Goal: Task Accomplishment & Management: Complete application form

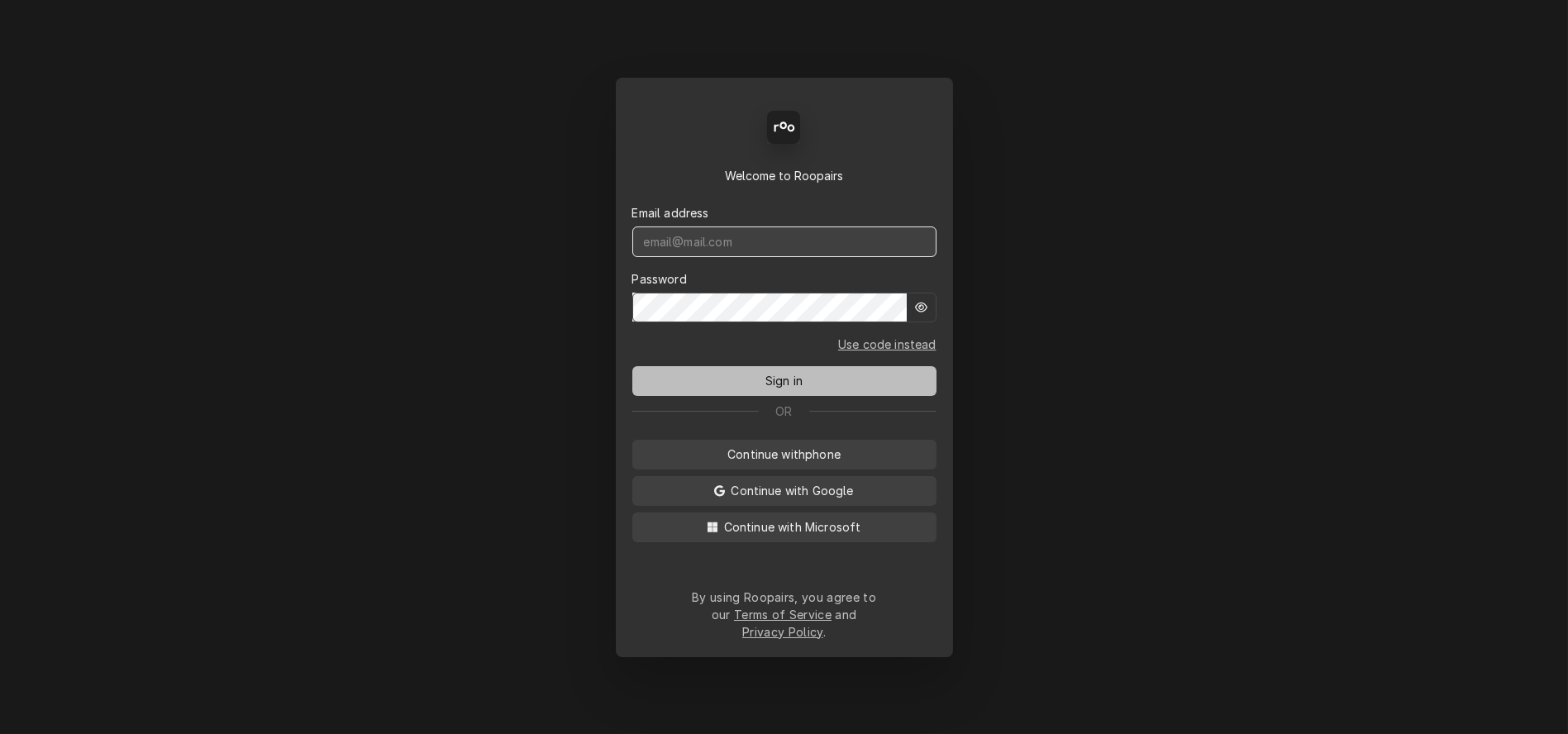
type input "mel@rinobeverage.com"
click at [781, 382] on span "Sign in" at bounding box center [784, 380] width 44 height 17
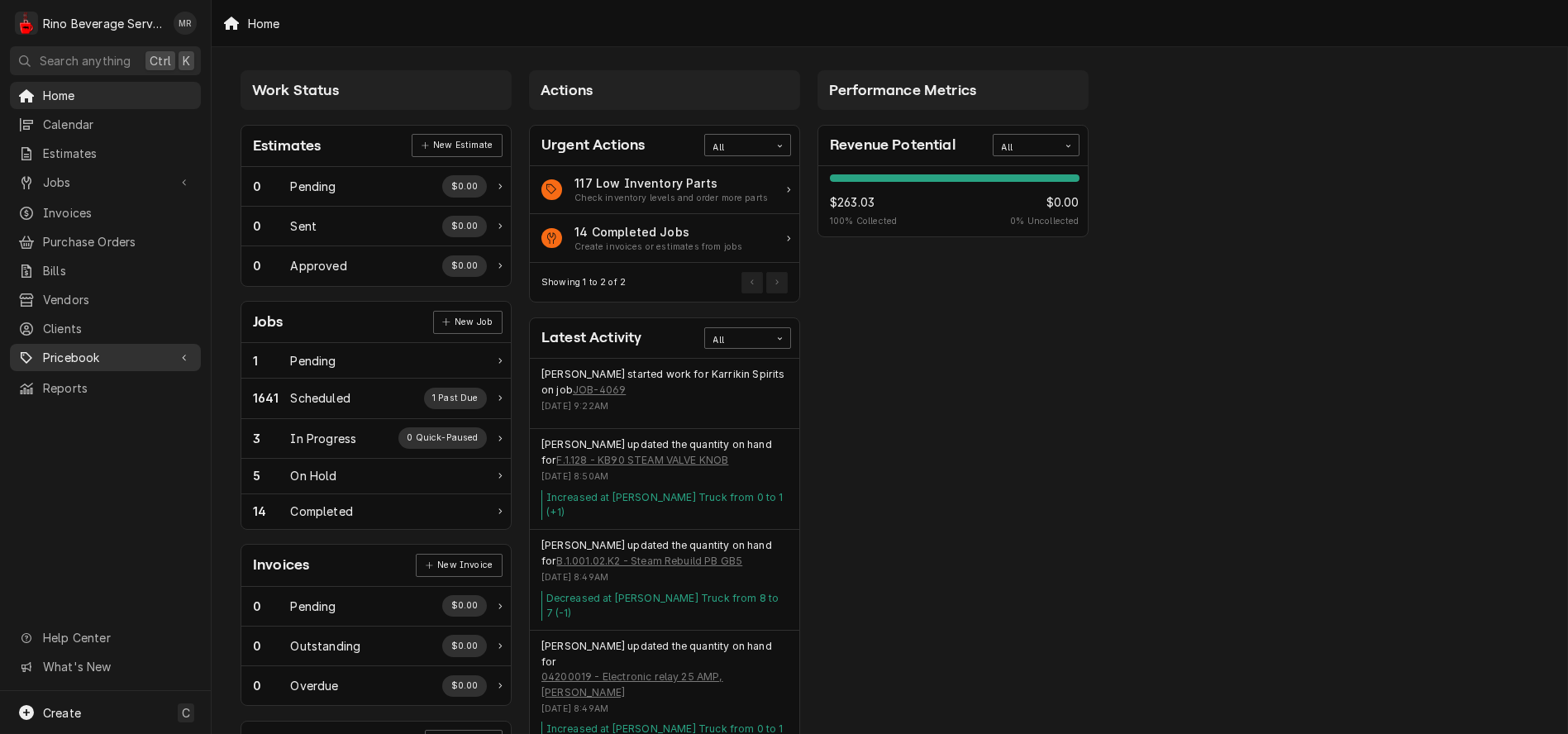
click at [104, 349] on span "Pricebook" at bounding box center [105, 357] width 125 height 17
click at [117, 407] on span "Parts & Materials" at bounding box center [117, 415] width 150 height 17
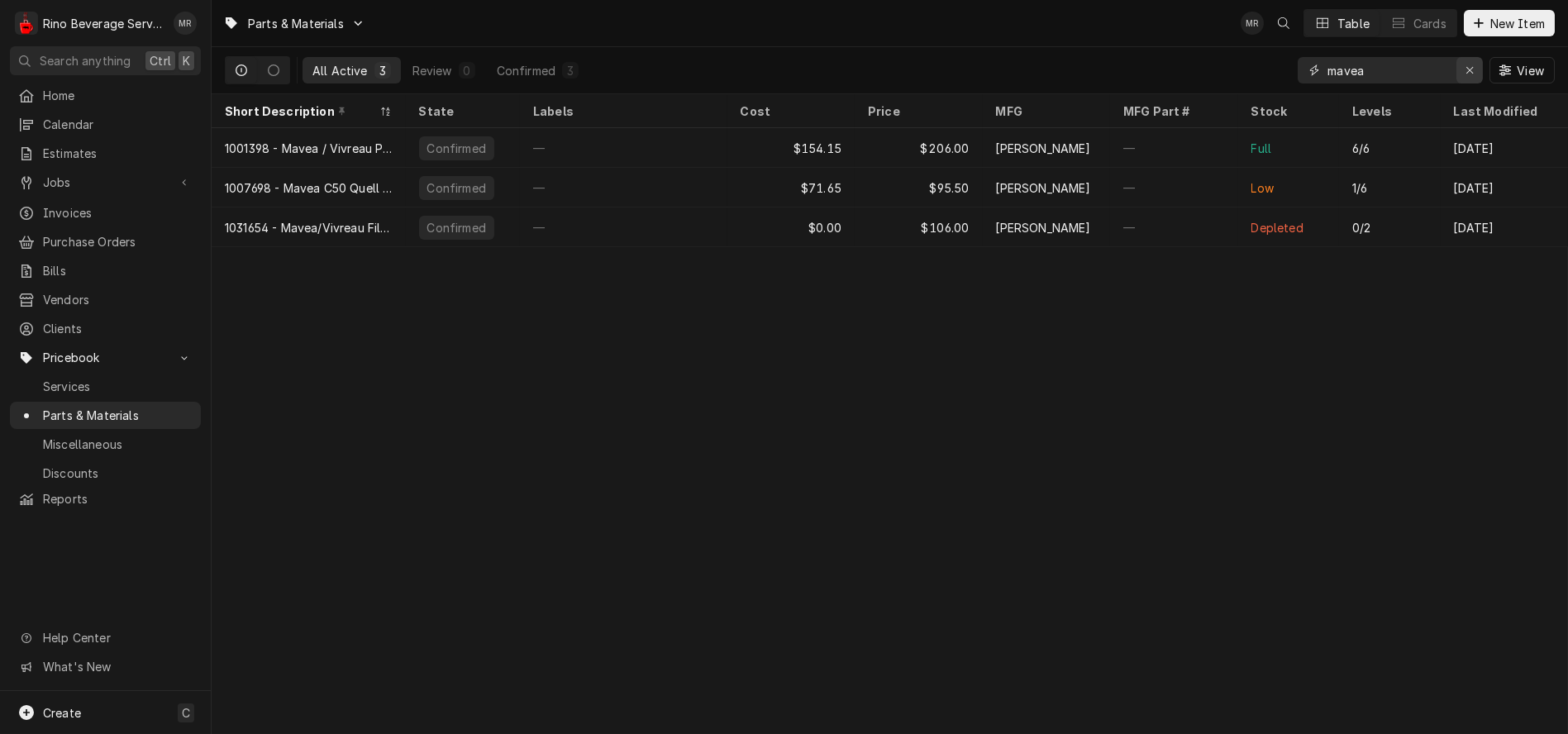
click at [1465, 72] on icon "Erase input" at bounding box center [1470, 70] width 9 height 12
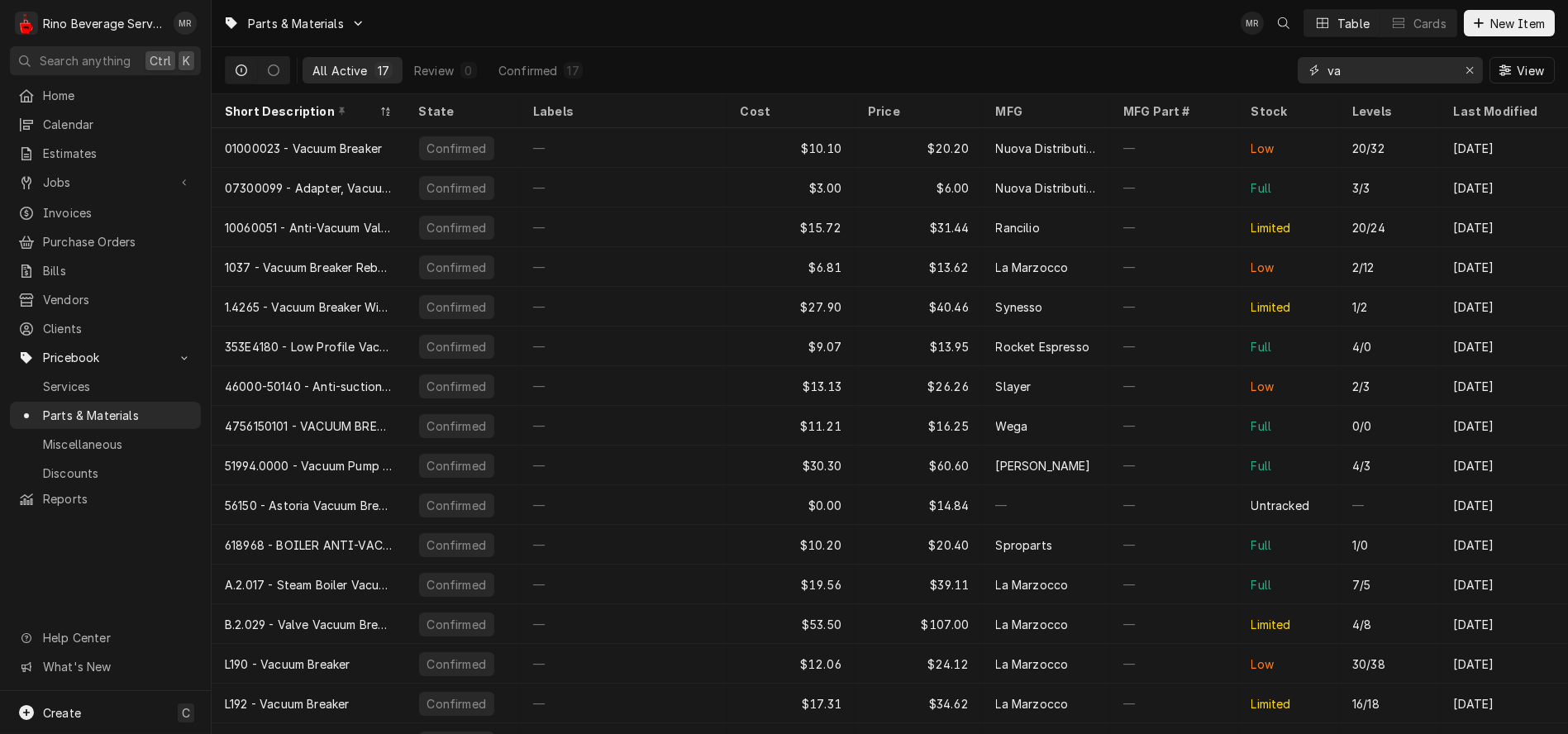
type input "v"
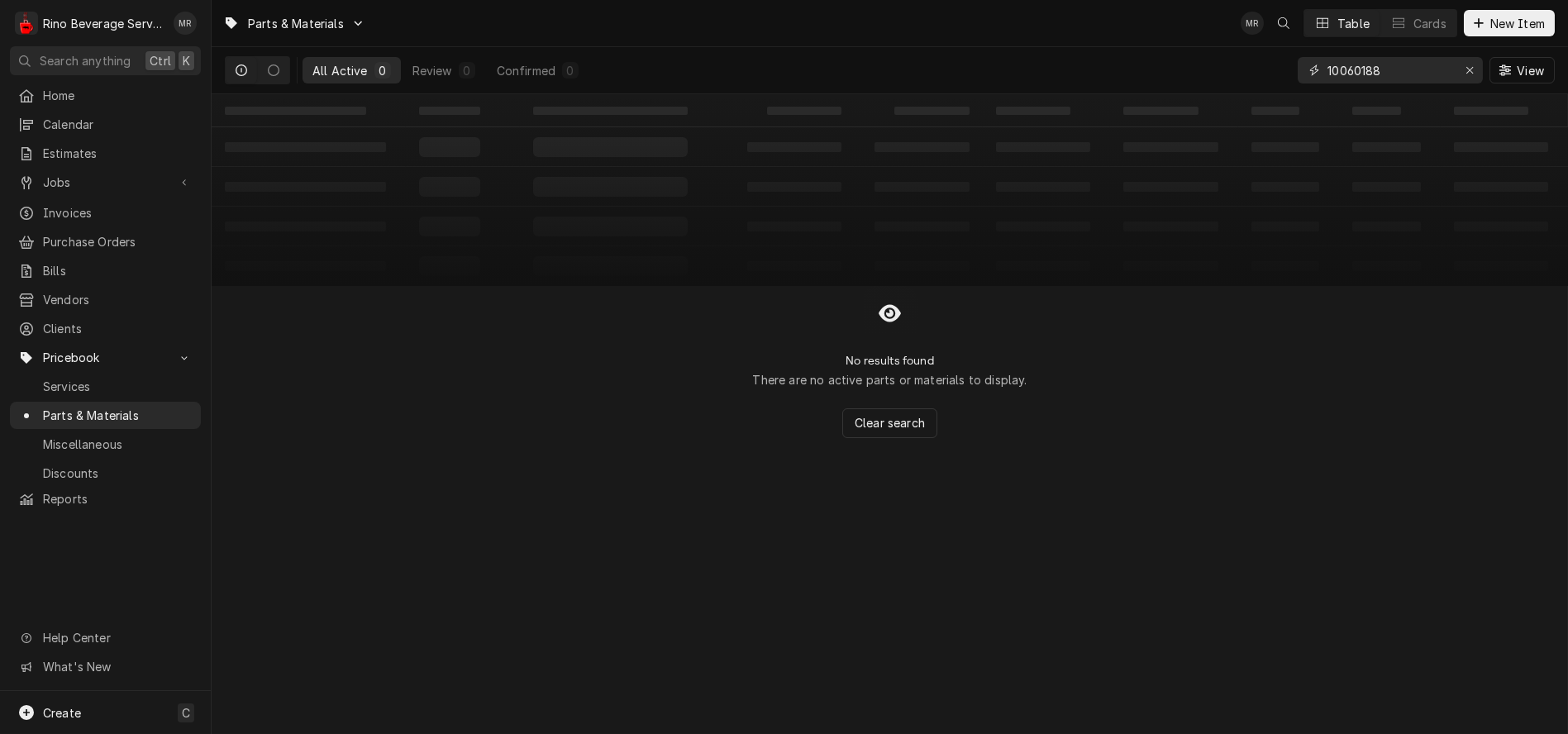
type input "10060188"
click at [1465, 69] on icon "Erase input" at bounding box center [1470, 70] width 9 height 12
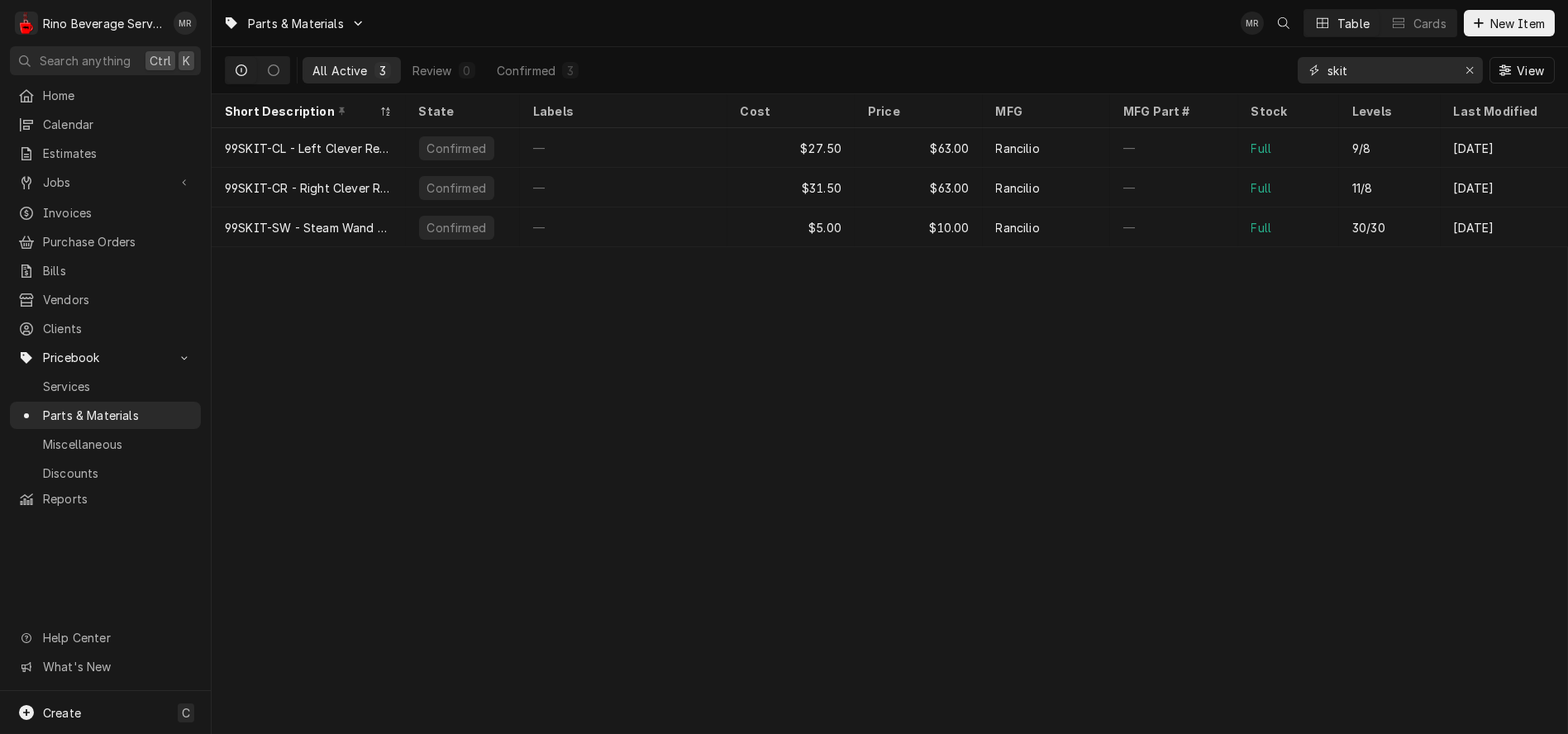
type input "skit"
click at [1471, 70] on icon "Erase input" at bounding box center [1470, 70] width 9 height 12
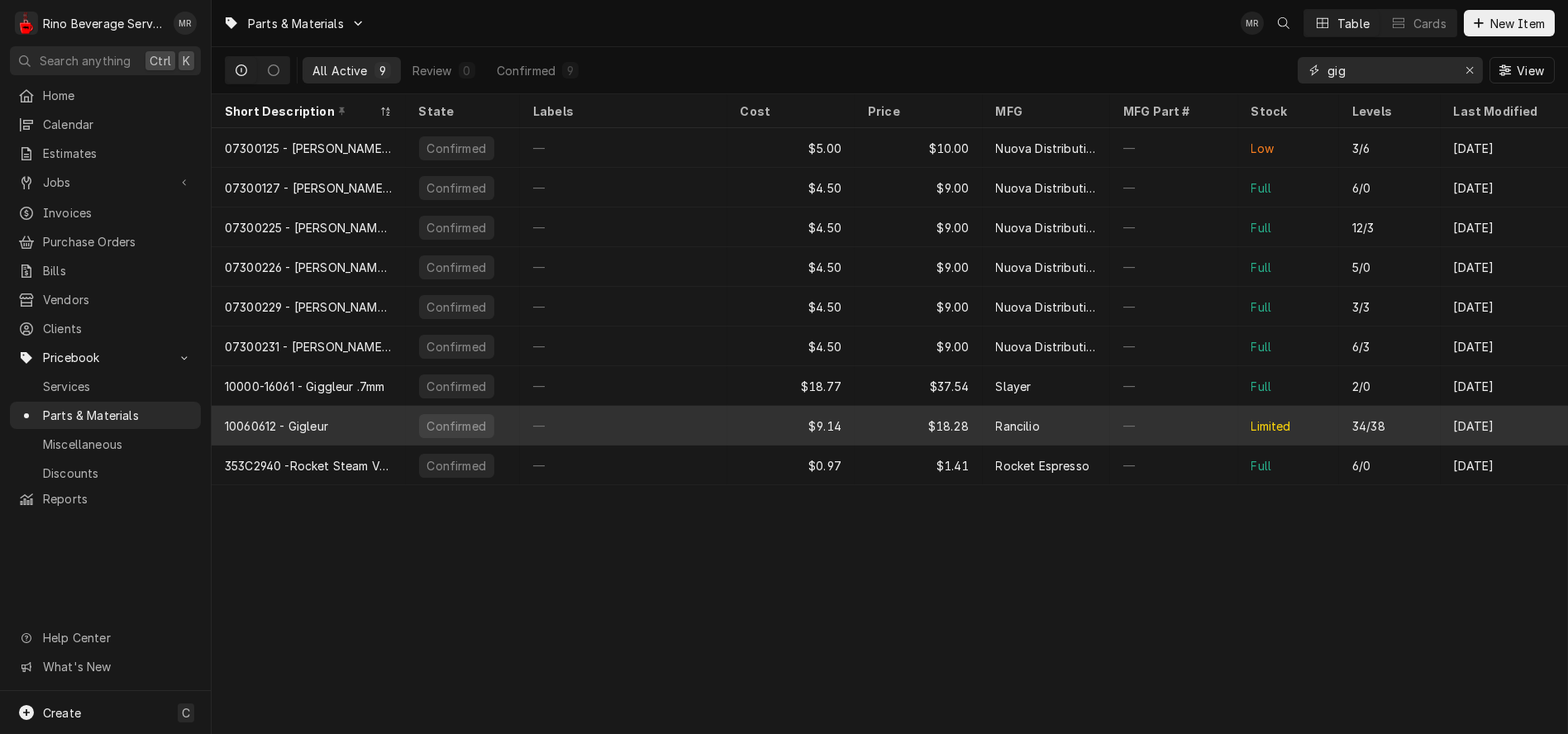
type input "gig"
click at [693, 419] on div "—" at bounding box center [623, 426] width 208 height 39
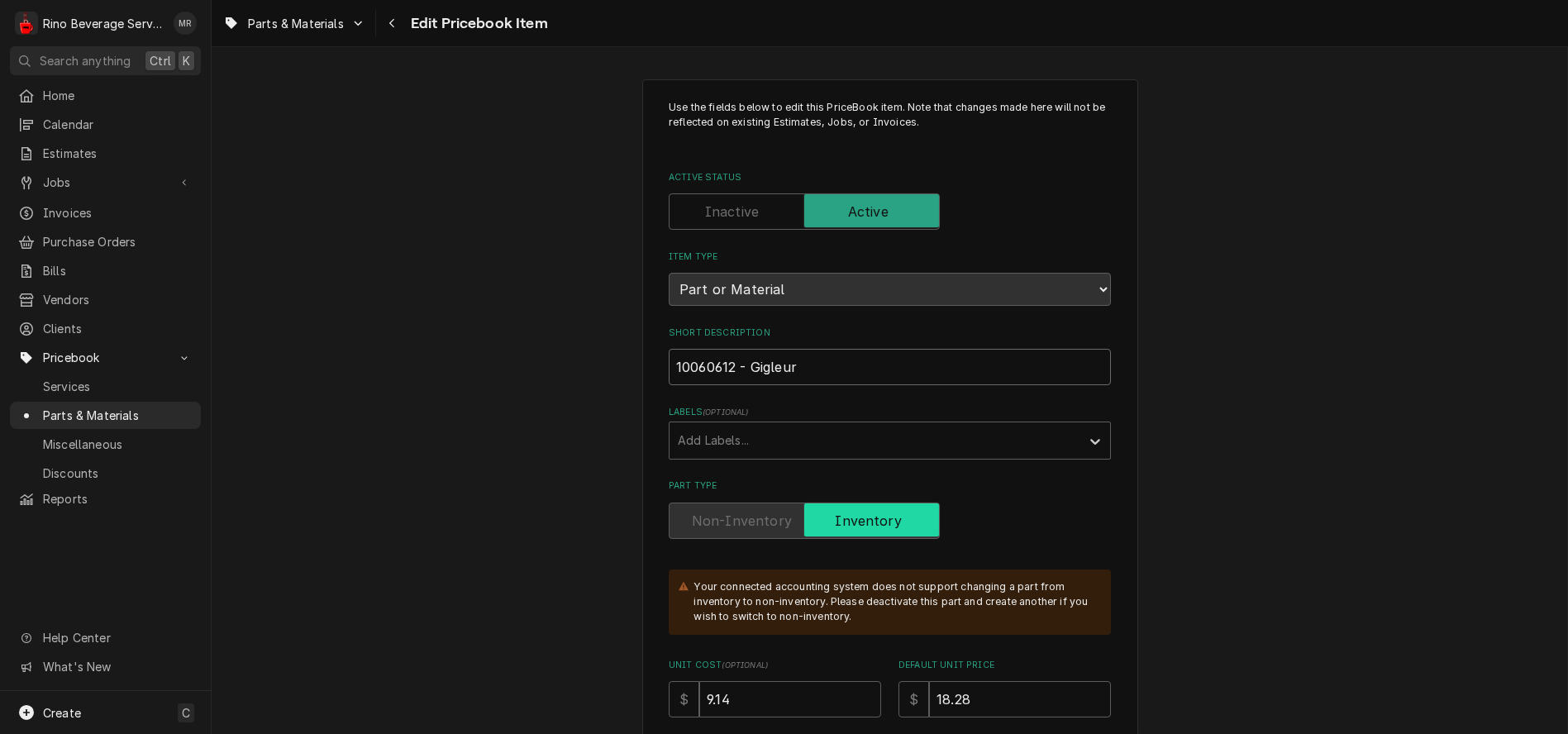
click at [920, 371] on input "10060612 - Gigleur" at bounding box center [889, 367] width 442 height 37
type textarea "x"
type input "10060612 - Gigle"
type textarea "x"
type input "10060612 - Gigl"
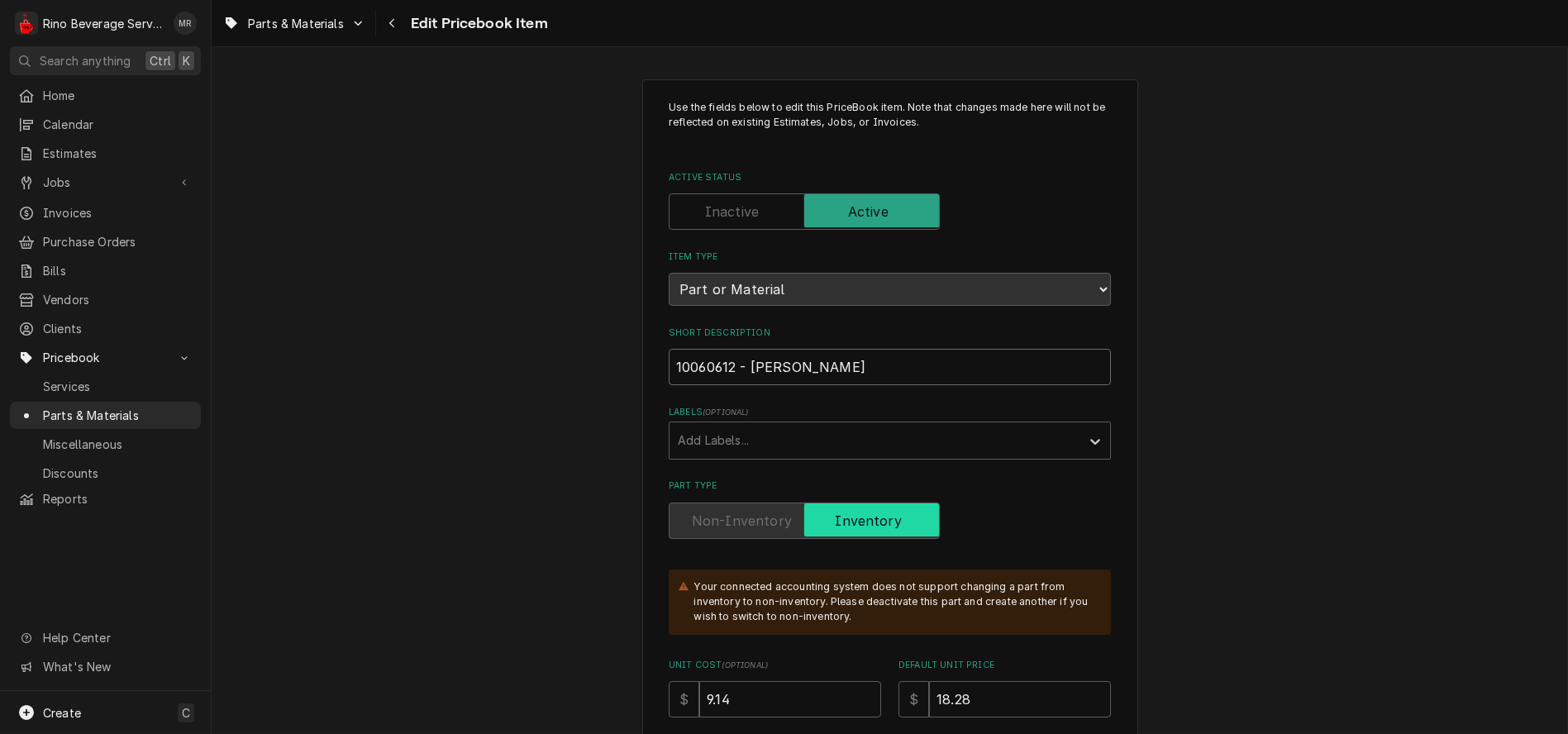
type textarea "x"
type input "10060612 - Gig"
type textarea "x"
type input "10060612 - Gi"
type textarea "x"
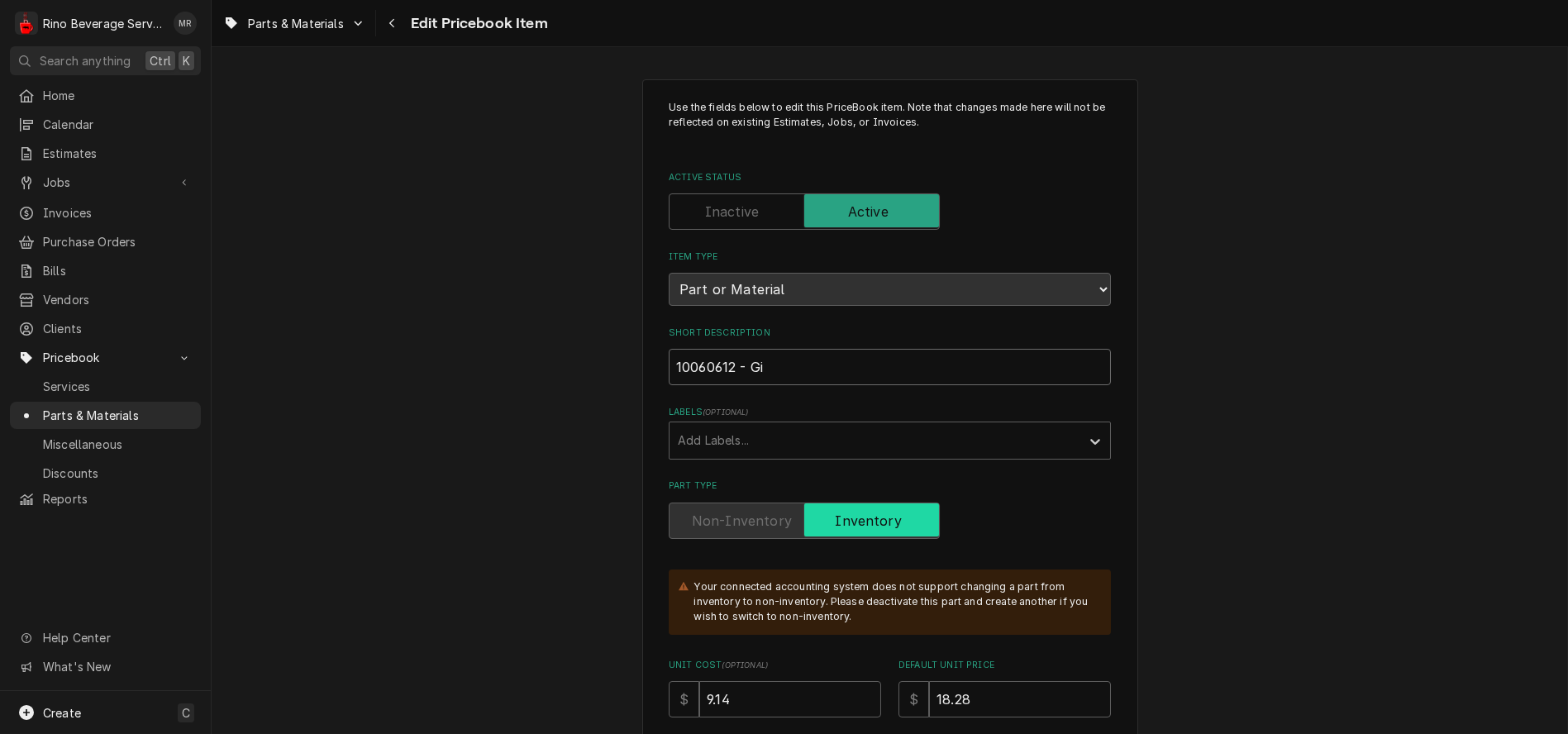
type input "10060612 - G"
type textarea "x"
type input "10060612 -"
type textarea "x"
type input "10060612 -"
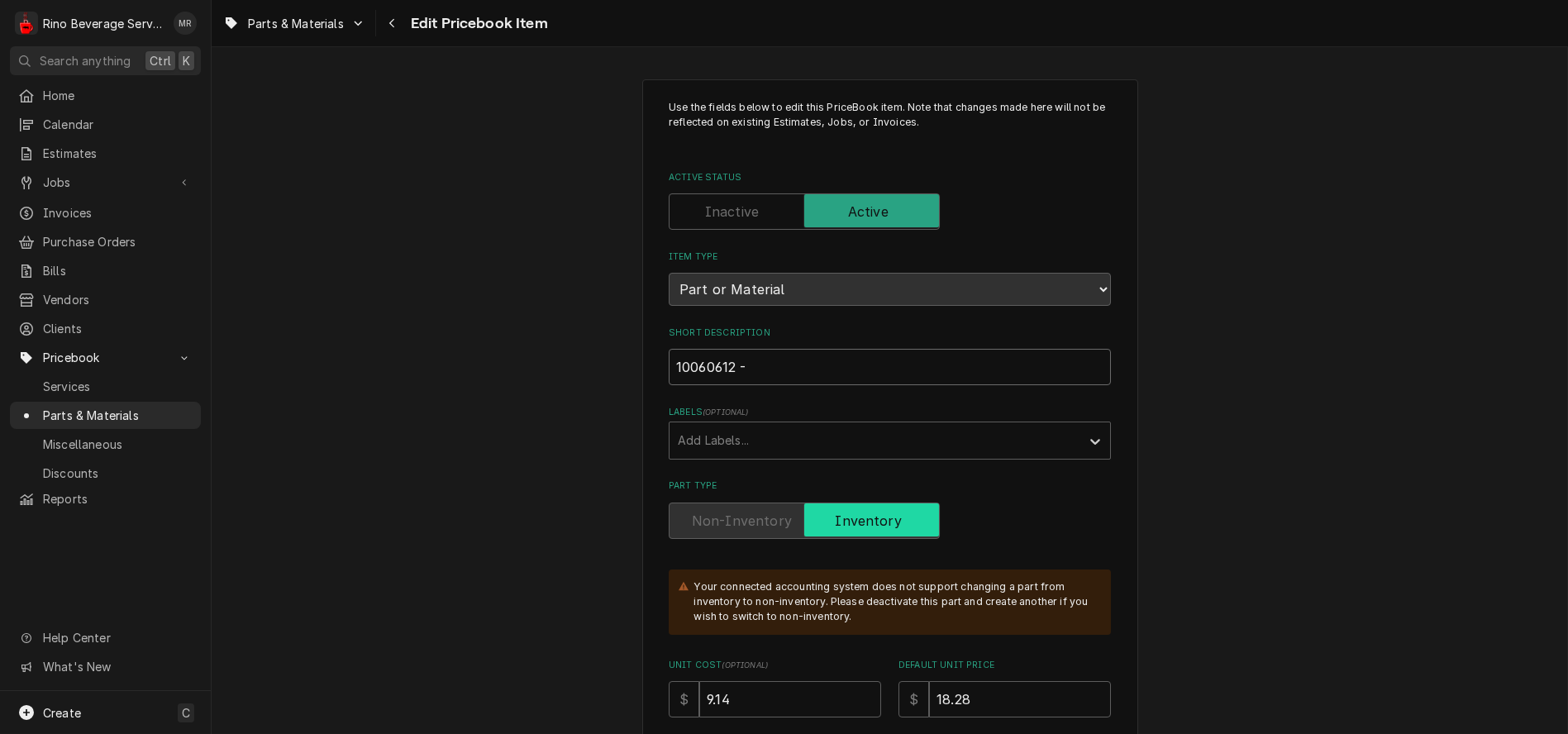
type textarea "x"
type input "10060612"
type textarea "x"
type input "10060612"
type textarea "x"
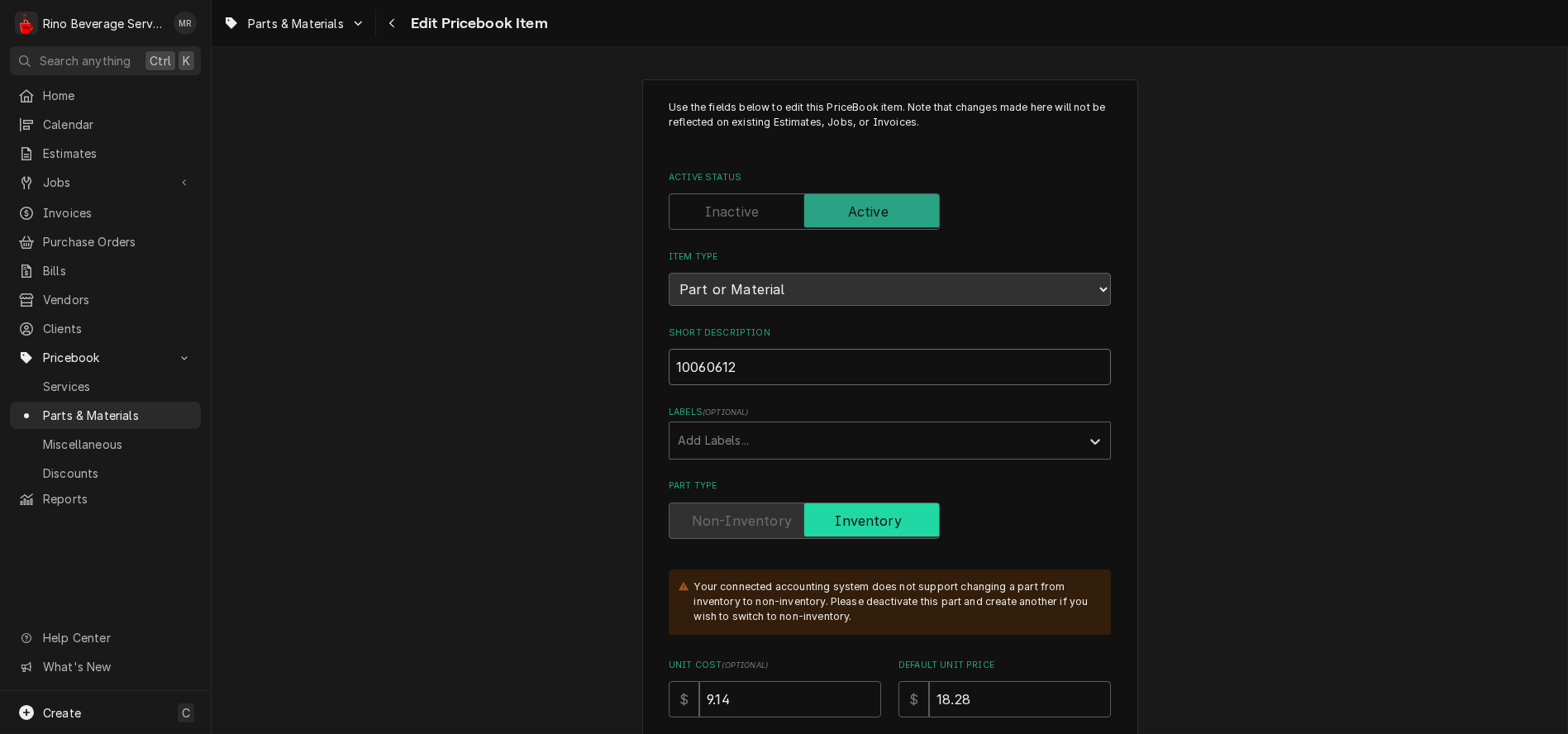
type input "1006061"
type textarea "x"
type input "100606"
type textarea "x"
type input "10060"
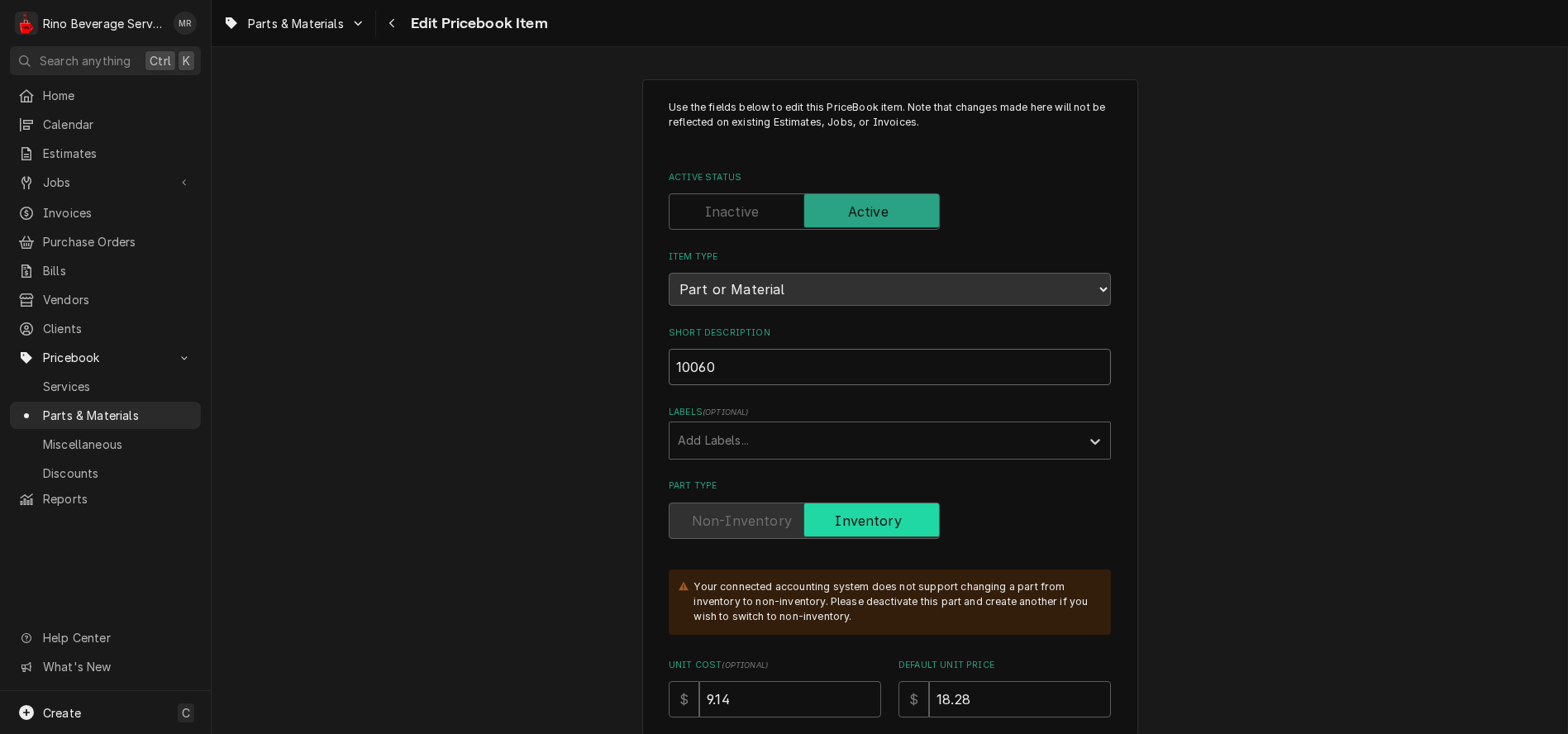
type textarea "x"
type input "1006"
type textarea "x"
type input "100"
type textarea "x"
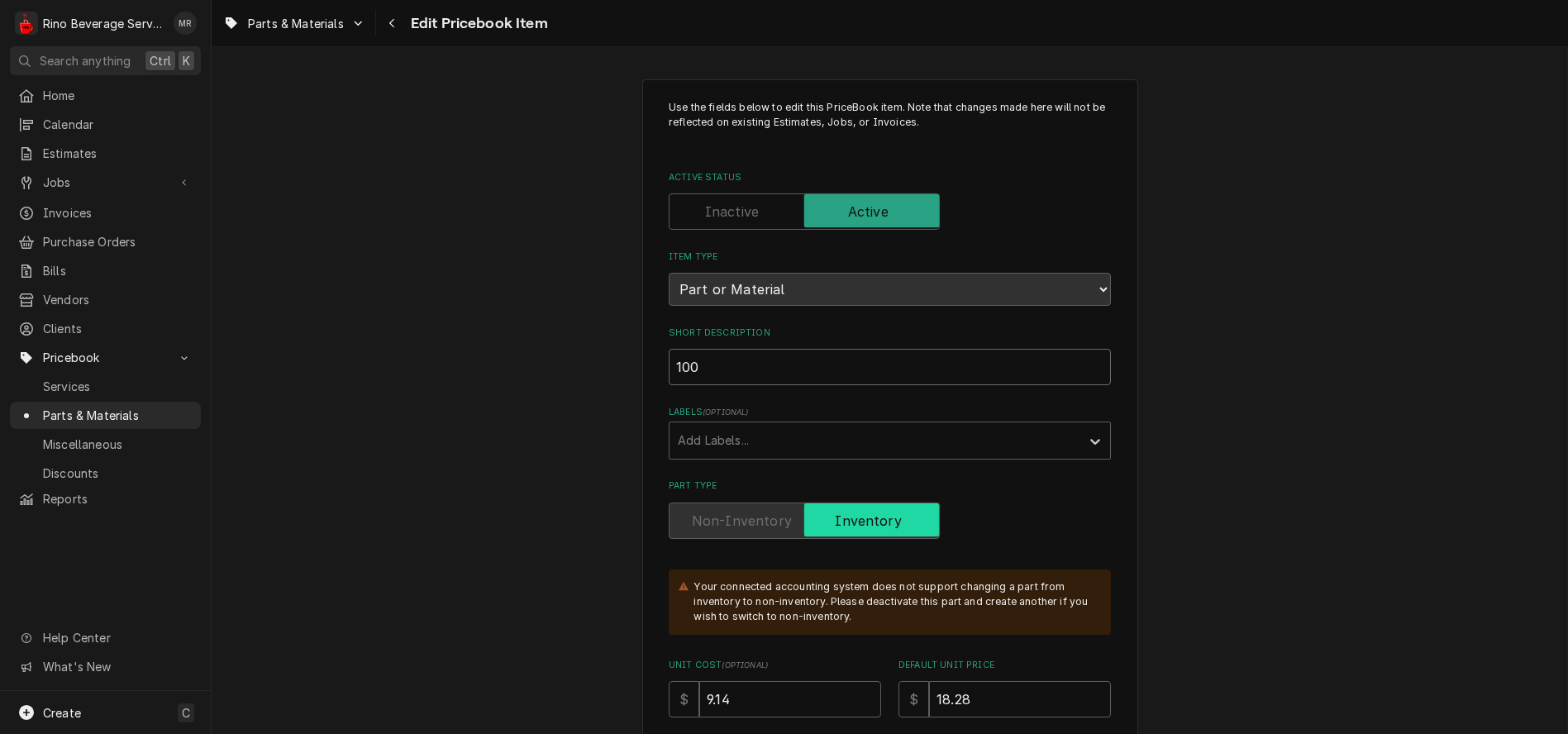
type input "10"
type textarea "x"
type input "1"
type textarea "x"
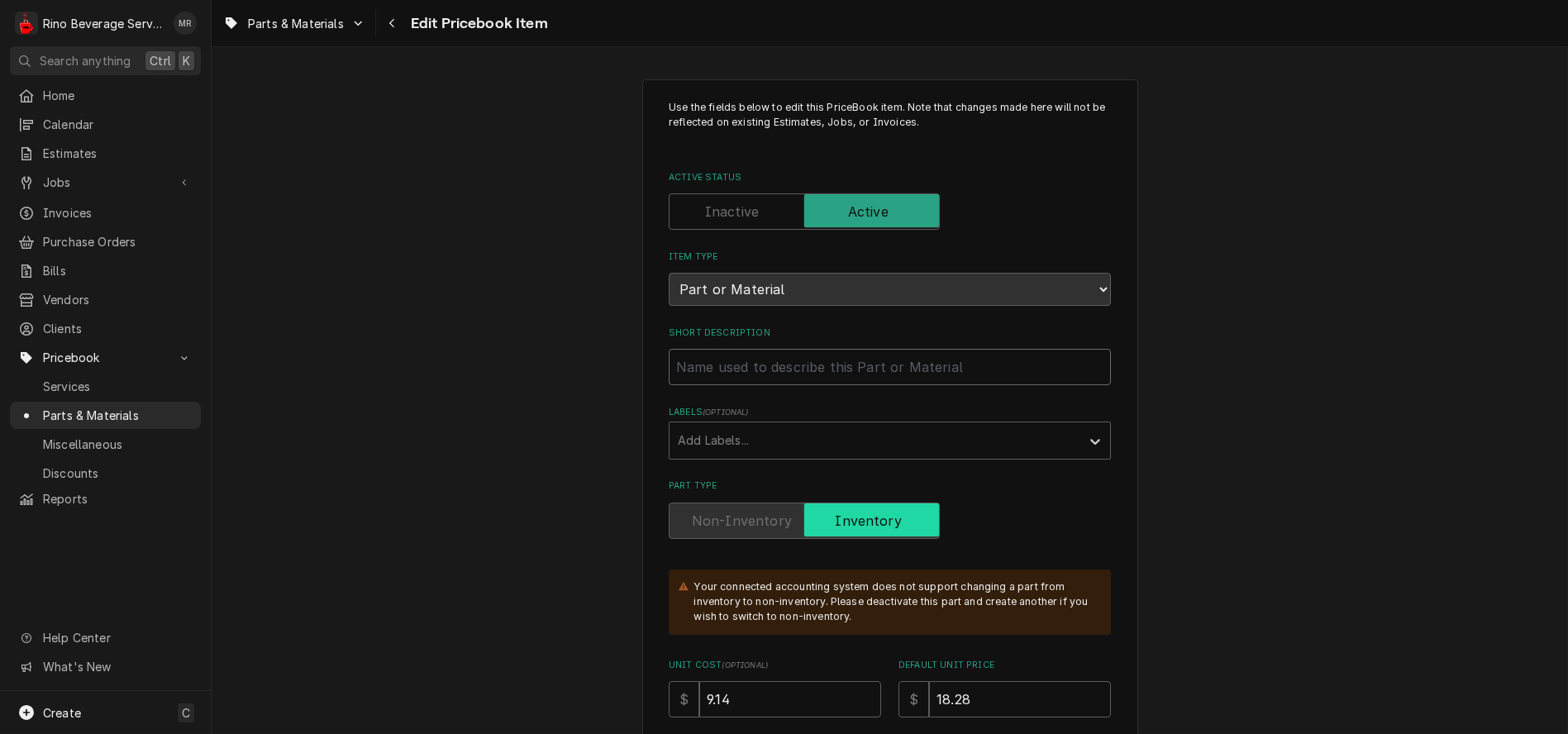
type input "s"
type textarea "x"
type input "sk"
type textarea "x"
type input "ski"
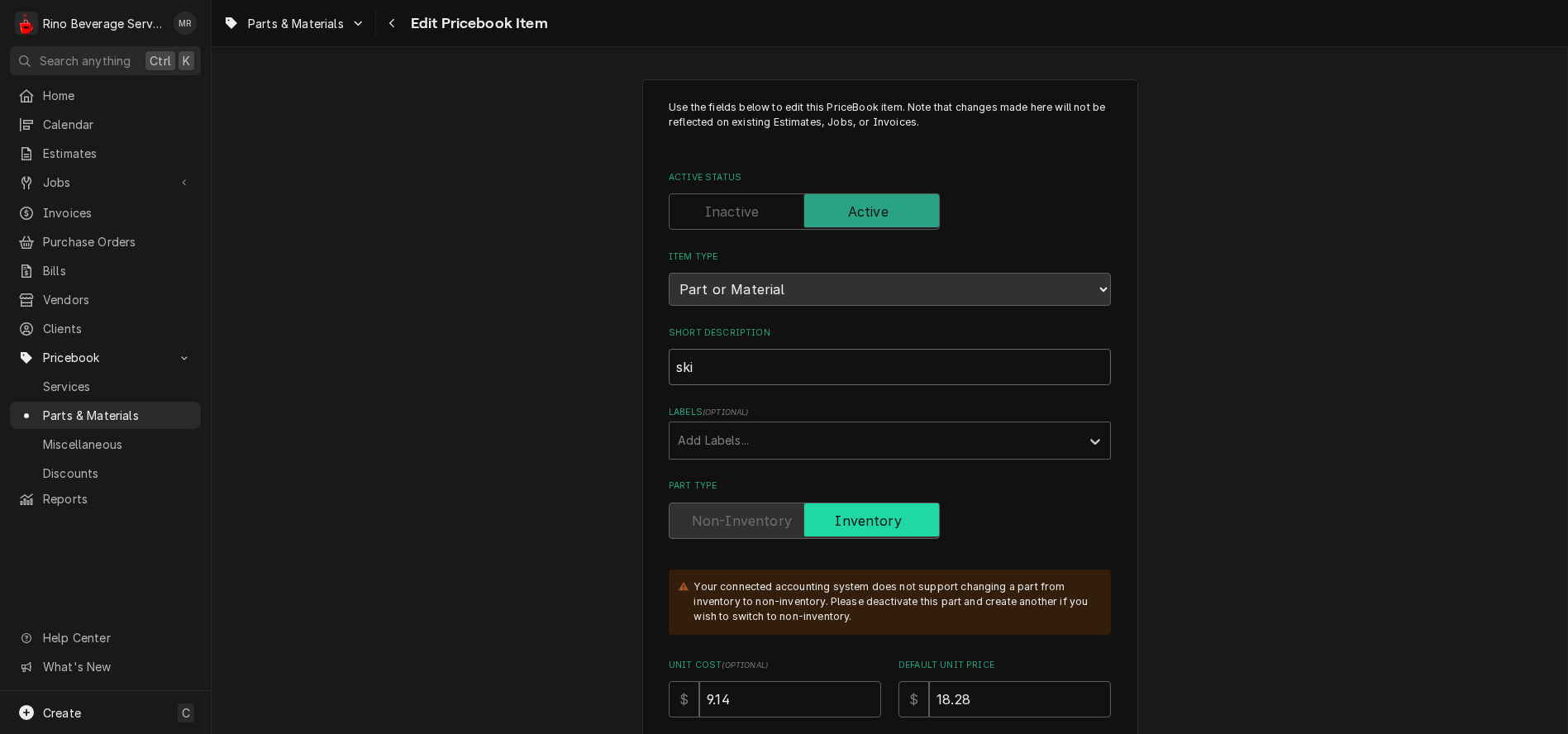
type textarea "x"
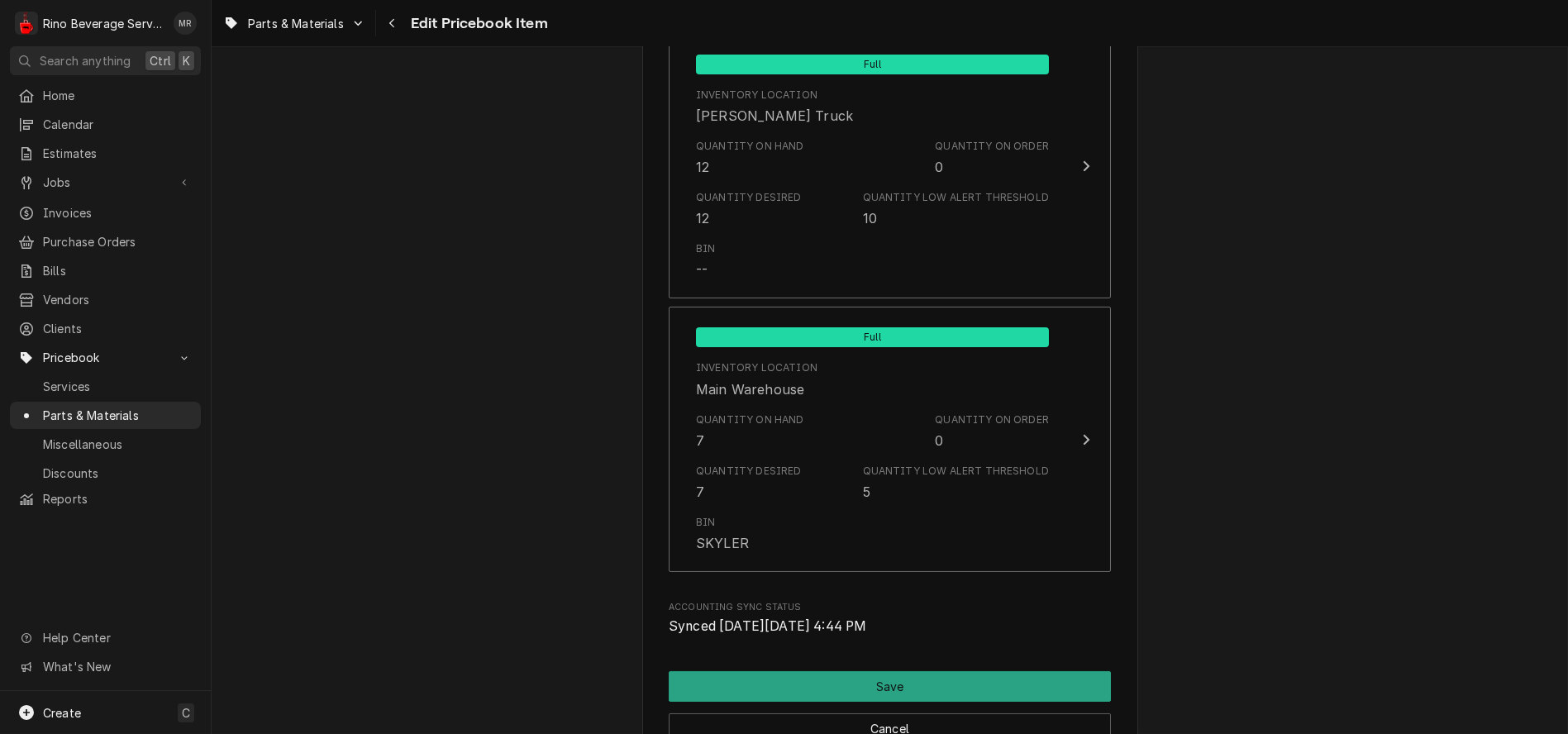
scroll to position [2025, 0]
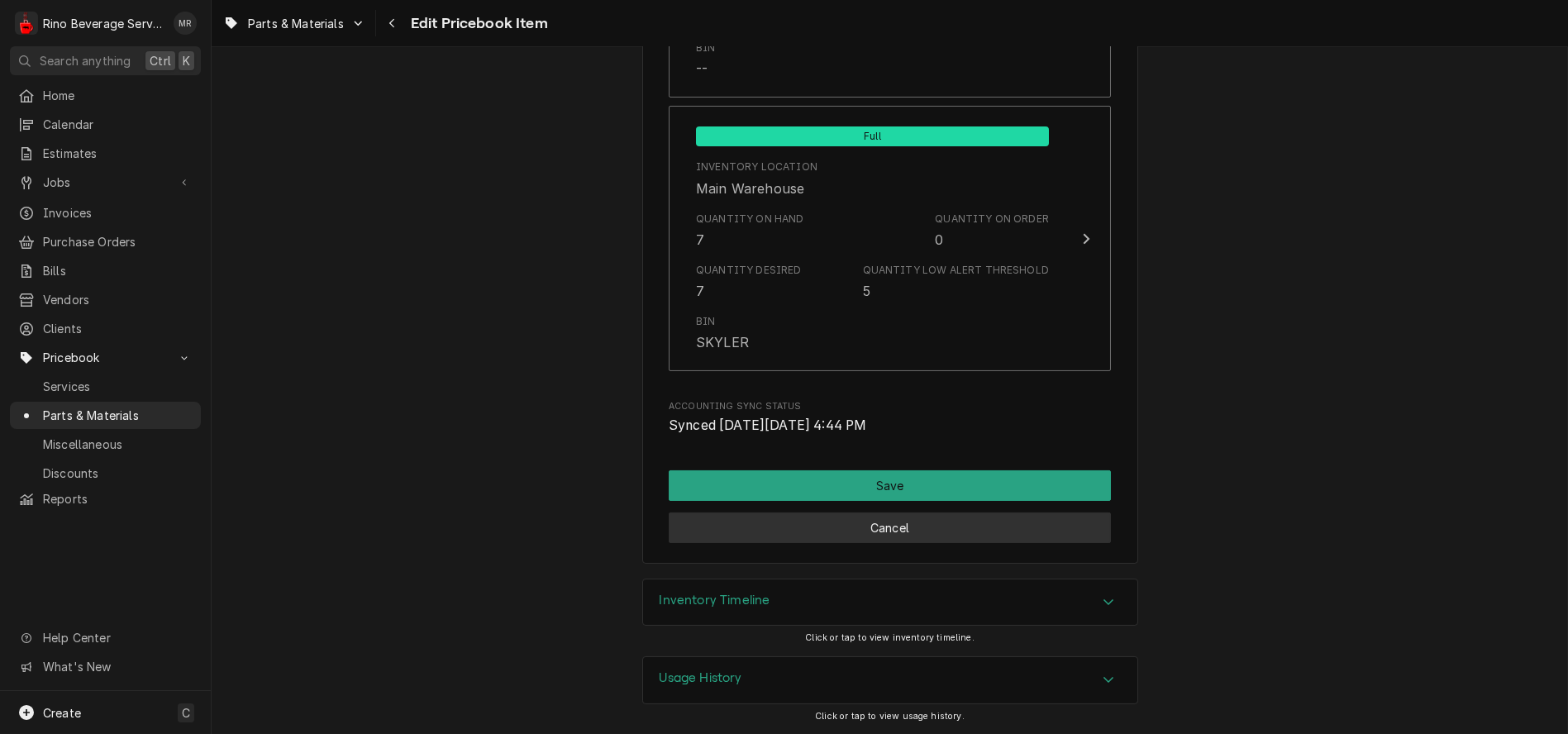
type input "skit"
click at [751, 537] on button "Cancel" at bounding box center [889, 528] width 442 height 31
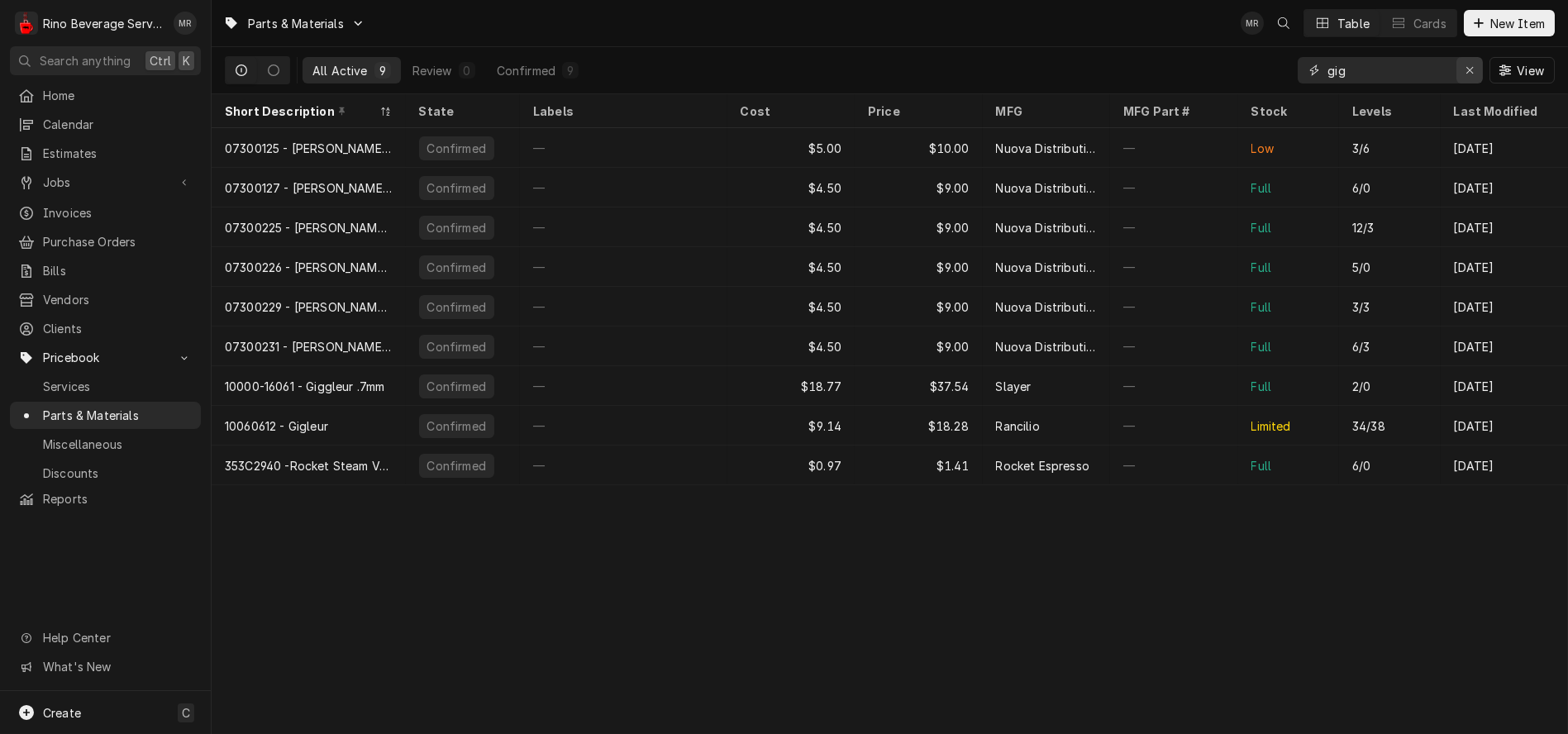
click at [1470, 74] on icon "Erase input" at bounding box center [1470, 70] width 9 height 12
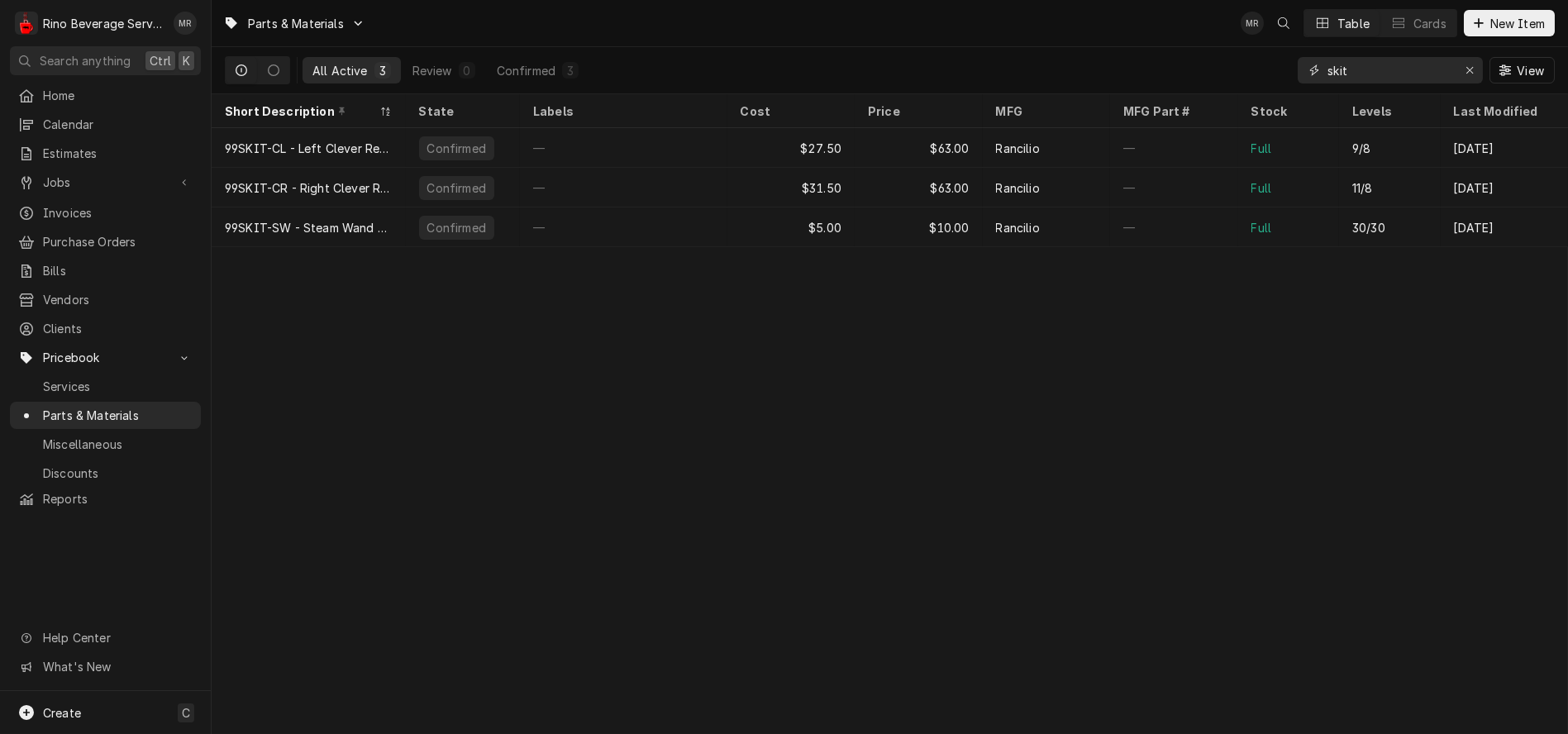
type input "skit"
click at [1470, 74] on icon "Erase input" at bounding box center [1470, 70] width 9 height 12
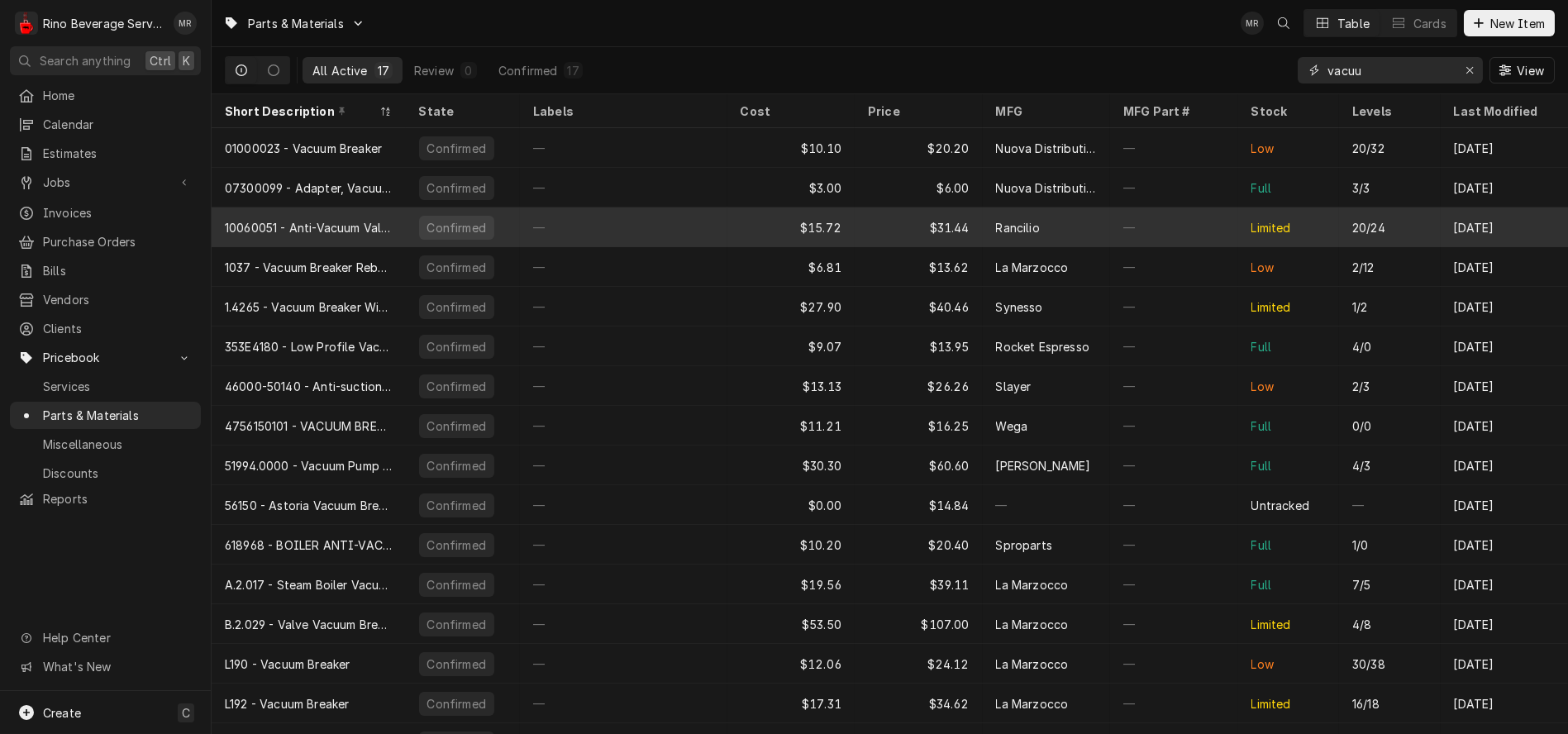
type input "vacuu"
click at [706, 225] on div "—" at bounding box center [623, 227] width 208 height 39
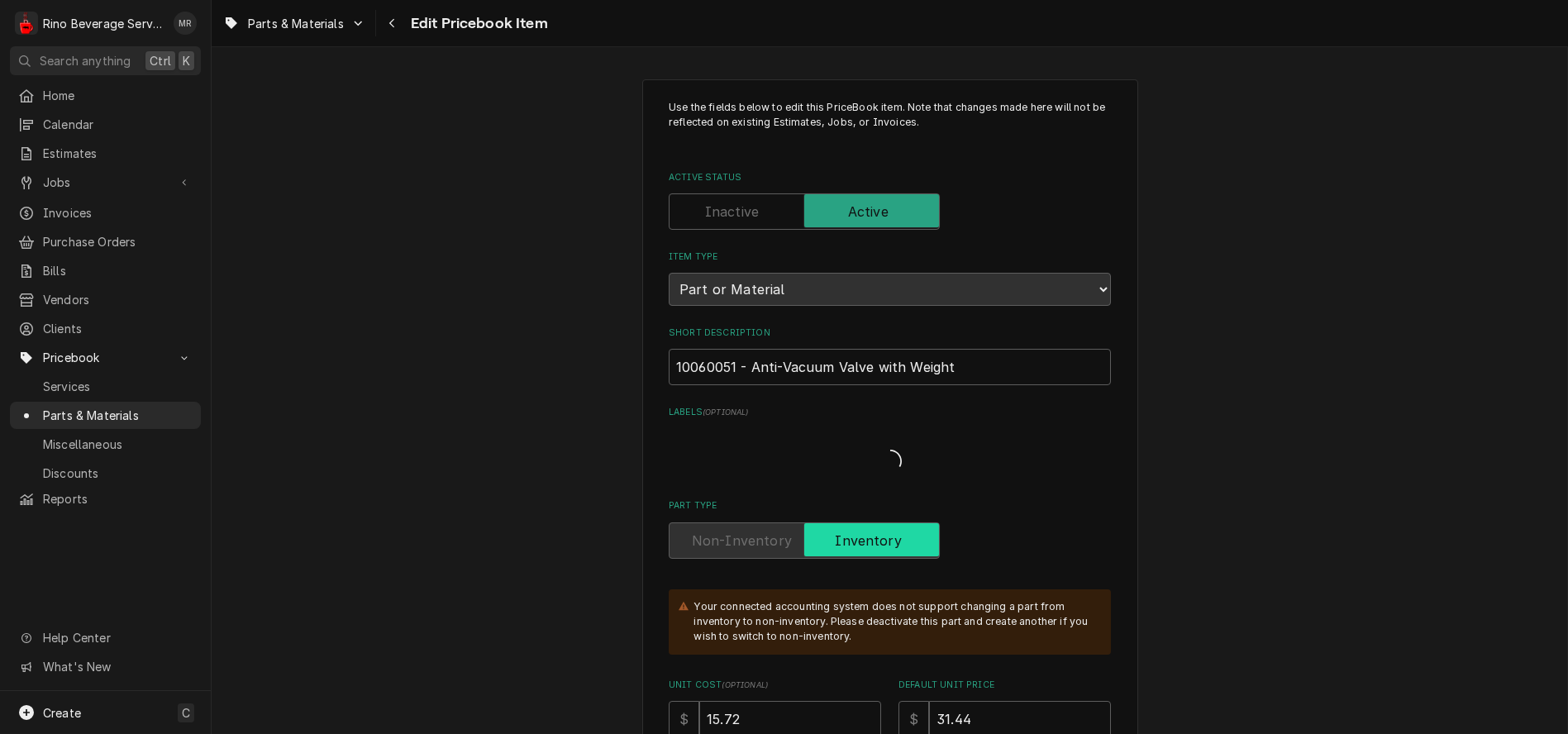
type textarea "x"
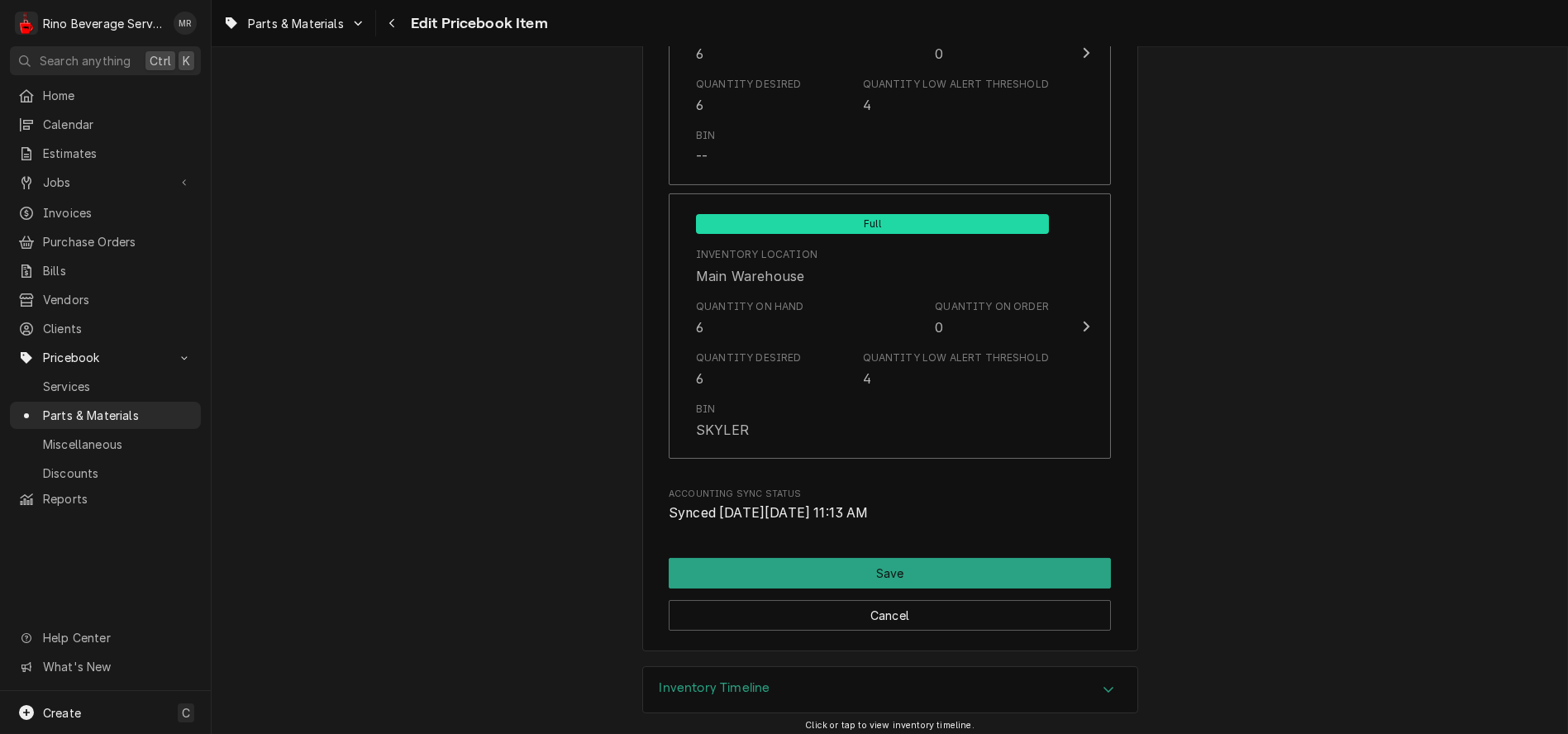
scroll to position [2025, 0]
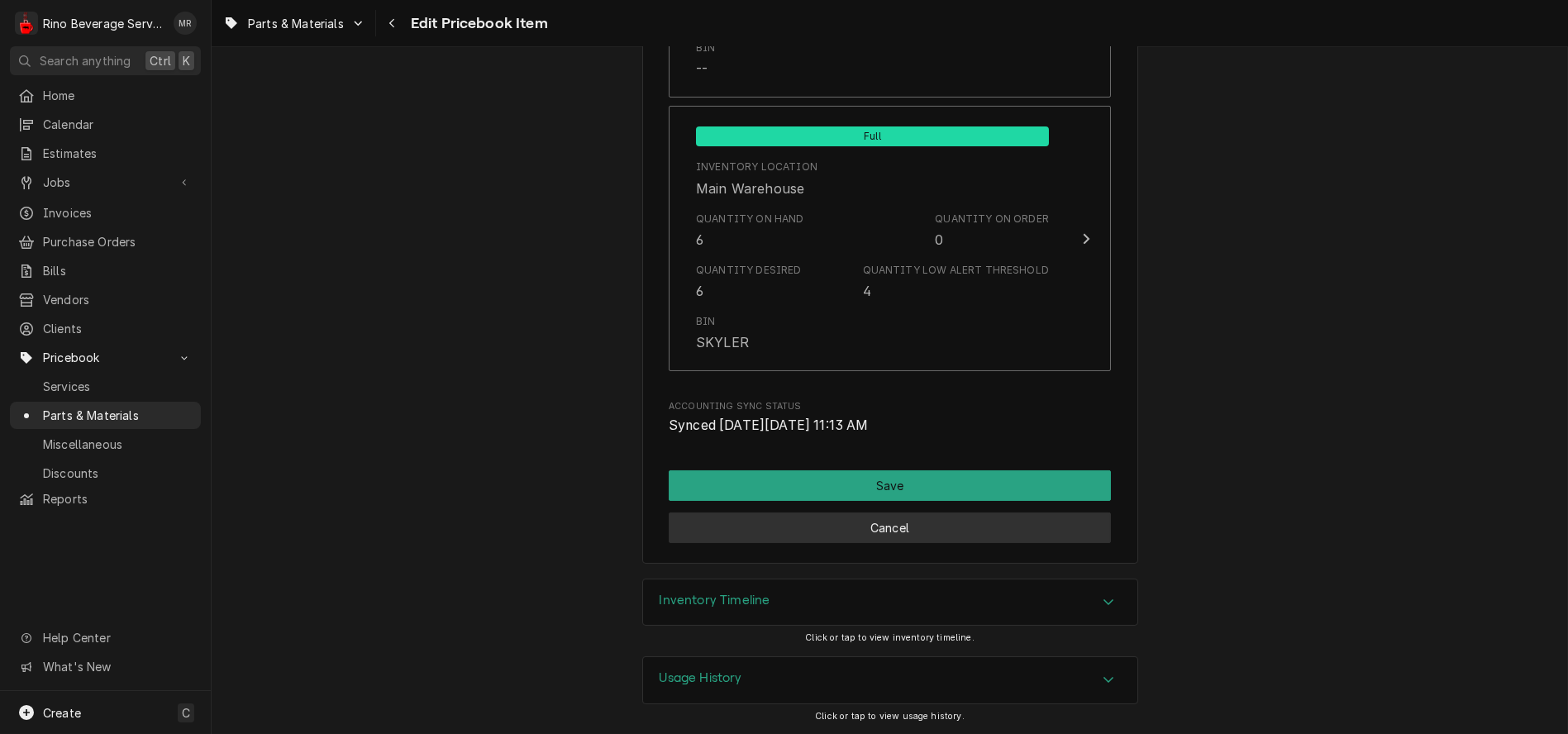
click at [819, 532] on button "Cancel" at bounding box center [889, 528] width 442 height 31
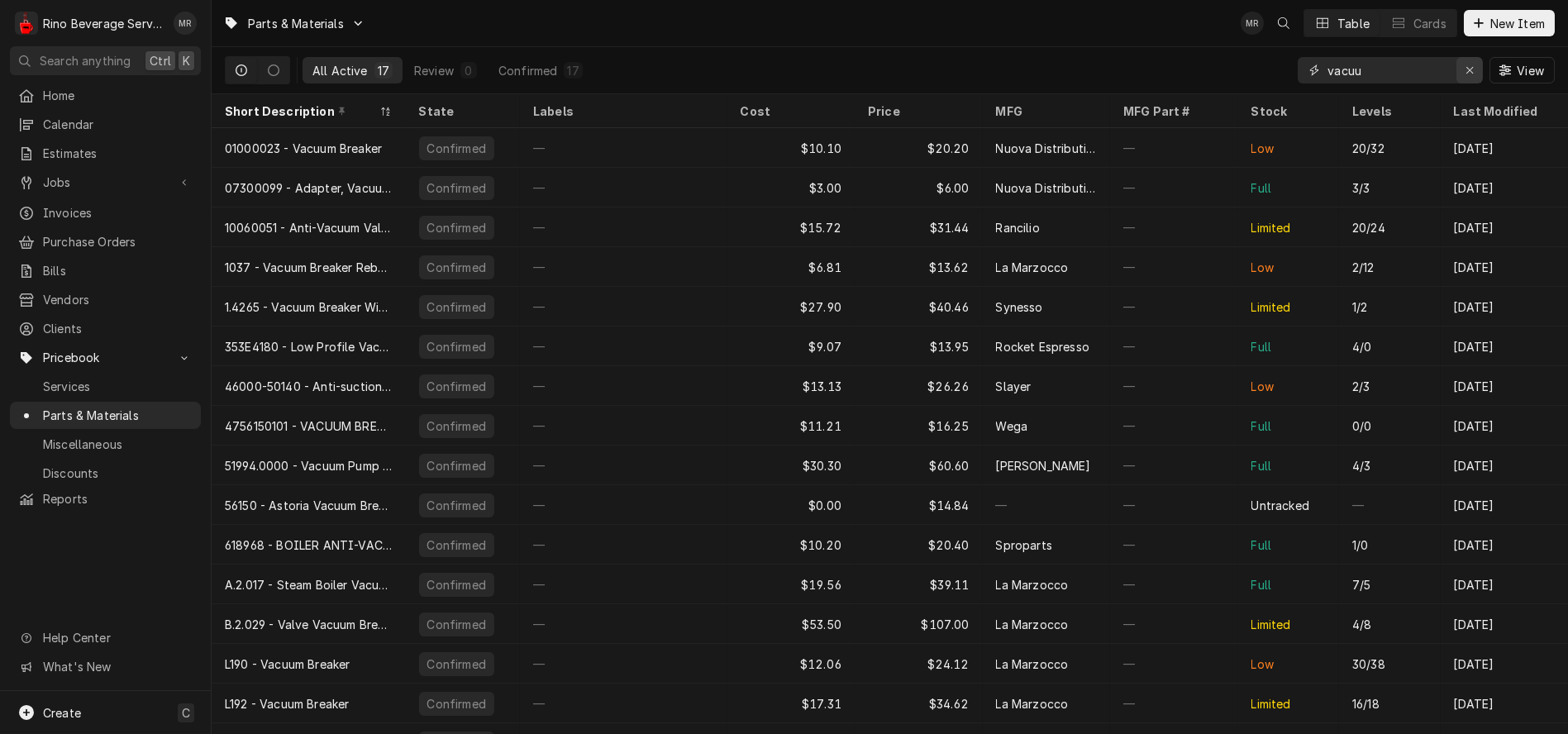
click at [1464, 75] on div "Erase input" at bounding box center [1470, 70] width 16 height 16
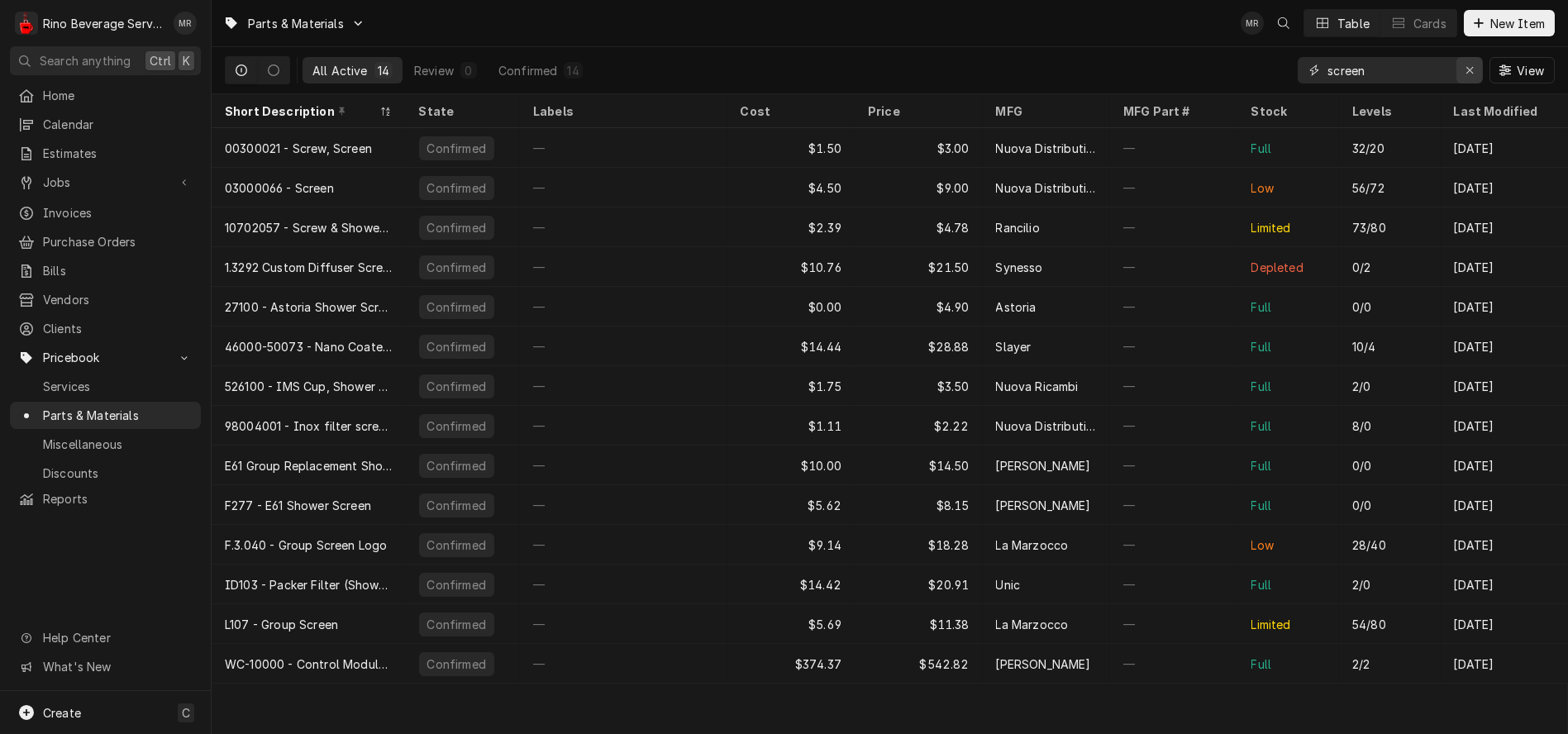
type input "screen"
click at [1466, 72] on icon "Erase input" at bounding box center [1470, 70] width 7 height 7
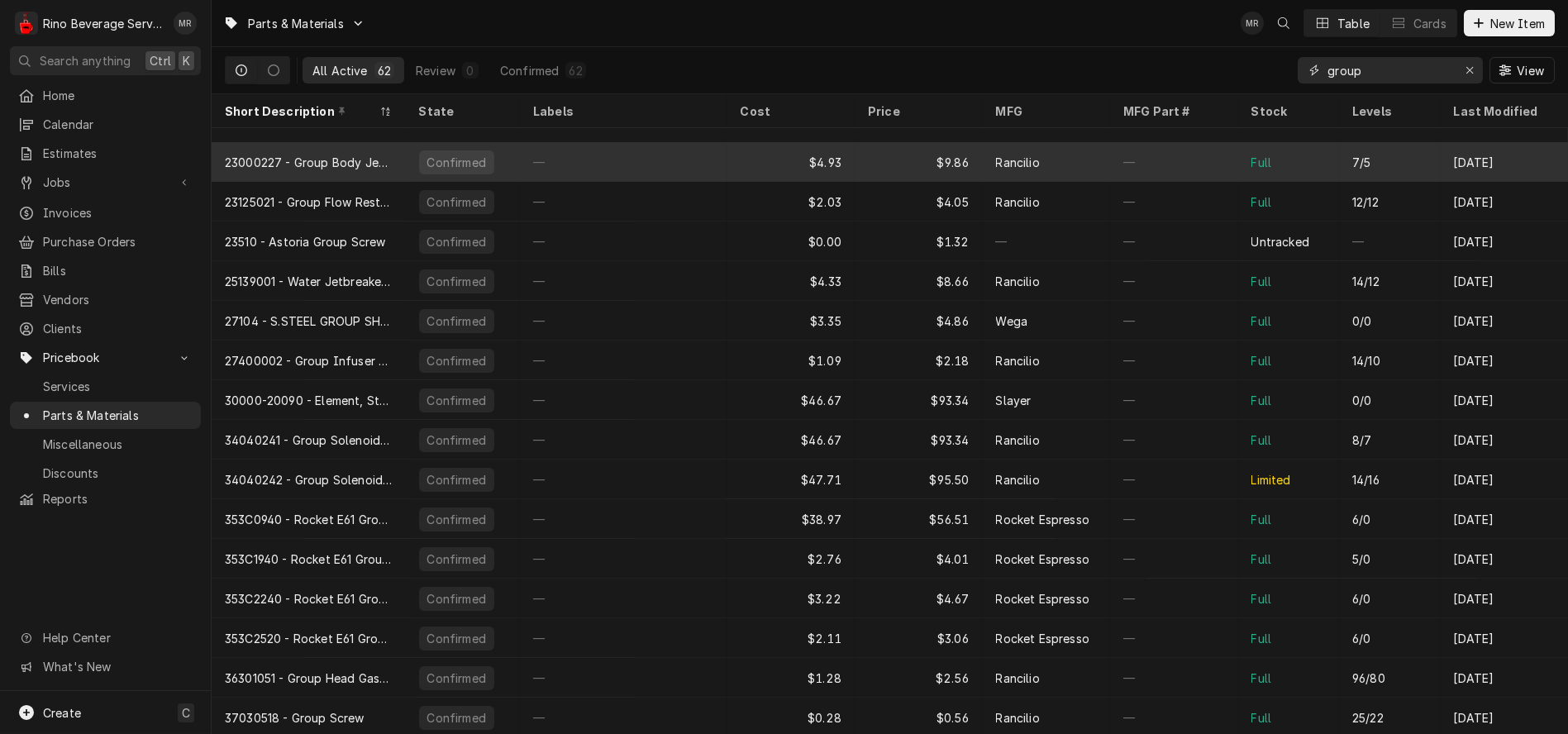
scroll to position [937, 0]
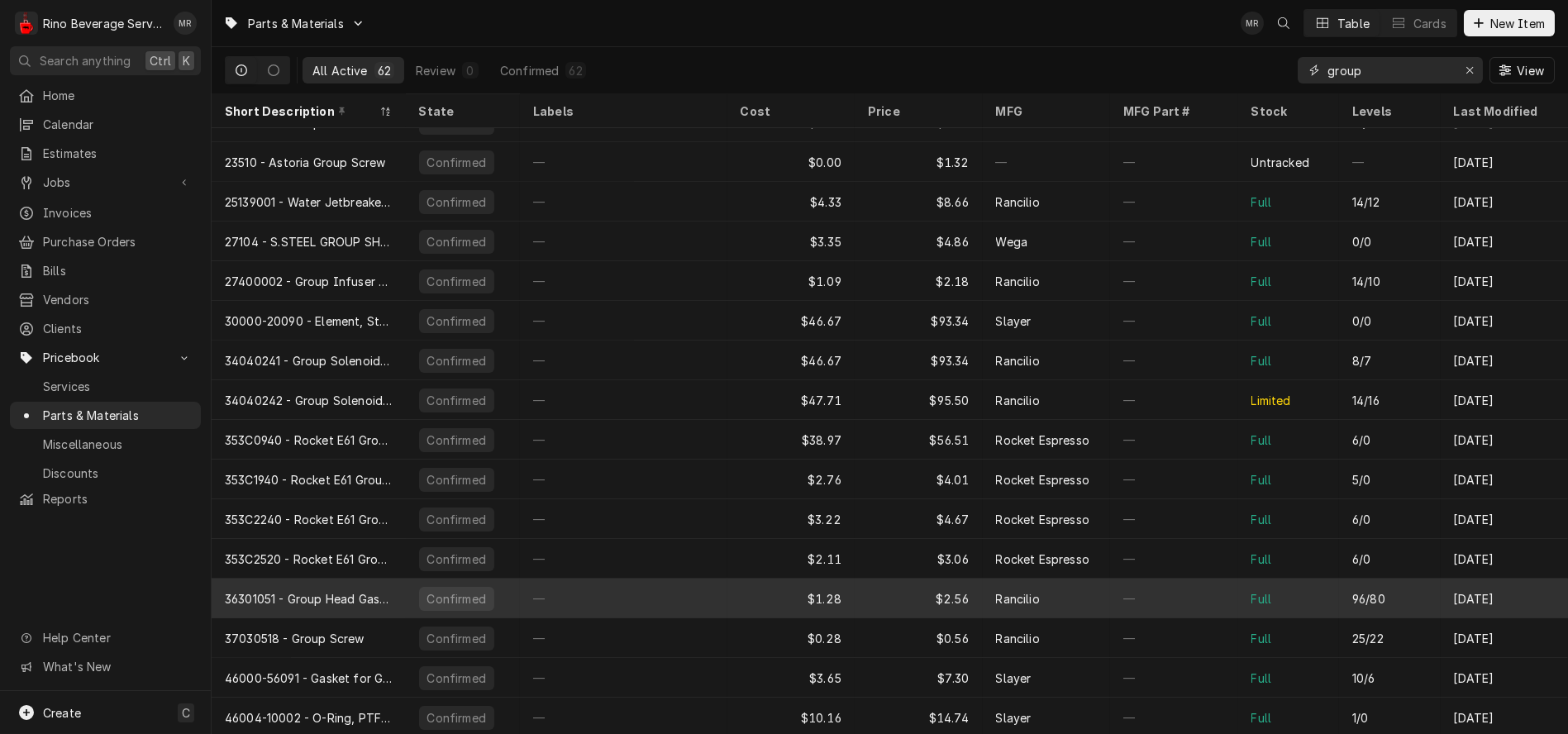
type input "group"
click at [711, 601] on div "—" at bounding box center [623, 598] width 208 height 39
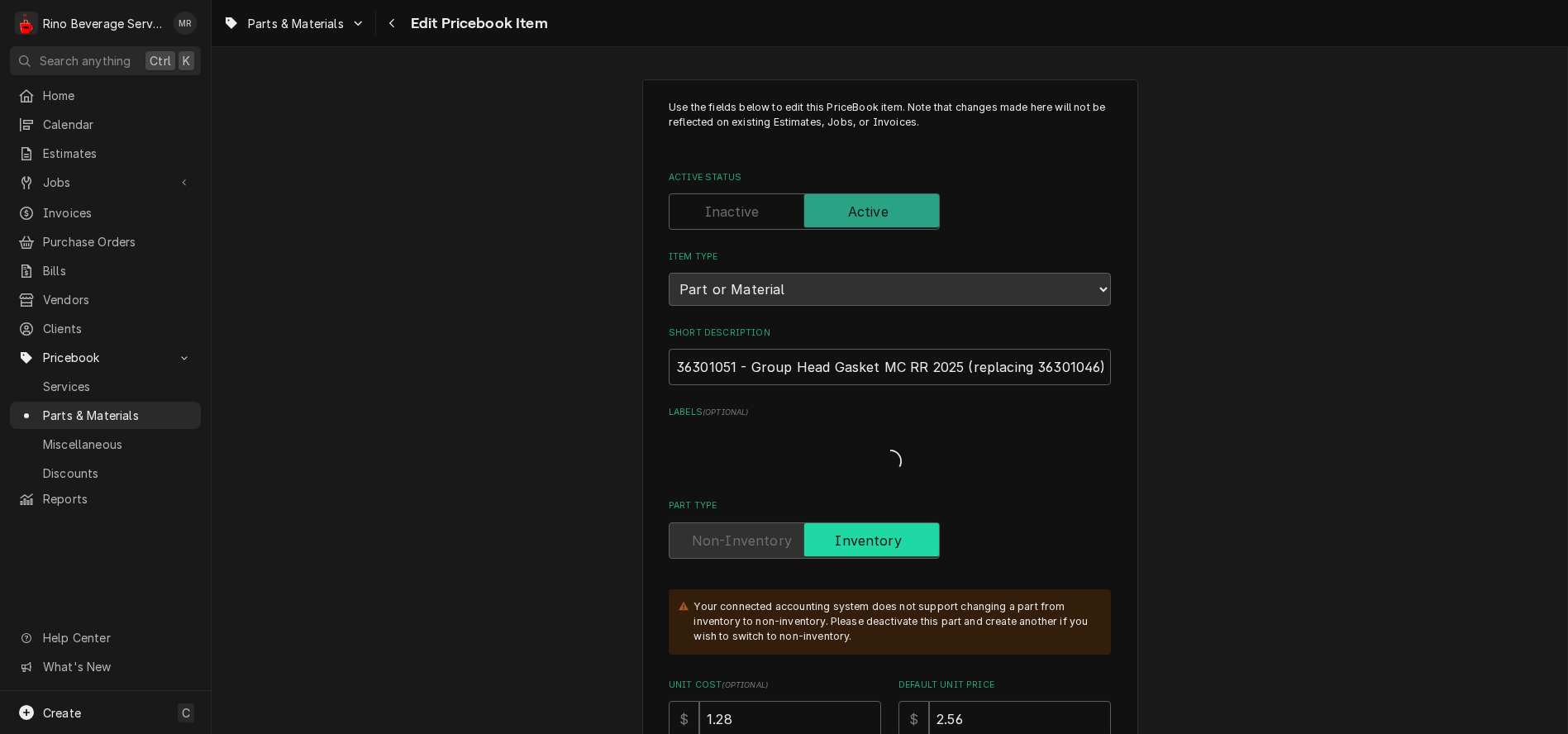
type textarea "x"
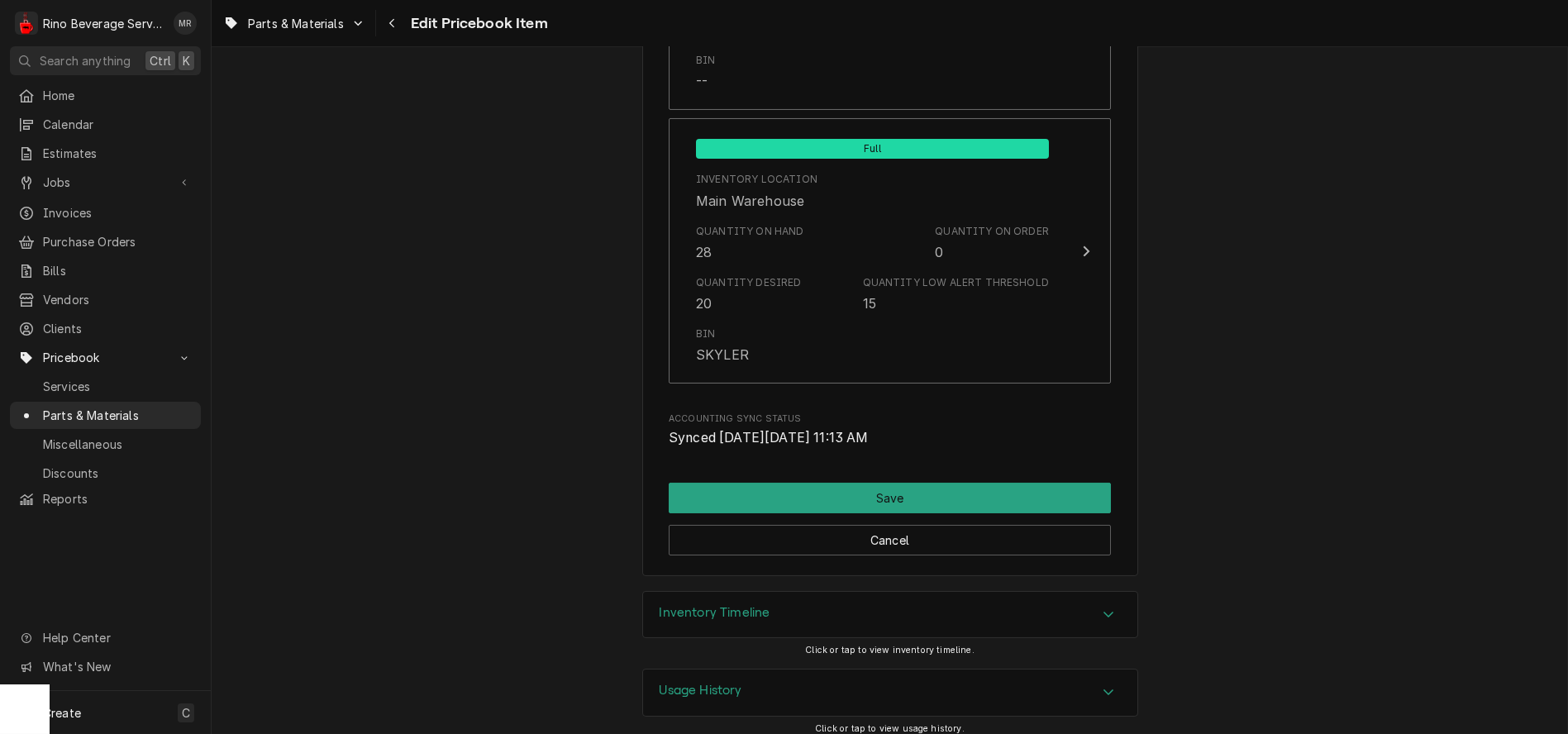
scroll to position [2025, 0]
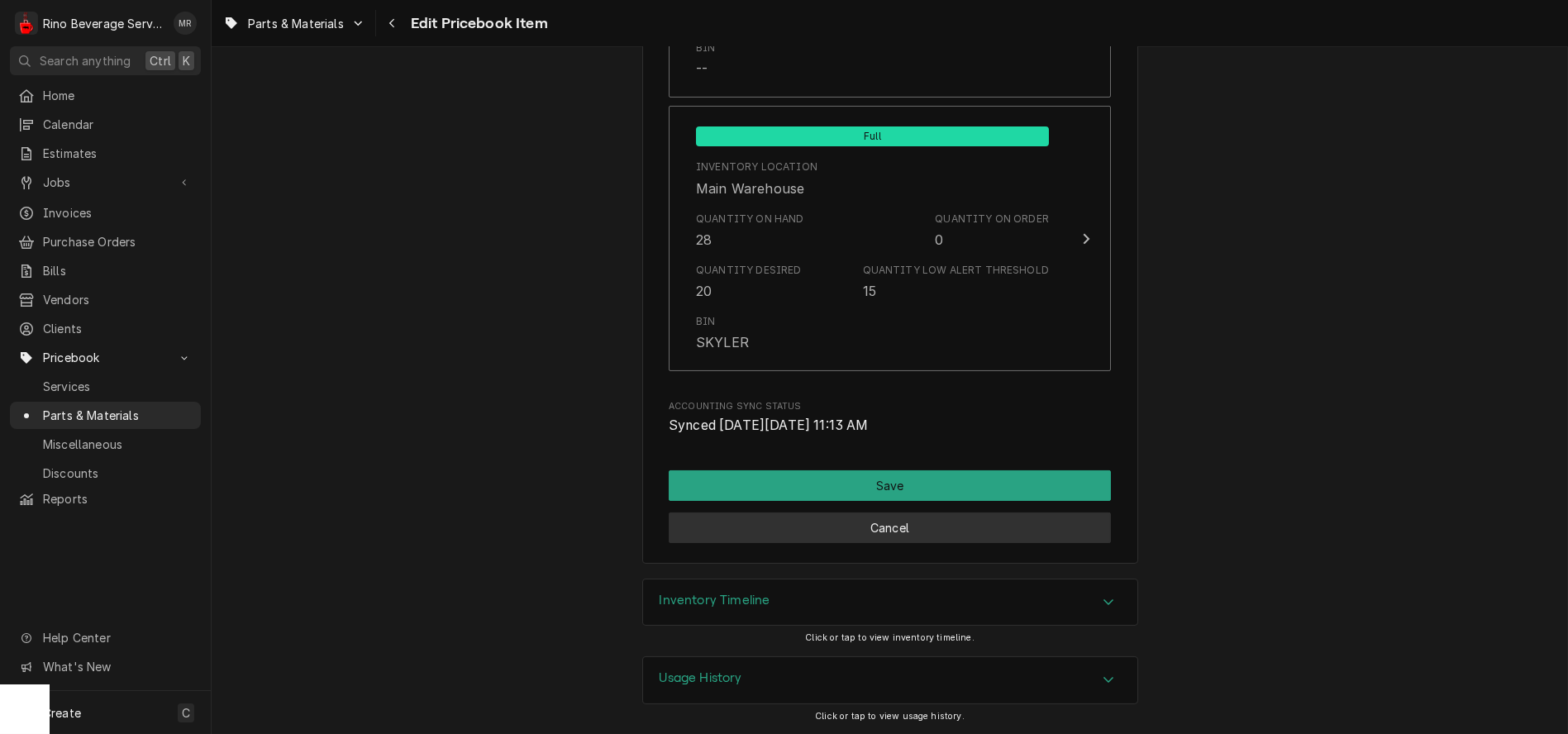
click at [943, 530] on button "Cancel" at bounding box center [889, 528] width 442 height 31
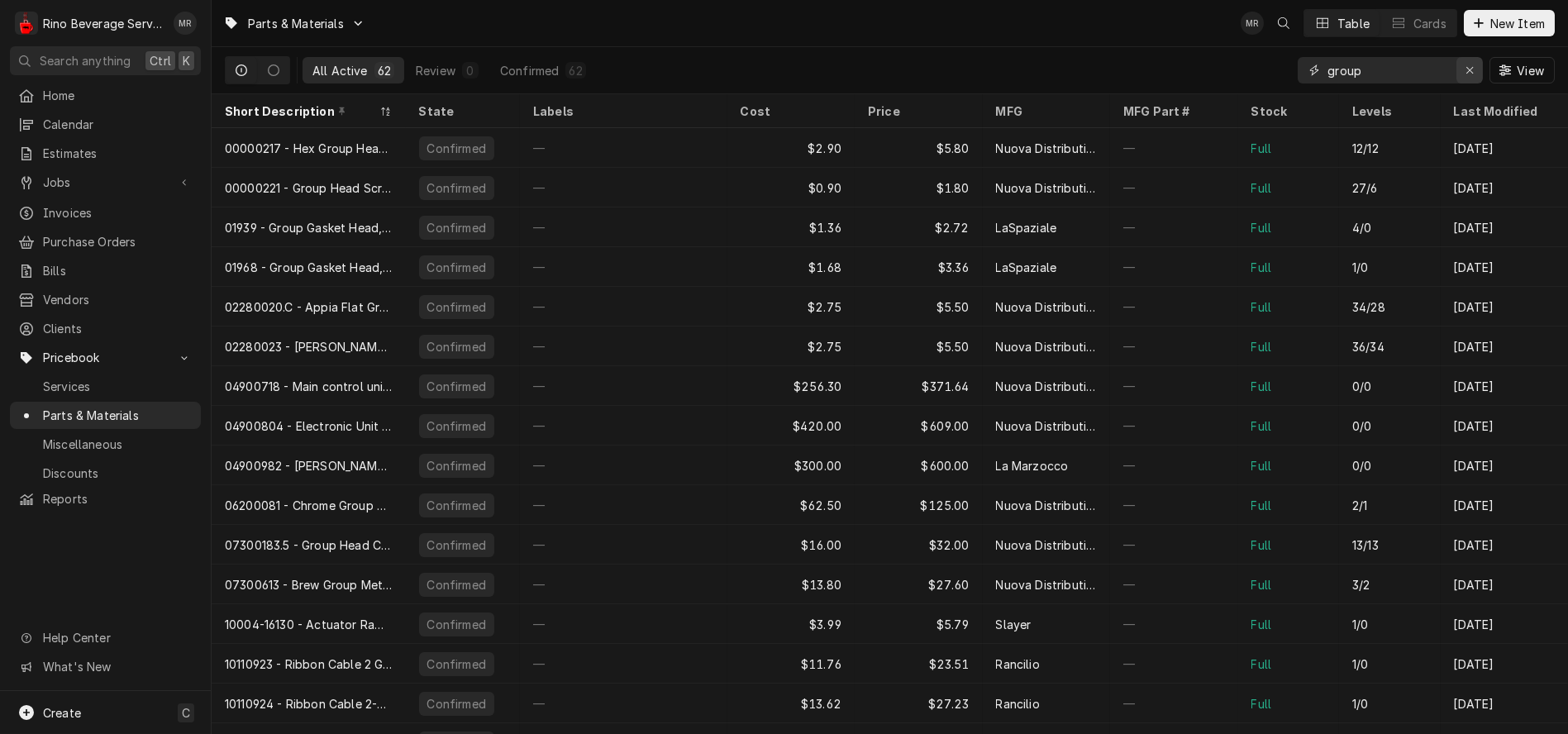
click at [1471, 69] on icon "Erase input" at bounding box center [1470, 70] width 9 height 12
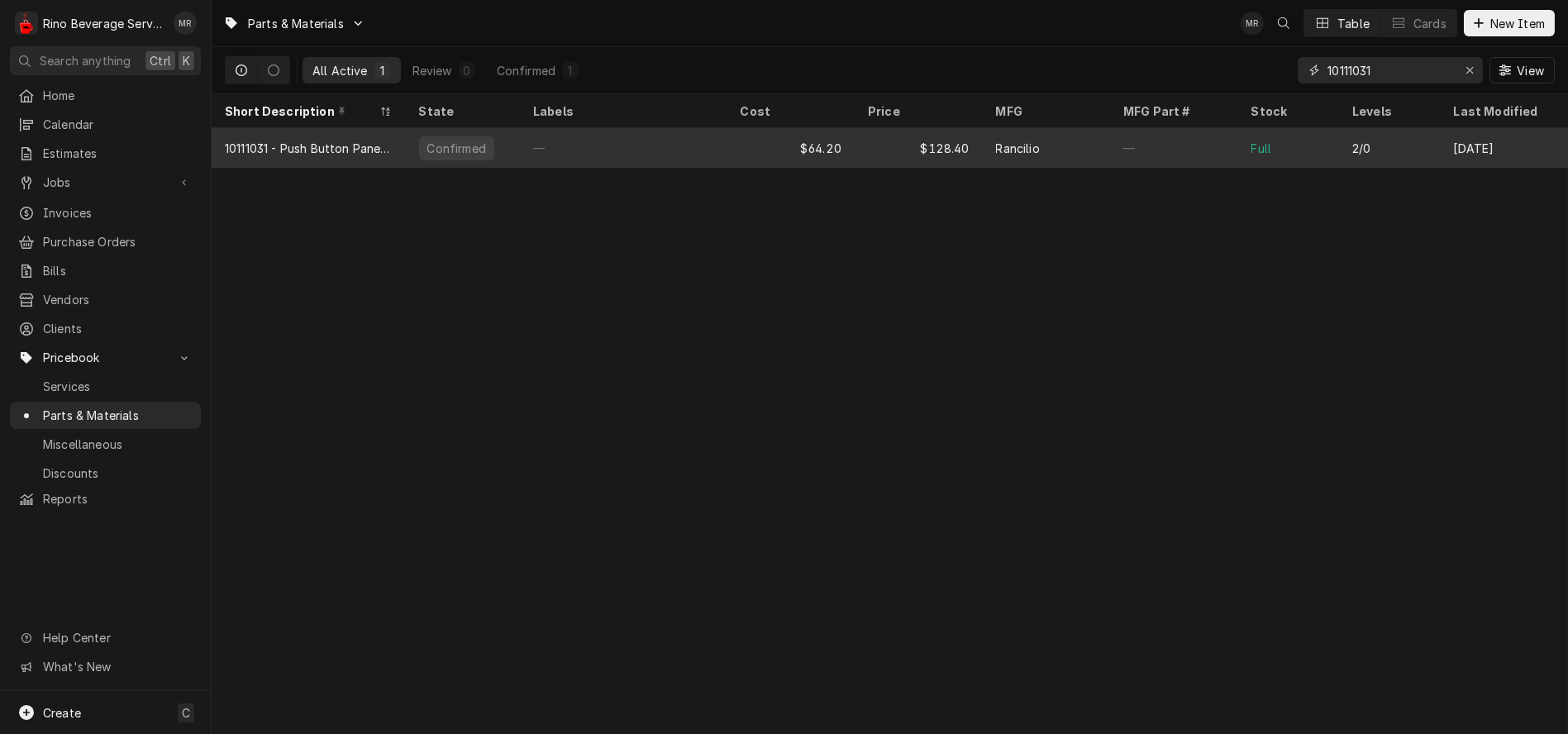
type input "10111031"
click at [716, 145] on div "—" at bounding box center [623, 148] width 208 height 39
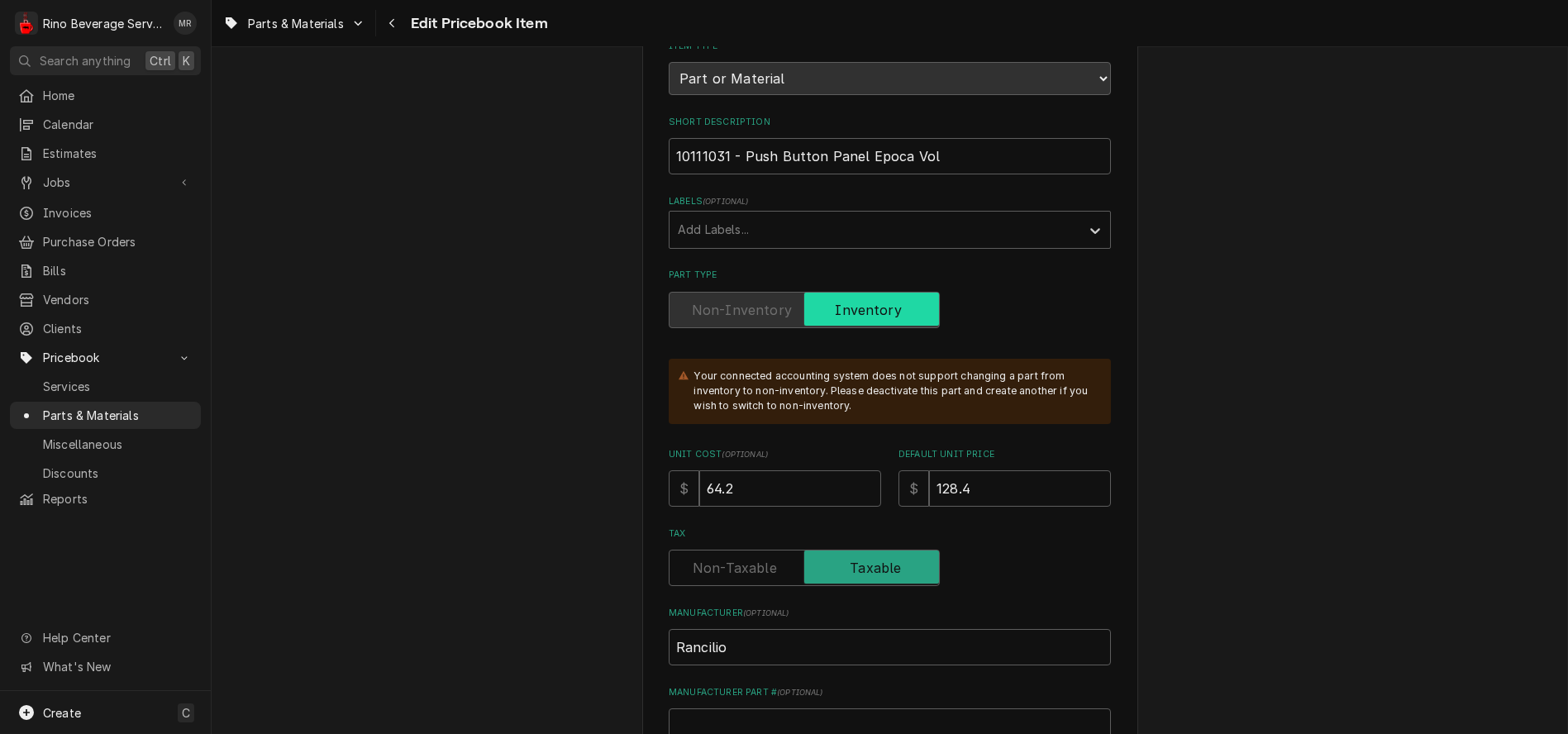
scroll to position [275, 0]
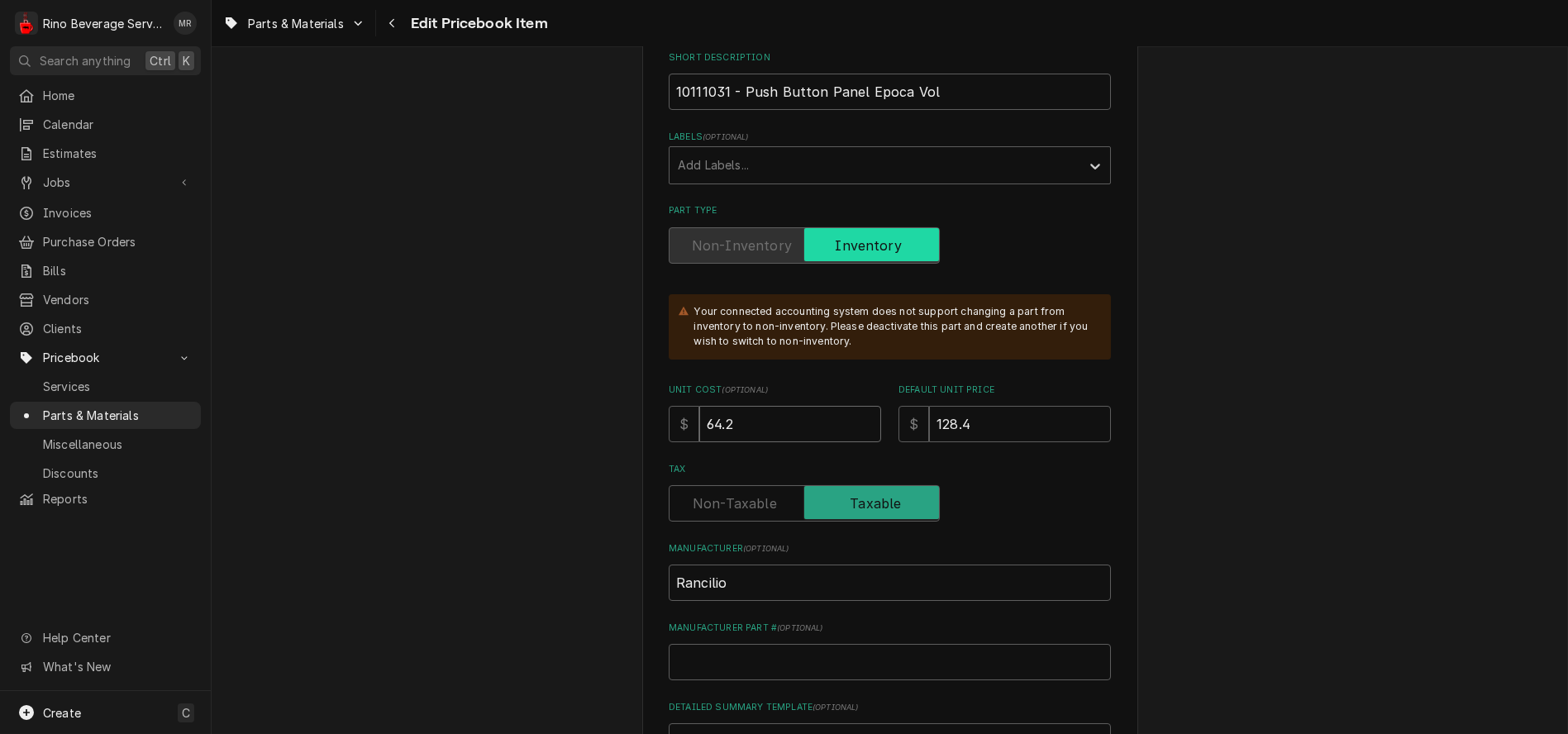
click at [748, 431] on input "64.2" at bounding box center [790, 424] width 182 height 37
type textarea "x"
type input "64"
type textarea "x"
type input "6"
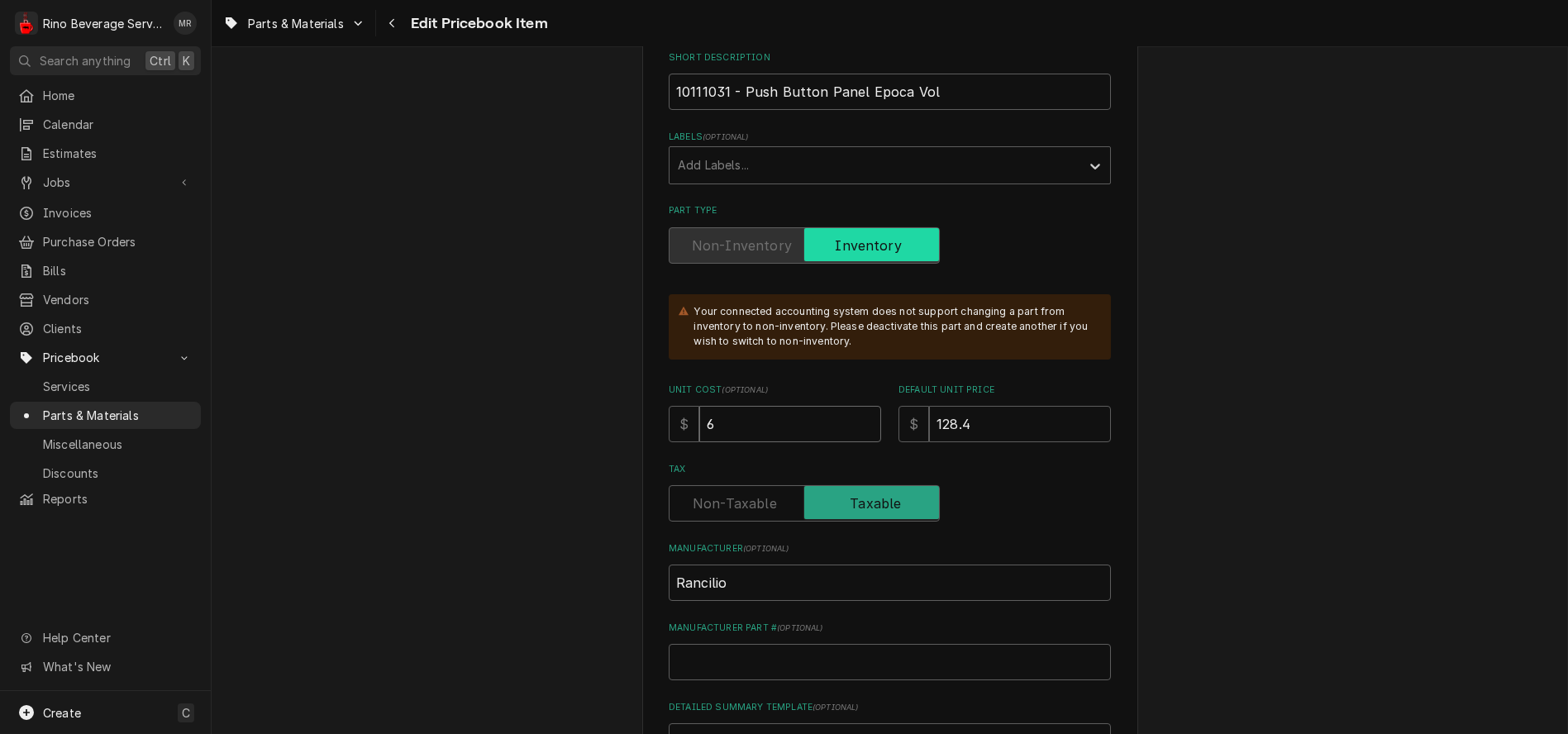
type textarea "x"
type input "1"
type textarea "x"
type input "10"
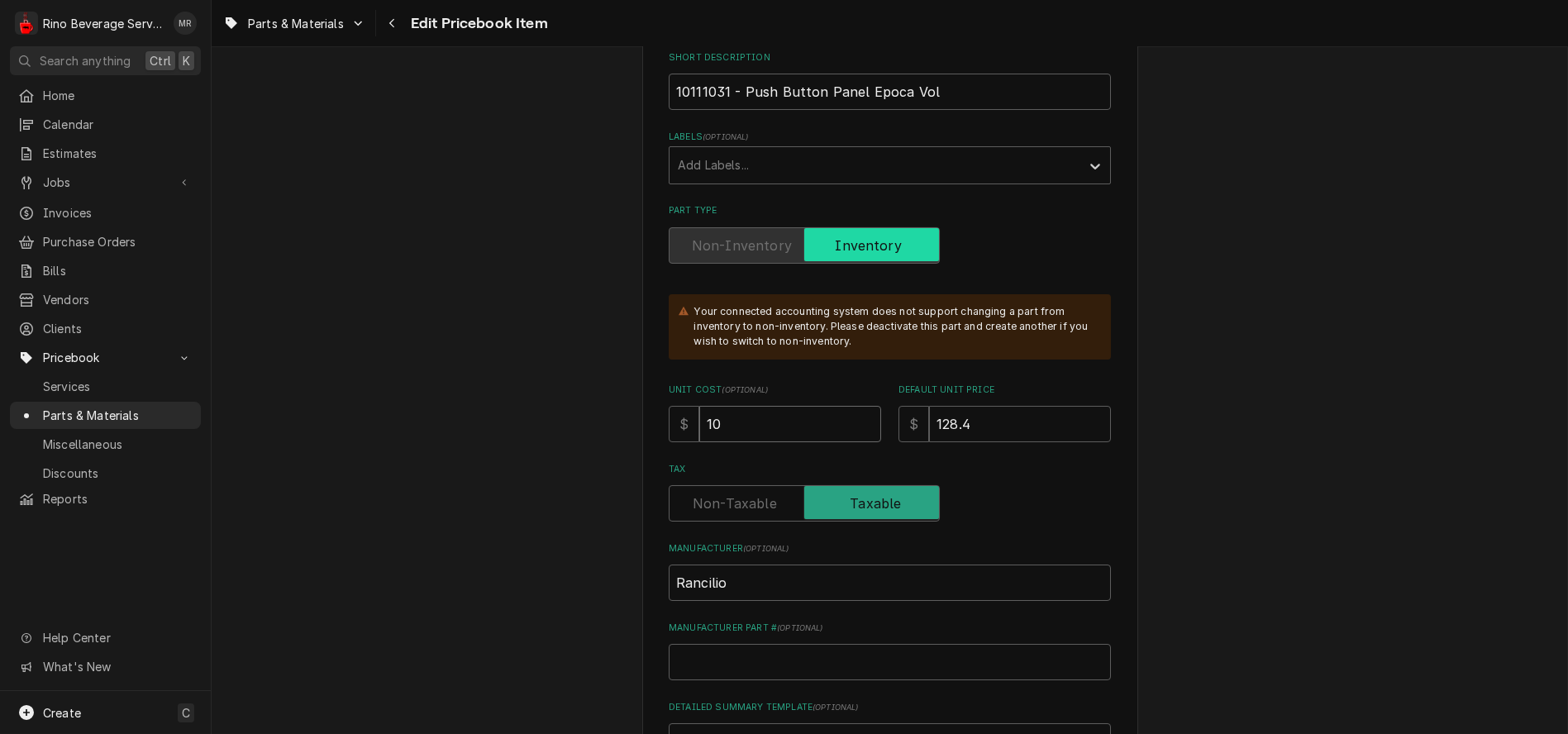
type textarea "x"
type input "107"
type textarea "x"
type input "107.1"
type textarea "x"
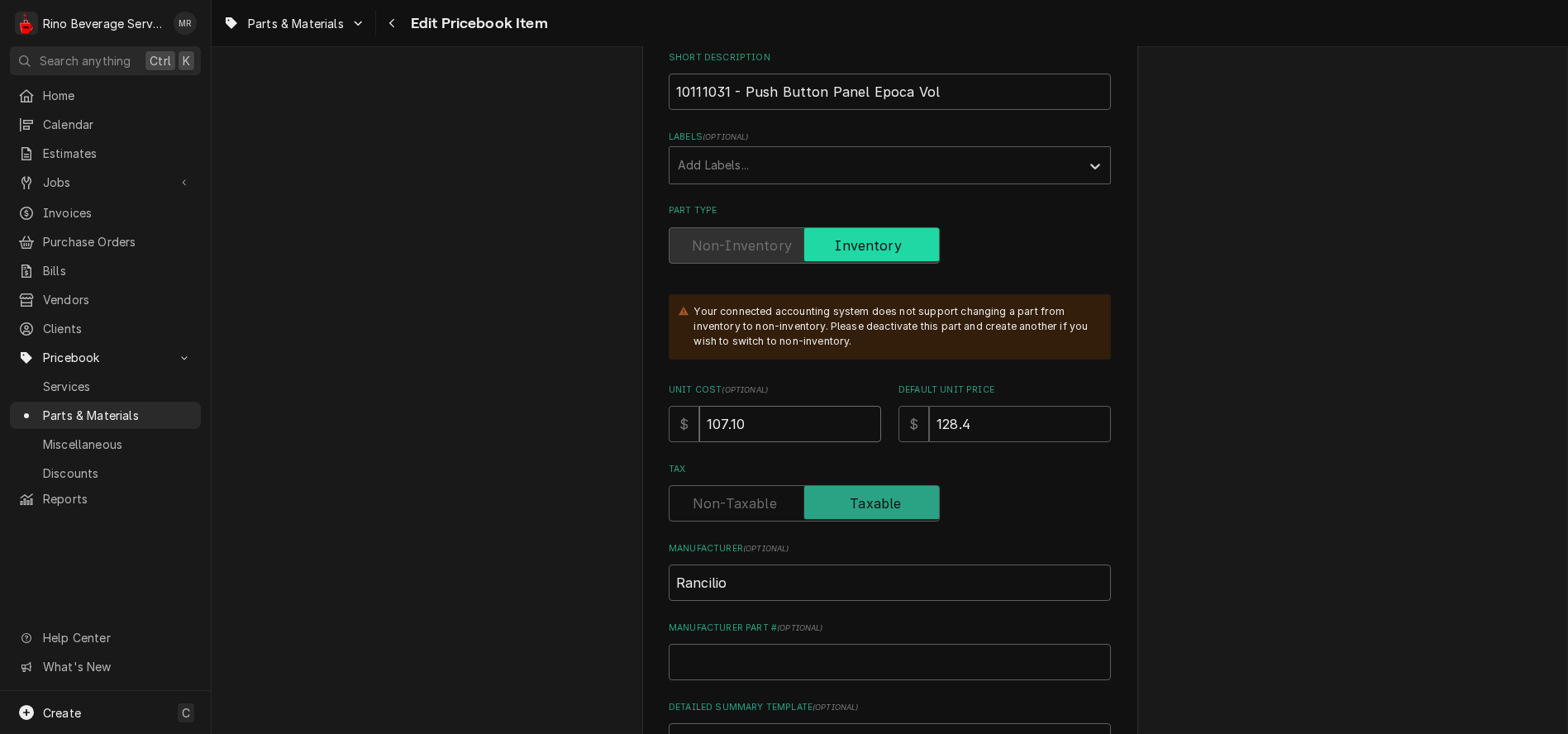
type input "107.10"
click at [973, 423] on input "128.4" at bounding box center [1020, 424] width 182 height 37
type textarea "x"
type input "128"
type textarea "x"
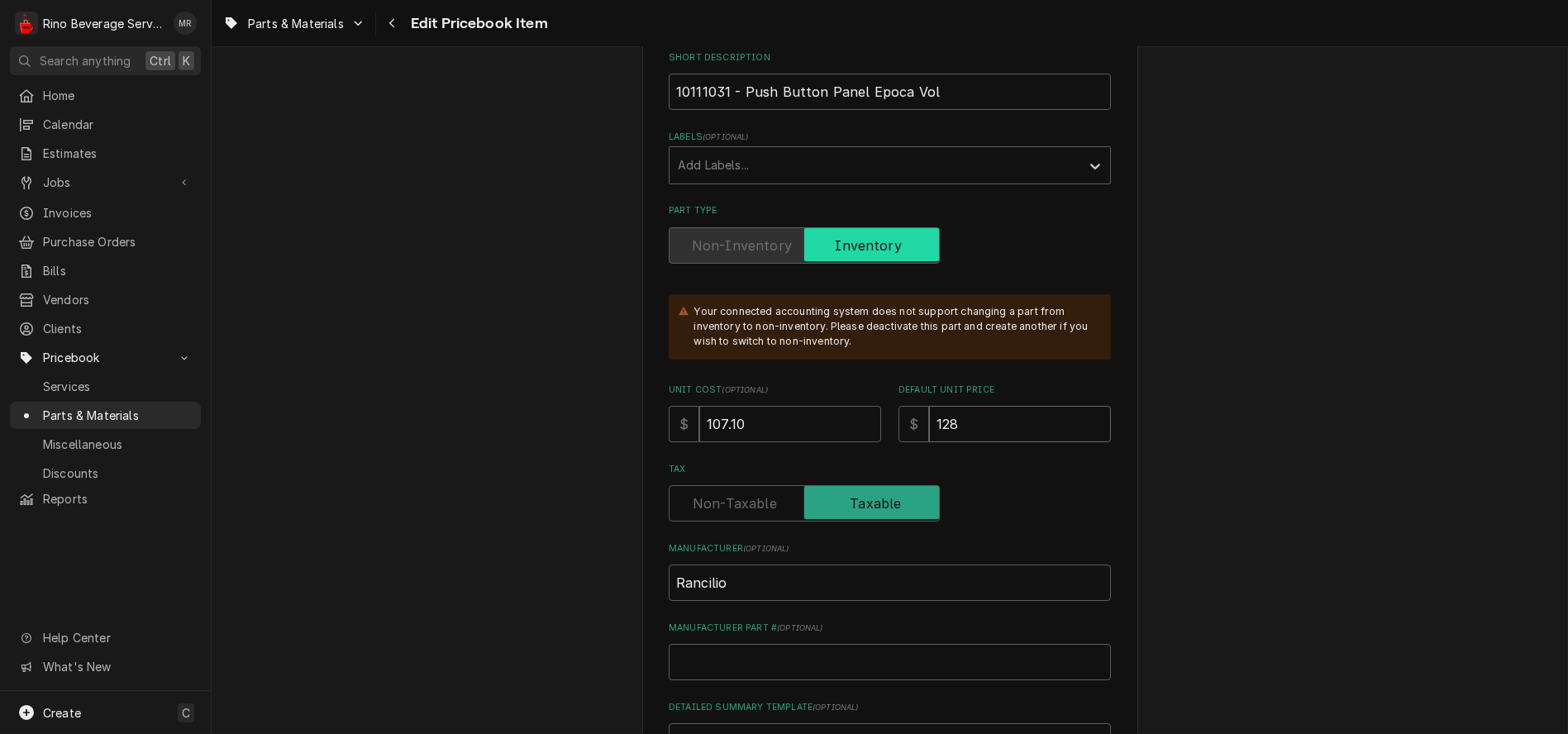
type input "12"
type textarea "x"
type input "1"
type textarea "x"
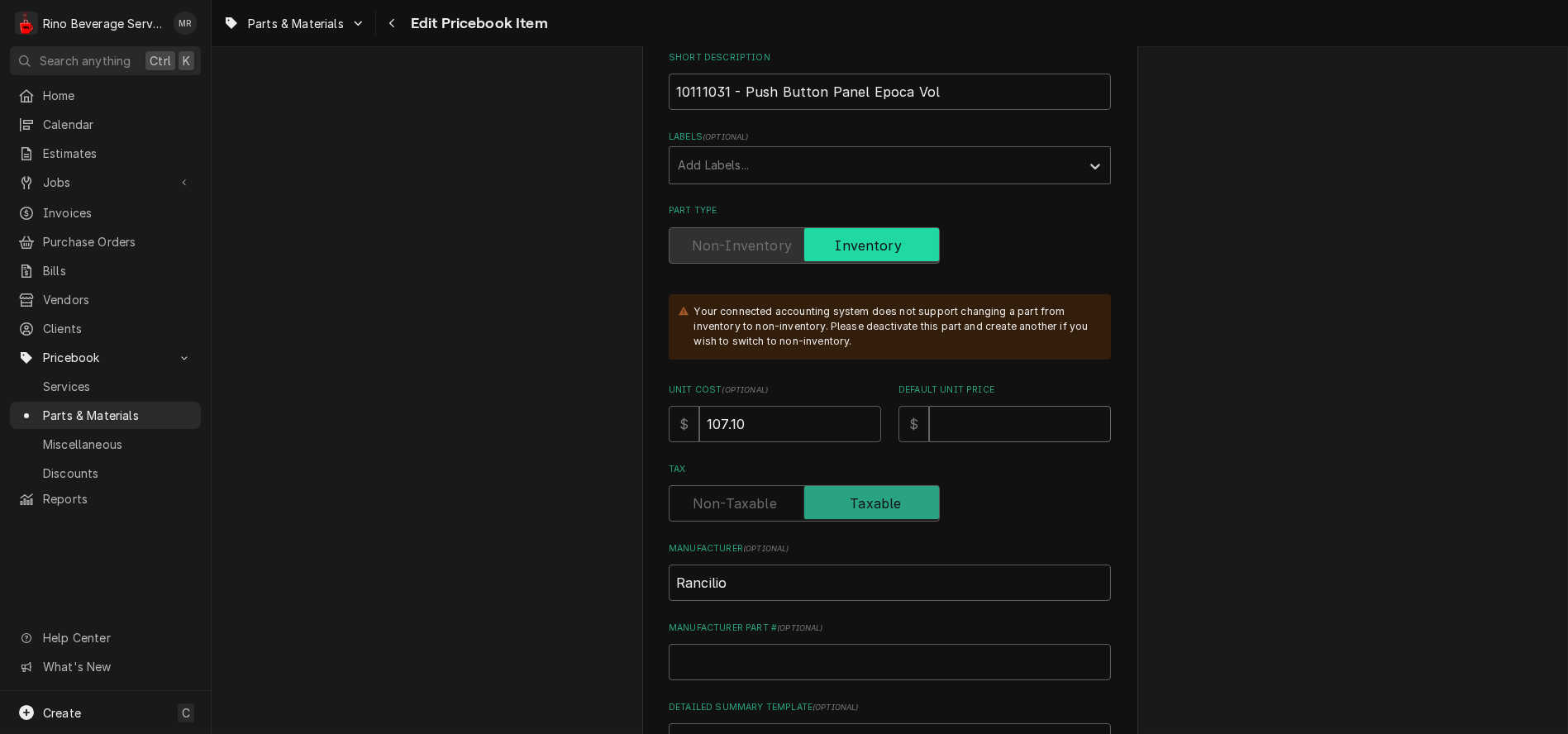
type input "2"
type textarea "x"
type input "21"
type textarea "x"
type input "214"
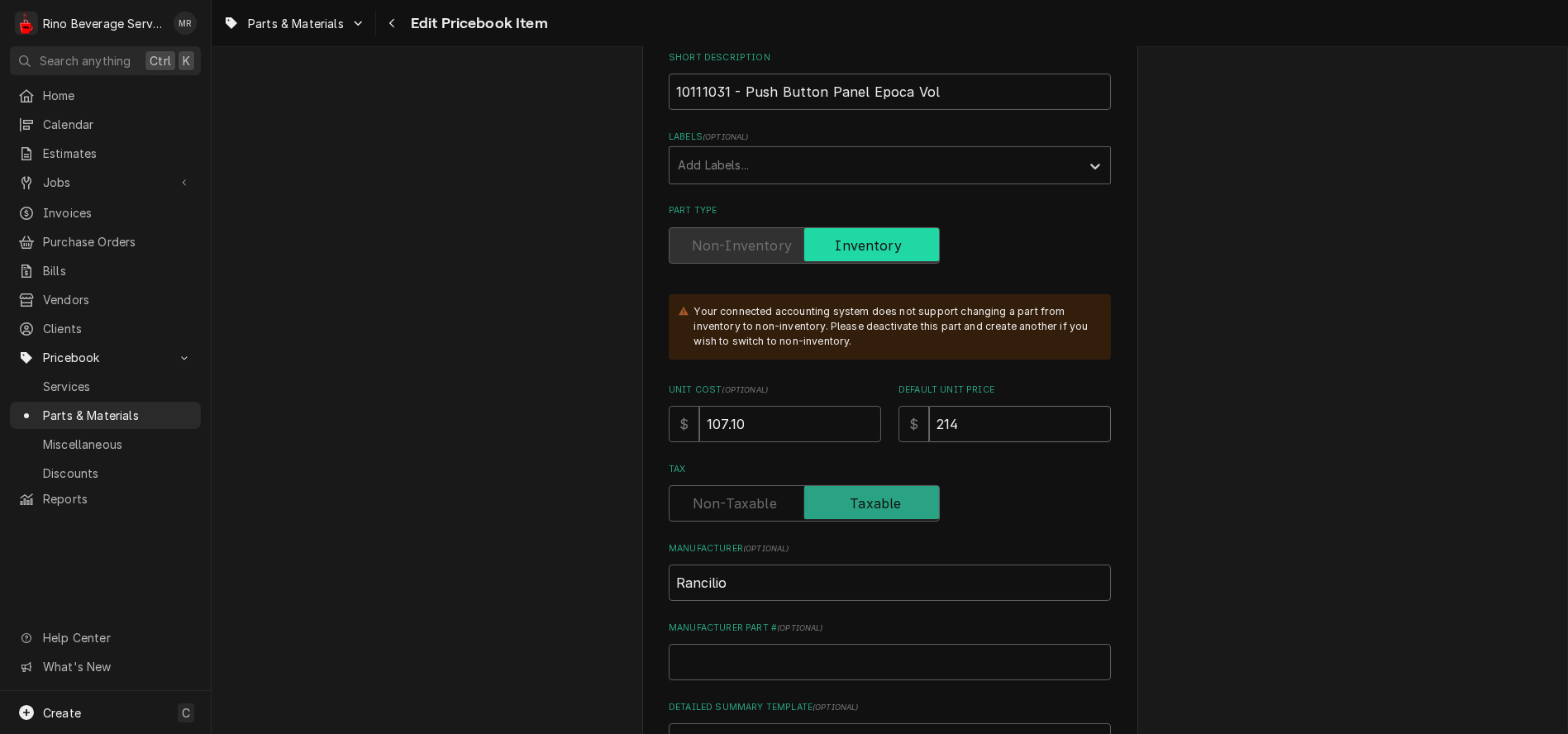
type textarea "x"
type input "214.2"
type textarea "x"
type input "214.20"
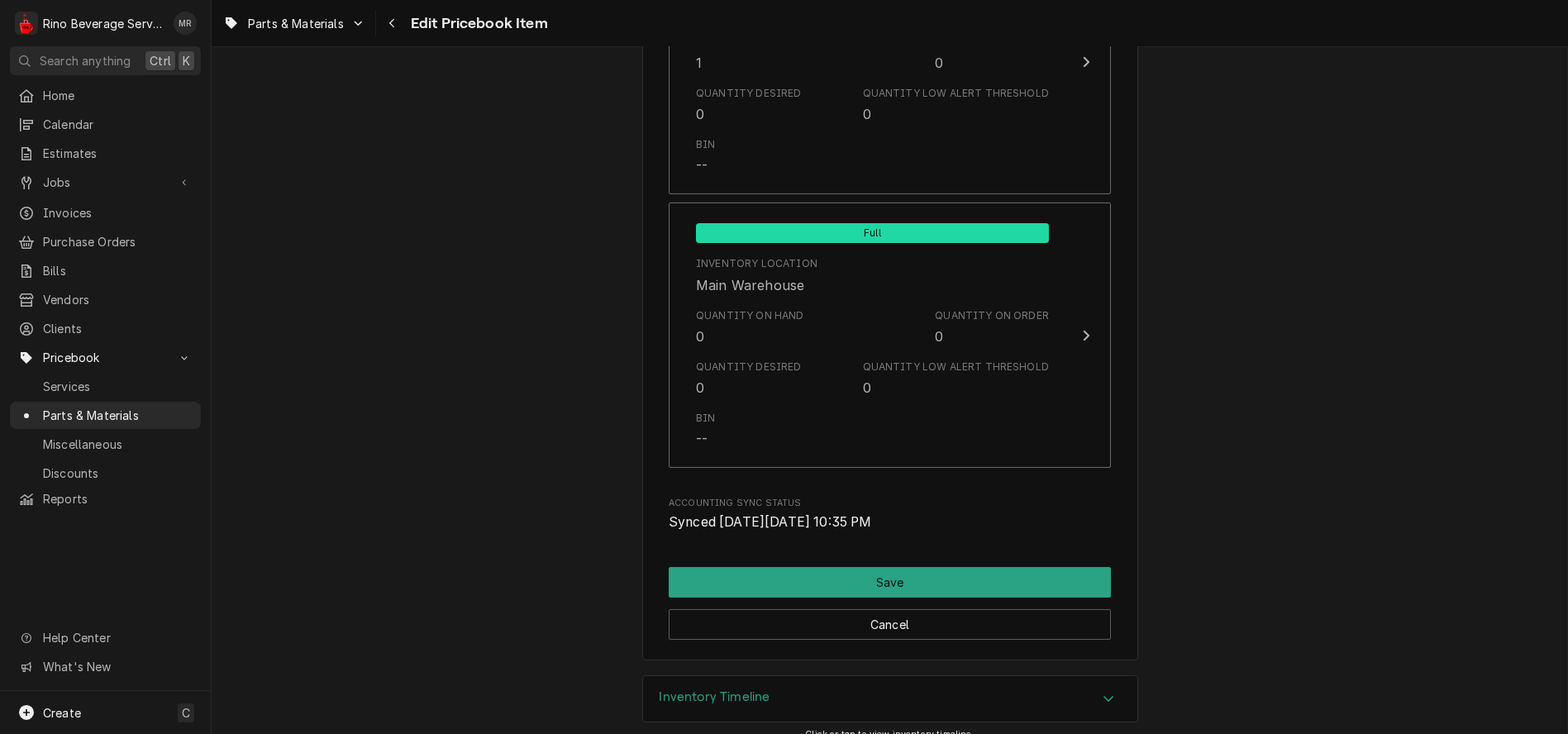
scroll to position [1928, 0]
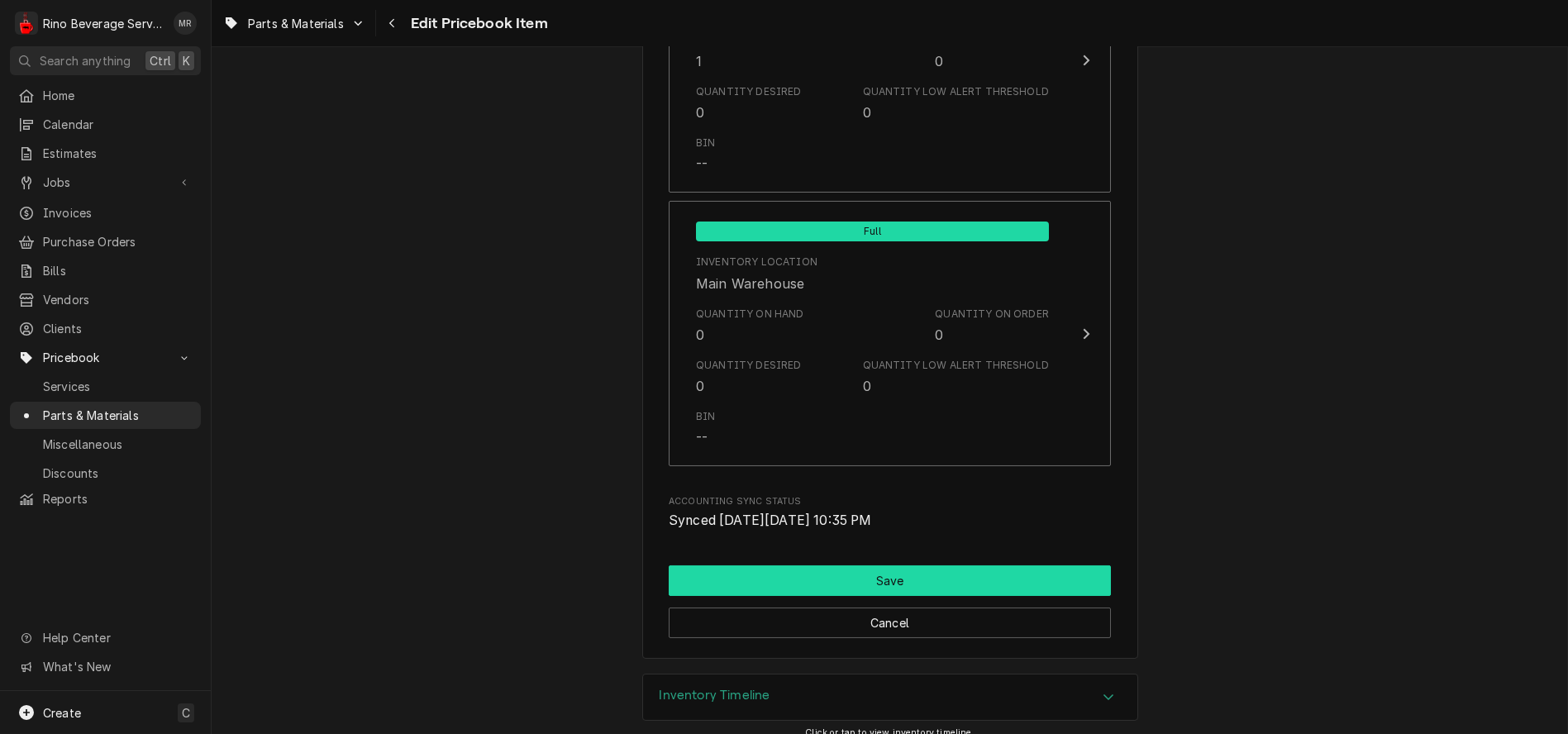
click at [874, 585] on button "Save" at bounding box center [889, 580] width 442 height 31
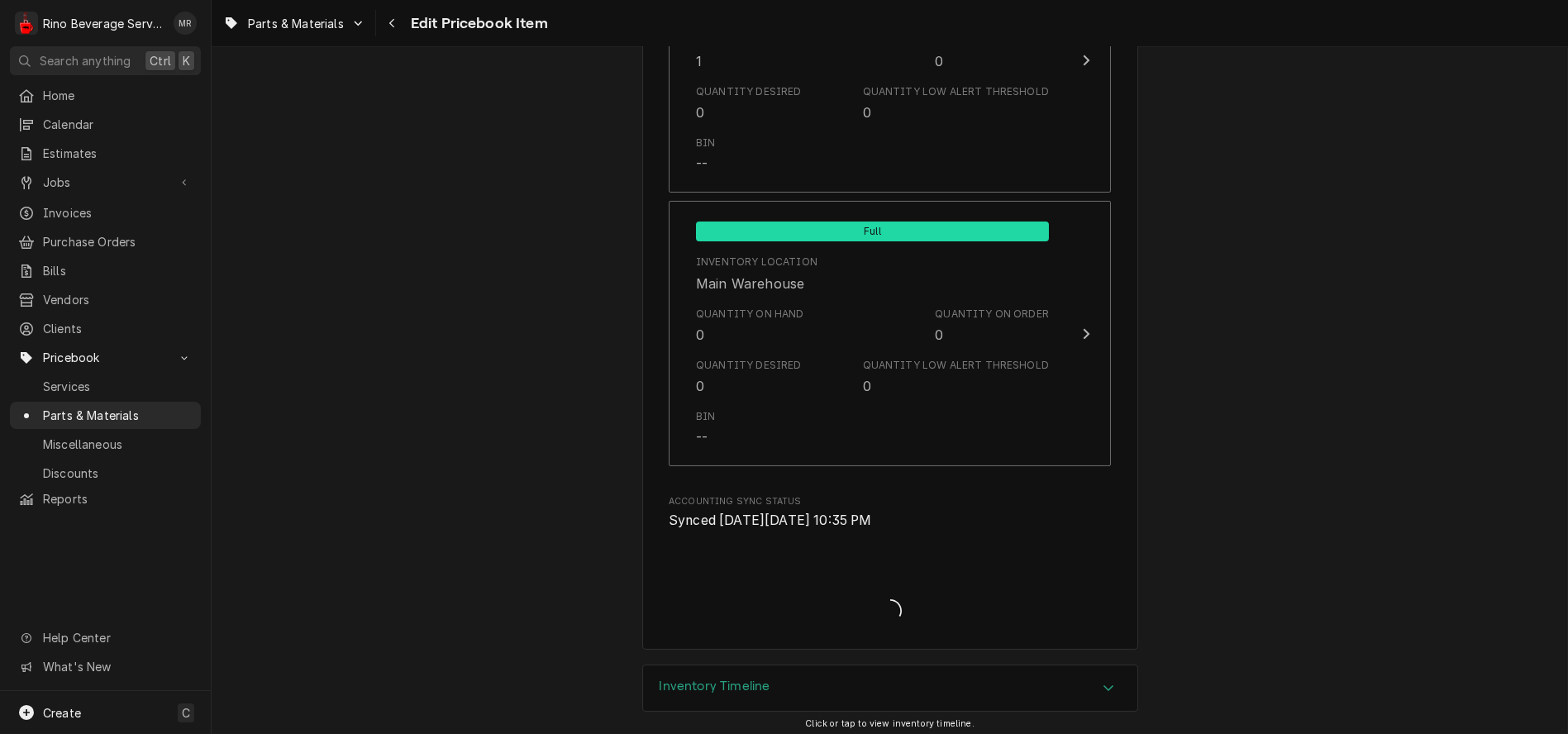
type textarea "x"
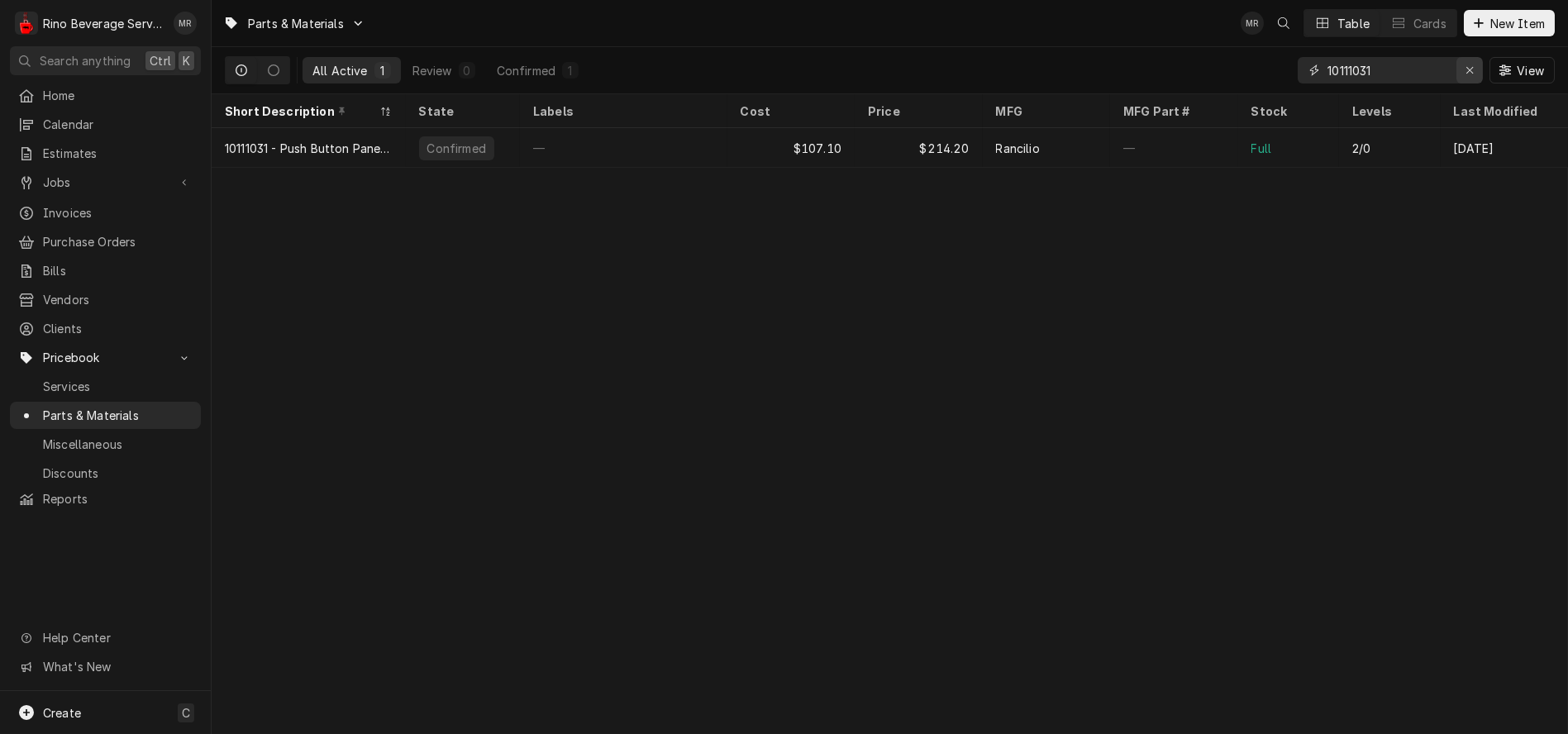
click at [1466, 66] on icon "Erase input" at bounding box center [1470, 70] width 9 height 12
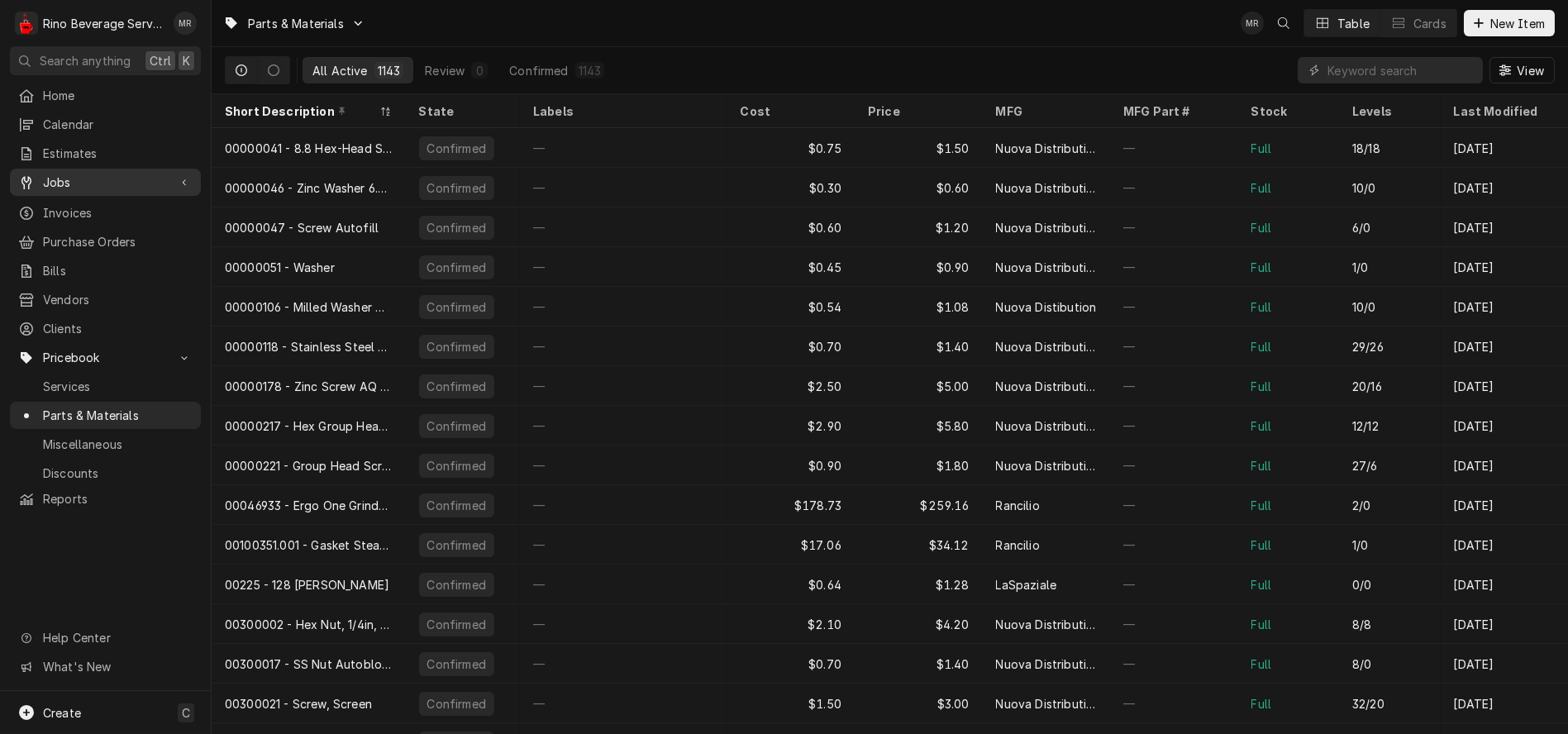
click at [66, 173] on span "Jobs" at bounding box center [105, 182] width 125 height 17
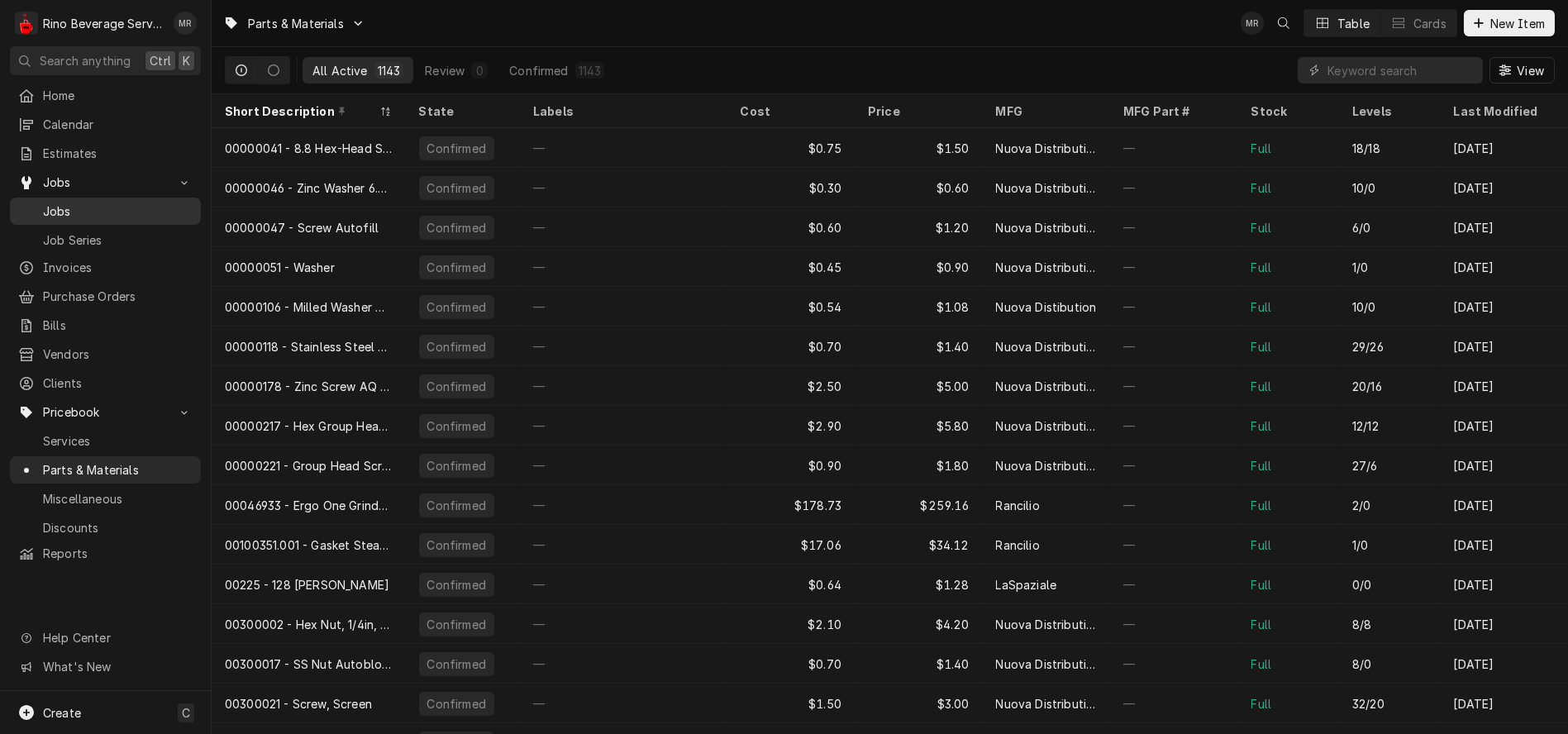
click at [74, 203] on span "Jobs" at bounding box center [117, 211] width 150 height 17
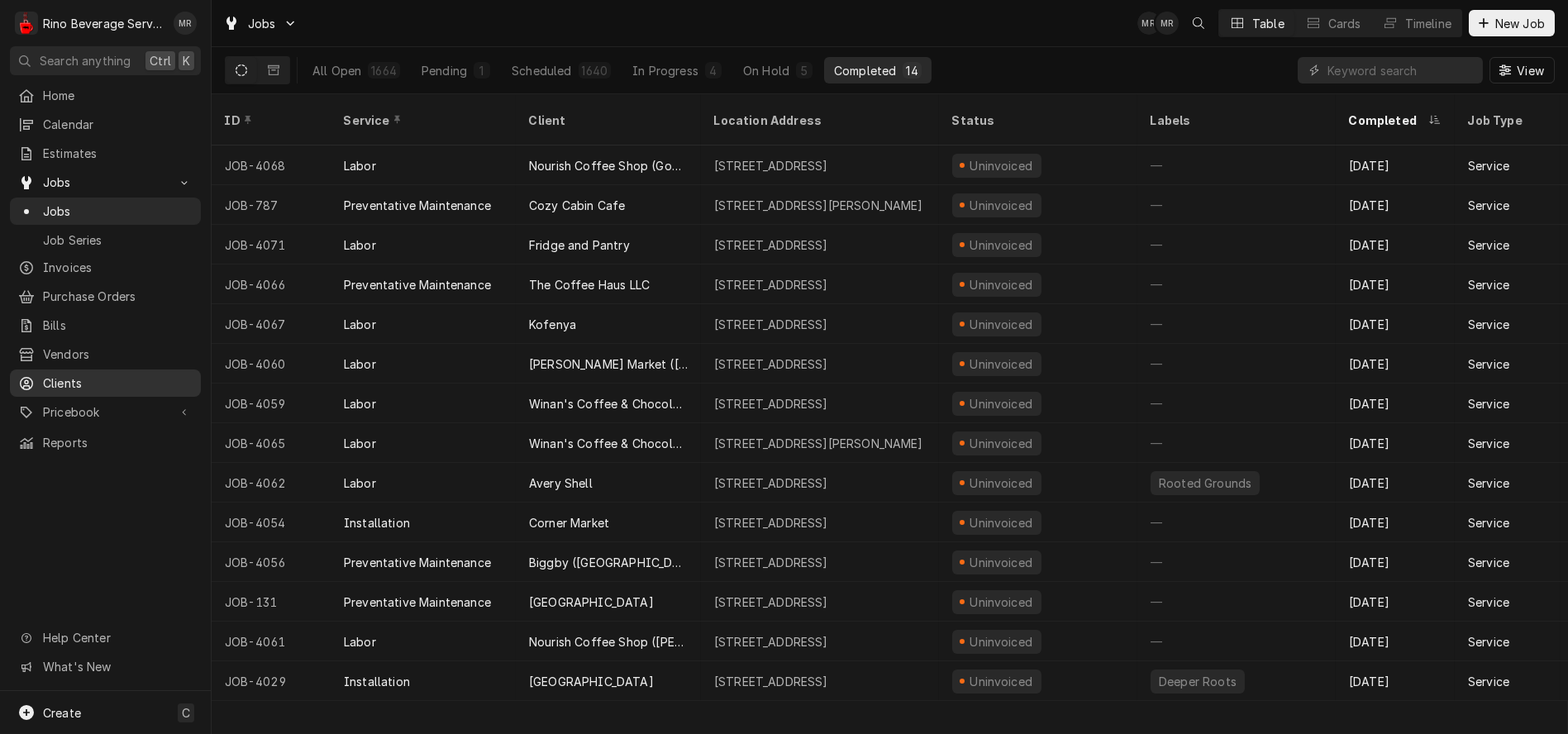
click at [70, 374] on span "Clients" at bounding box center [117, 383] width 150 height 17
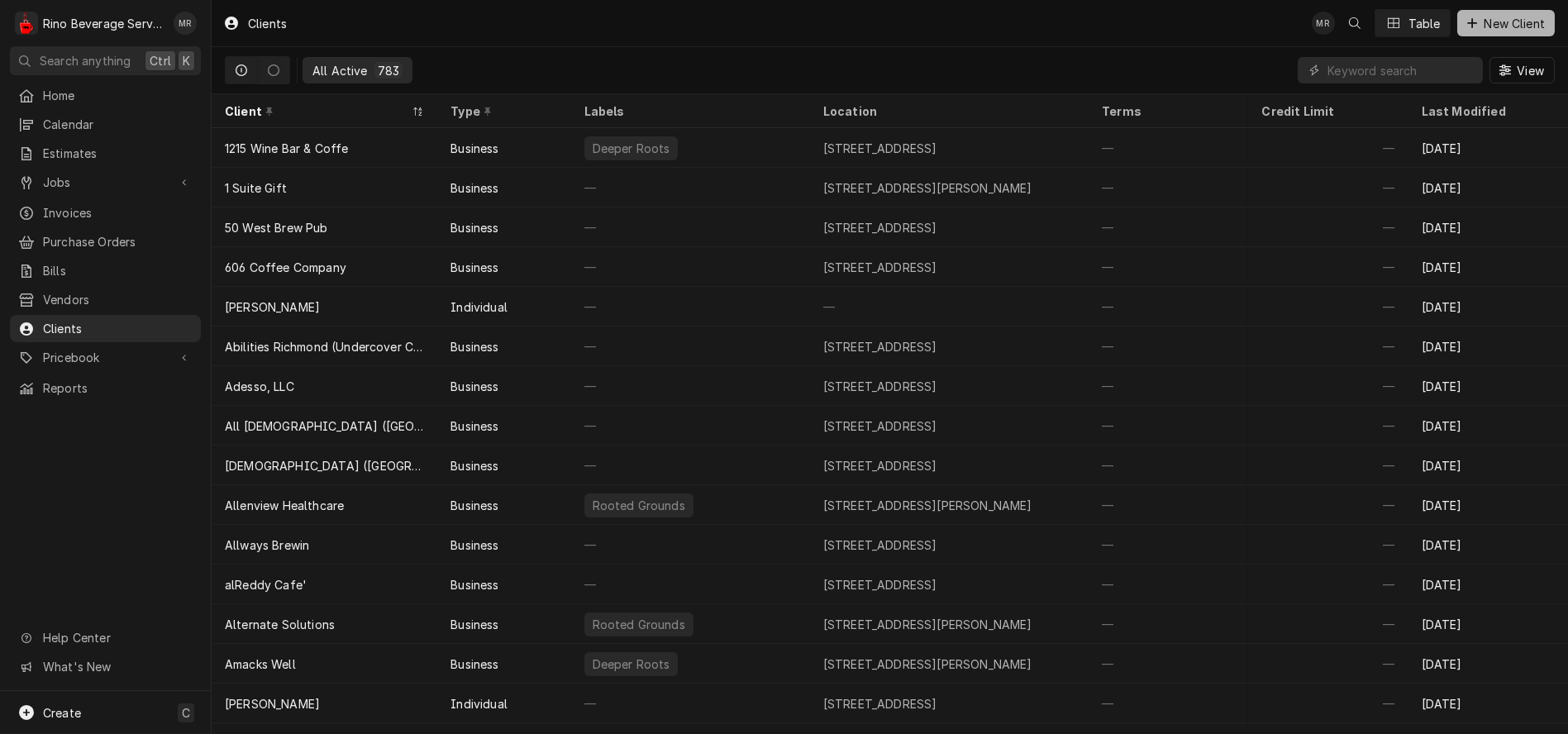
click at [1500, 26] on span "New Client" at bounding box center [1514, 23] width 68 height 17
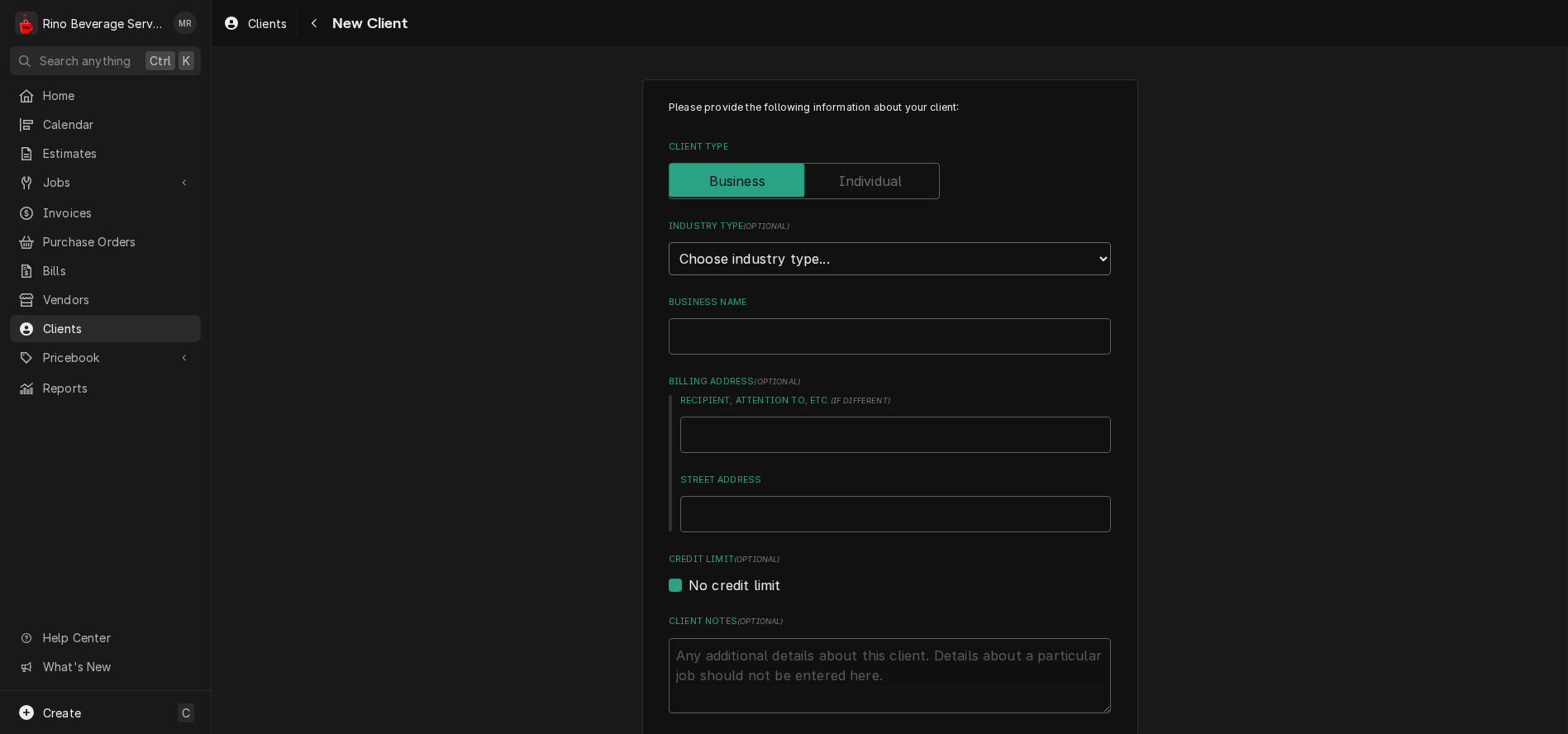
click at [976, 262] on select "Choose industry type... Residential Commercial Industrial Government" at bounding box center [889, 258] width 442 height 33
select select "2"
click at [669, 242] on select "Choose industry type... Residential Commercial Industrial Government" at bounding box center [889, 258] width 442 height 33
type textarea "x"
click at [1076, 261] on select "Choose industry type... Residential Commercial Industrial Government" at bounding box center [889, 258] width 442 height 33
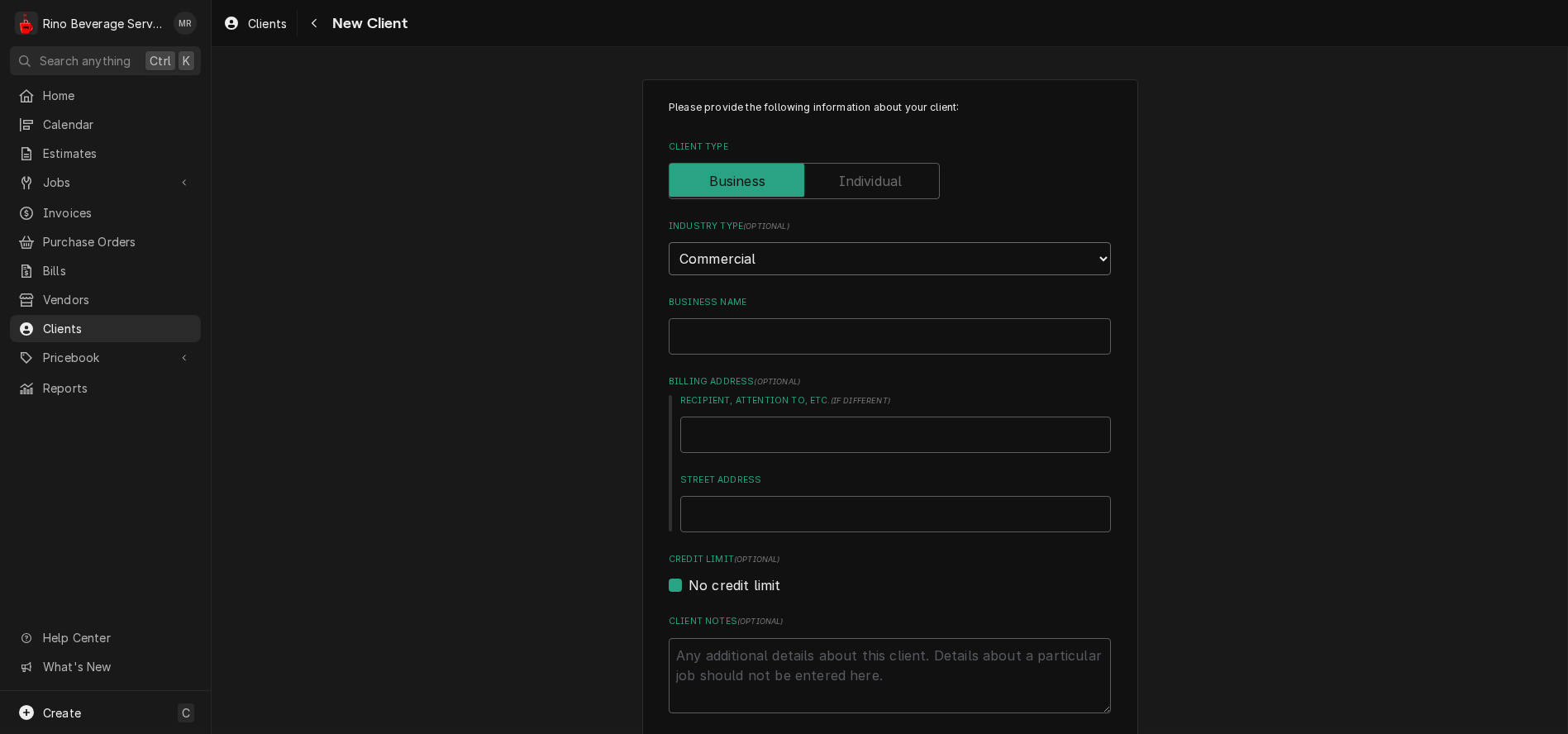
select select "1"
click at [669, 242] on select "Choose industry type... Residential Commercial Industrial Government" at bounding box center [889, 258] width 442 height 33
click at [933, 336] on input "Business Name" at bounding box center [889, 336] width 442 height 37
type textarea "x"
type input "B"
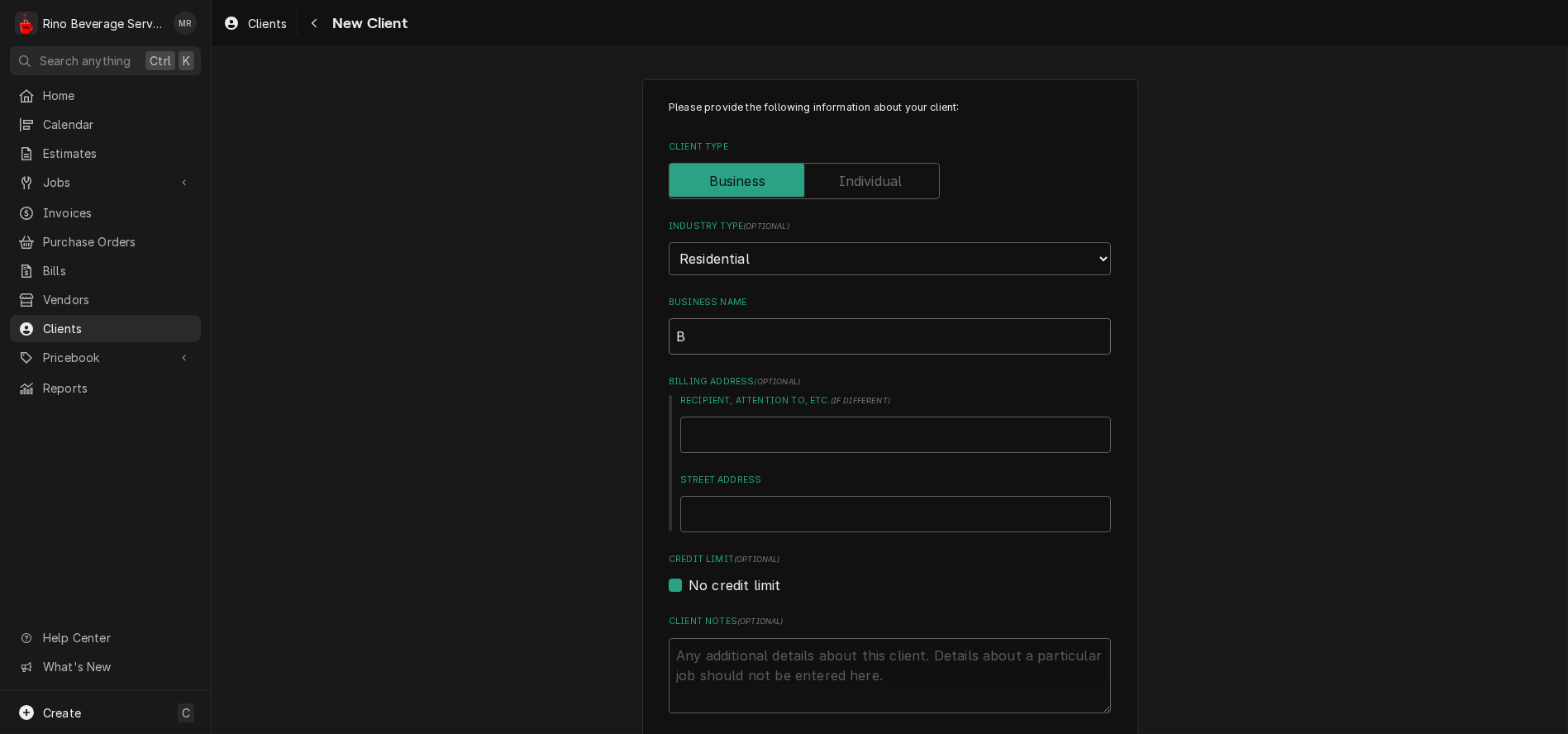
type textarea "x"
type input "Br"
type textarea "x"
type input "Bru"
type textarea "x"
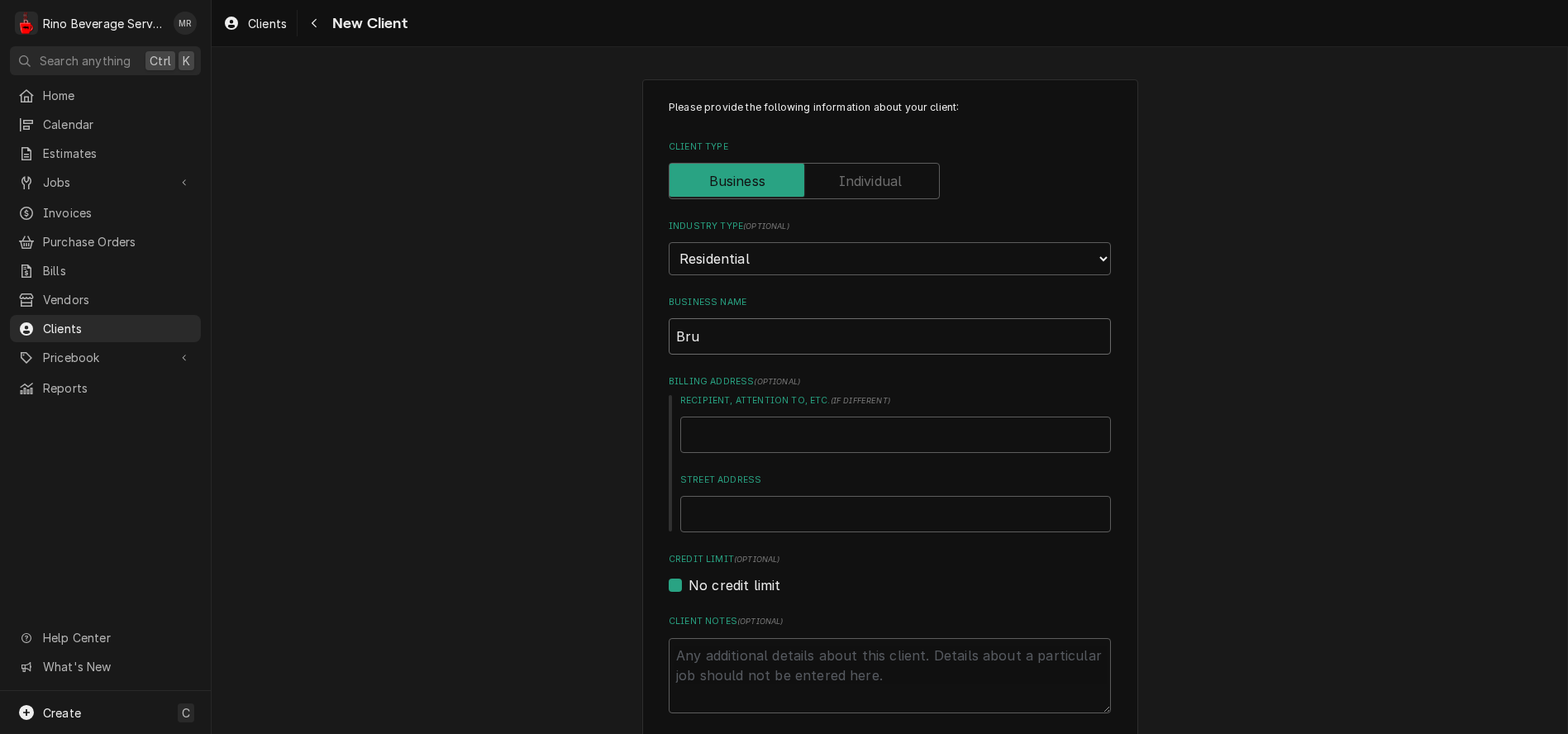
type input "Bruc"
type textarea "x"
type input "[PERSON_NAME]"
type textarea "x"
type input "[PERSON_NAME]"
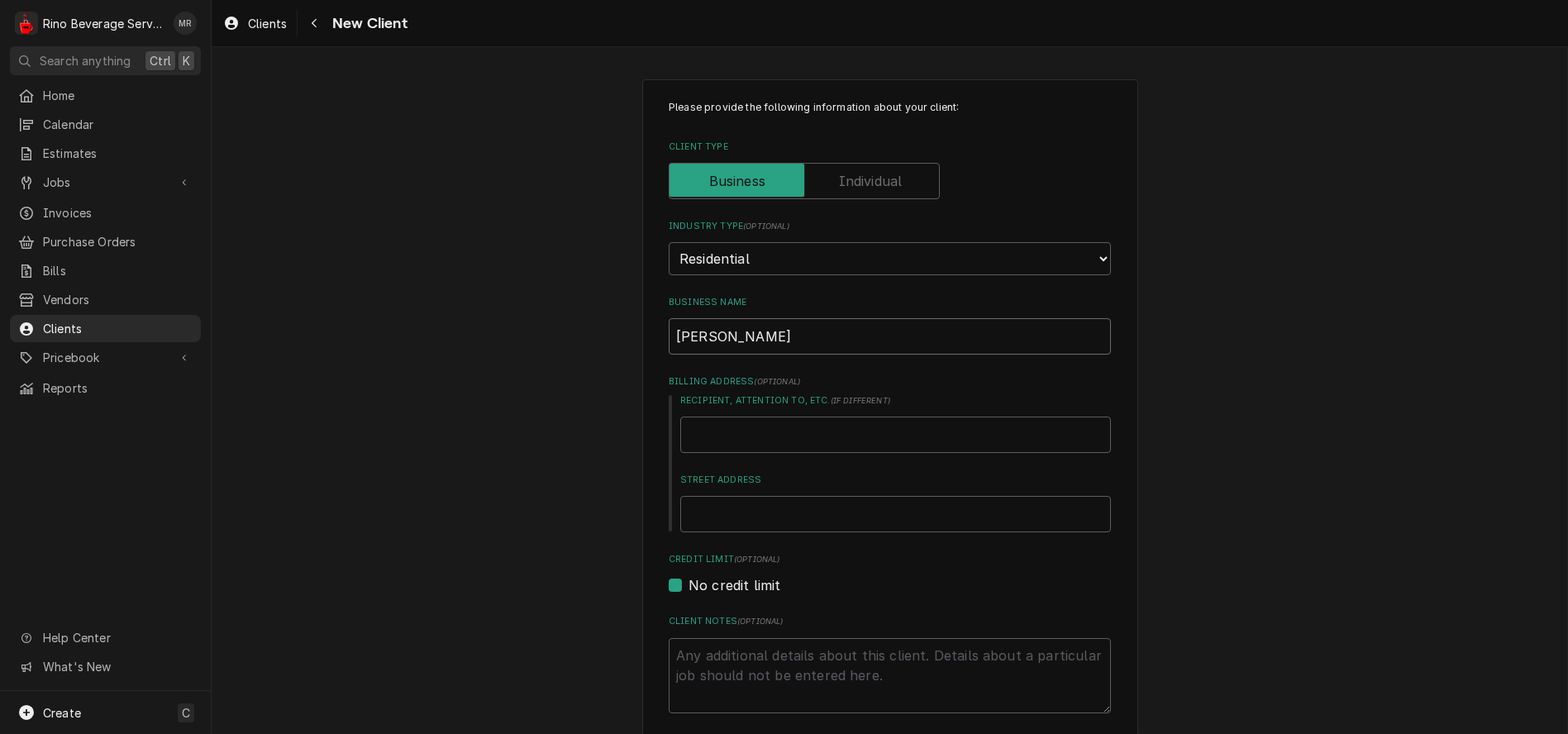
type textarea "x"
type input "[PERSON_NAME]"
type textarea "x"
type input "[PERSON_NAME]"
type textarea "x"
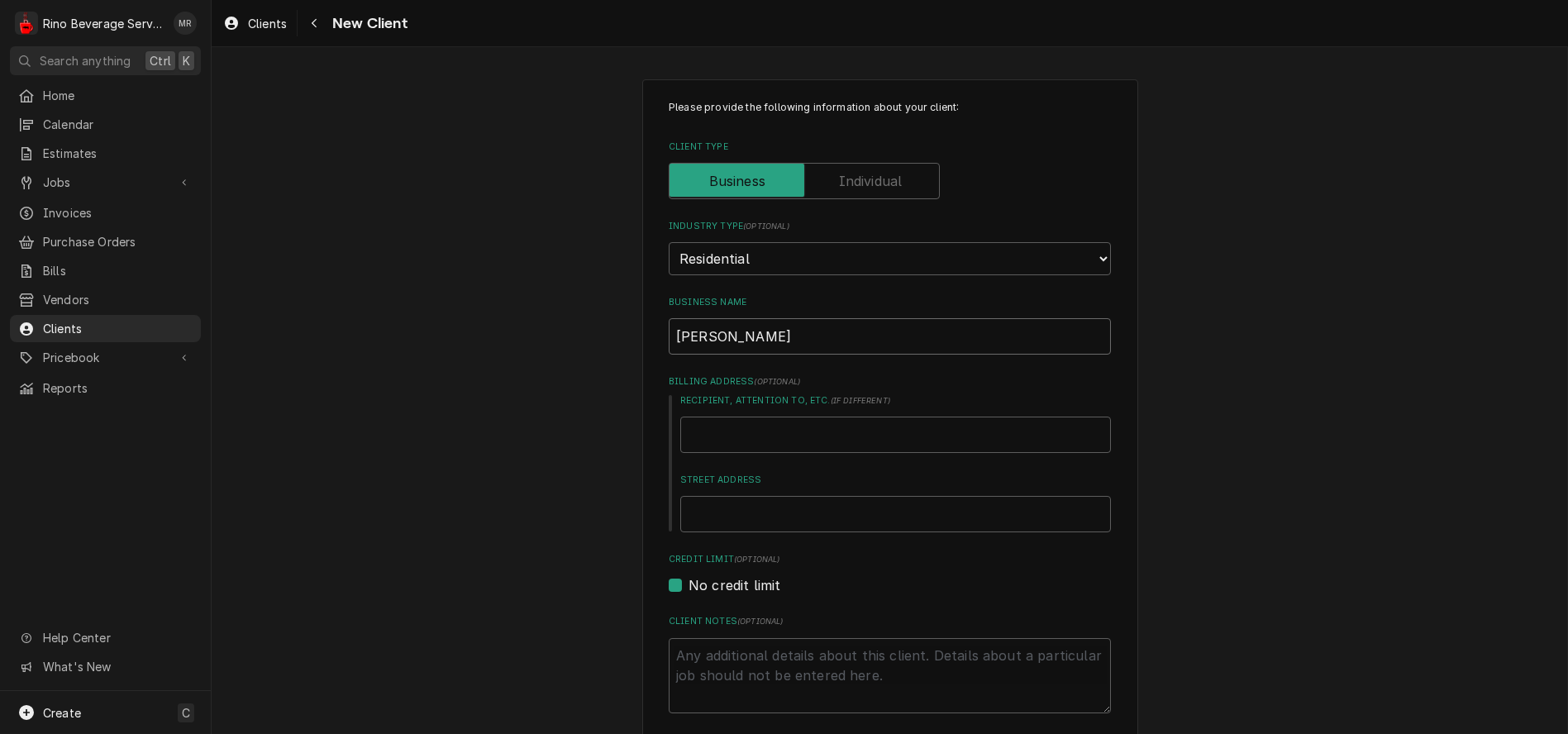
type input "[PERSON_NAME]"
type textarea "x"
type input "[PERSON_NAME]"
type textarea "x"
type input "[PERSON_NAME]"
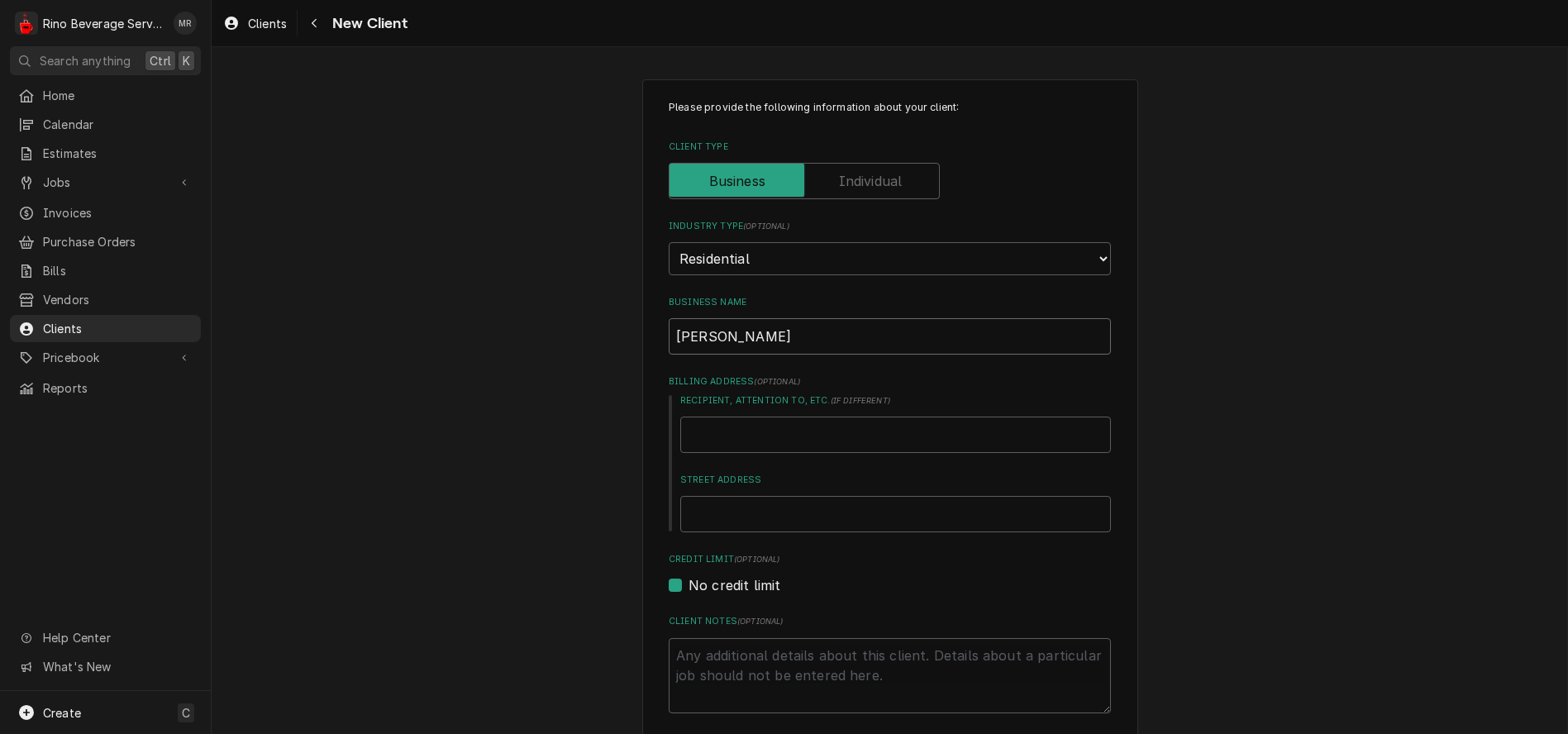
type textarea "x"
type input "[PERSON_NAME]"
type textarea "x"
type input "Bruce Phillip"
type textarea "x"
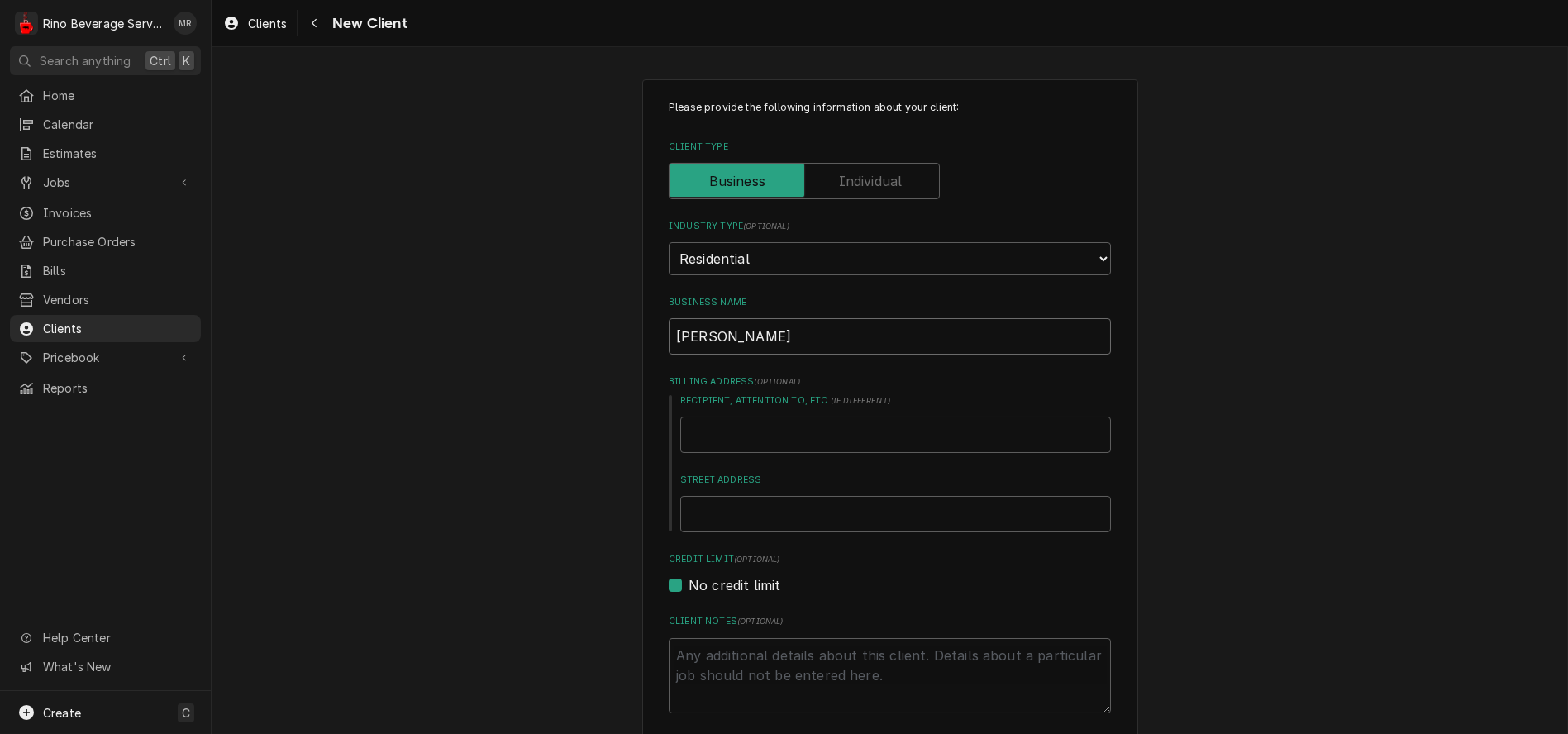
type input "Bruce Phillipp"
type textarea "x"
type input "[PERSON_NAME]"
click at [799, 515] on input "Street Address" at bounding box center [896, 514] width 431 height 37
type textarea "x"
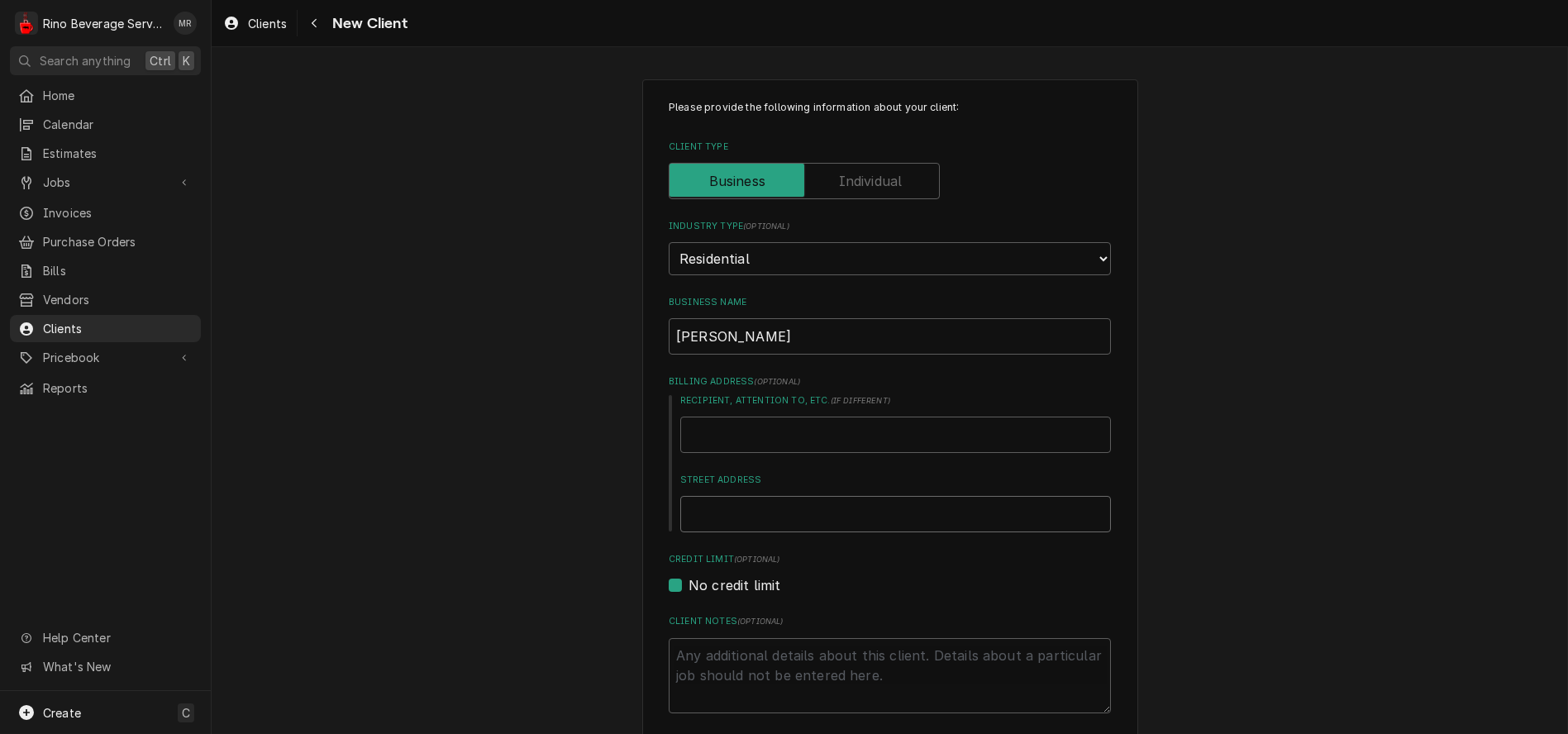
type input "1"
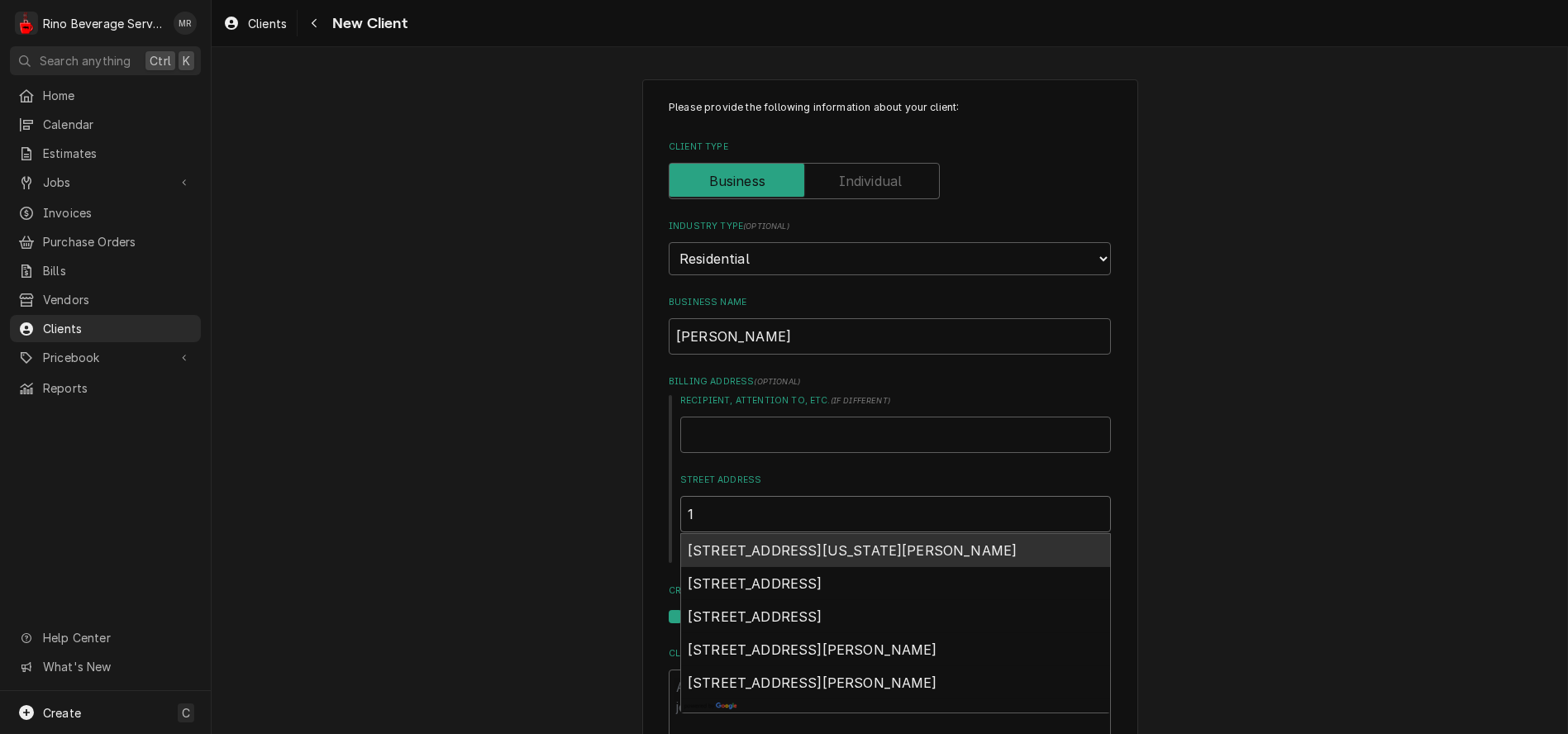
type textarea "x"
type input "18"
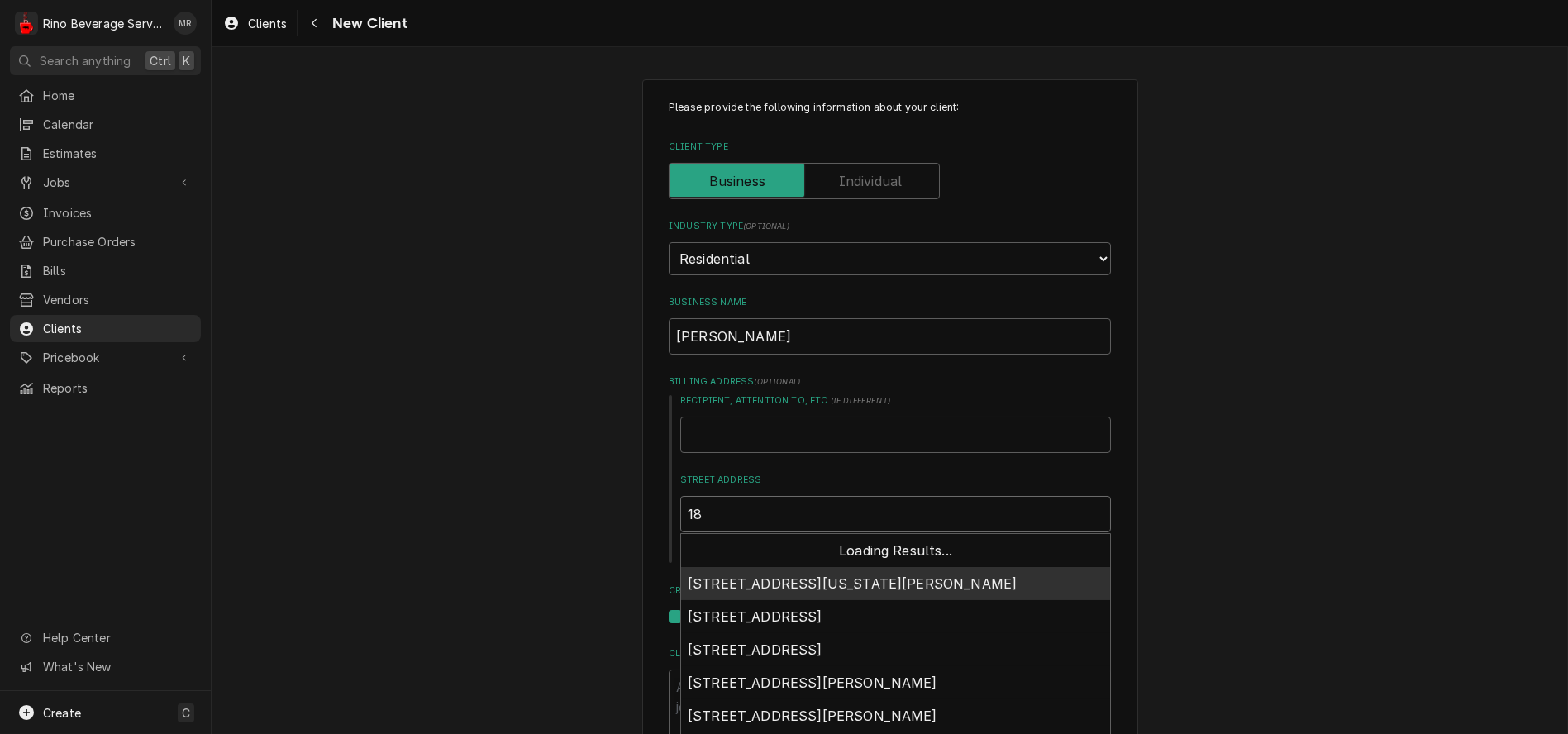
type textarea "x"
type input "189"
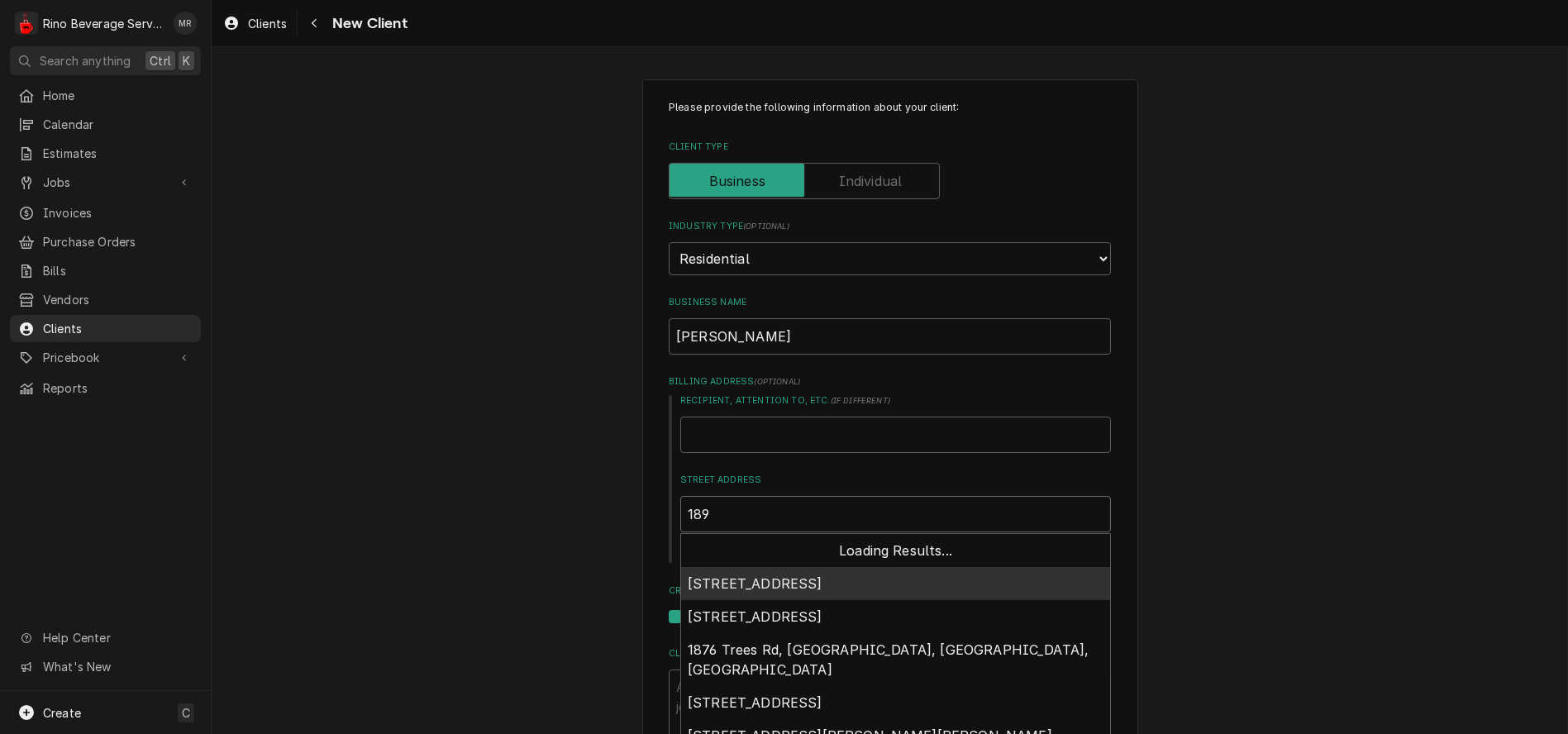
type textarea "x"
type input "1892"
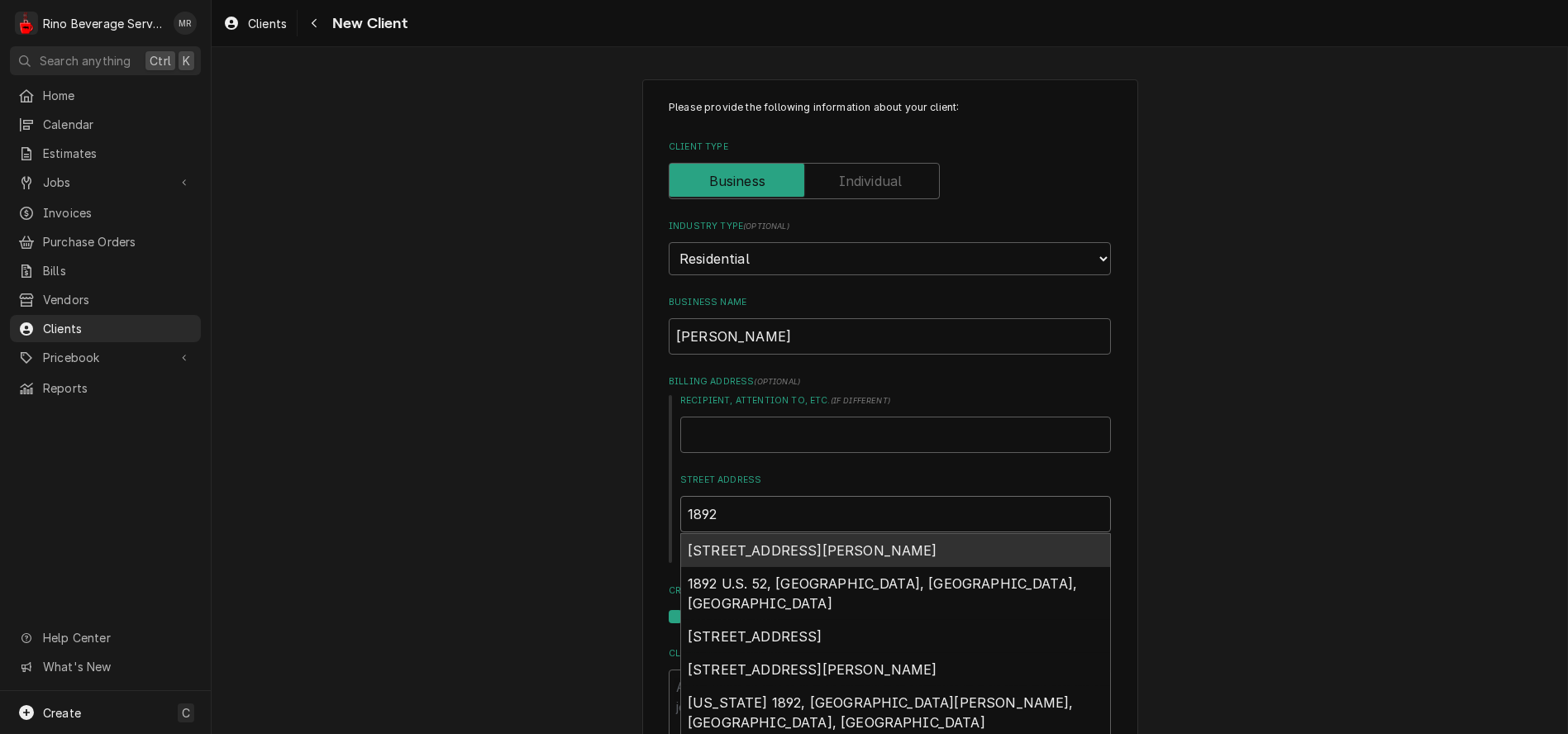
type textarea "x"
type input "1892"
type textarea "x"
type input "1892 r"
type textarea "x"
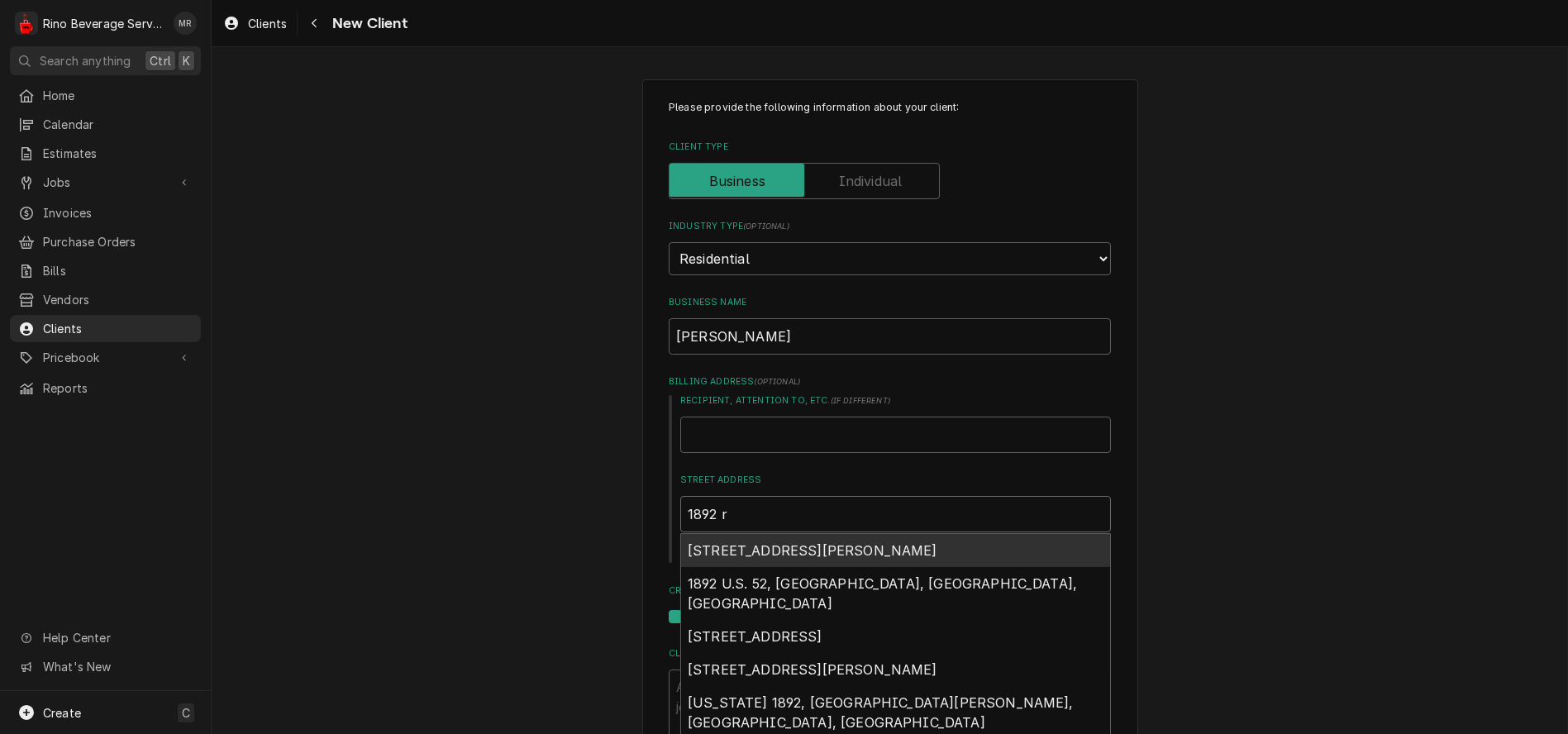
type input "1892 ra"
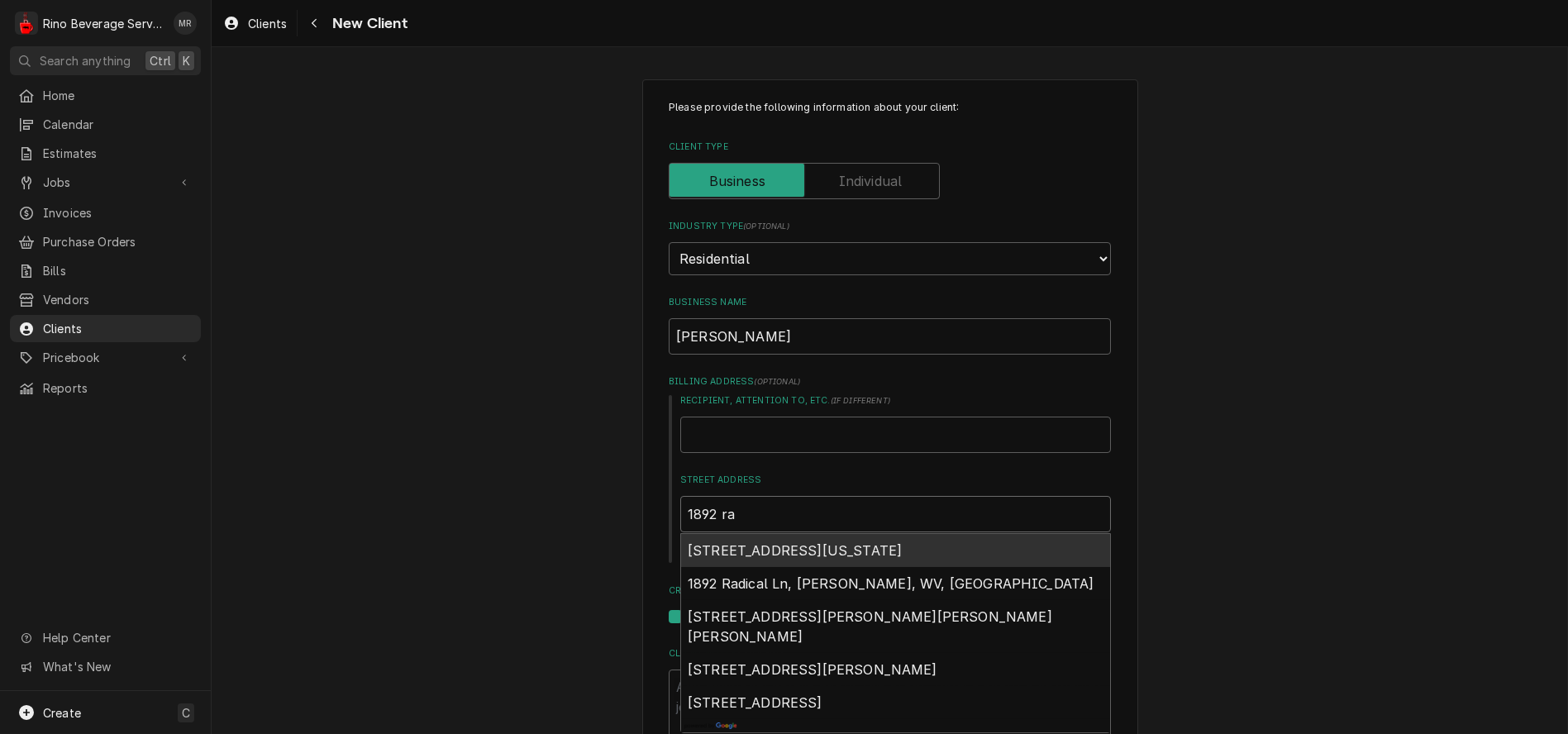
type textarea "x"
type input "1892 rav"
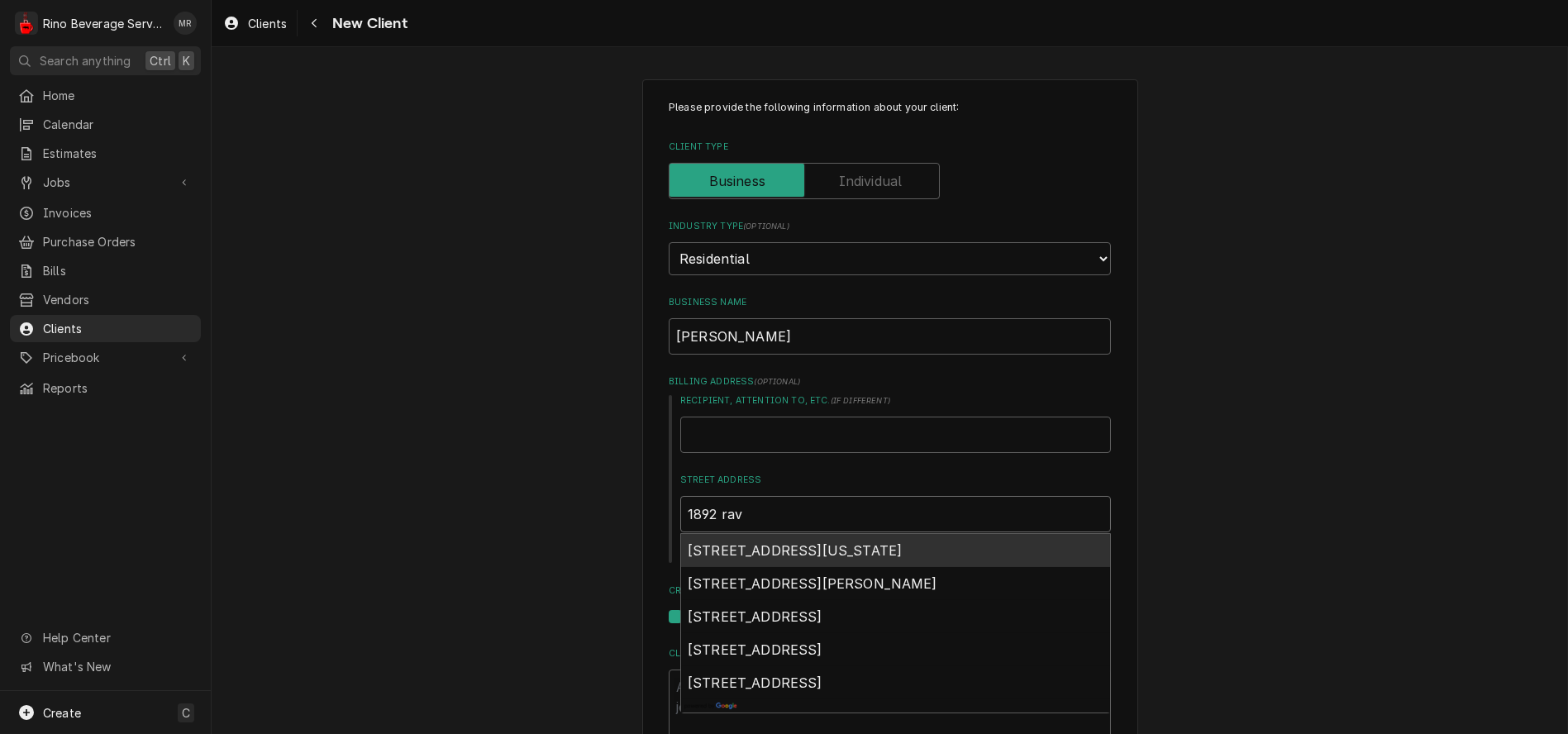
click at [837, 549] on span "1892 Ravine View Court, Washington Township, OH, USA" at bounding box center [794, 549] width 214 height 16
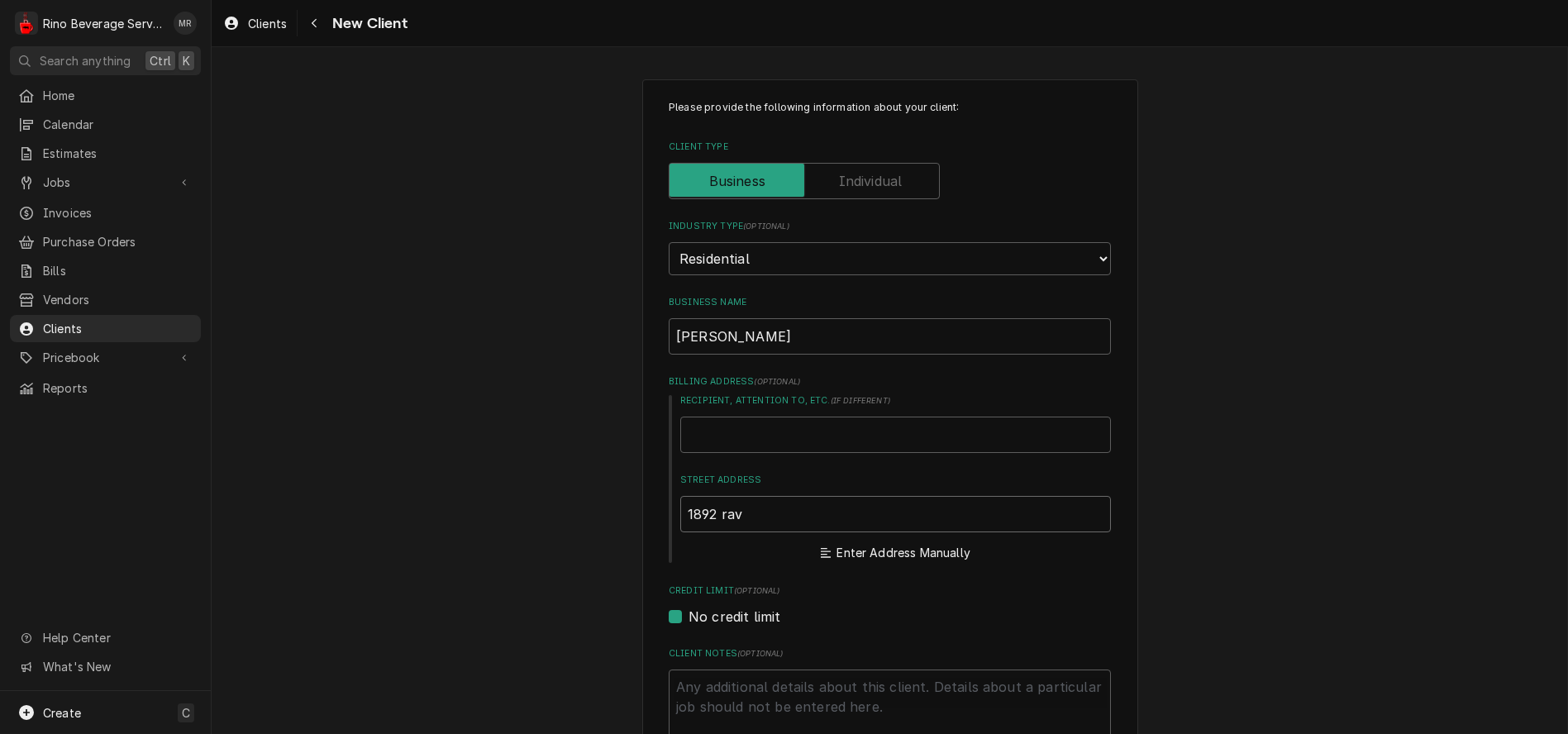
type textarea "x"
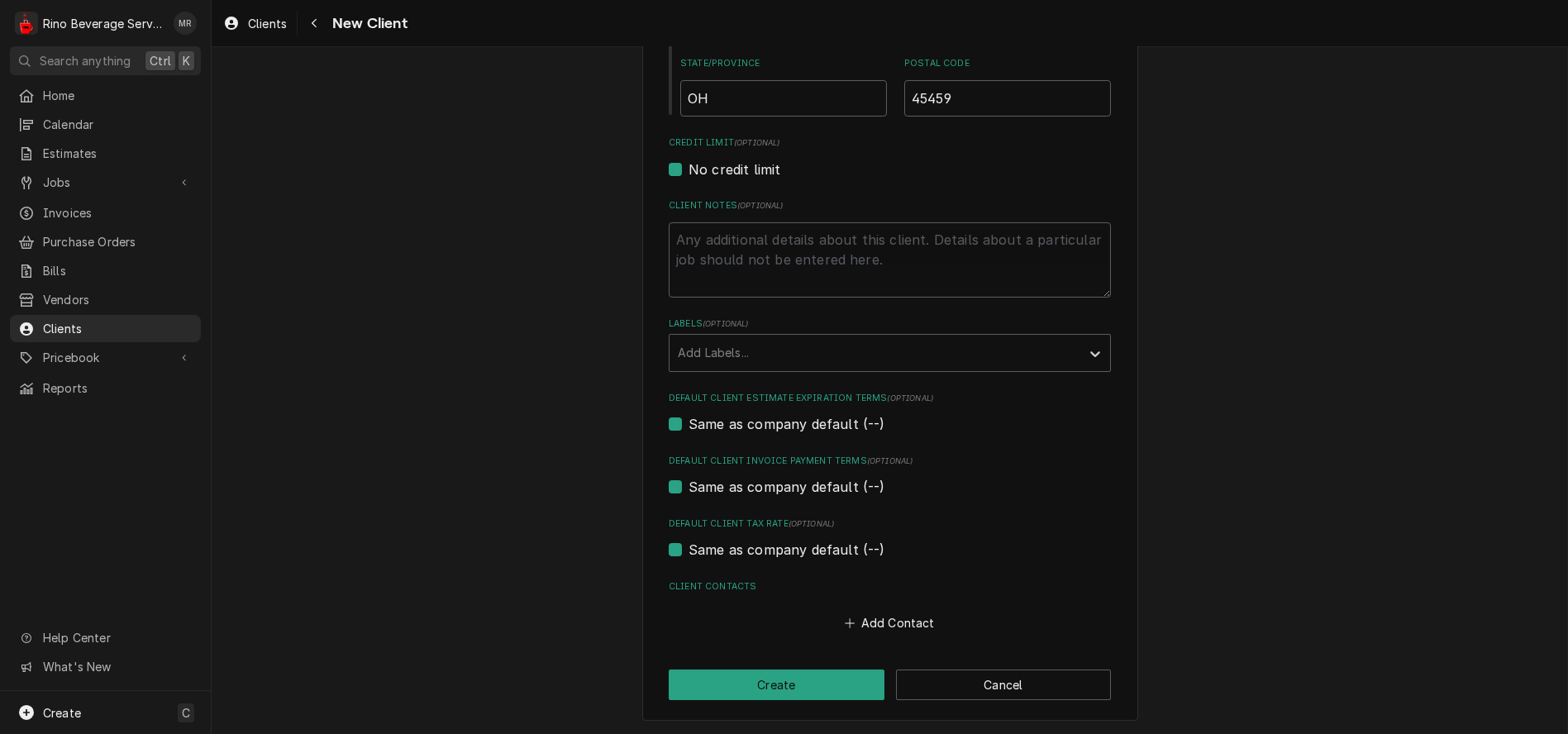
scroll to position [657, 0]
type input "1892 Ravine View Ct"
click at [911, 619] on button "Add Contact" at bounding box center [889, 621] width 95 height 23
type textarea "x"
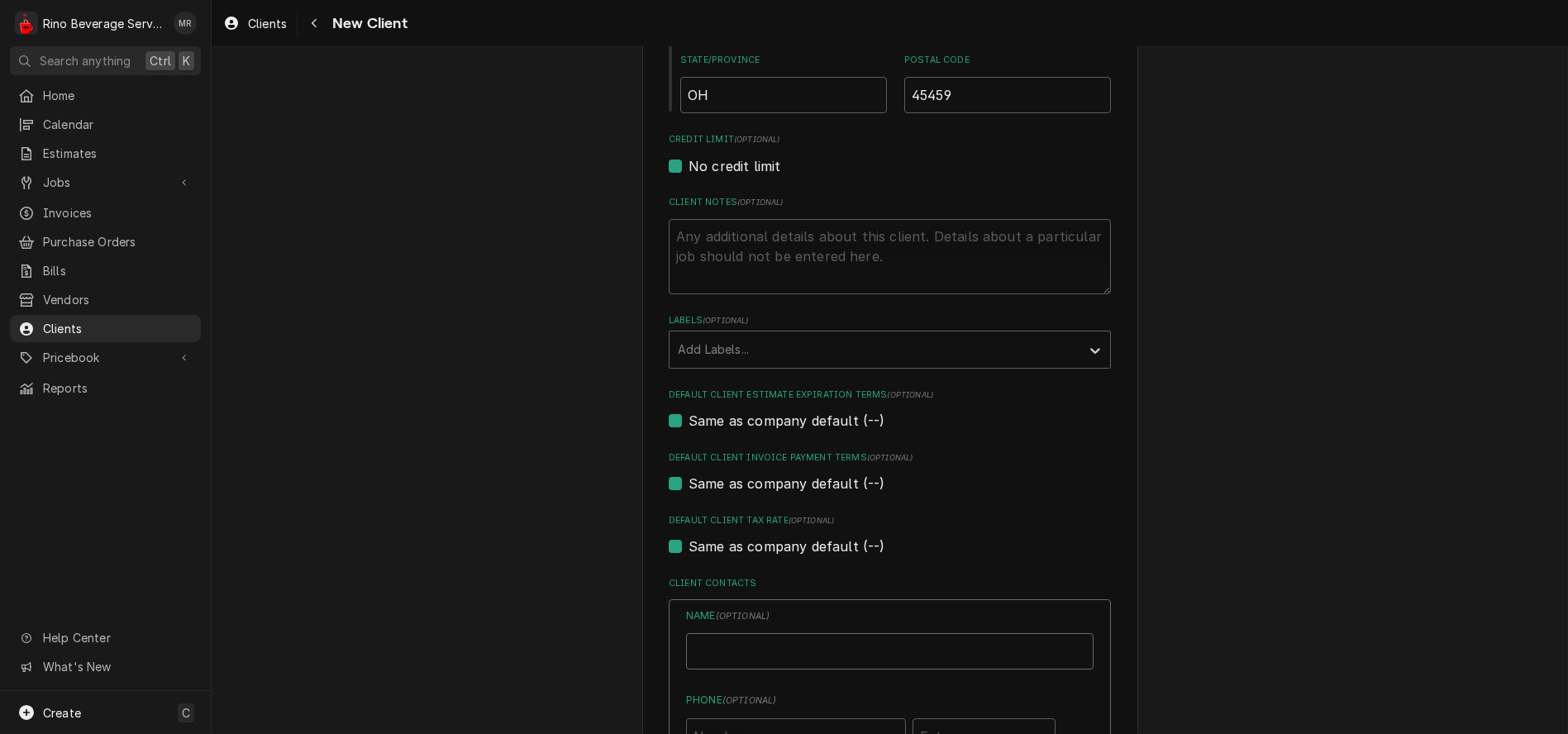
click at [907, 650] on input "Business Name" at bounding box center [890, 651] width 408 height 37
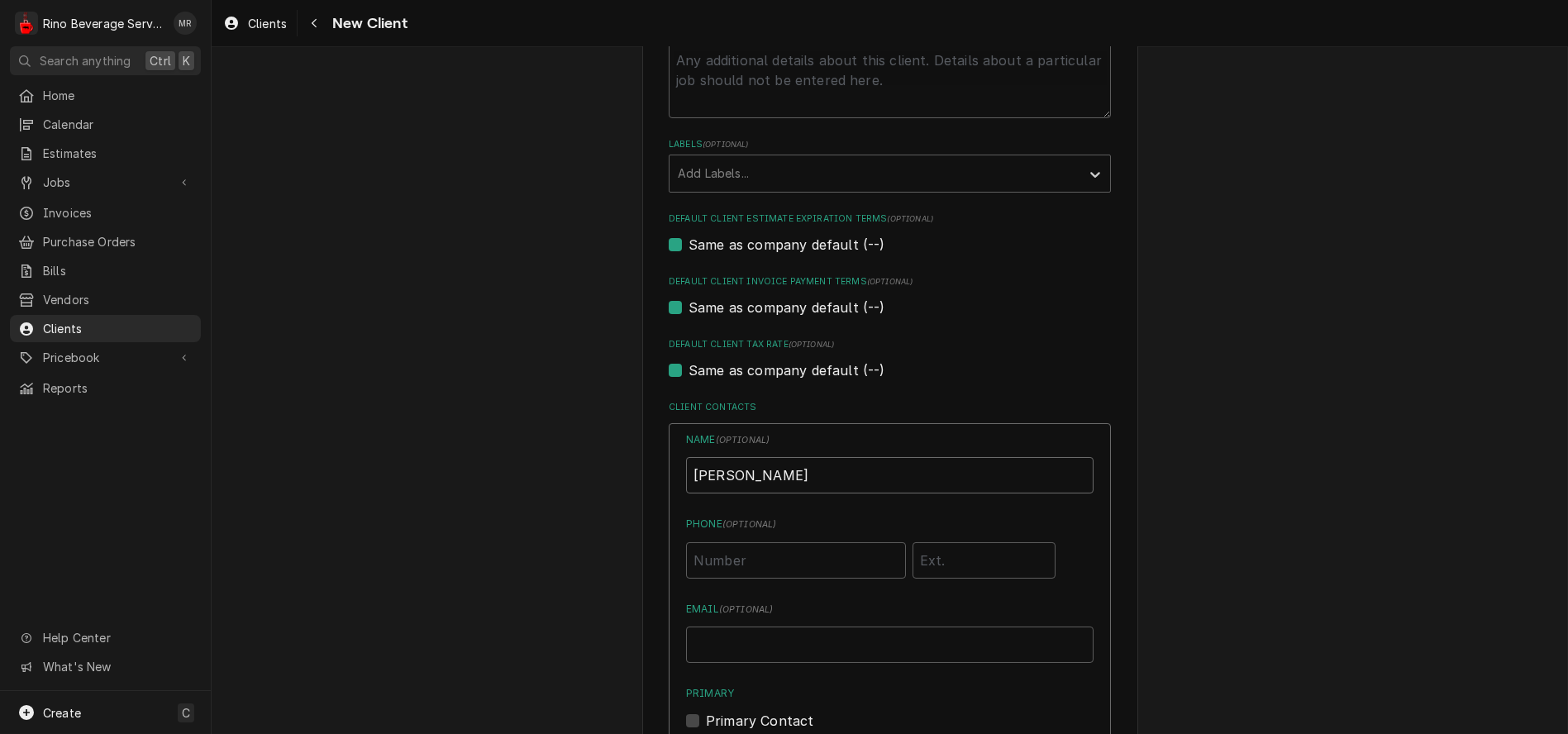
scroll to position [932, 0]
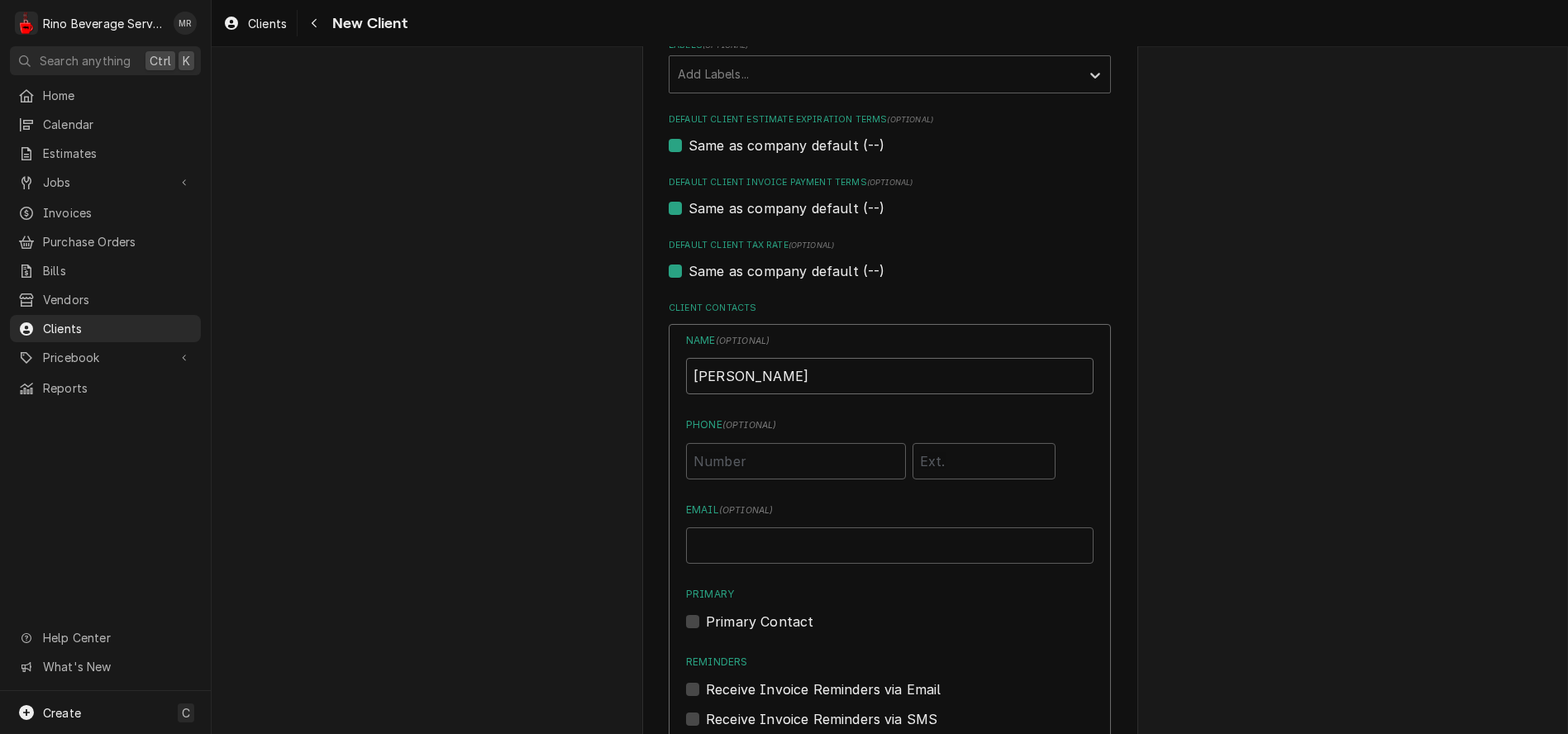
type input "[PERSON_NAME]"
click at [755, 460] on input "Phone ( optional )" at bounding box center [796, 461] width 220 height 37
type input "[PHONE_NUMBER]"
click at [706, 624] on label "Primary Contact" at bounding box center [760, 621] width 108 height 20
click at [706, 624] on input "Primary" at bounding box center [910, 630] width 408 height 37
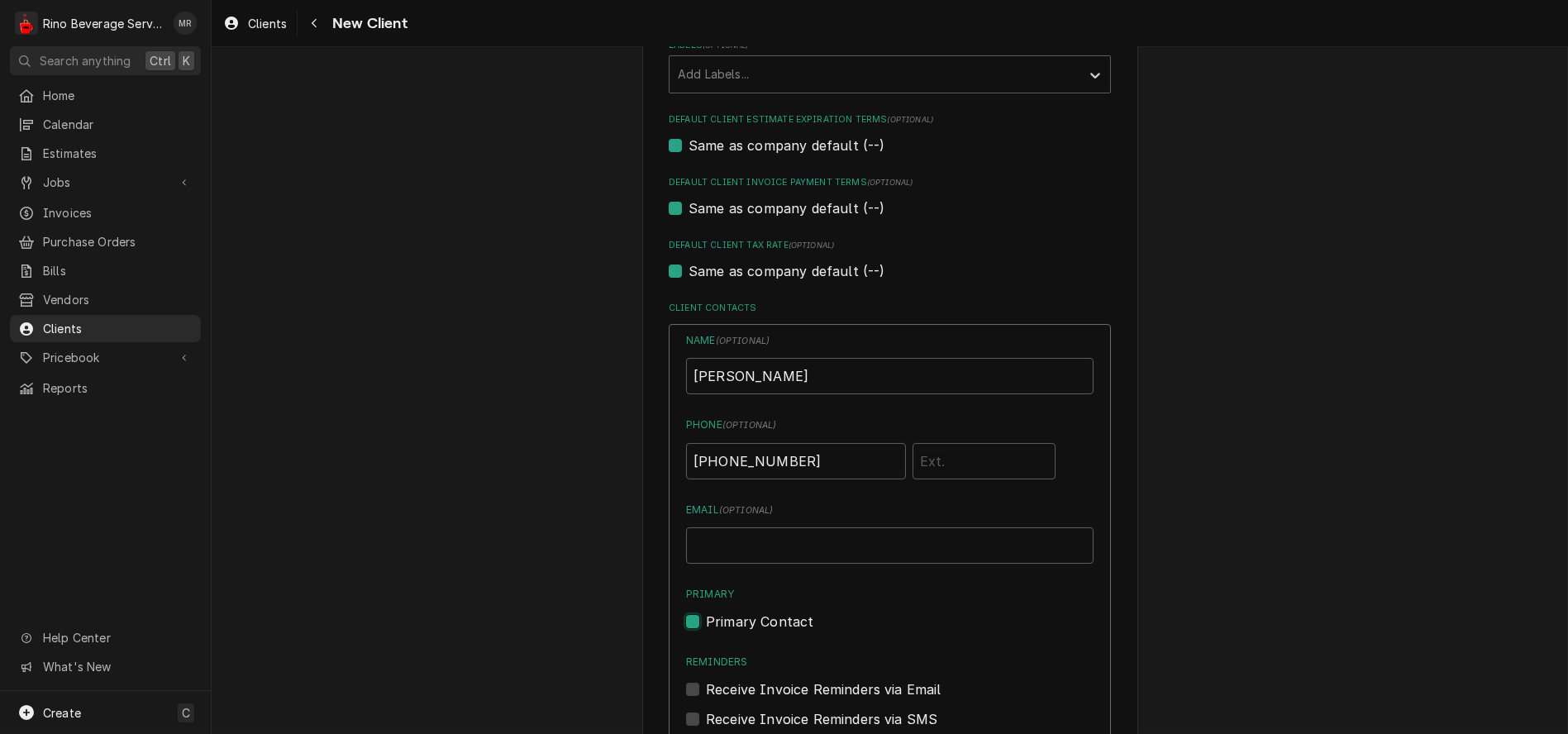
checkbox input "true"
click at [738, 549] on input "Email ( optional )" at bounding box center [890, 545] width 408 height 37
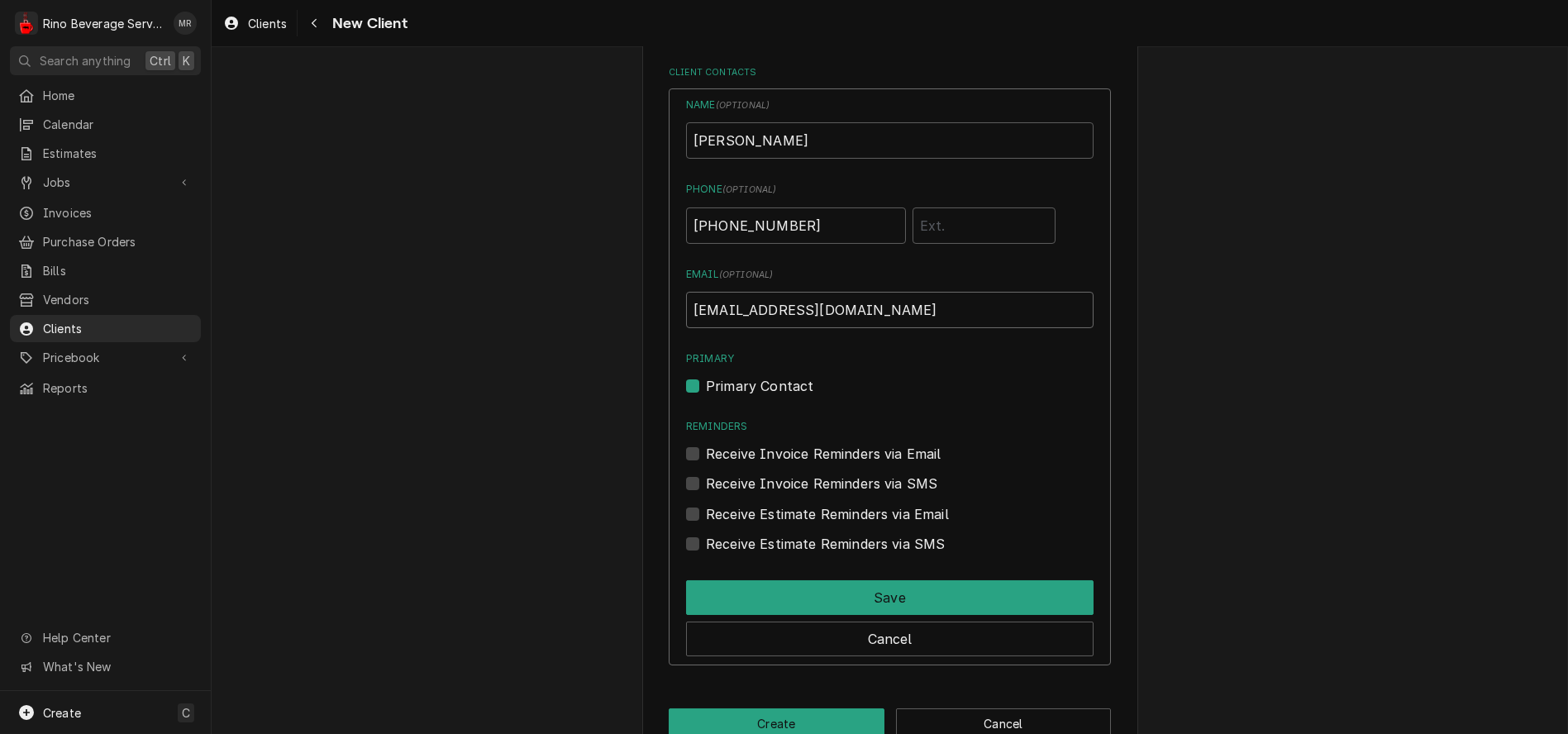
scroll to position [1212, 0]
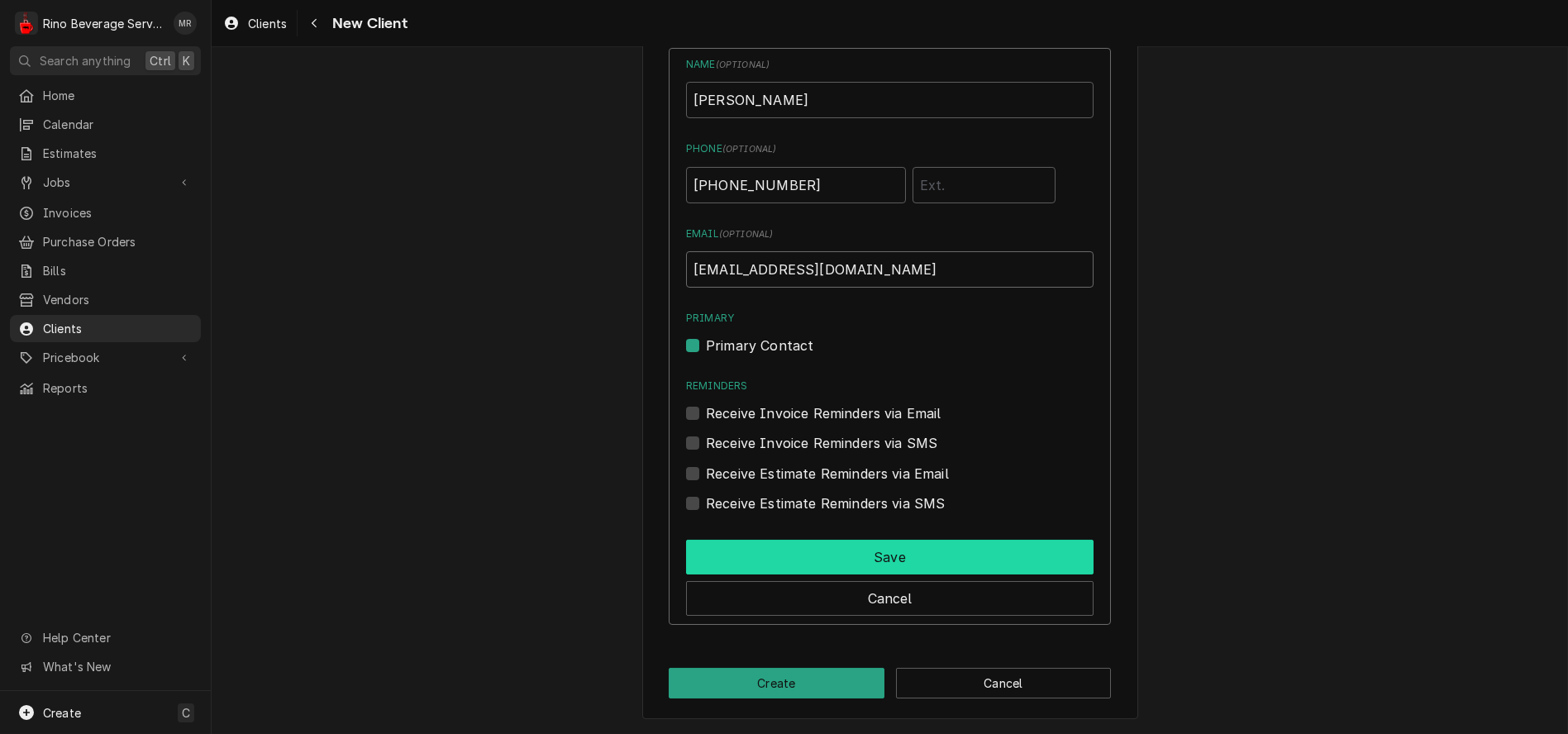
type input "[EMAIL_ADDRESS][DOMAIN_NAME]"
click at [889, 549] on button "Save" at bounding box center [890, 556] width 408 height 35
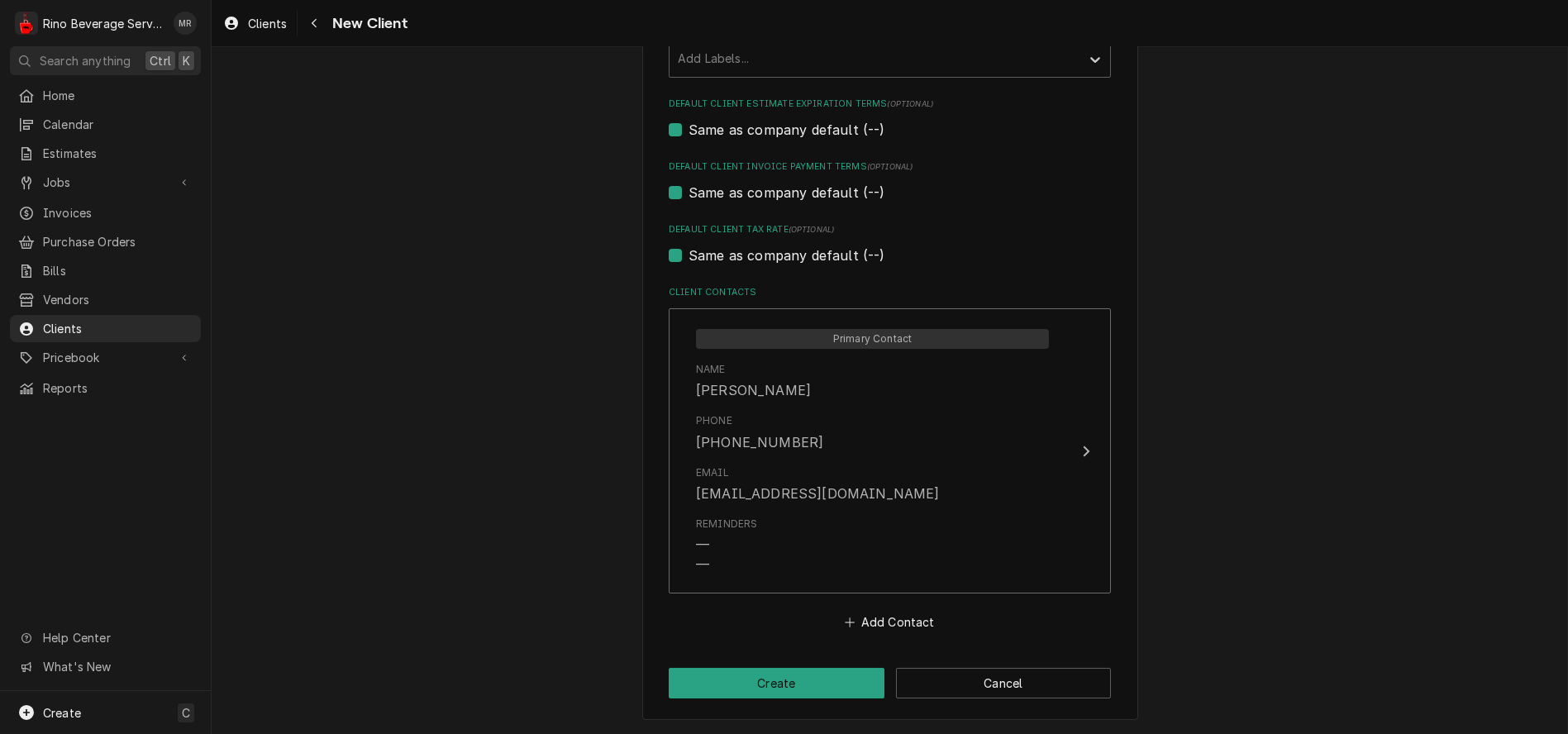
scroll to position [950, 0]
click at [784, 684] on button "Create" at bounding box center [776, 683] width 215 height 31
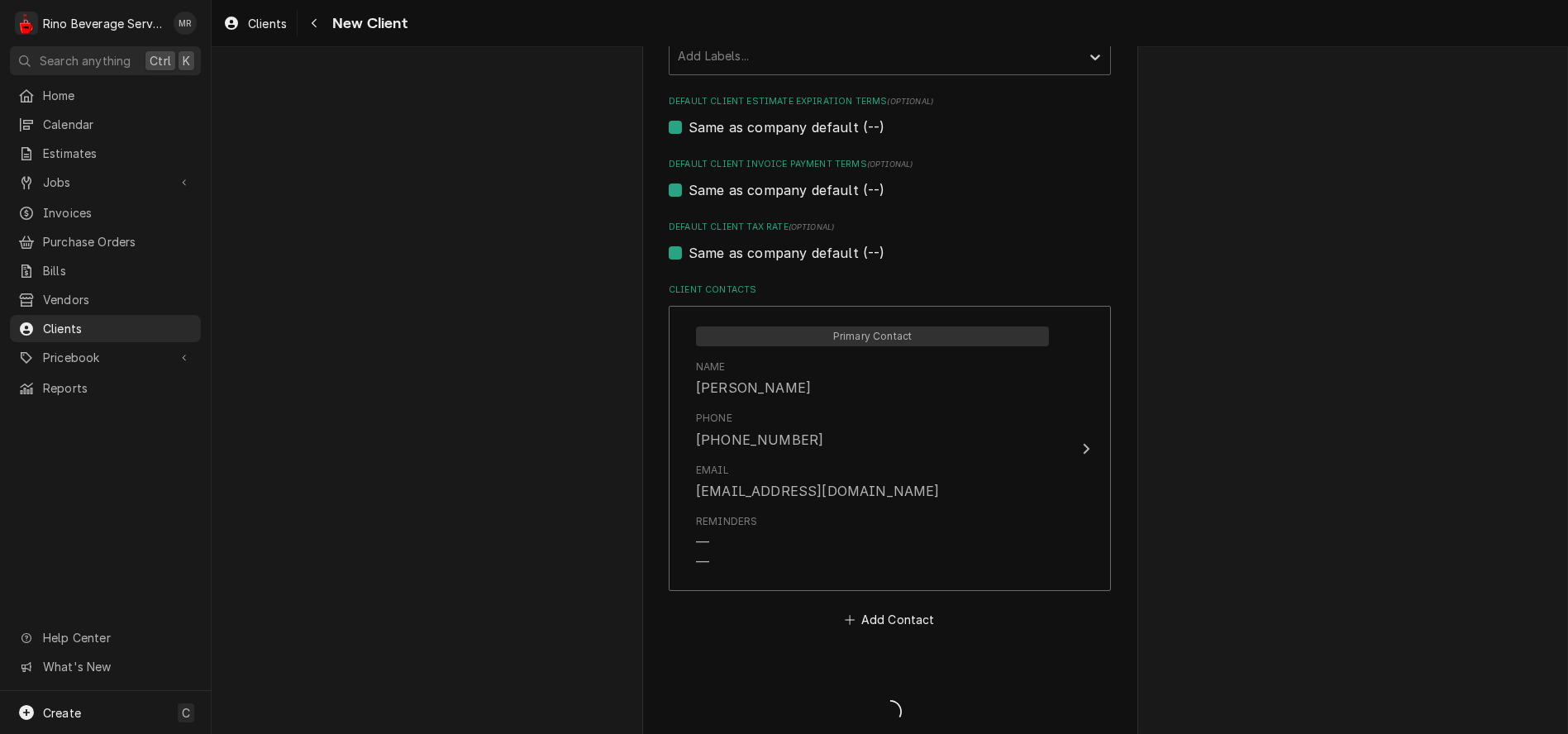
type textarea "x"
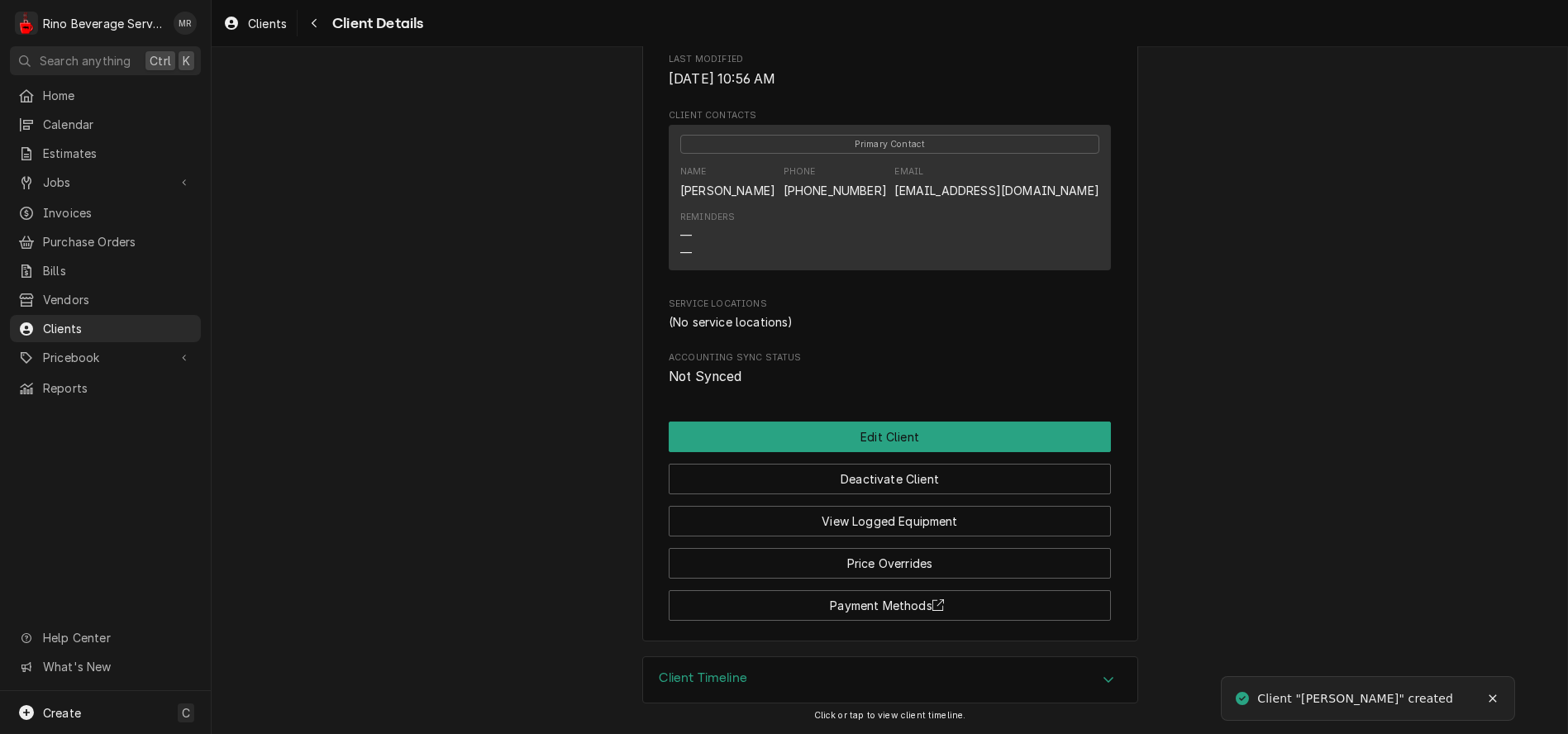
scroll to position [496, 0]
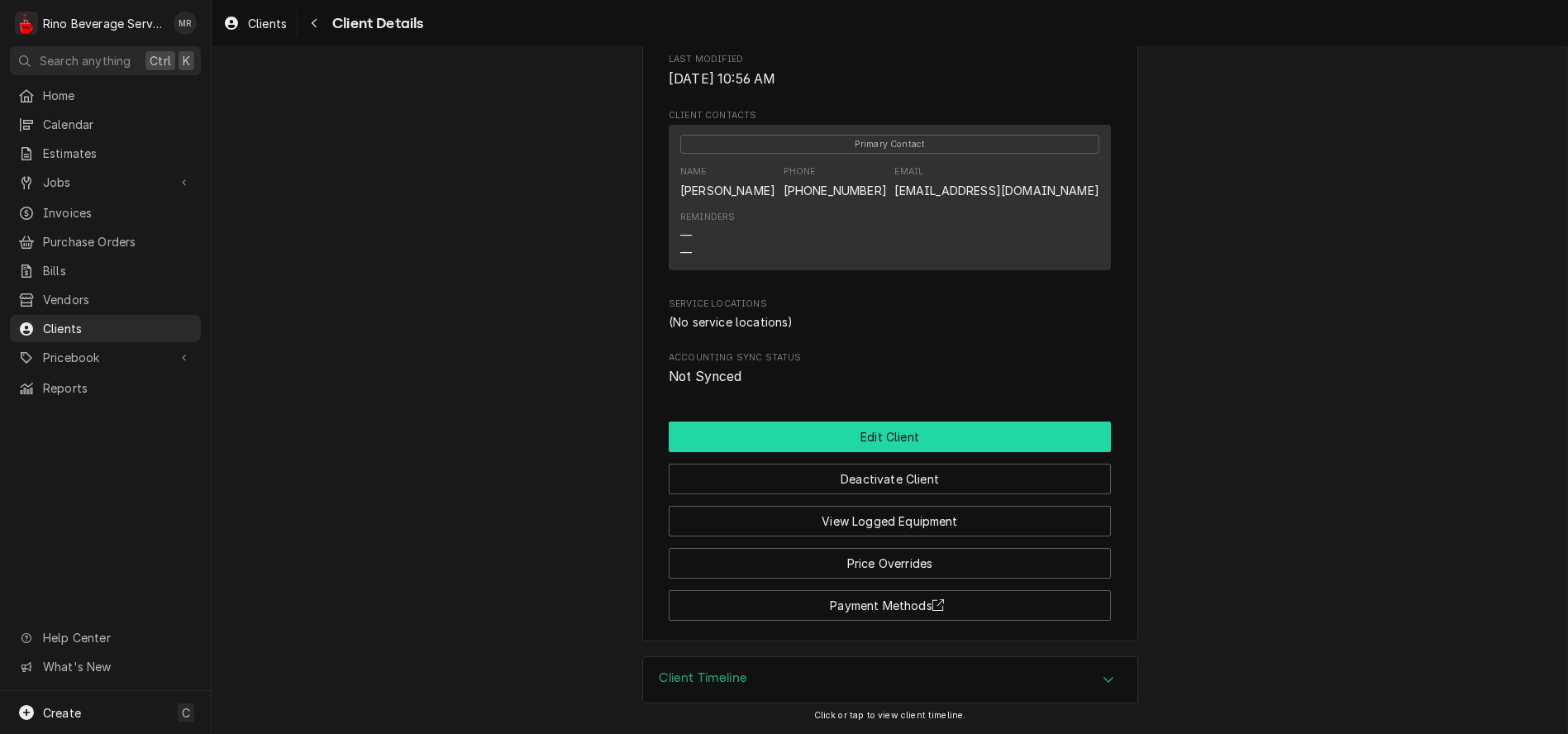
click at [860, 437] on button "Edit Client" at bounding box center [889, 437] width 442 height 31
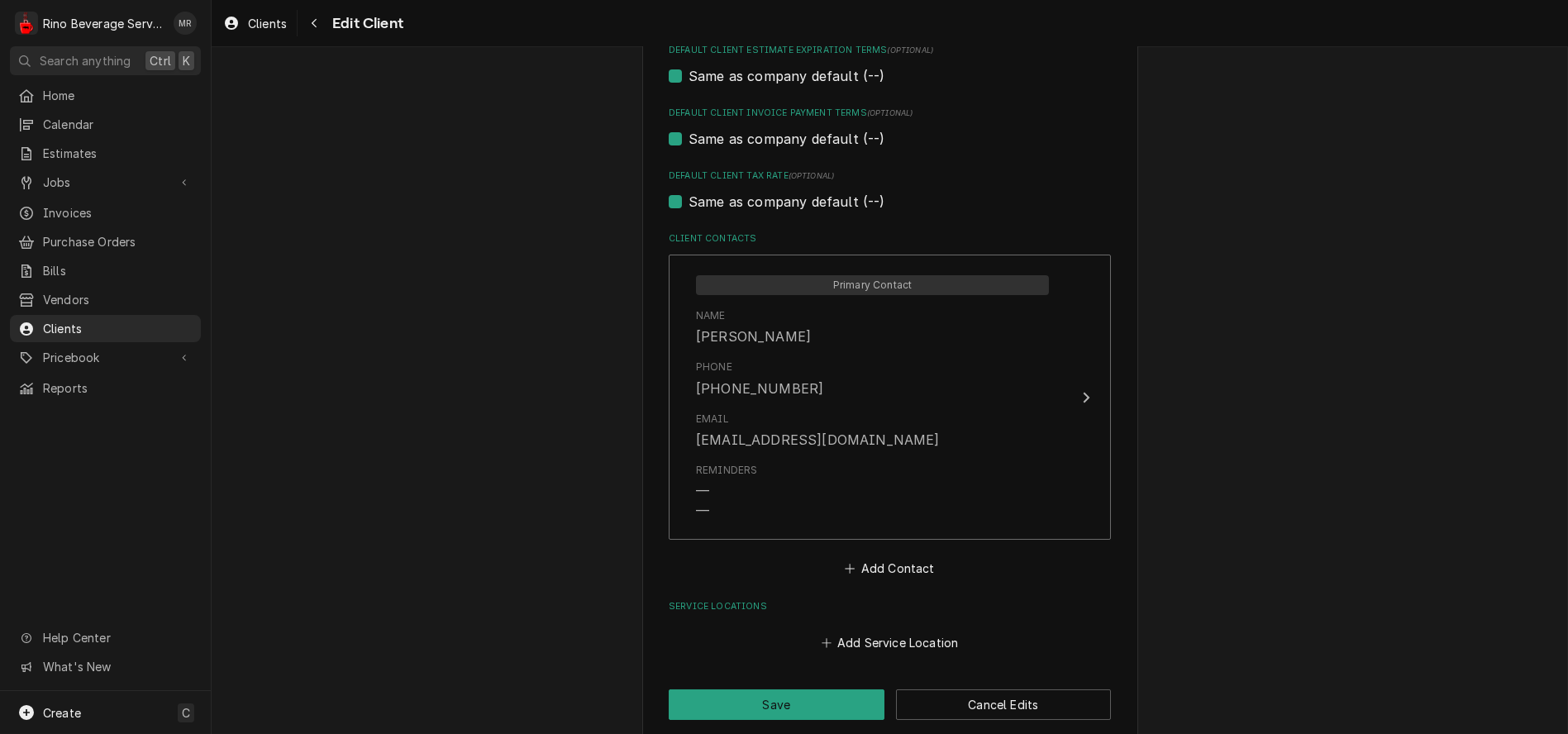
scroll to position [1025, 0]
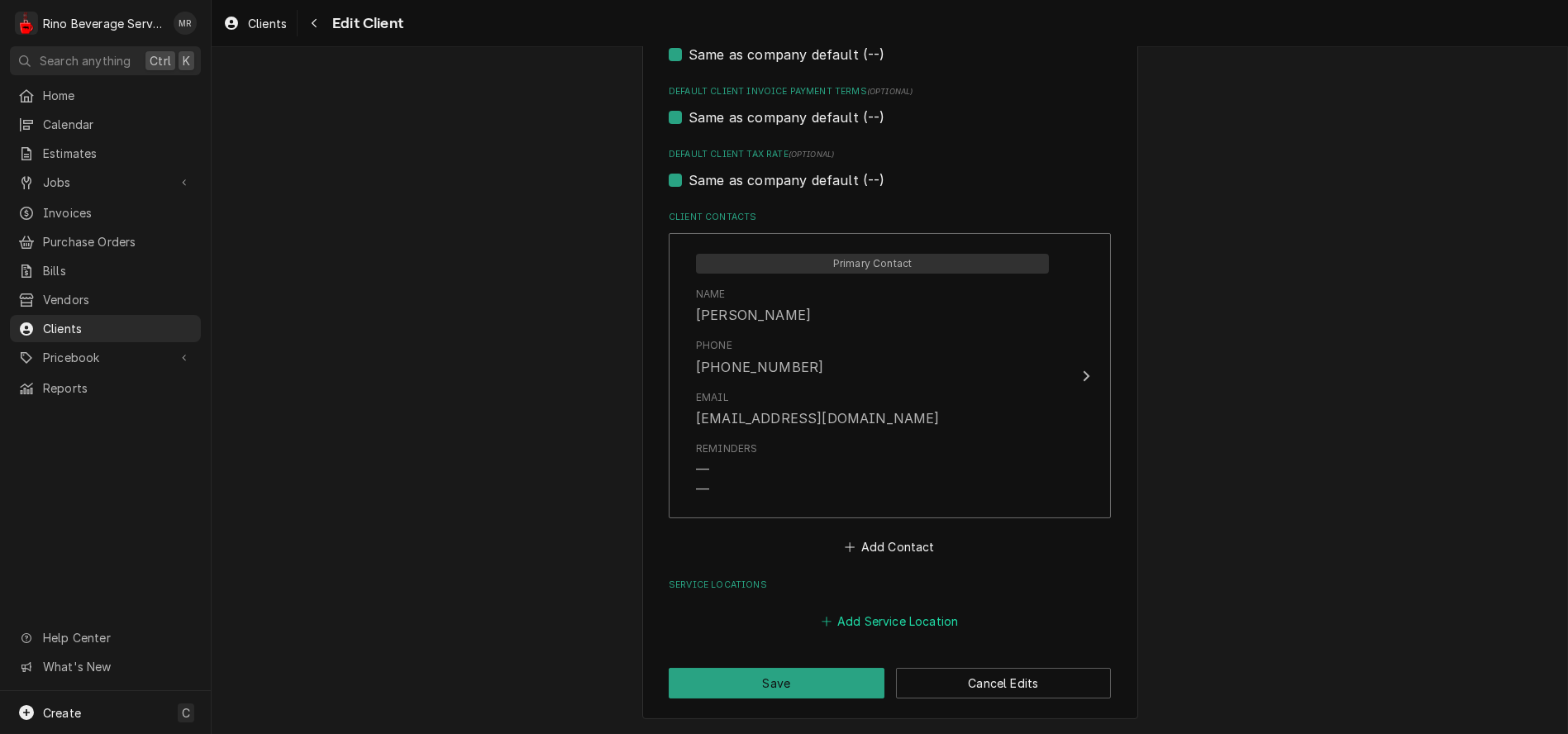
click at [910, 614] on button "Add Service Location" at bounding box center [889, 621] width 142 height 23
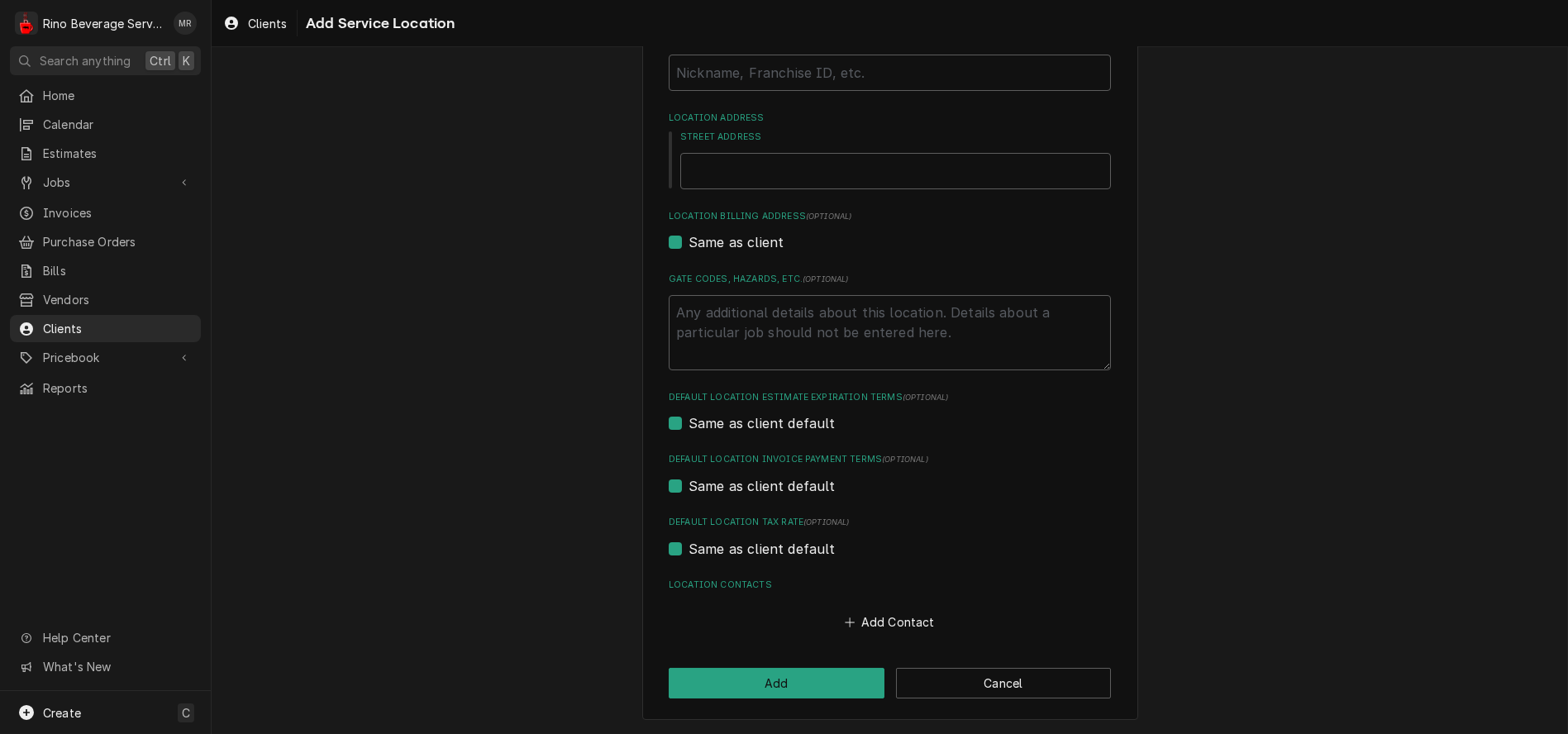
scroll to position [109, 0]
click at [881, 619] on button "Add Contact" at bounding box center [889, 621] width 95 height 23
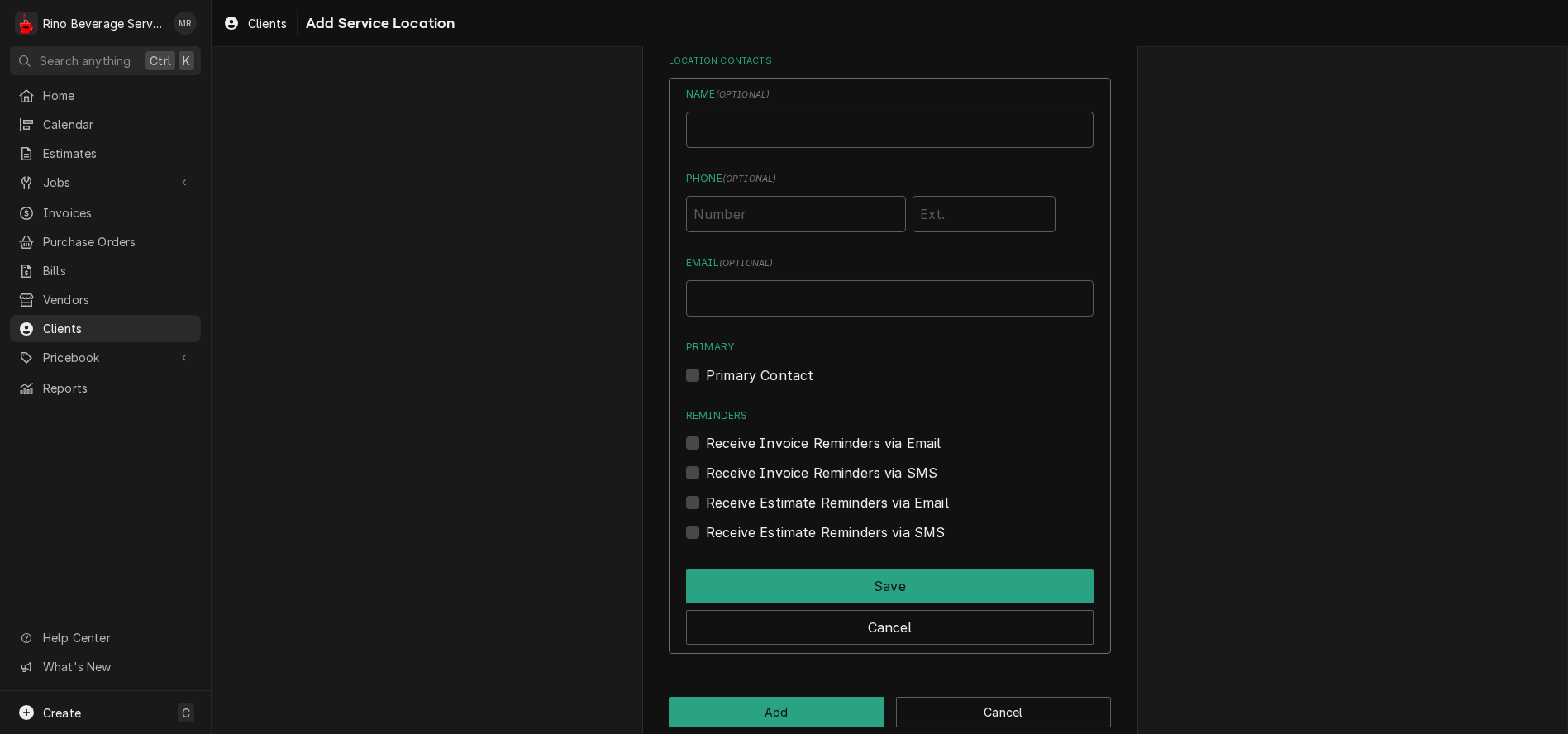
scroll to position [664, 0]
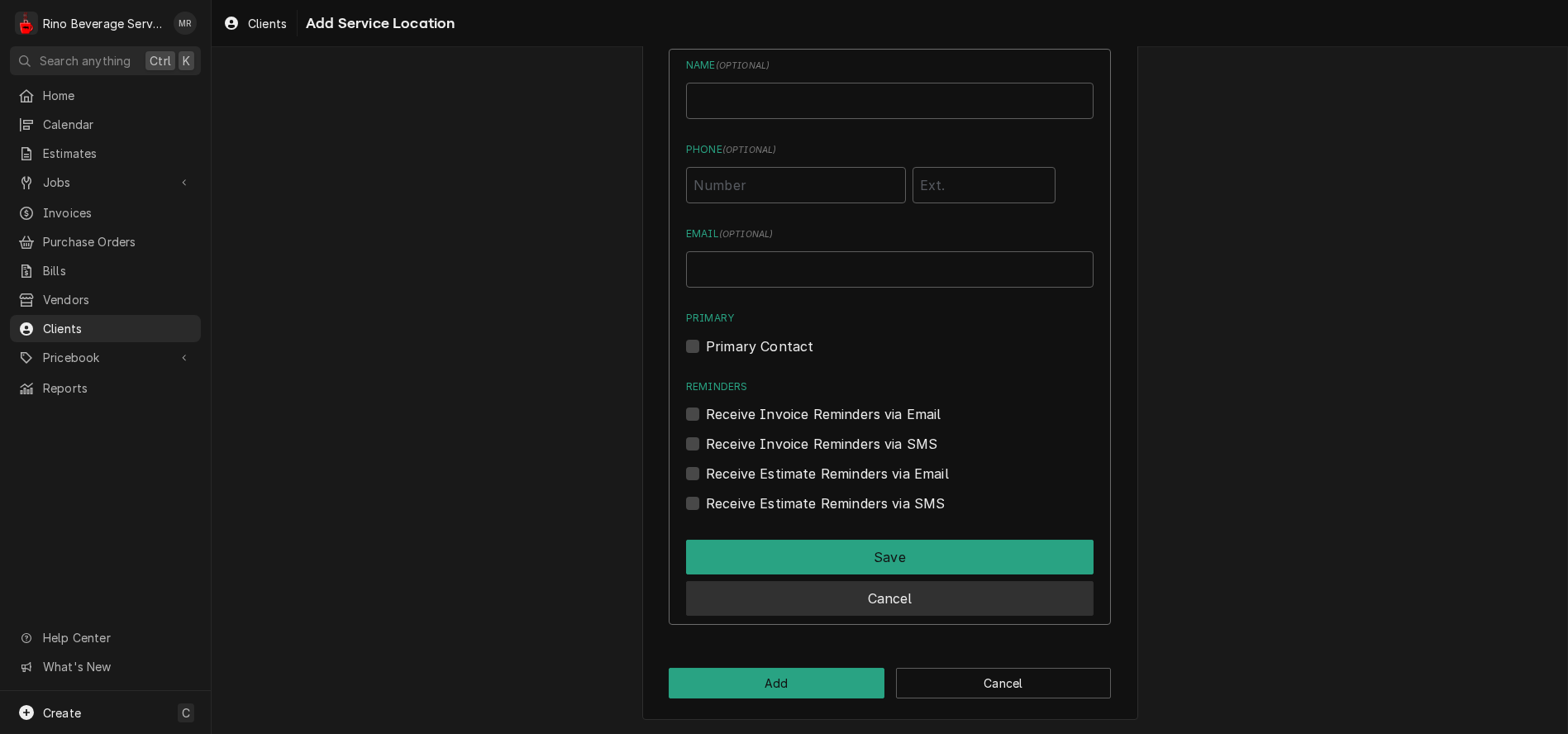
click at [875, 601] on button "Cancel" at bounding box center [890, 598] width 408 height 35
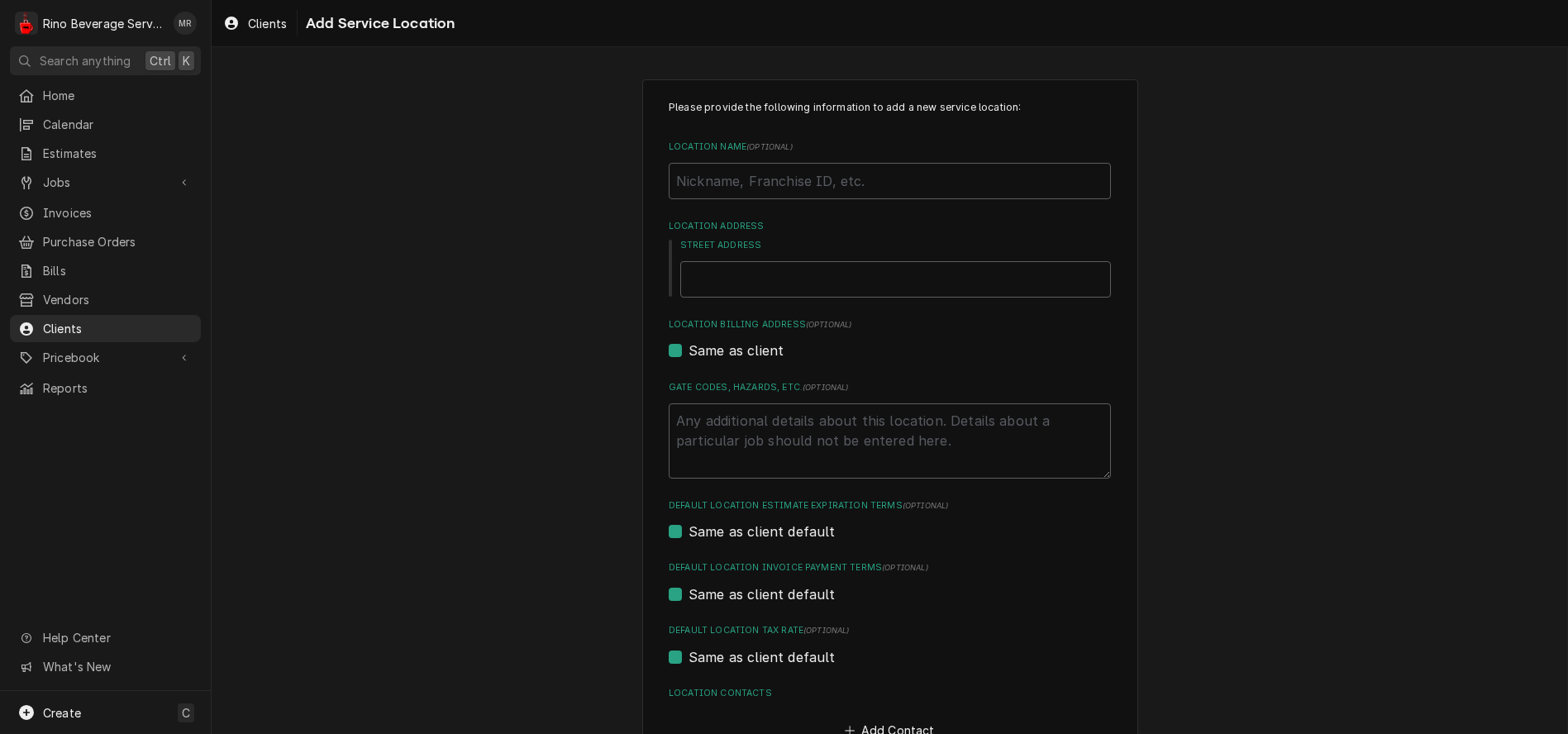
scroll to position [0, 0]
click at [763, 279] on input "Street Address" at bounding box center [896, 279] width 431 height 37
type textarea "x"
type input "1"
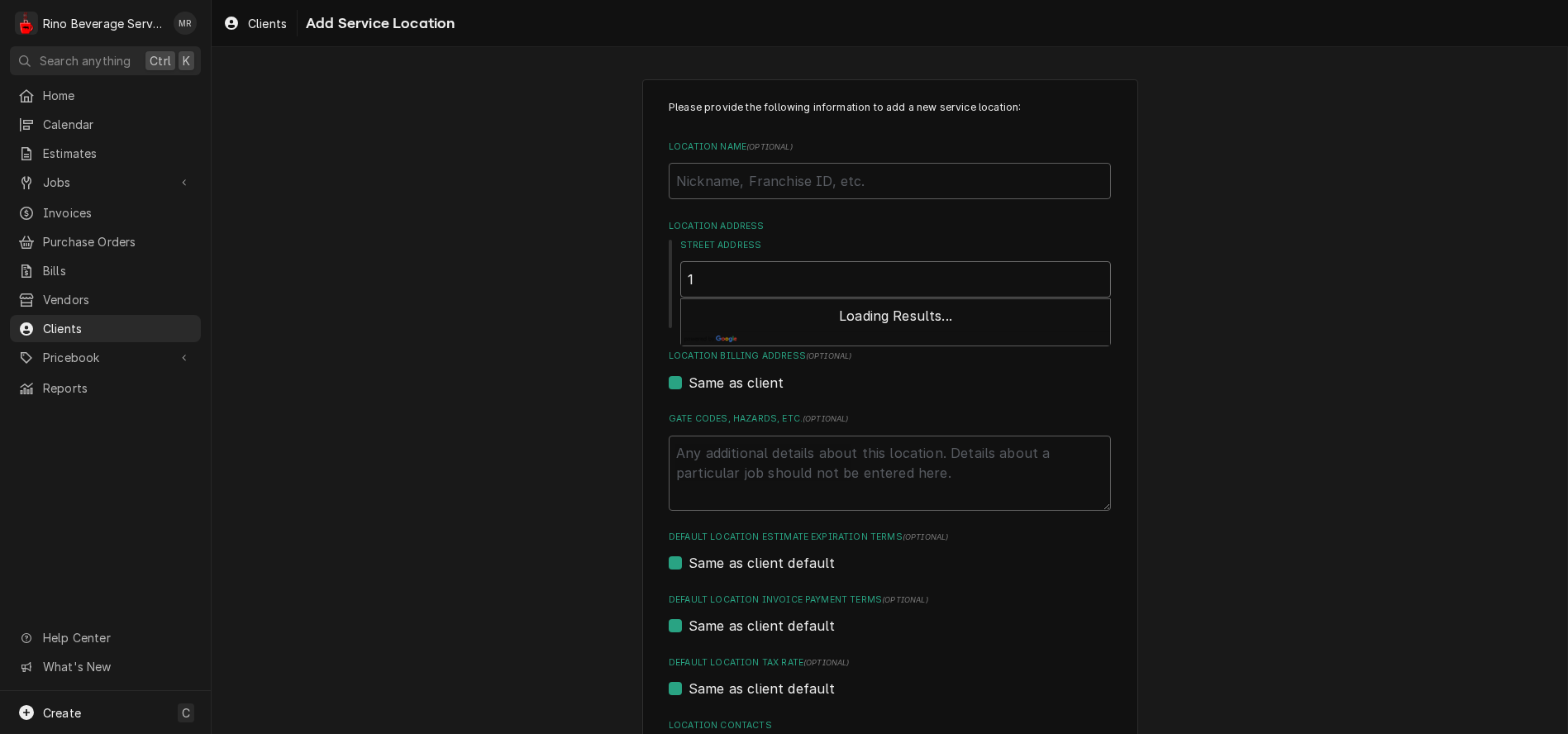
type textarea "x"
type input "18"
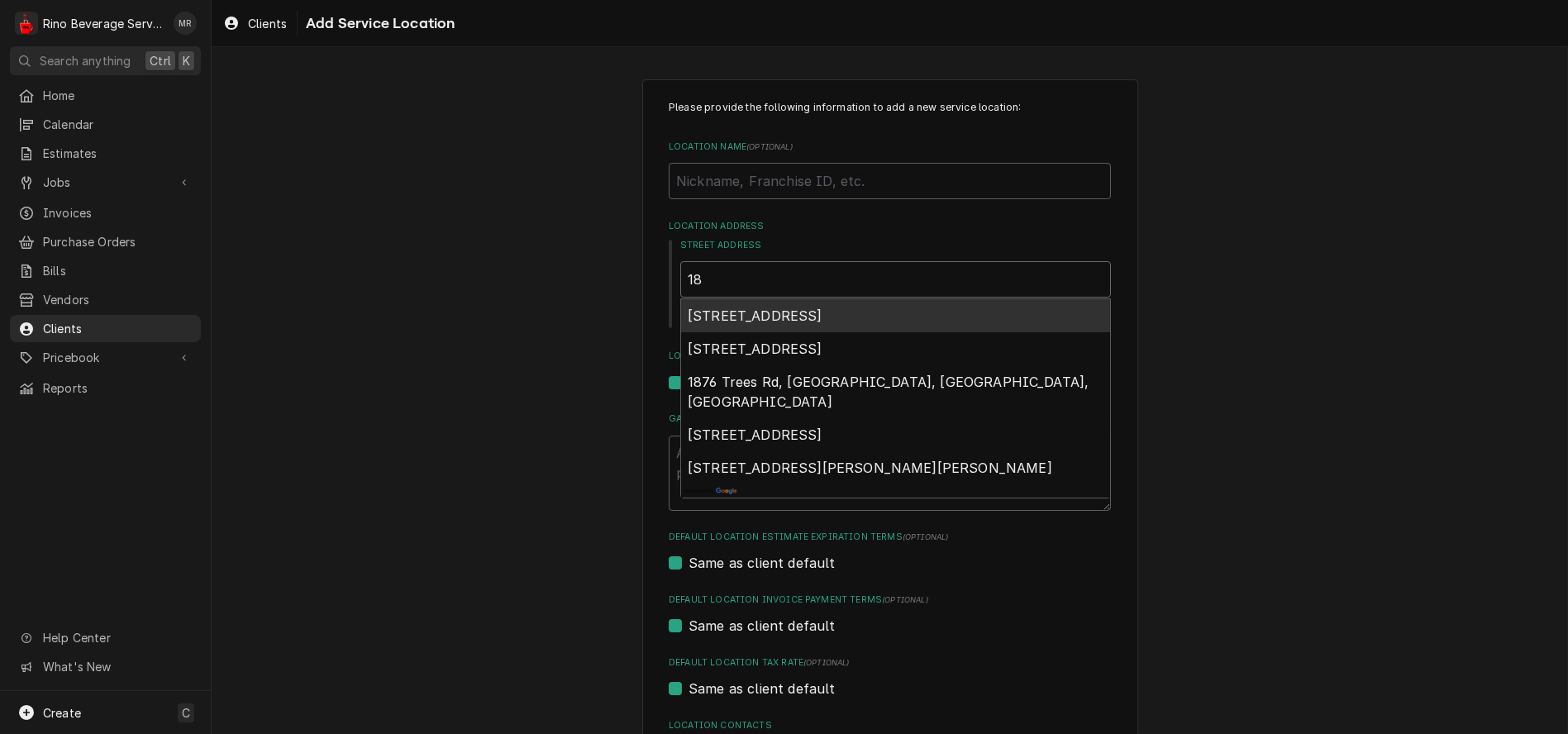
type textarea "x"
type input "189"
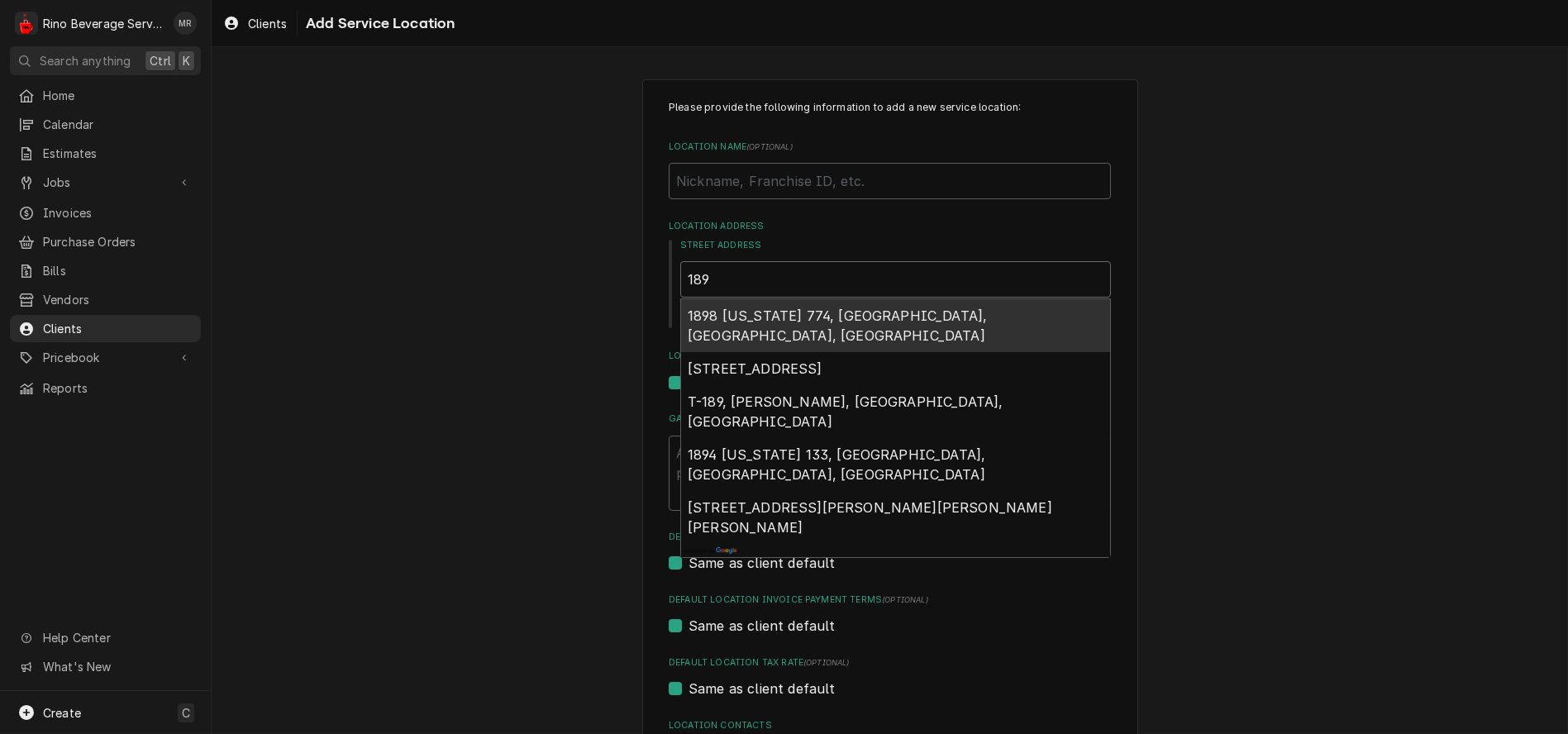
type textarea "x"
type input "1892"
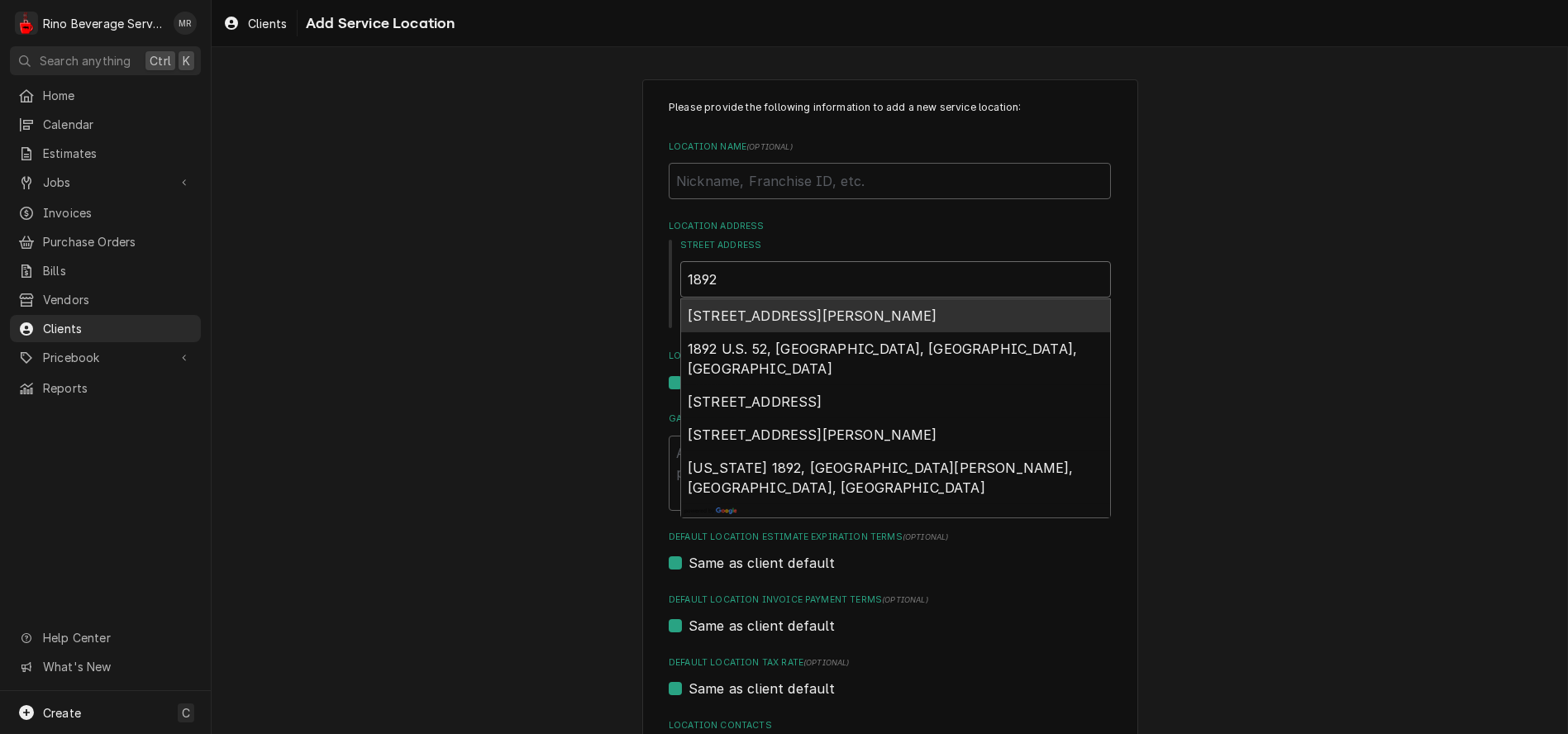
type textarea "x"
type input "1892"
type textarea "x"
type input "1892 r"
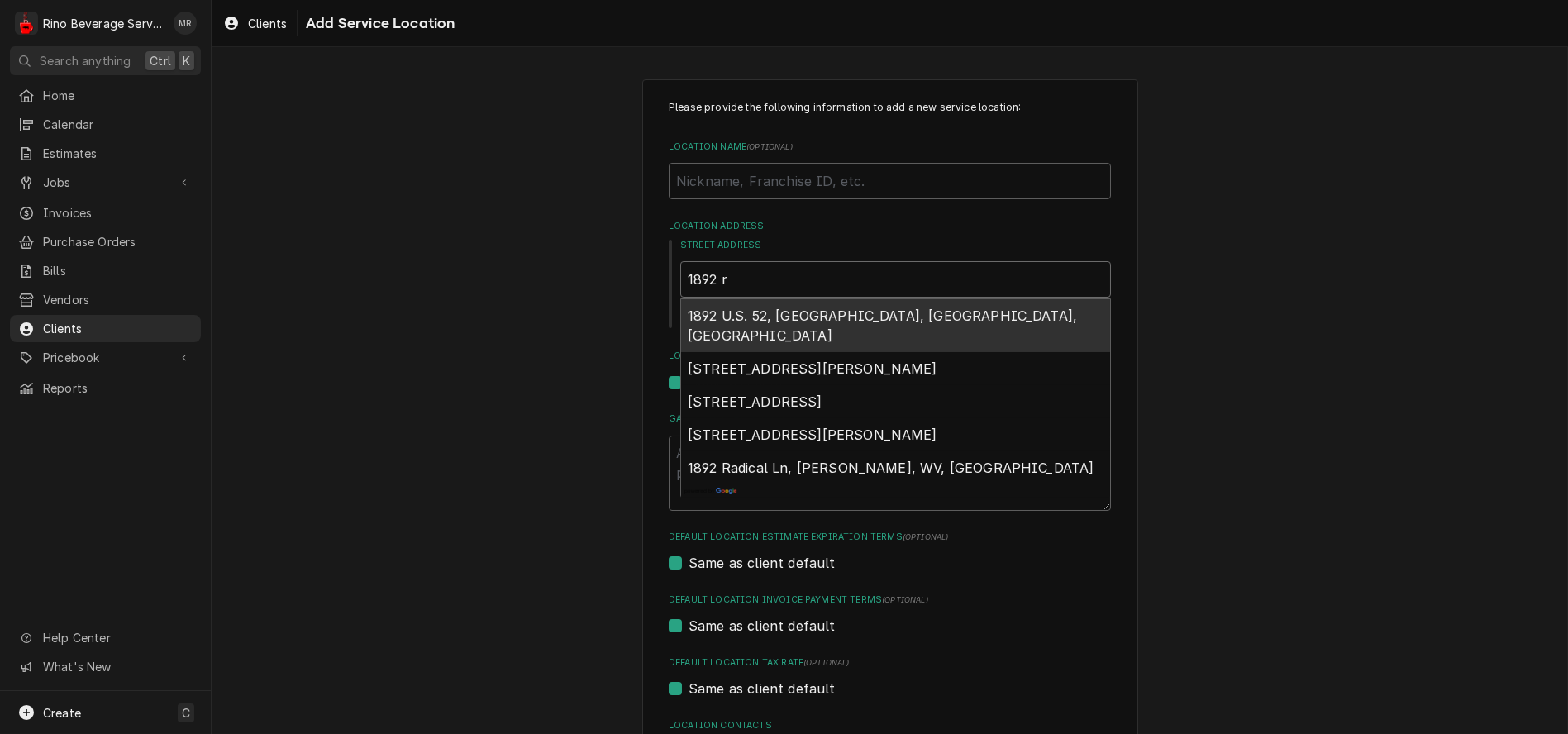
type textarea "x"
type input "1892 ra"
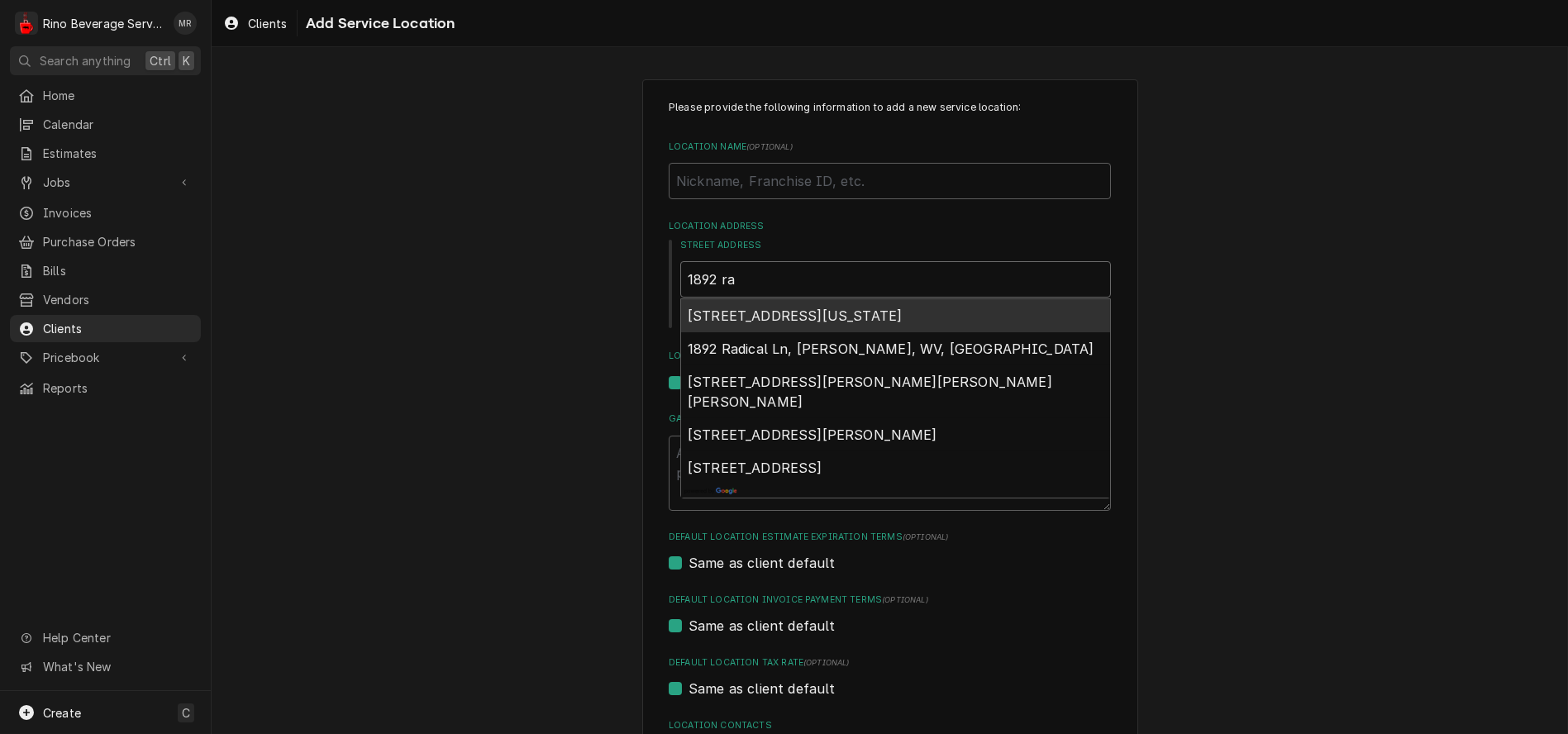
type textarea "x"
type input "1892 rav"
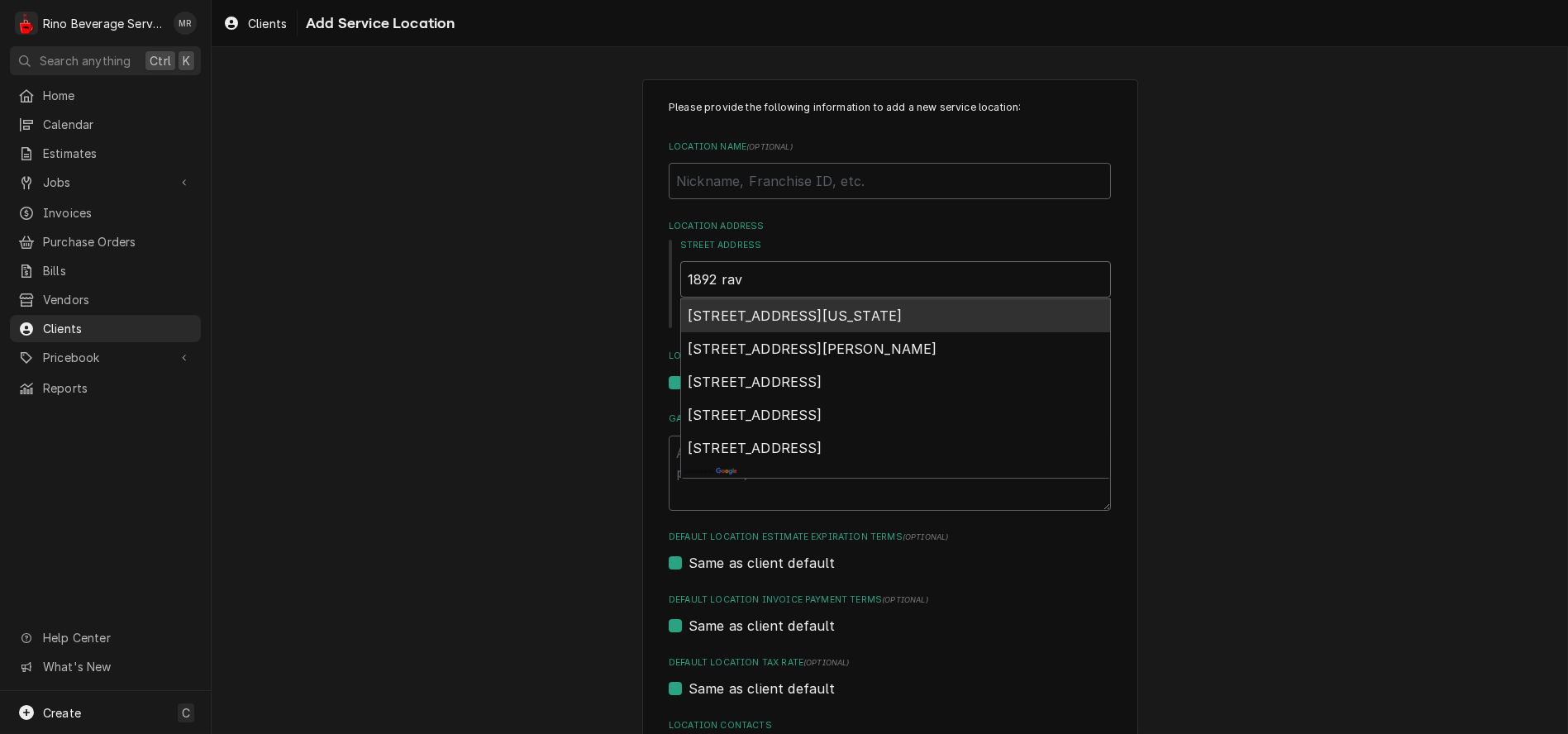
type textarea "x"
type input "1892 rave"
type textarea "x"
type input "1892 raven"
type textarea "x"
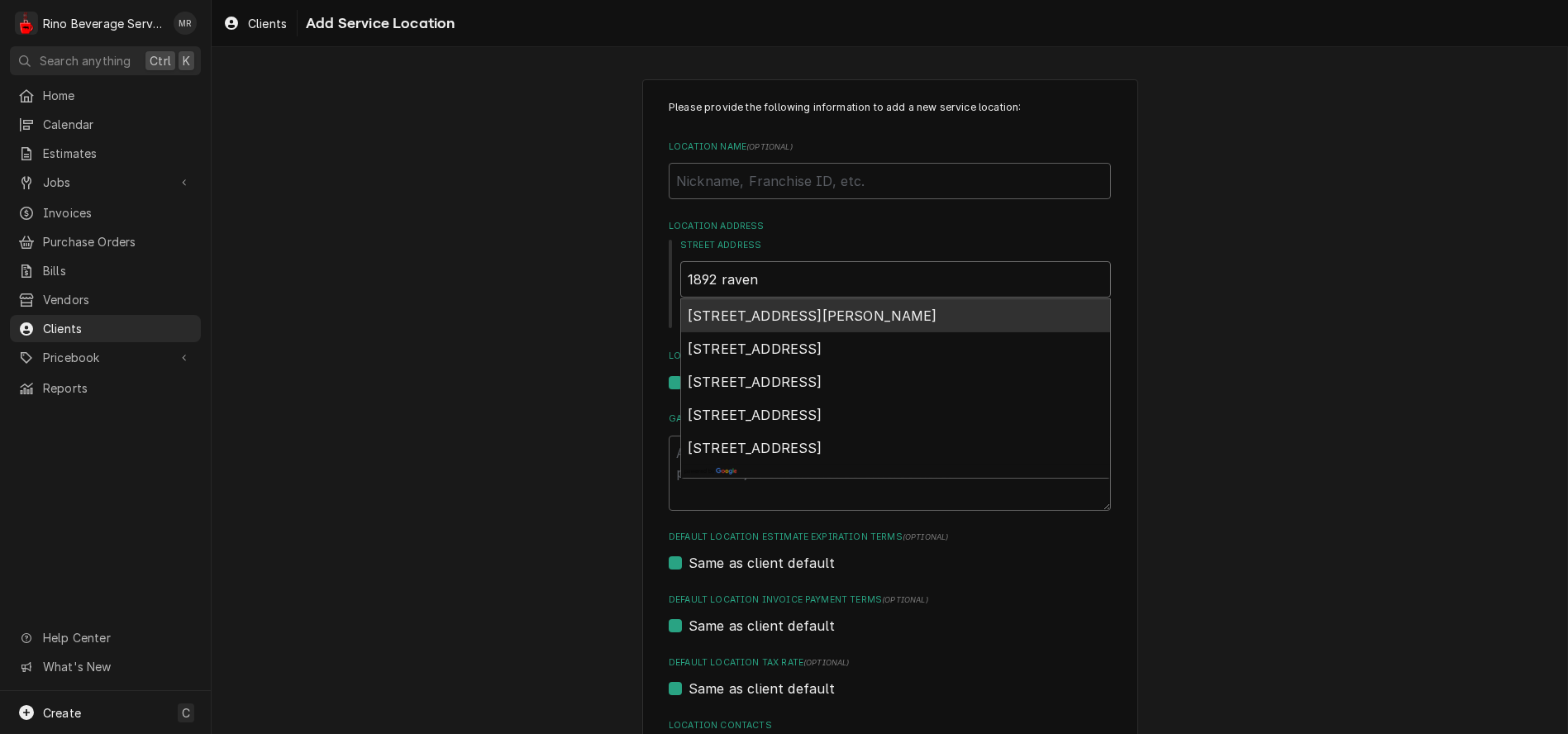
type input "1892 raven"
type textarea "x"
type input "1892 raven v"
type textarea "x"
type input "1892 raven vi"
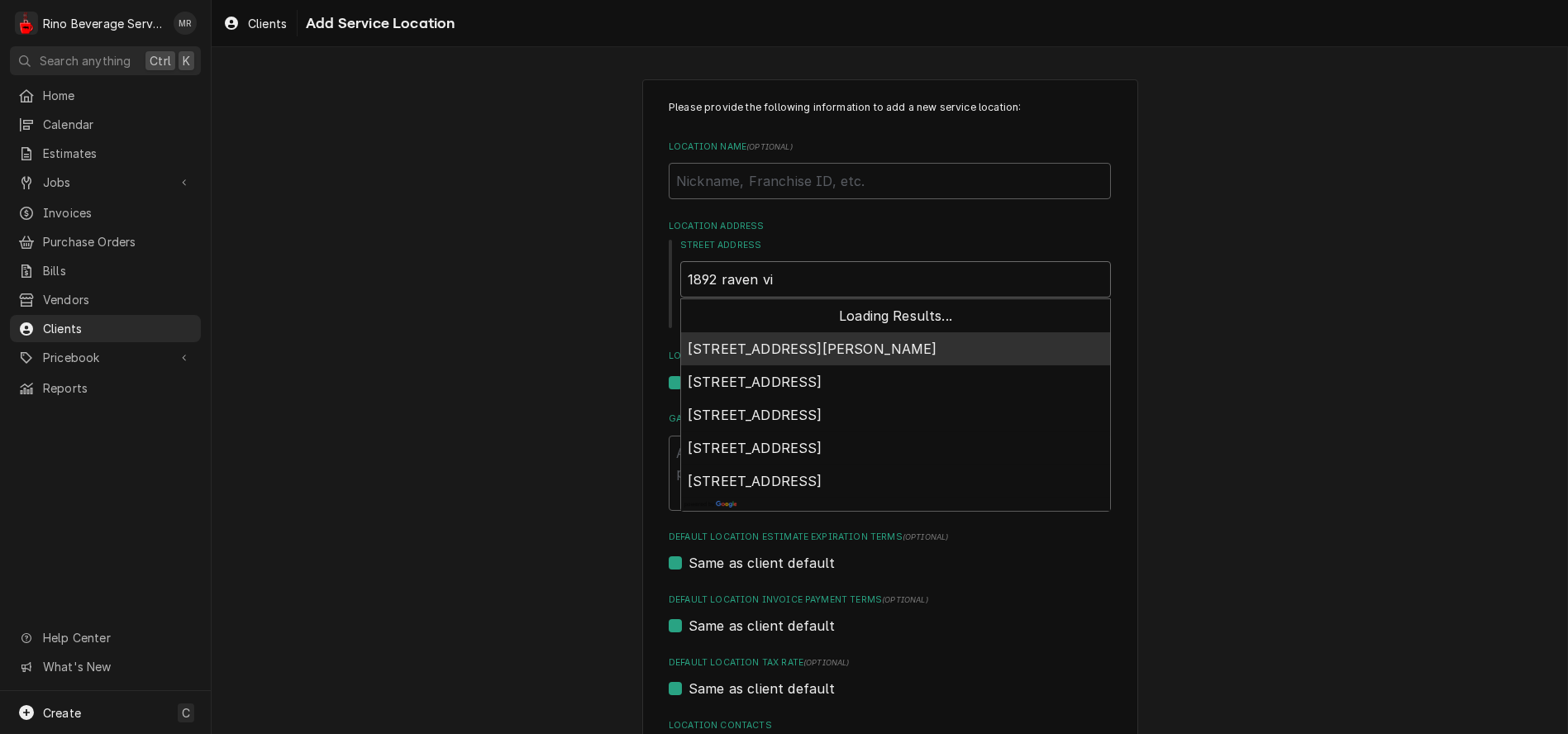
type textarea "x"
type input "1892 raven vie"
type textarea "x"
type input "1892 raven view"
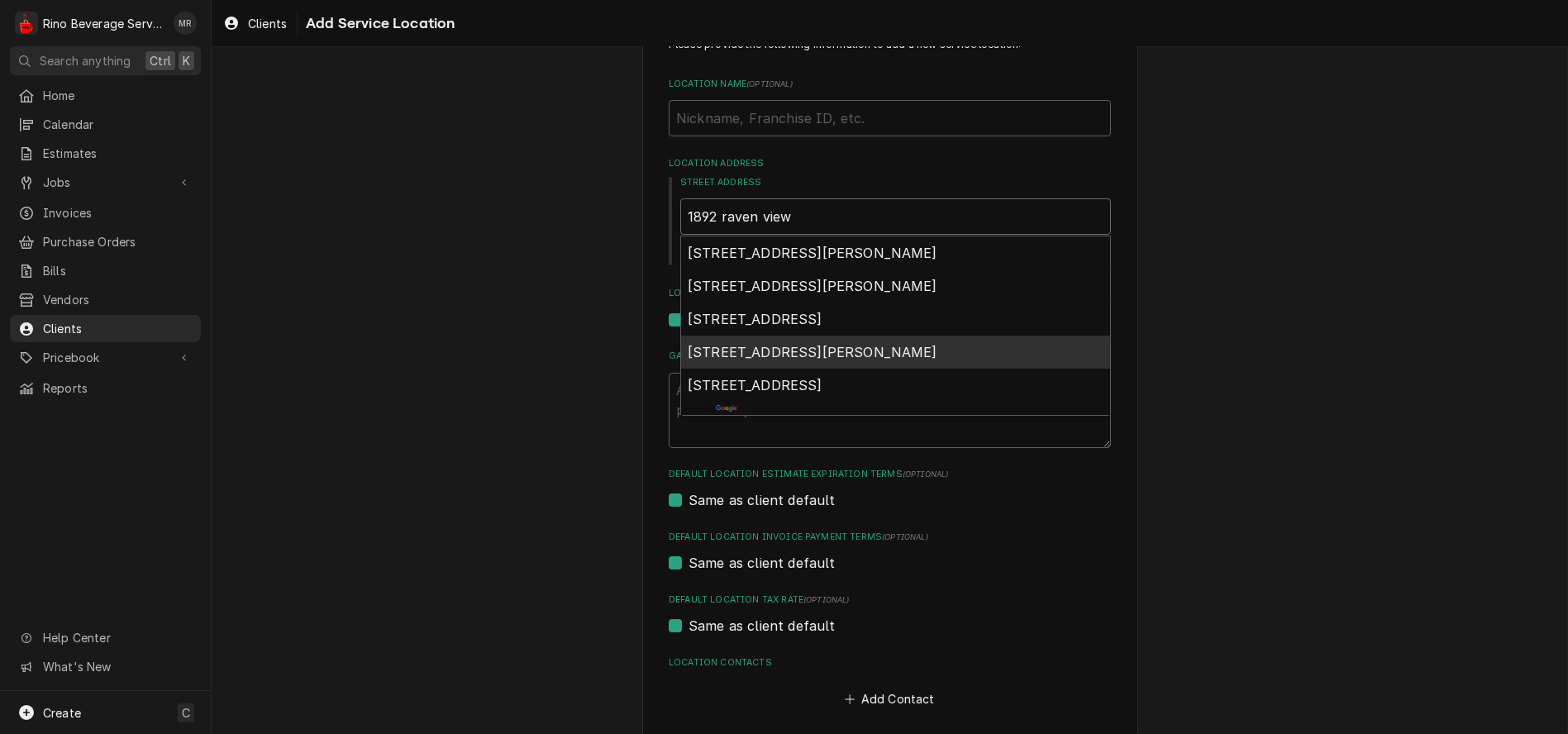
scroll to position [91, 0]
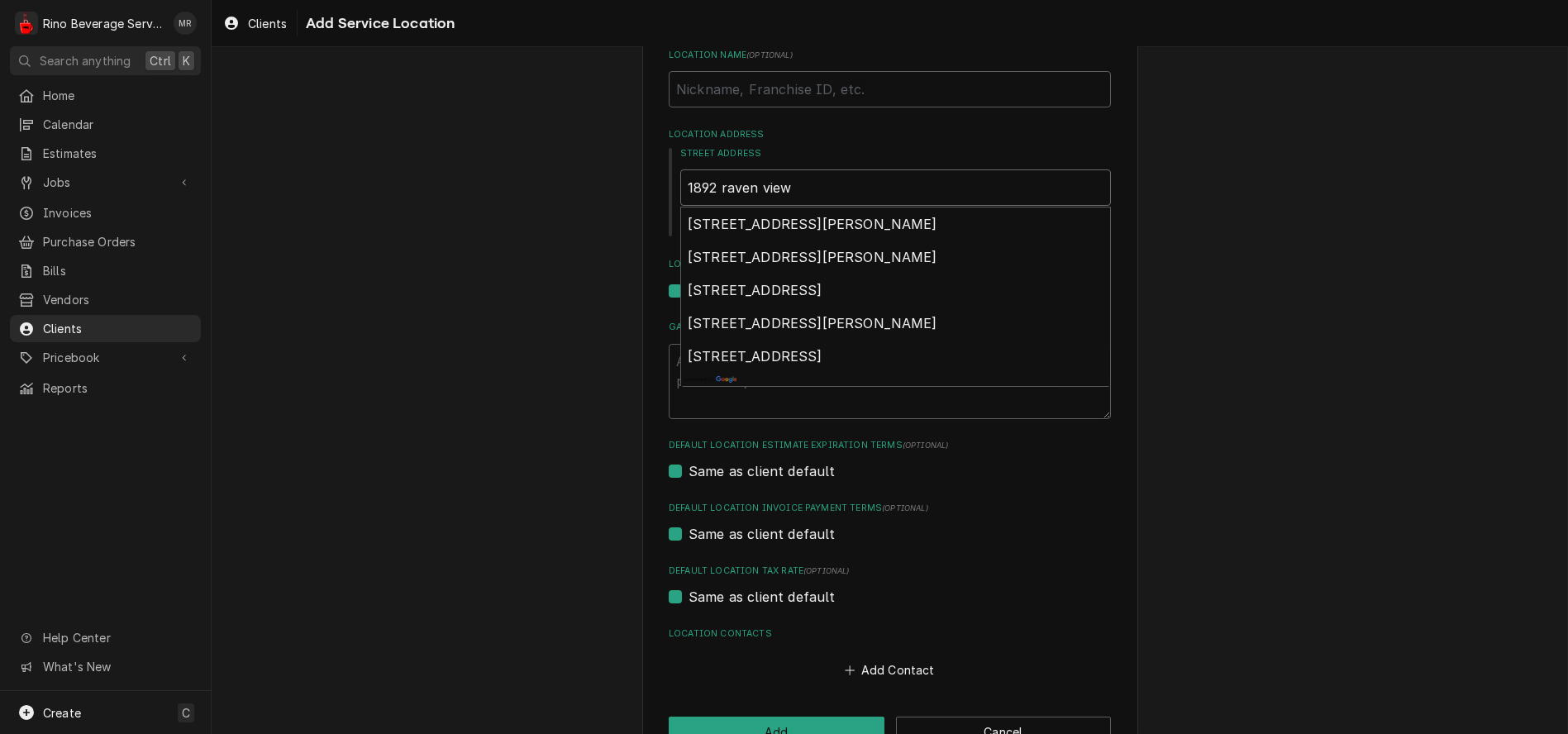
click at [836, 192] on input "1892 raven view" at bounding box center [896, 187] width 431 height 37
type textarea "x"
type input "1892 raven vie"
type textarea "x"
type input "1892 raven vi"
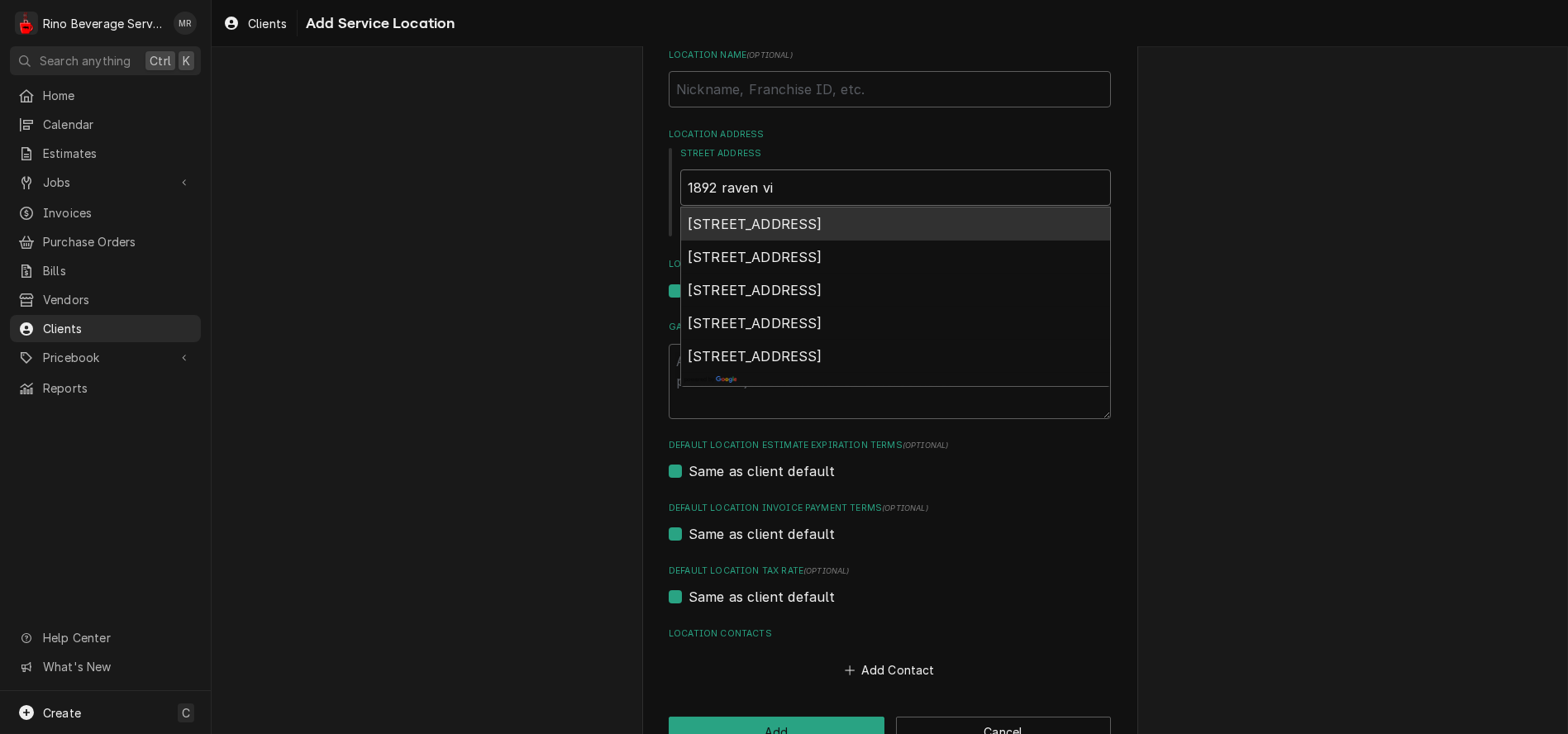
type textarea "x"
type input "1892 raven v"
type textarea "x"
type input "1892 raven"
type textarea "x"
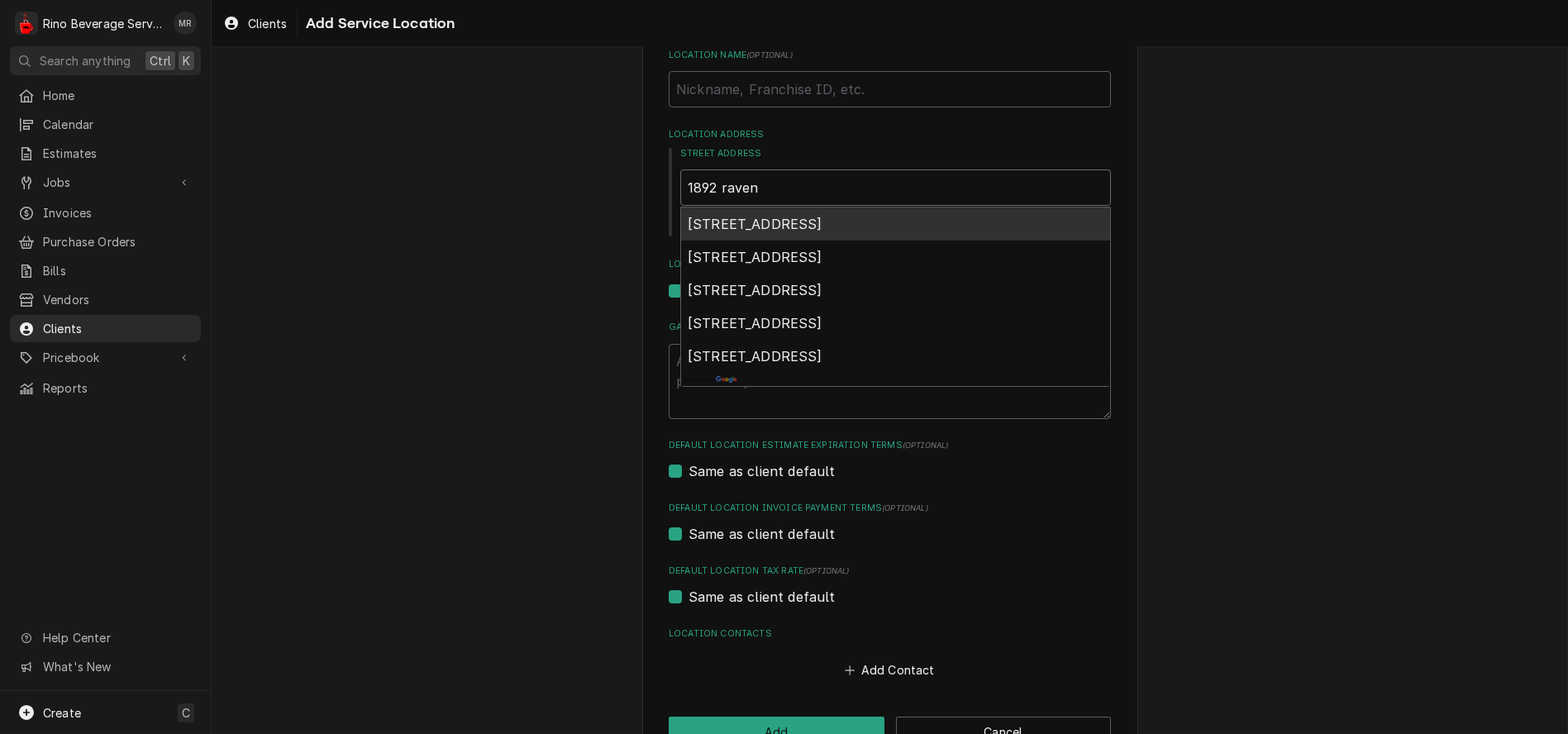
type input "1892 raven"
type textarea "x"
type input "1892 rave"
type textarea "x"
type input "1892 rav"
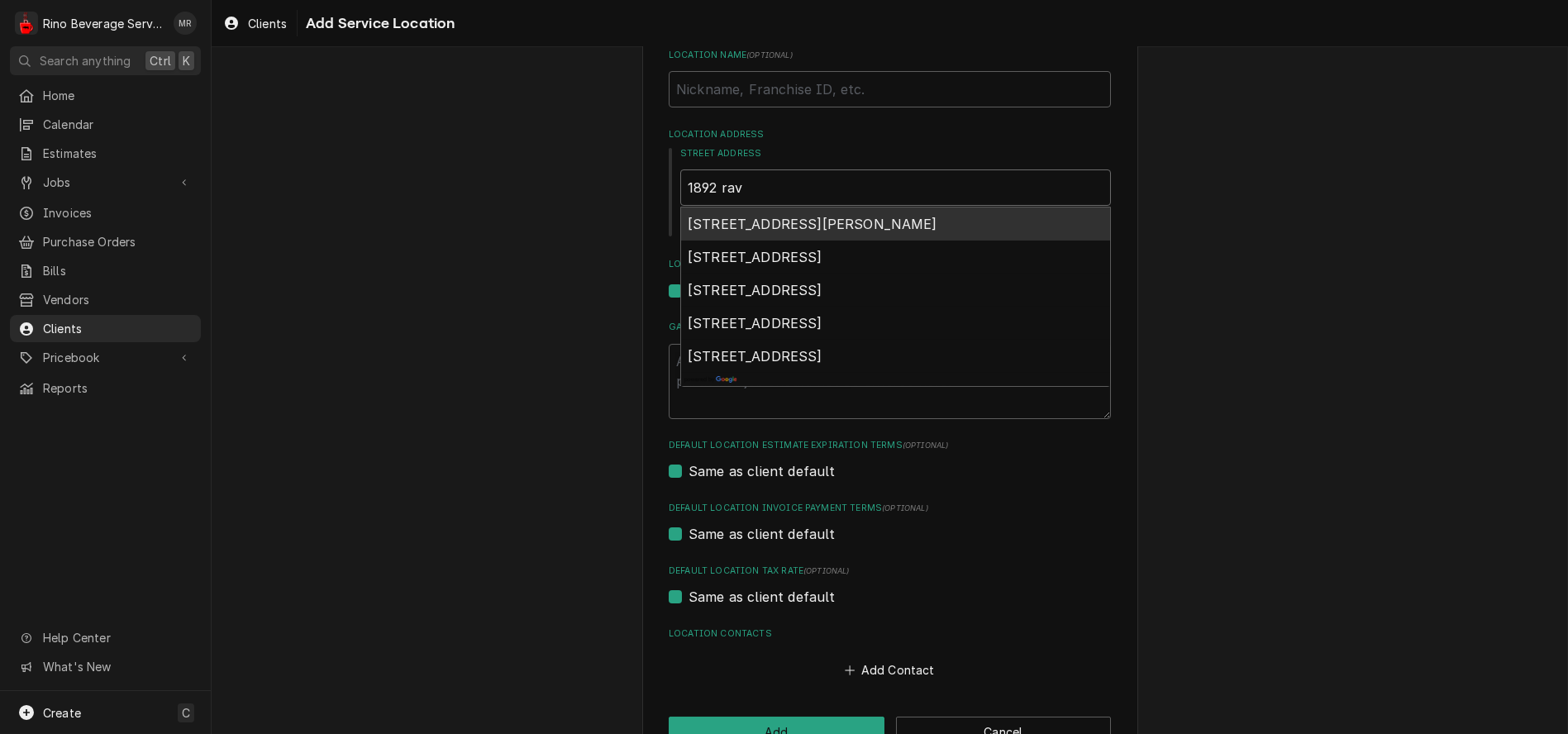
type textarea "x"
type input "1892 ra"
type textarea "x"
type input "1892 r"
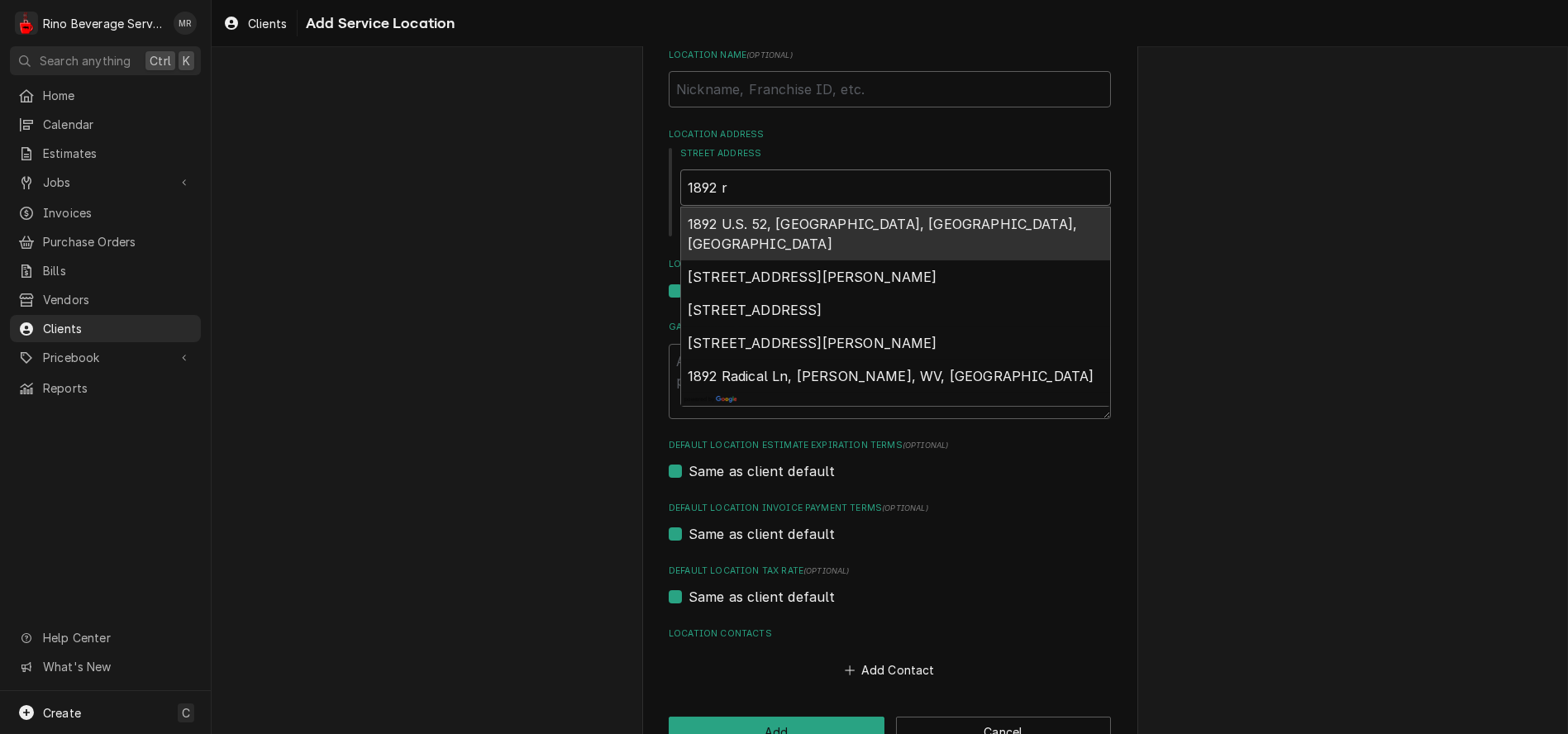
type textarea "x"
type input "1892"
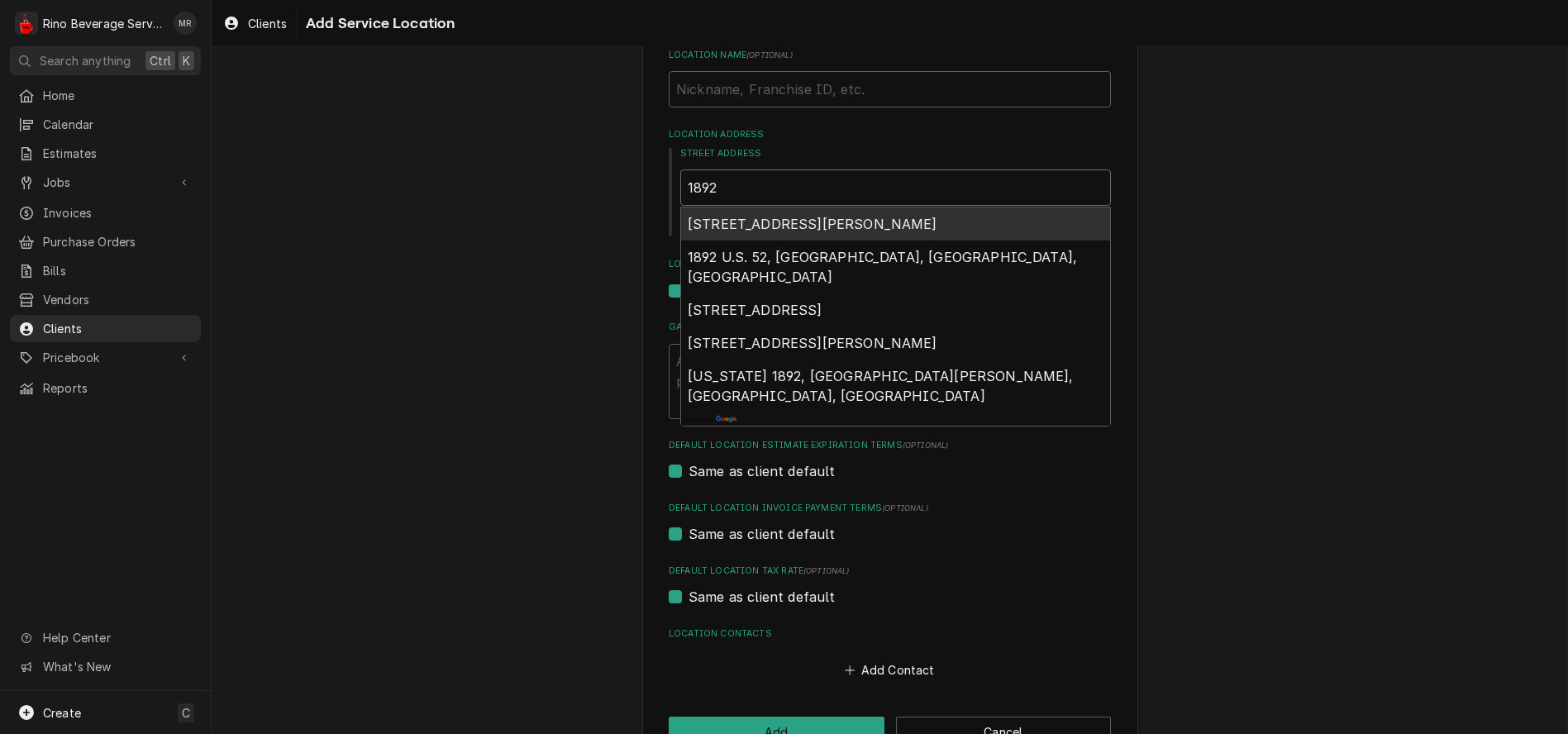
type textarea "x"
type input "1892 R"
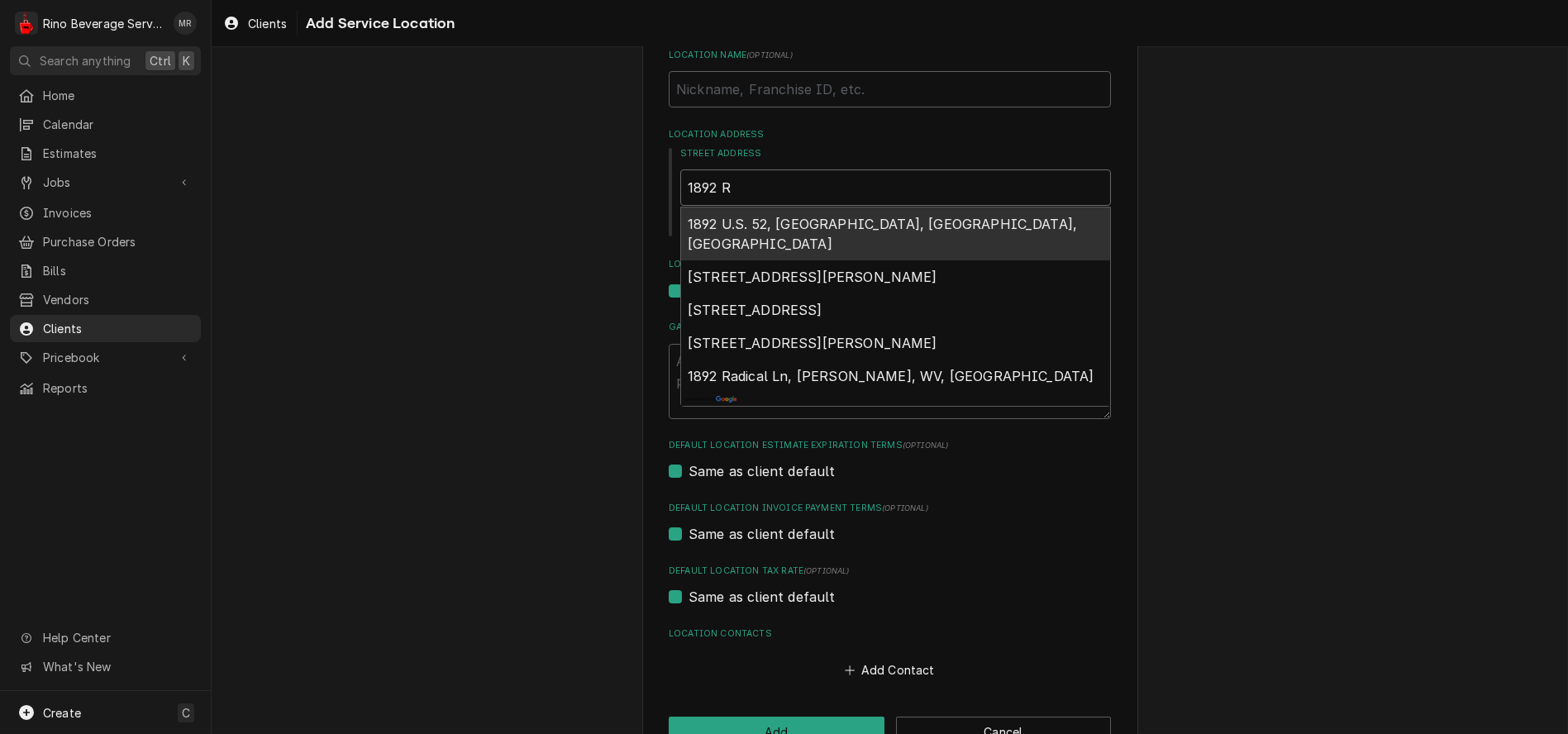
type textarea "x"
type input "1892 Ra"
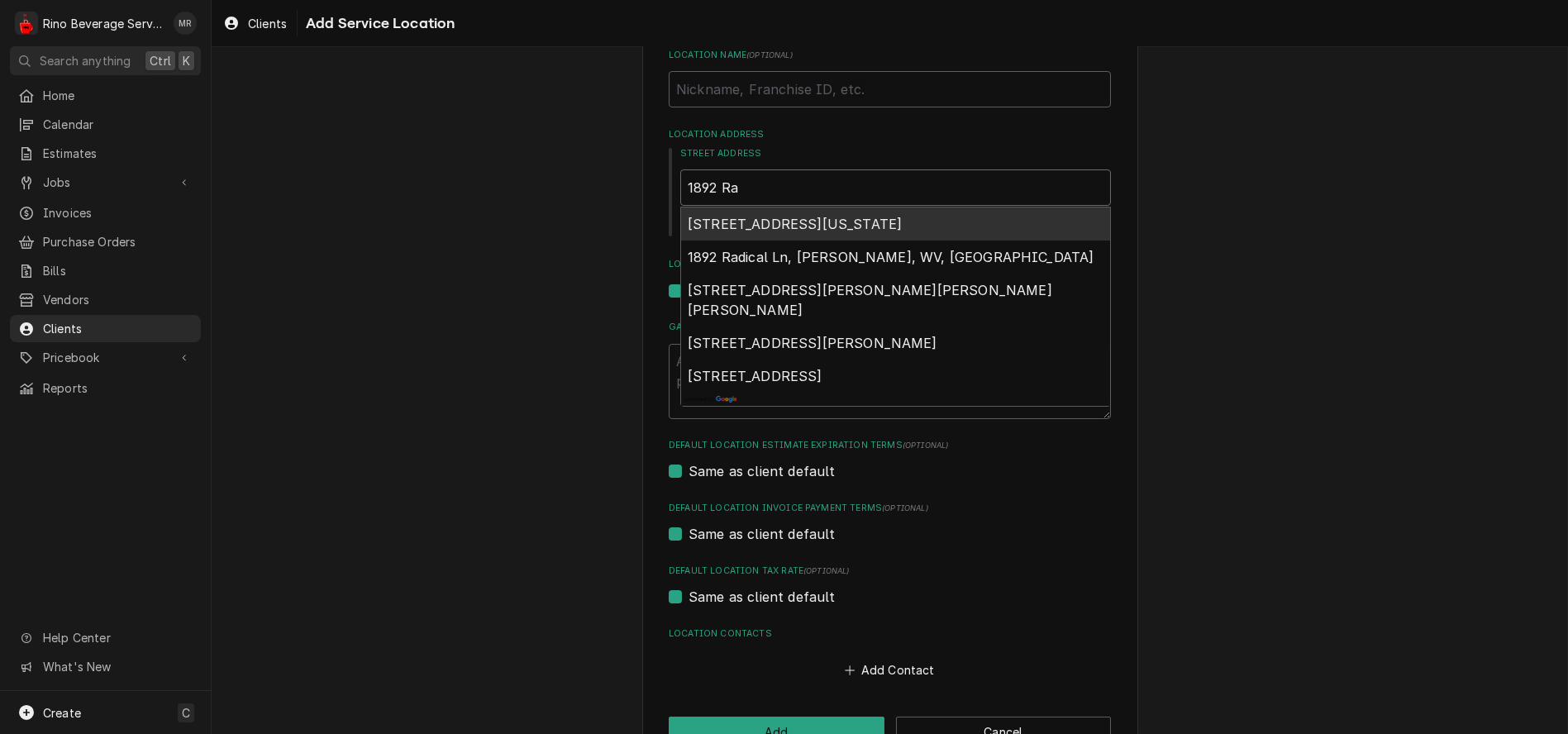
type textarea "x"
type input "1892 Rav"
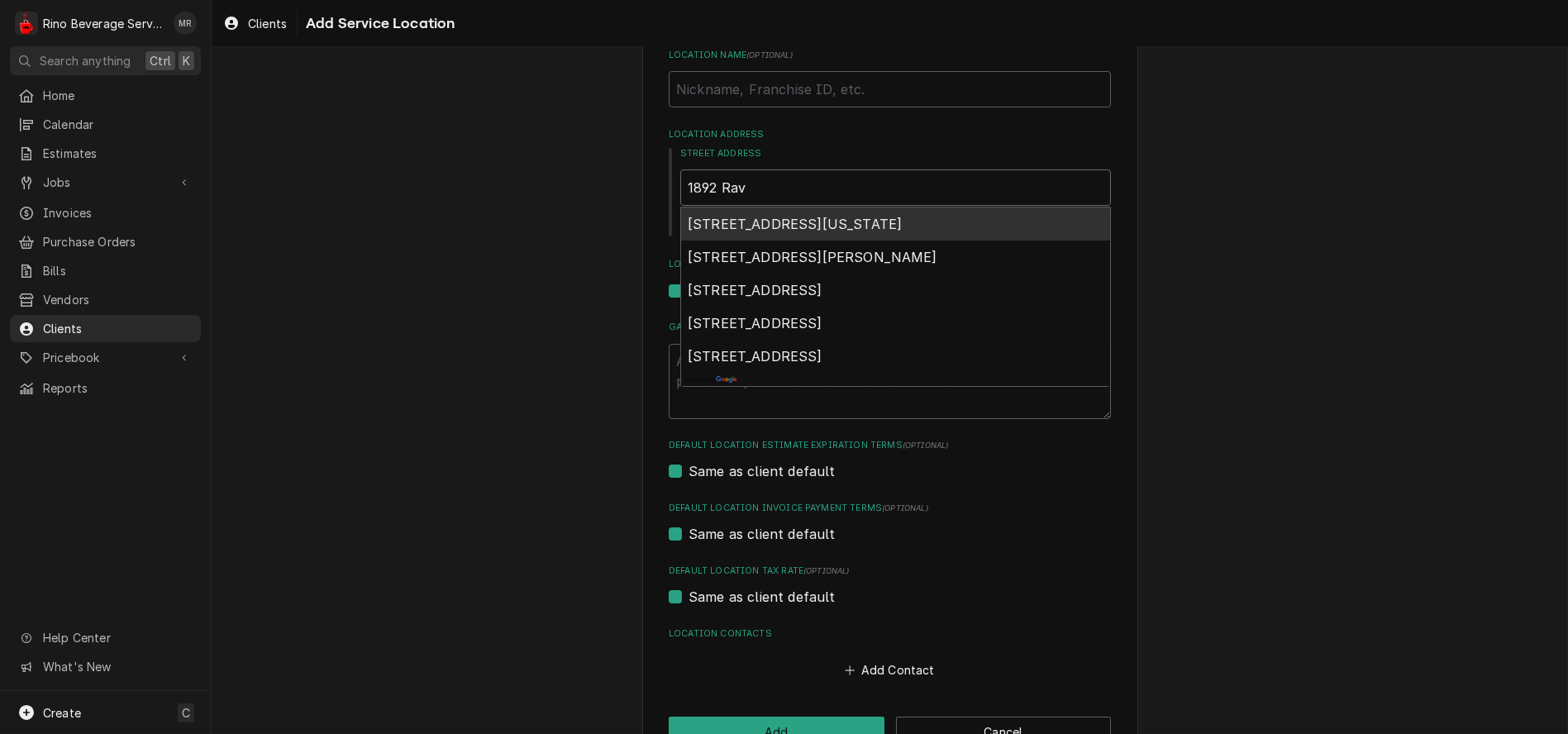
type textarea "x"
type input "1892 Rave"
type textarea "x"
type input "1892 Rav"
click at [815, 225] on span "1892 Ravine View Court, Washington Township, OH, USA" at bounding box center [794, 223] width 214 height 16
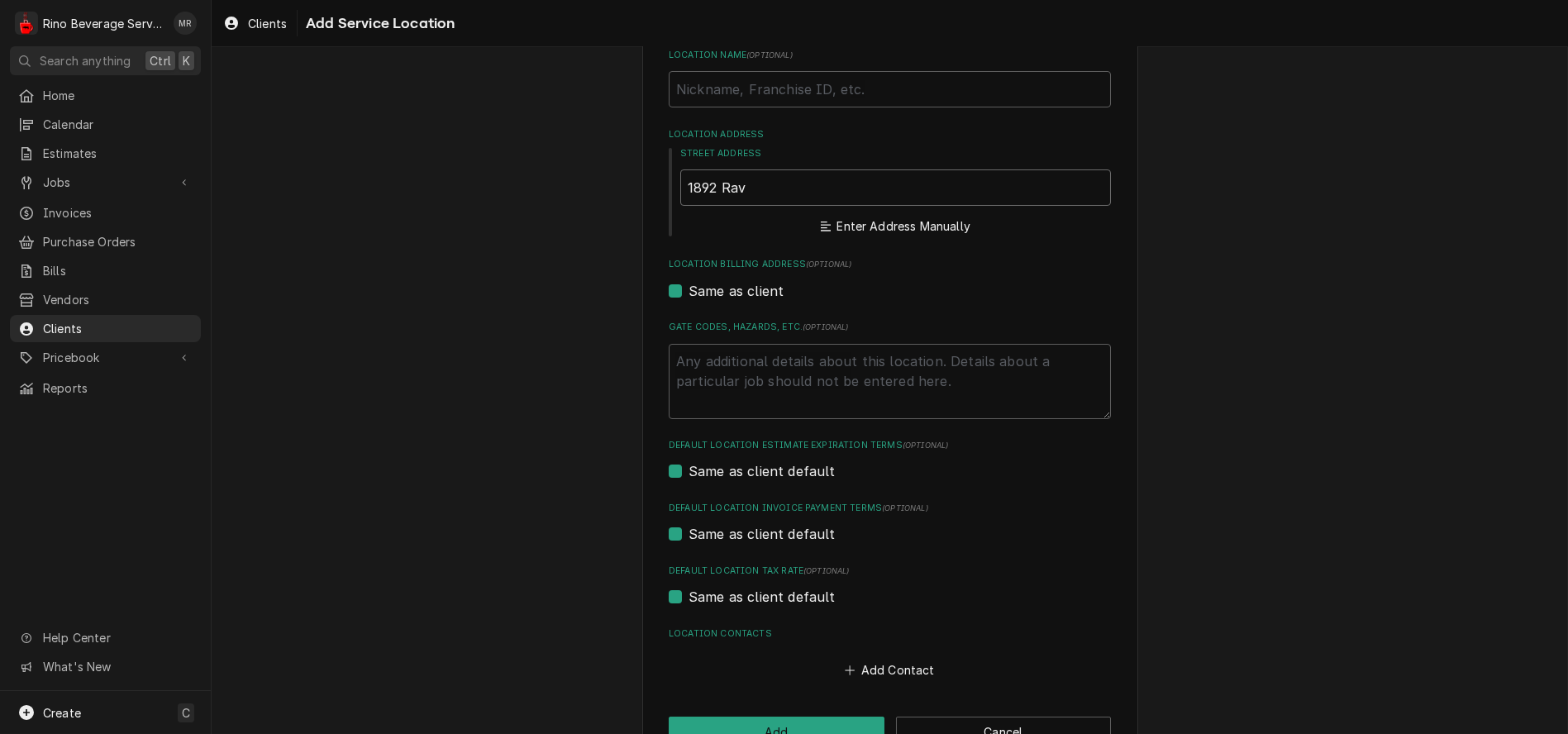
type textarea "x"
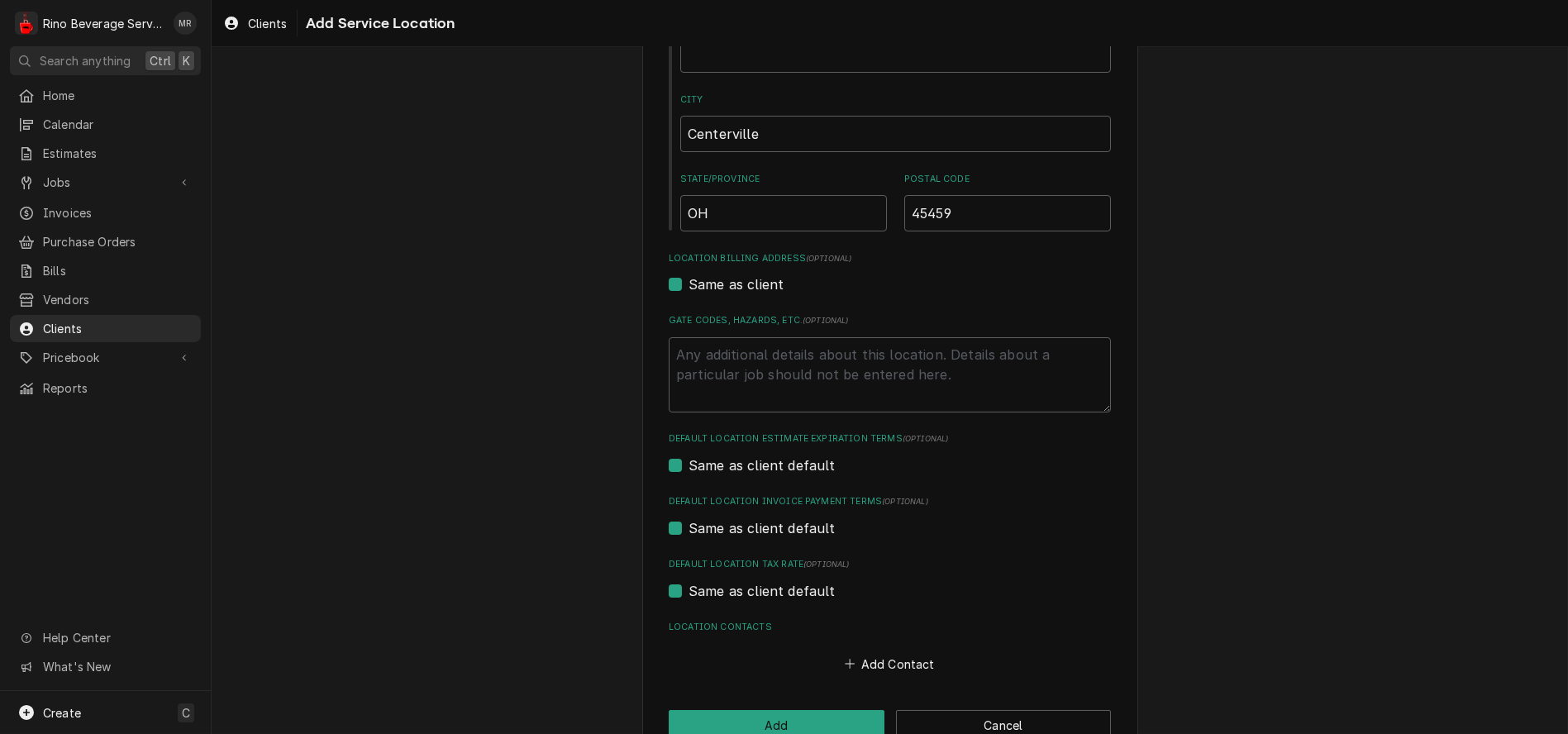
scroll to position [347, 0]
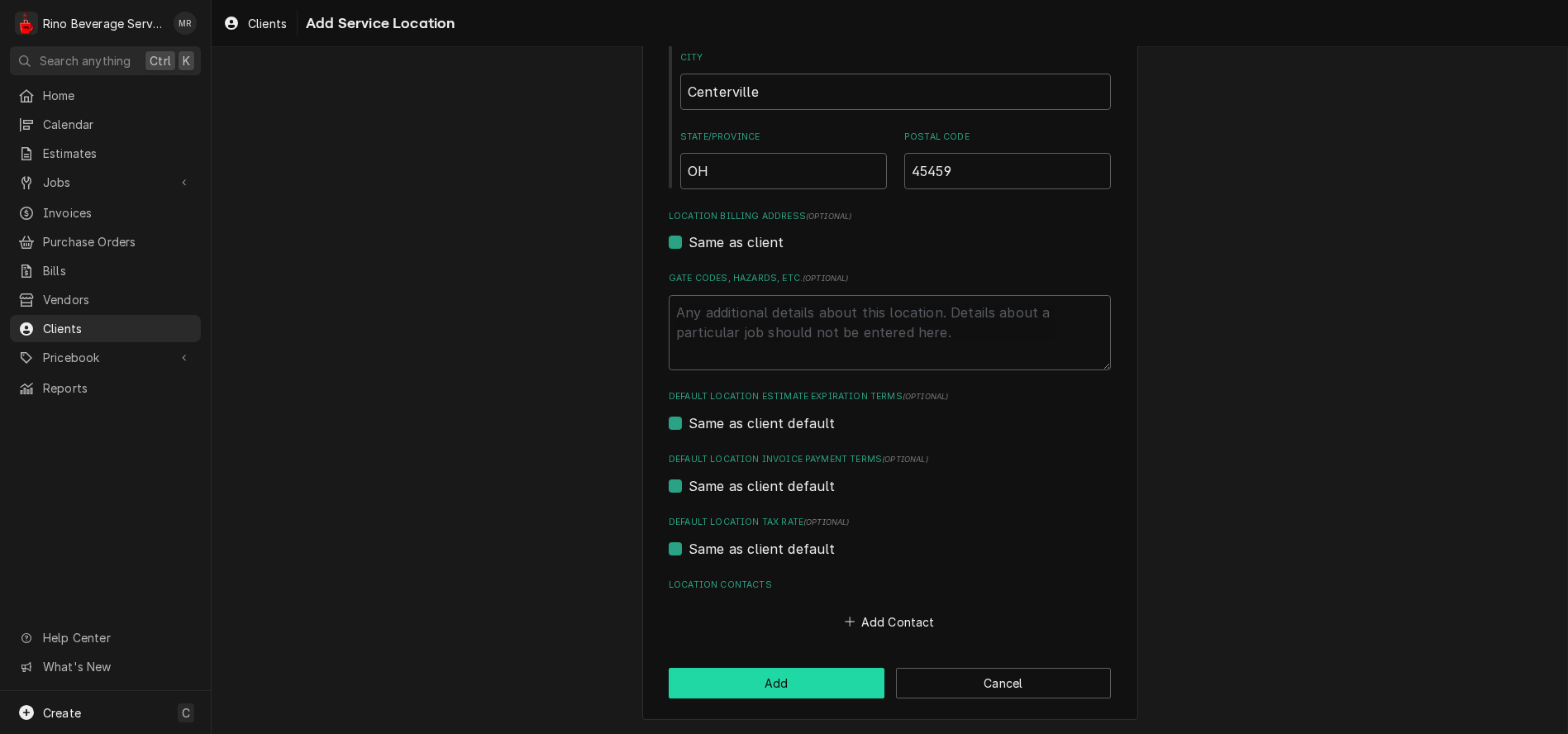
type input "1892 Ravine View Ct"
click at [771, 682] on button "Add" at bounding box center [776, 683] width 215 height 31
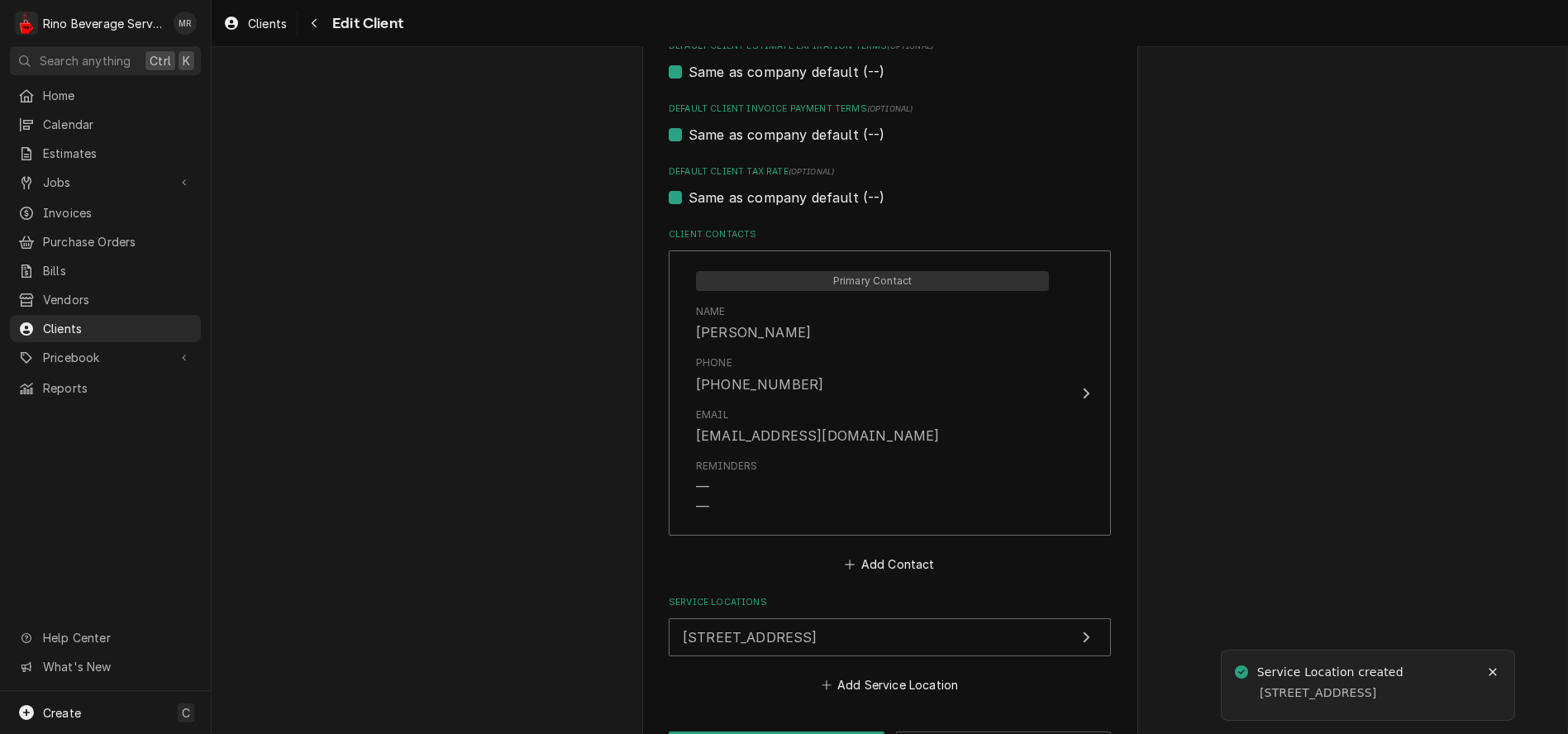
scroll to position [1072, 0]
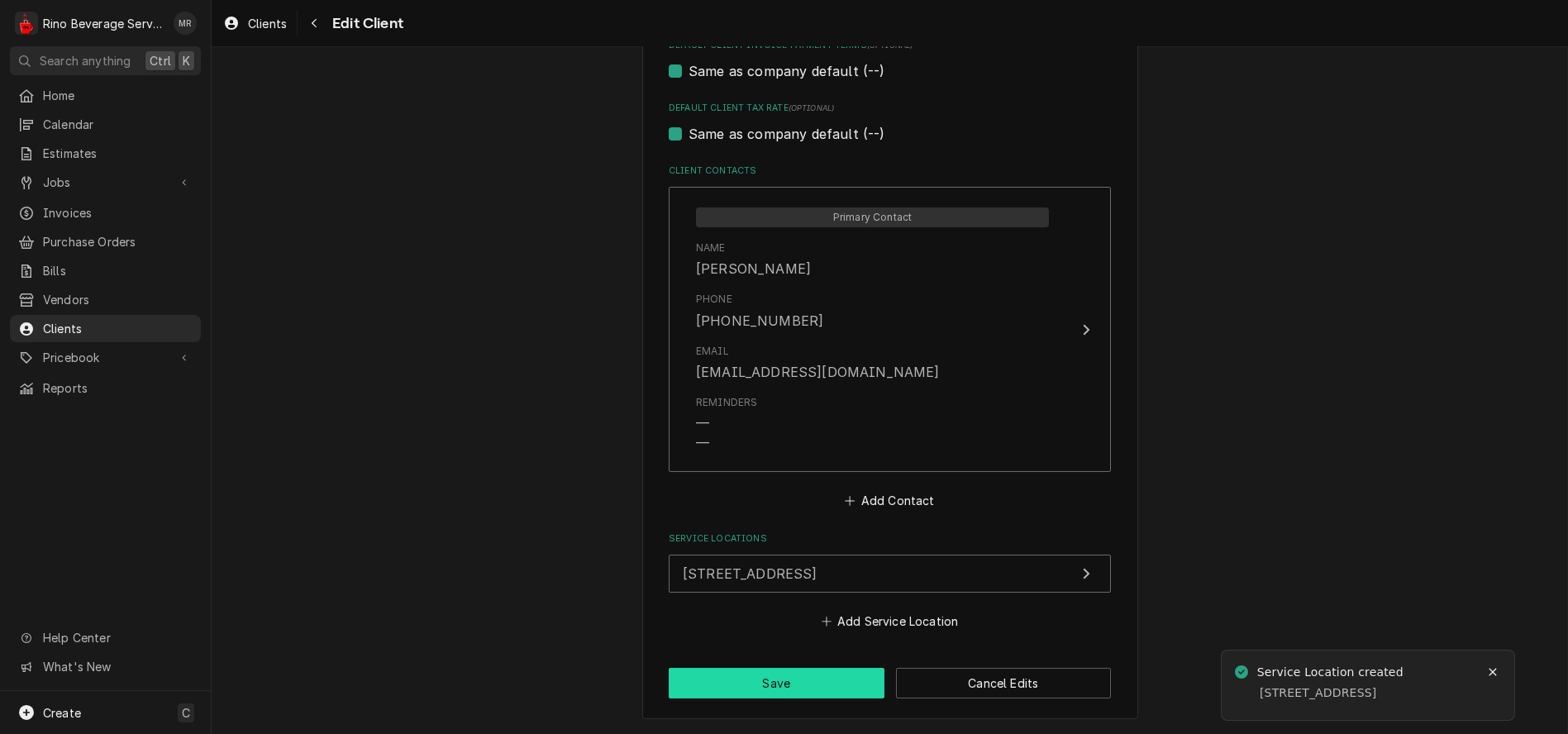
click at [764, 690] on button "Save" at bounding box center [776, 683] width 215 height 31
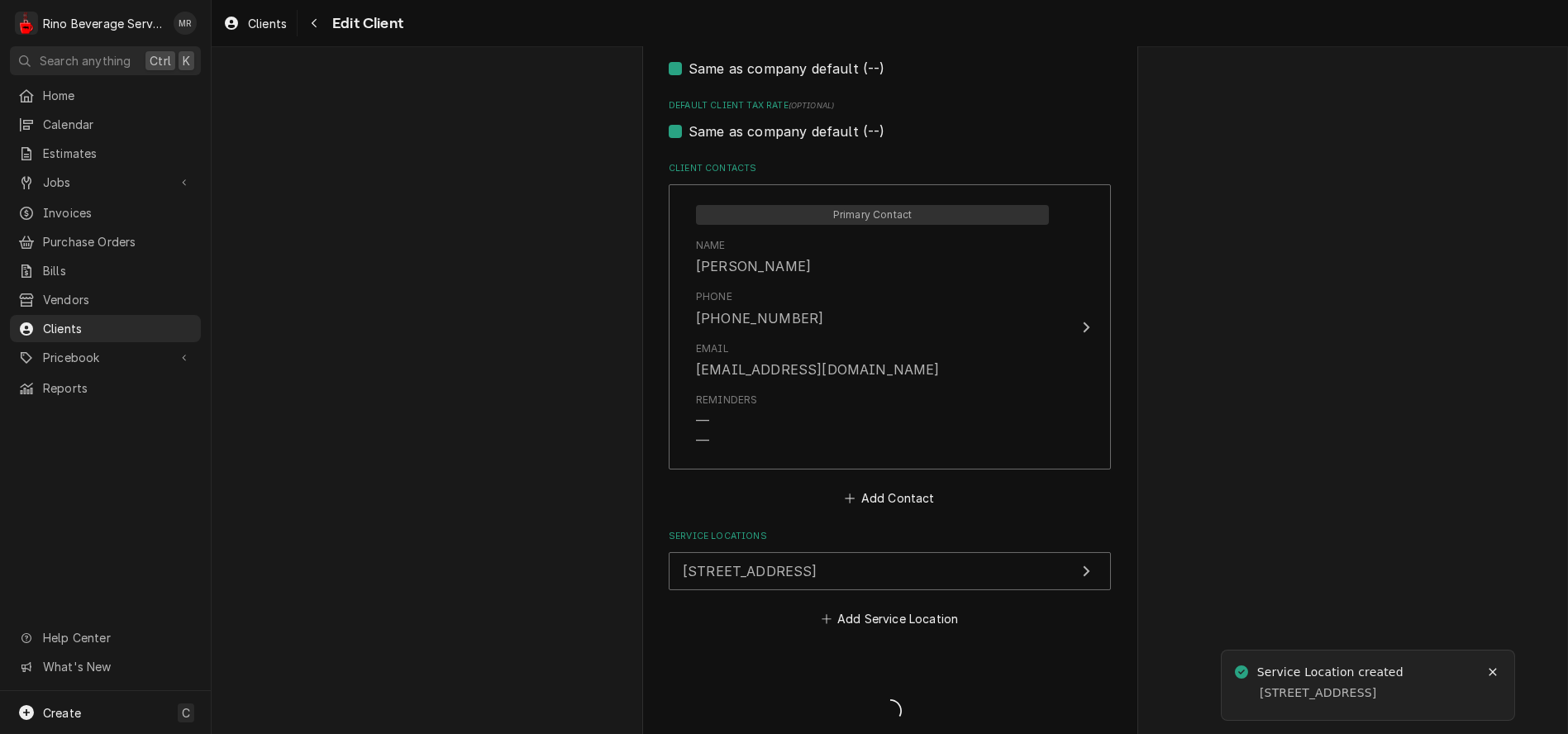
type textarea "x"
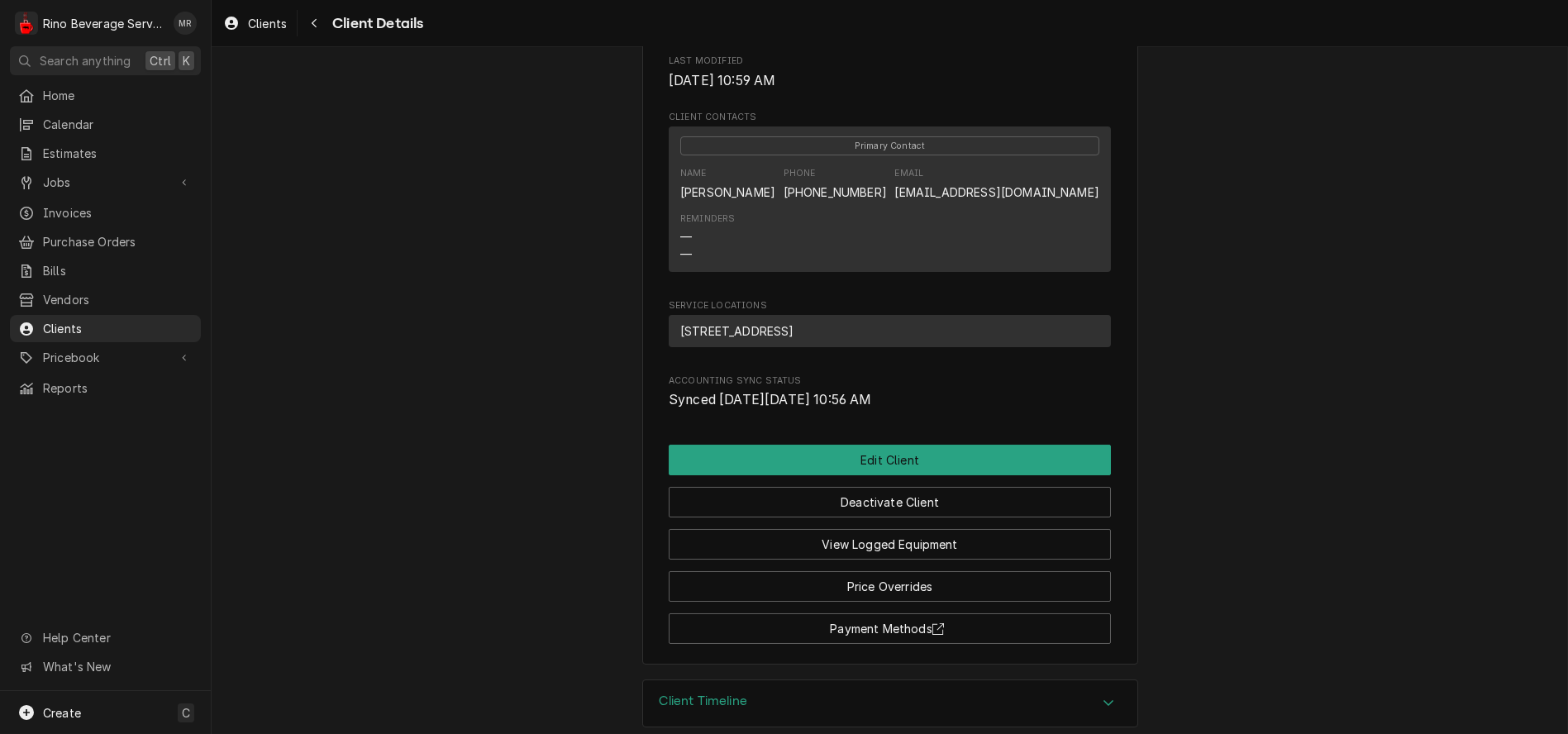
scroll to position [517, 0]
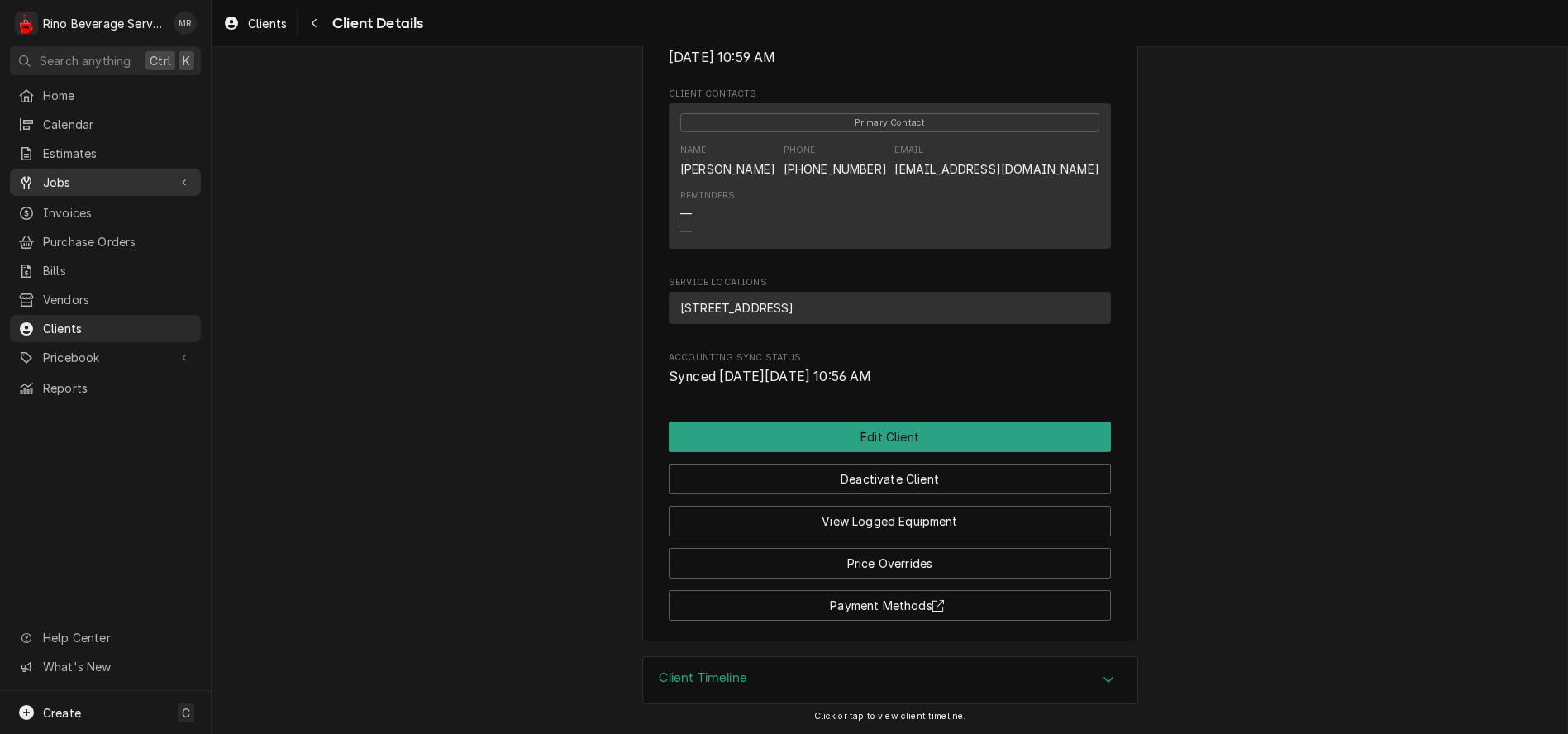
click at [97, 173] on span "Jobs" at bounding box center [105, 182] width 125 height 17
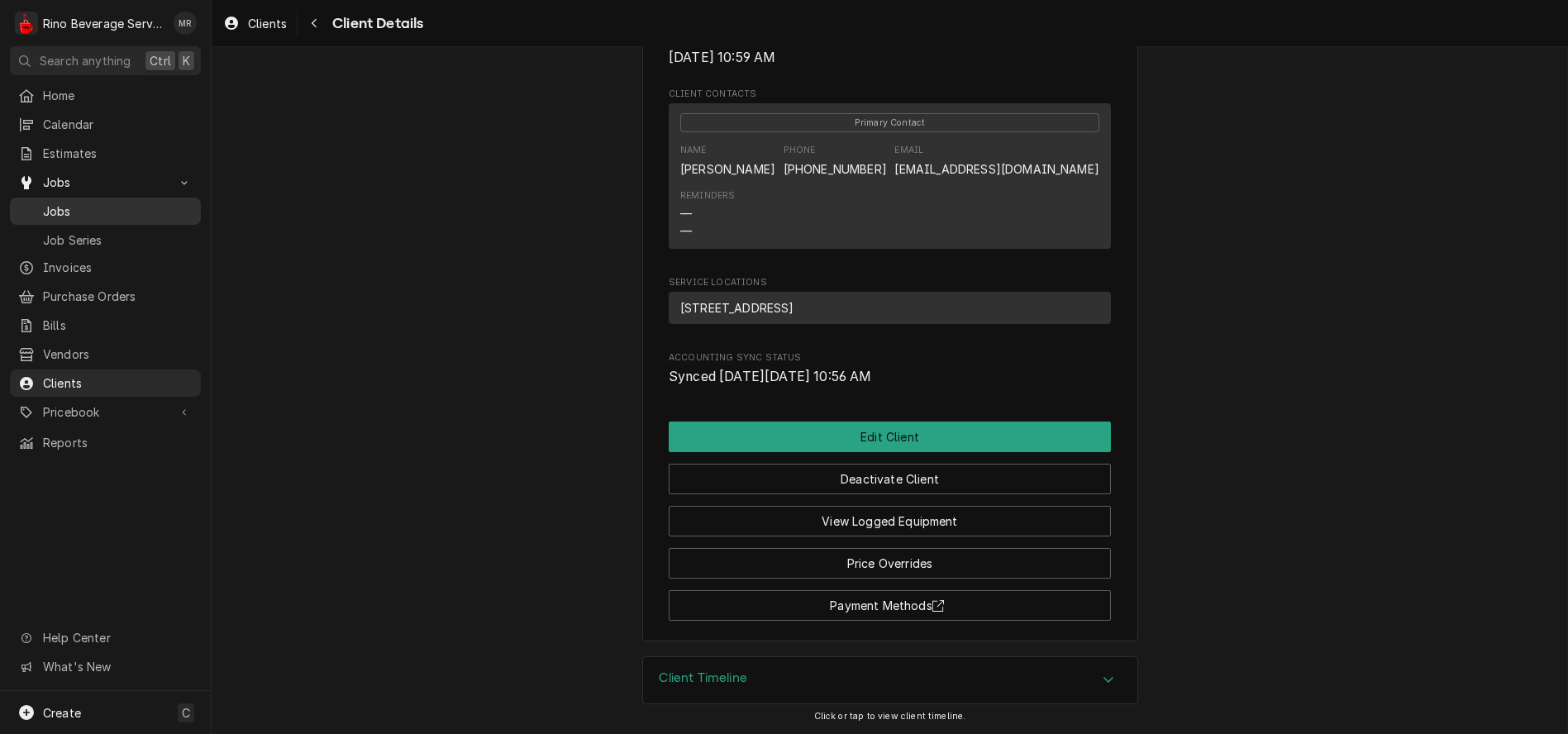
click at [89, 203] on span "Jobs" at bounding box center [117, 211] width 150 height 17
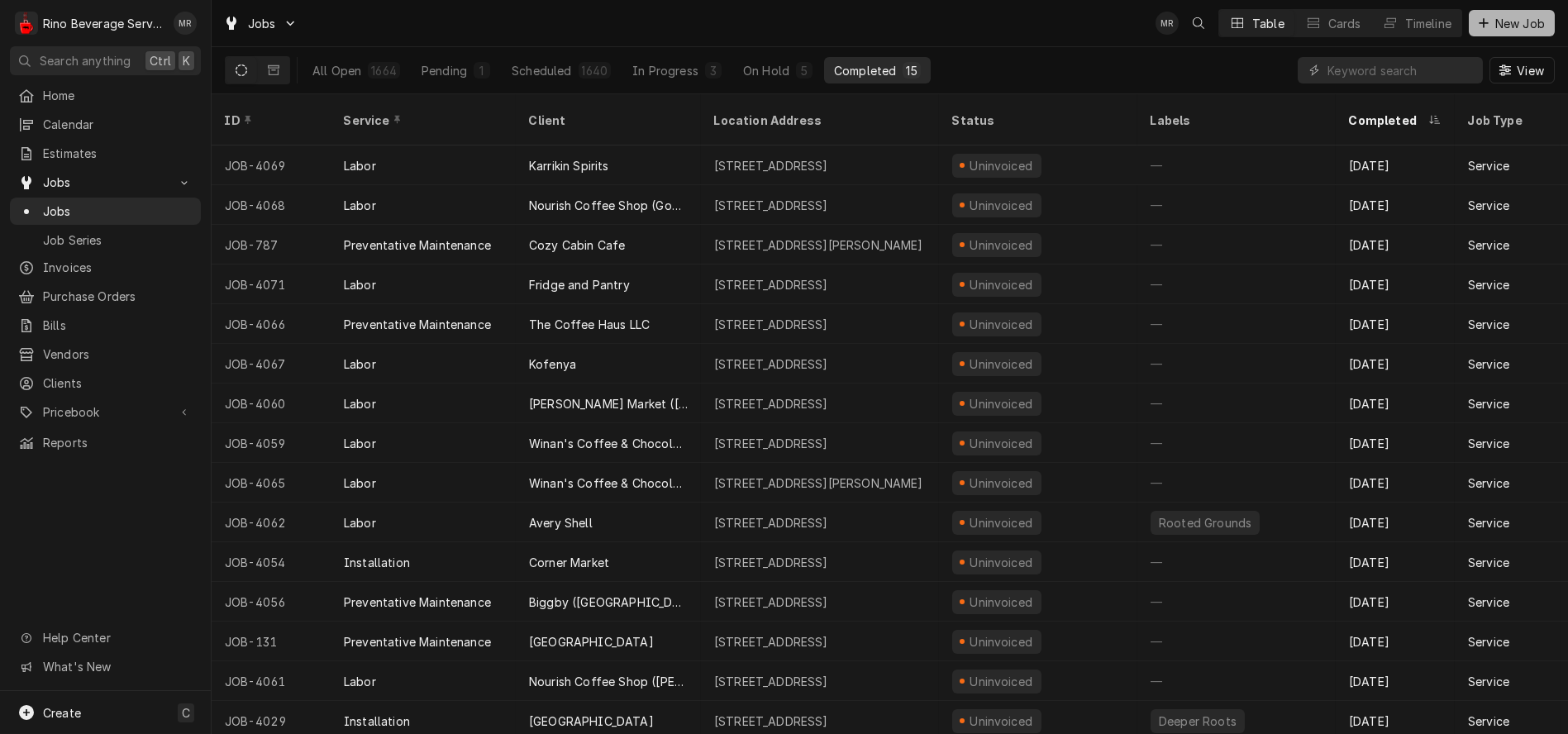
click at [1537, 26] on span "New Job" at bounding box center [1520, 23] width 56 height 17
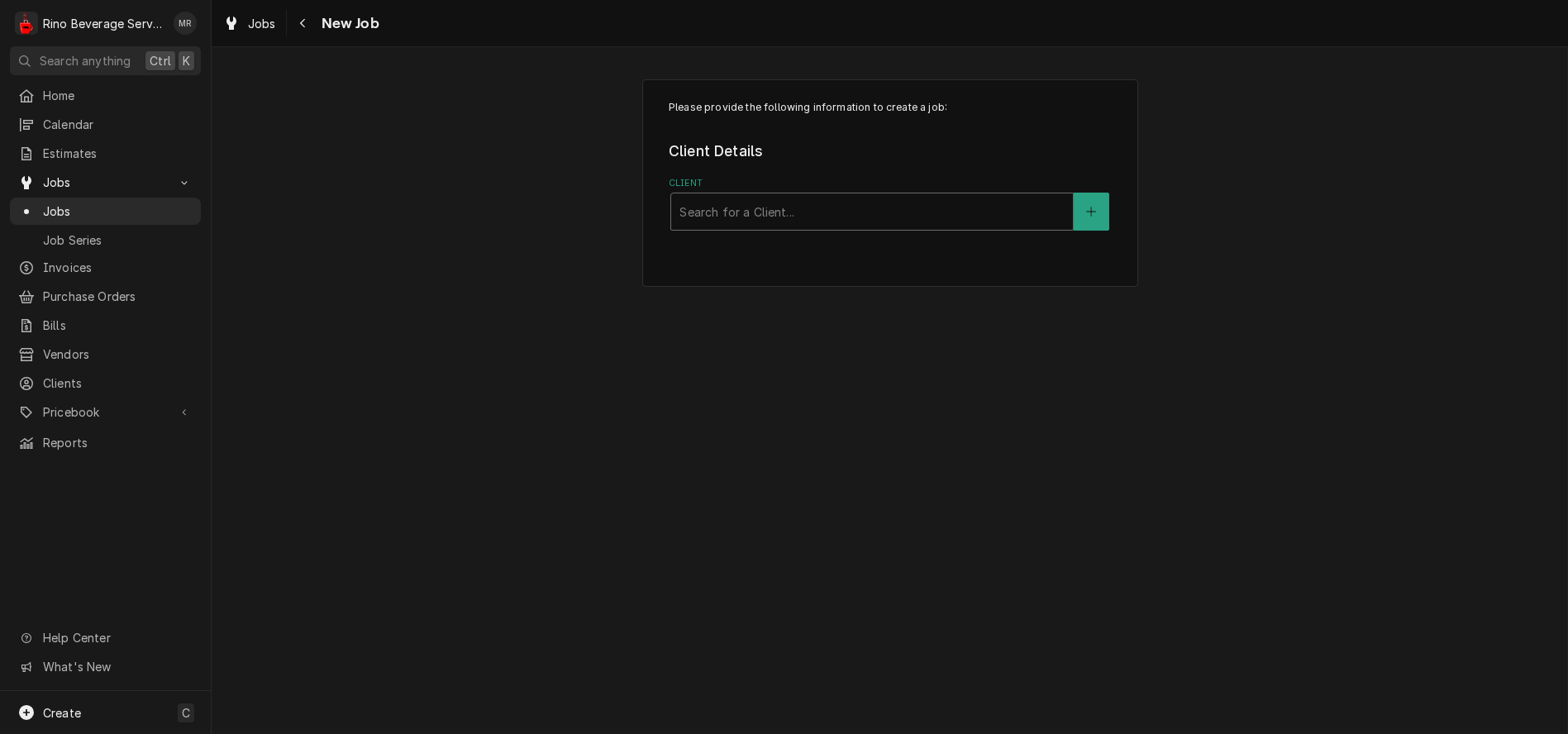
click at [892, 213] on div "Client" at bounding box center [872, 211] width 386 height 30
type input "[PERSON_NAME]"
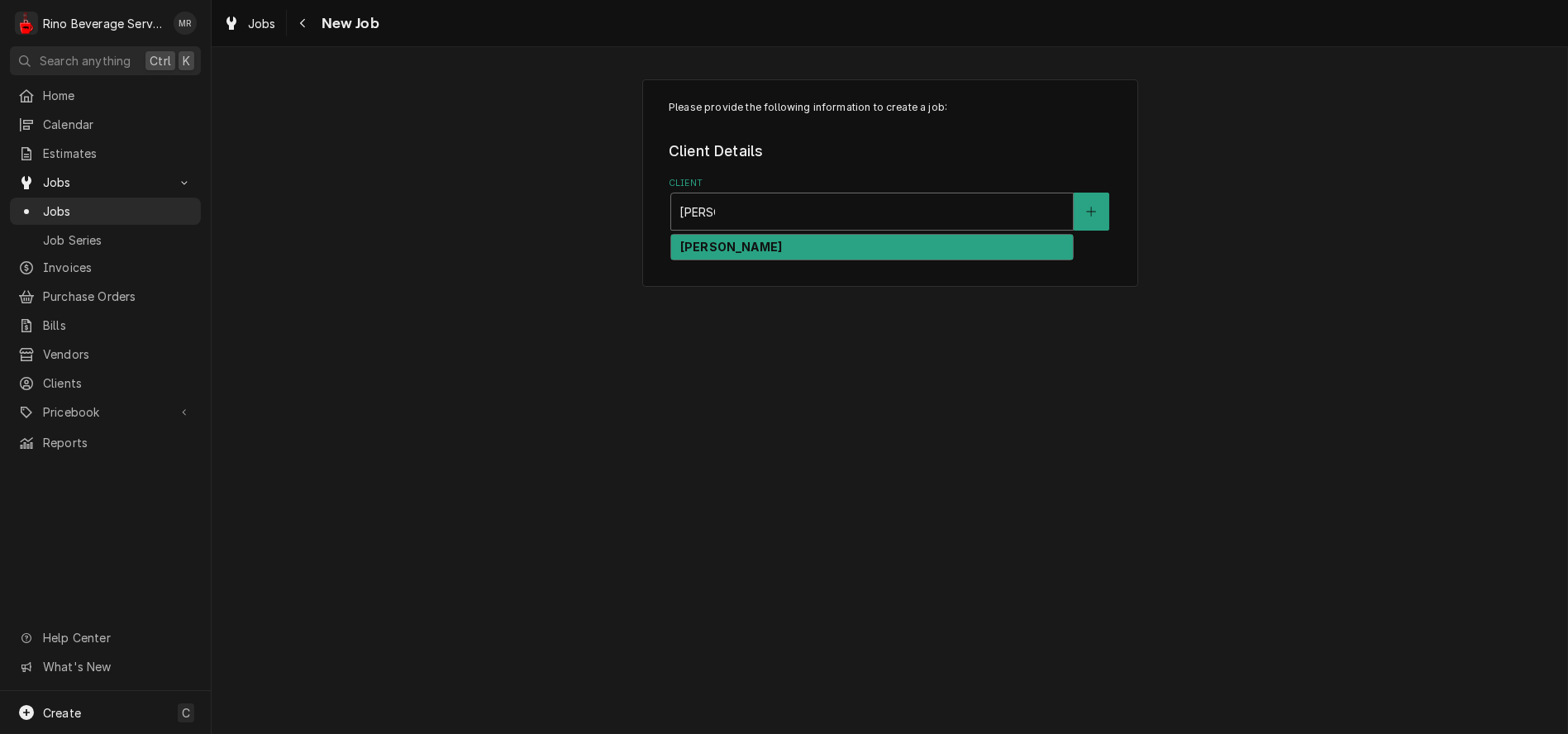
click at [844, 251] on div "[PERSON_NAME]" at bounding box center [872, 248] width 402 height 26
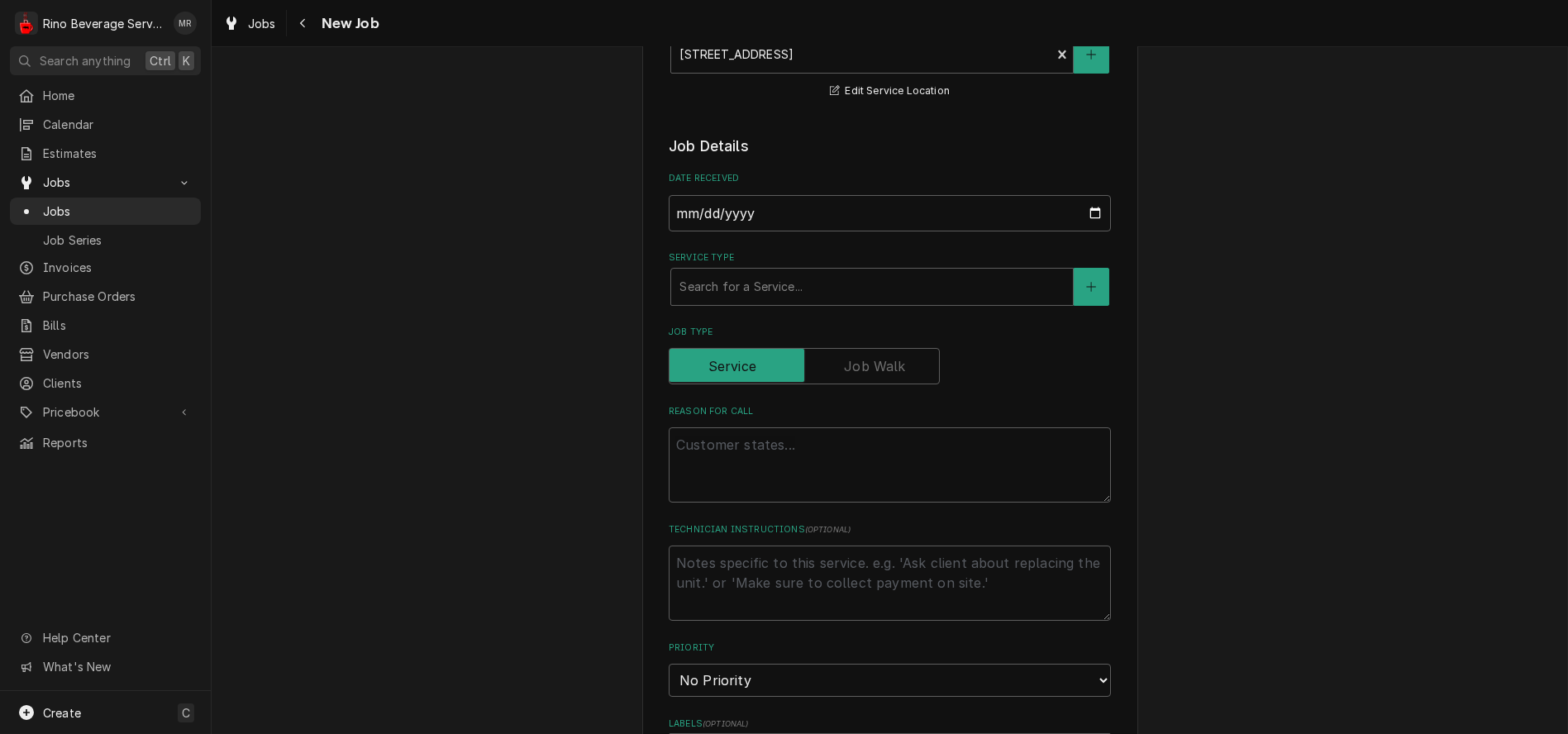
scroll to position [367, 0]
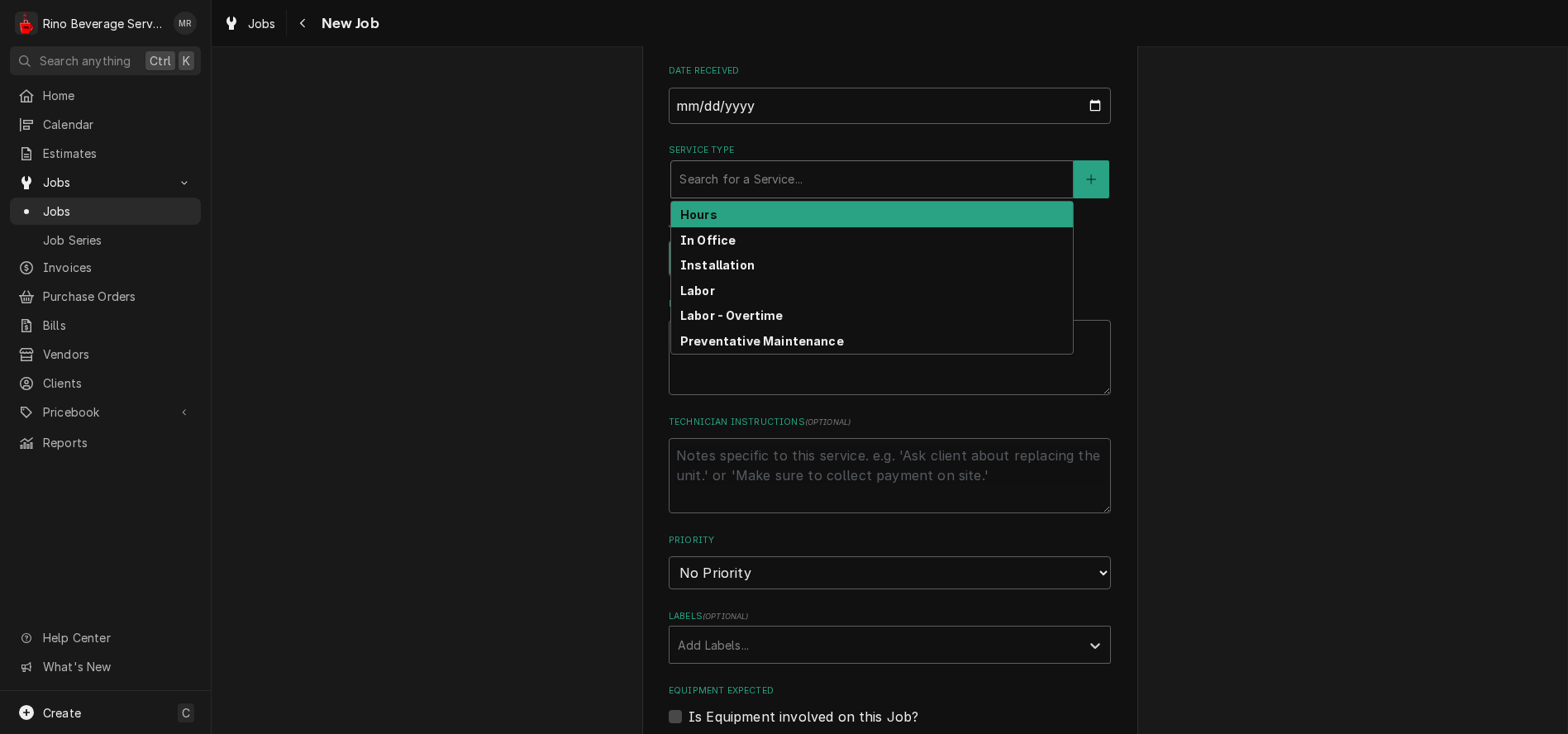
click at [737, 179] on div "Service Type" at bounding box center [872, 179] width 386 height 30
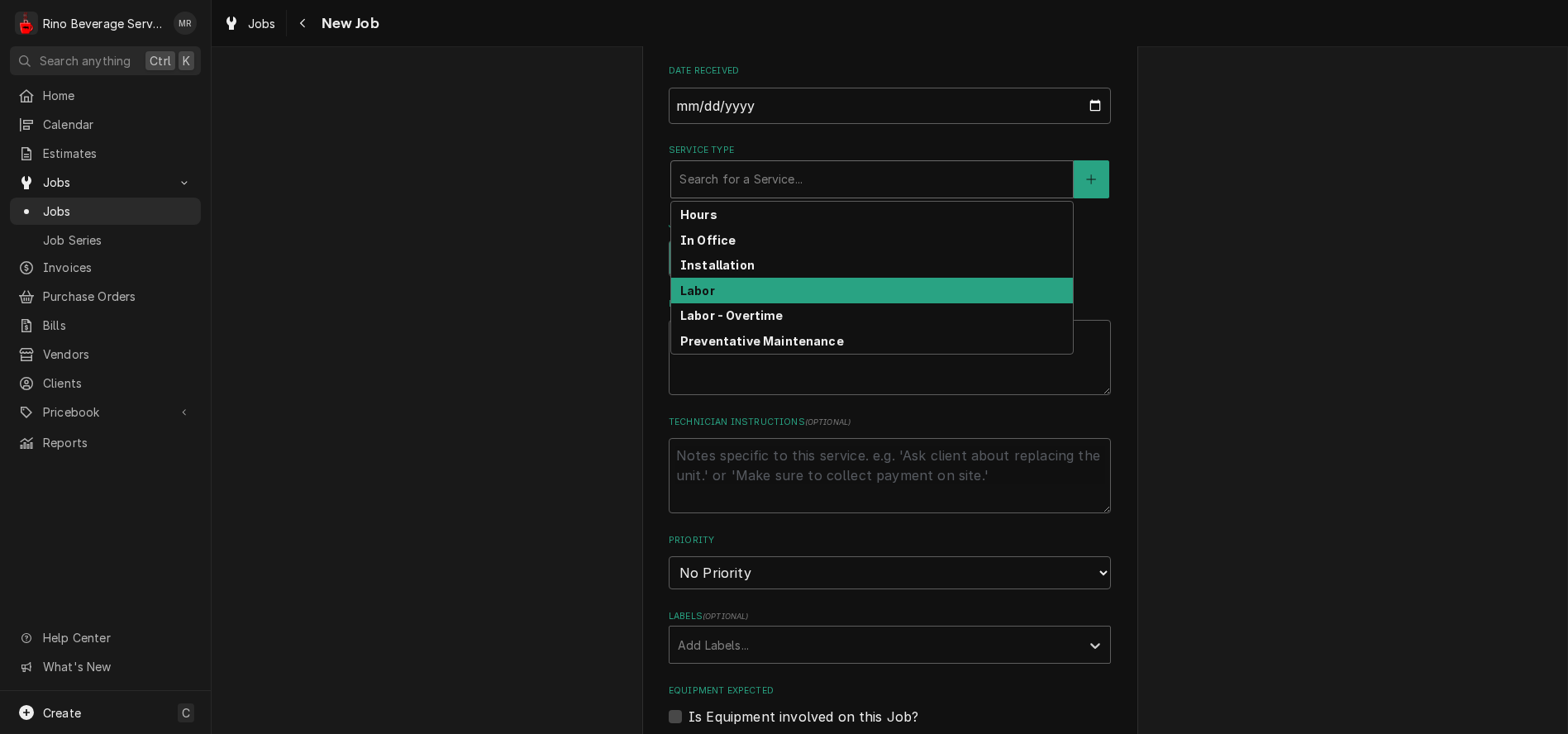
click at [724, 293] on div "Labor" at bounding box center [872, 291] width 402 height 26
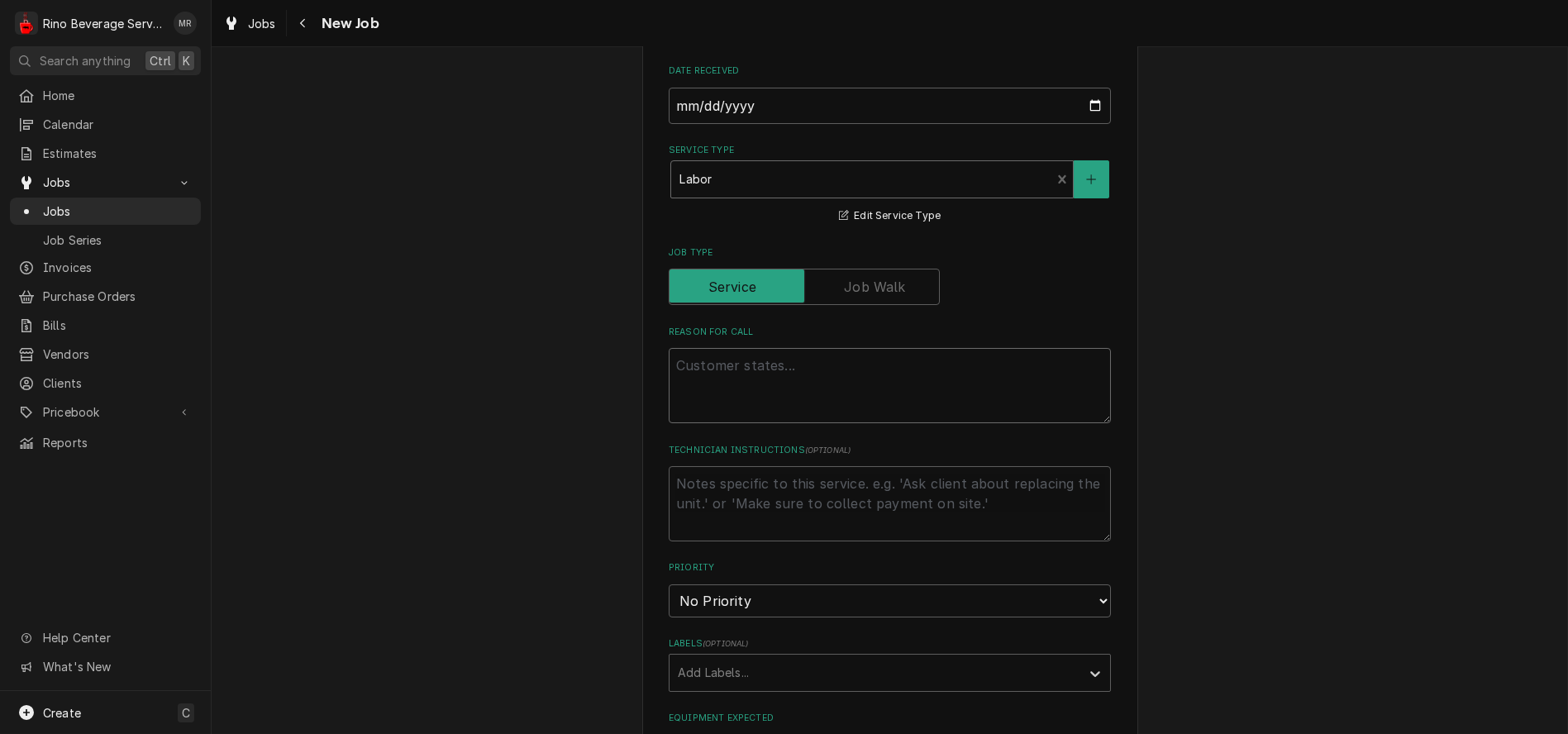
click at [694, 364] on textarea "Reason For Call" at bounding box center [889, 385] width 442 height 75
type textarea "x"
type textarea "P"
type textarea "x"
type textarea "Pi"
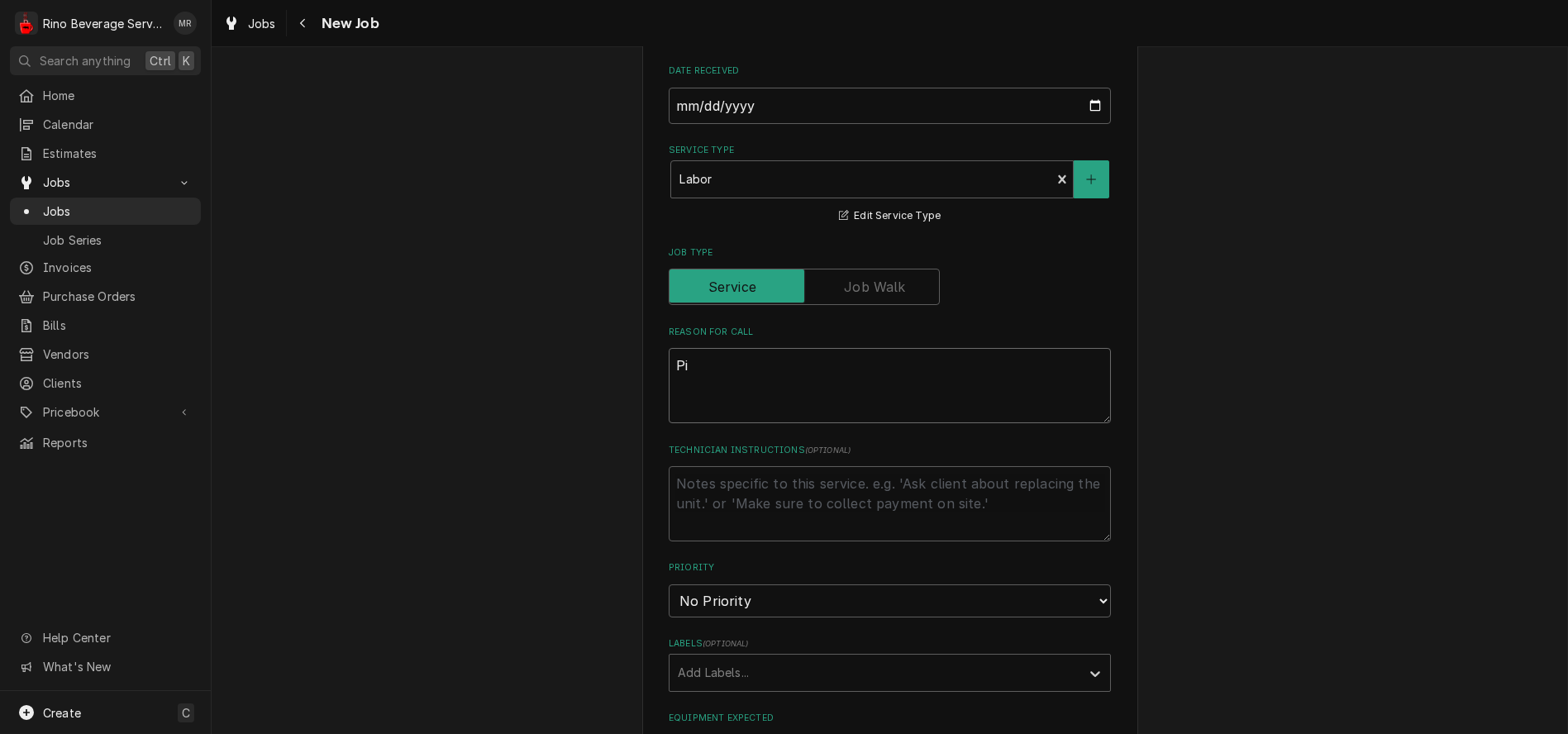
type textarea "x"
type textarea "Pic"
type textarea "x"
type textarea "Pick"
type textarea "x"
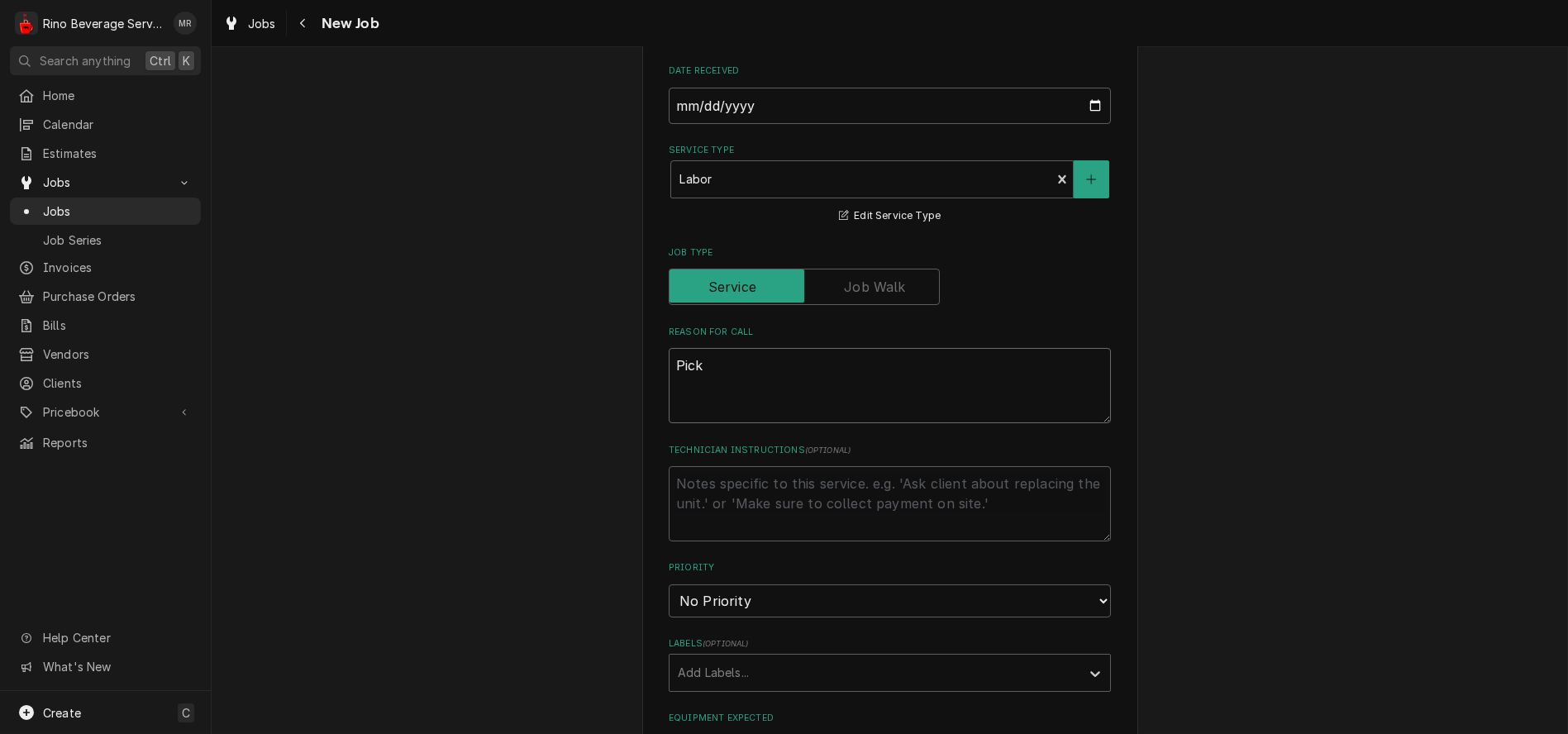
type textarea "Pick"
type textarea "x"
type textarea "Pick u"
type textarea "x"
type textarea "Pick up"
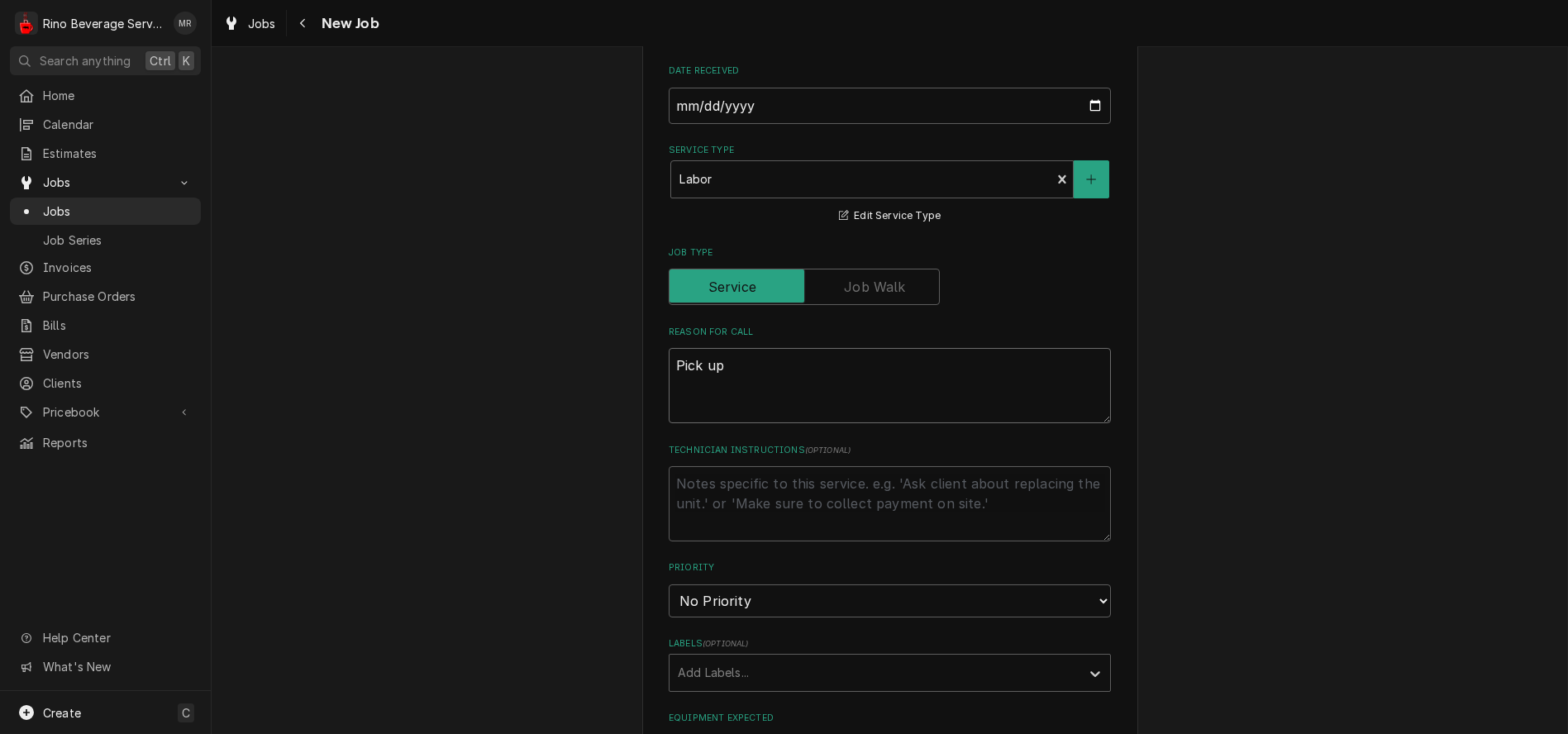
type textarea "x"
type textarea "Pick up"
type textarea "x"
type textarea "Pick up g"
type textarea "x"
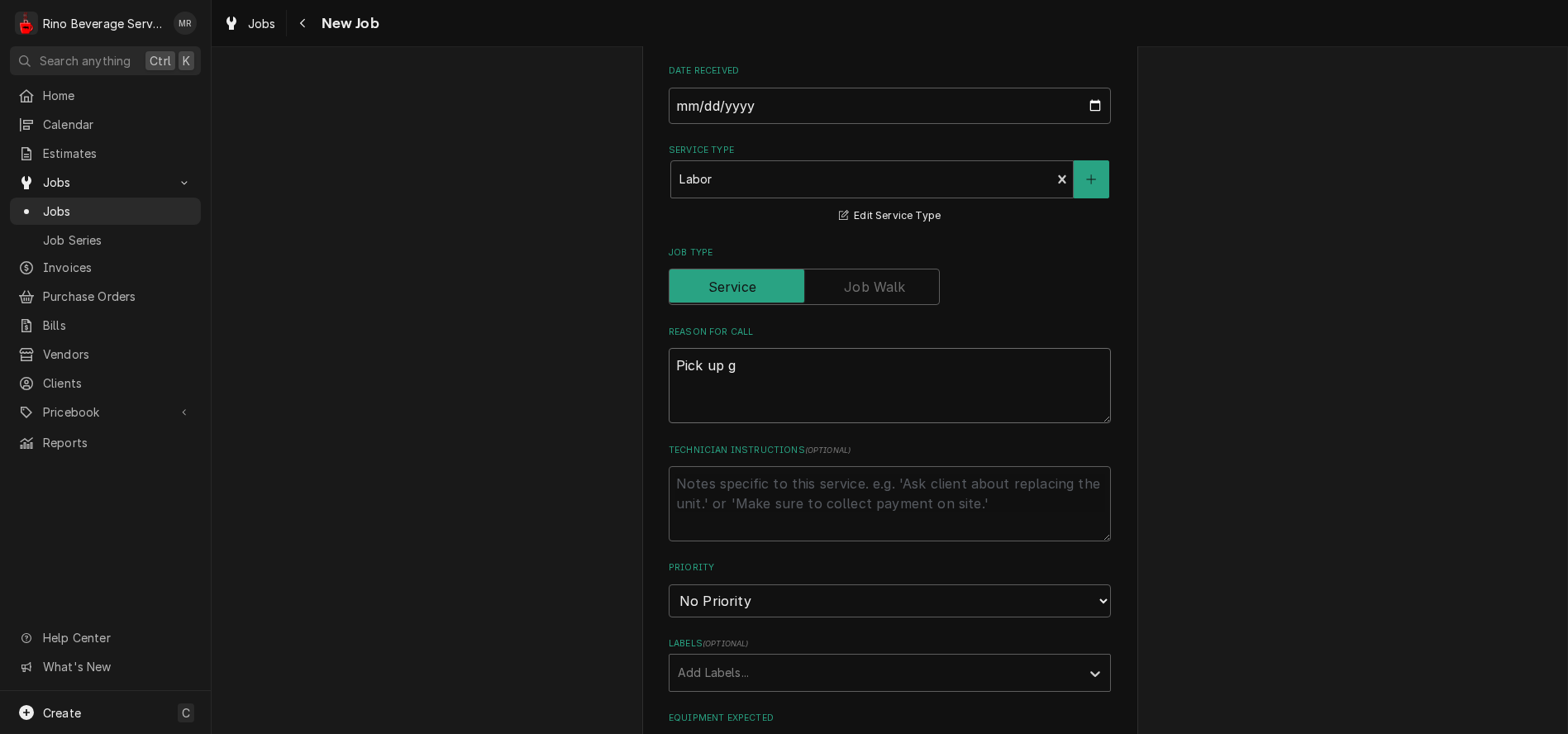
type textarea "Pick up gr"
type textarea "x"
type textarea "Pick up gri"
type textarea "x"
type textarea "Pick up grin"
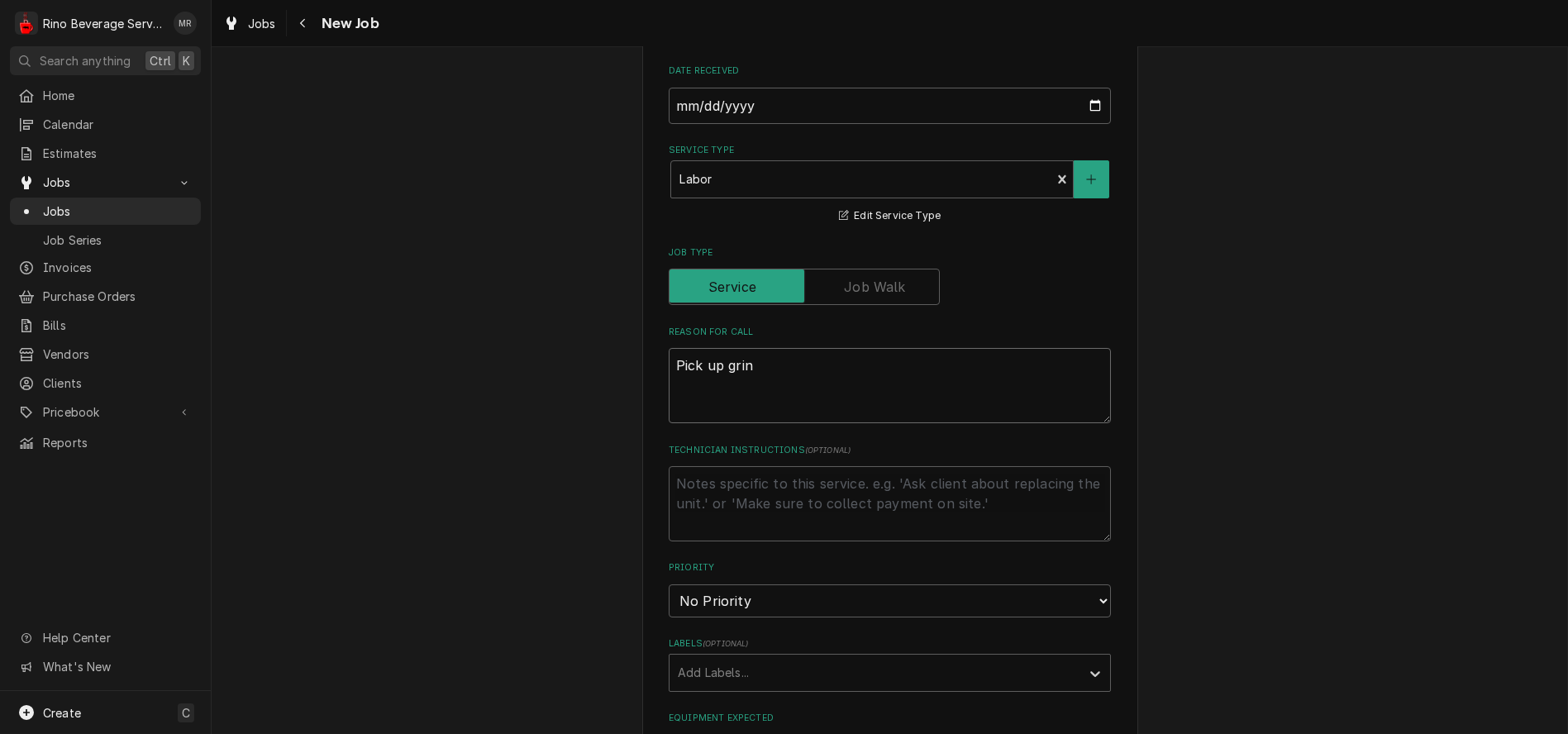
type textarea "x"
type textarea "Pick up grind"
type textarea "x"
type textarea "Pick up grinde"
type textarea "x"
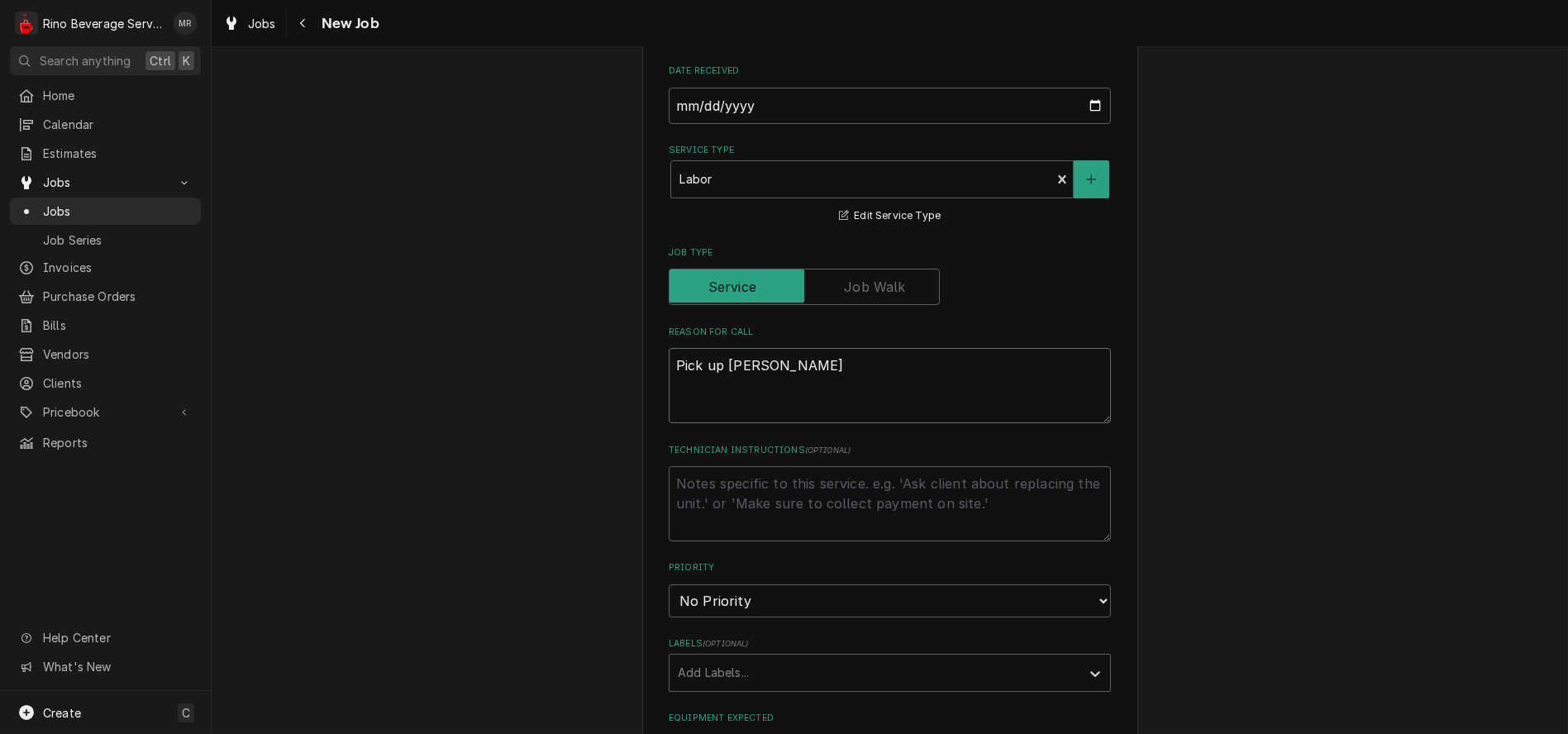
type textarea "Pick up grinder"
type textarea "x"
type textarea "Pick up grinder"
type textarea "x"
type textarea "Pick up grinder f"
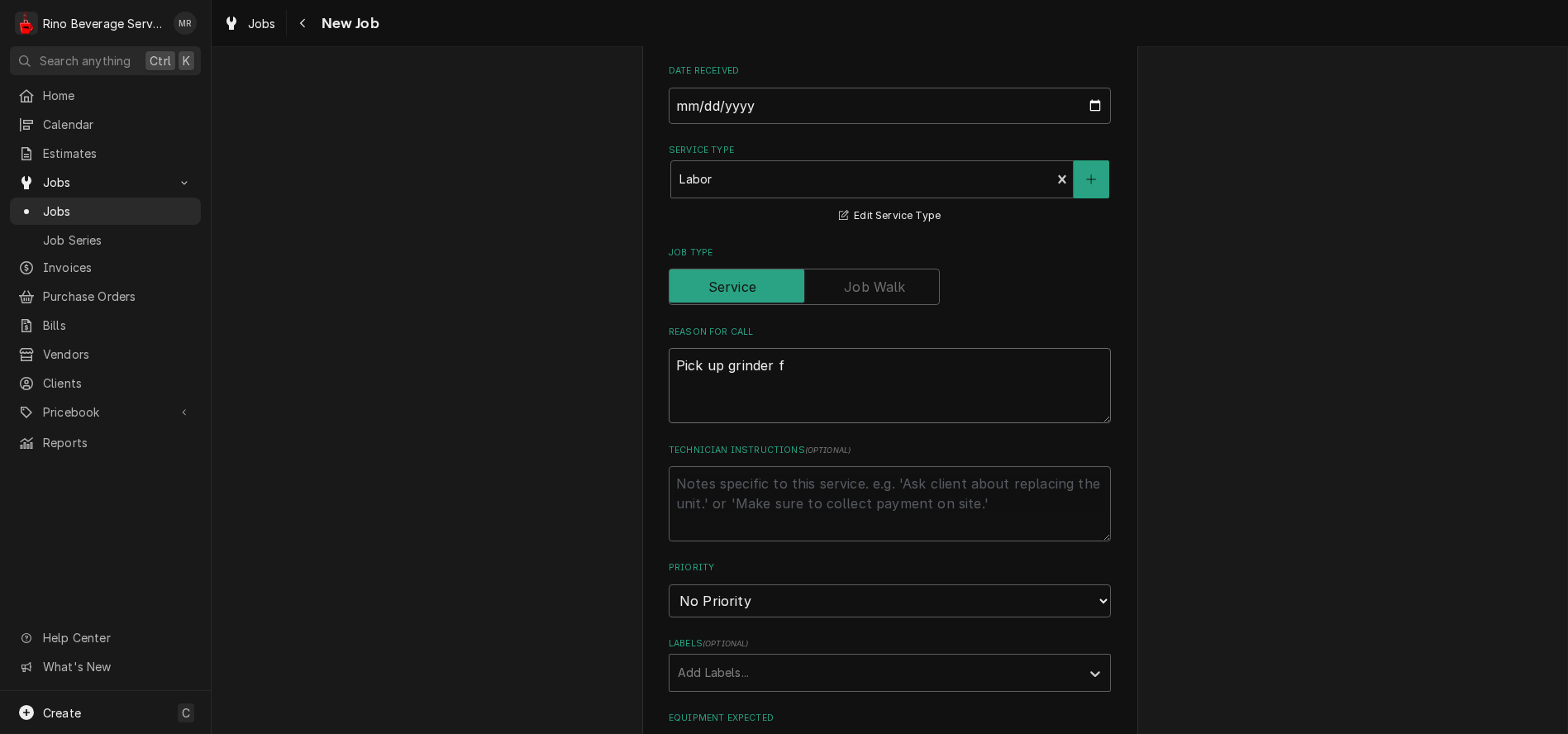
type textarea "x"
type textarea "Pick up grinder fo"
type textarea "x"
type textarea "Pick up grinder for"
type textarea "x"
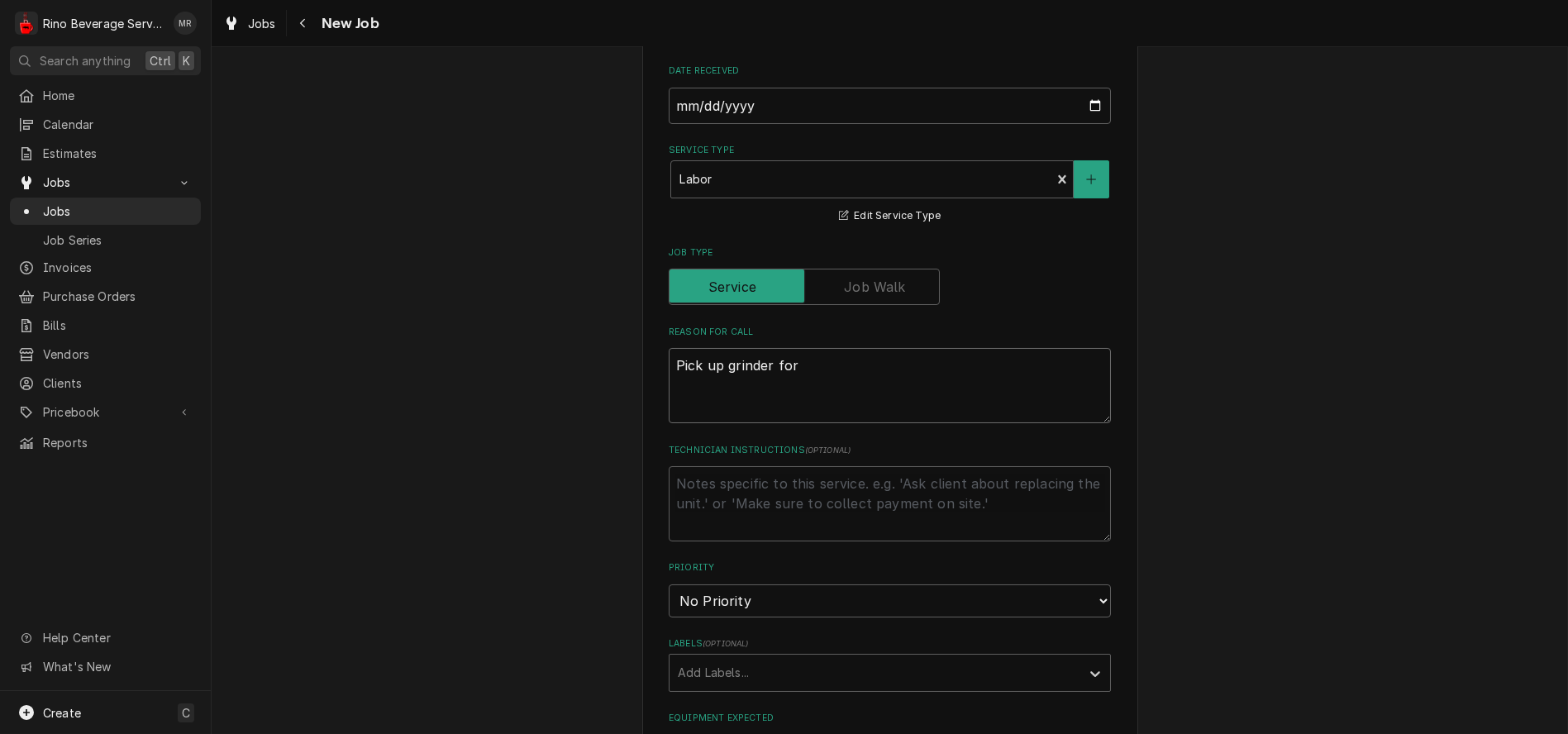
type textarea "Pick up grinder for"
type textarea "x"
type textarea "Pick up grinder for r"
type textarea "x"
type textarea "Pick up grinder for re"
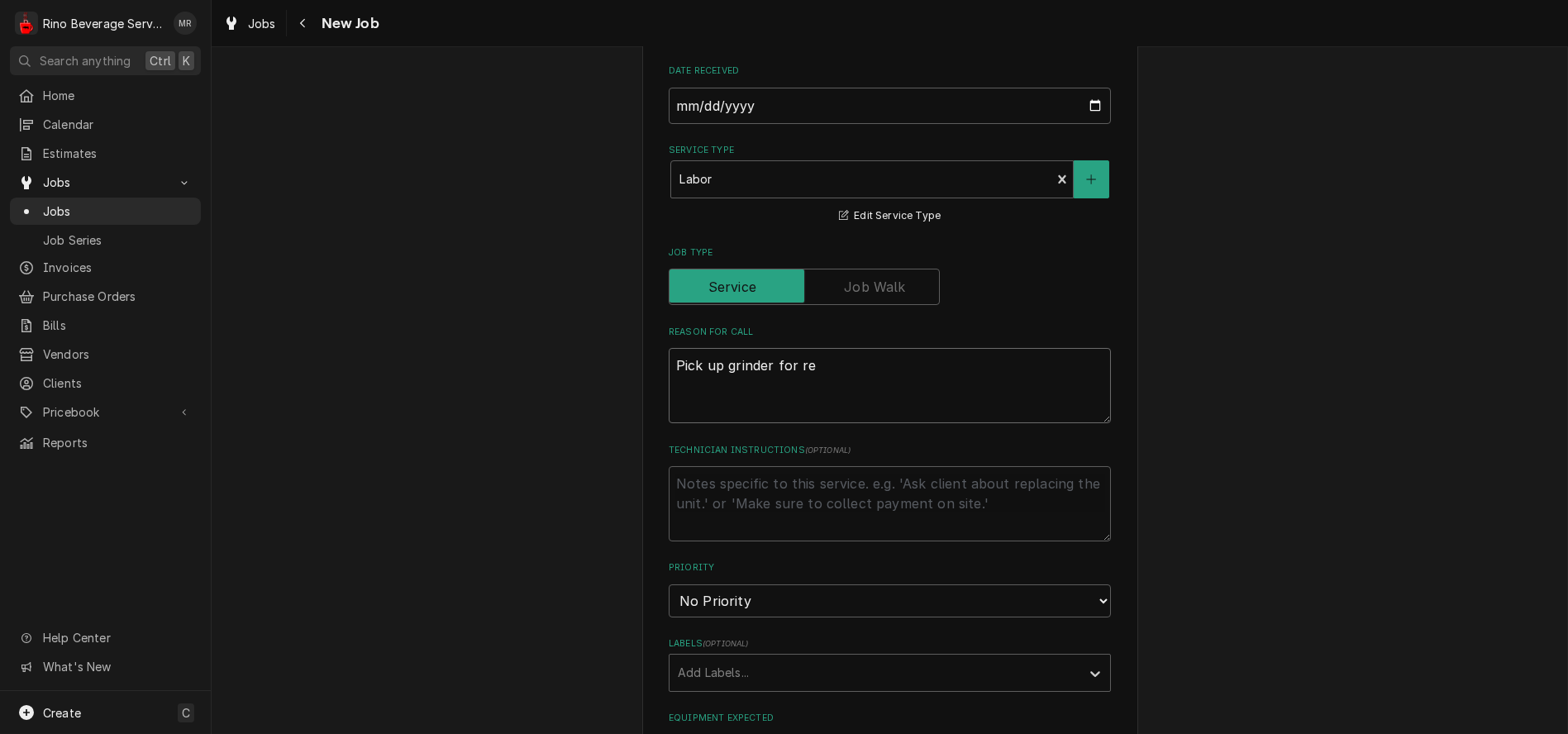
type textarea "x"
type textarea "Pick up grinder for rep"
type textarea "x"
type textarea "Pick up grinder for repa"
type textarea "x"
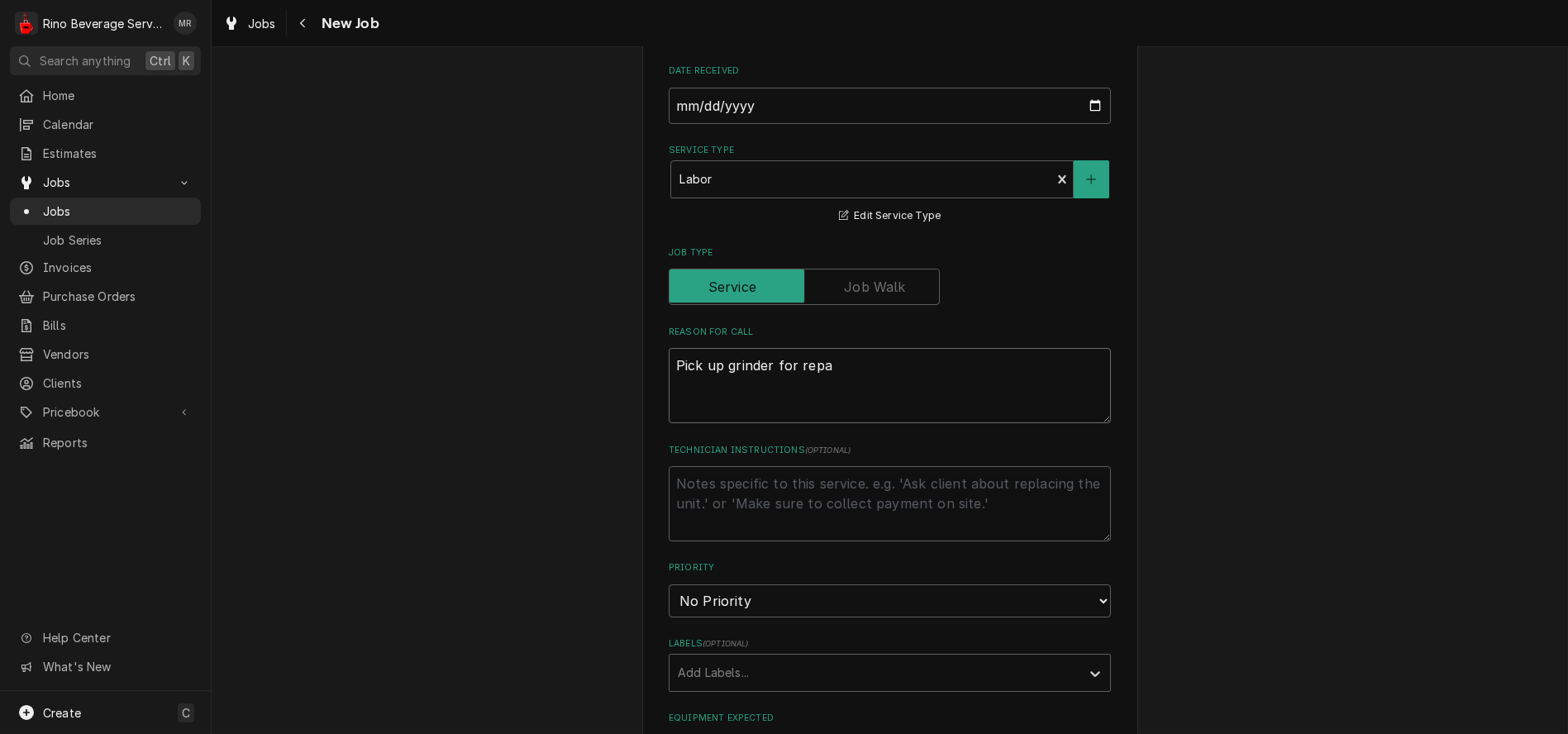
type textarea "Pick up grinder for repai"
type textarea "x"
type textarea "Pick up grinder for repair"
type textarea "x"
type textarea "Pick up grinder for repairs"
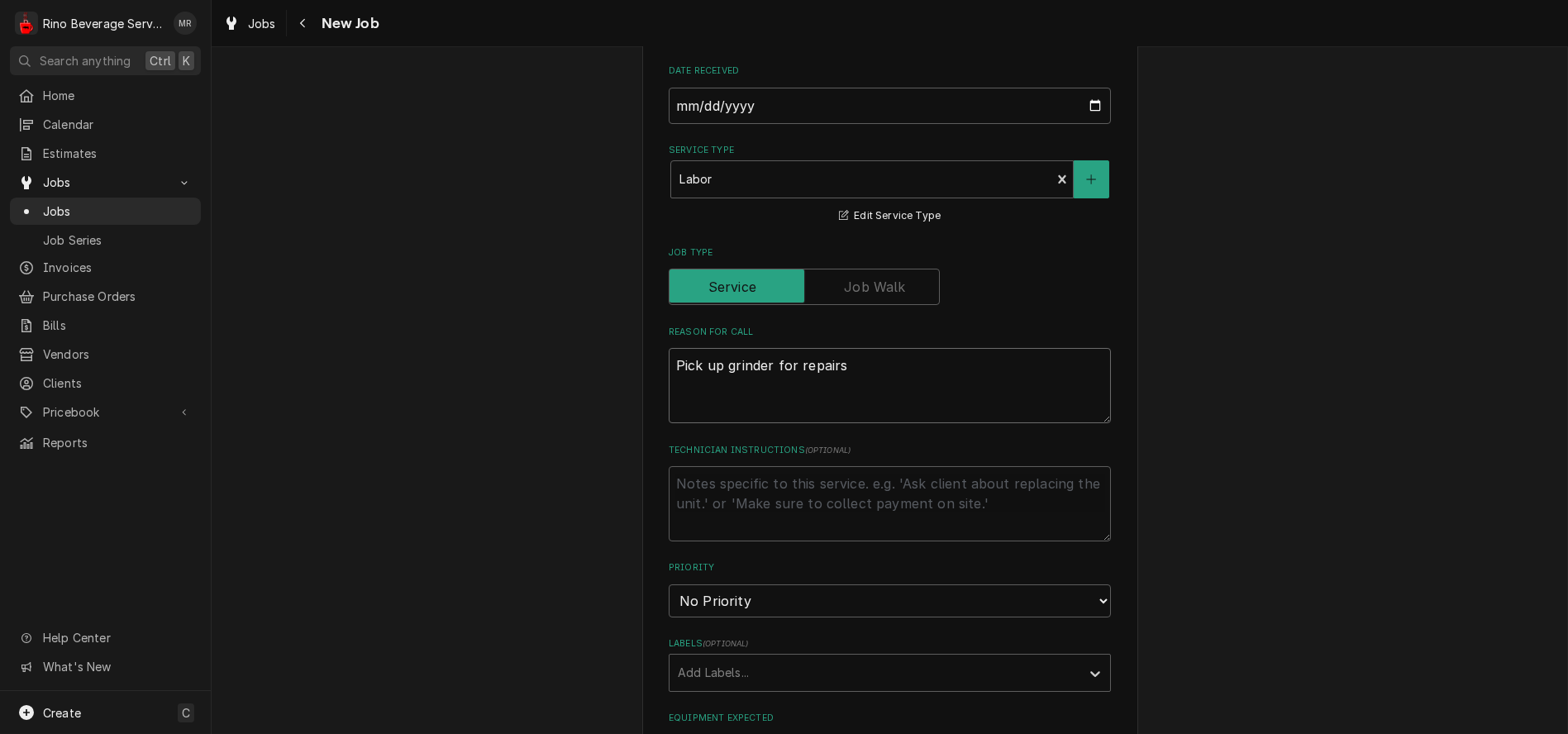
type textarea "x"
type textarea "Pick up grinder for repairs."
type textarea "x"
type textarea "Pick up grinder for repairs."
type textarea "x"
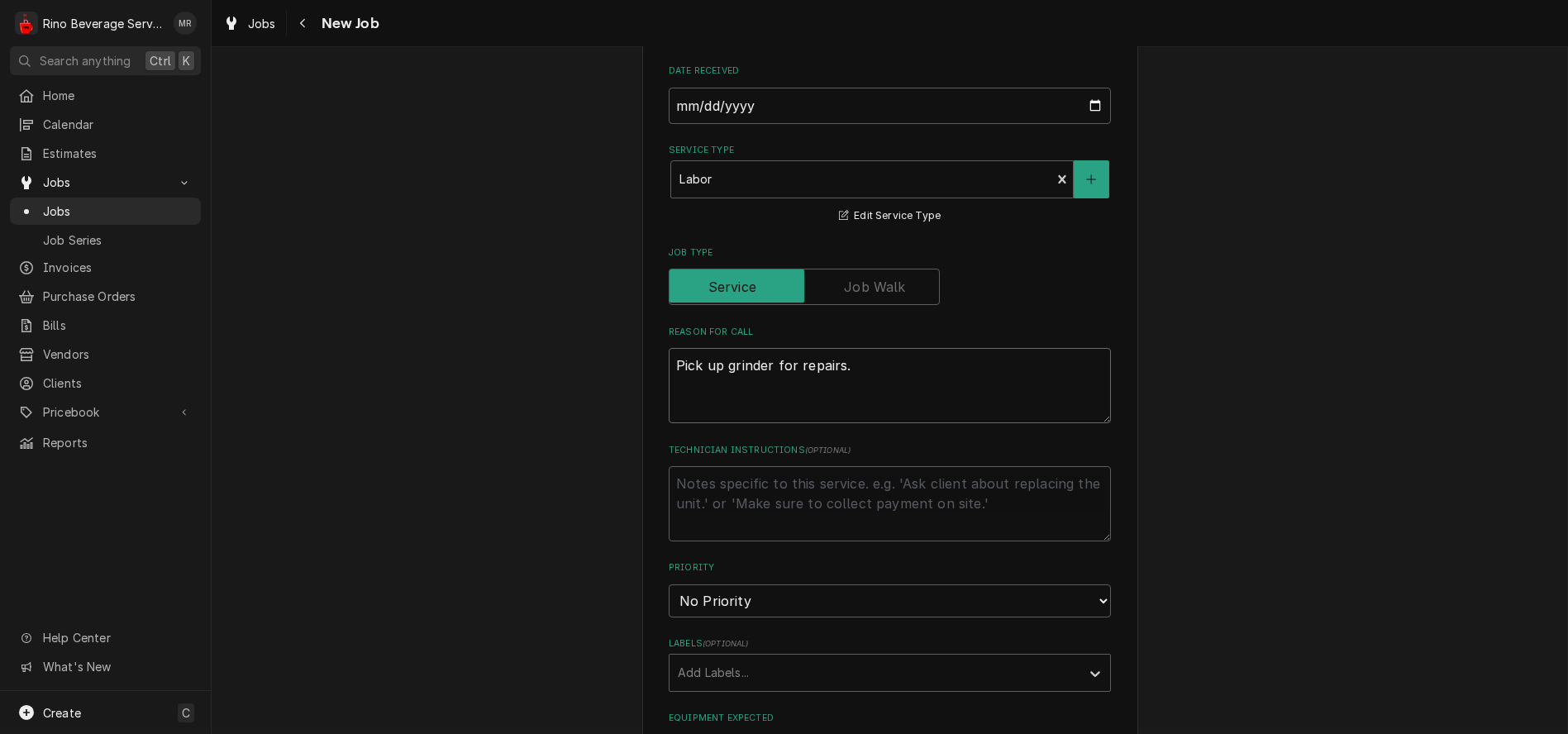
type textarea "Pick up grinder for repairs. N"
type textarea "x"
type textarea "Pick up grinder for repairs. No"
type textarea "x"
type textarea "Pick up grinder for repairs. Not"
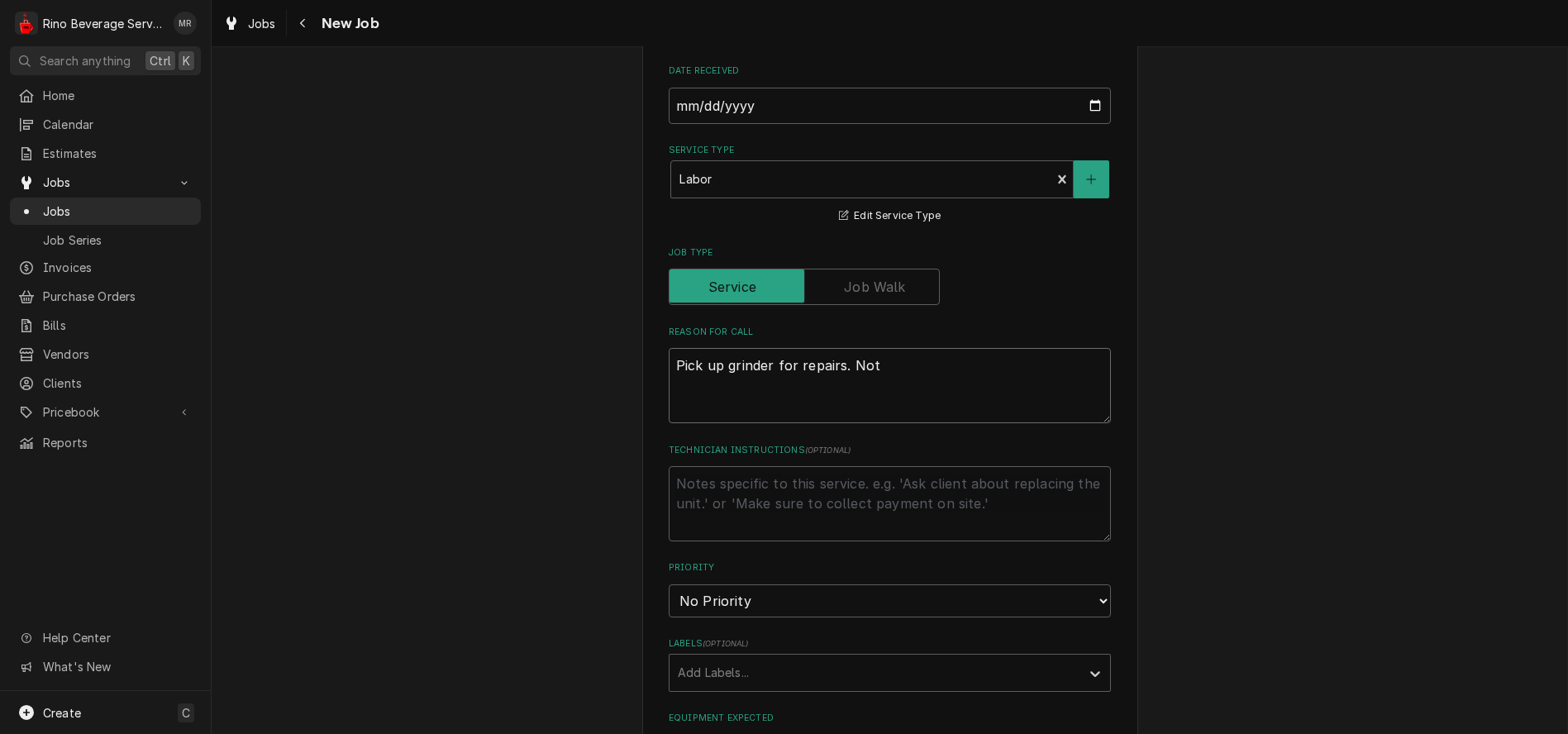
type textarea "x"
type textarea "Pick up grinder for repairs. Not"
type textarea "x"
type textarea "Pick up grinder for repairs. Not g"
type textarea "x"
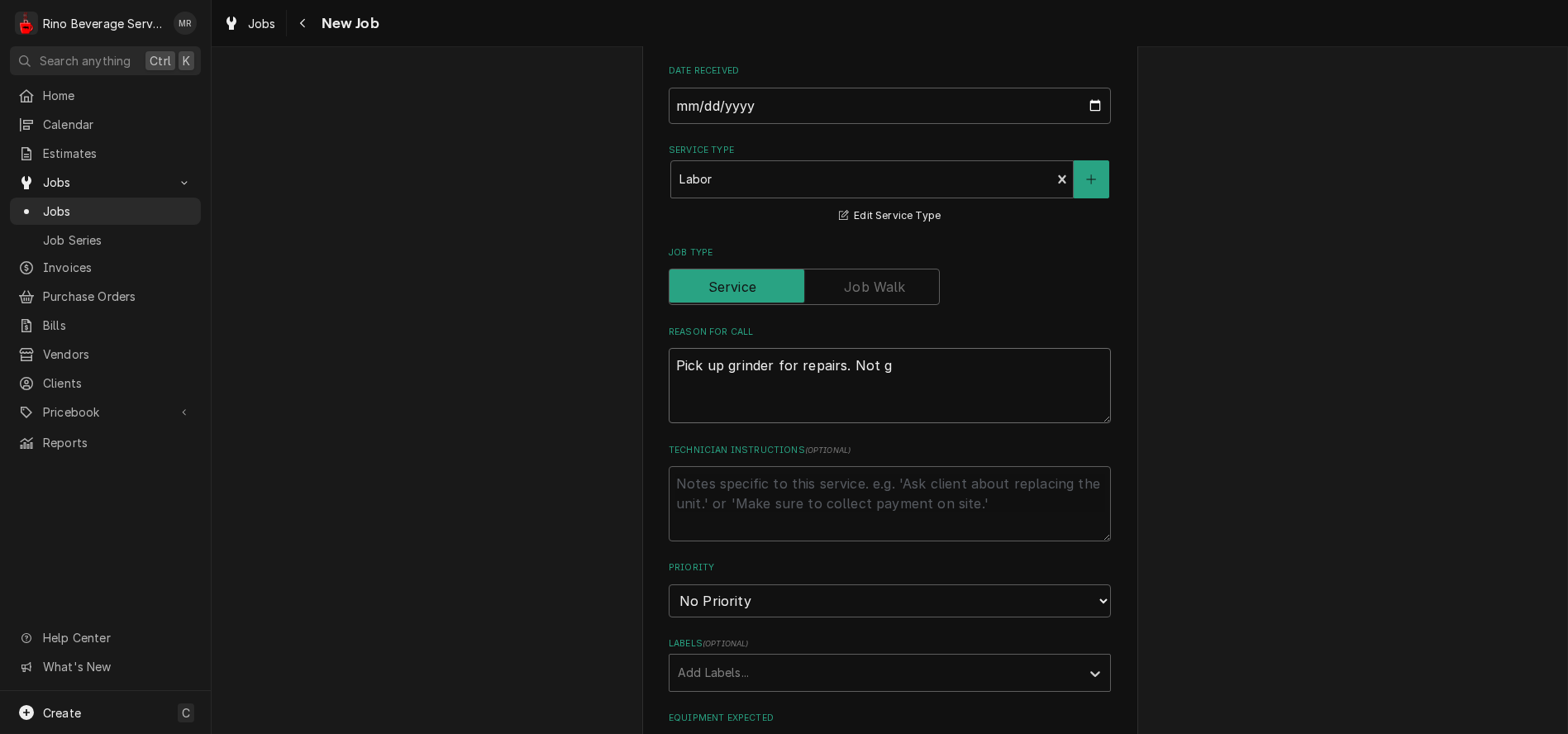
type textarea "Pick up grinder for repairs. Not gr"
type textarea "x"
type textarea "Pick up grinder for repairs. Not gri"
type textarea "x"
type textarea "Pick up grinder for repairs. Not grin"
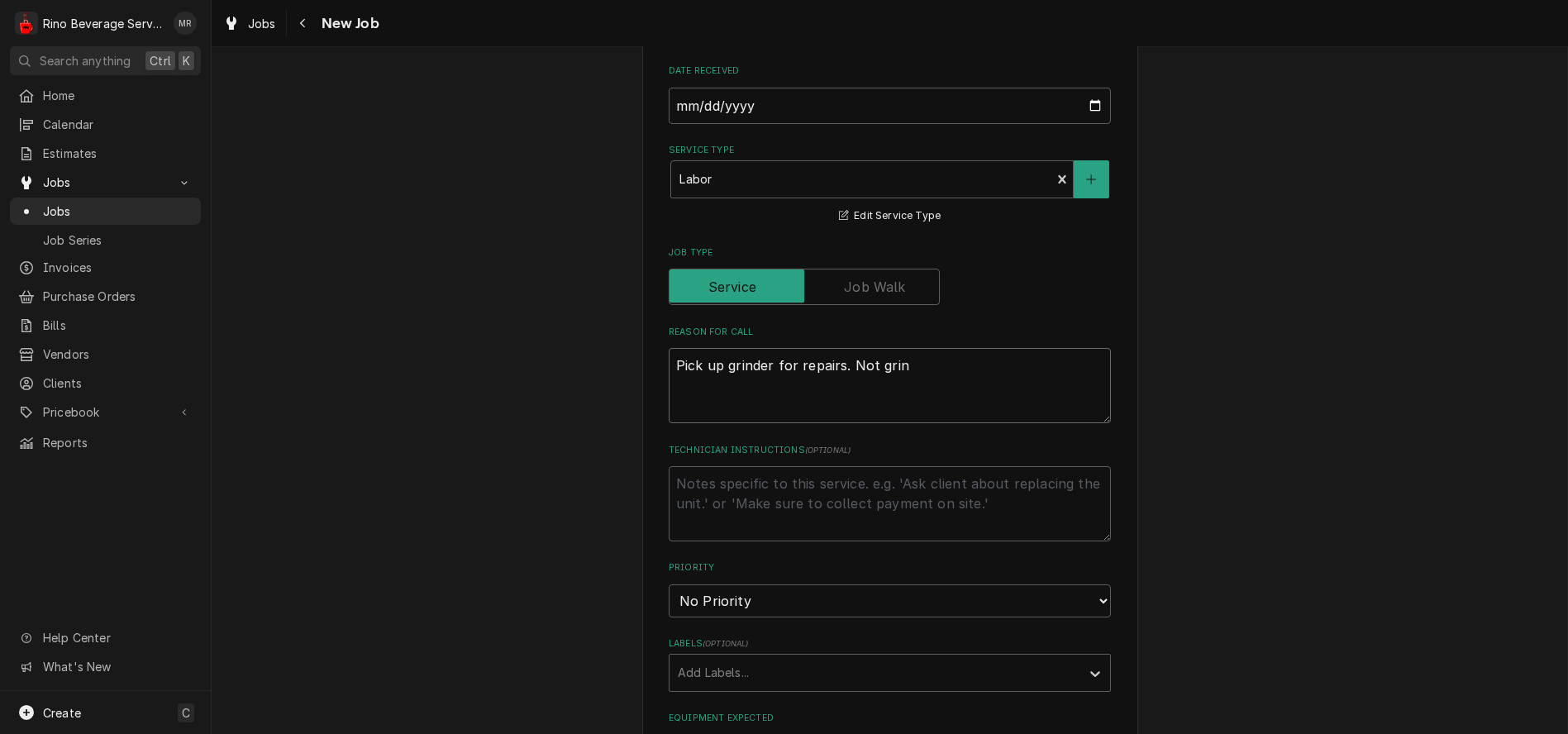
type textarea "x"
type textarea "Pick up grinder for repairs. Not grind"
type textarea "x"
type textarea "Pick up grinder for repairs. Not grindi"
type textarea "x"
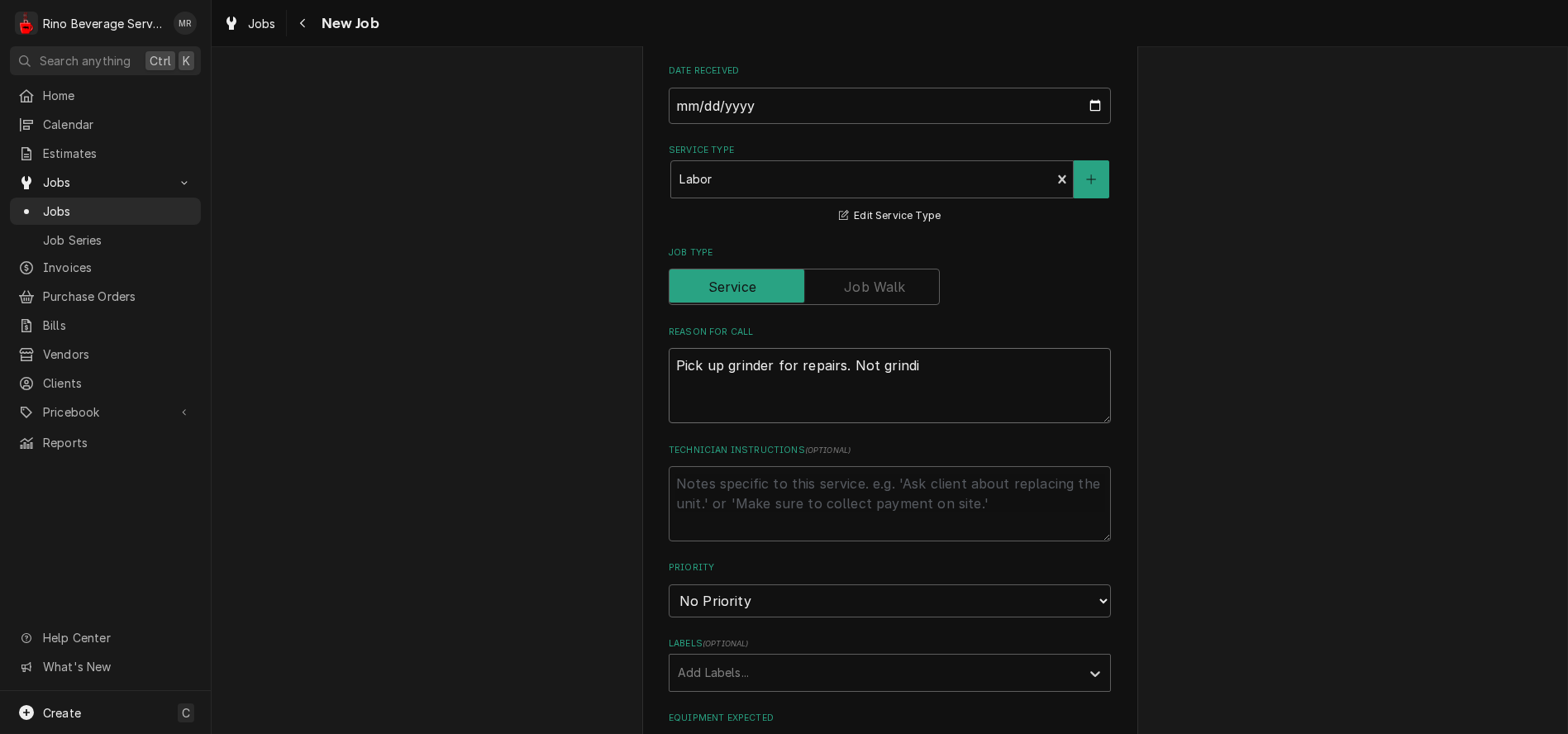
type textarea "Pick up grinder for repairs. Not grindin"
type textarea "x"
type textarea "Pick up grinder for repairs. Not grinding"
type textarea "x"
type textarea "Pick up grinder for repairs. Not grinding"
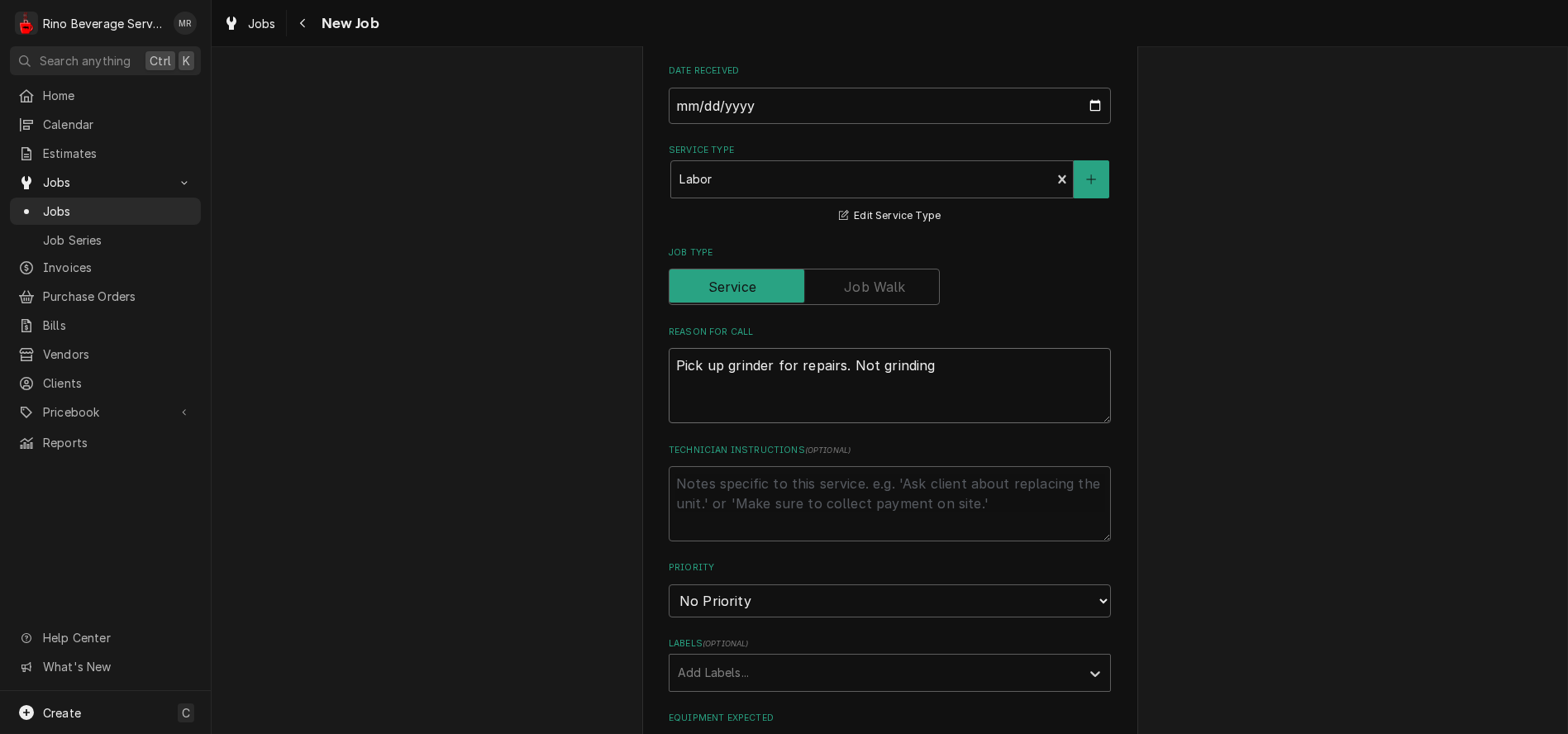
type textarea "x"
type textarea "Pick up grinder for repairs. Not grinding p"
type textarea "x"
type textarea "Pick up grinder for repairs. Not grinding pr"
type textarea "x"
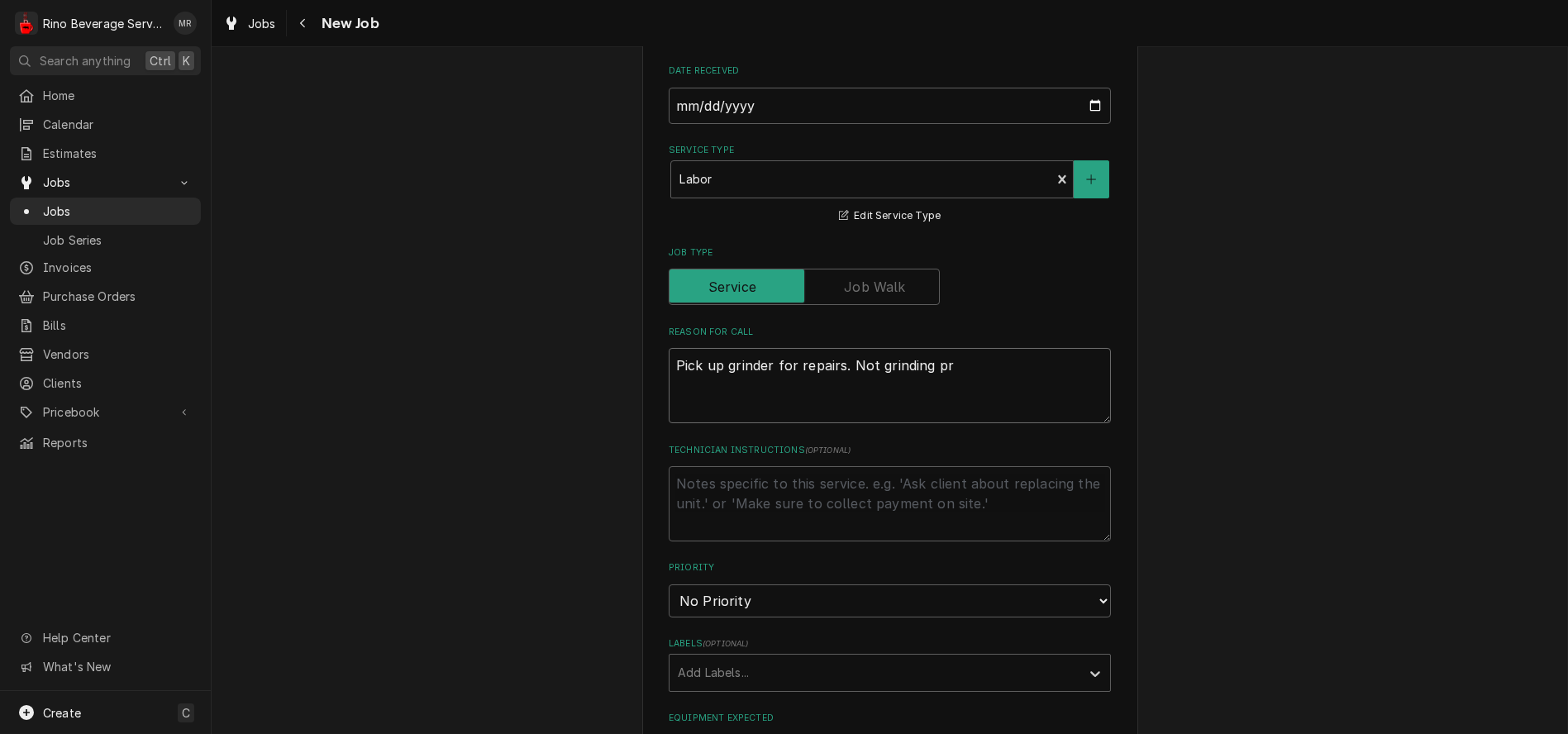
type textarea "Pick up grinder for repairs. Not grinding pro"
type textarea "x"
type textarea "Pick up grinder for repairs. Not grinding prop"
type textarea "x"
type textarea "Pick up grinder for repairs. Not grinding prope"
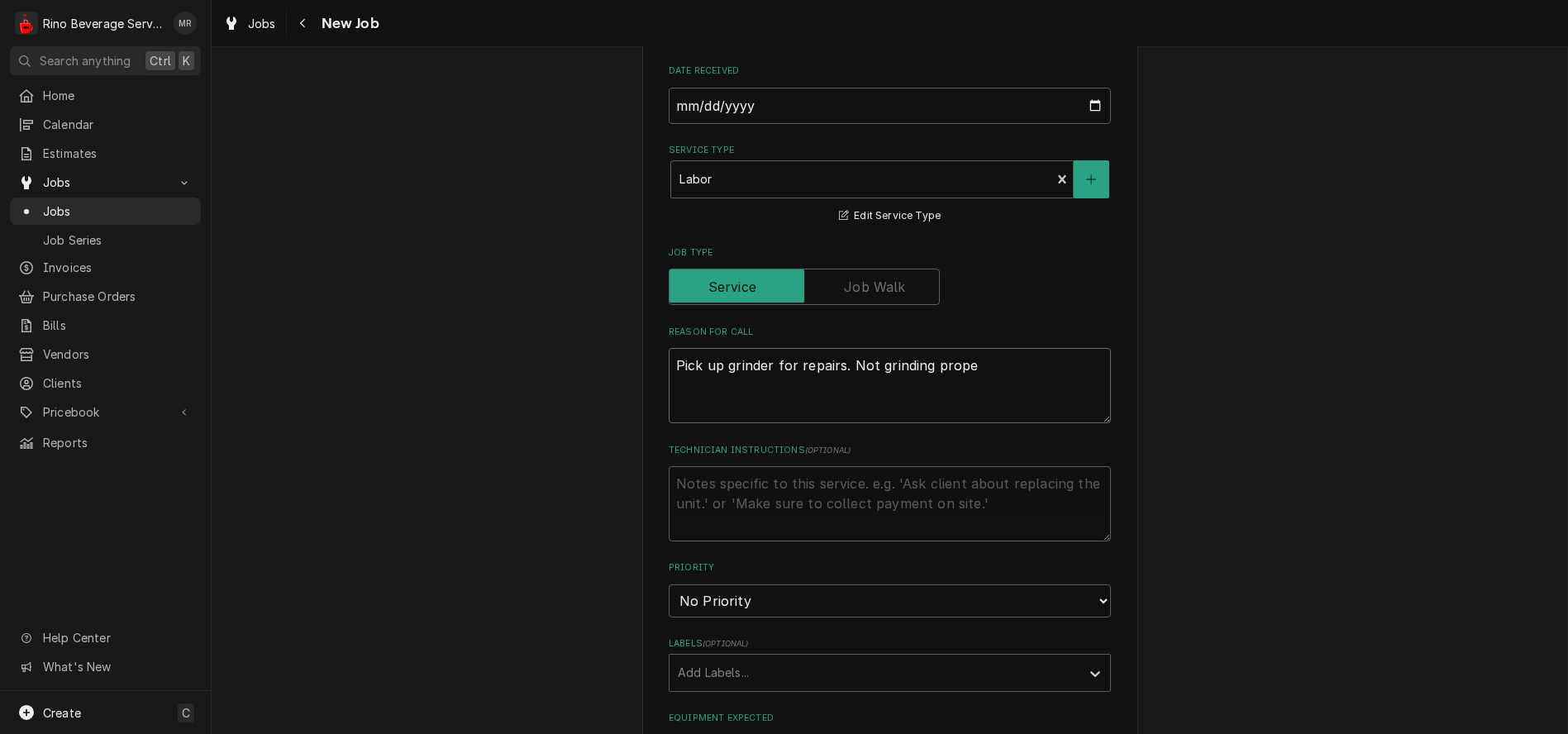
type textarea "x"
type textarea "Pick up grinder for repairs. Not grinding proper"
type textarea "x"
type textarea "Pick up grinder for repairs. Not grinding properl"
type textarea "x"
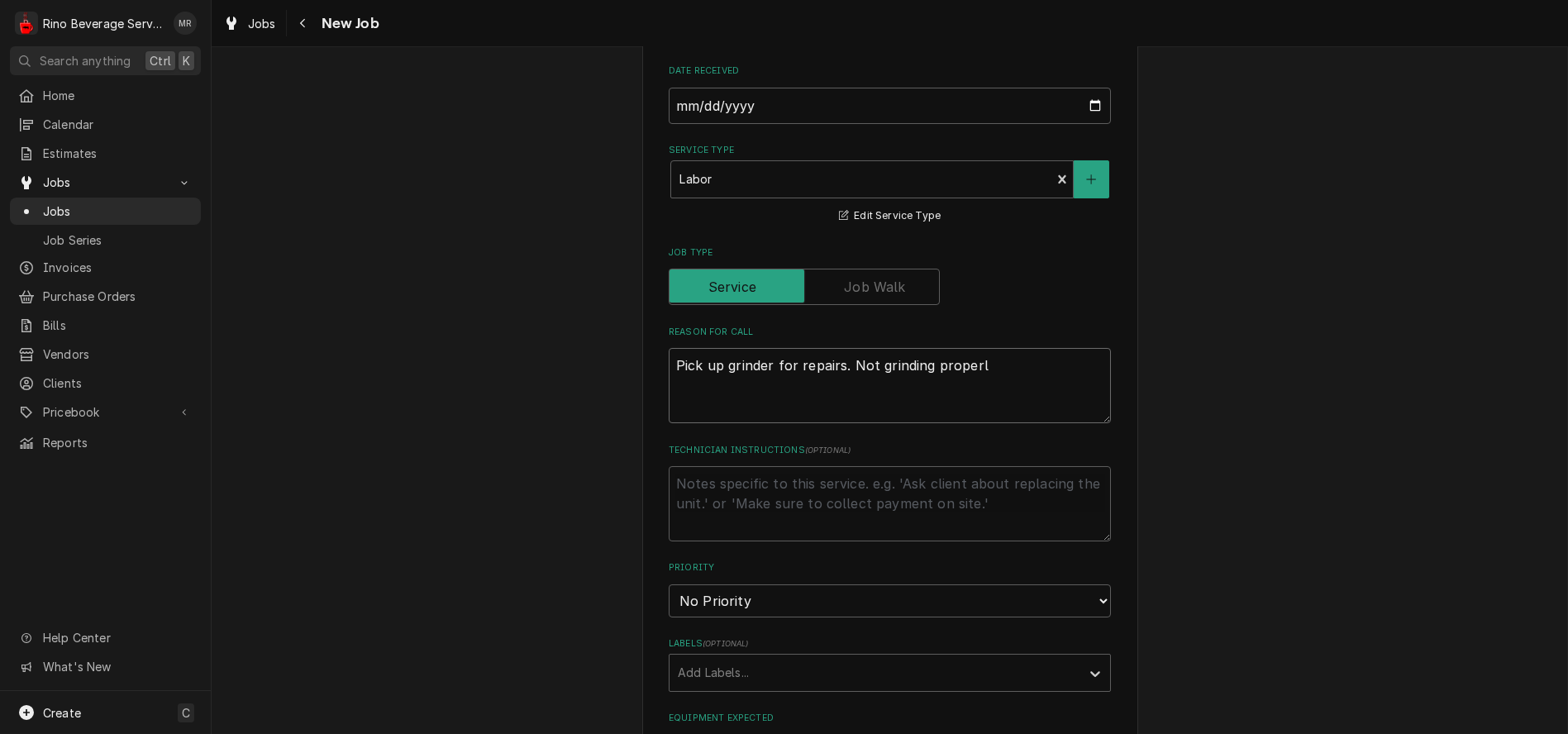
type textarea "Pick up grinder for repairs. Not grinding properly"
type textarea "x"
type textarea "Pick up grinder for repairs. Not grinding properly"
click at [746, 598] on select "No Priority Urgent High Medium Low" at bounding box center [889, 601] width 442 height 33
select select "2"
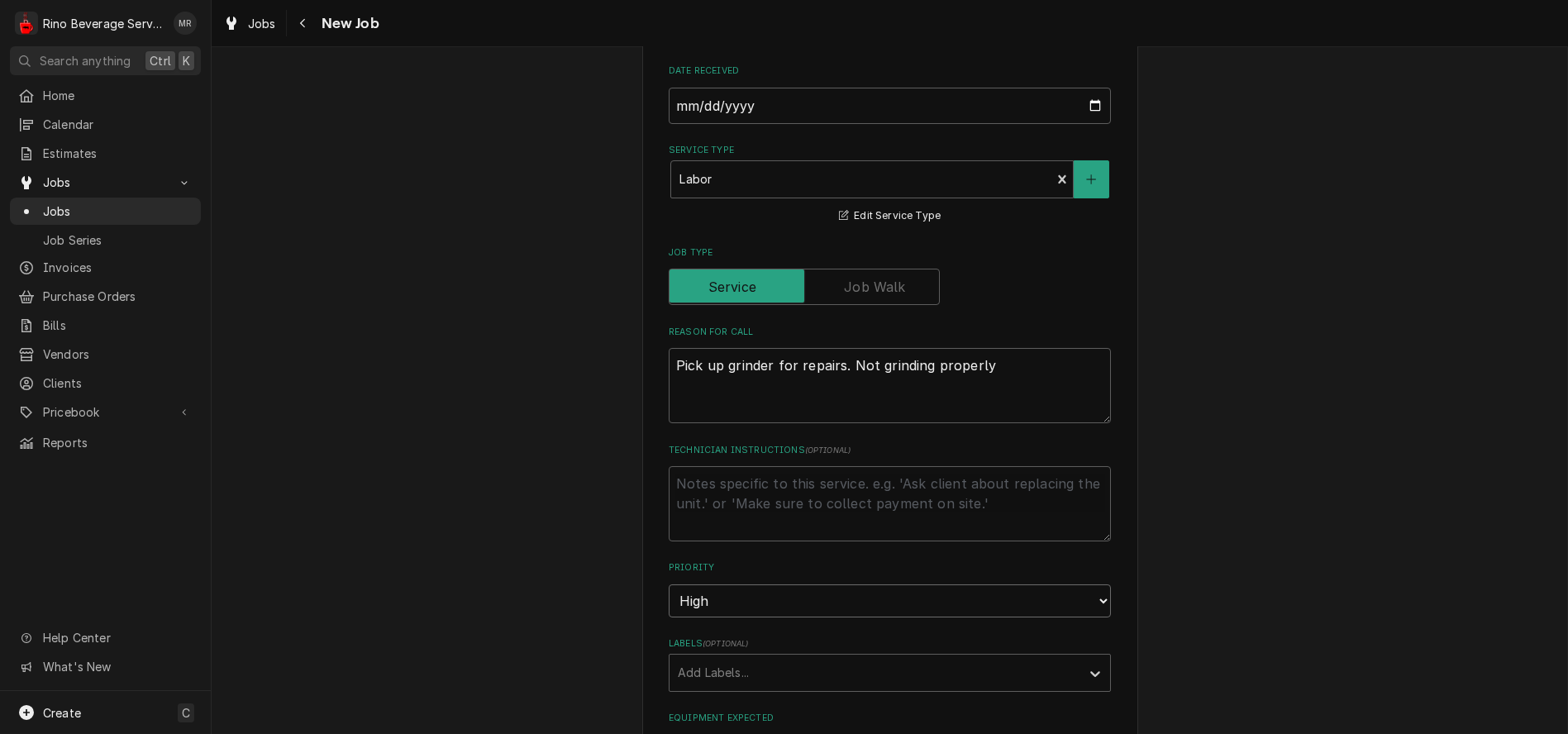
click at [669, 585] on select "No Priority Urgent High Medium Low" at bounding box center [889, 601] width 442 height 33
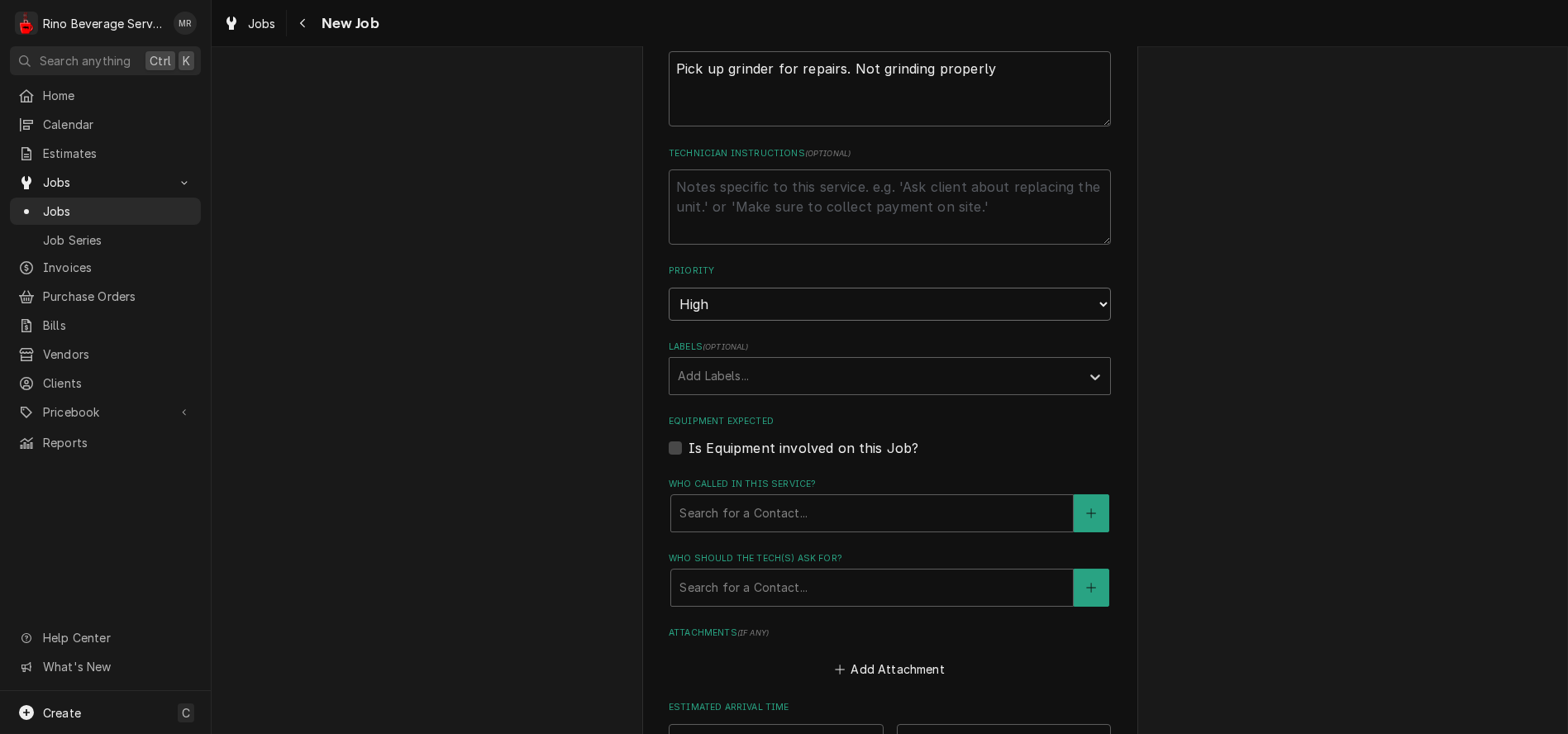
scroll to position [734, 0]
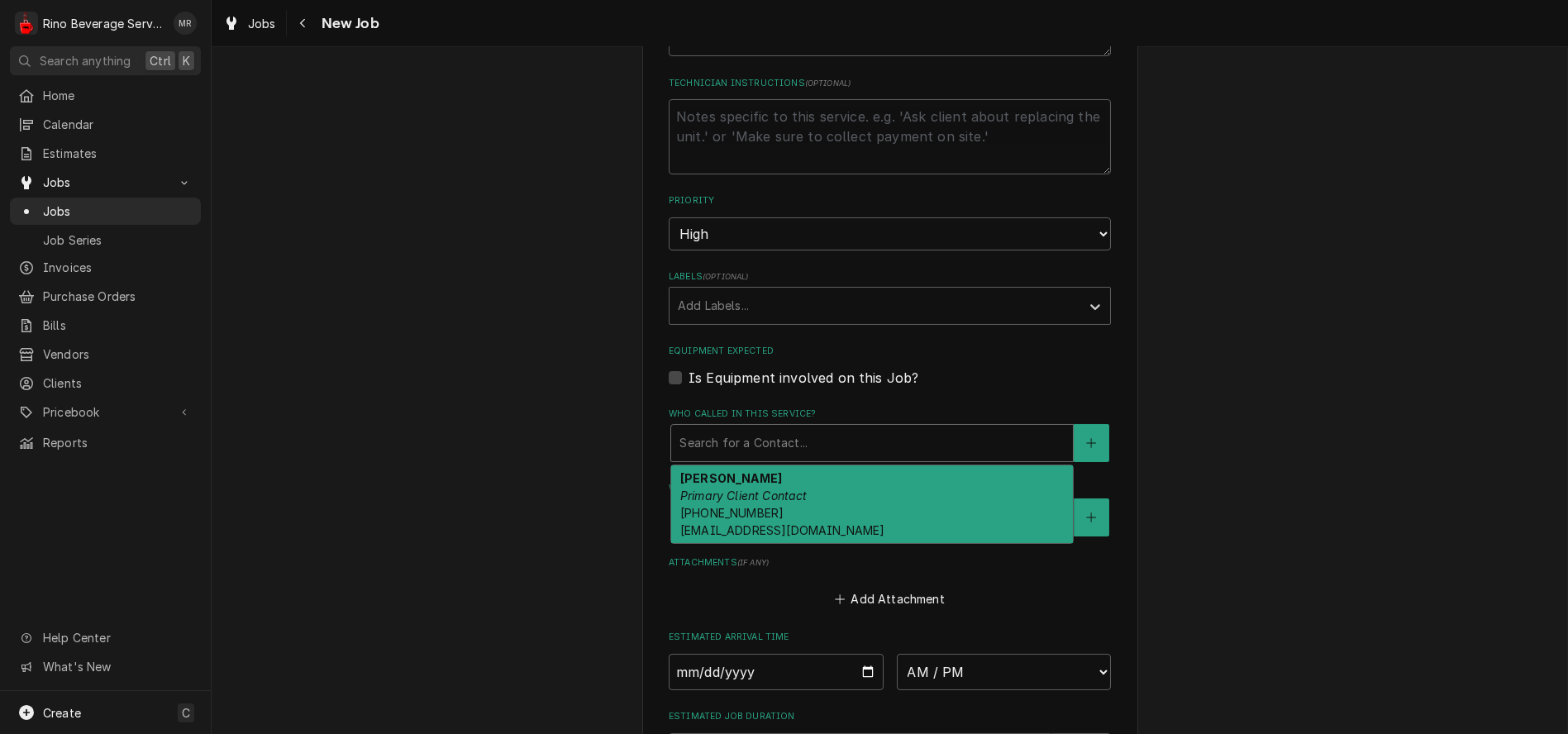
click at [777, 442] on div "Who called in this service?" at bounding box center [872, 443] width 386 height 30
click at [766, 485] on div "Bruce Phillippi Primary Client Contact (937) 304-7777 sbphillippi@gmail.com" at bounding box center [872, 503] width 402 height 78
type textarea "x"
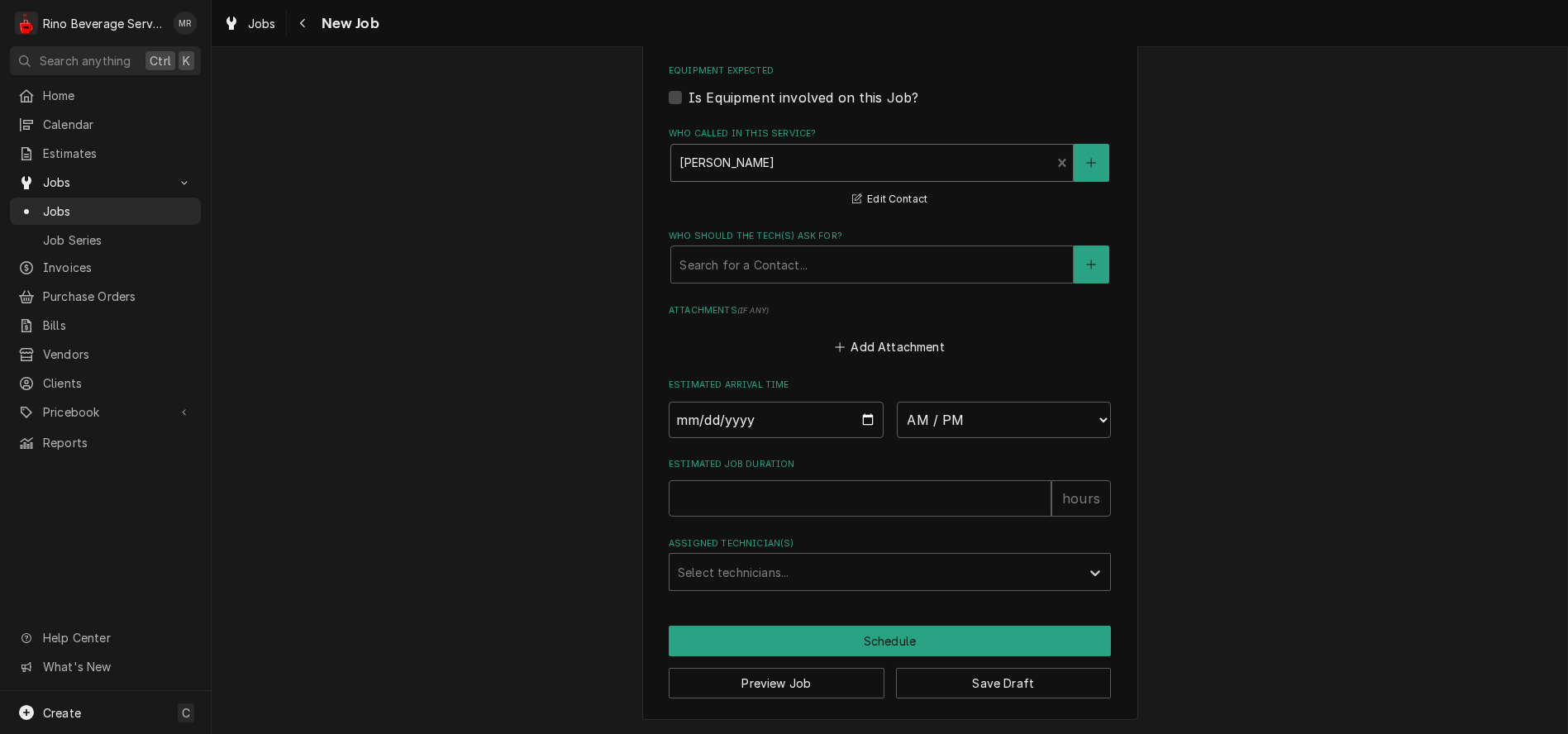
scroll to position [1019, 0]
click at [863, 414] on input "Date" at bounding box center [775, 420] width 215 height 37
type input "2025-09-25"
type textarea "x"
click at [1087, 418] on select "AM / PM 6:00 AM 6:15 AM 6:30 AM 6:45 AM 7:00 AM 7:15 AM 7:30 AM 7:45 AM 8:00 AM…" at bounding box center [1004, 420] width 215 height 37
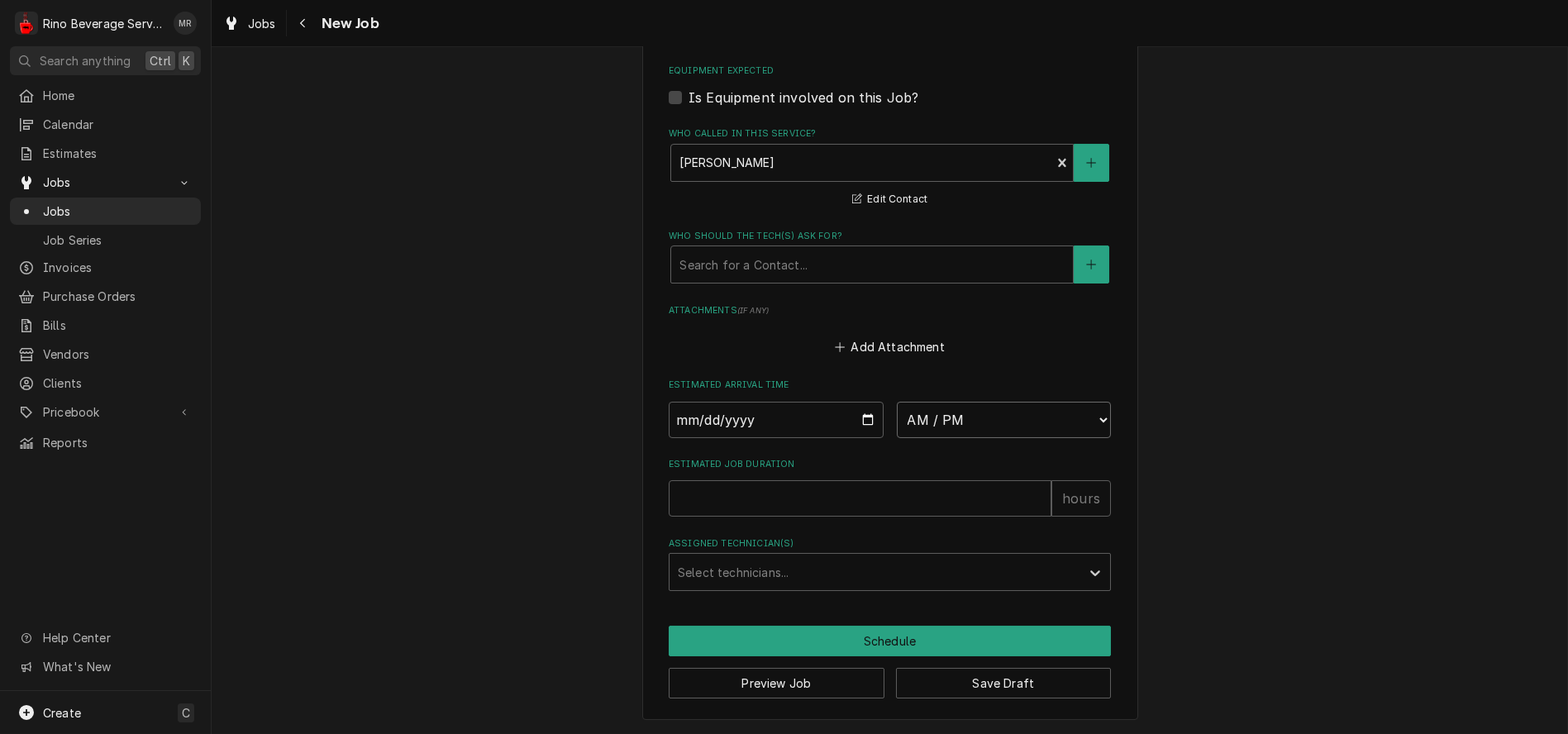
select select "13:00:00"
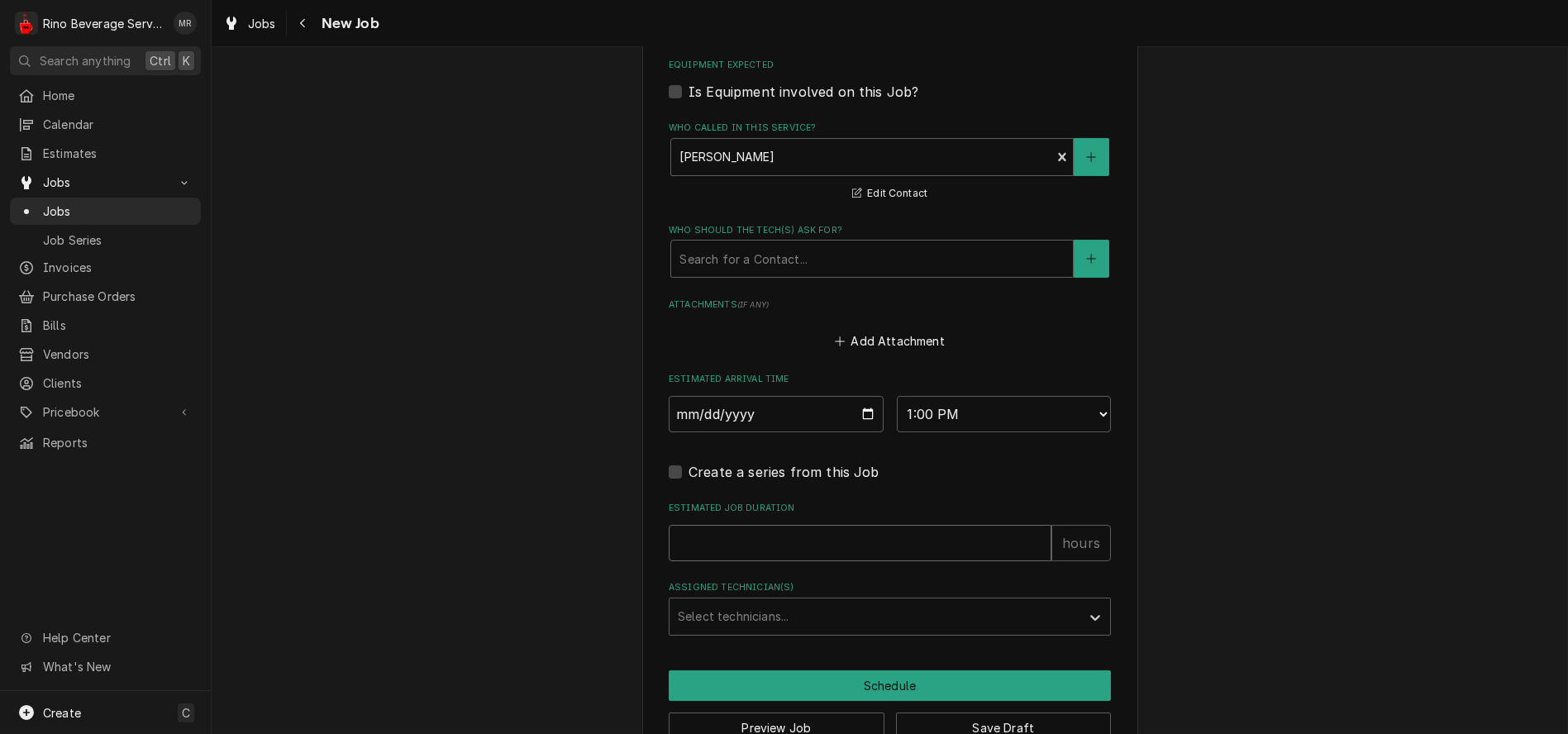
click at [976, 544] on input "Estimated Job Duration" at bounding box center [860, 543] width 383 height 37
type textarea "x"
type input "1"
type textarea "x"
type input "1.5"
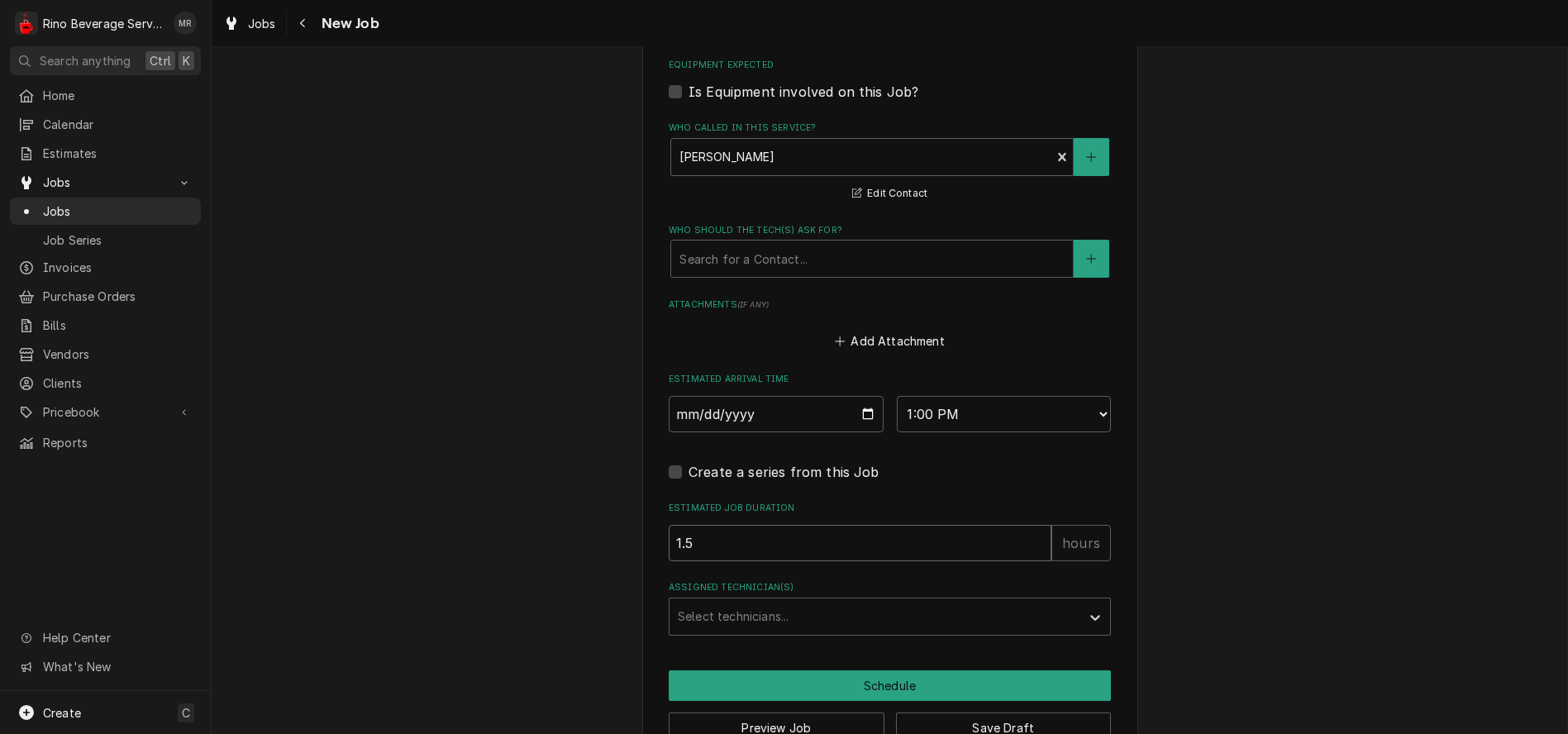
type textarea "x"
type input "1.5"
click at [1016, 621] on div "Assigned Technician(s)" at bounding box center [875, 616] width 394 height 30
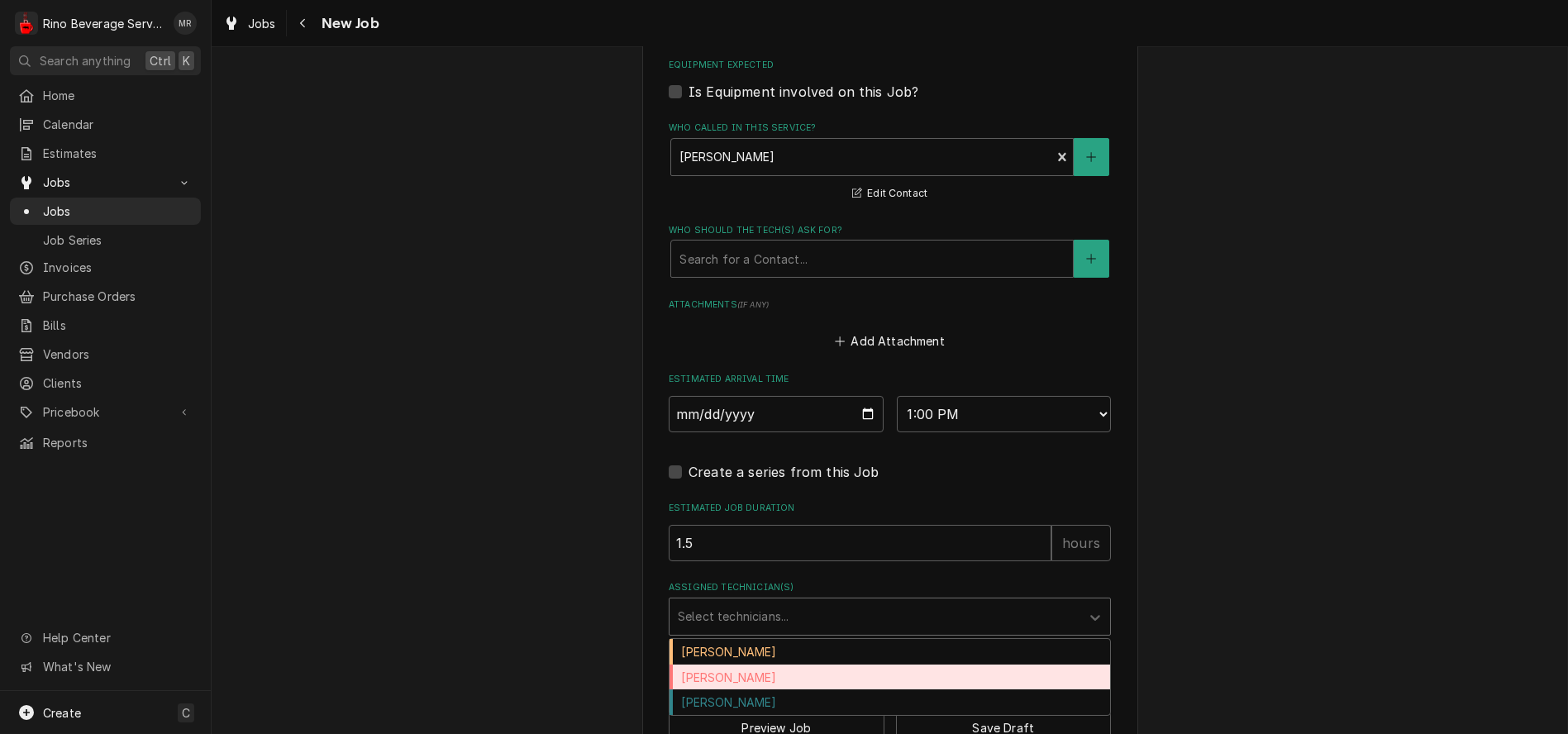
click at [996, 673] on div "Dane Vagedes" at bounding box center [889, 677] width 440 height 26
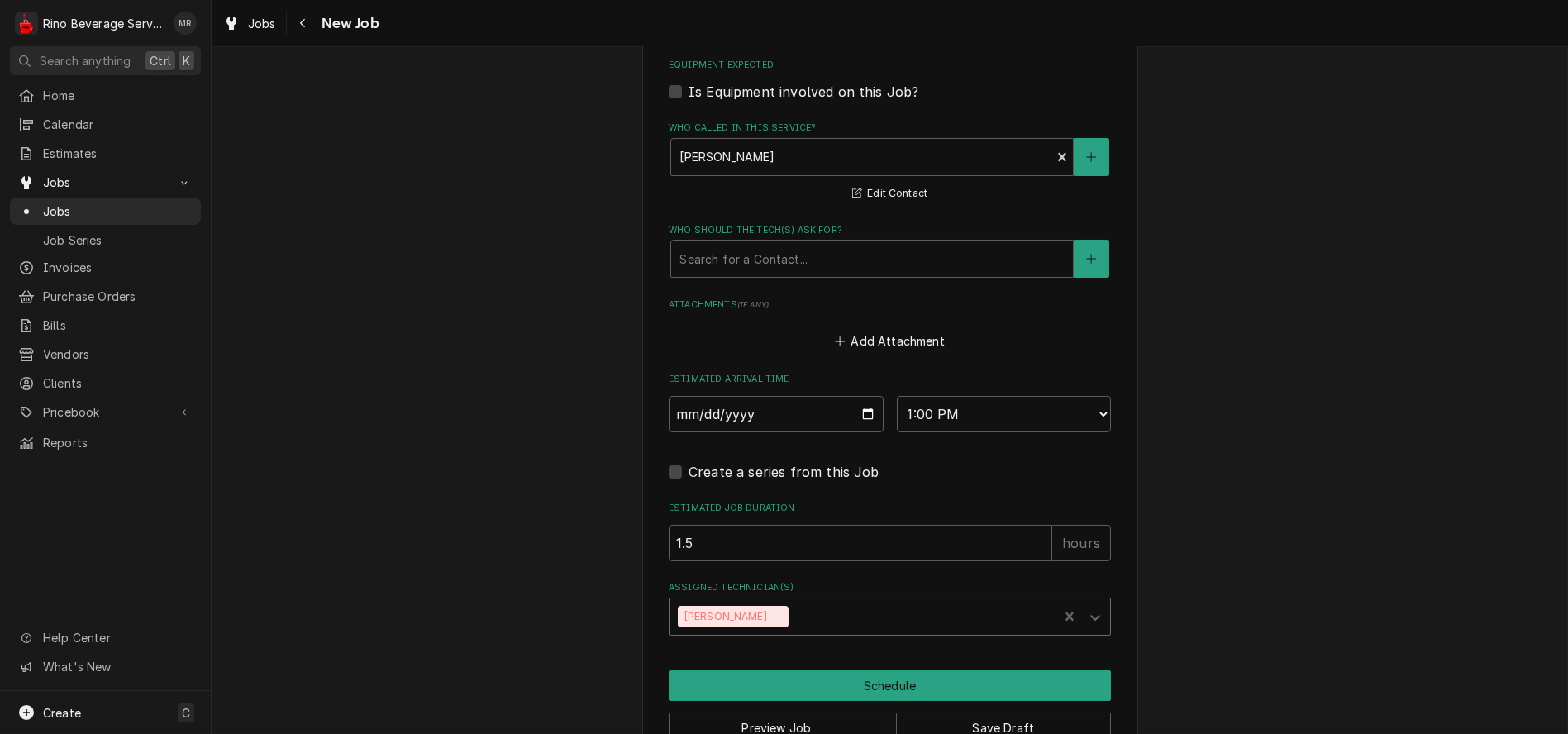
scroll to position [1069, 0]
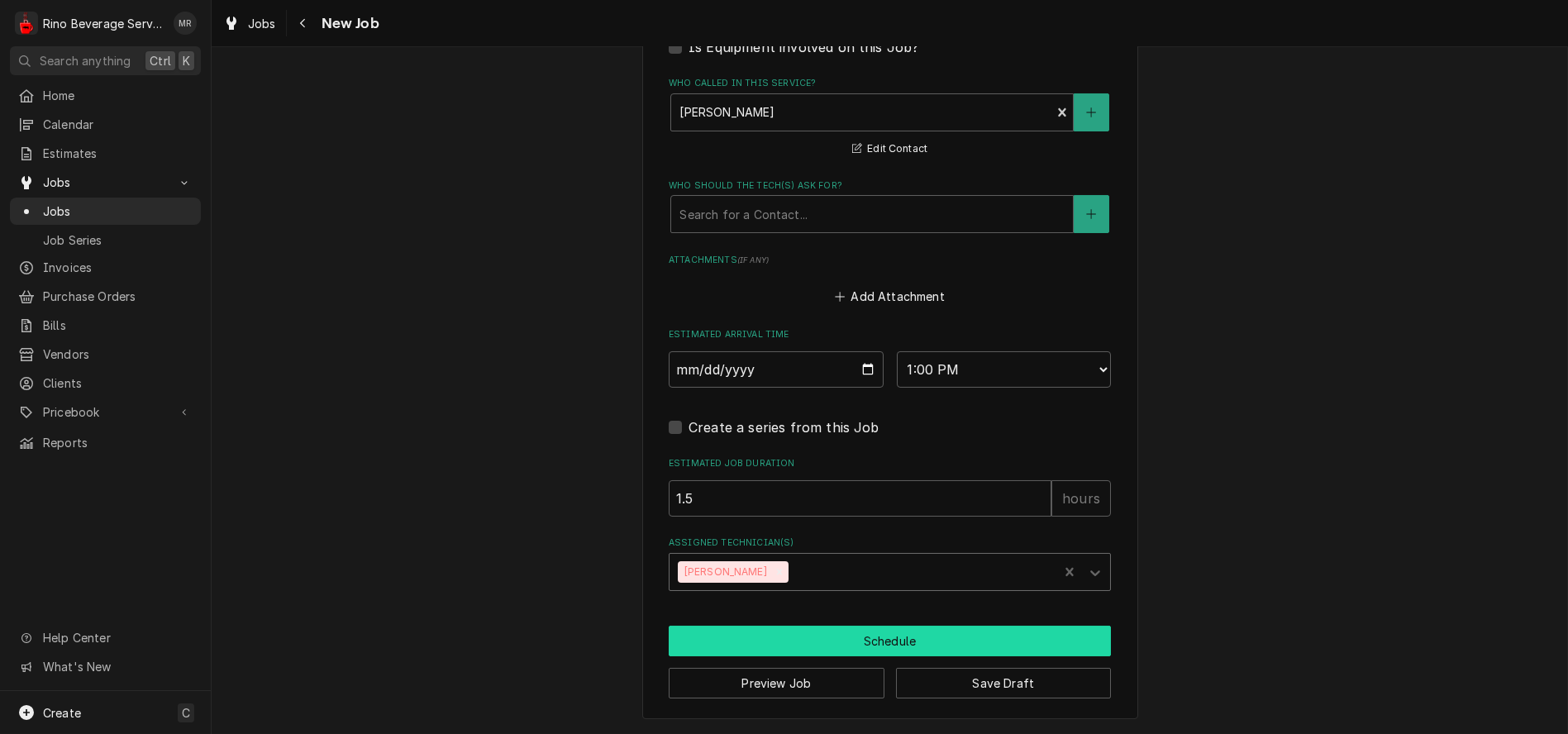
click at [888, 640] on button "Schedule" at bounding box center [889, 641] width 442 height 31
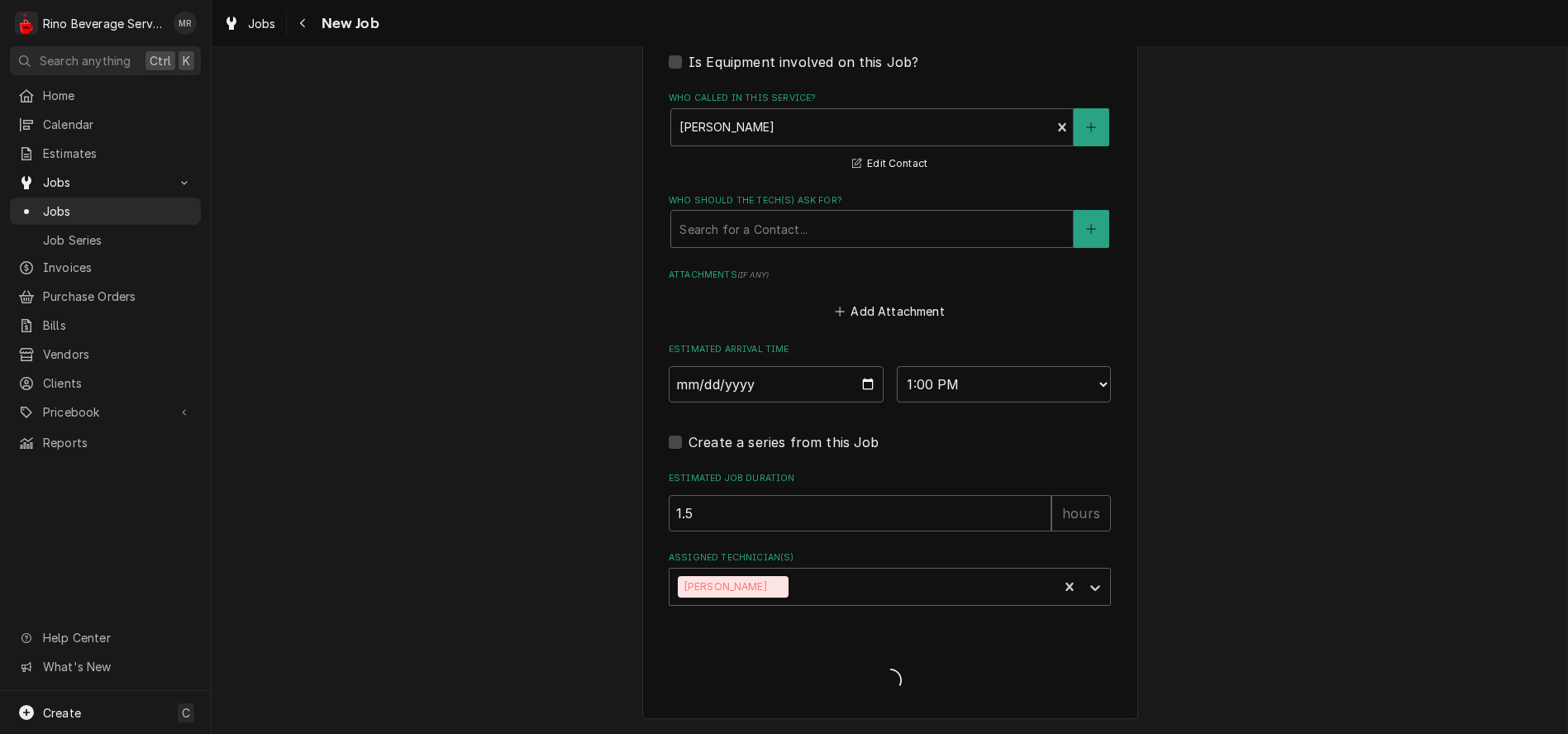
scroll to position [1053, 0]
type textarea "x"
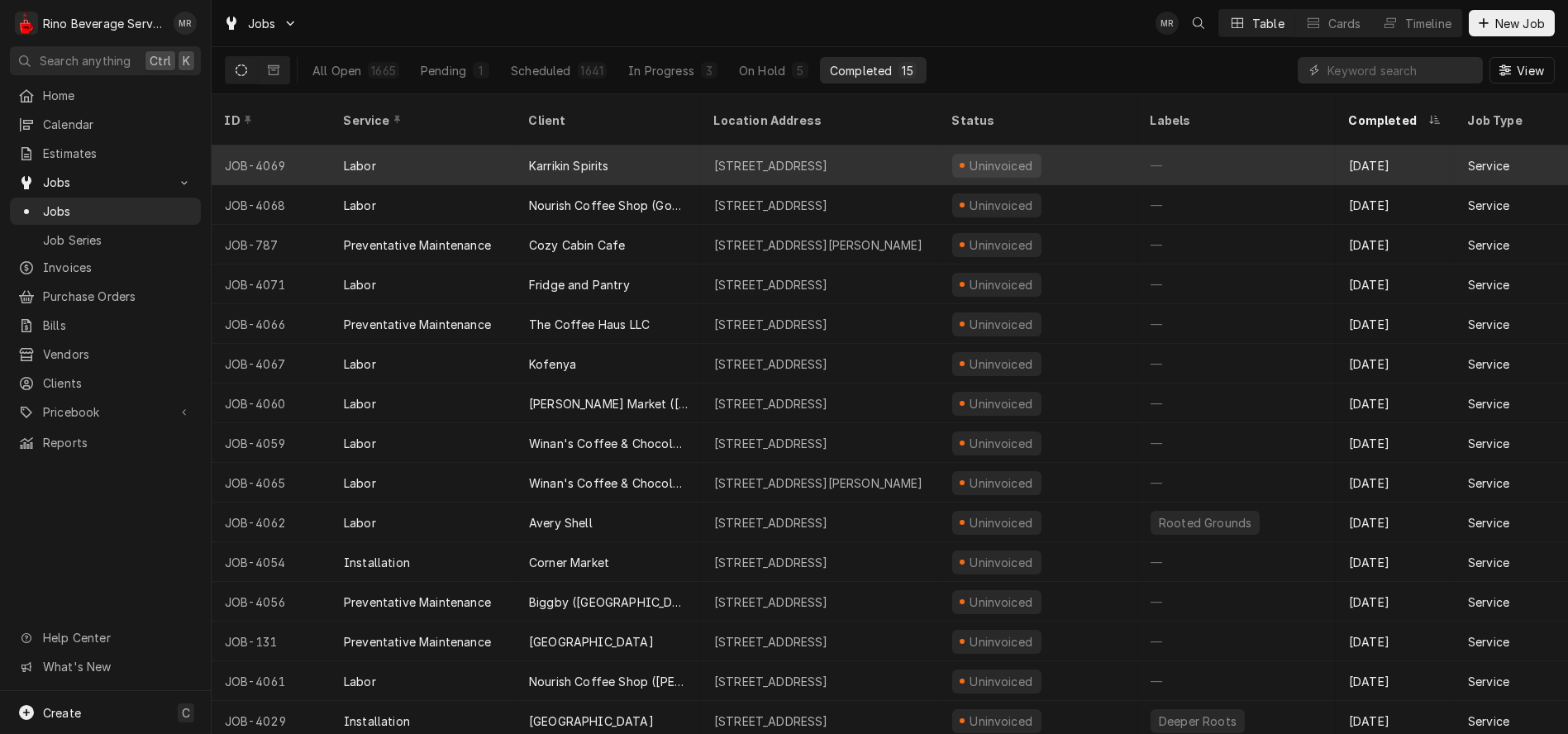
click at [466, 145] on div "Labor" at bounding box center [423, 165] width 186 height 39
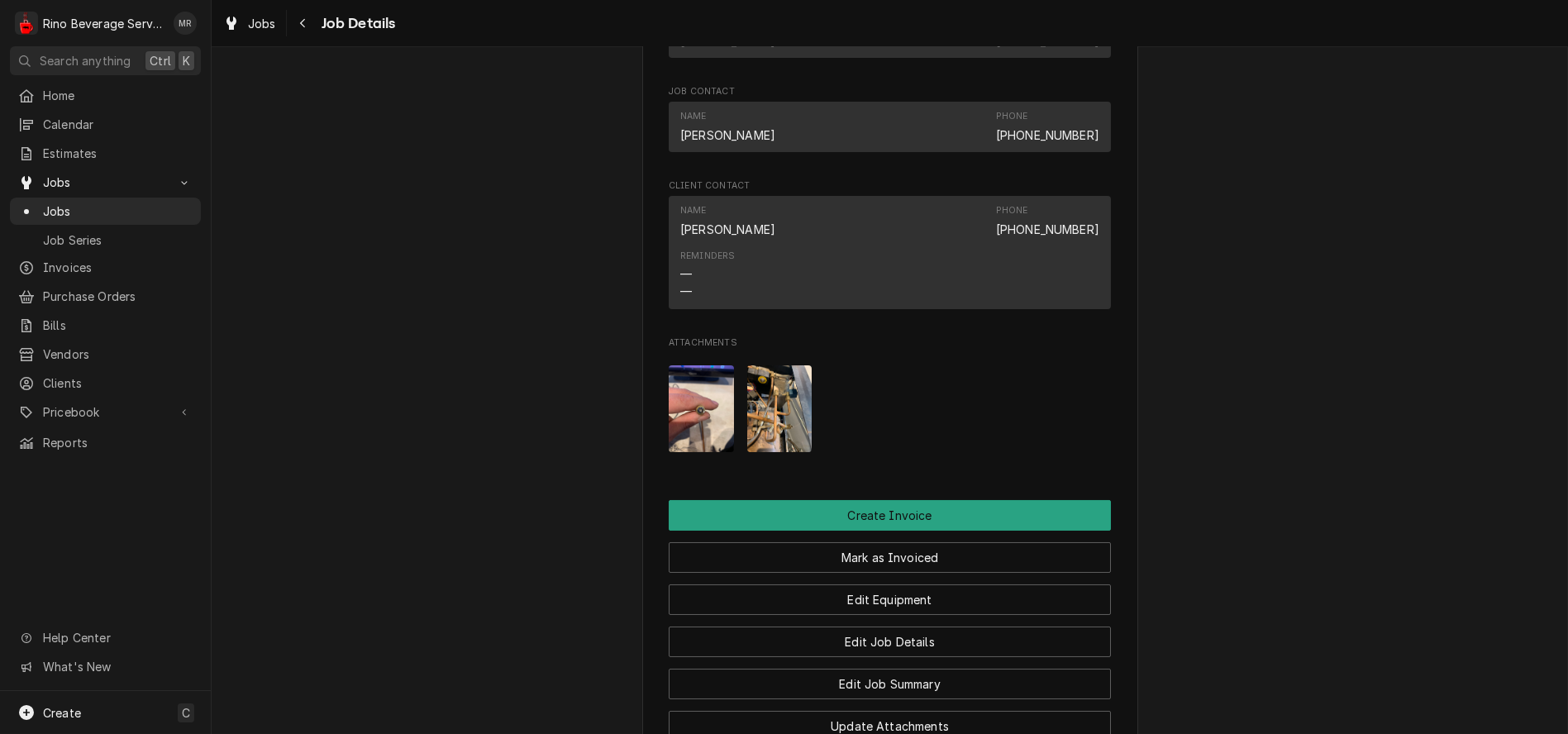
scroll to position [1010, 0]
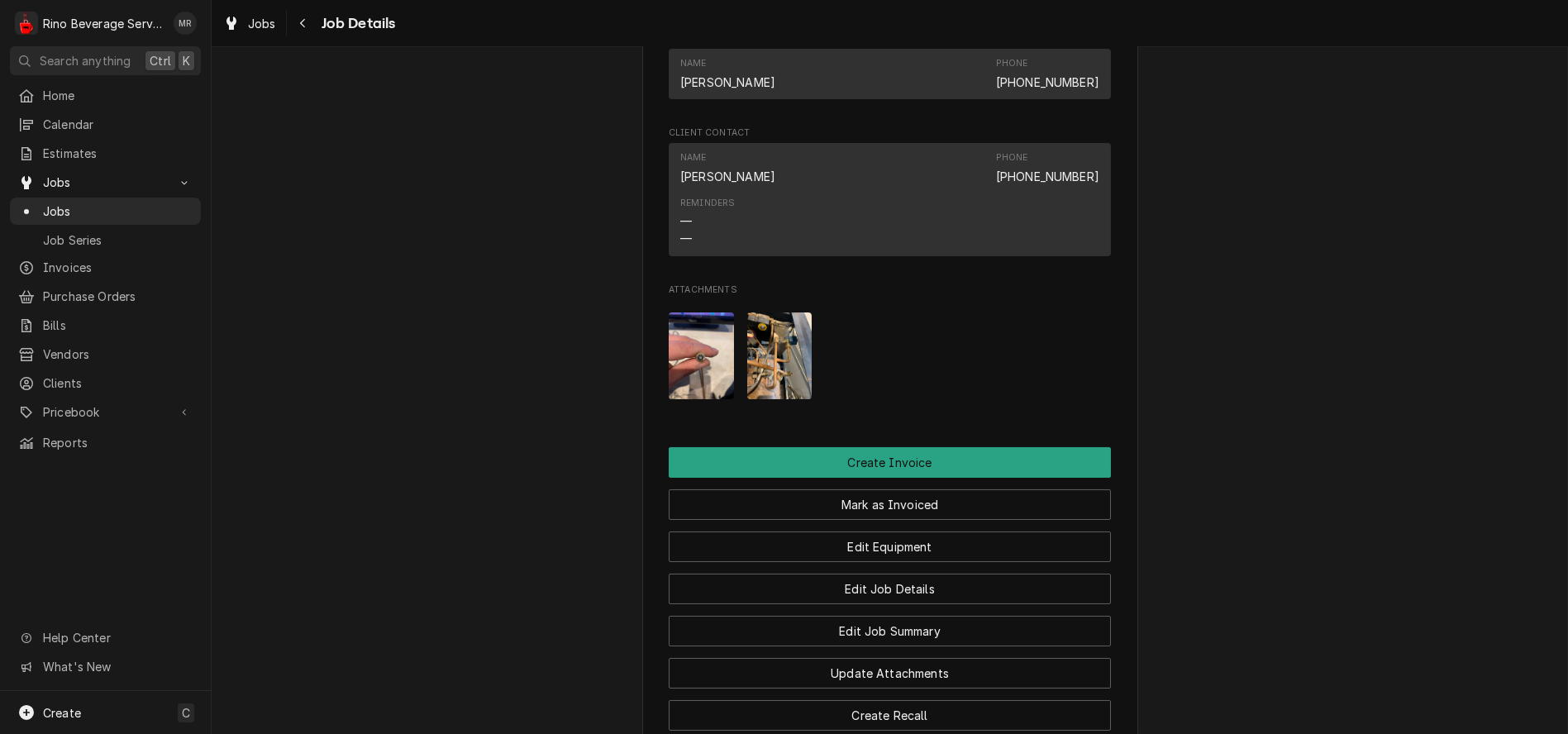
click at [700, 373] on img "Attachments" at bounding box center [701, 356] width 65 height 87
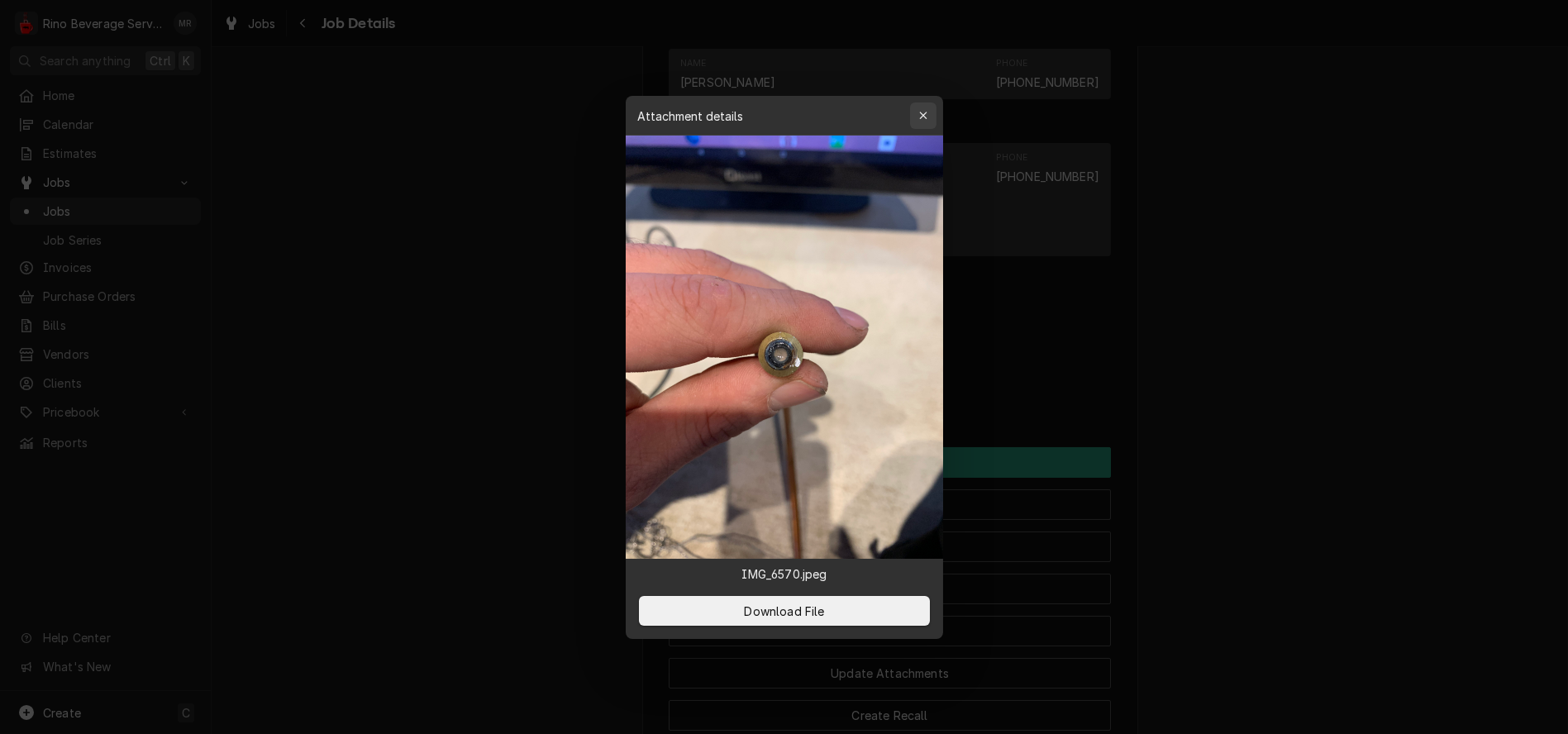
click at [920, 116] on icon "button" at bounding box center [923, 116] width 9 height 12
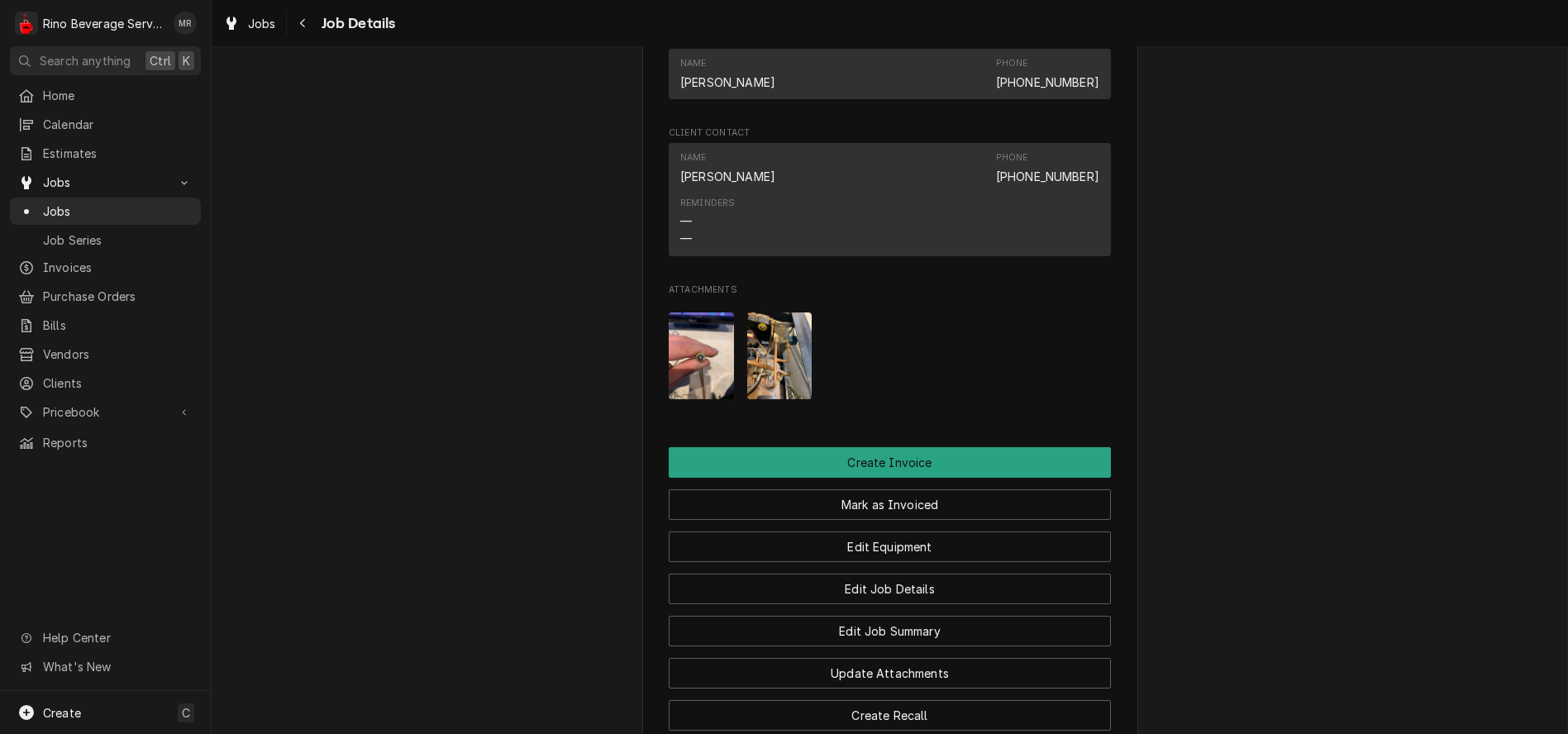
click at [770, 367] on img "Attachments" at bounding box center [780, 356] width 65 height 87
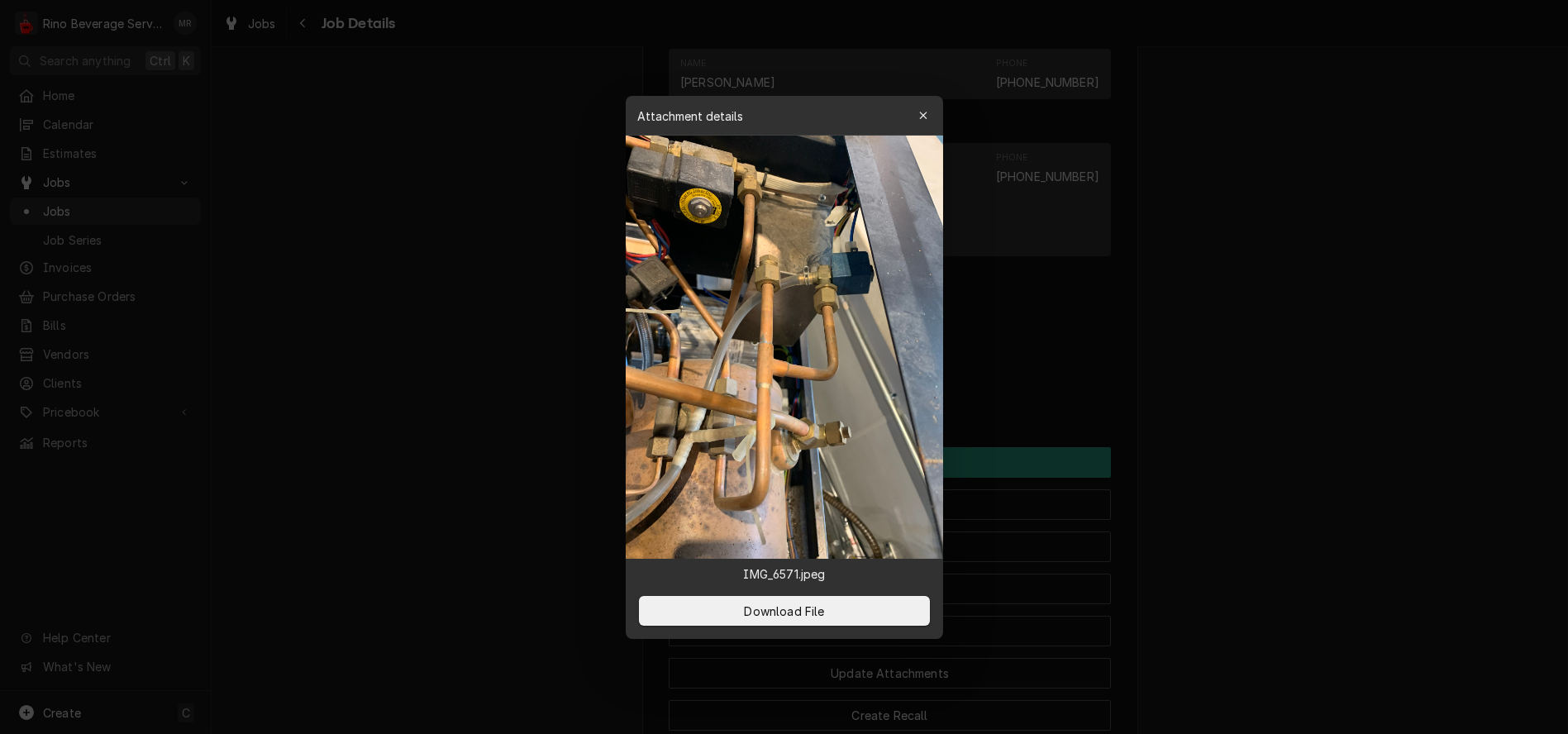
click at [491, 463] on div at bounding box center [784, 367] width 1568 height 734
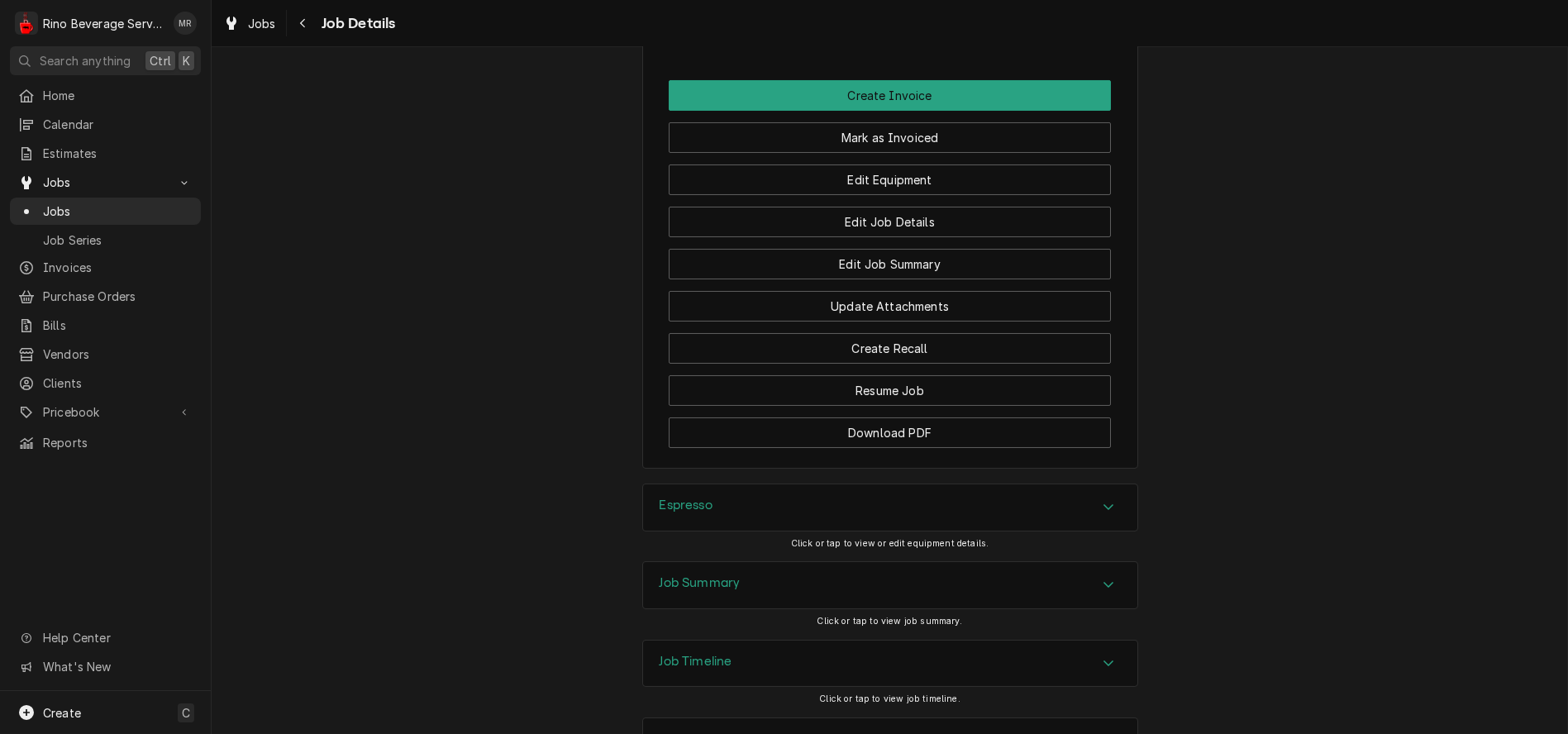
scroll to position [1462, 0]
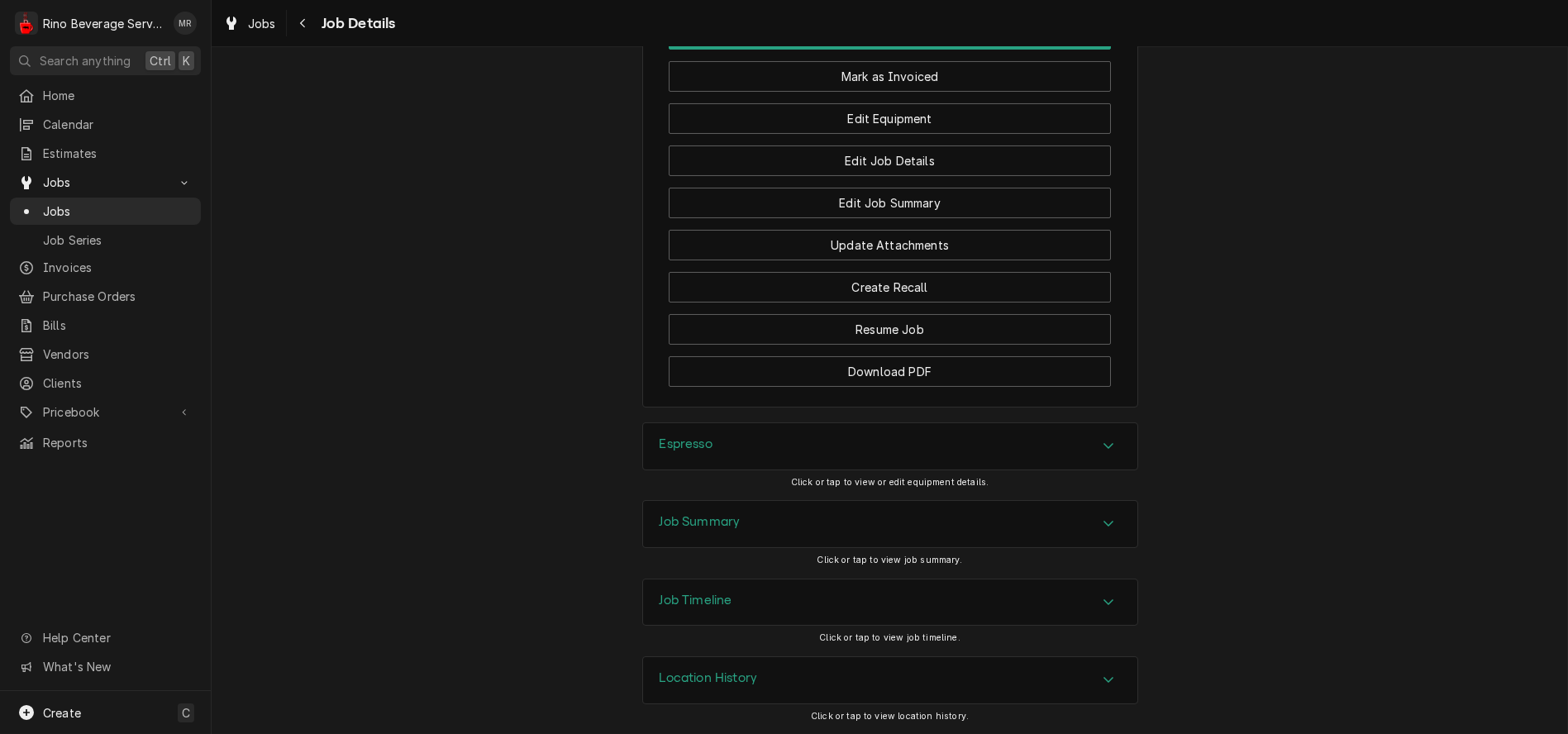
click at [700, 528] on h3 "Job Summary" at bounding box center [700, 521] width 81 height 15
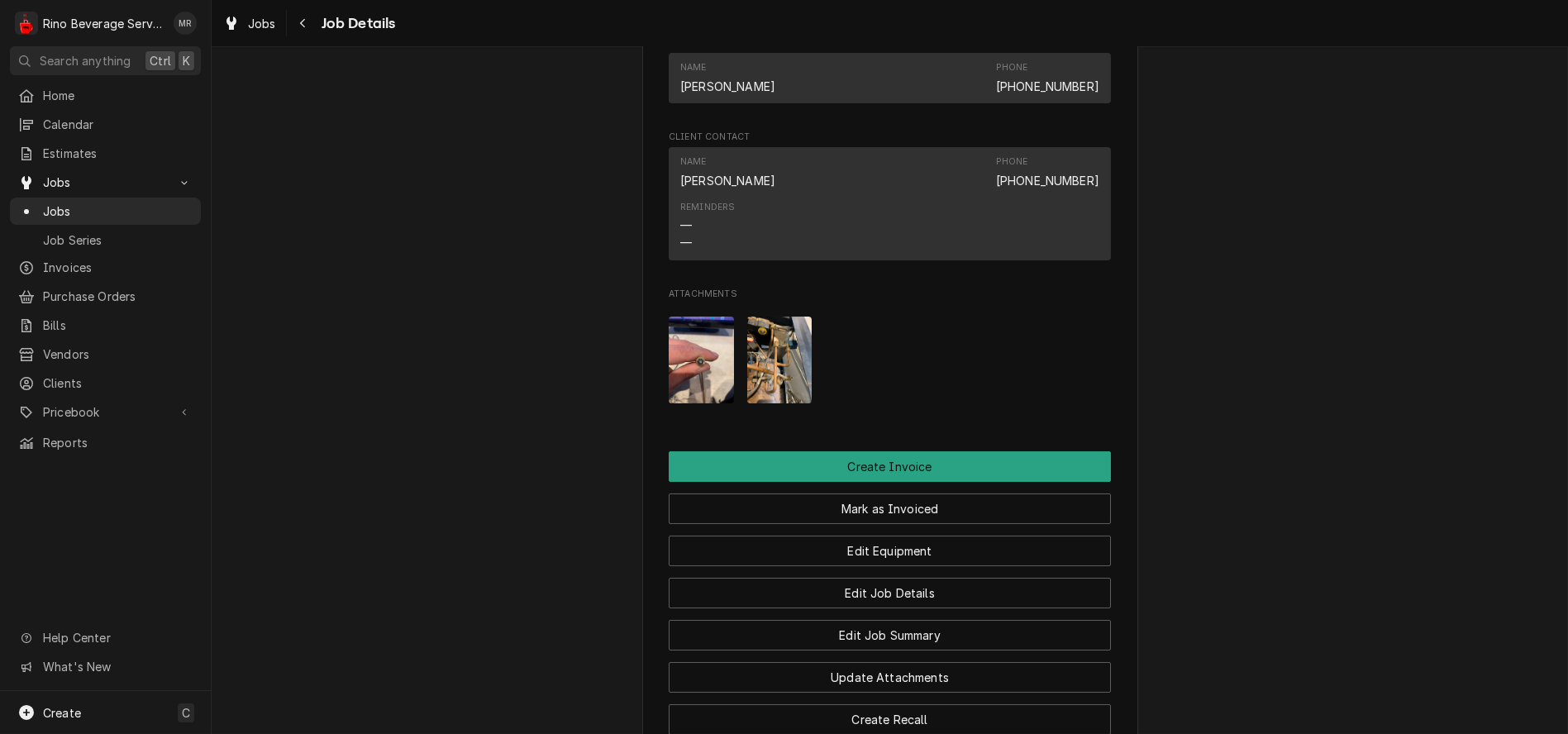
scroll to position [1003, 0]
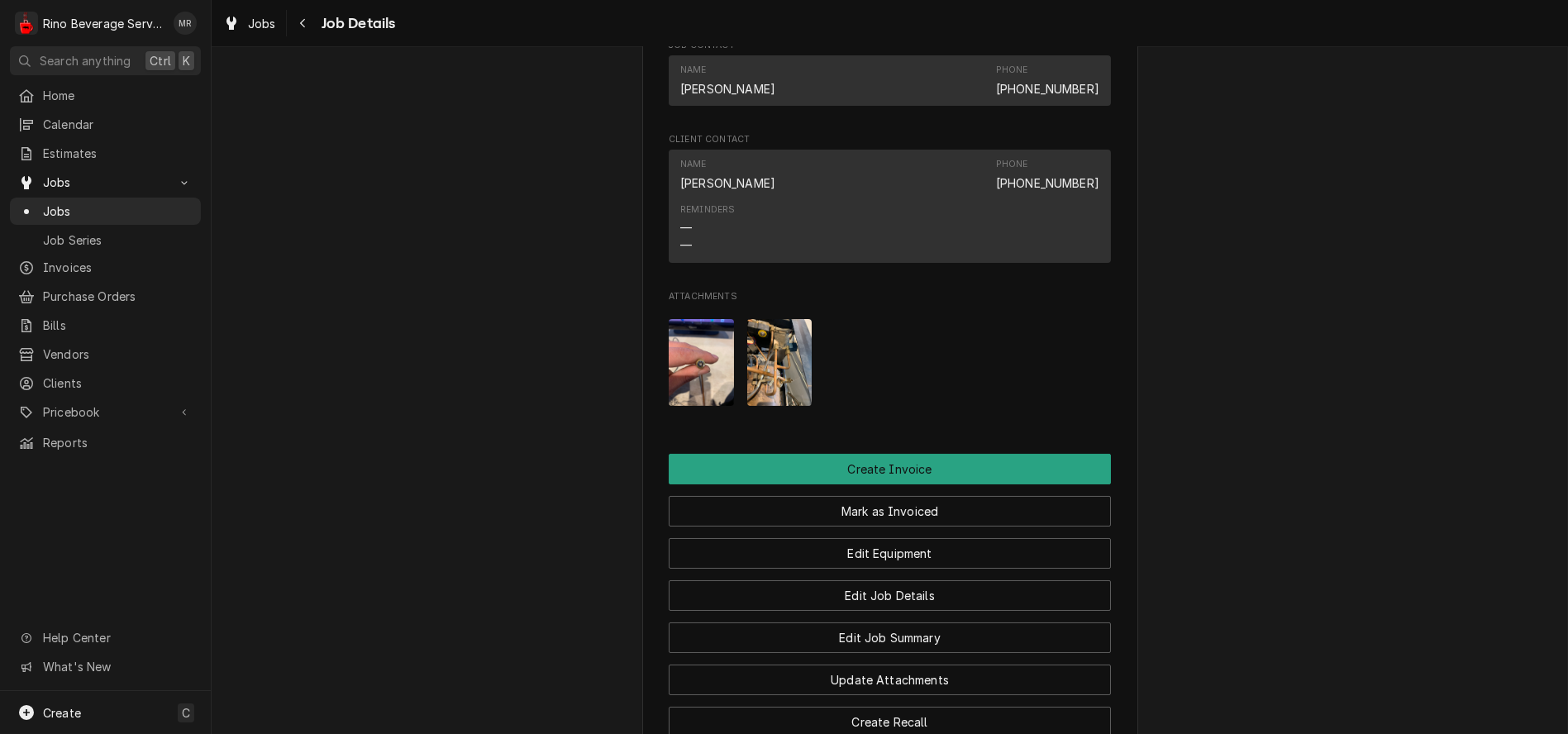
click at [758, 404] on img "Attachments" at bounding box center [780, 362] width 65 height 87
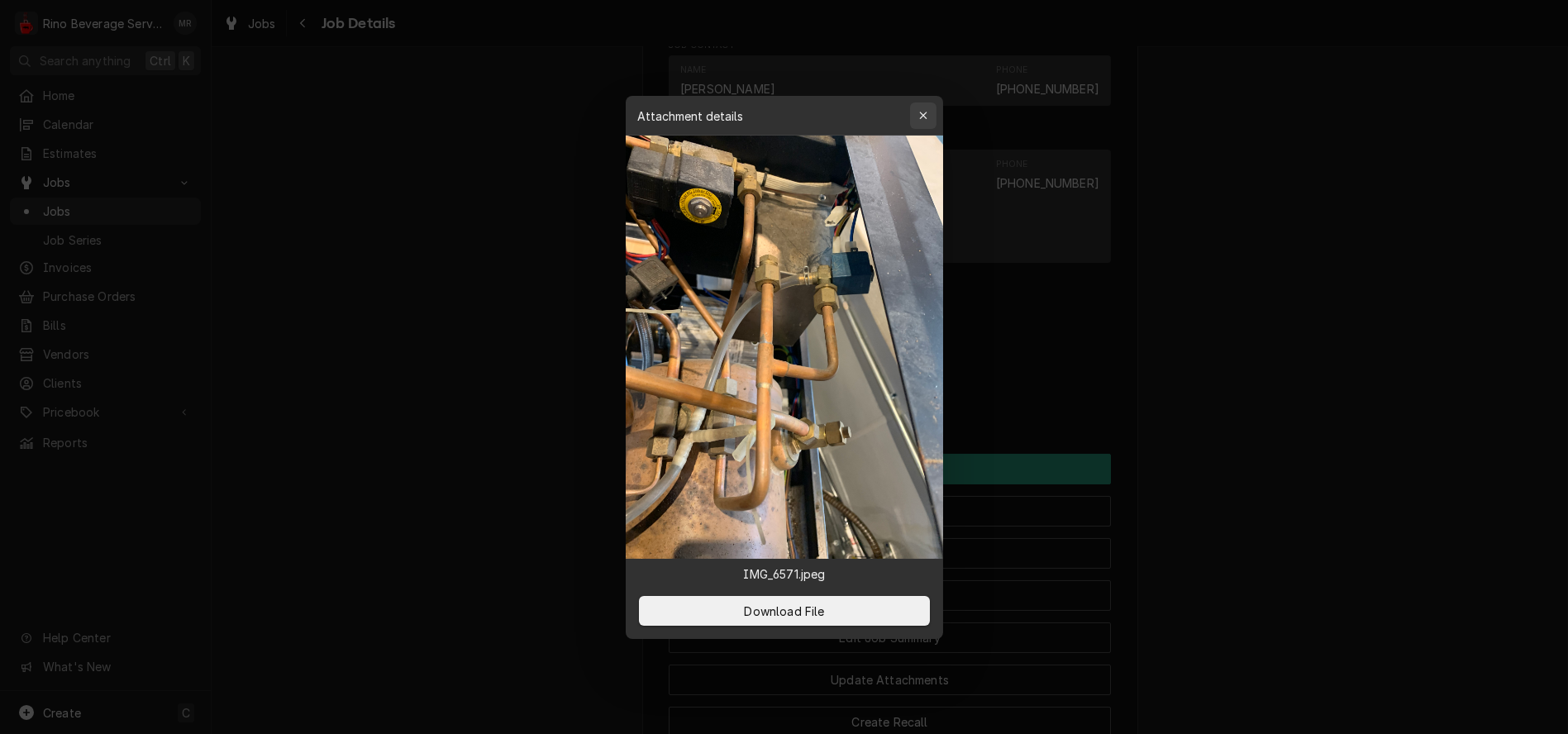
click at [919, 112] on icon "button" at bounding box center [923, 115] width 8 height 8
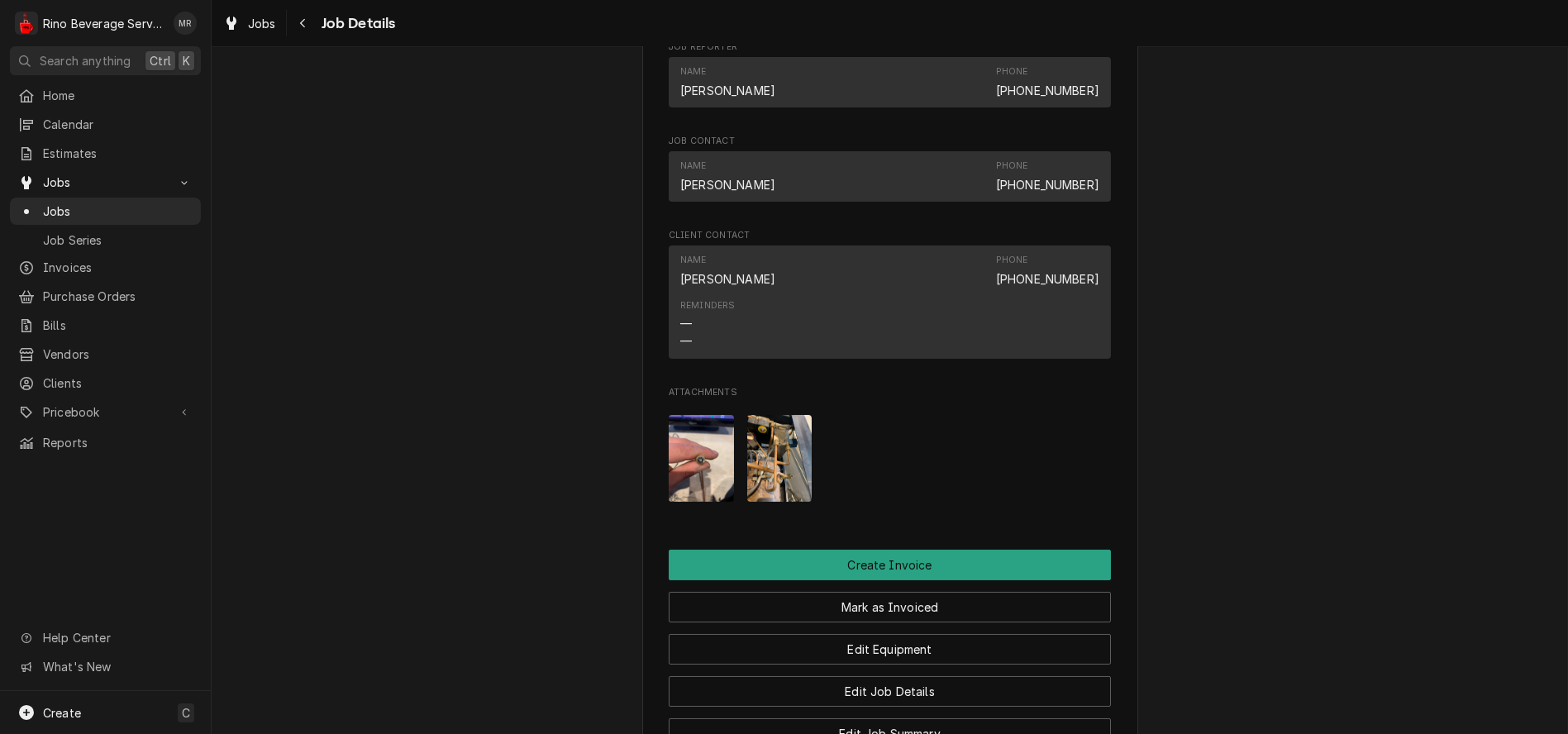
scroll to position [1010, 0]
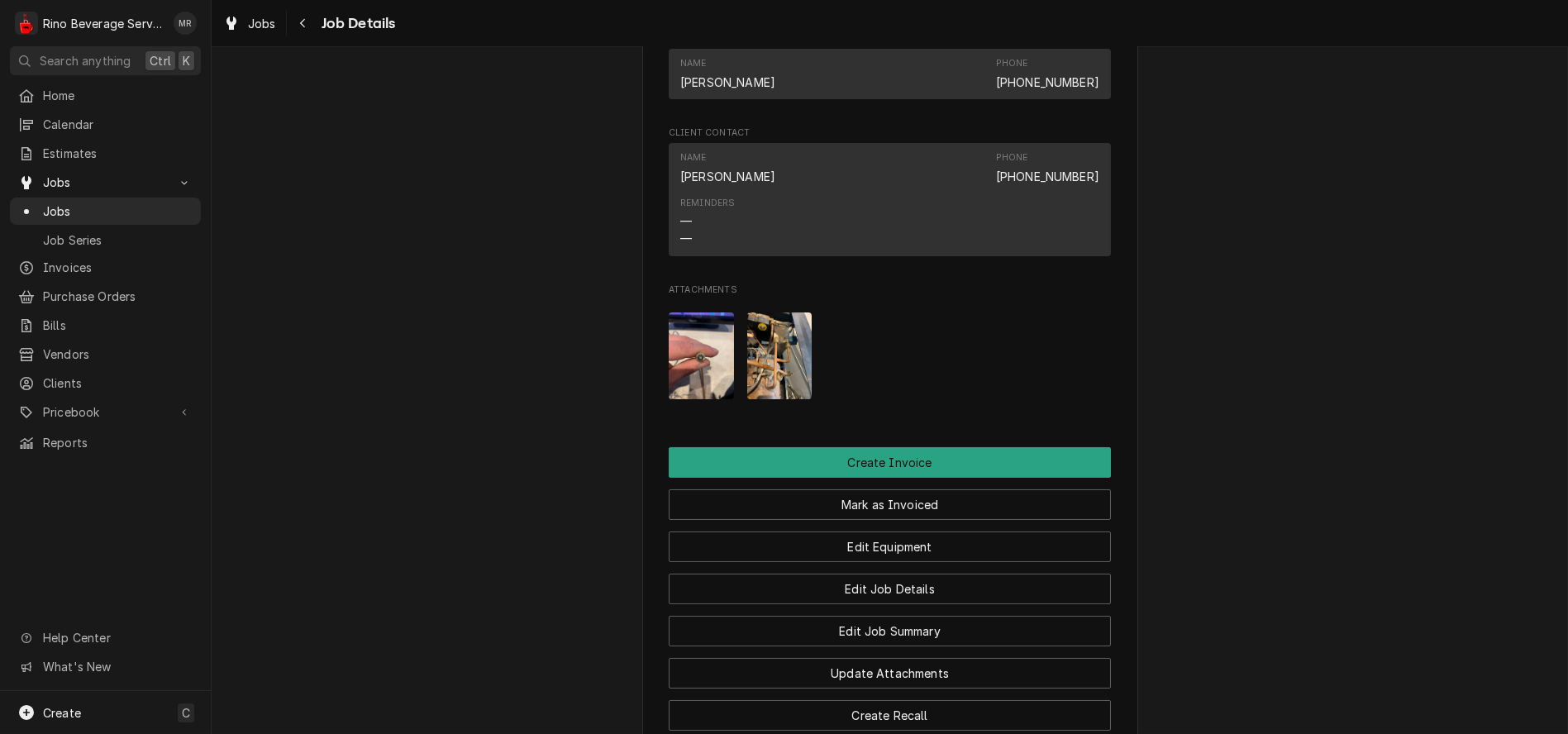
click at [777, 385] on img "Attachments" at bounding box center [780, 356] width 65 height 87
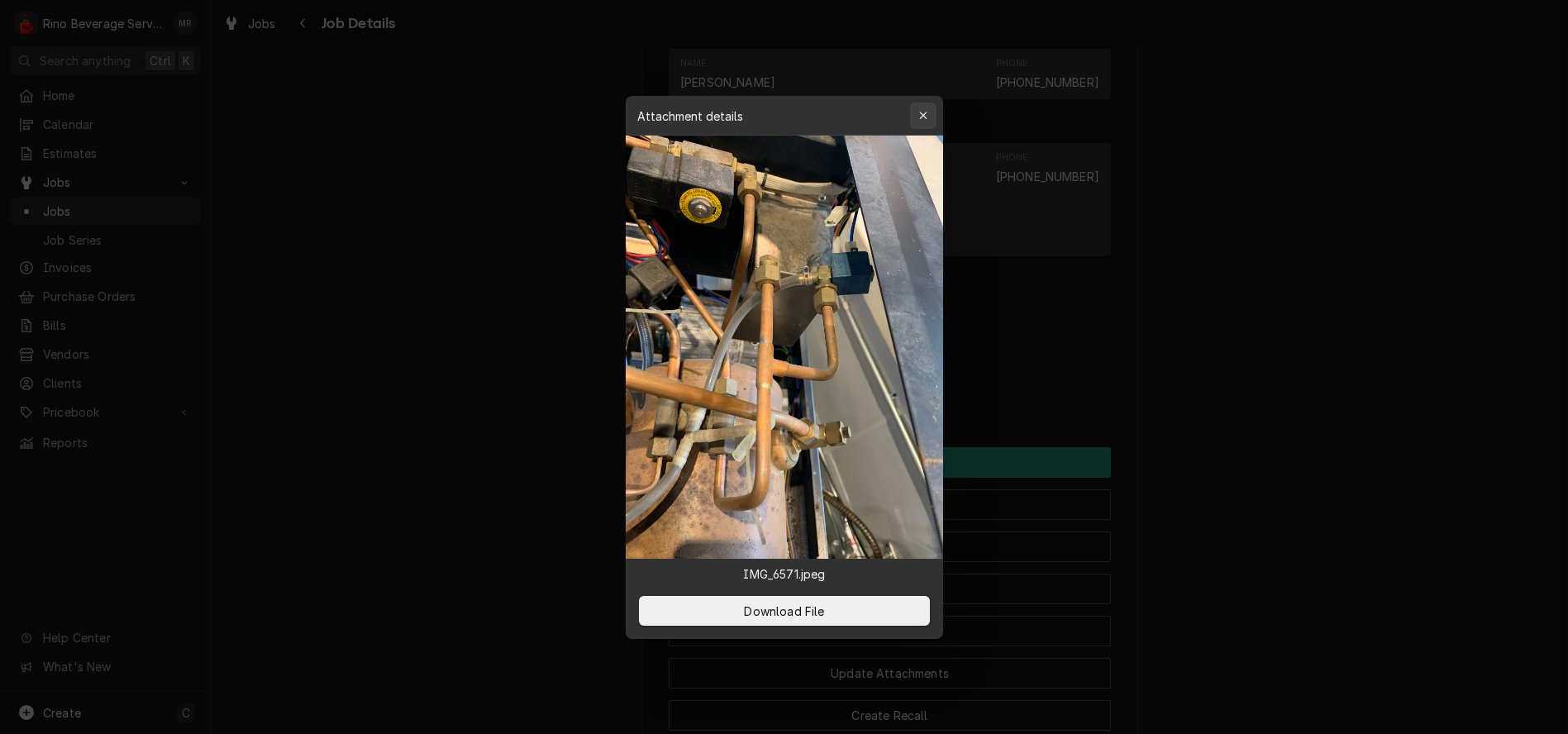
click at [930, 124] on div "button" at bounding box center [923, 115] width 16 height 16
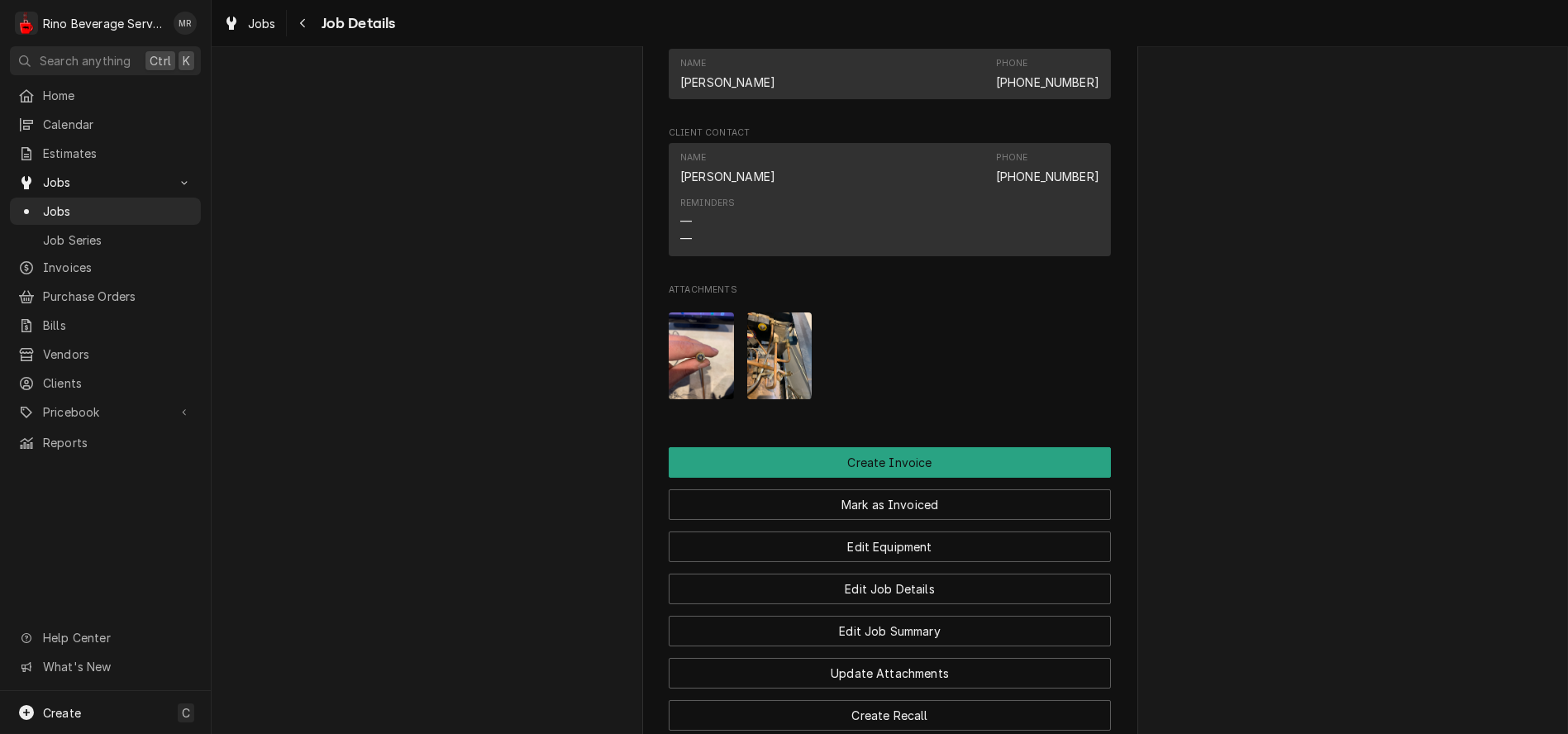
click at [787, 373] on img "Attachments" at bounding box center [780, 356] width 65 height 87
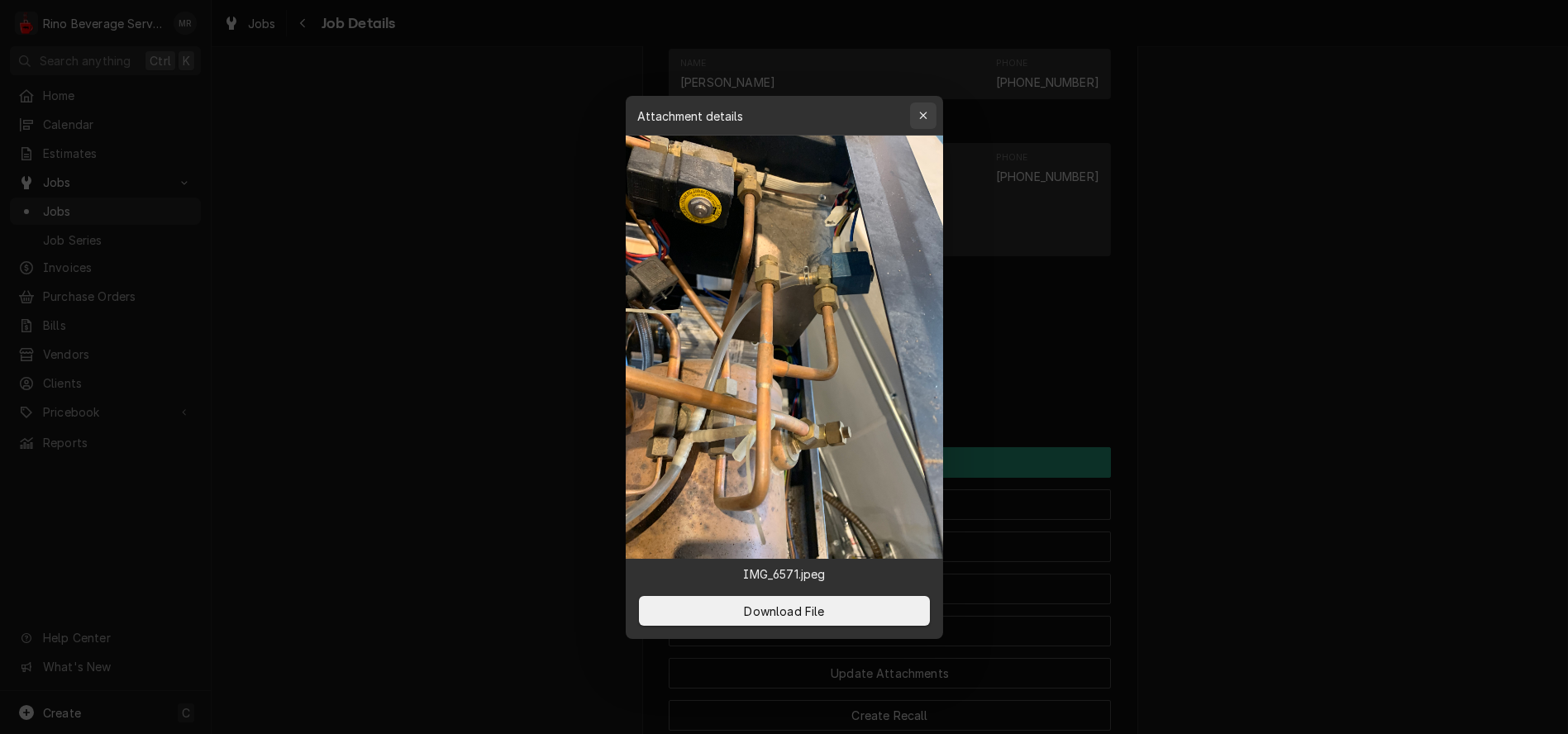
click at [916, 124] on div "button" at bounding box center [923, 115] width 16 height 16
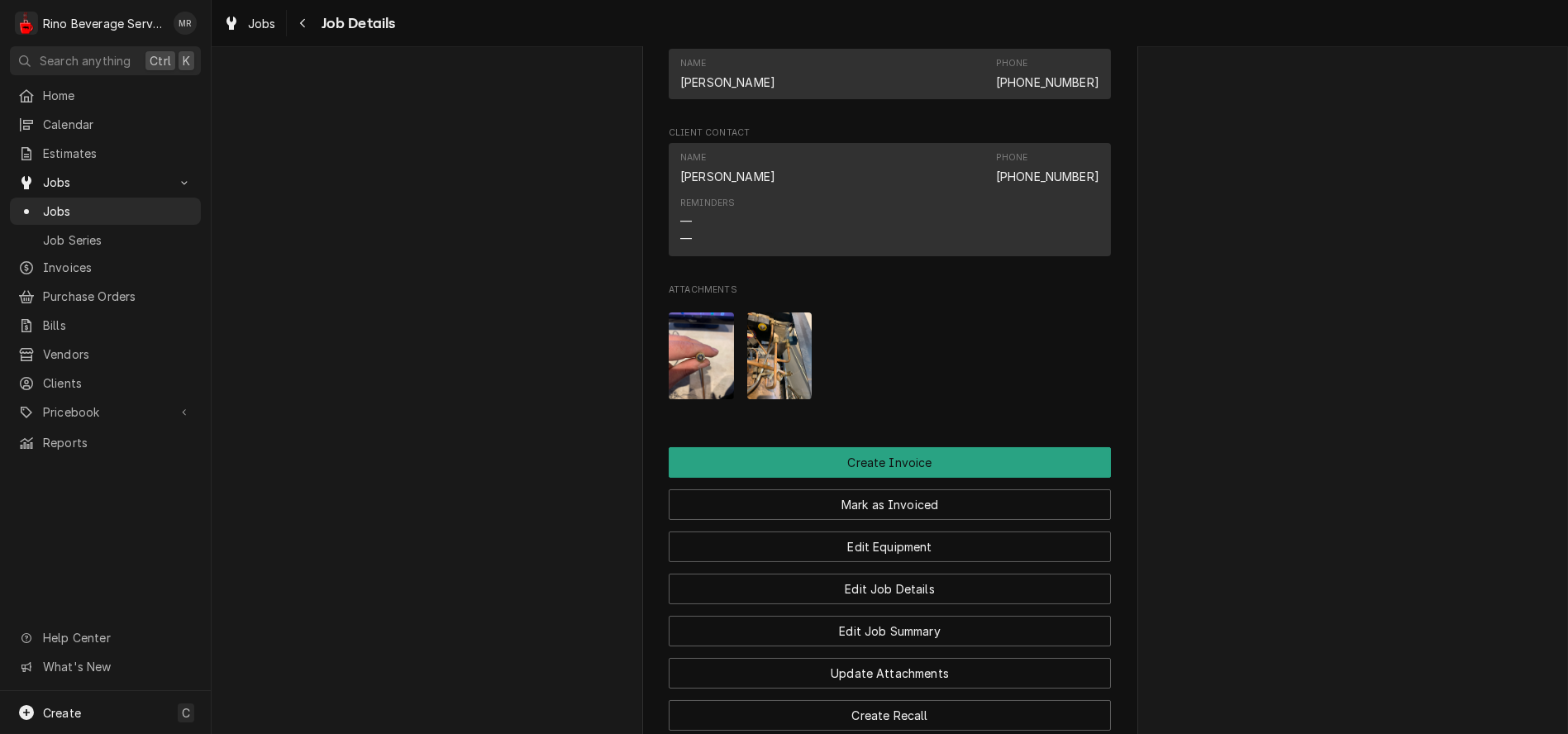
click at [753, 363] on img "Attachments" at bounding box center [780, 356] width 65 height 87
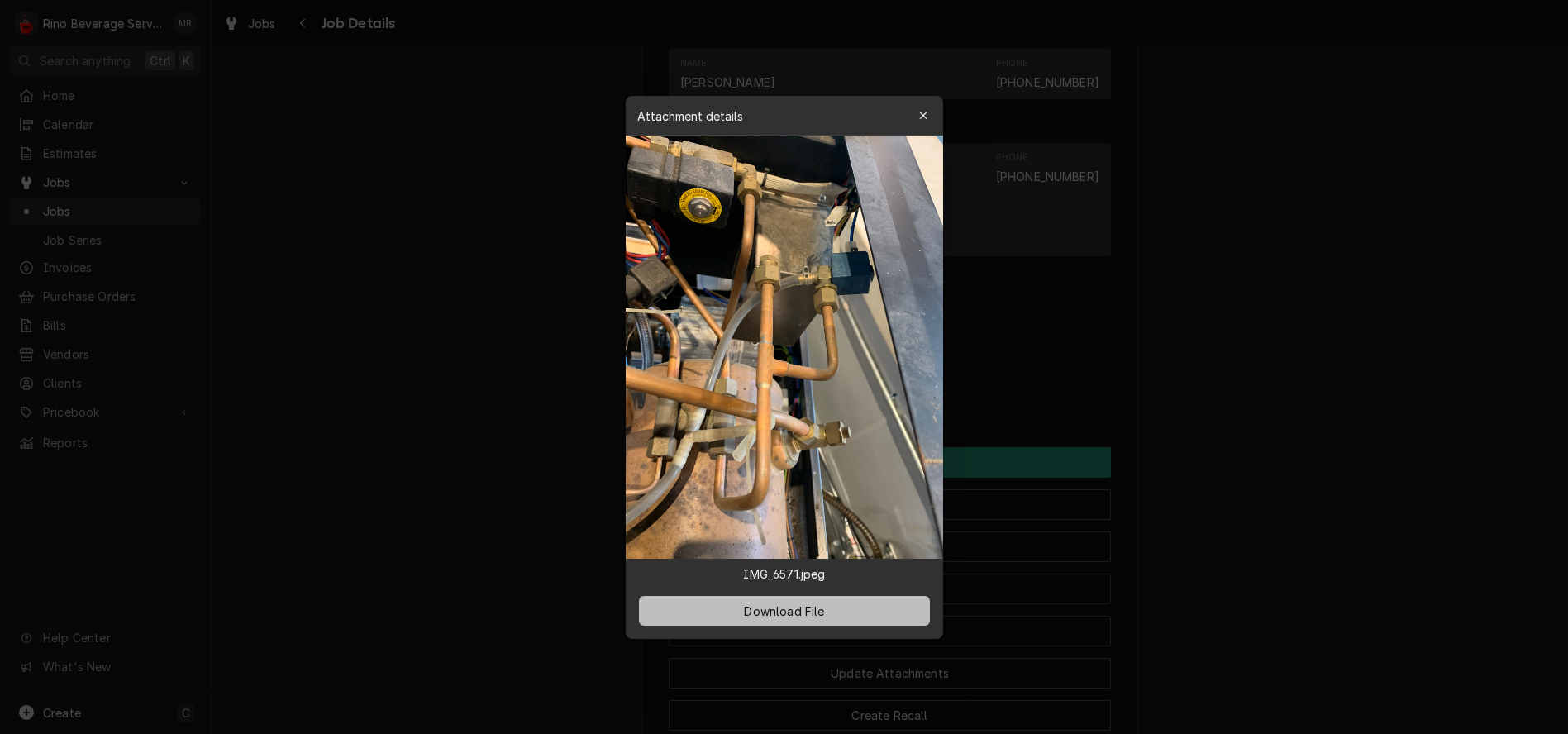
click at [782, 602] on span "Download File" at bounding box center [784, 610] width 87 height 17
click at [918, 121] on icon "button" at bounding box center [923, 116] width 9 height 12
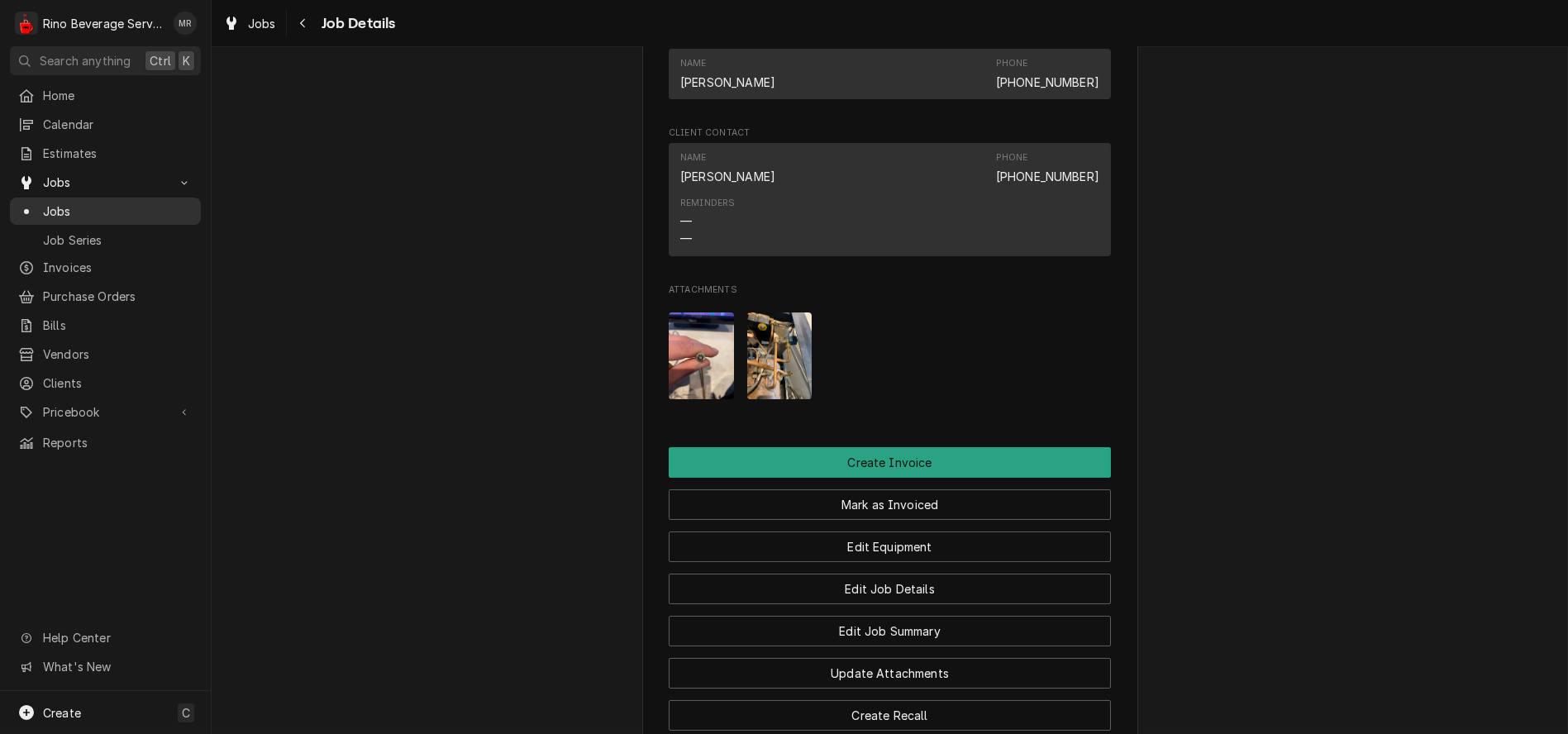
click at [123, 203] on span "Jobs" at bounding box center [117, 211] width 150 height 17
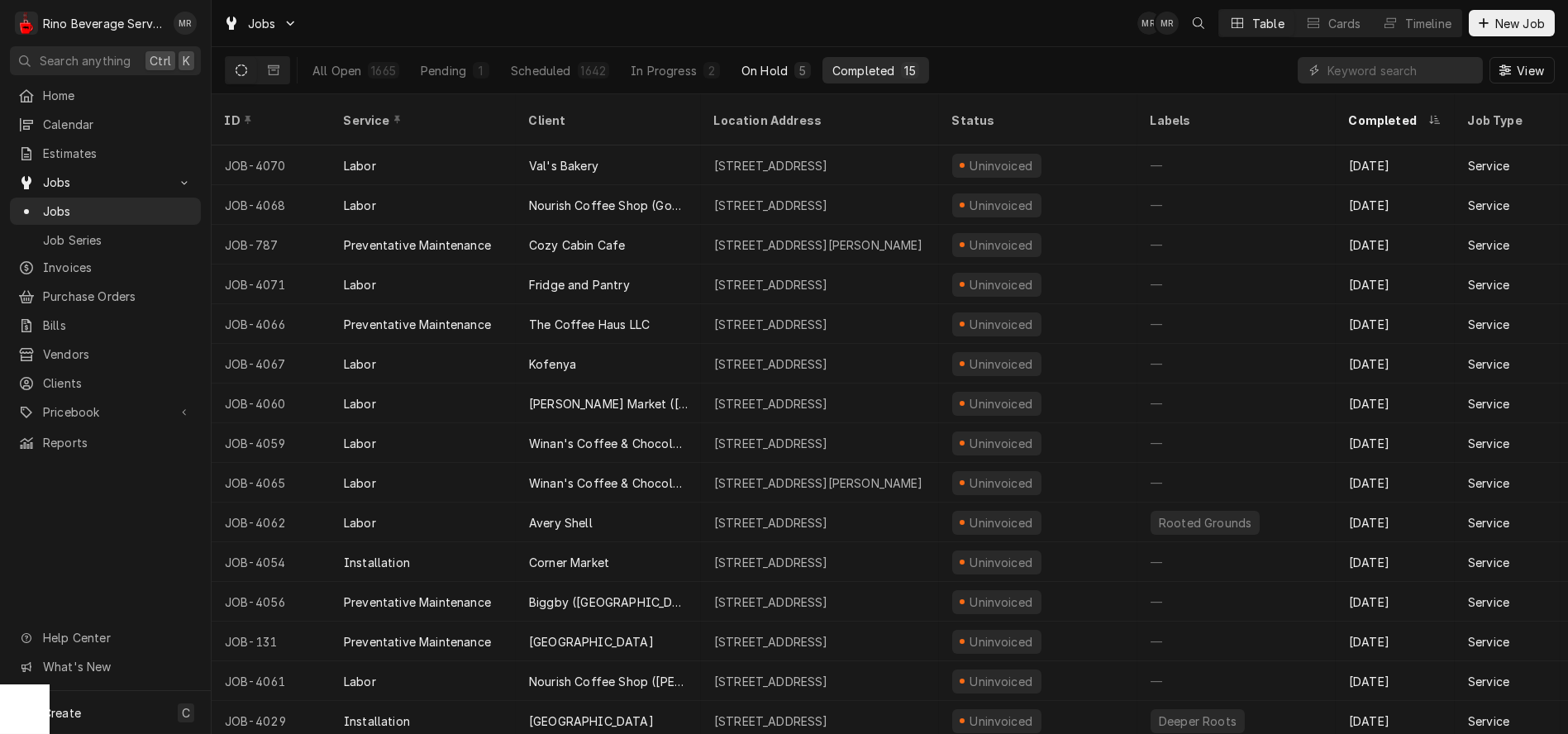
click at [776, 71] on div "On Hold" at bounding box center [764, 71] width 46 height 17
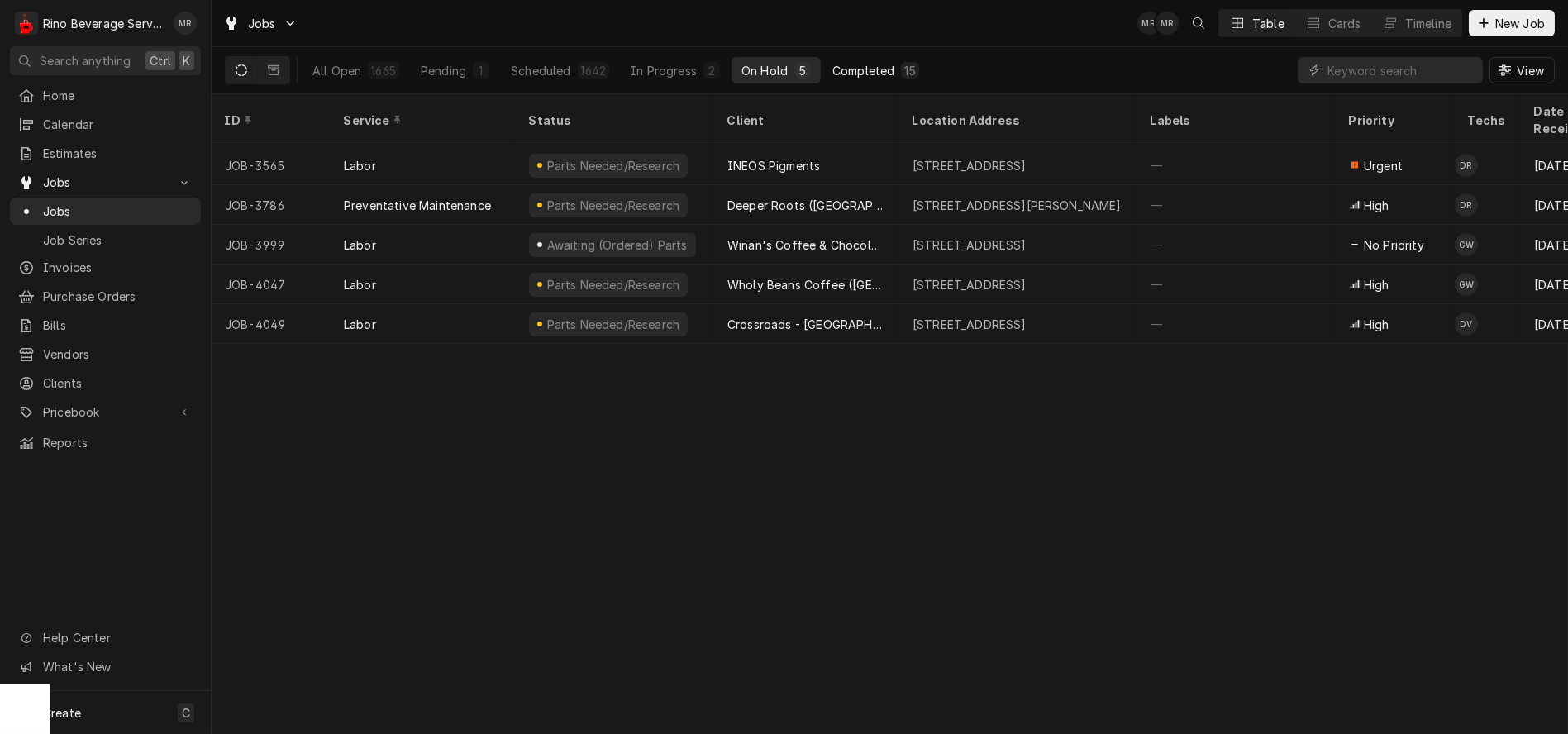
click at [848, 68] on div "Completed" at bounding box center [864, 71] width 62 height 17
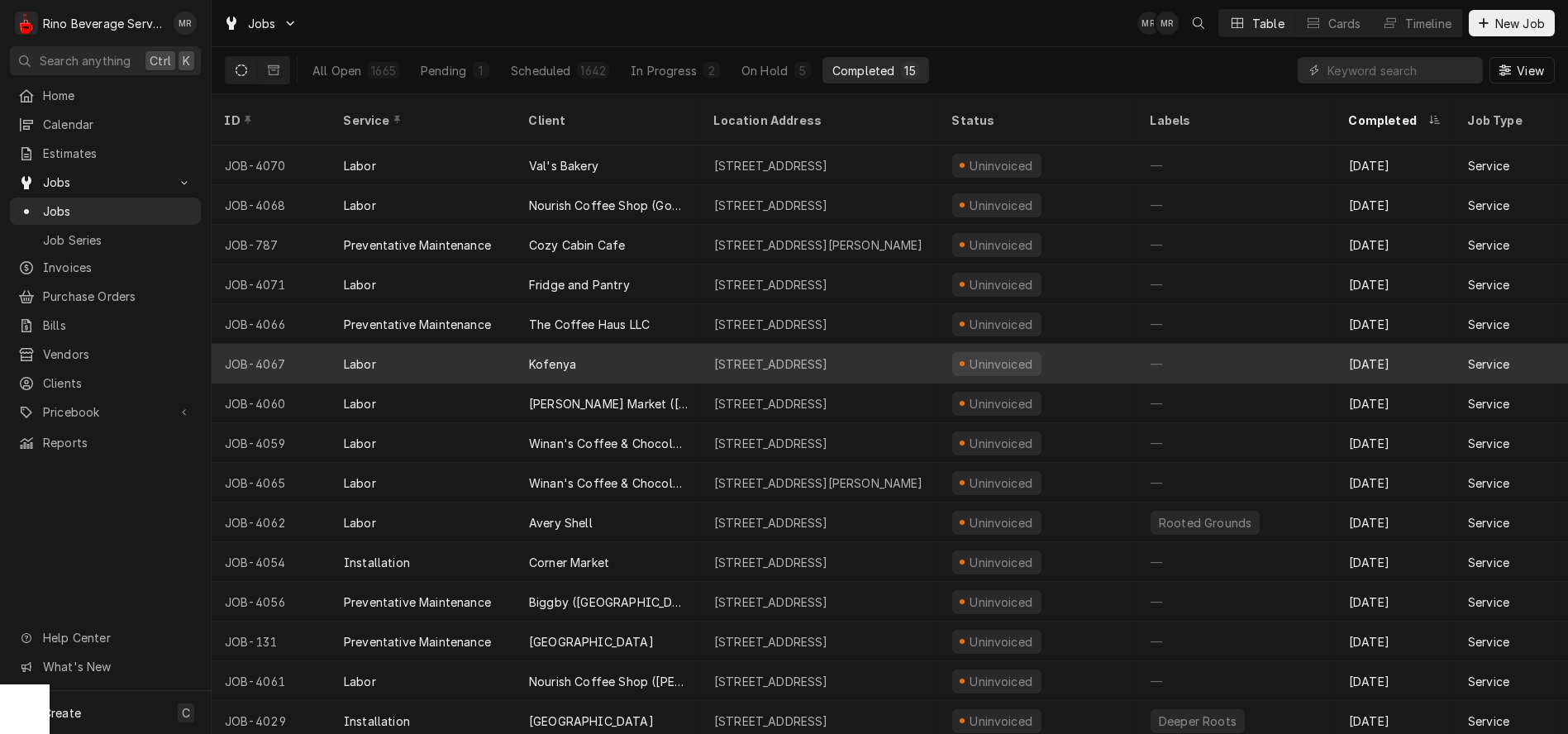
click at [685, 344] on div "Kofenya" at bounding box center [608, 363] width 186 height 39
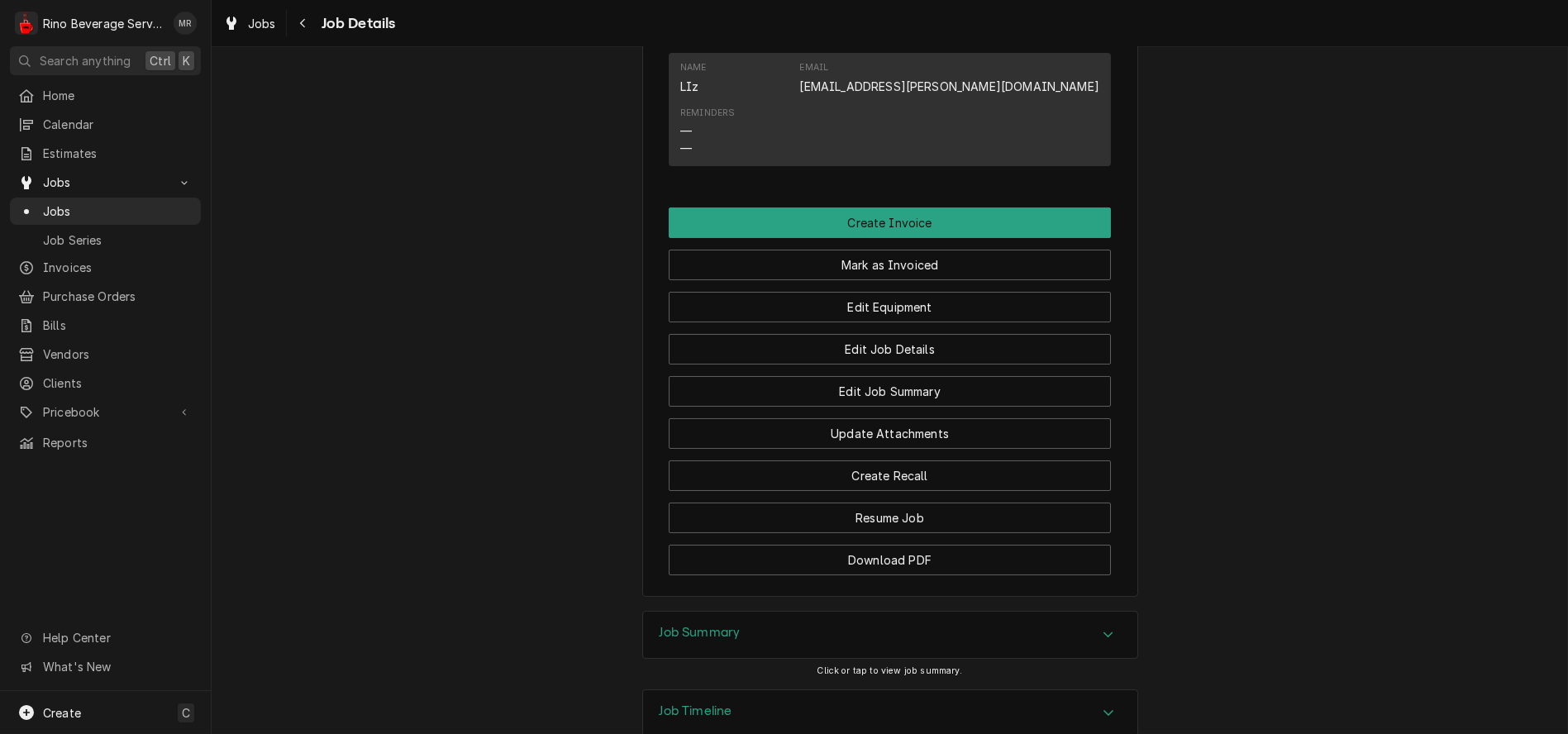
scroll to position [1010, 0]
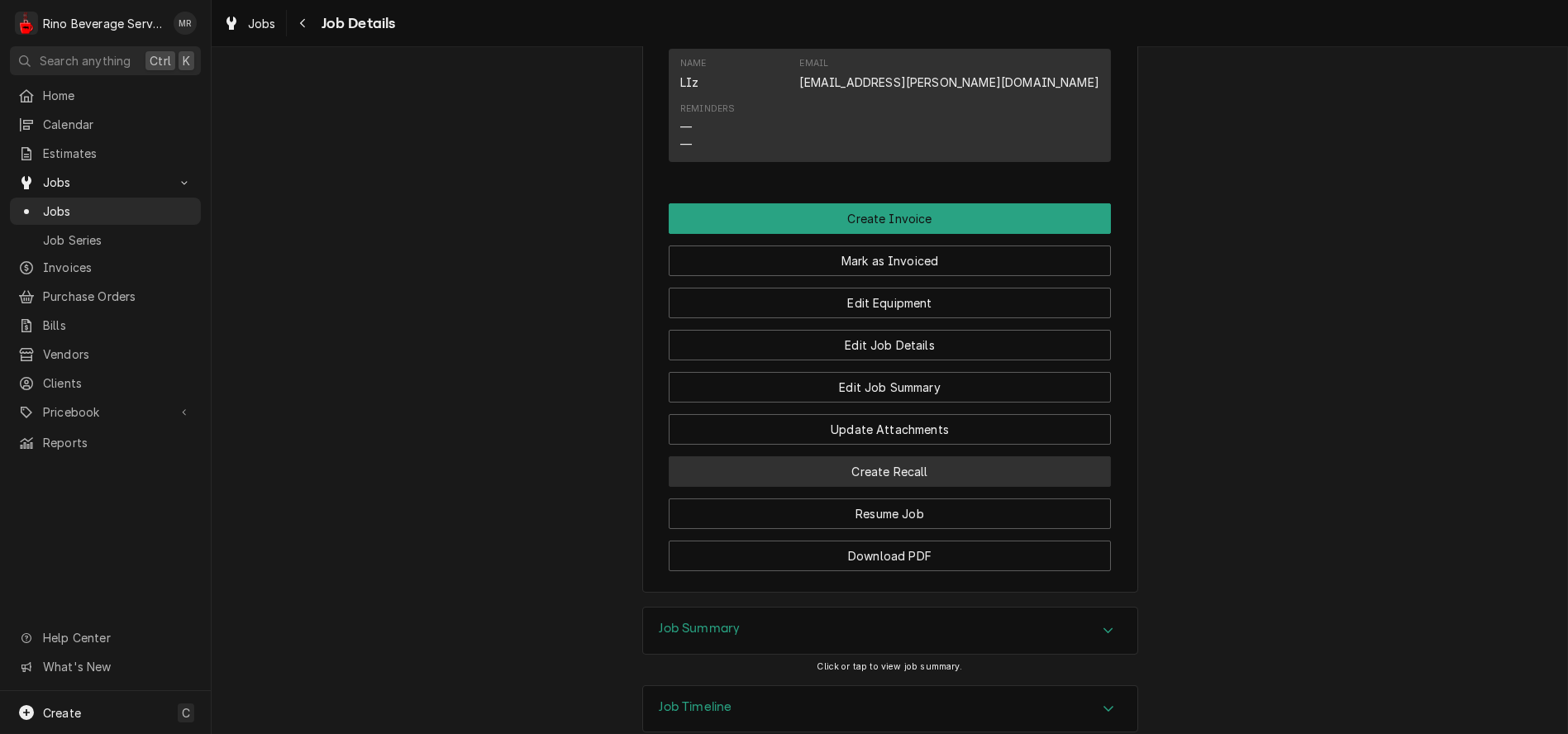
click at [824, 487] on button "Create Recall" at bounding box center [889, 472] width 442 height 31
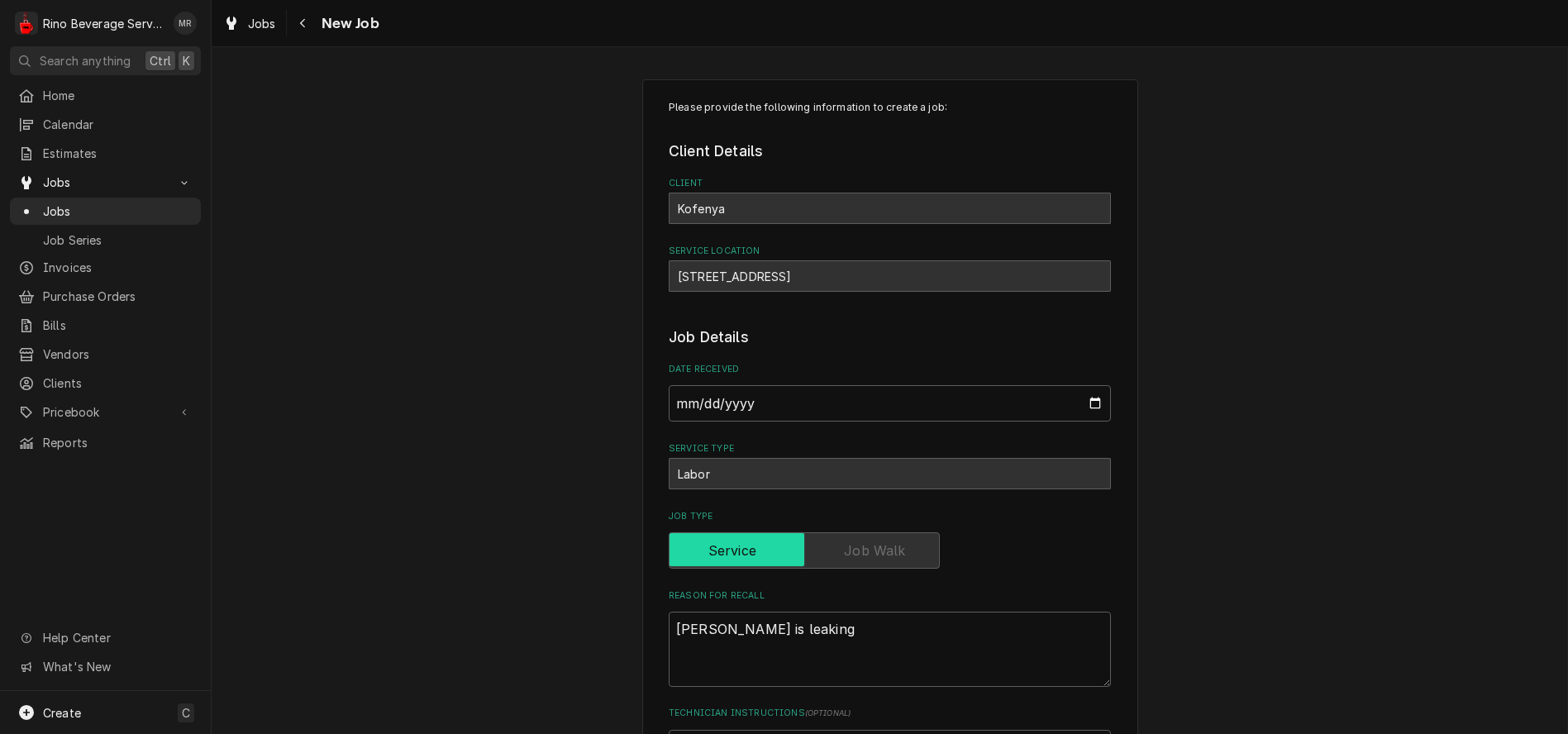
type textarea "x"
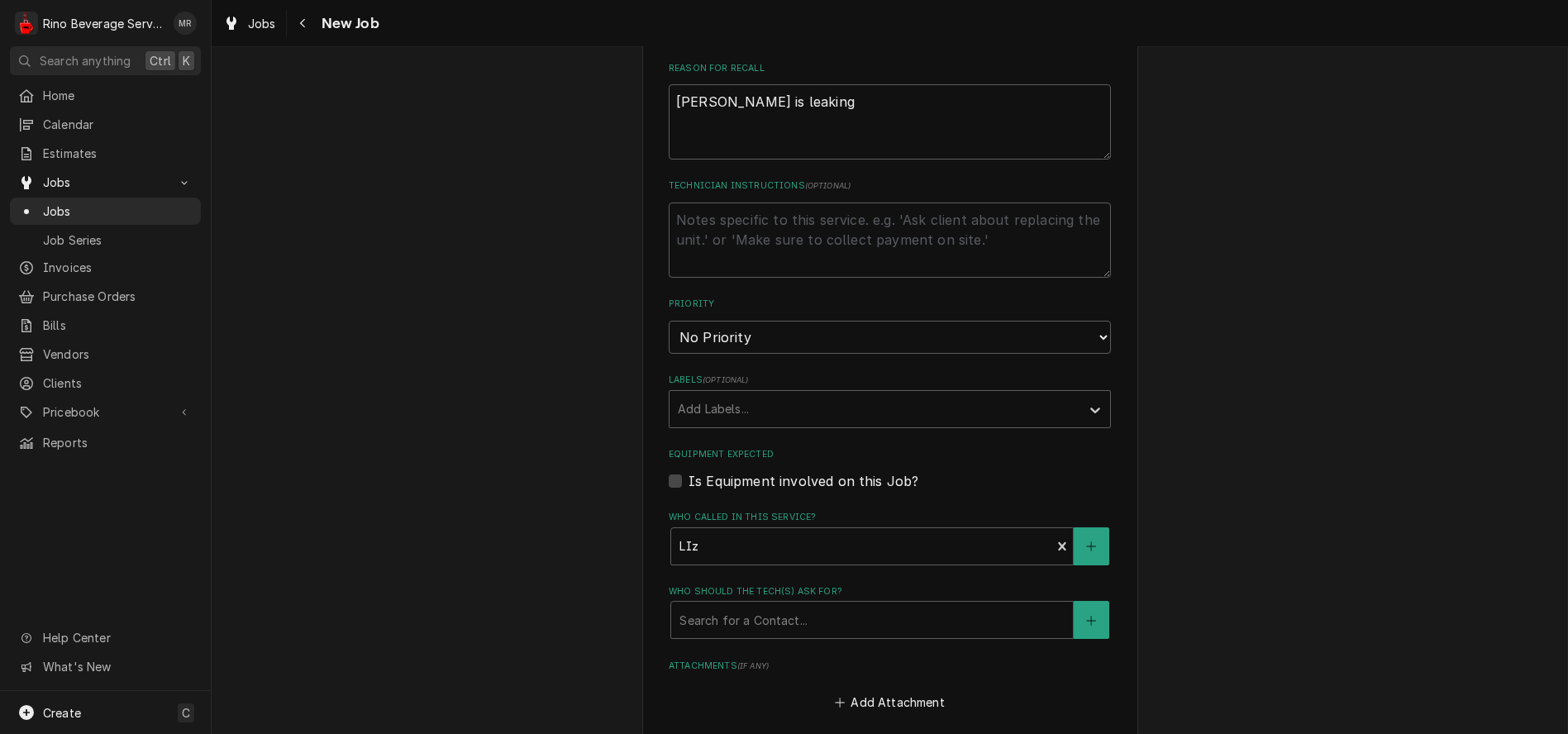
scroll to position [550, 0]
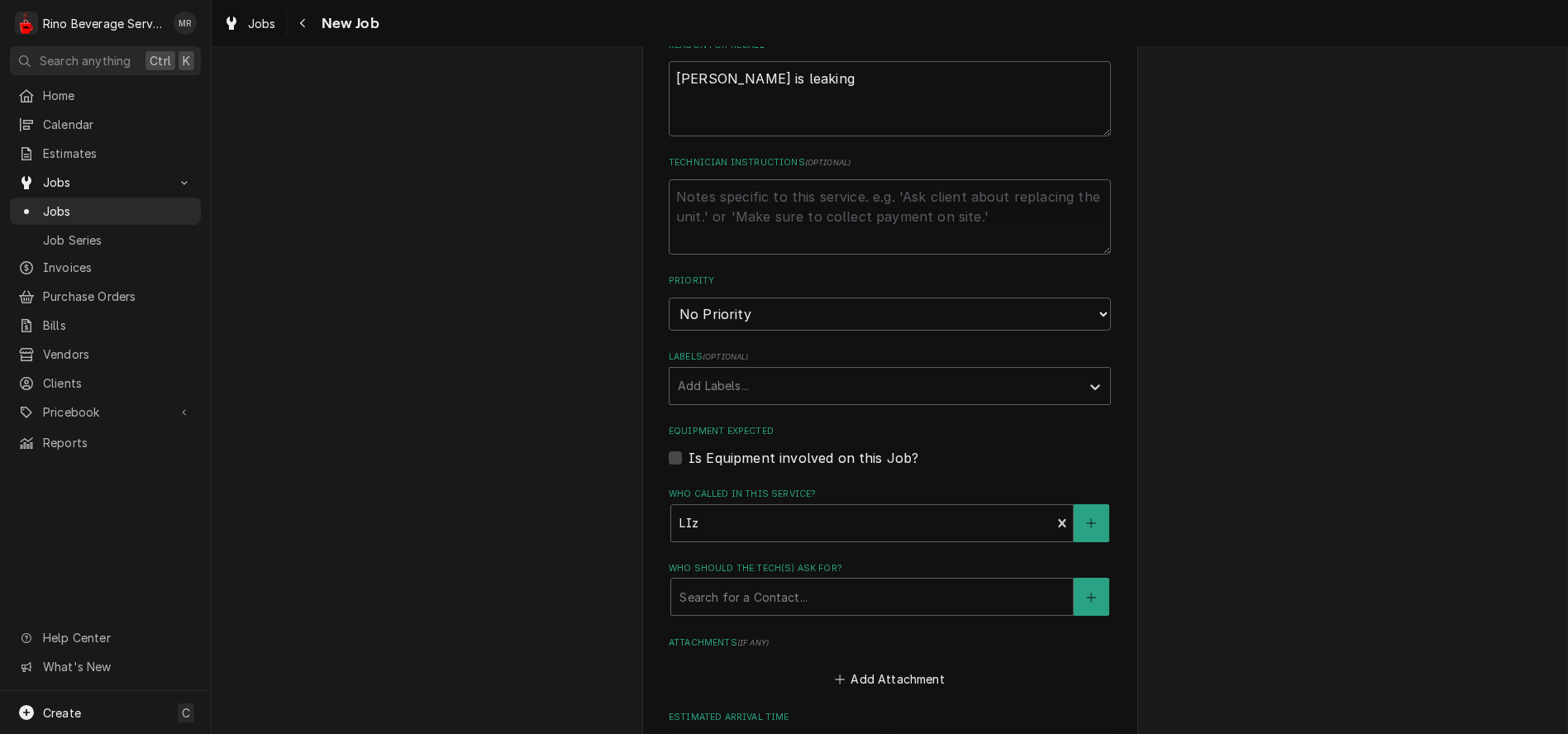
click at [688, 462] on label "Is Equipment involved on this Job?" at bounding box center [803, 457] width 230 height 20
click at [688, 462] on input "Equipment Expected" at bounding box center [909, 466] width 442 height 37
checkbox input "true"
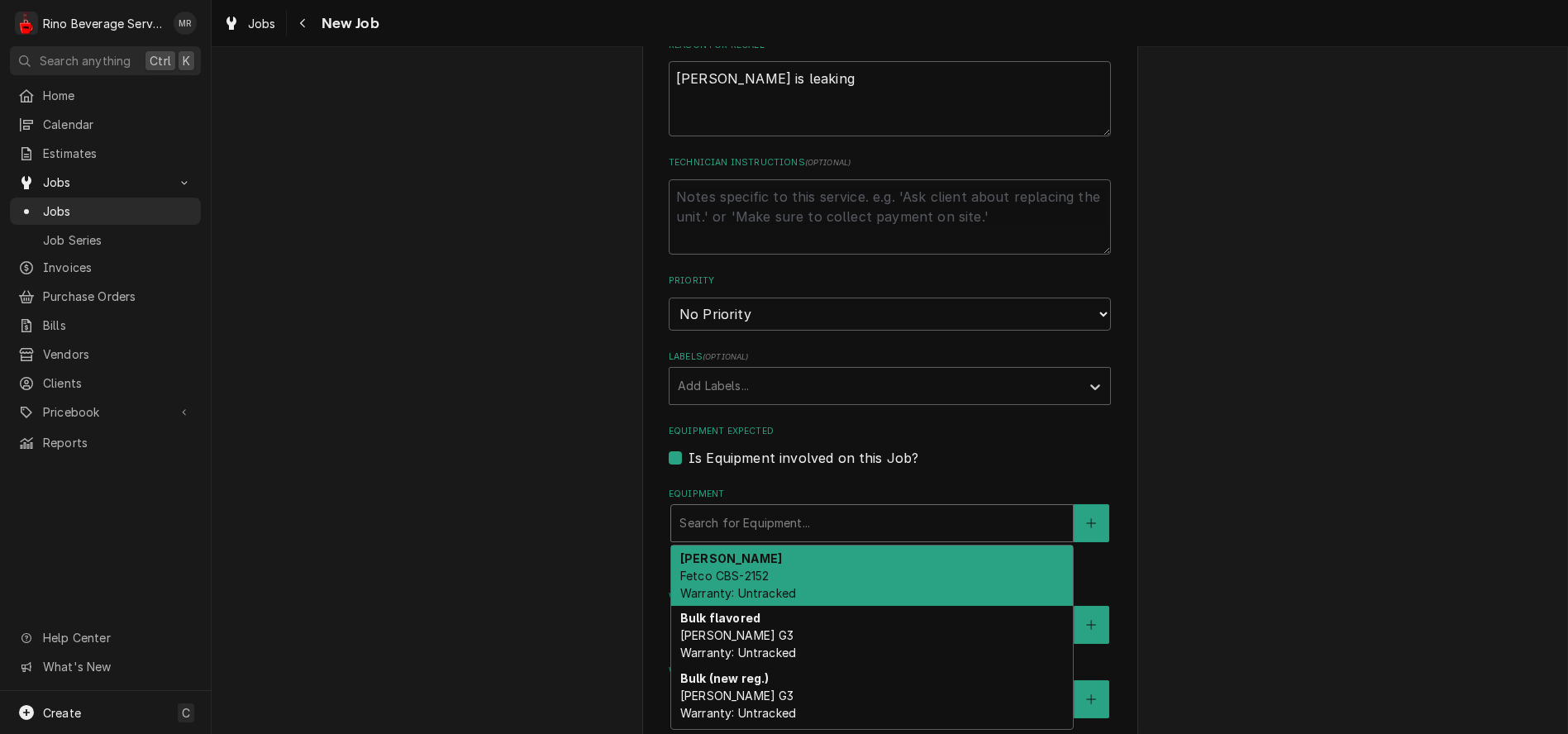
click at [725, 525] on div "Equipment" at bounding box center [872, 523] width 386 height 30
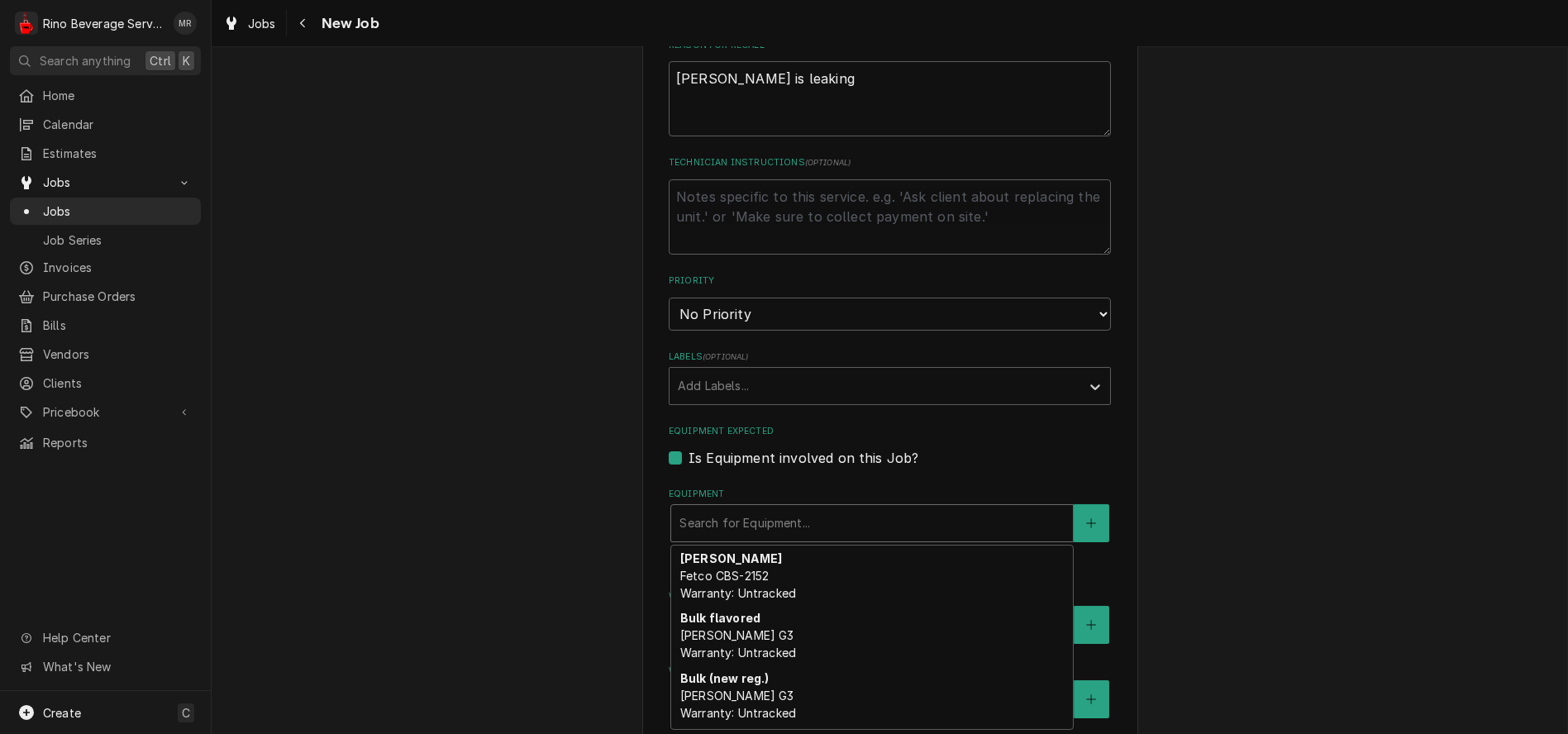
scroll to position [0, 0]
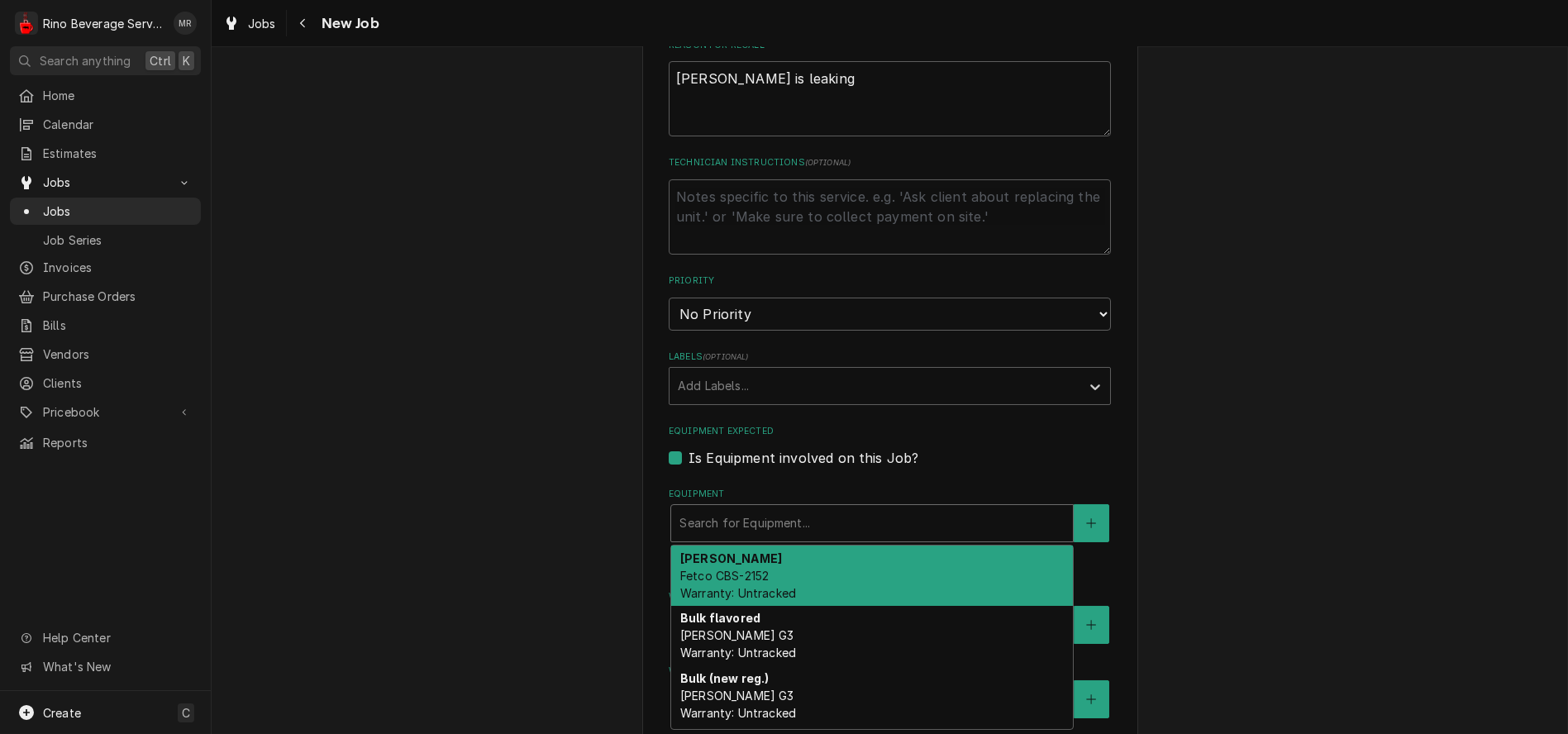
click at [906, 567] on div "[PERSON_NAME] Fetco CBS-2152 Warranty: Untracked" at bounding box center [872, 575] width 402 height 61
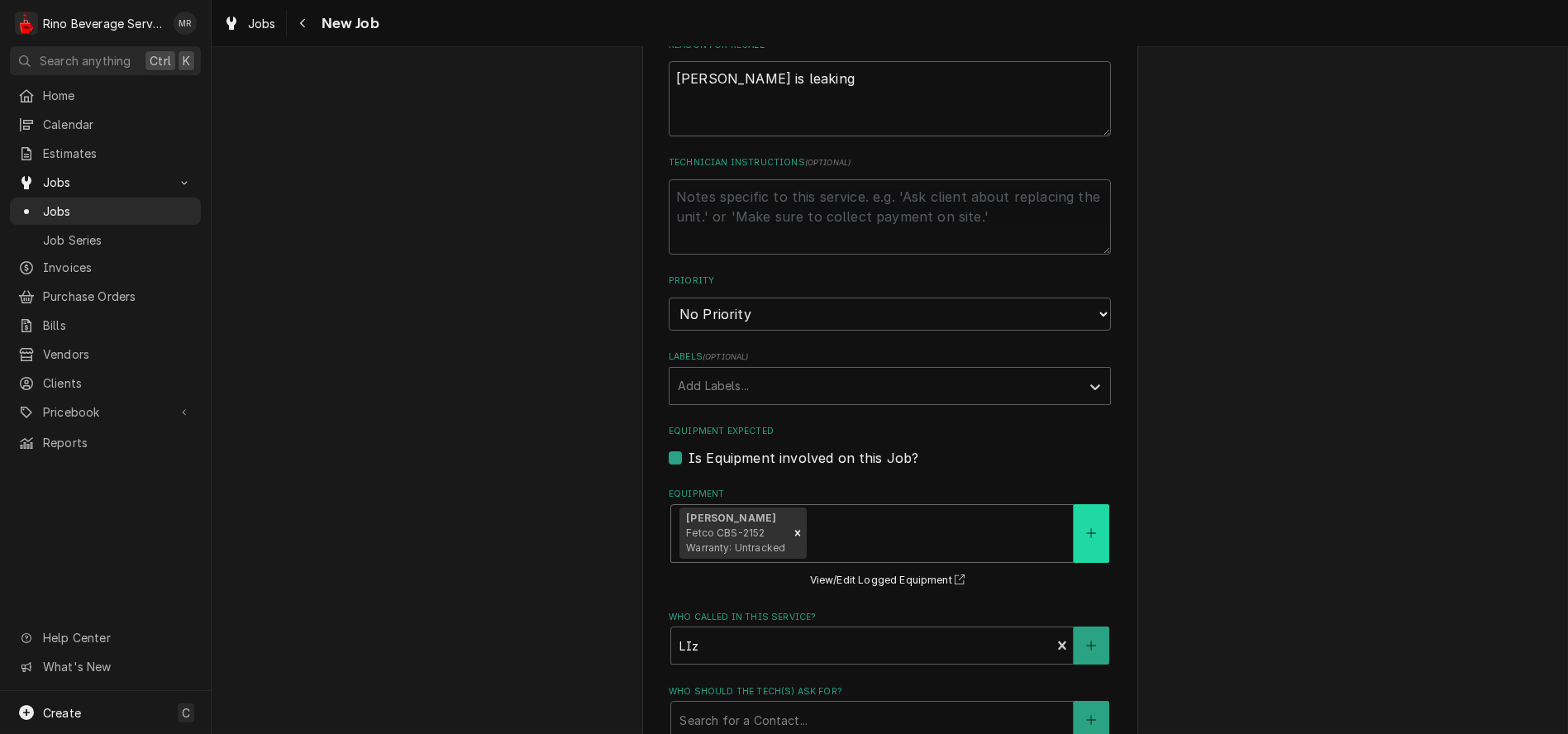
click at [1074, 549] on button "Equipment" at bounding box center [1091, 533] width 35 height 59
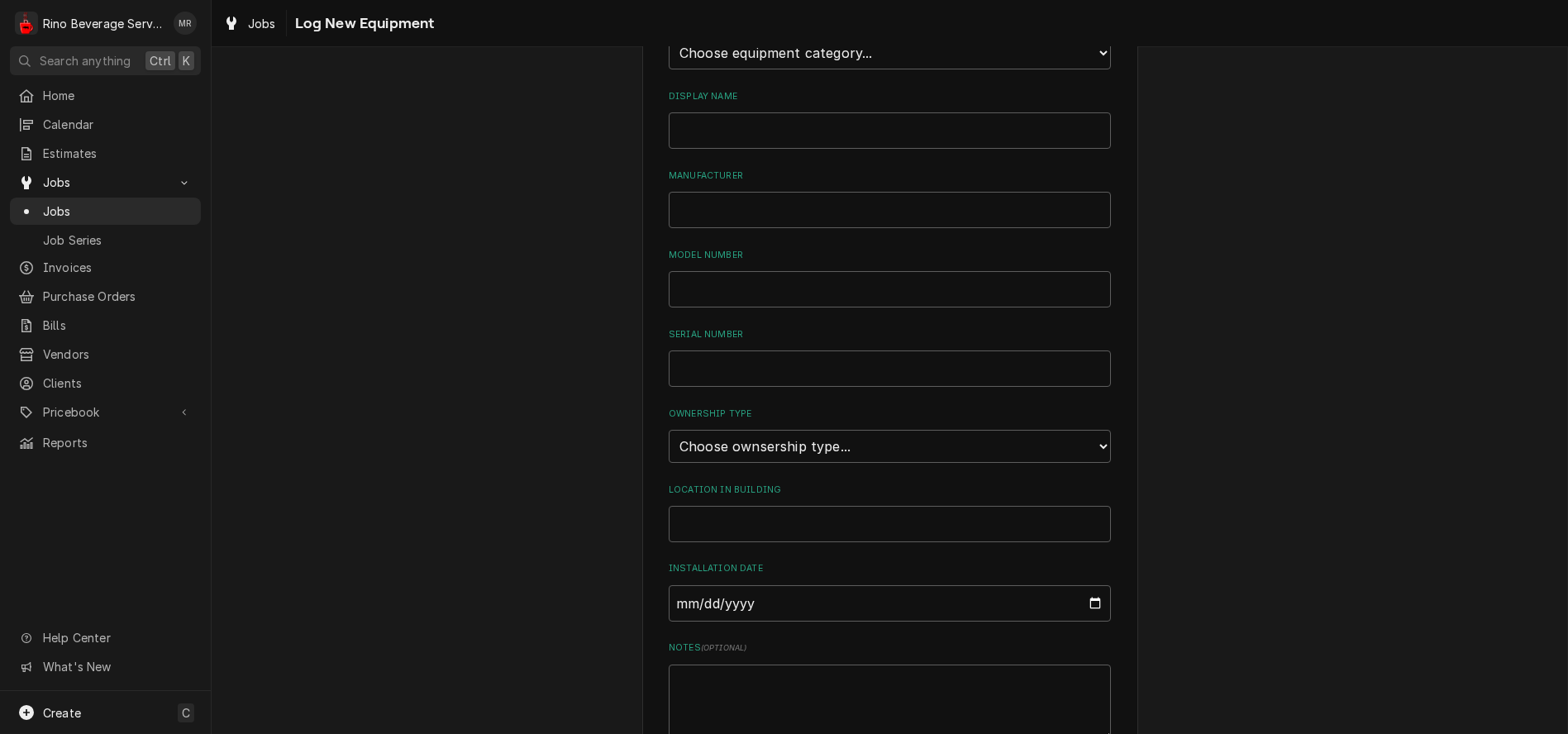
scroll to position [307, 0]
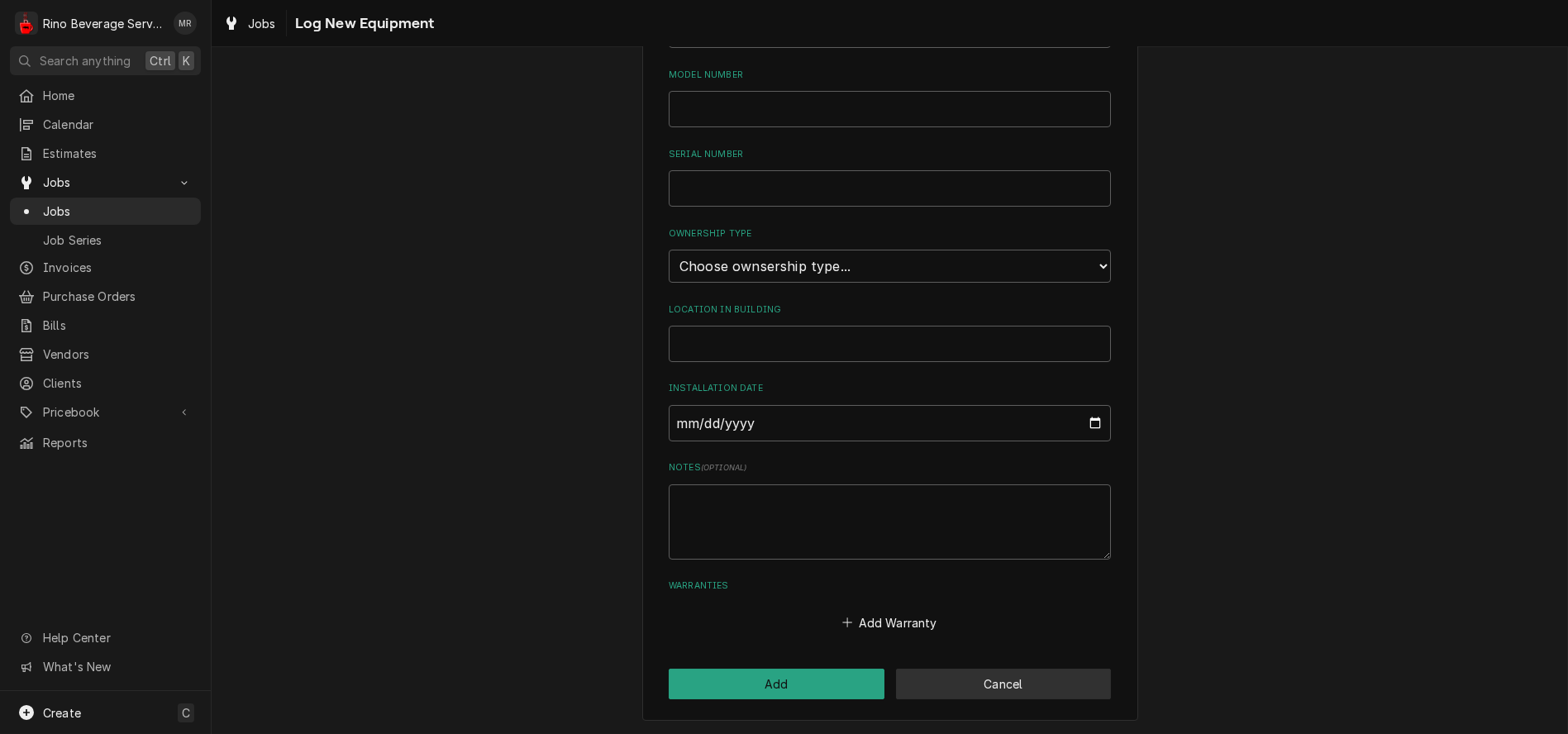
click at [976, 675] on button "Cancel" at bounding box center [1004, 684] width 215 height 31
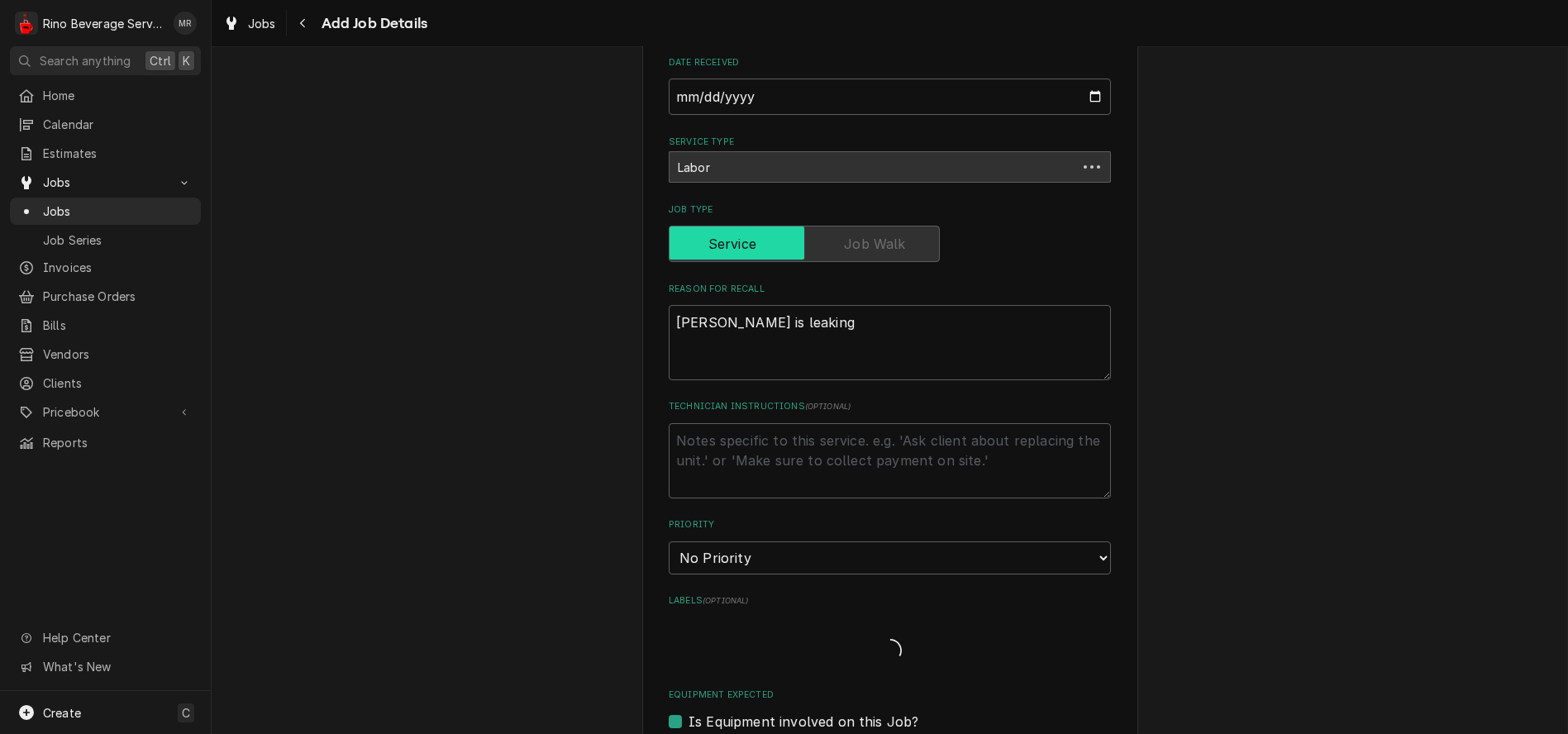
scroll to position [550, 0]
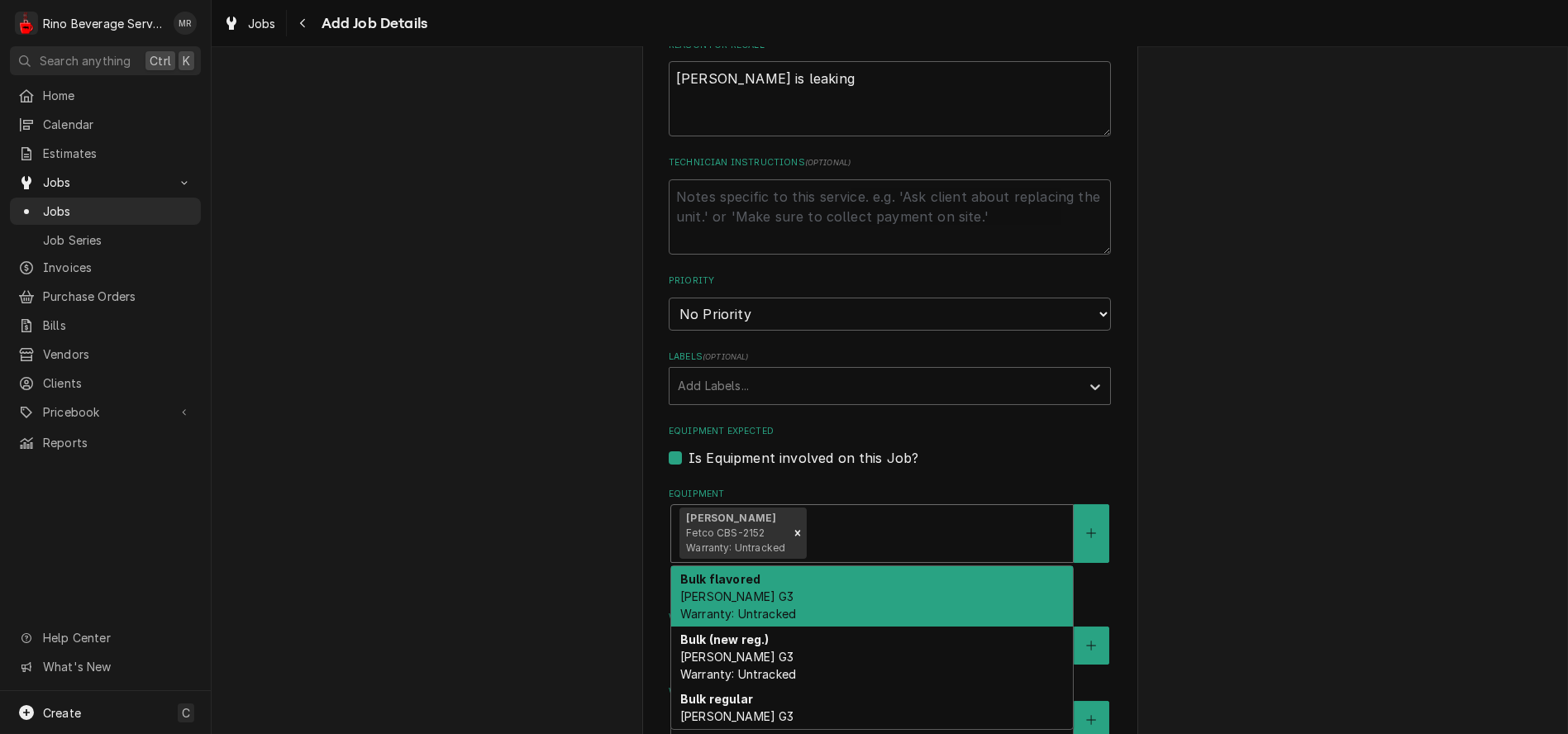
click at [940, 541] on div "Equipment" at bounding box center [938, 532] width 255 height 30
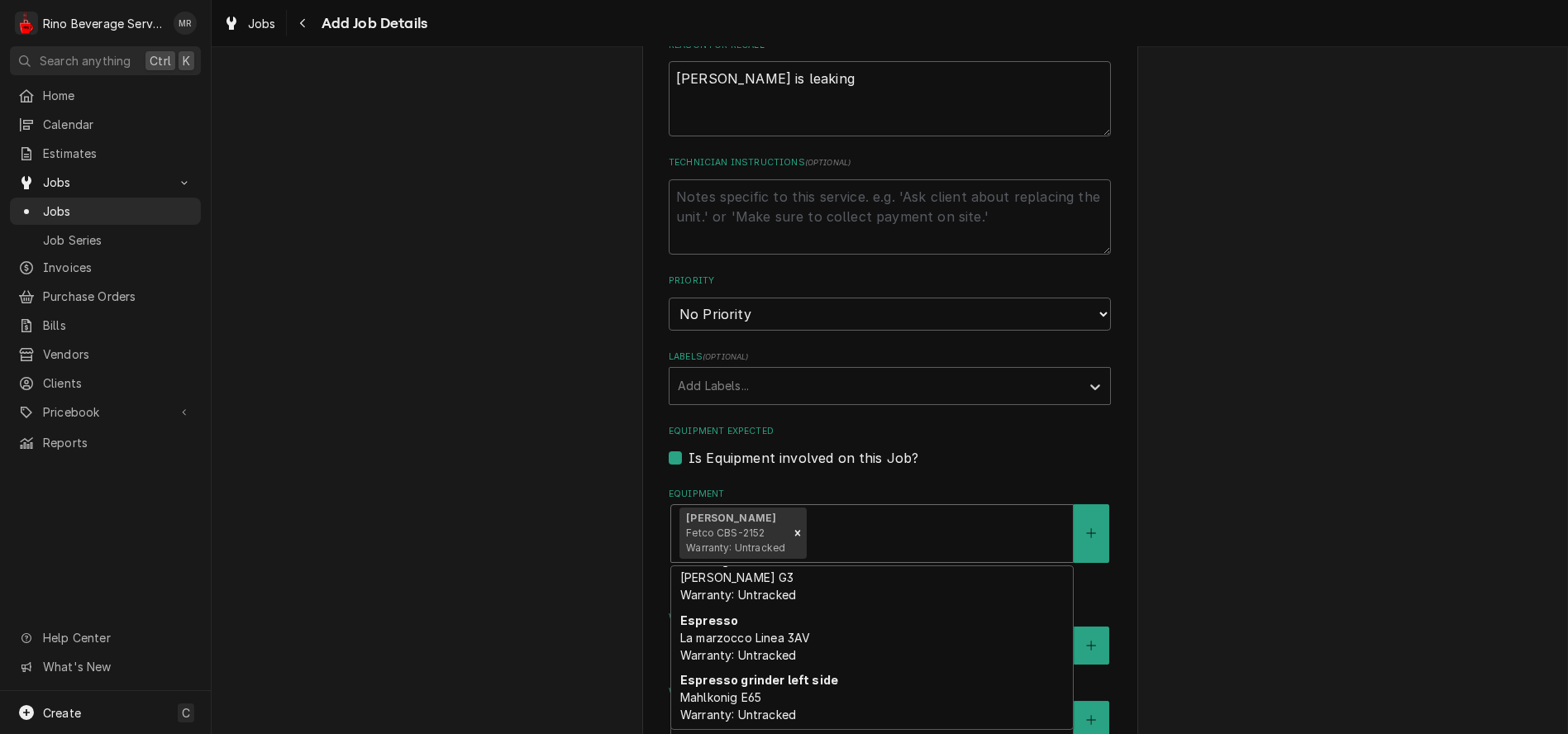
scroll to position [146, 0]
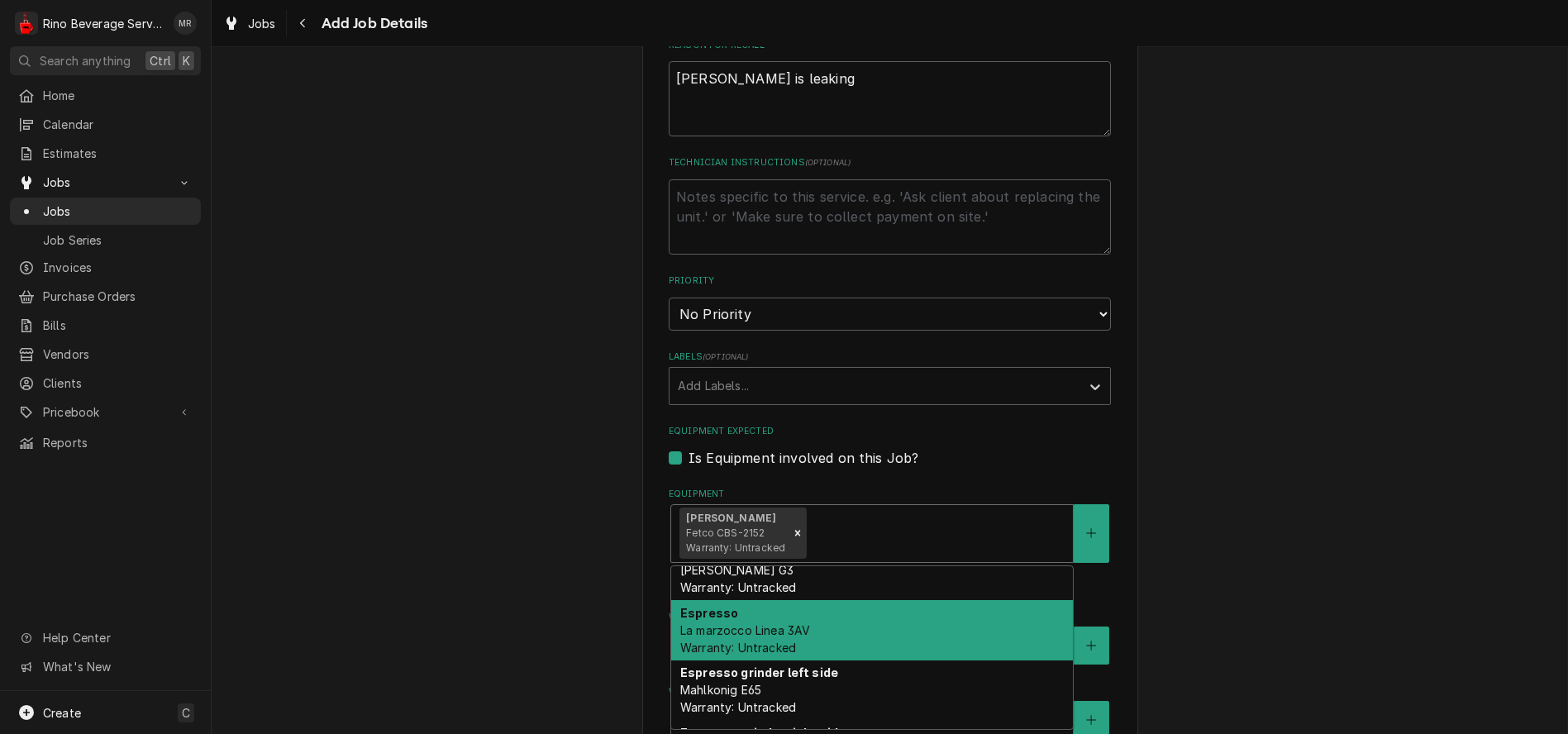
click at [861, 640] on div "Espresso La marzocco Linea 3AV Warranty: Untracked" at bounding box center [872, 630] width 402 height 61
type textarea "x"
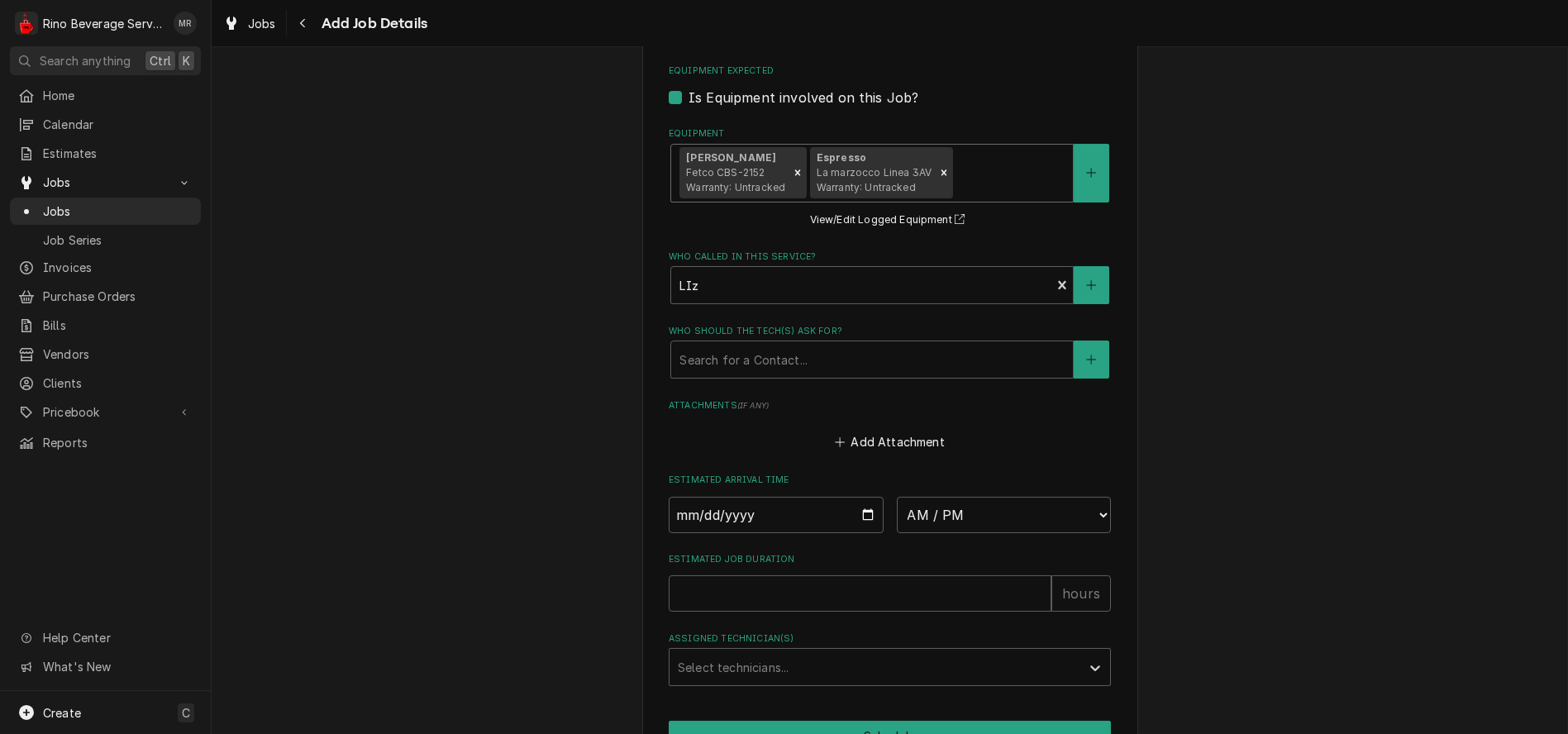
scroll to position [918, 0]
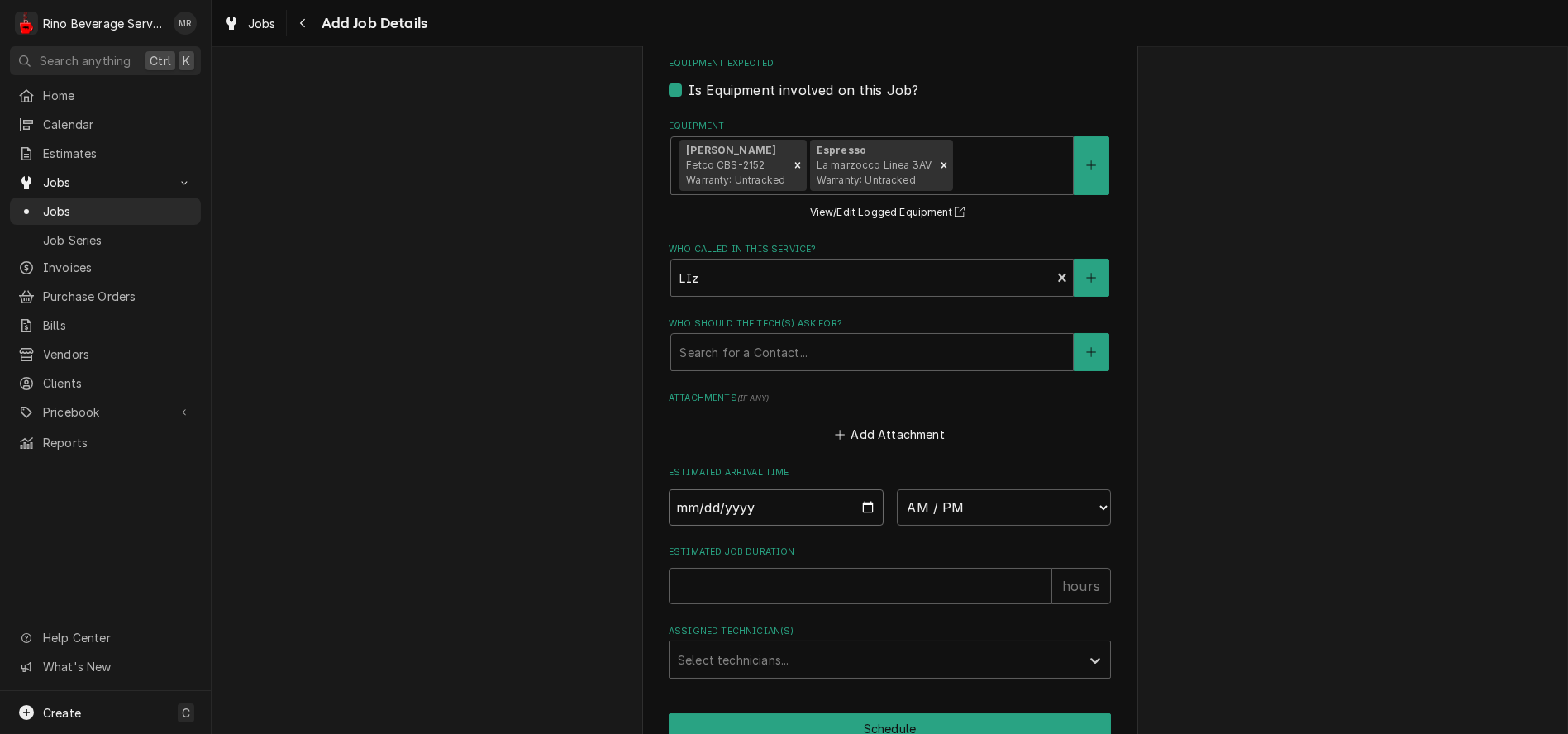
click at [858, 512] on input "Date" at bounding box center [775, 507] width 215 height 37
type input "[DATE]"
type textarea "x"
click at [1089, 513] on select "AM / PM 6:00 AM 6:15 AM 6:30 AM 6:45 AM 7:00 AM 7:15 AM 7:30 AM 7:45 AM 8:00 AM…" at bounding box center [1004, 507] width 215 height 37
select select "11:45:00"
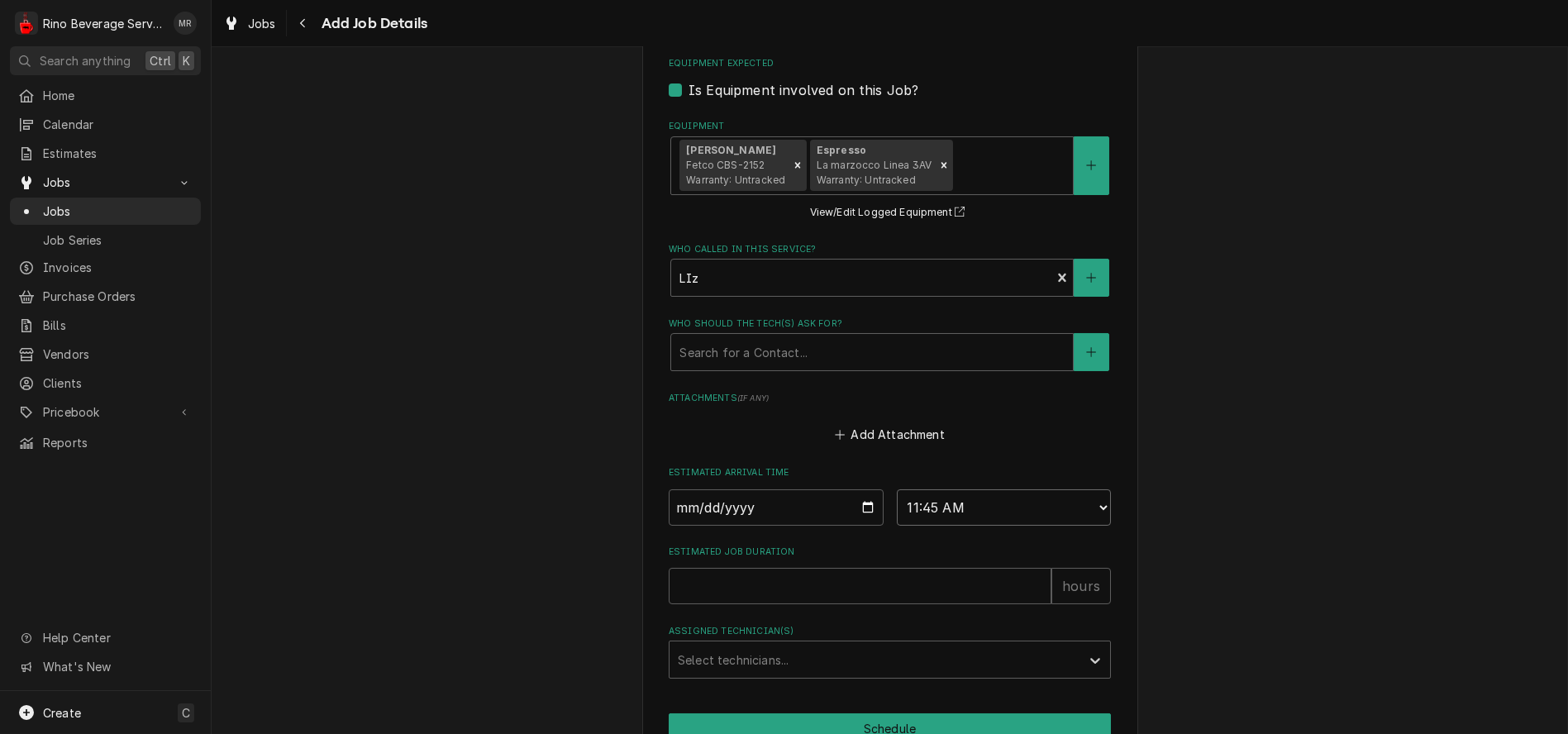
click at [897, 494] on select "AM / PM 6:00 AM 6:15 AM 6:30 AM 6:45 AM 7:00 AM 7:15 AM 7:30 AM 7:45 AM 8:00 AM…" at bounding box center [1004, 507] width 215 height 37
type textarea "x"
type input "1"
click at [1029, 588] on input "1" at bounding box center [860, 585] width 383 height 37
type textarea "x"
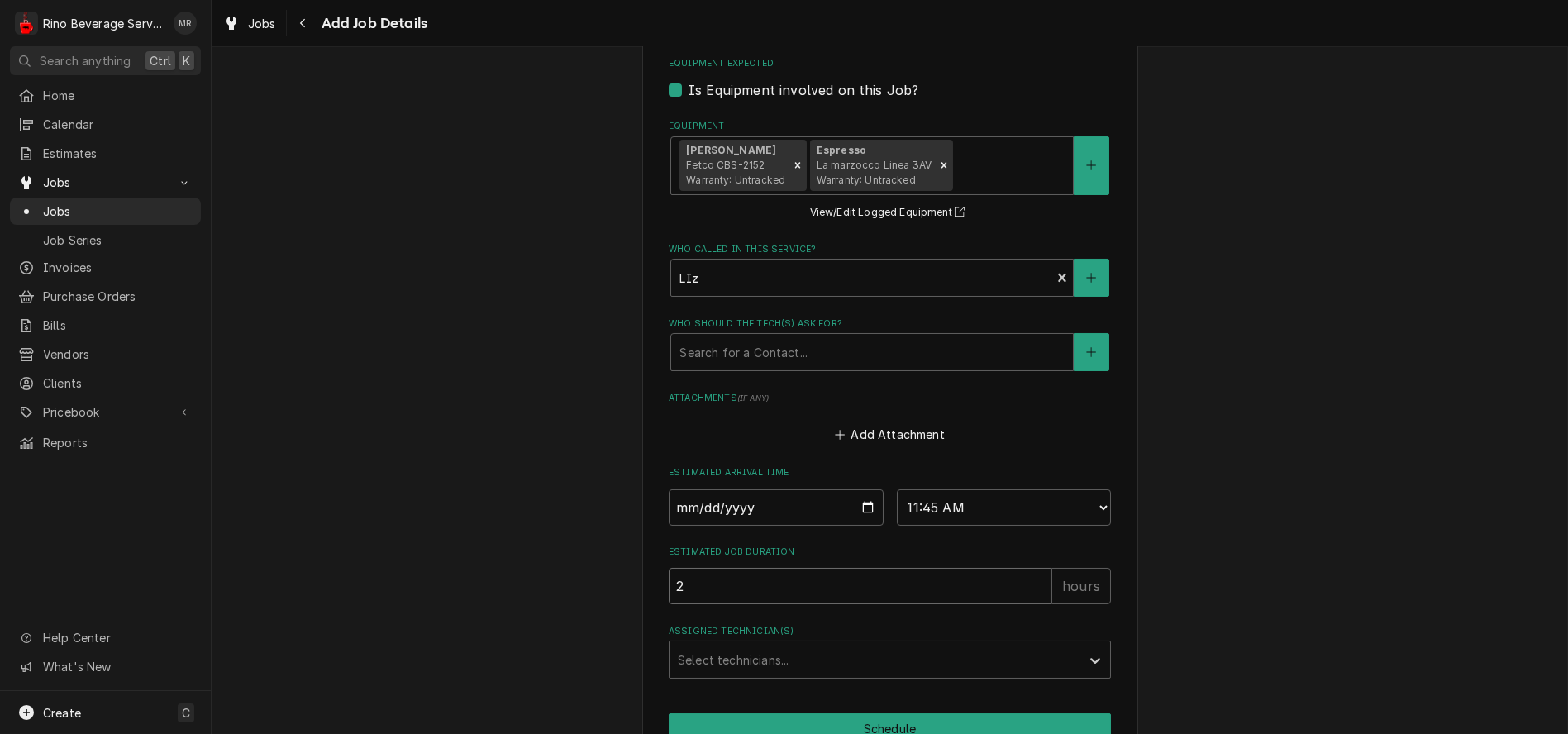
type input "2"
click at [1029, 588] on input "2" at bounding box center [860, 585] width 383 height 37
click at [946, 664] on div "Assigned Technician(s)" at bounding box center [875, 659] width 394 height 30
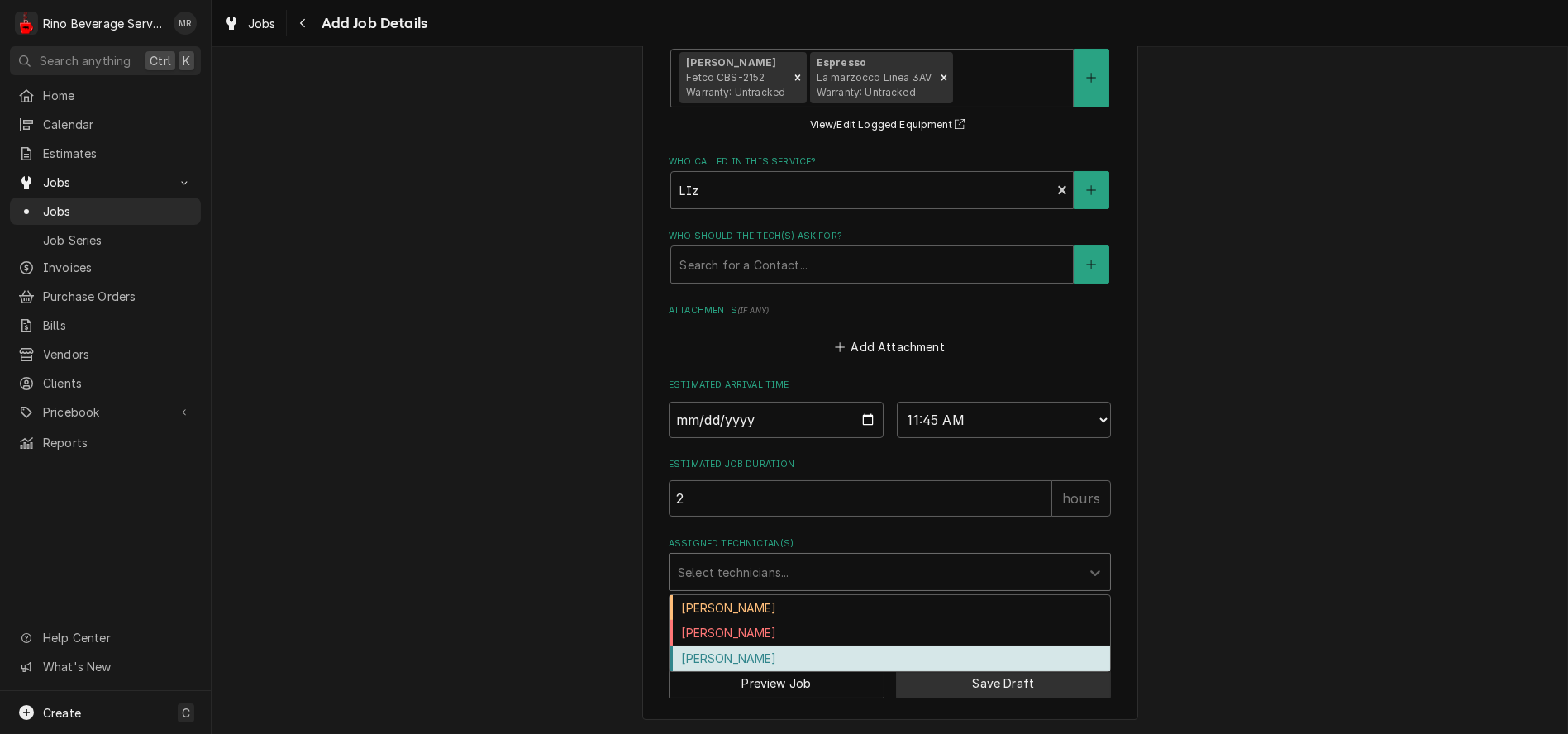
scroll to position [1013, 0]
click at [877, 657] on div "Graham Wick" at bounding box center [889, 658] width 440 height 26
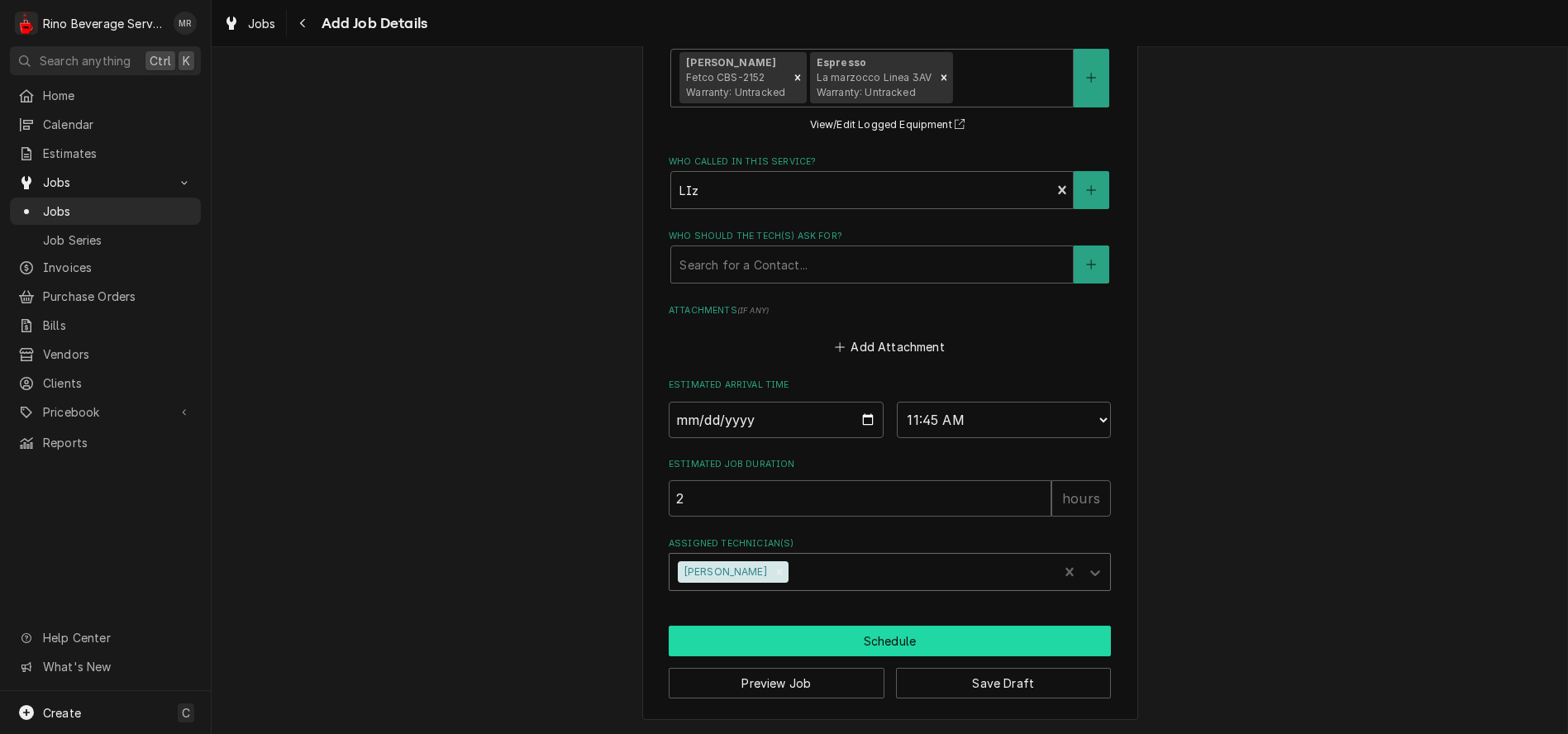
click at [875, 640] on button "Schedule" at bounding box center [889, 641] width 442 height 31
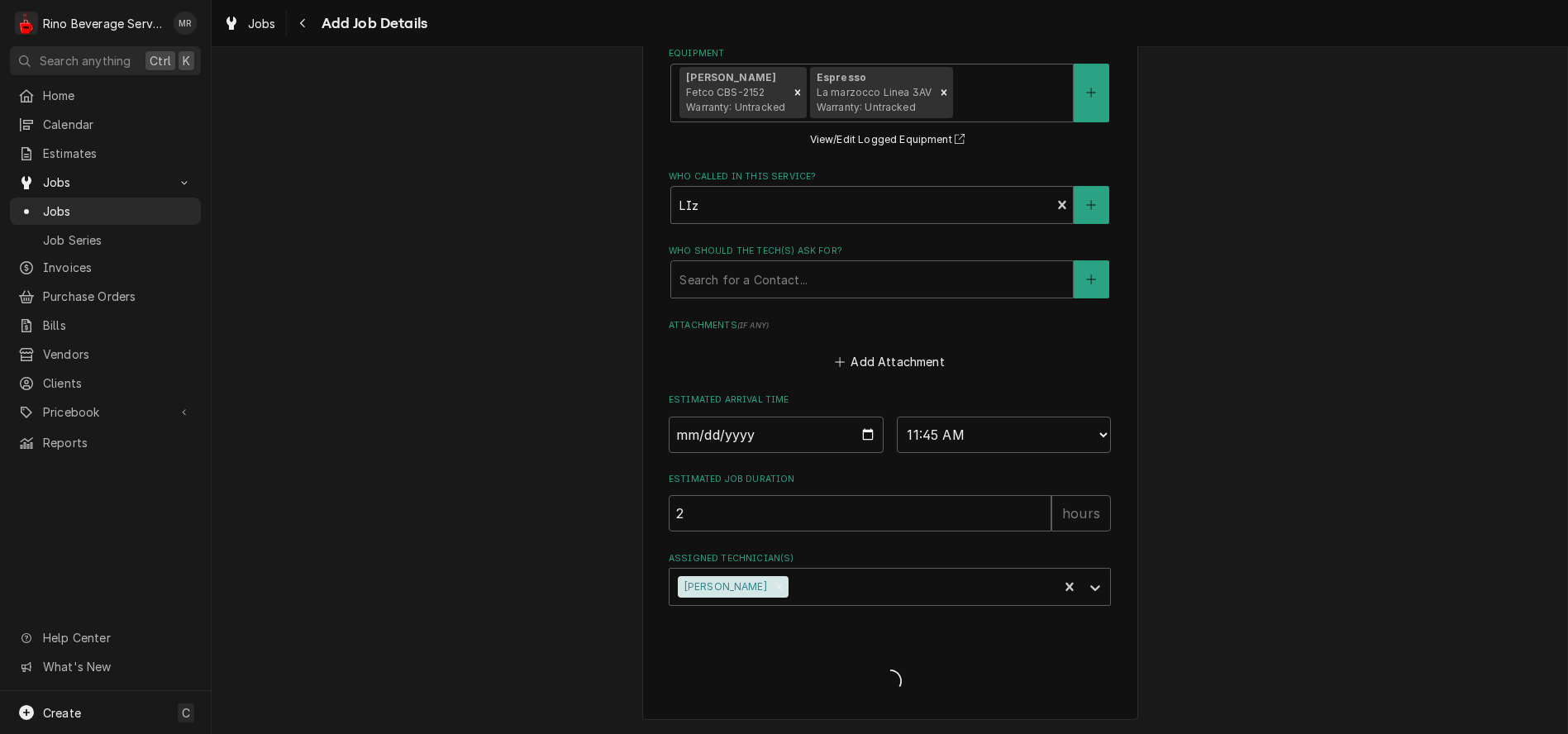
scroll to position [996, 0]
type textarea "x"
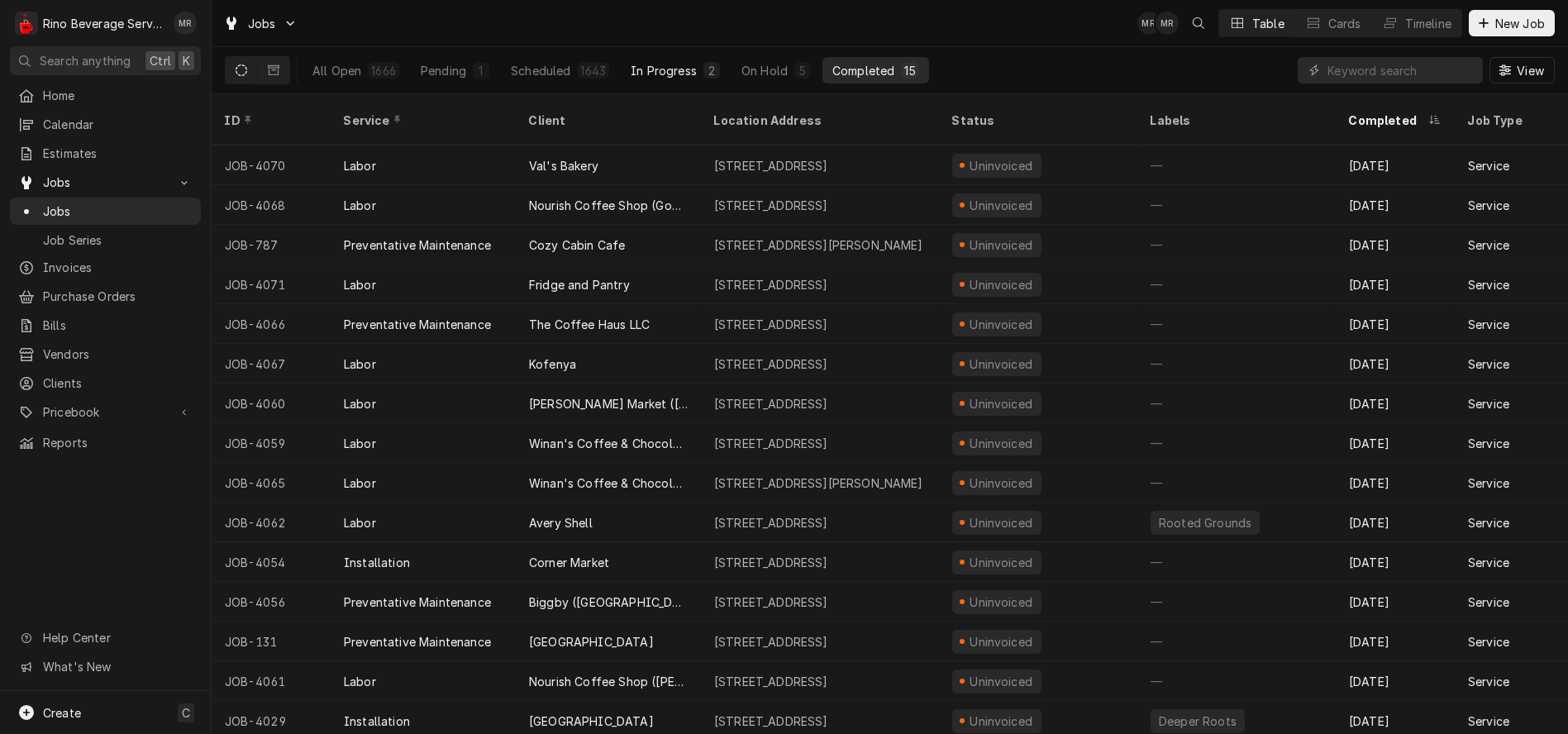
click at [687, 68] on div "In Progress" at bounding box center [663, 71] width 66 height 17
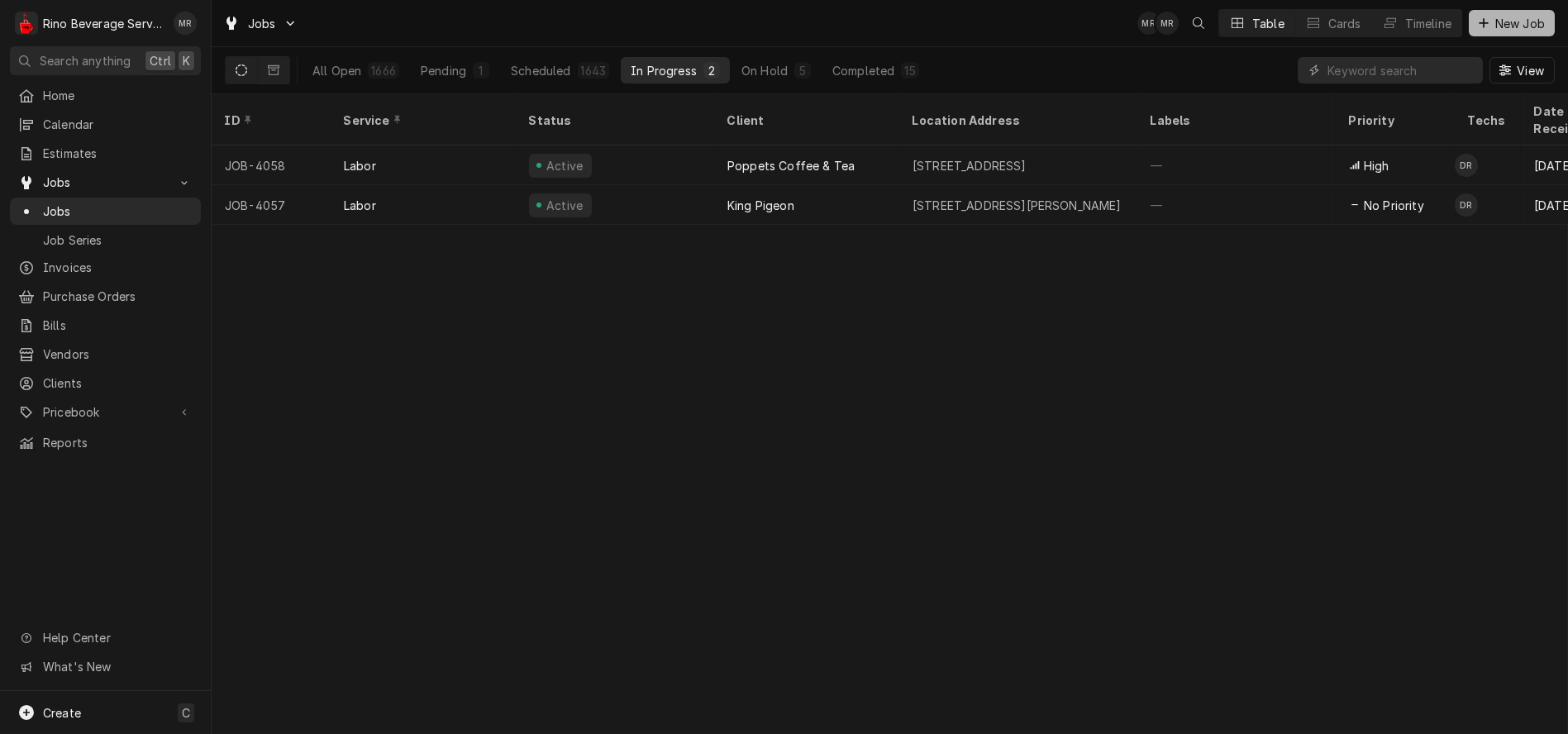
click at [1528, 18] on span "New Job" at bounding box center [1520, 23] width 56 height 17
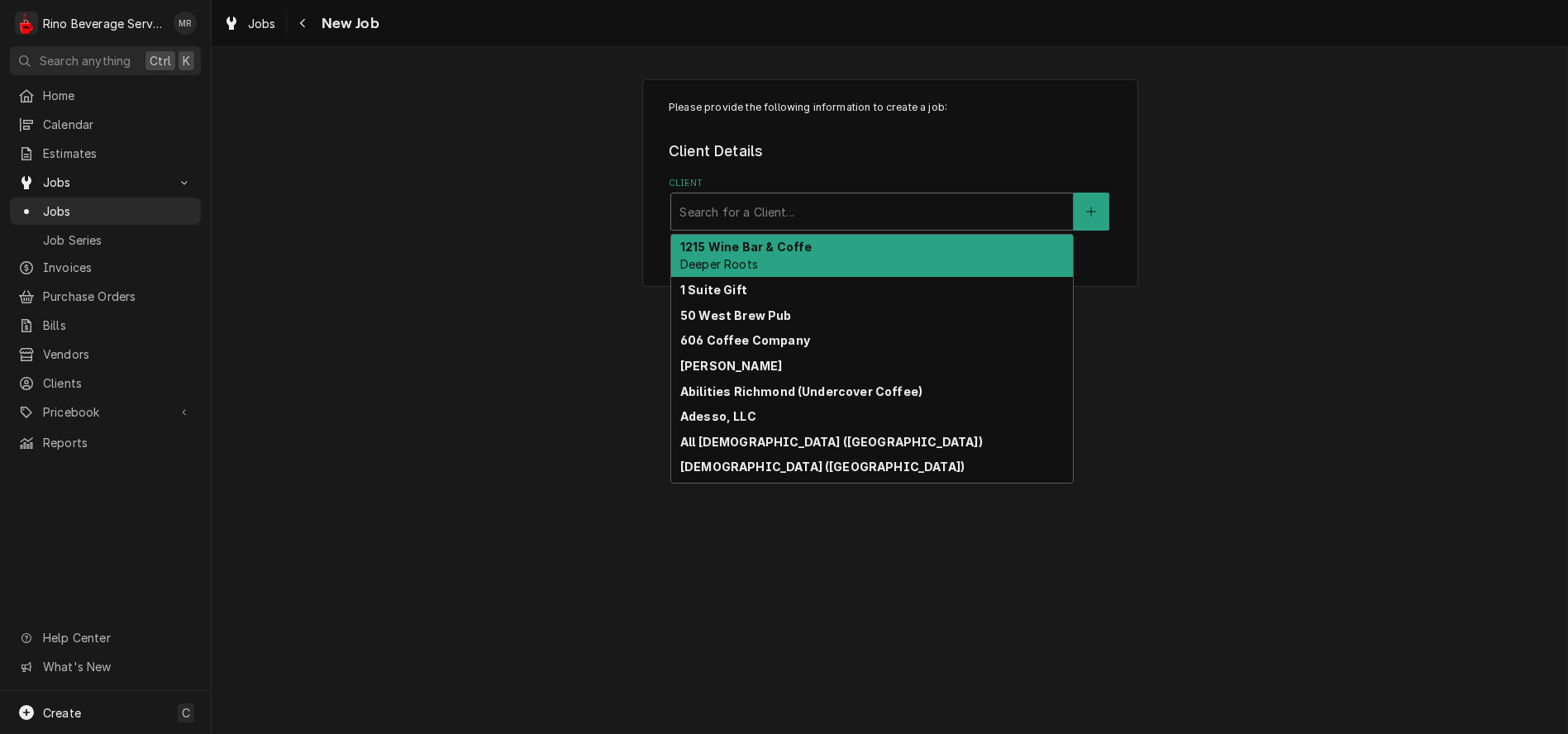
click at [952, 213] on div "Client" at bounding box center [872, 211] width 386 height 30
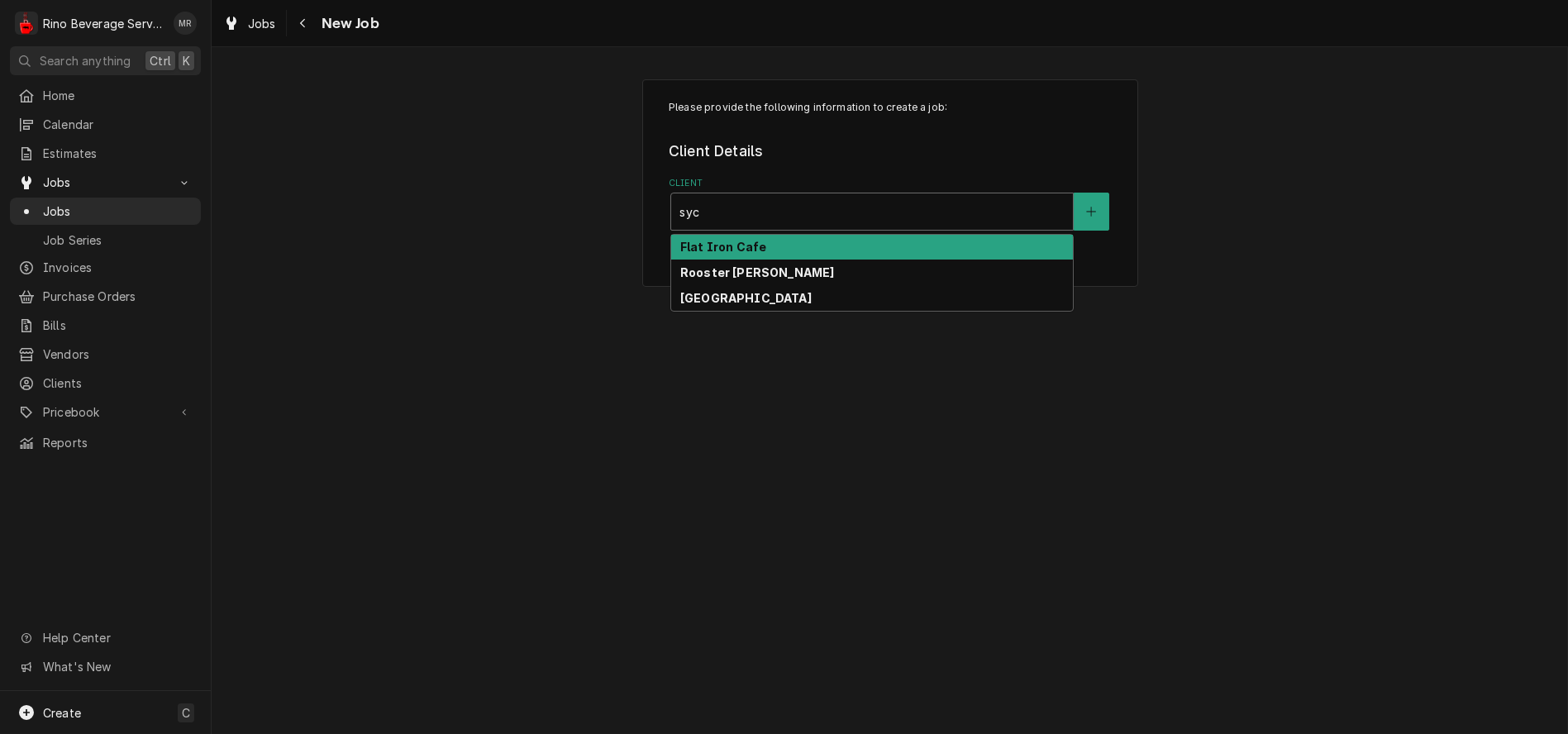
type input "syca"
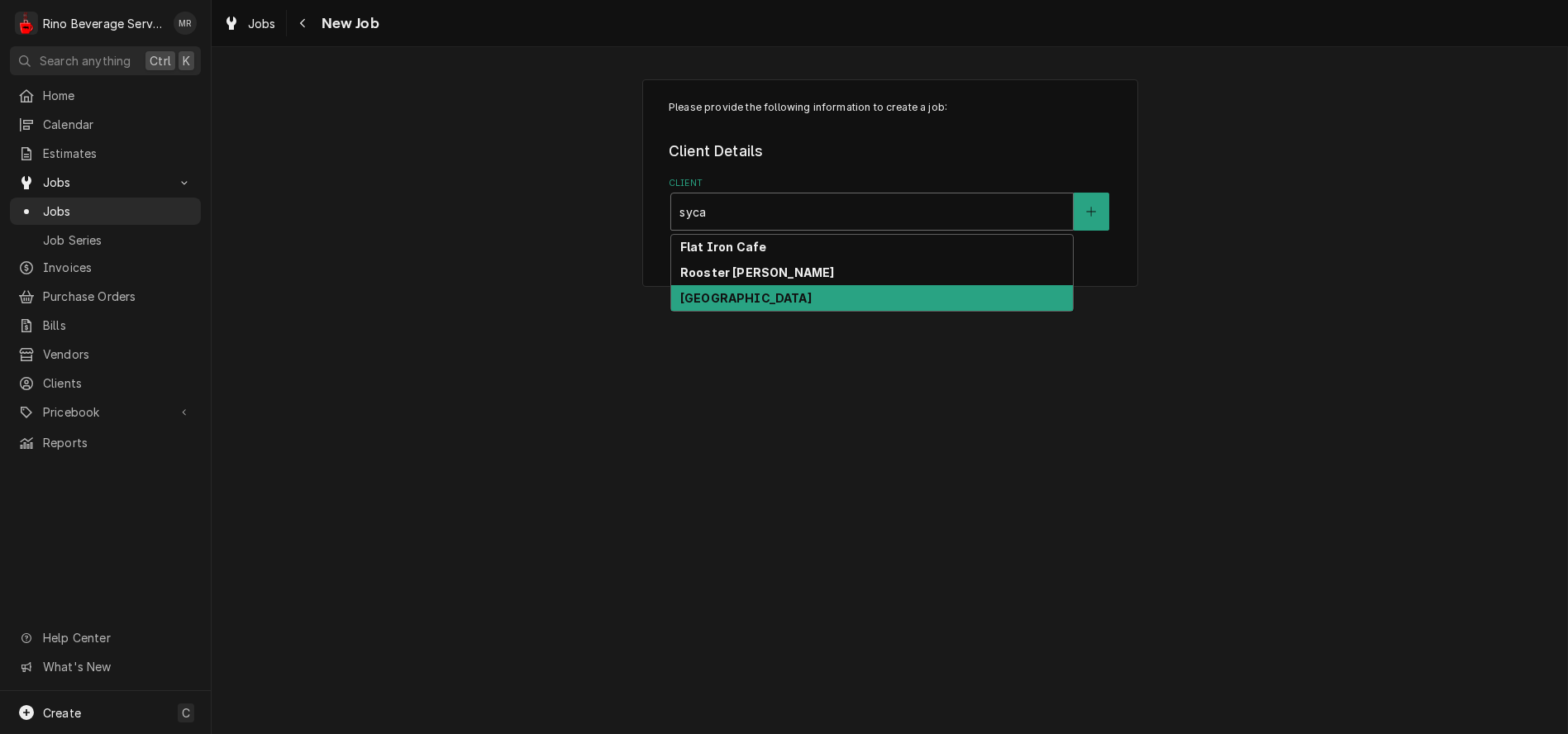
click at [921, 298] on div "[GEOGRAPHIC_DATA]" at bounding box center [872, 298] width 402 height 26
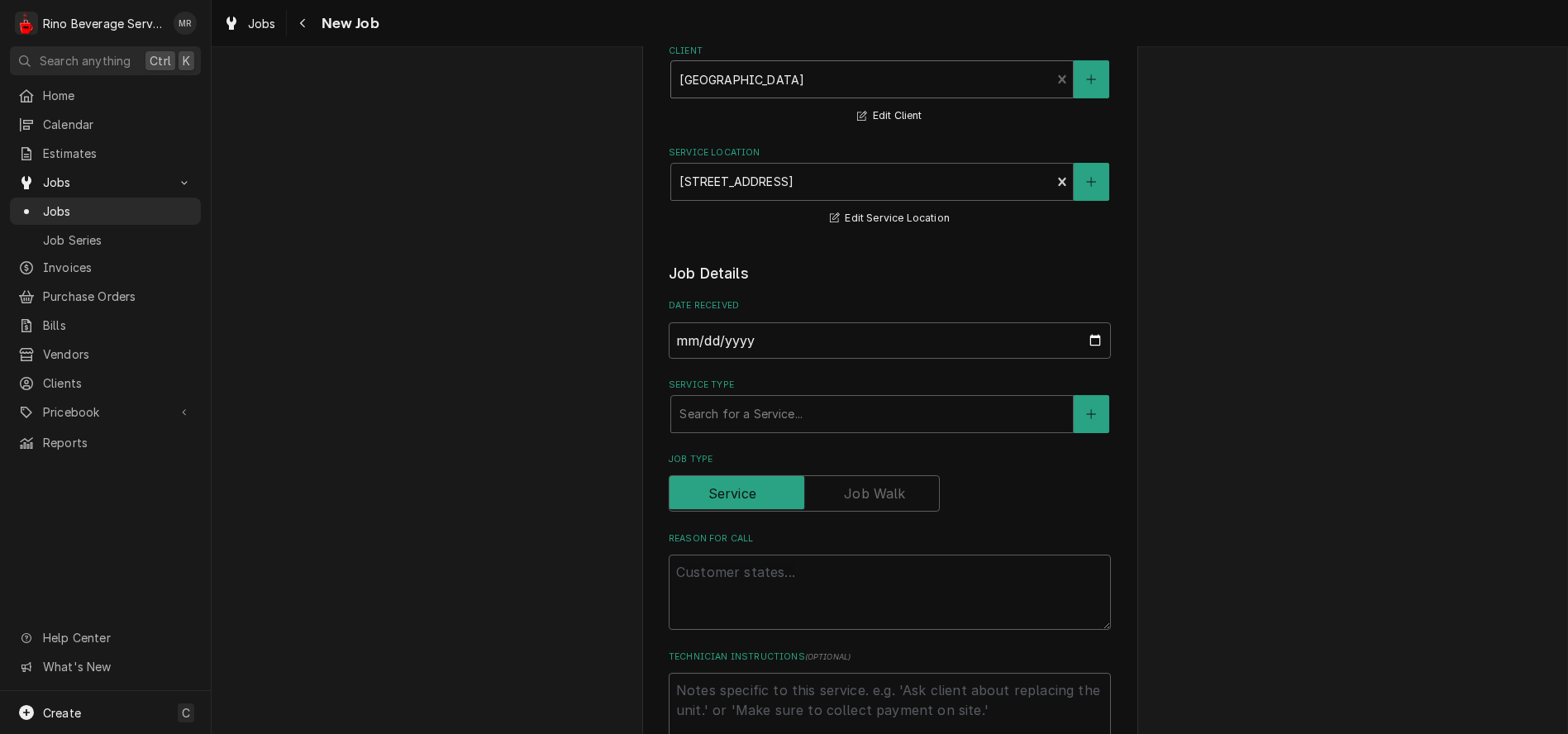
scroll to position [184, 0]
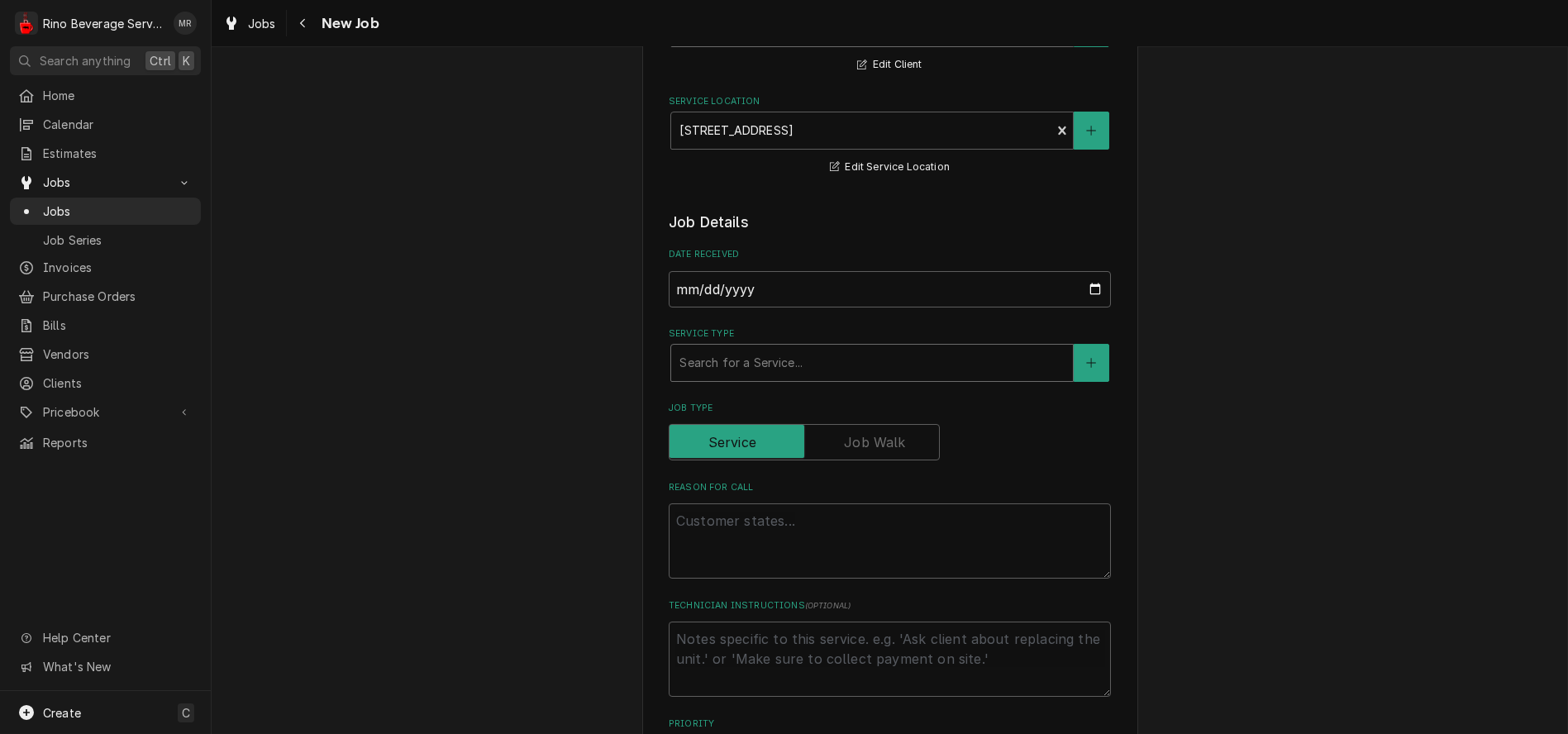
click at [751, 363] on div "Service Type" at bounding box center [872, 362] width 386 height 30
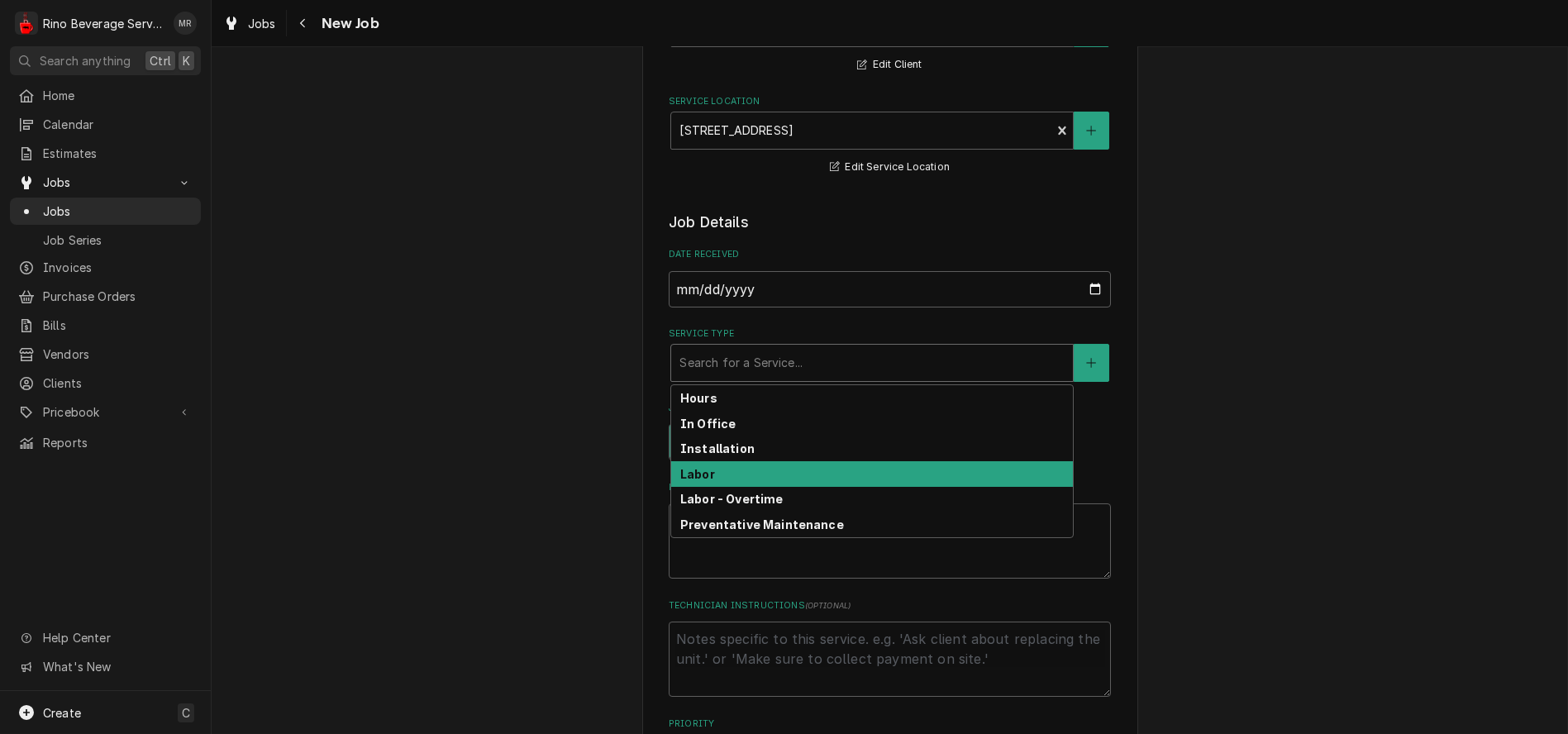
click at [761, 473] on div "Labor" at bounding box center [872, 474] width 402 height 26
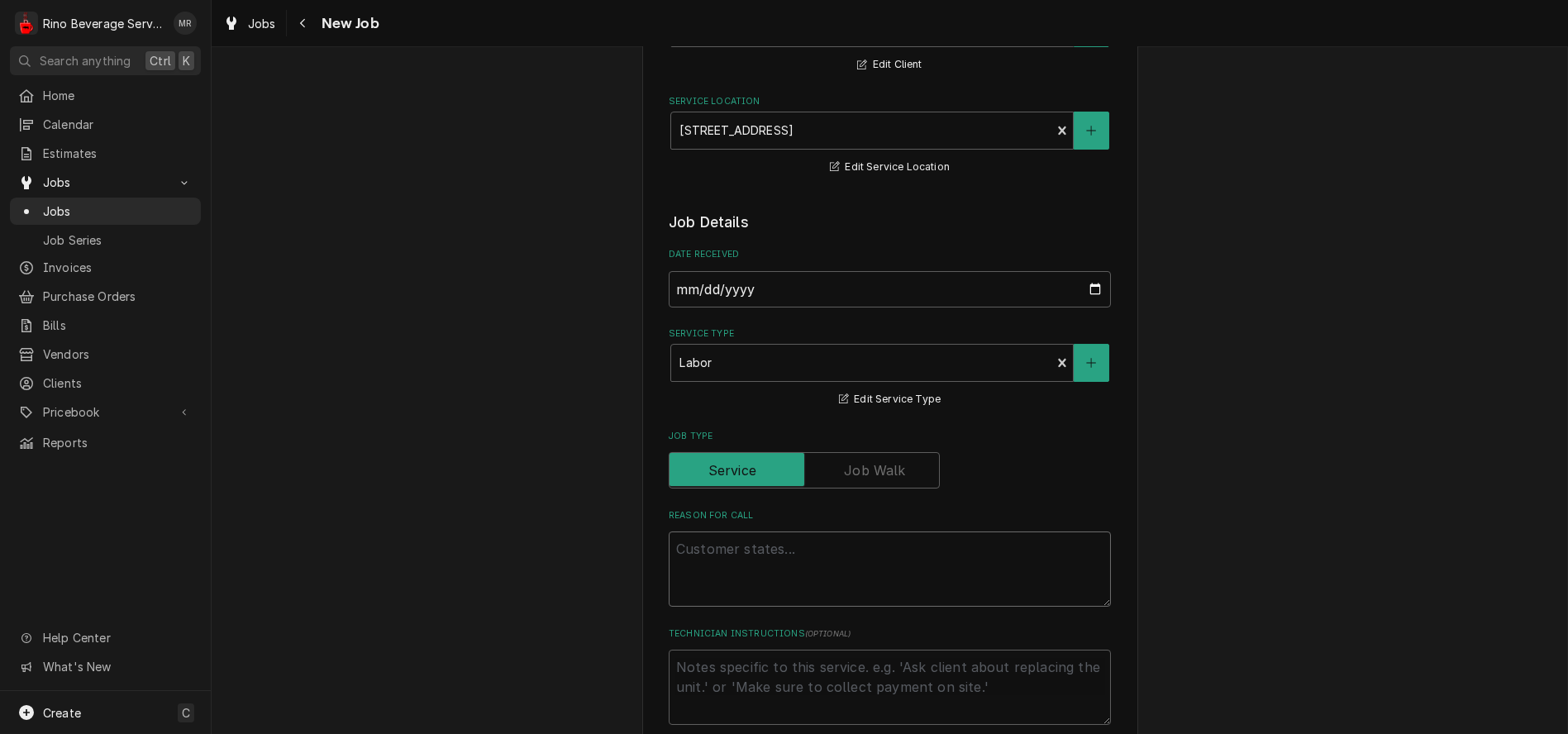
click at [737, 548] on textarea "Reason For Call" at bounding box center [889, 569] width 442 height 75
type textarea "x"
type textarea "m"
type textarea "x"
type textarea "mi"
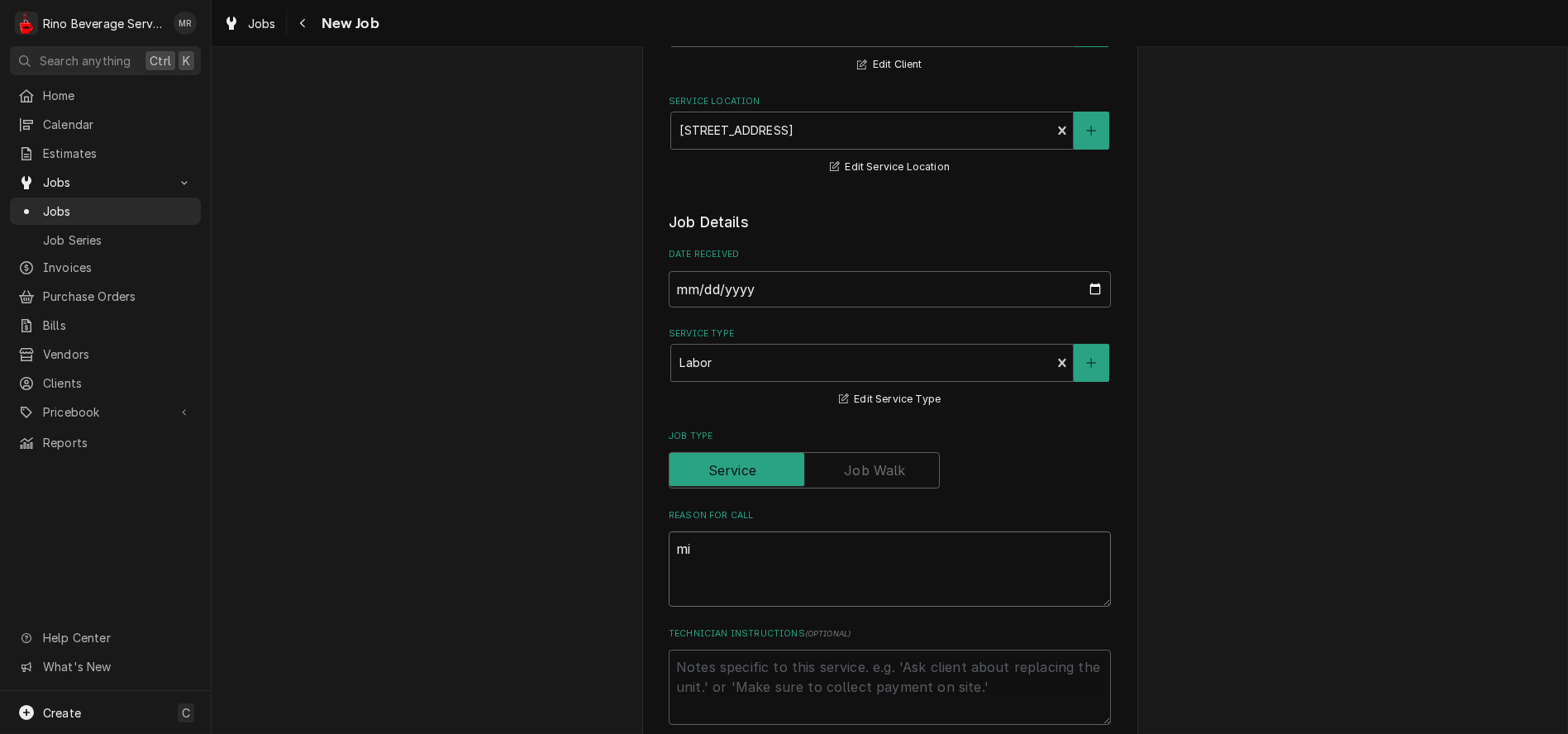
type textarea "x"
type textarea "mil"
type textarea "x"
type textarea "milk"
type textarea "x"
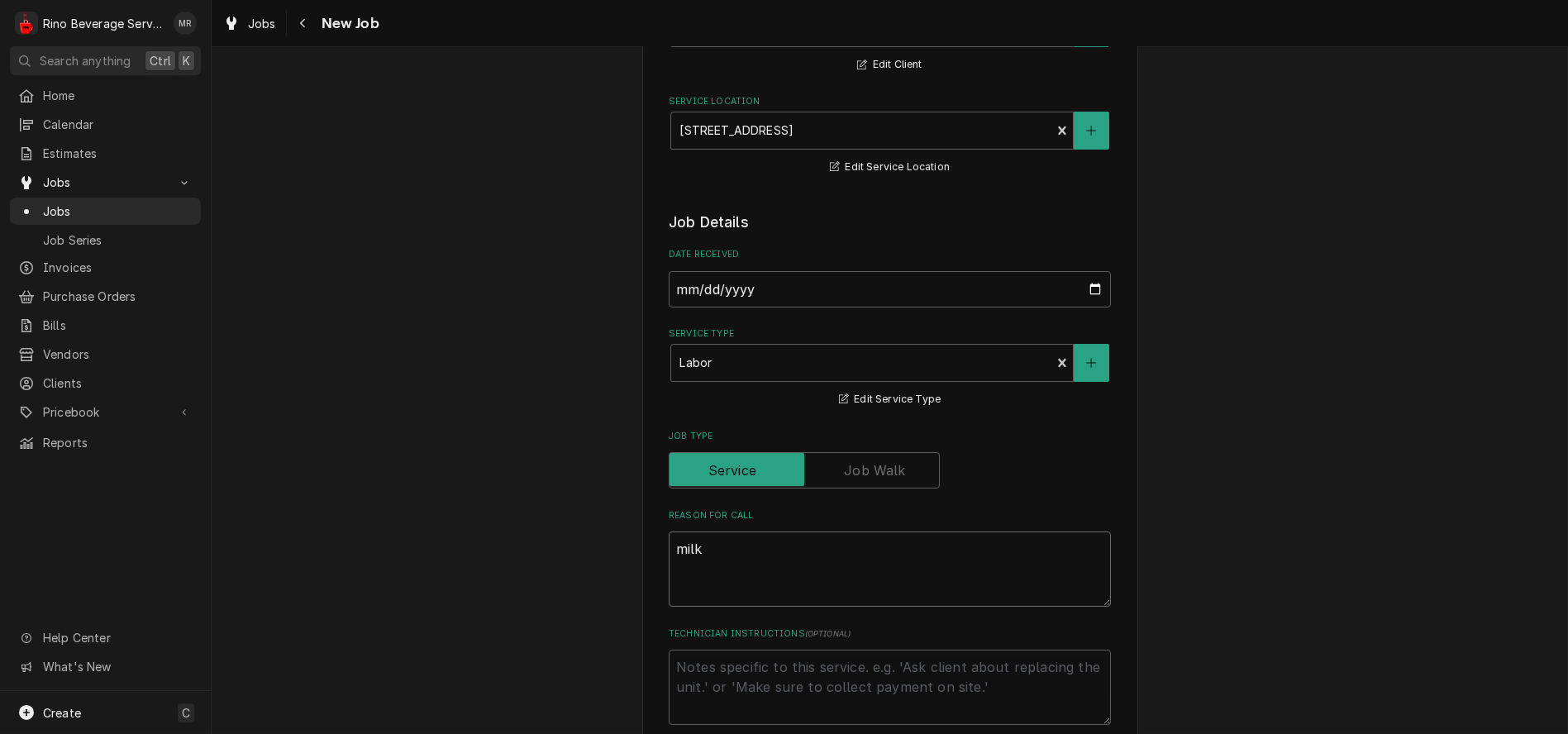
type textarea "milk"
type textarea "x"
type textarea "milk c"
type textarea "x"
type textarea "milk co"
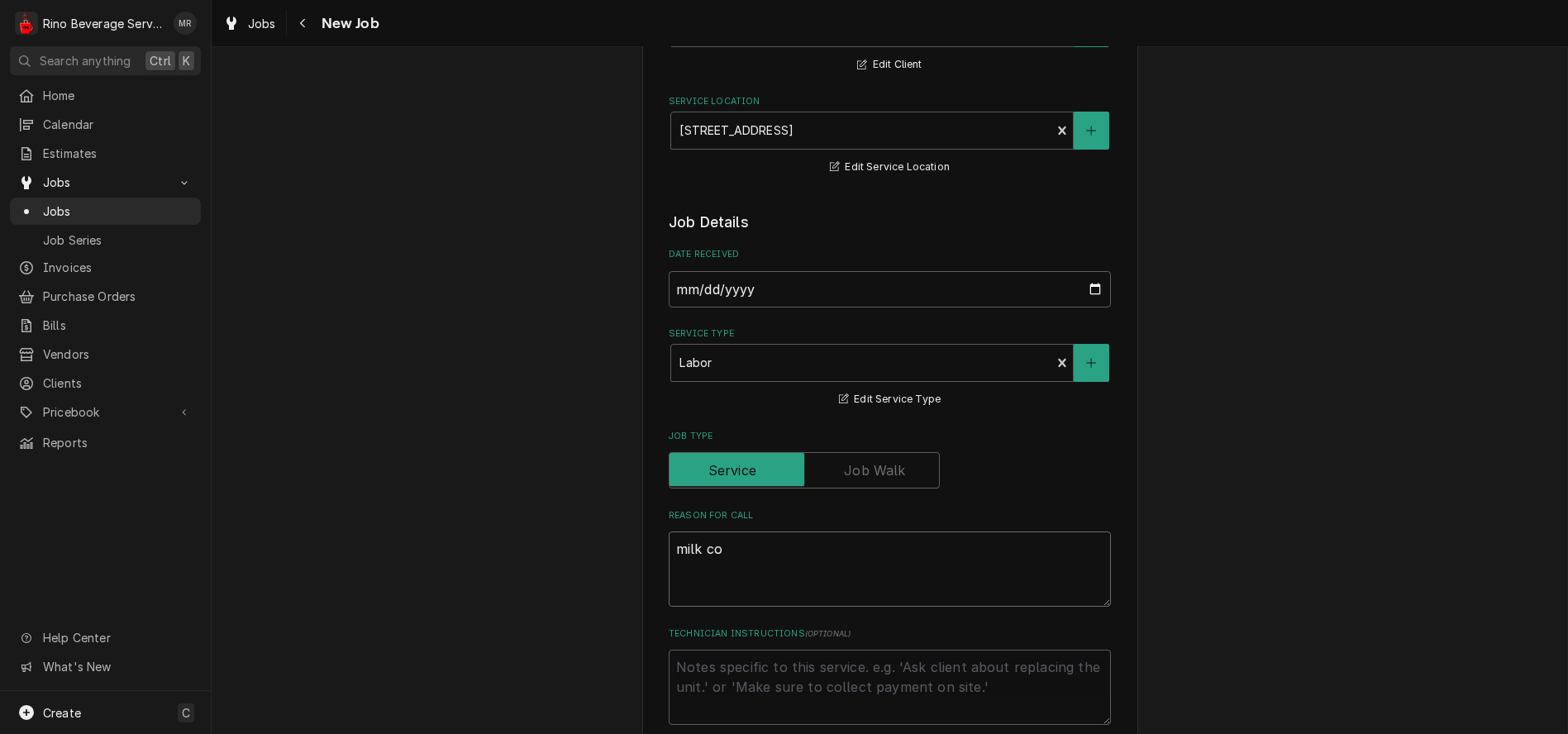
type textarea "x"
type textarea "milk coo"
type textarea "x"
type textarea "milk cool"
type textarea "x"
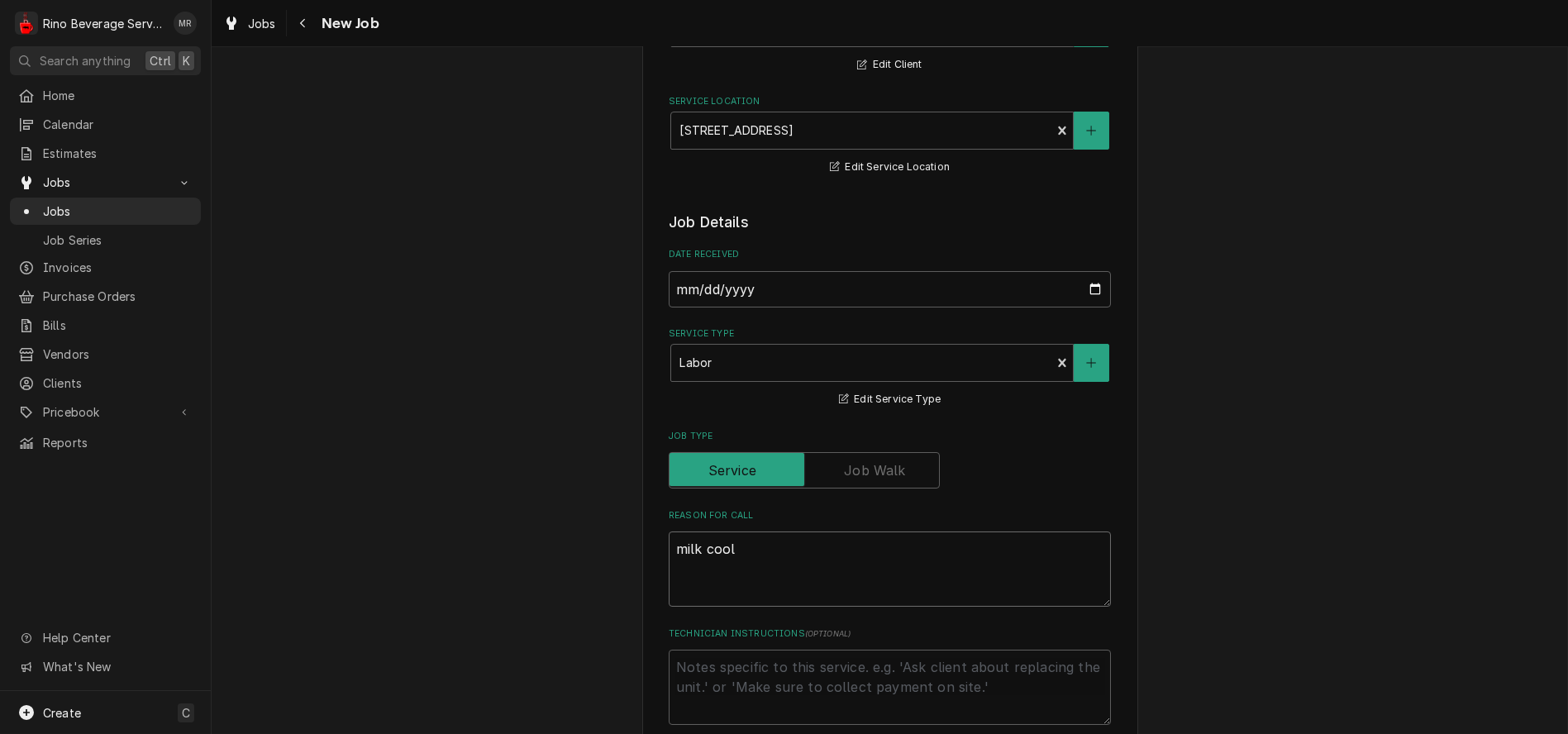
type textarea "milk coole"
type textarea "x"
type textarea "milk cool"
type textarea "x"
type textarea "milk coo"
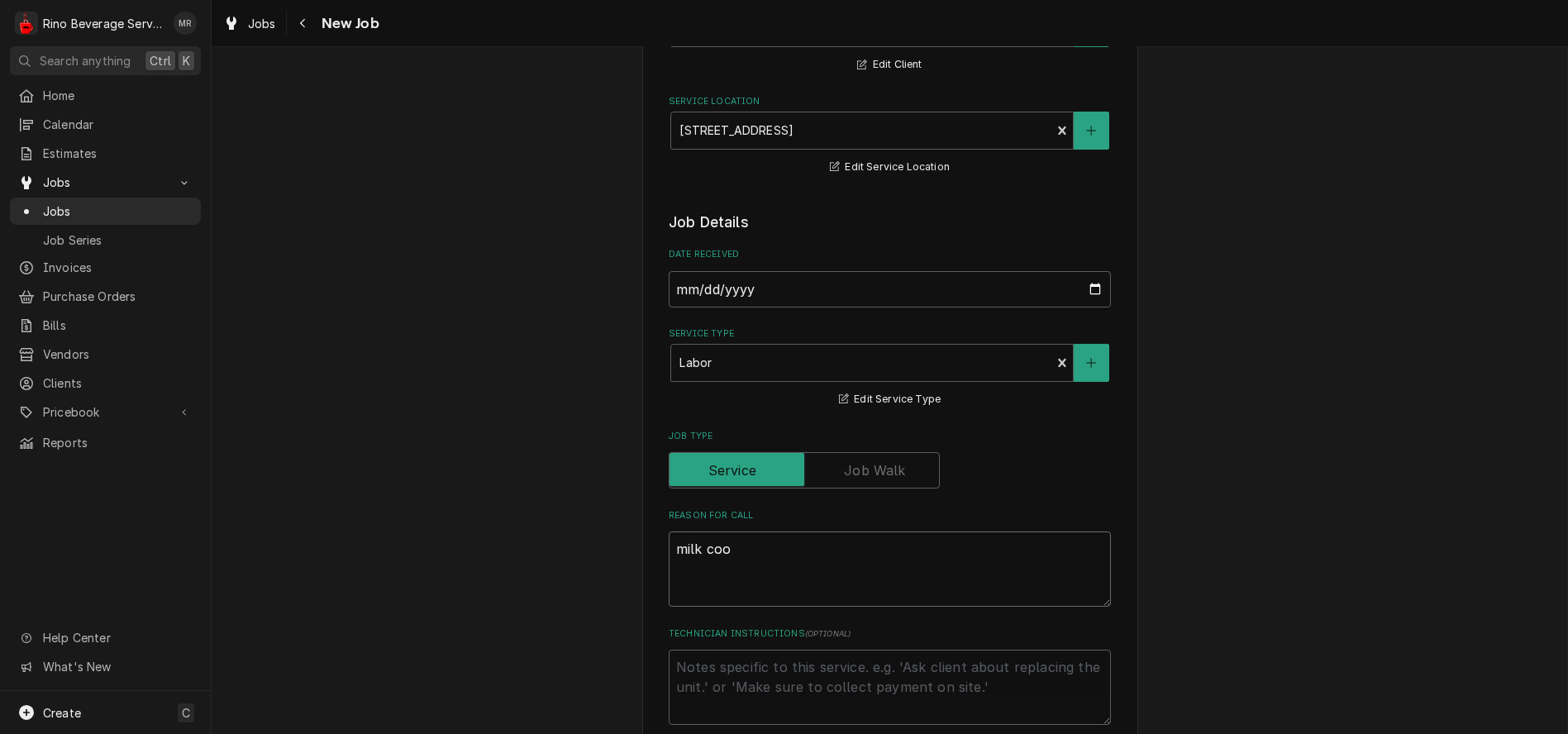
type textarea "x"
type textarea "milk co"
type textarea "x"
type textarea "milk c"
type textarea "x"
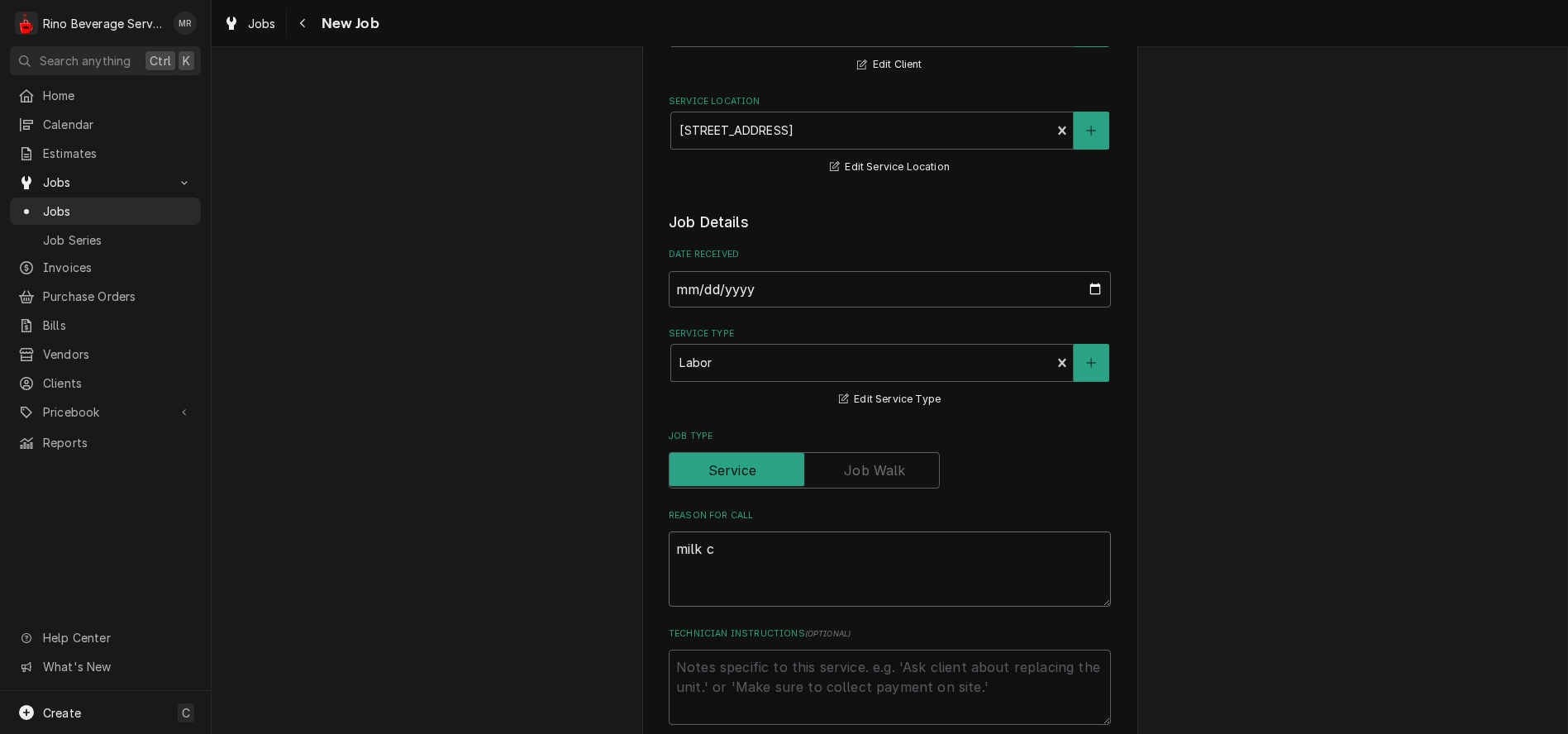
type textarea "milk"
type textarea "x"
type textarea "milk r"
type textarea "x"
type textarea "milk re"
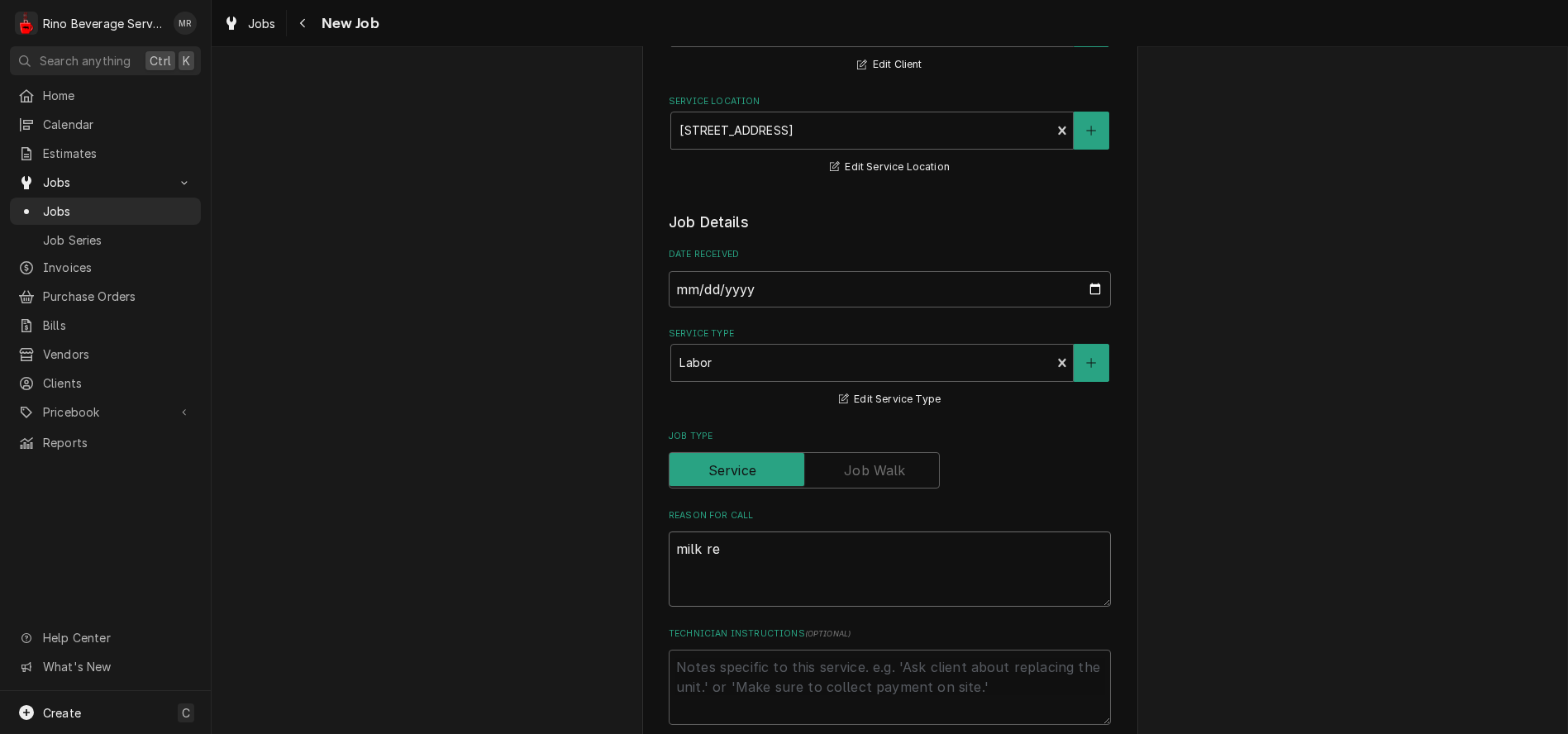
type textarea "x"
type textarea "milk ref"
type textarea "x"
type textarea "milk refr"
type textarea "x"
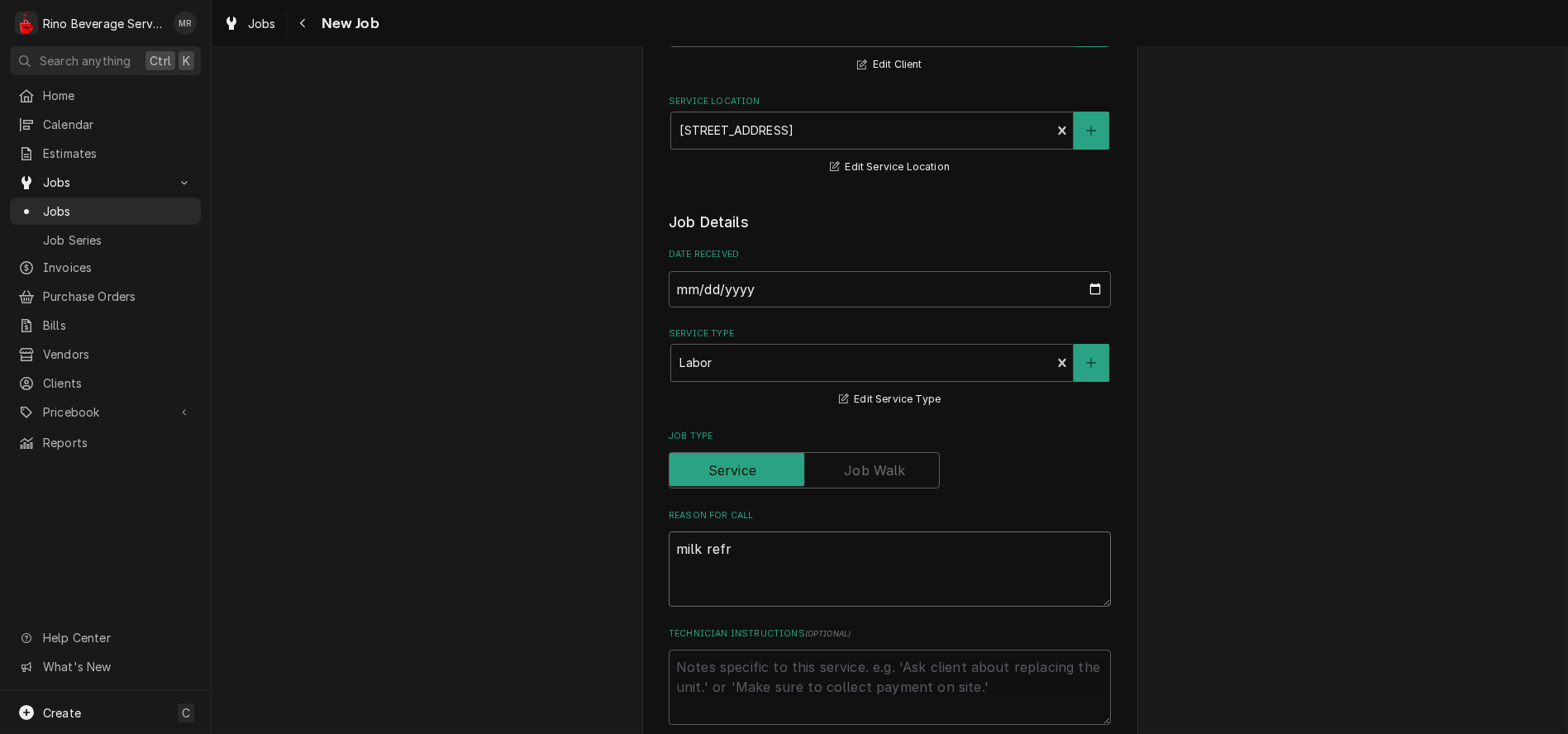
type textarea "milk refri"
type textarea "x"
type textarea "milk refrig"
type textarea "x"
type textarea "milk refrige"
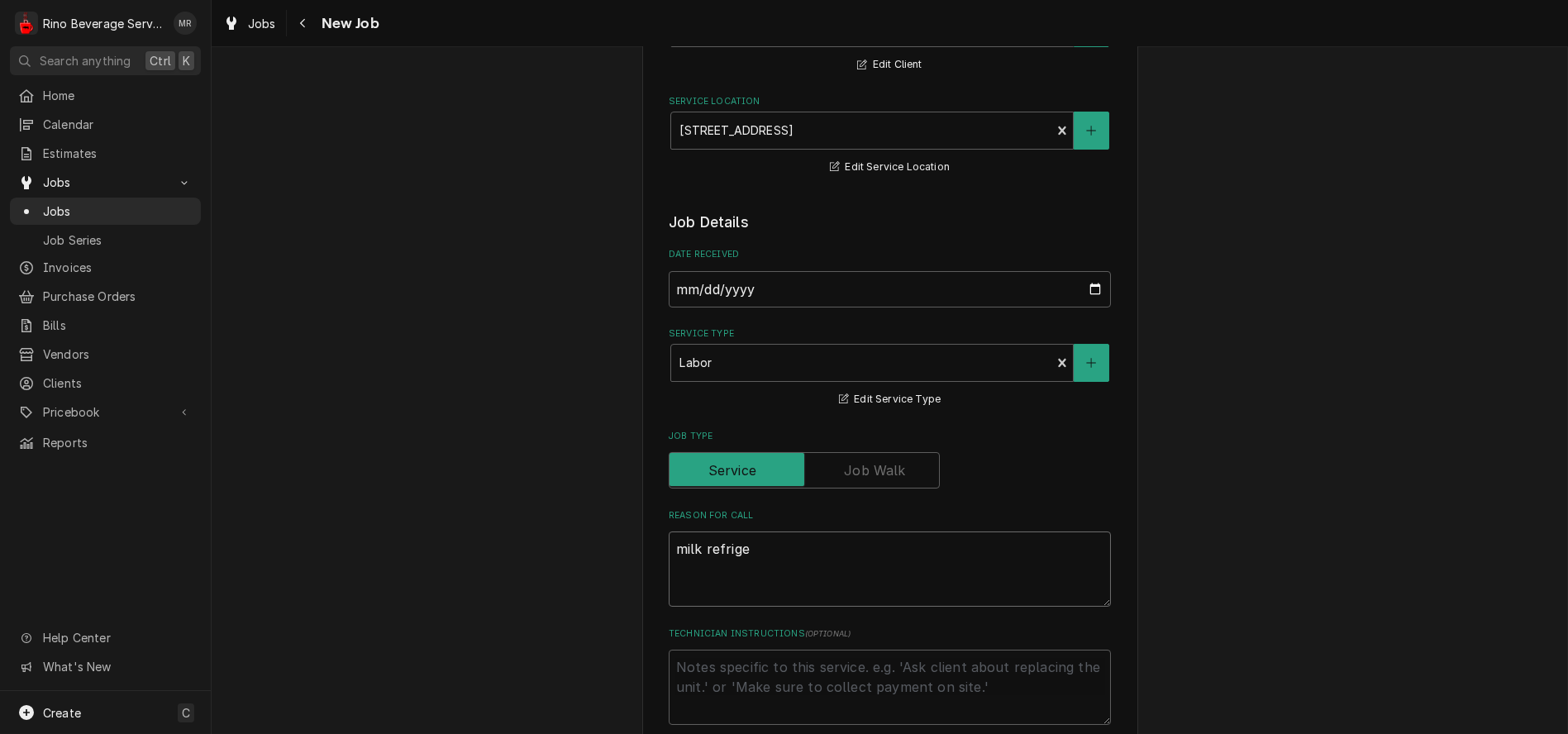
type textarea "x"
type textarea "milk refriger"
type textarea "x"
type textarea "milk refrigera"
type textarea "x"
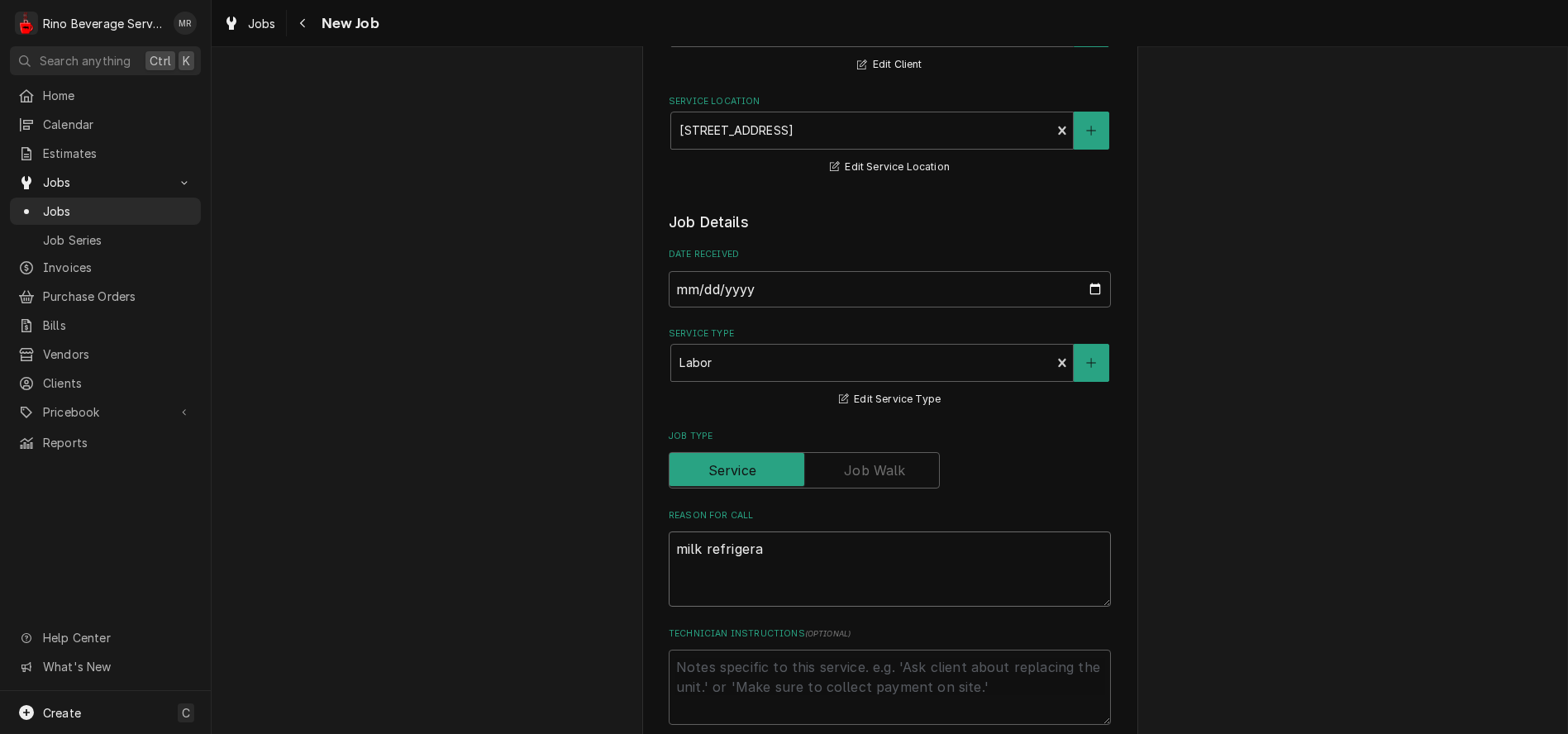
type textarea "milk refrigerat"
type textarea "x"
type textarea "milk refrigerato"
type textarea "x"
type textarea "milk refrigerator"
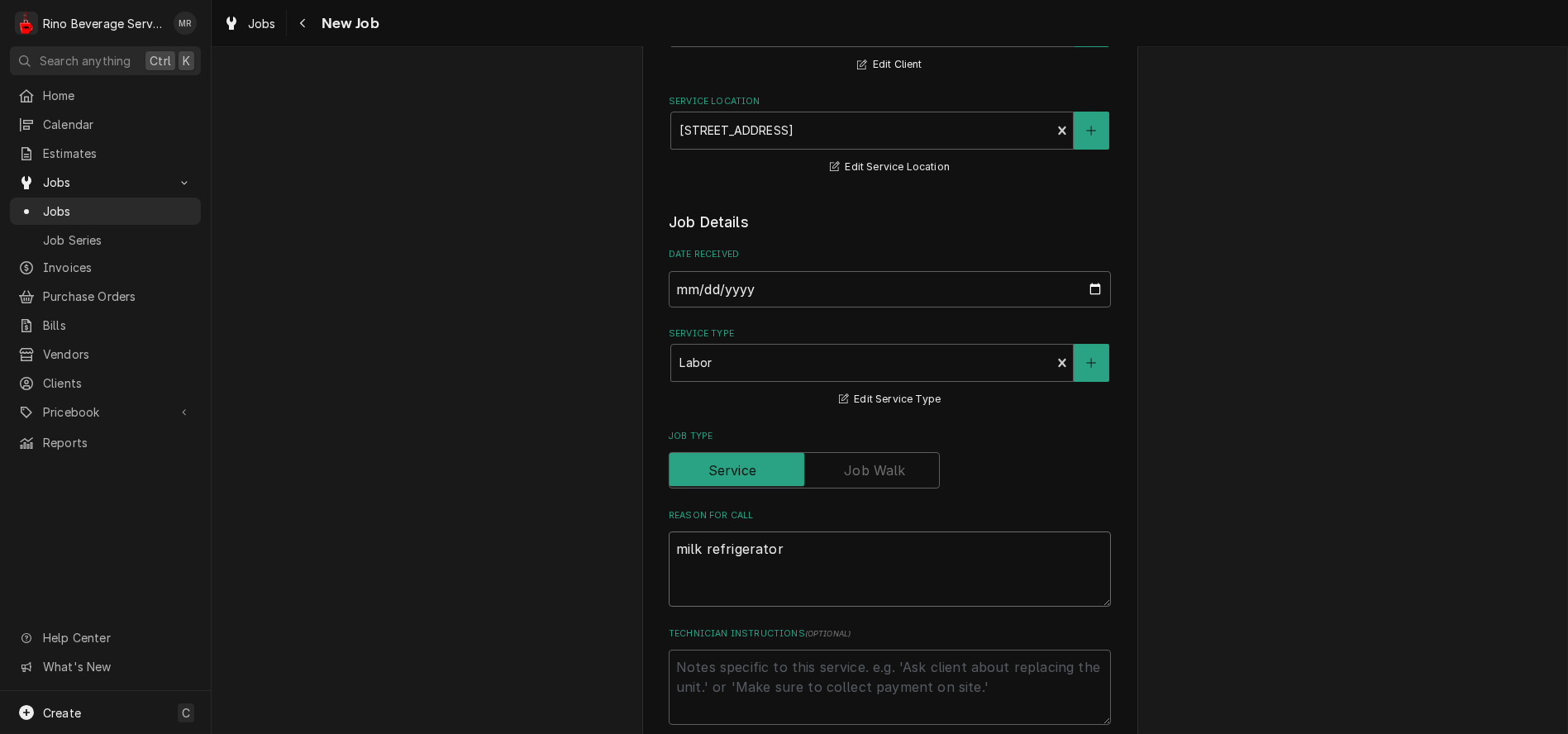
type textarea "x"
type textarea "milk refrigerator"
type textarea "x"
type textarea "milk refrigerator o"
type textarea "x"
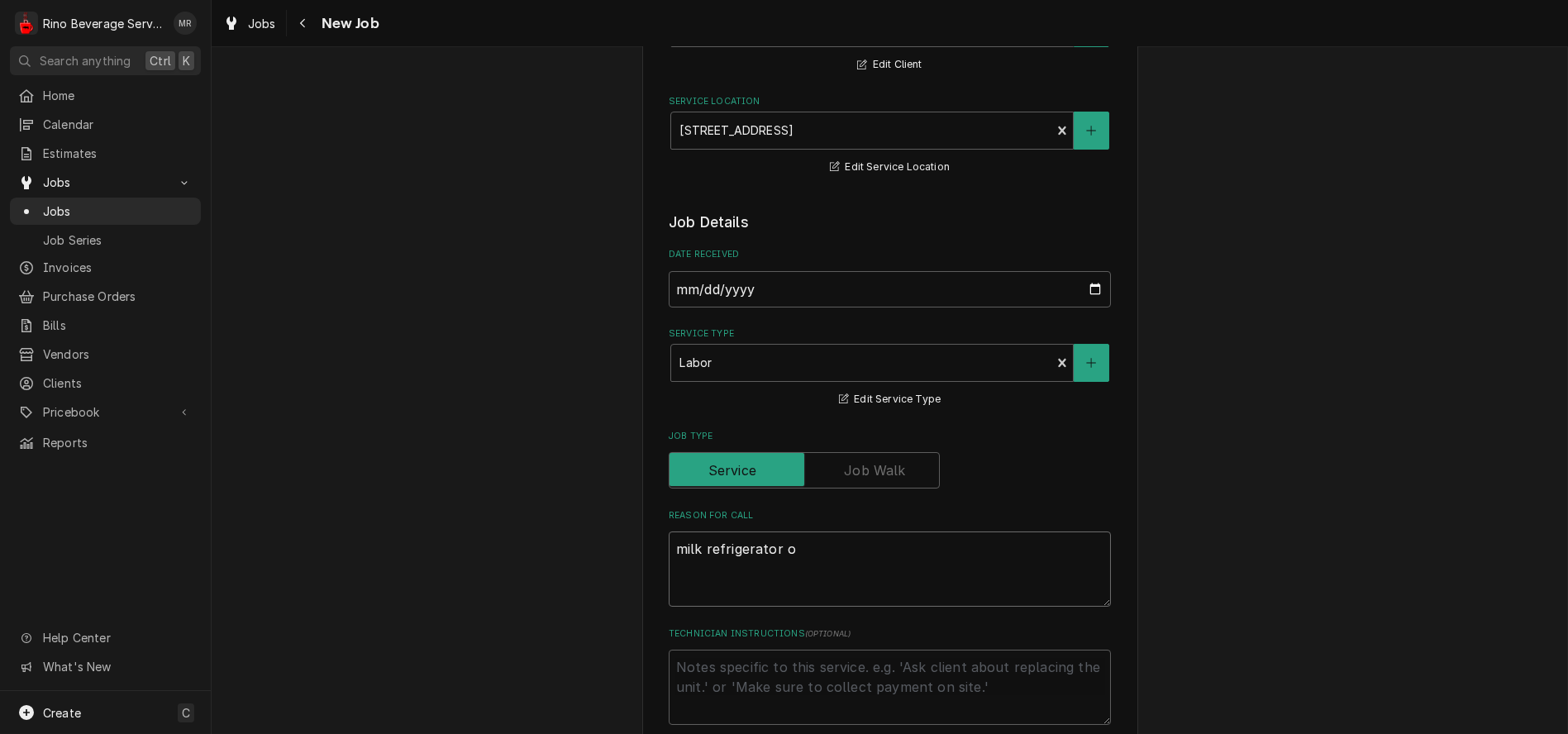
type textarea "milk refrigerator on"
type textarea "x"
type textarea "milk refrigerator on"
type textarea "x"
type textarea "milk refrigerator on E"
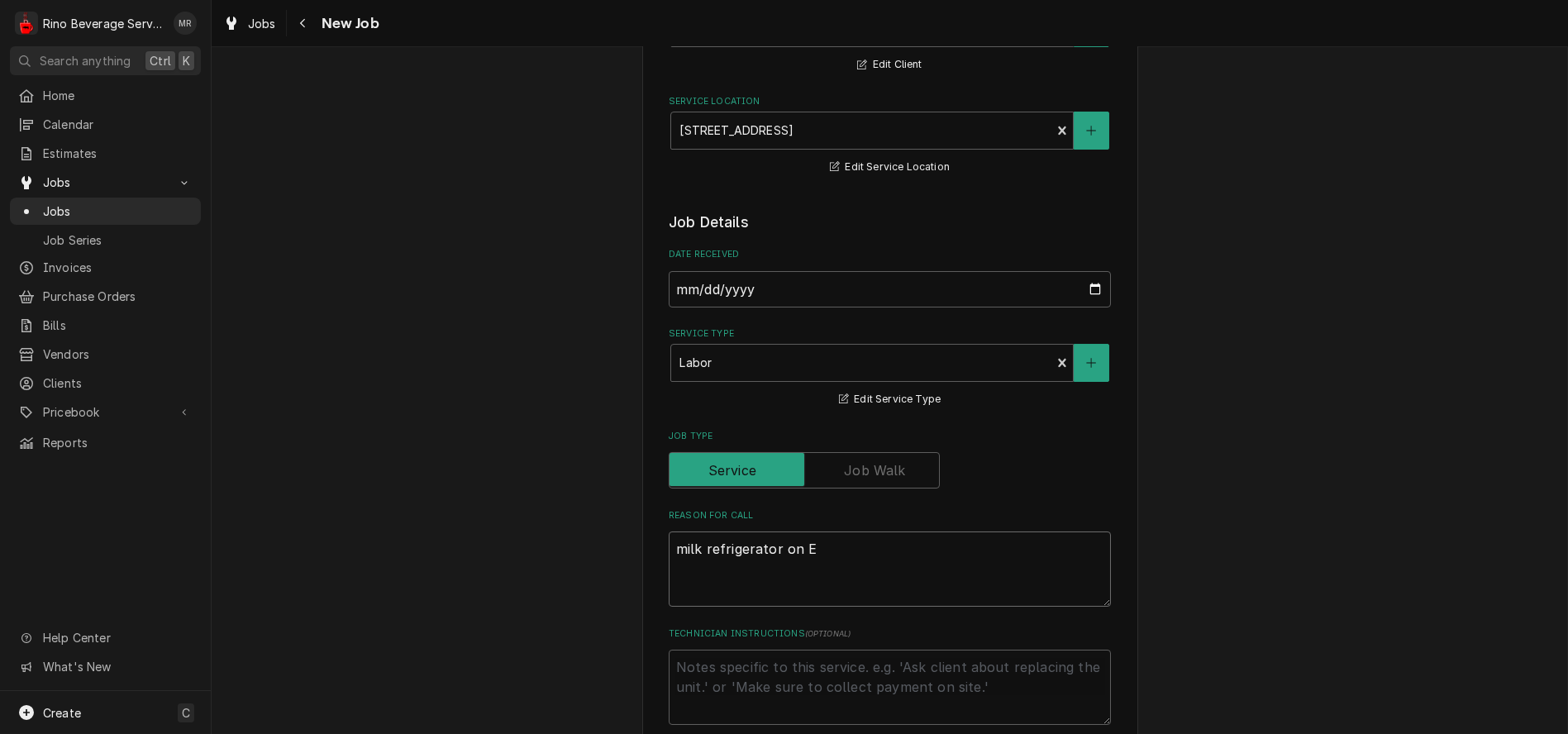
type textarea "x"
type textarea "milk refrigerator on Eg"
type textarea "x"
type textarea "milk refrigerator on Egr"
type textarea "x"
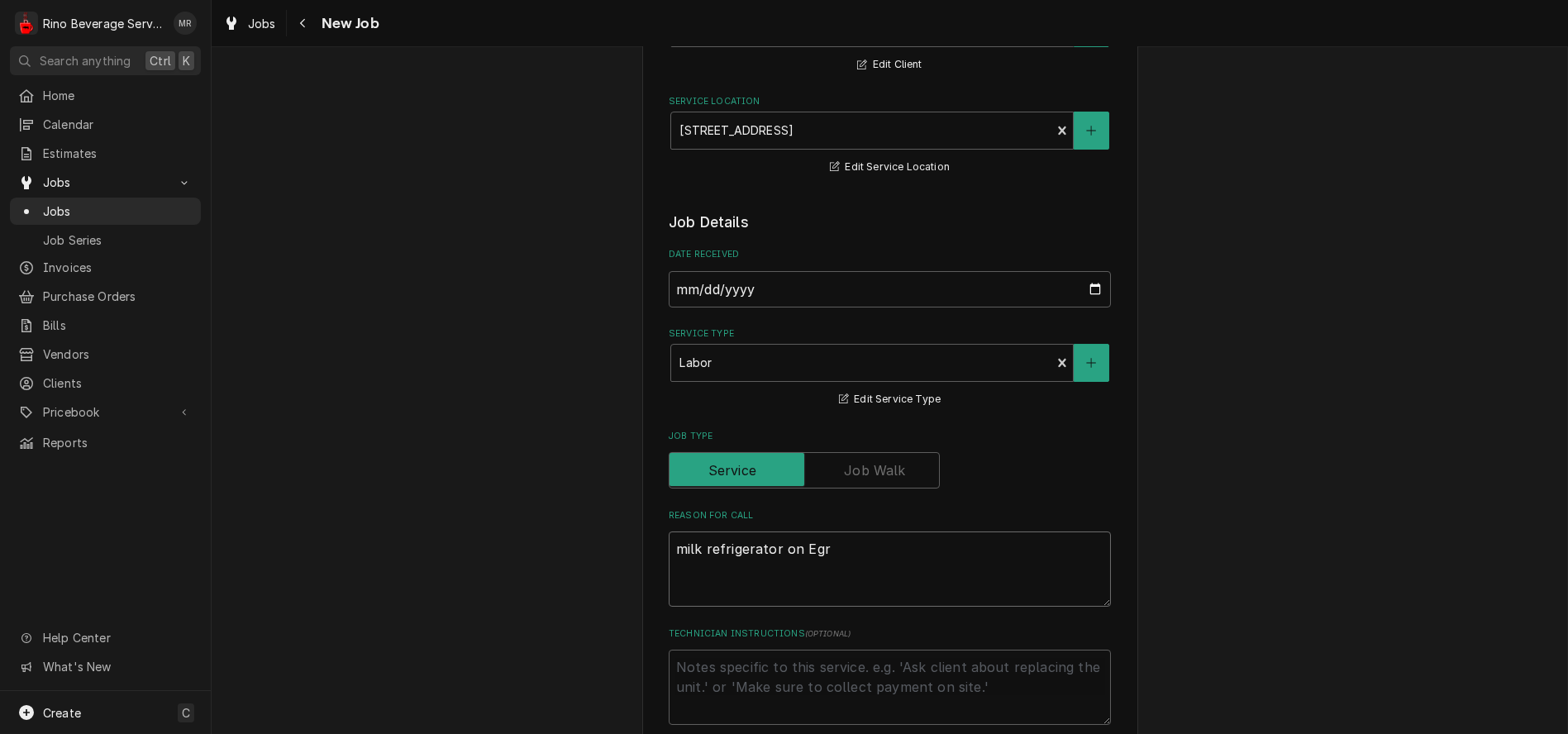
type textarea "milk refrigerator on Egro"
type textarea "x"
type textarea "milk refrigerator on Egro"
type textarea "x"
type textarea "milk refrigerator on Egro m"
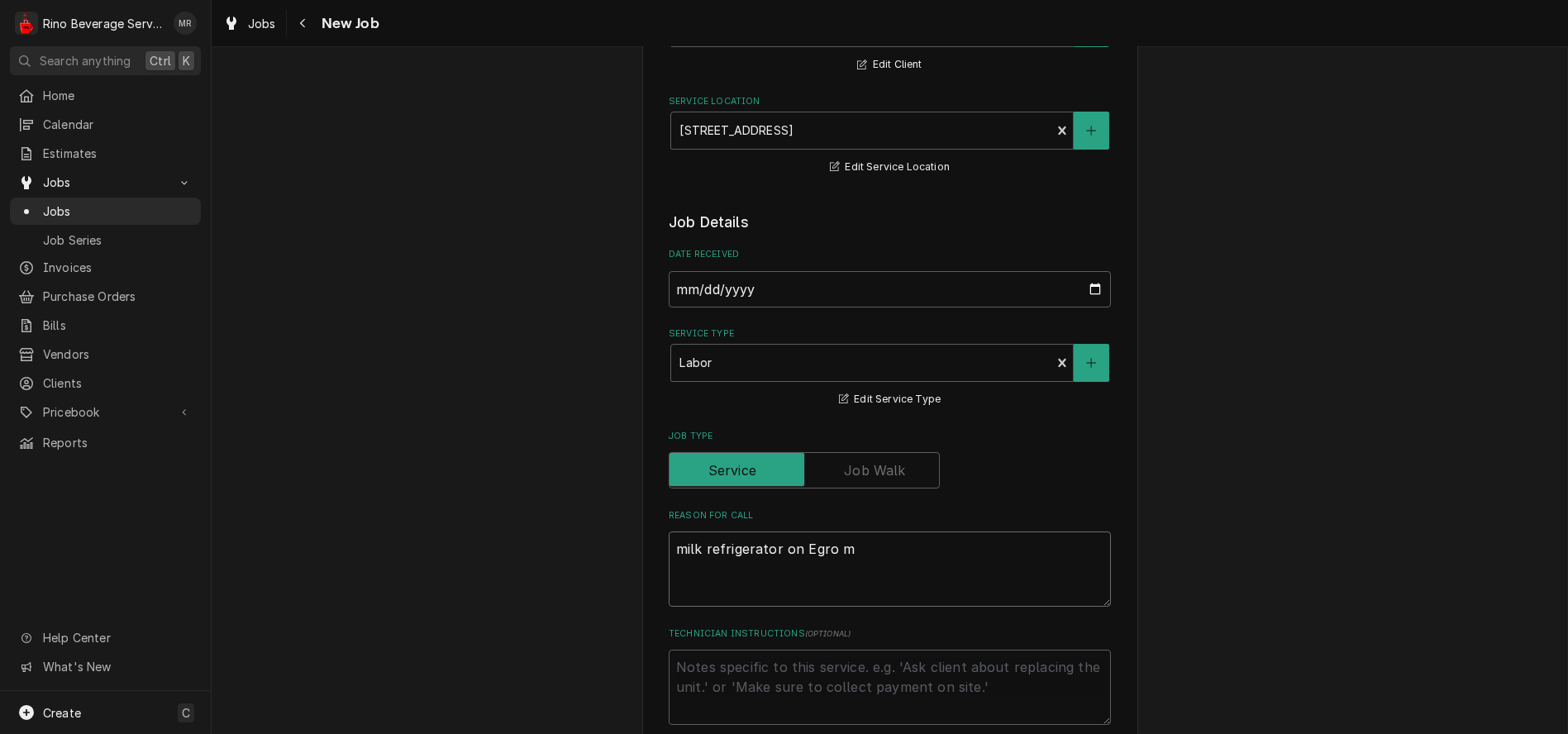
type textarea "x"
type textarea "milk refrigerator on Egro ma"
type textarea "x"
type textarea "milk refrigerator on Egro mac"
type textarea "x"
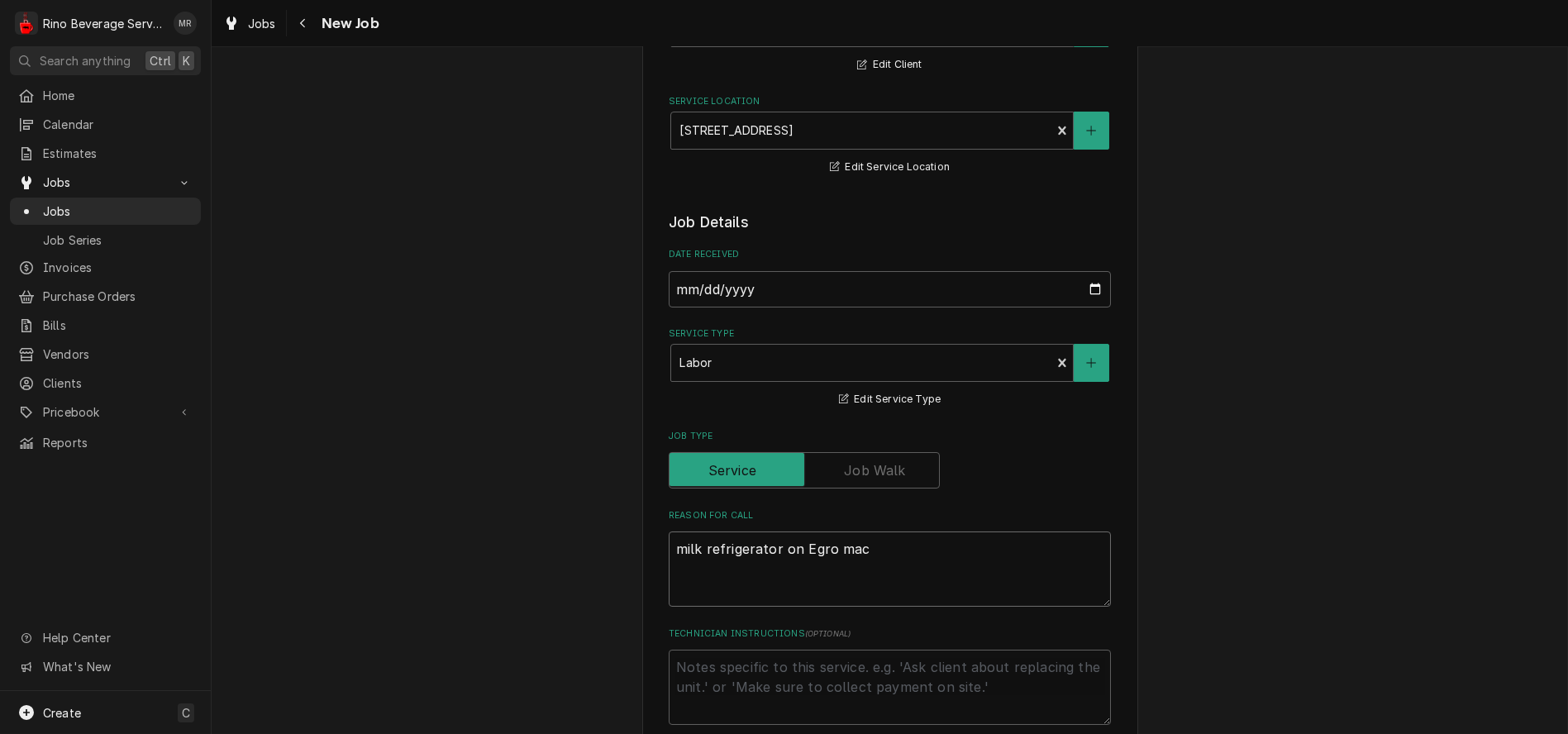
type textarea "milk refrigerator on Egro mach"
type textarea "x"
type textarea "milk refrigerator on Egro machi"
type textarea "x"
type textarea "milk refrigerator on Egro machin"
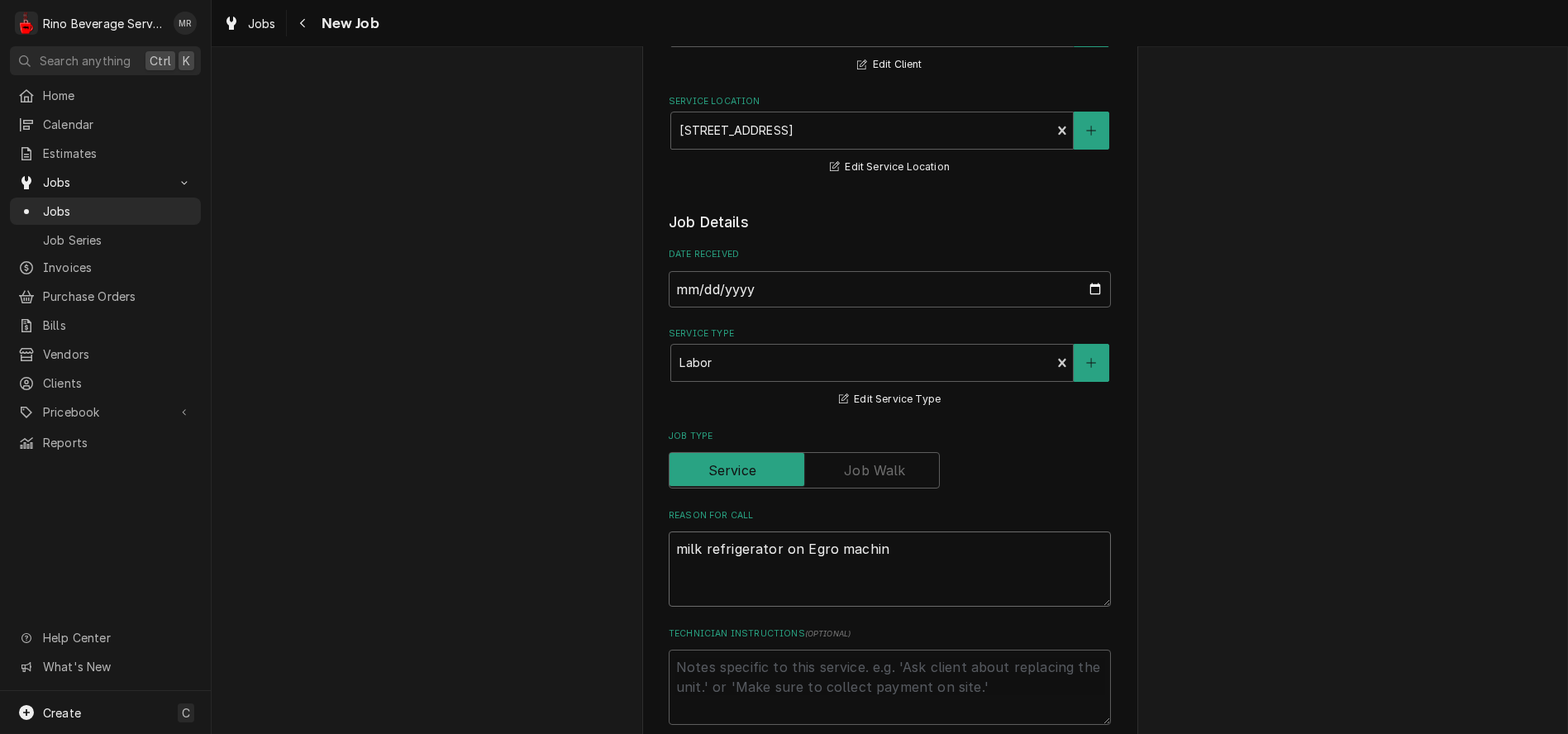
type textarea "x"
type textarea "milk refrigerator on Egro machine"
type textarea "x"
type textarea "milk refrigerator on Egro machine"
type textarea "x"
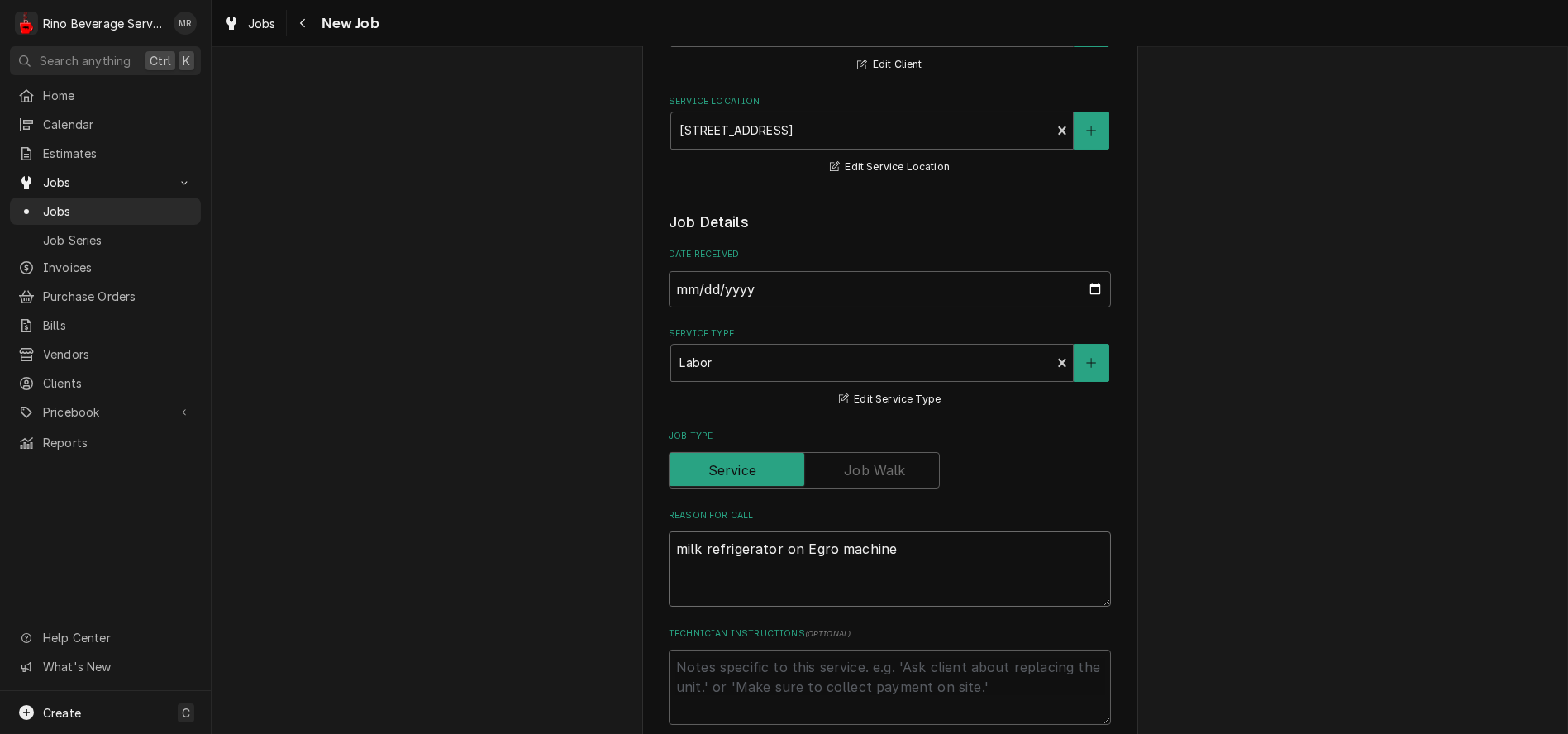
type textarea "milk refrigerator on Egro machine i"
type textarea "x"
type textarea "milk refrigerator on Egro machine is"
type textarea "x"
type textarea "milk refrigerator on Egro machine is"
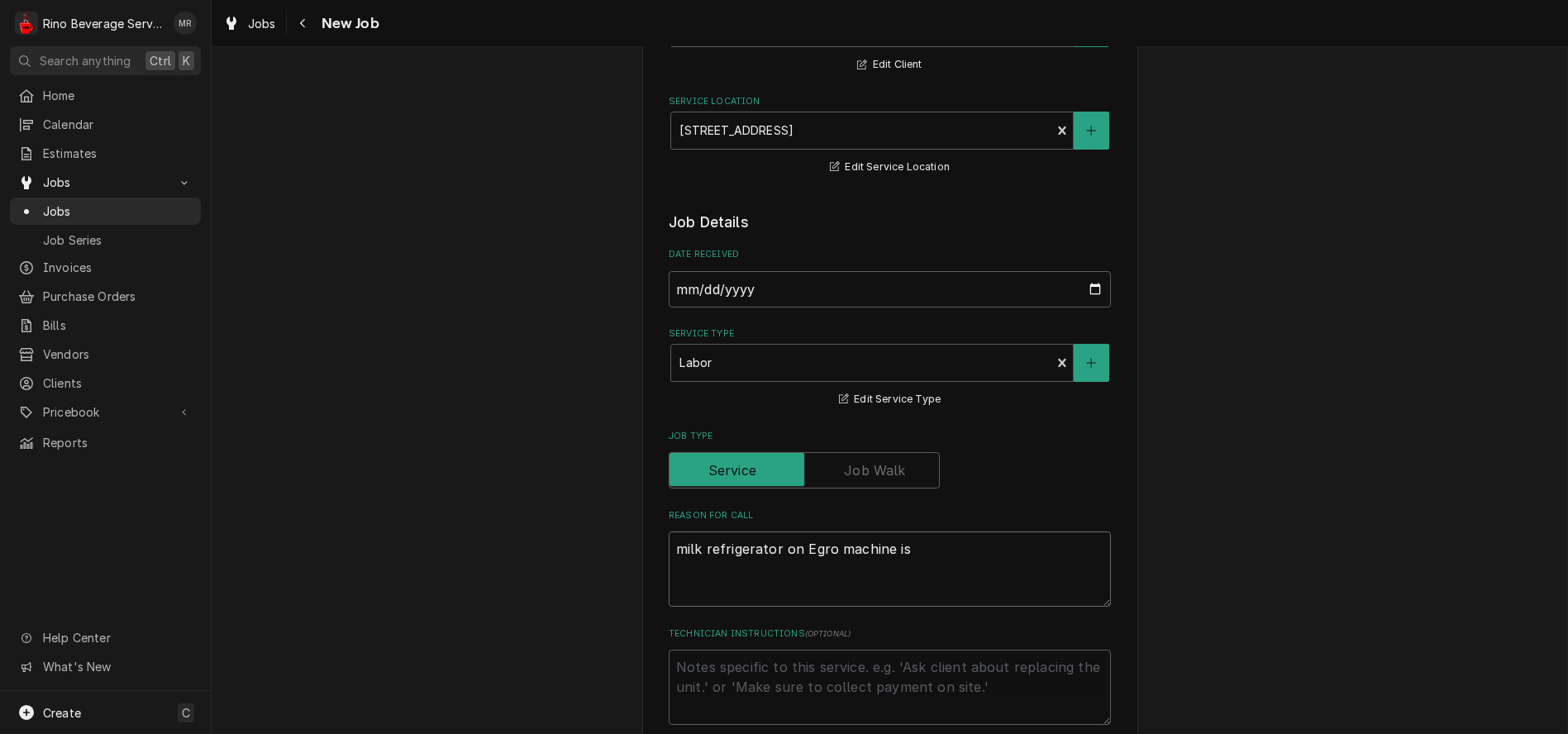
type textarea "x"
type textarea "milk refrigerator on Egro machine is f"
type textarea "x"
type textarea "milk refrigerator on Egro machine is fr"
type textarea "x"
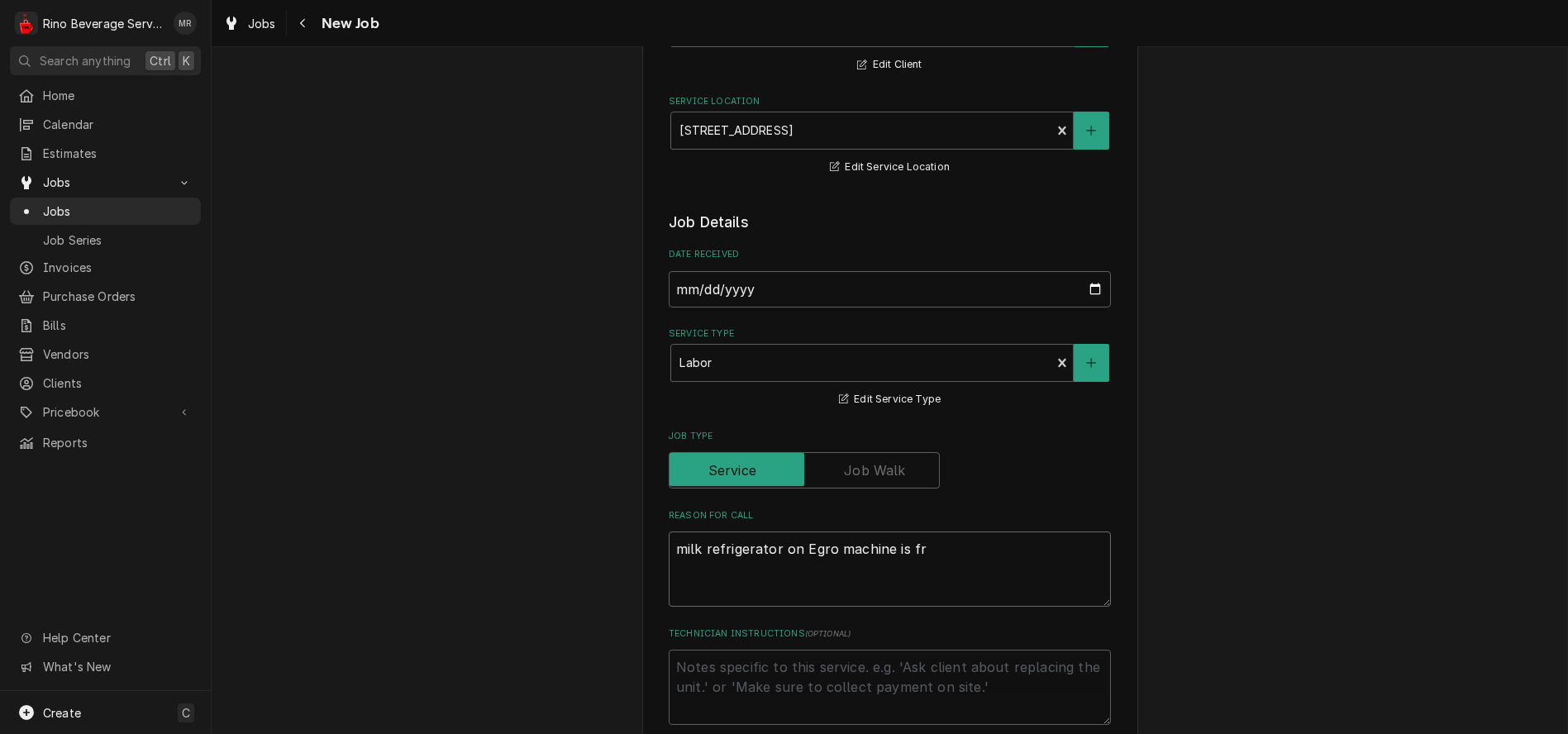
type textarea "milk refrigerator on Egro machine is fre"
type textarea "x"
type textarea "milk refrigerator on Egro machine is free"
type textarea "x"
type textarea "milk refrigerator on Egro machine is freez"
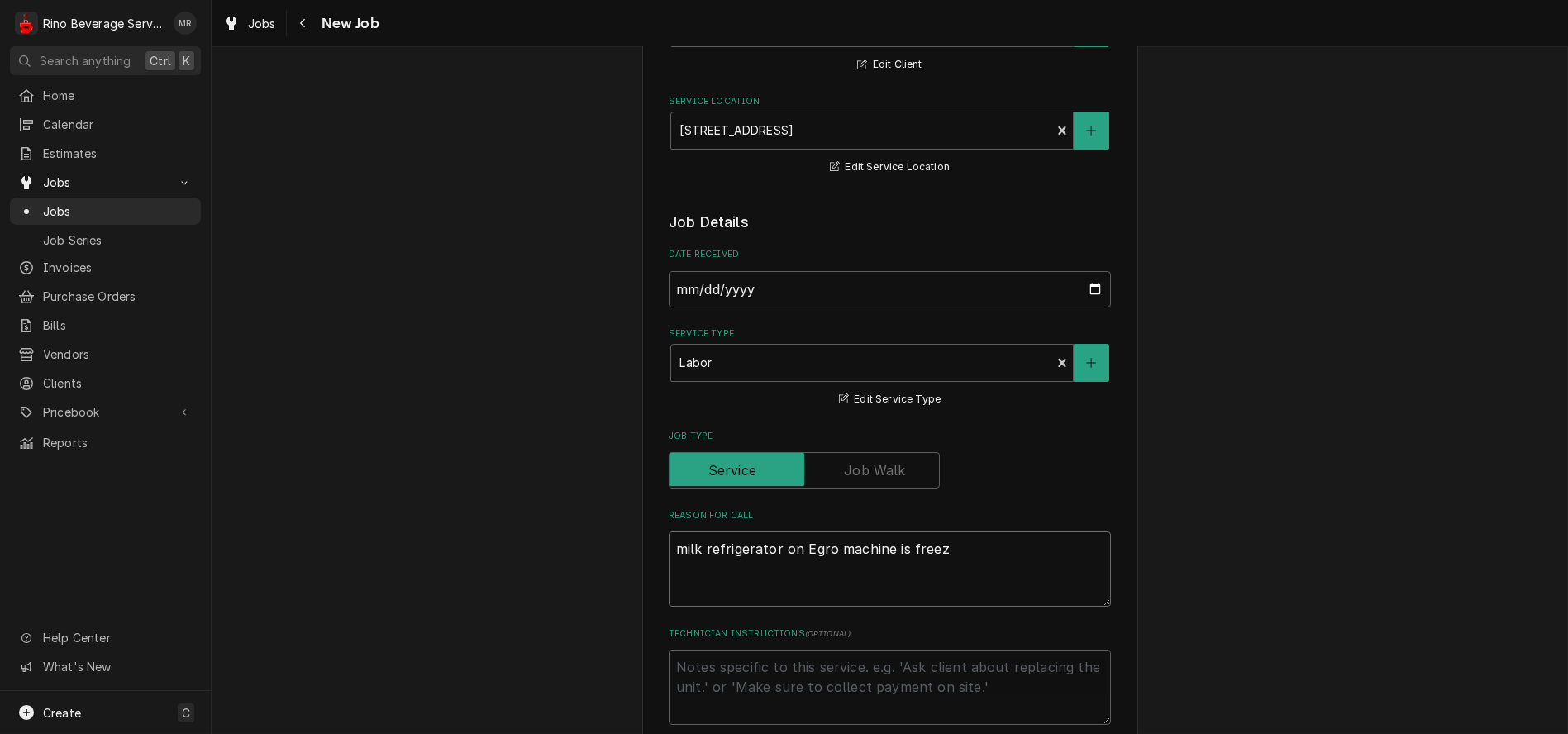
type textarea "x"
type textarea "milk refrigerator on Egro machine is freezi"
type textarea "x"
type textarea "milk refrigerator on Egro machine is freezin"
type textarea "x"
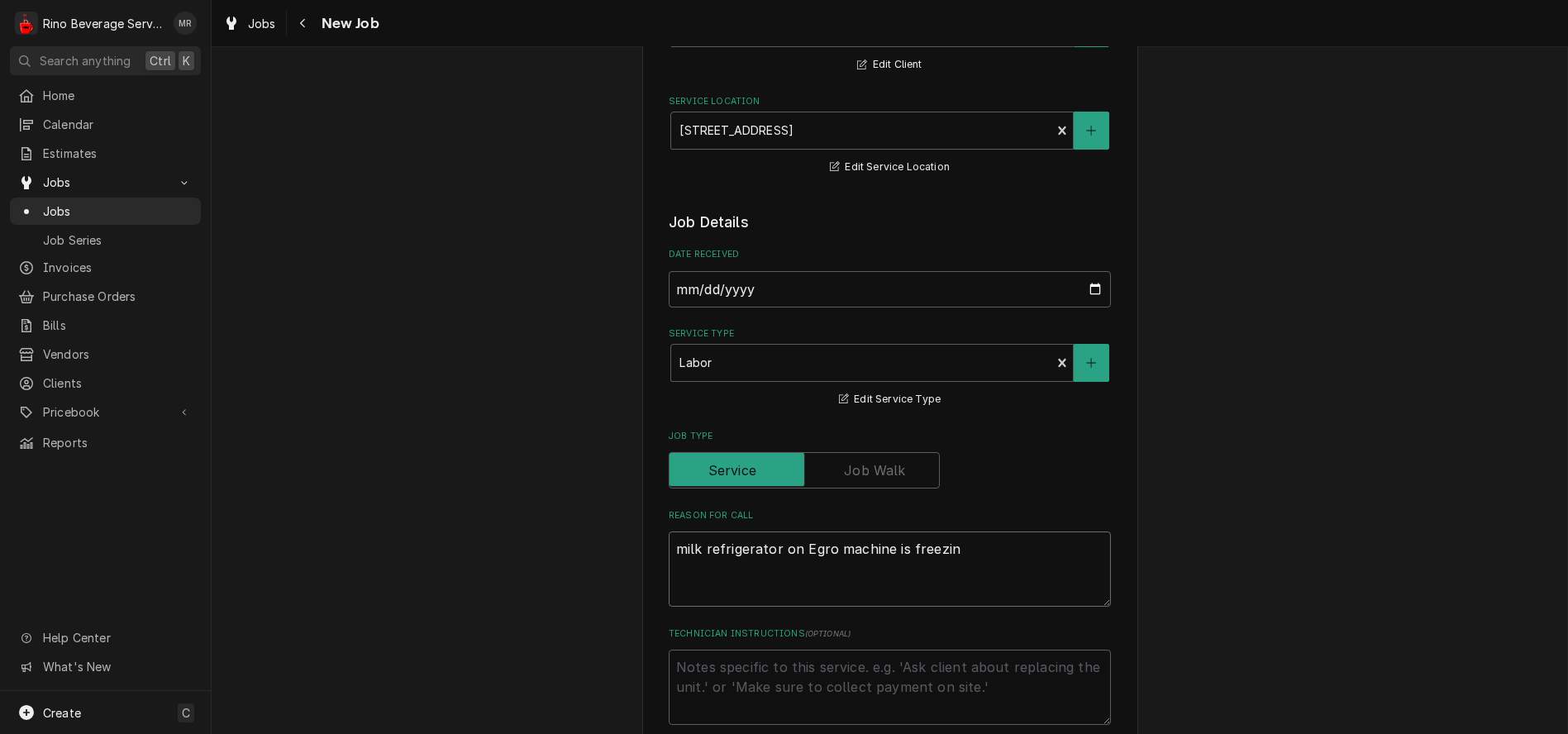
type textarea "milk refrigerator on Egro machine is freezing"
type textarea "x"
type textarea "milk refrigerator on Egro machine is freezing"
type textarea "x"
type textarea "milk refrigerator on Egro machine is freezing t"
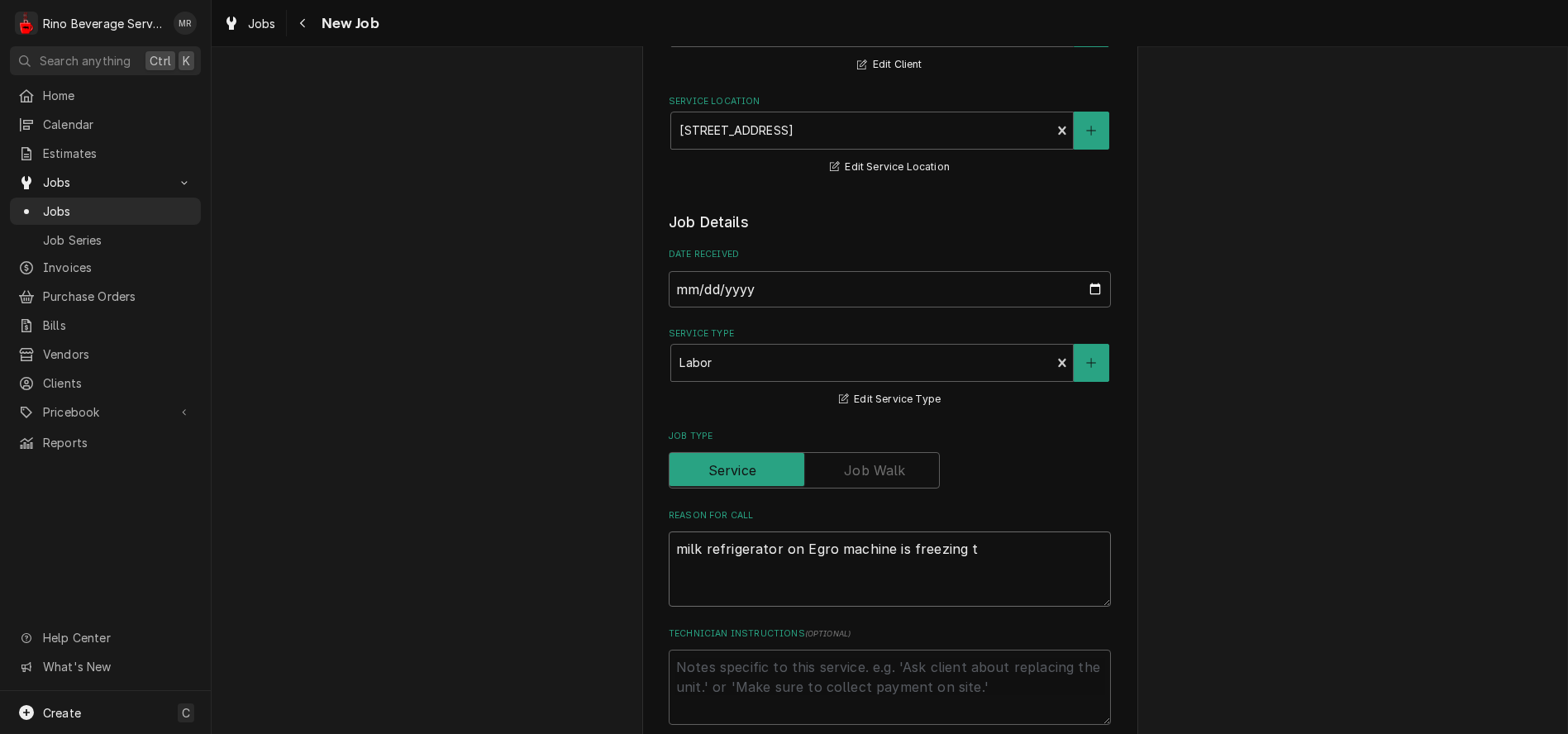
type textarea "x"
type textarea "milk refrigerator on Egro machine is freezing th"
type textarea "x"
type textarea "milk refrigerator on Egro machine is freezing the"
type textarea "x"
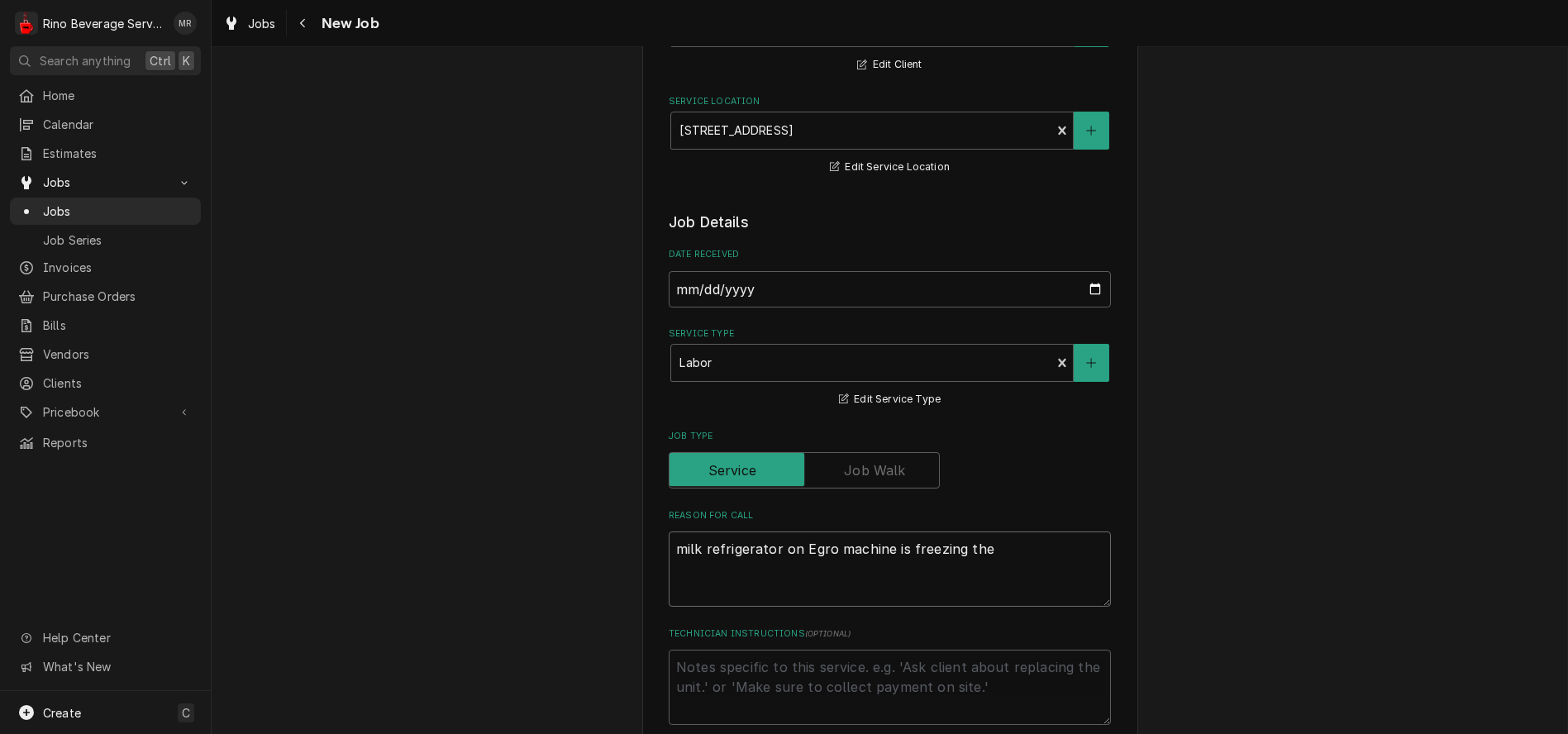
type textarea "milk refrigerator on Egro machine is freezing the"
type textarea "x"
type textarea "milk refrigerator on Egro machine is freezing the m"
type textarea "x"
type textarea "milk refrigerator on Egro machine is freezing the mi"
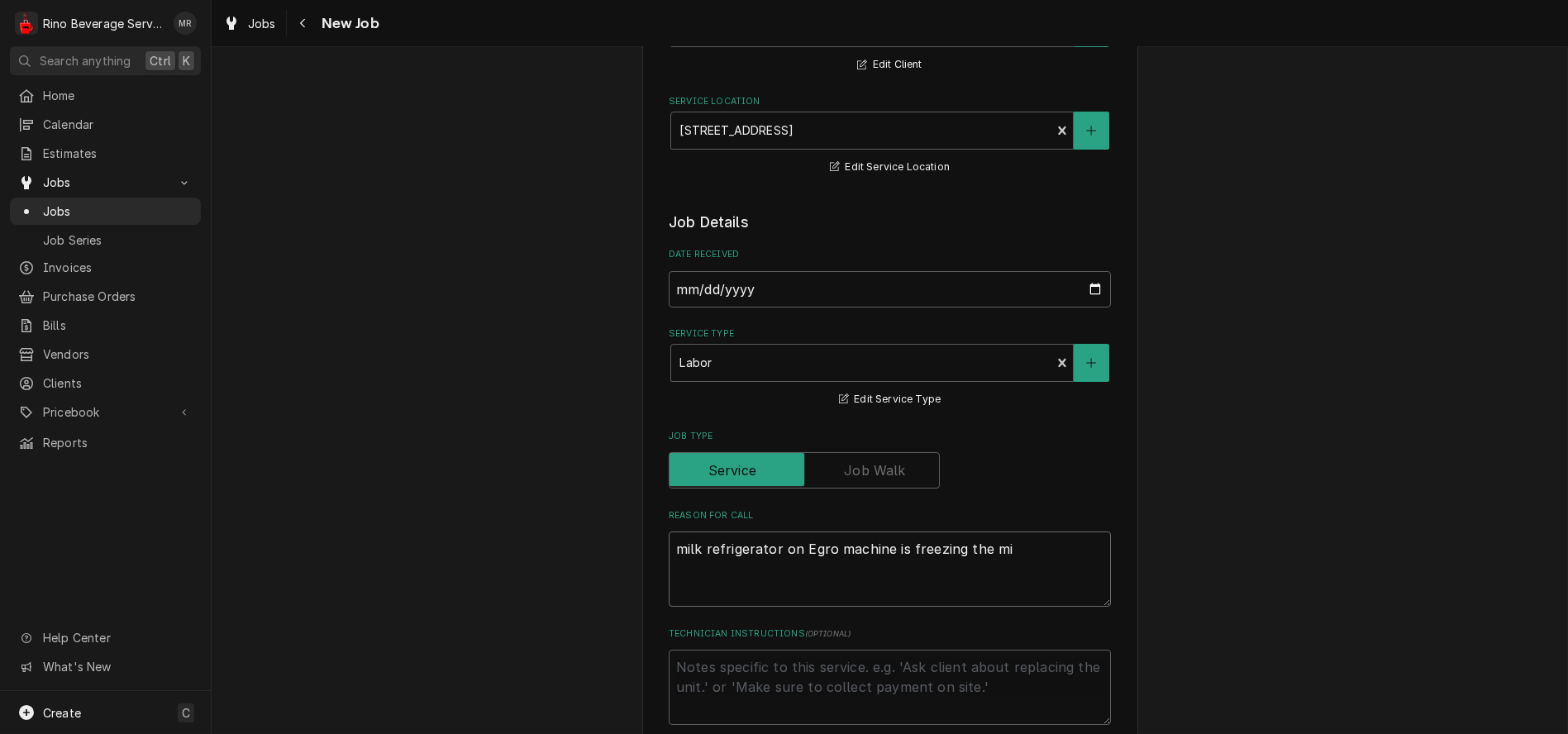
type textarea "x"
type textarea "milk refrigerator on Egro machine is freezing the mil"
type textarea "x"
type textarea "milk refrigerator on Egro machine is freezing the milk"
type textarea "x"
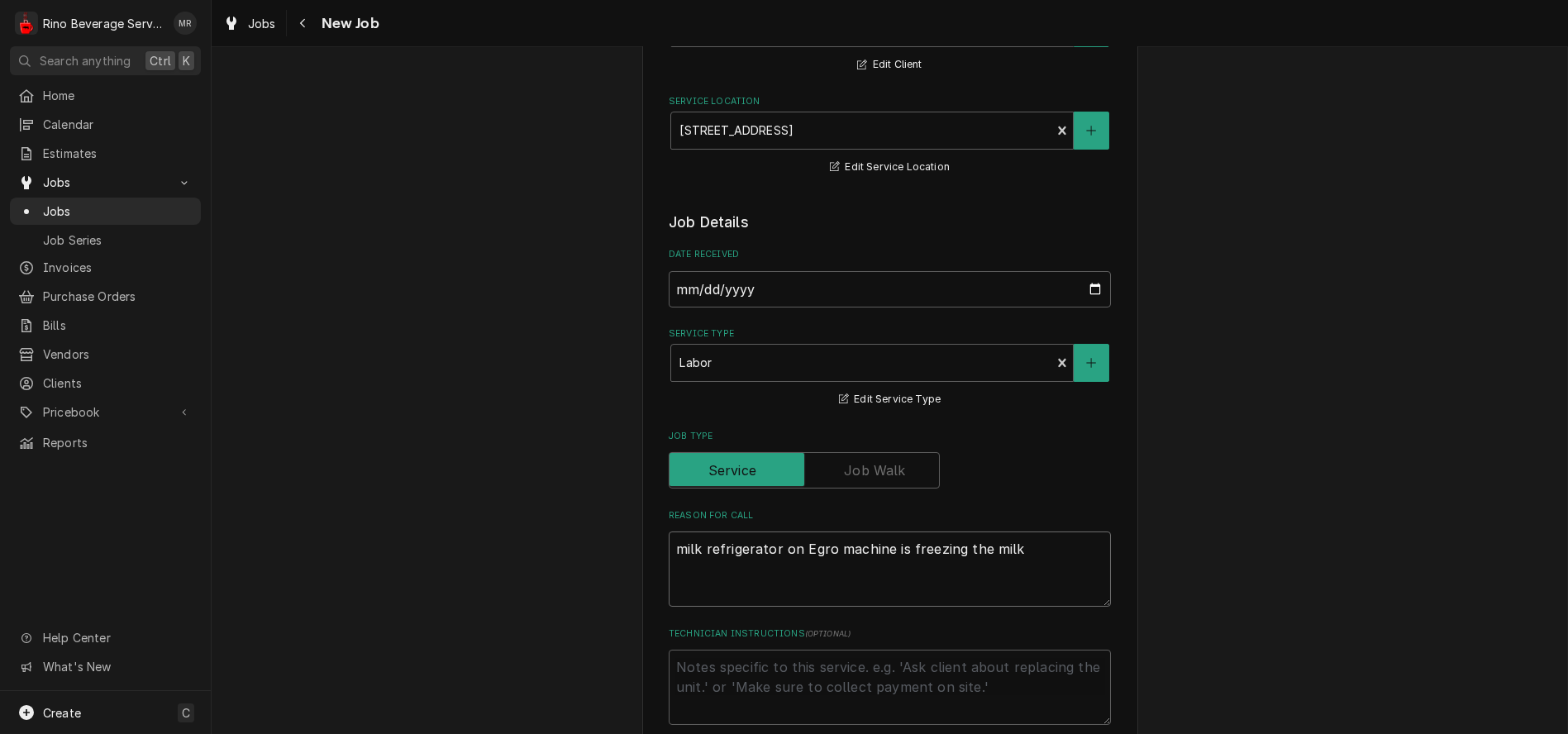
type textarea "milk refrigerator on Egro machine is freezing the milk."
type textarea "x"
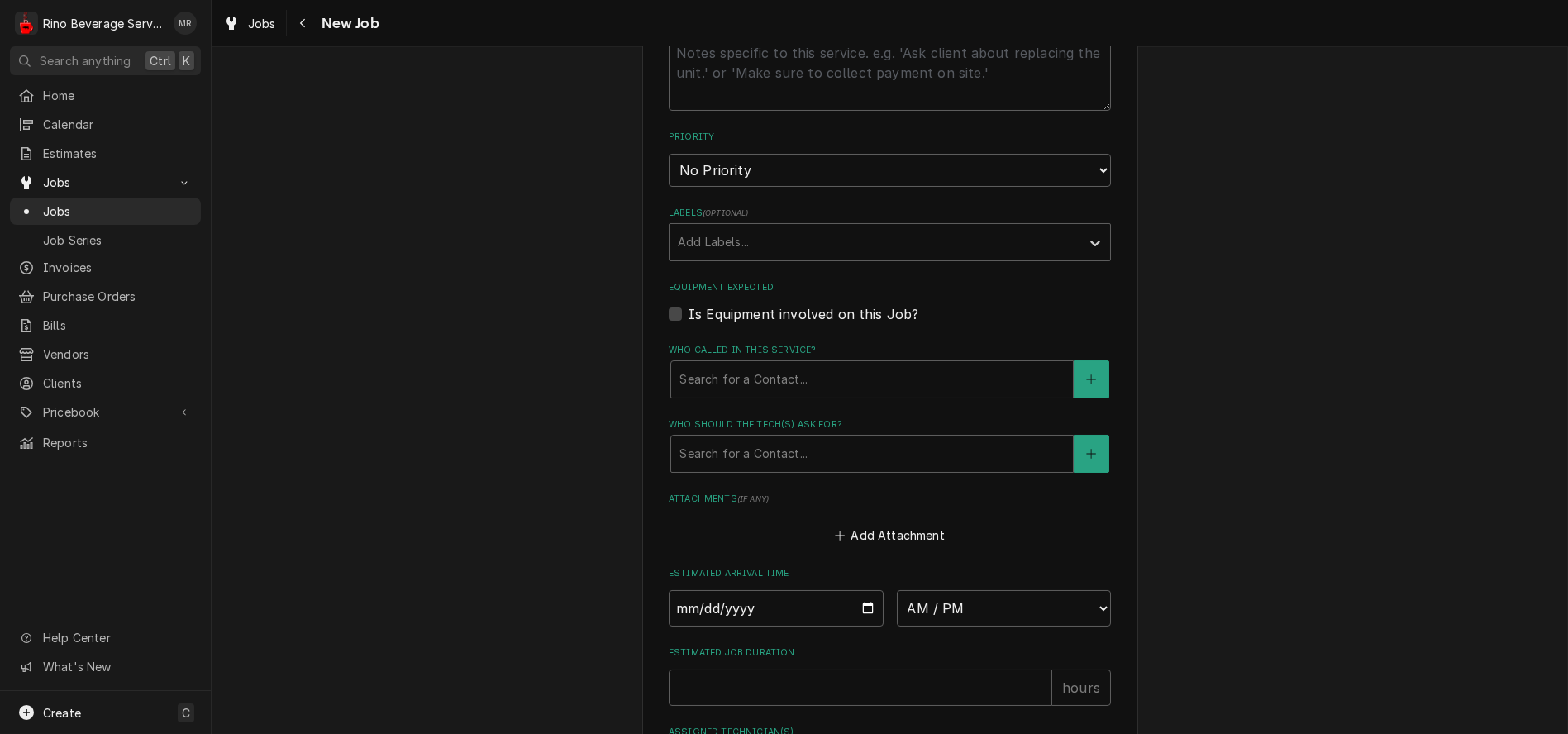
scroll to position [716, 0]
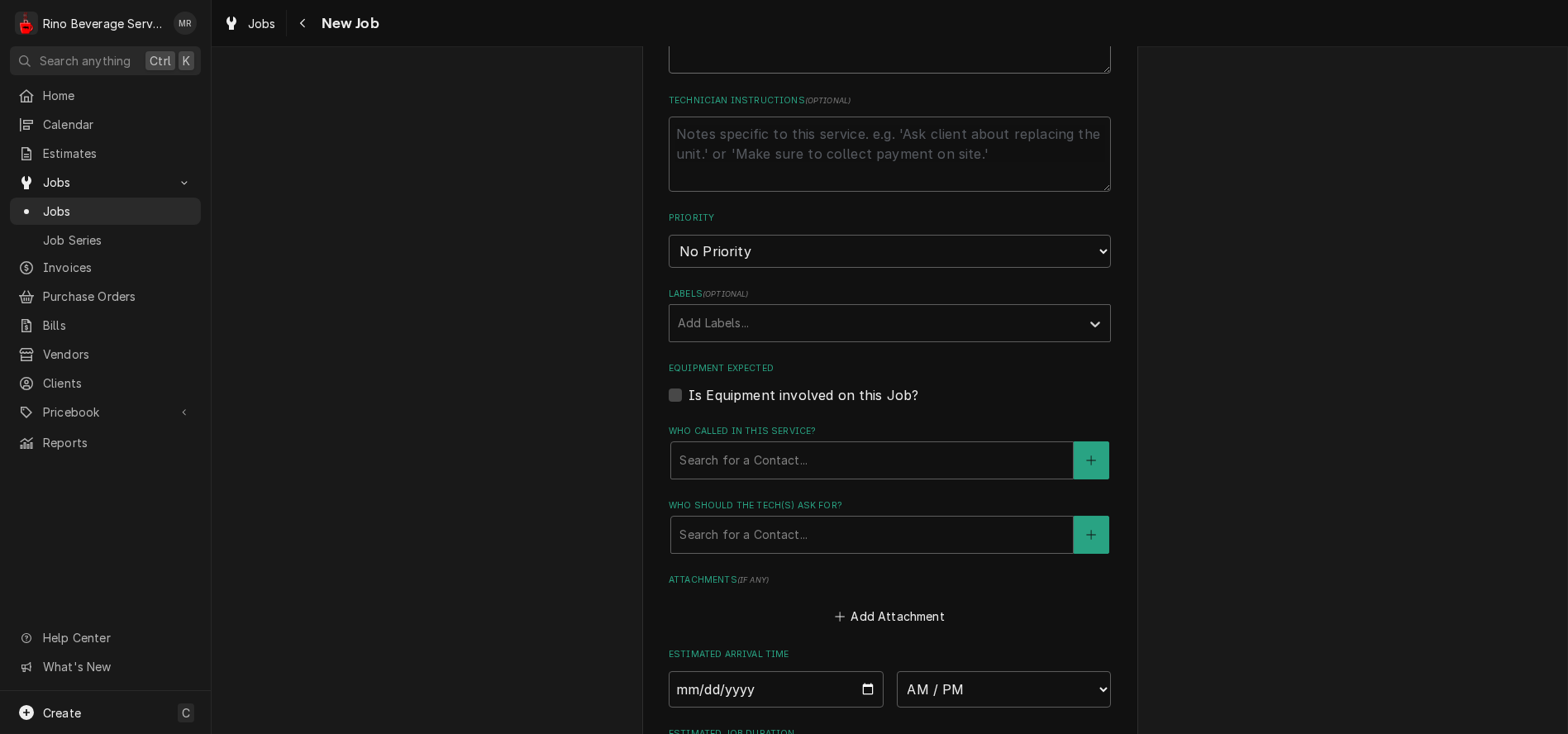
type textarea "milk refrigerator on Egro machine is freezing the milk."
click at [688, 399] on label "Is Equipment involved on this Job?" at bounding box center [803, 395] width 230 height 20
click at [688, 399] on input "Equipment Expected" at bounding box center [909, 403] width 442 height 37
checkbox input "true"
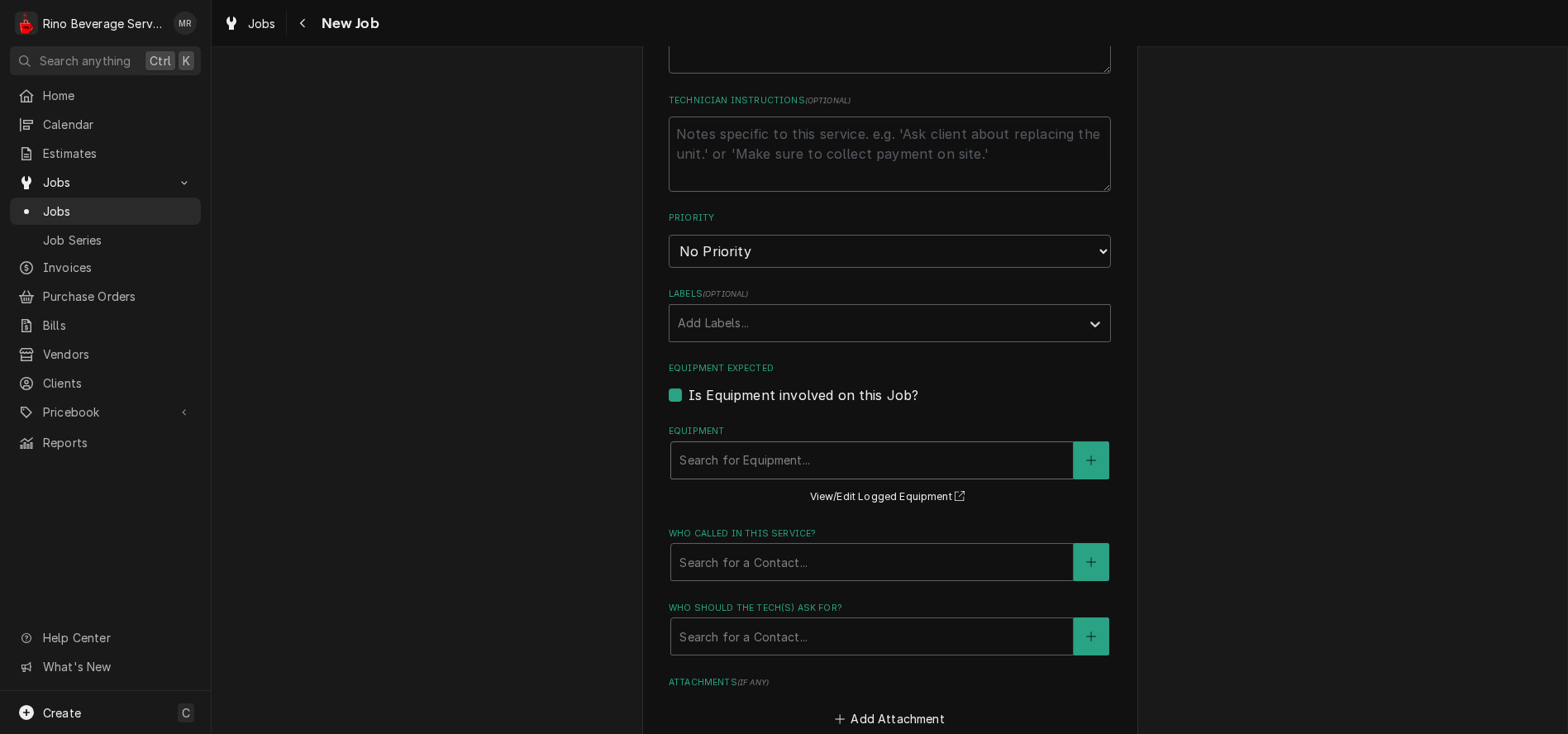
click at [725, 458] on div "Equipment" at bounding box center [872, 460] width 386 height 30
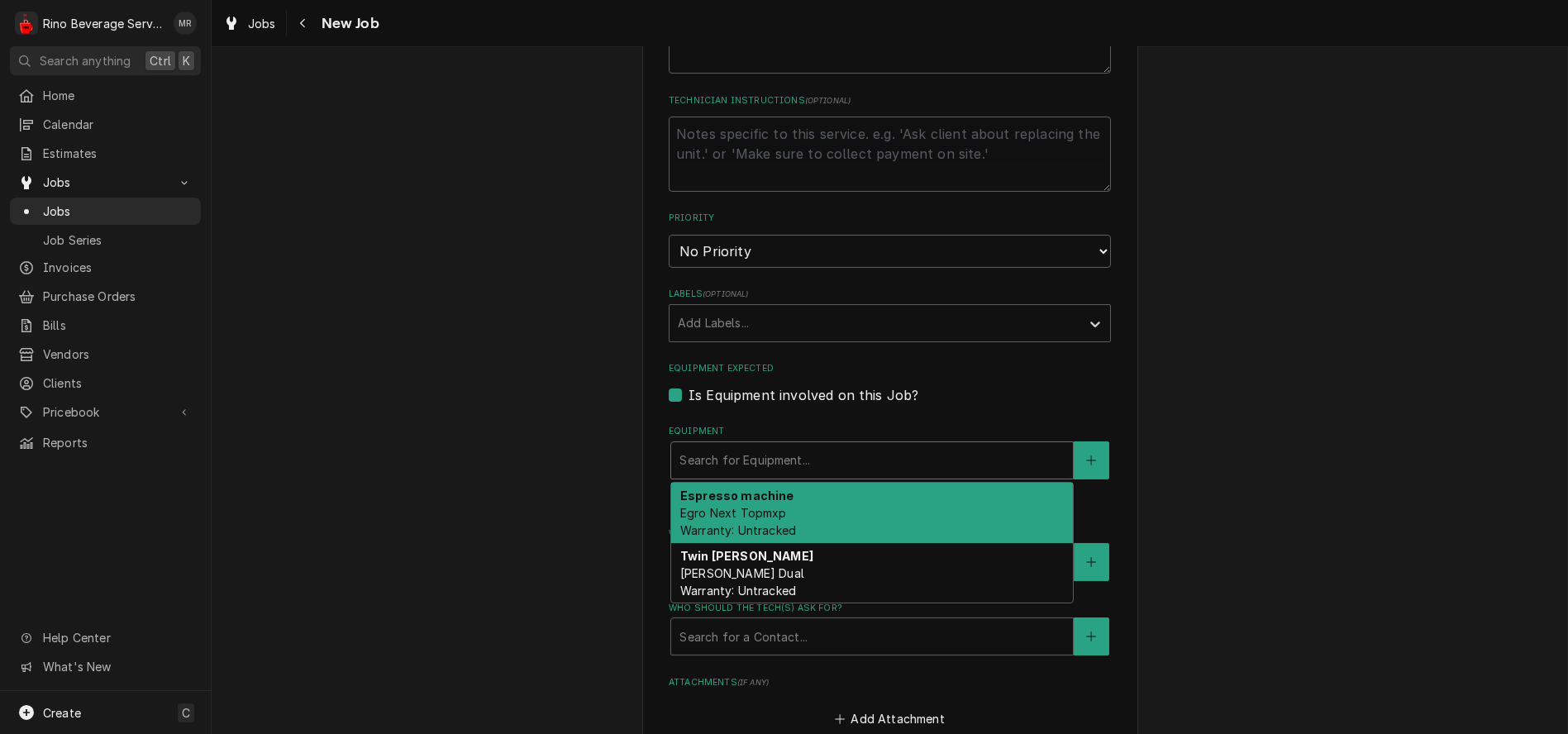
click at [763, 506] on div "Espresso machine Egro Next Topmxp Warranty: Untracked" at bounding box center [872, 513] width 402 height 61
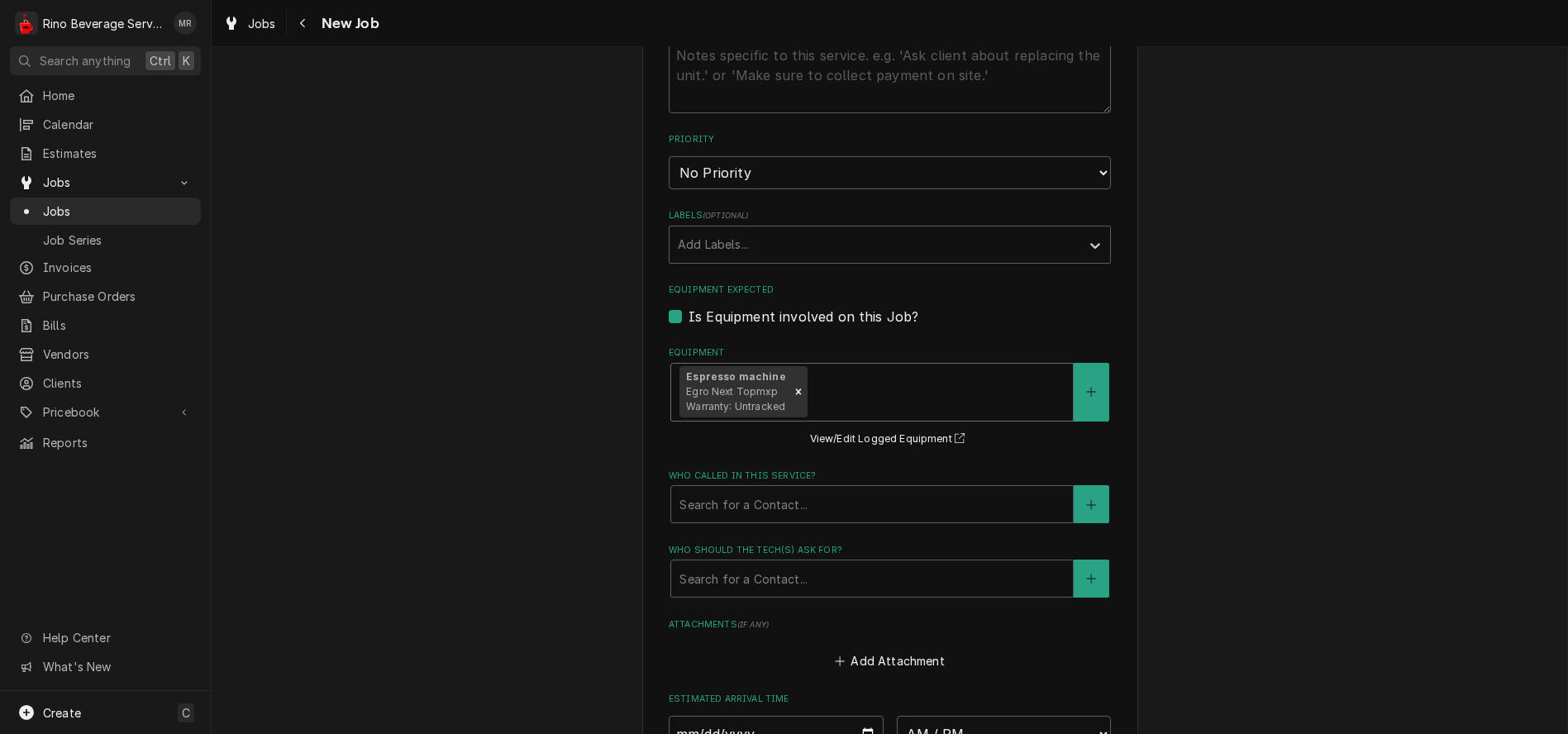
scroll to position [900, 0]
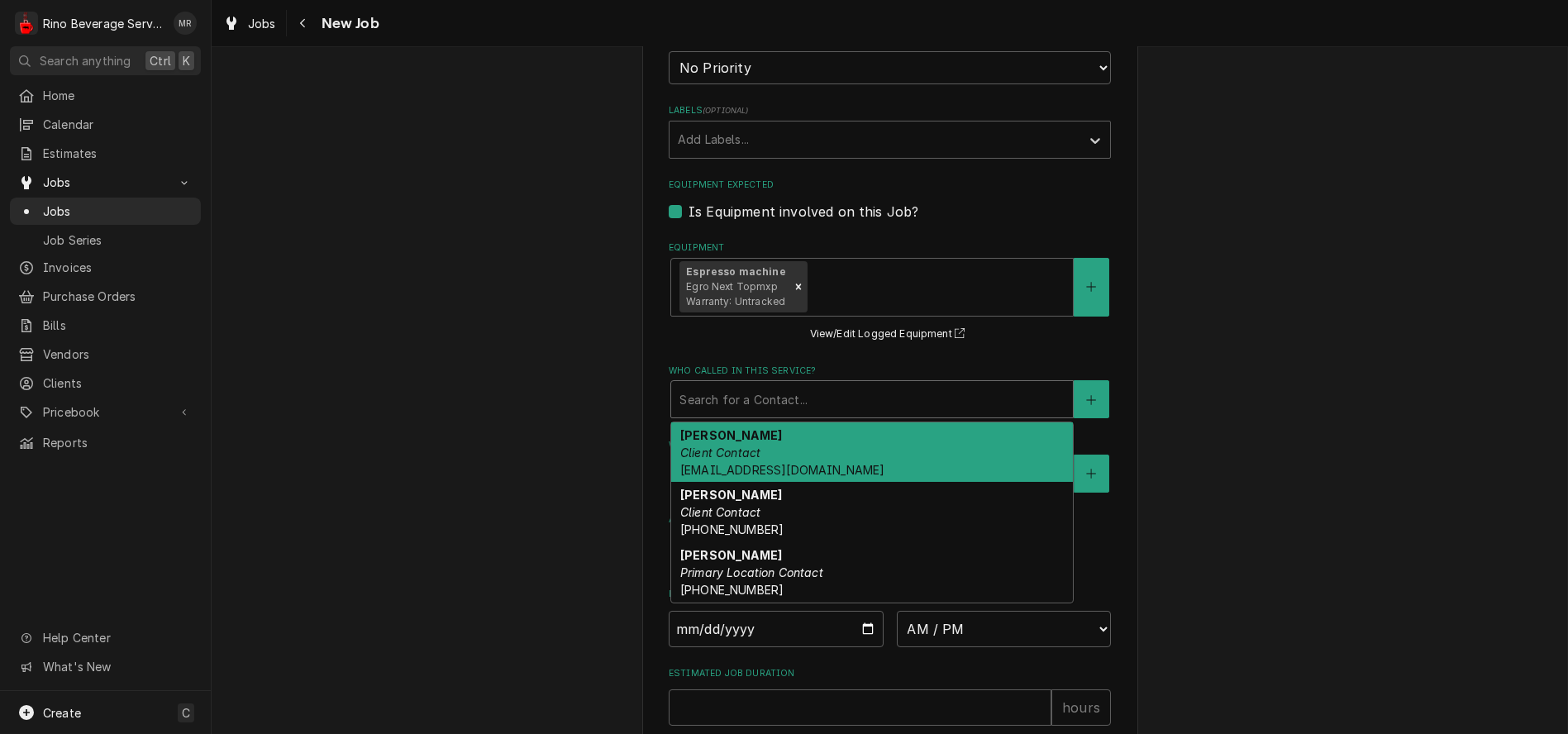
click at [758, 408] on div "Who called in this service?" at bounding box center [872, 399] width 386 height 30
click at [764, 462] on div "Chris Zinnecker Client Contact Zinneckerc@sycamoreschools.org" at bounding box center [872, 452] width 402 height 61
type textarea "x"
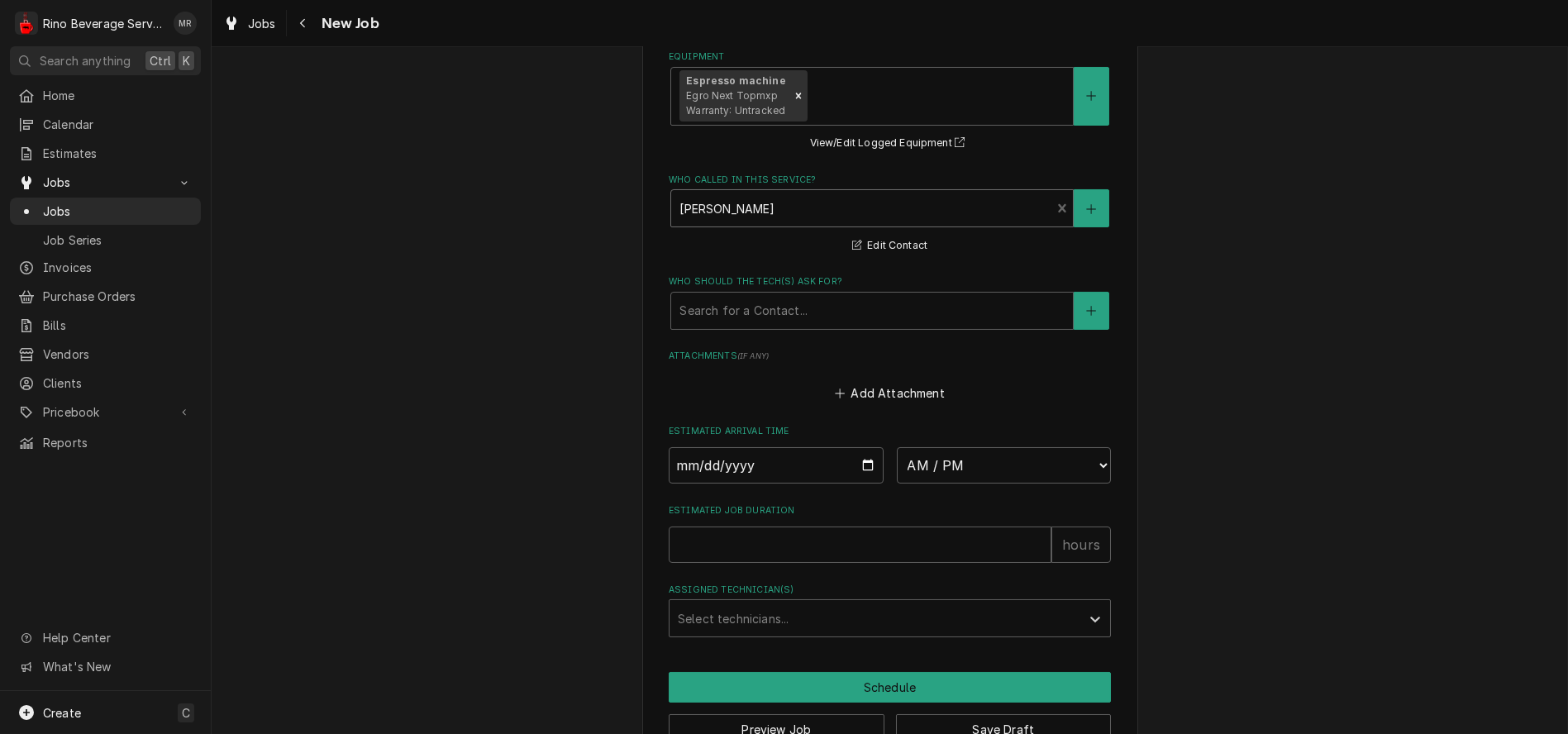
scroll to position [1143, 0]
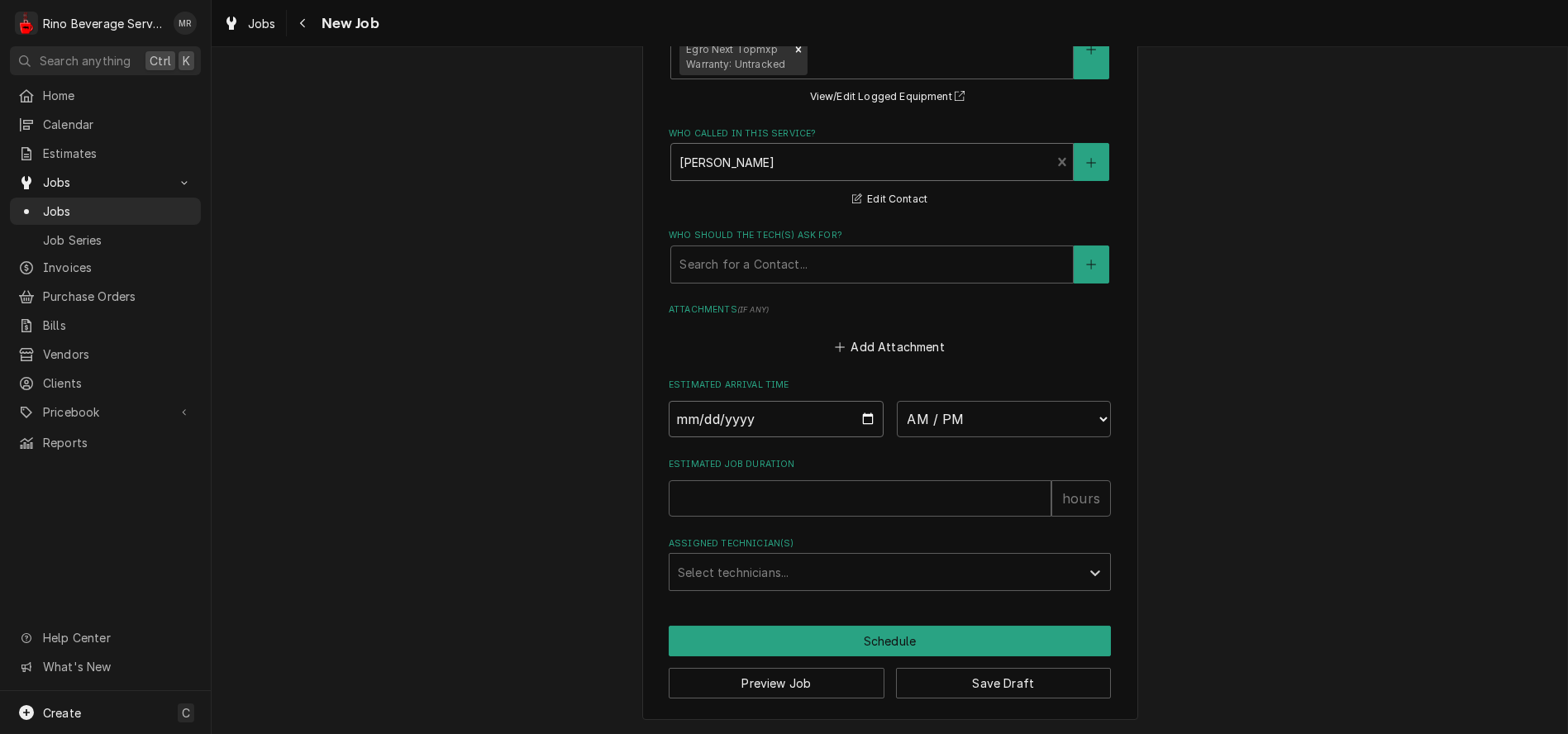
click at [858, 420] on input "Date" at bounding box center [775, 419] width 215 height 37
type input "[DATE]"
type textarea "x"
click at [1095, 412] on select "AM / PM 6:00 AM 6:15 AM 6:30 AM 6:45 AM 7:00 AM 7:15 AM 7:30 AM 7:45 AM 8:00 AM…" at bounding box center [1004, 419] width 215 height 37
select select "12:15:00"
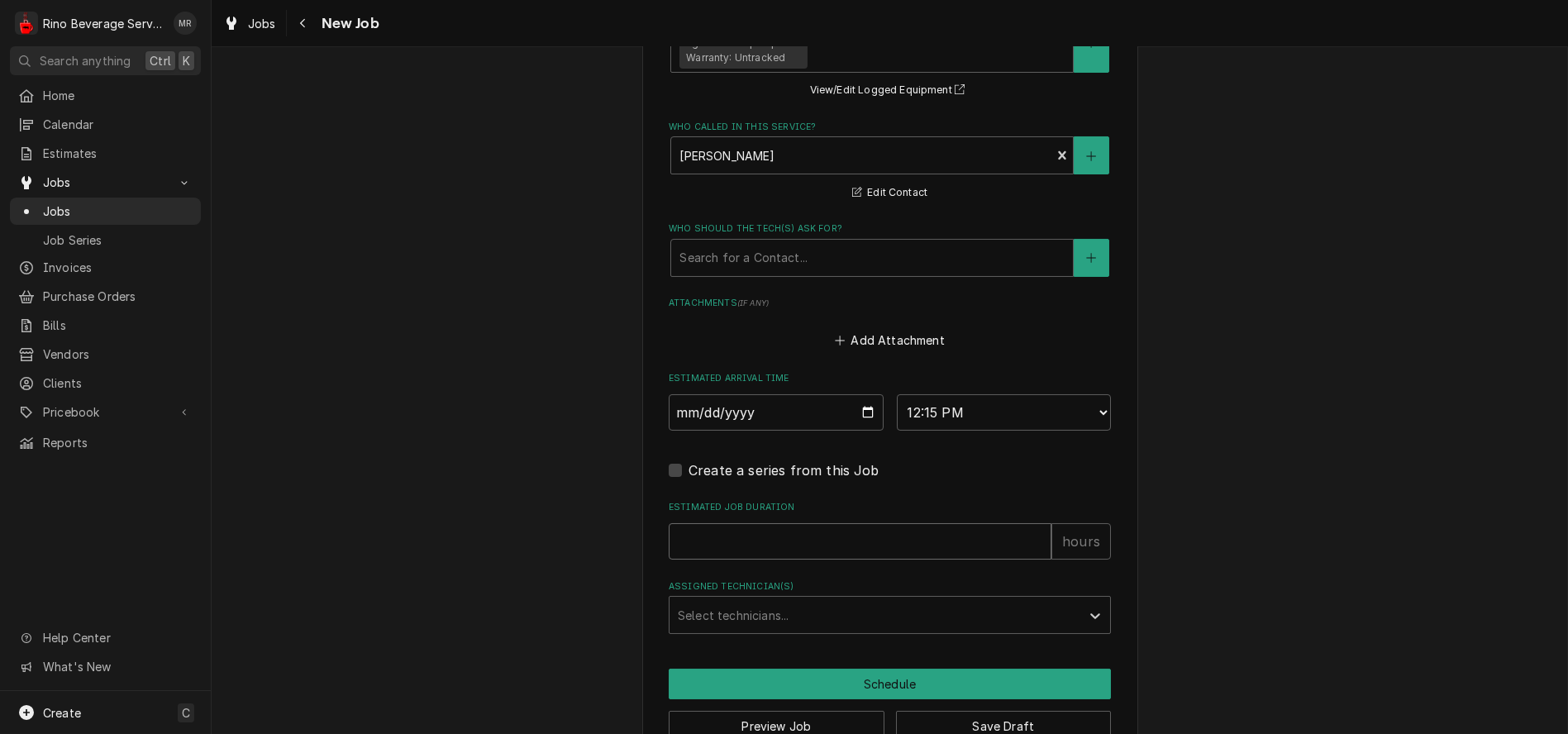
click at [925, 543] on input "Estimated Job Duration" at bounding box center [860, 541] width 383 height 37
type textarea "x"
type input "1"
type textarea "x"
type input "1.5"
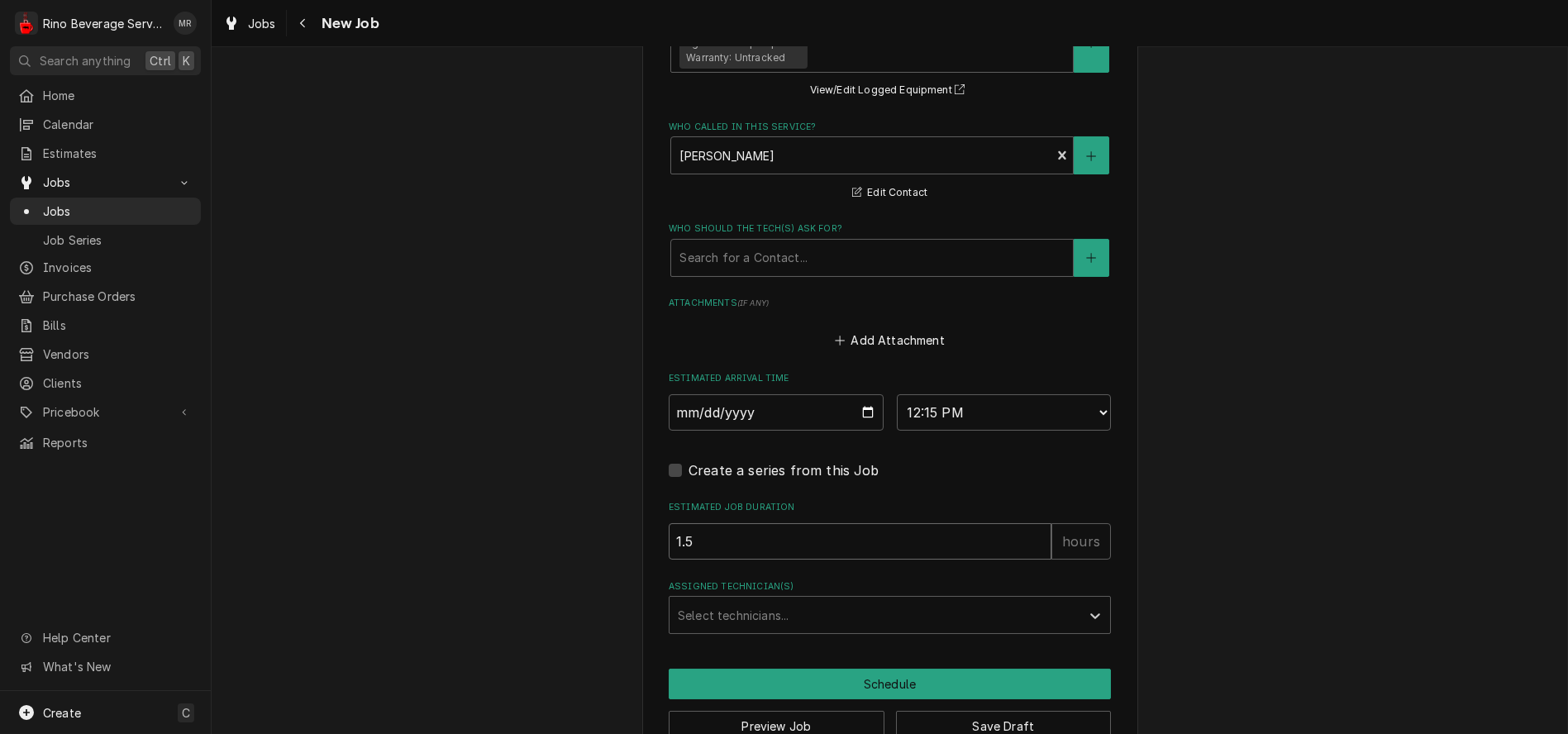
type textarea "x"
type input "1.5"
click at [875, 610] on div "Assigned Technician(s)" at bounding box center [875, 614] width 394 height 30
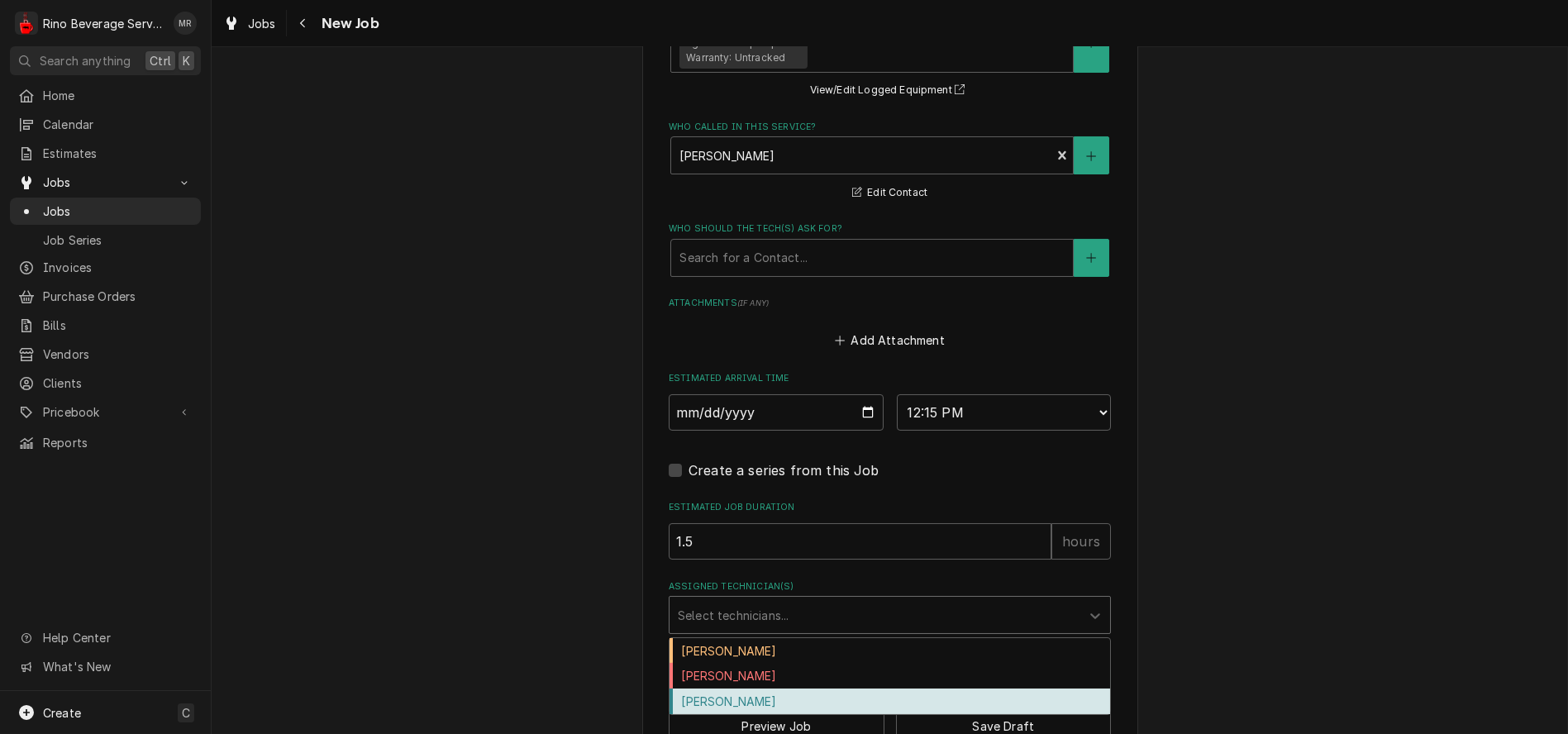
click at [815, 700] on div "[PERSON_NAME]" at bounding box center [889, 701] width 440 height 26
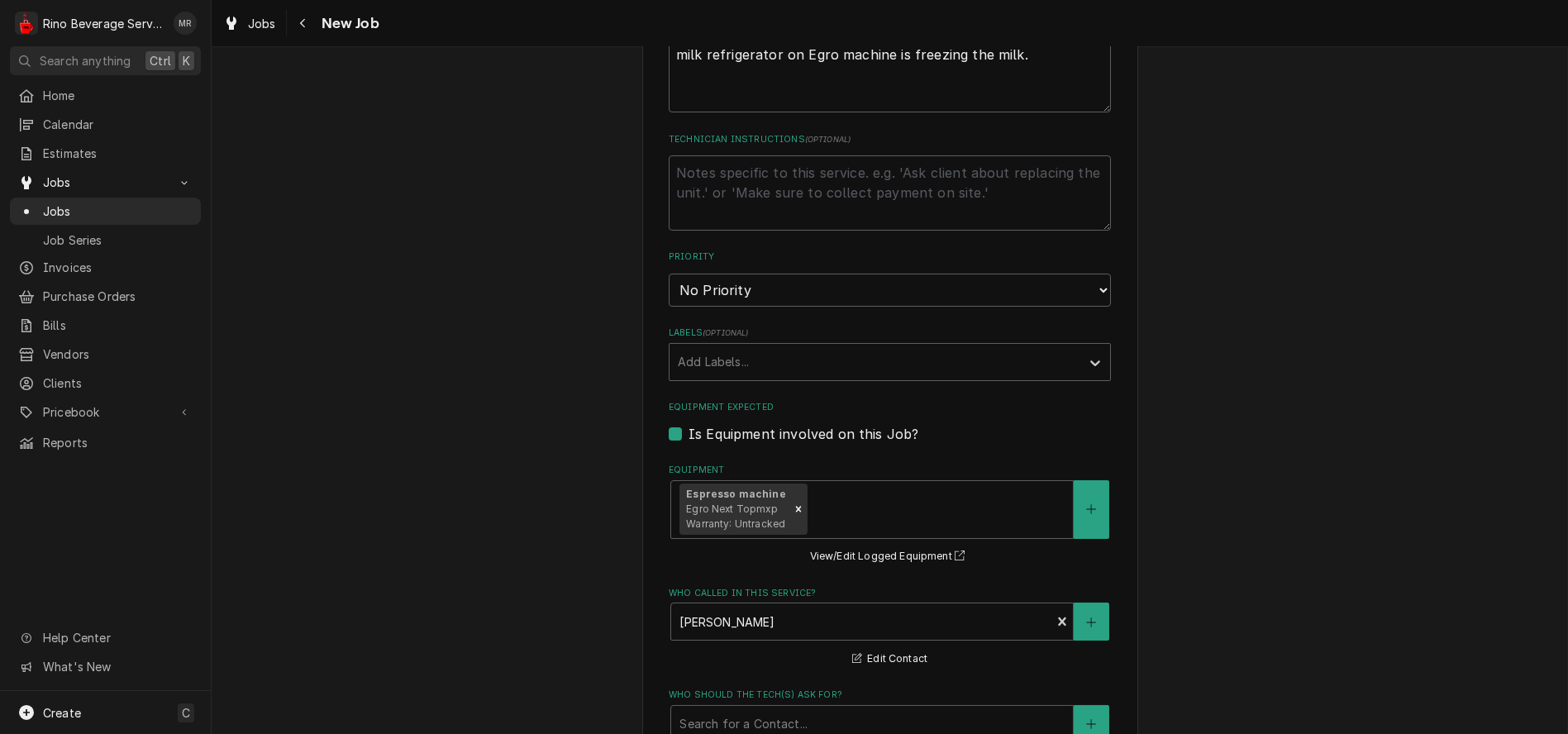
scroll to position [1193, 0]
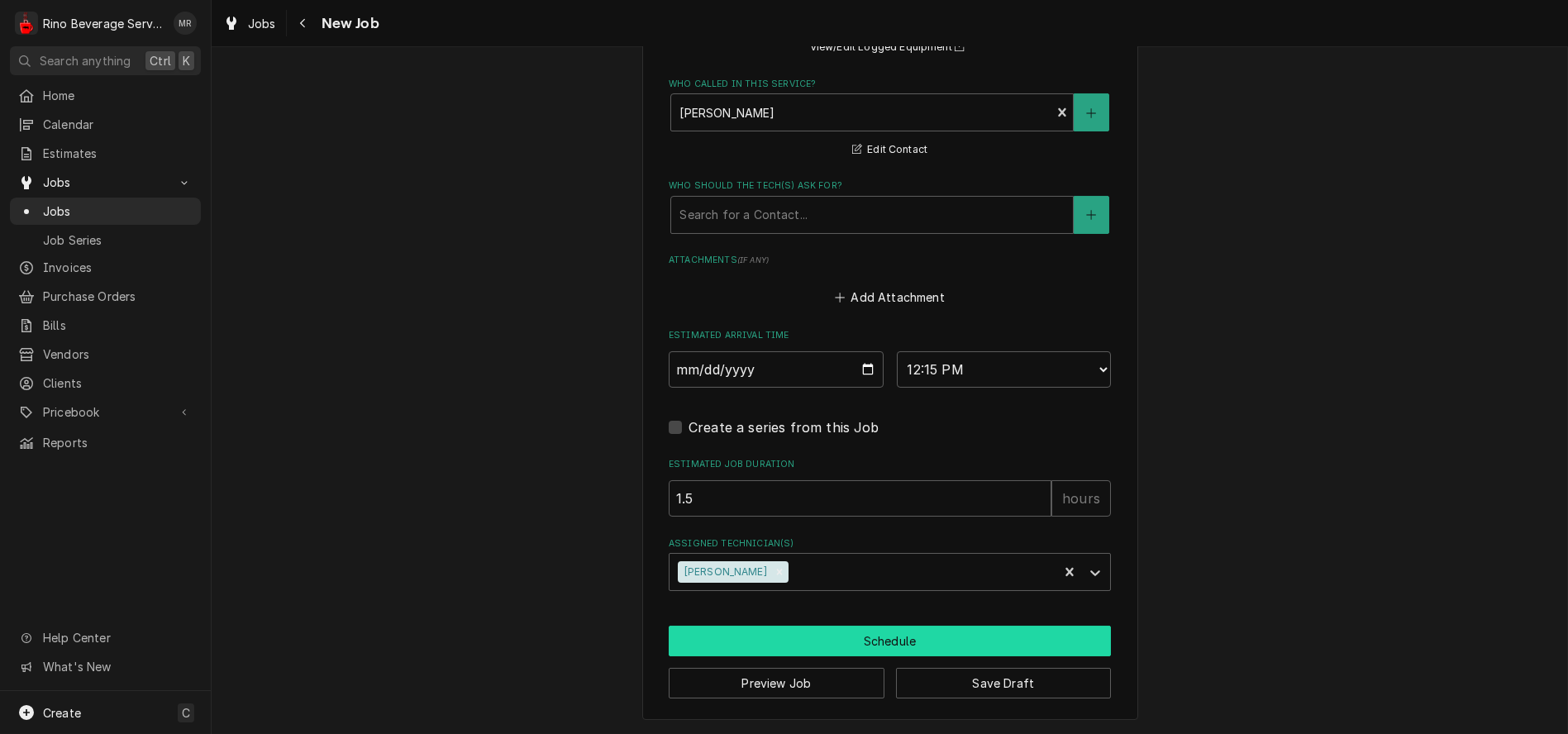
click at [893, 643] on button "Schedule" at bounding box center [889, 641] width 442 height 31
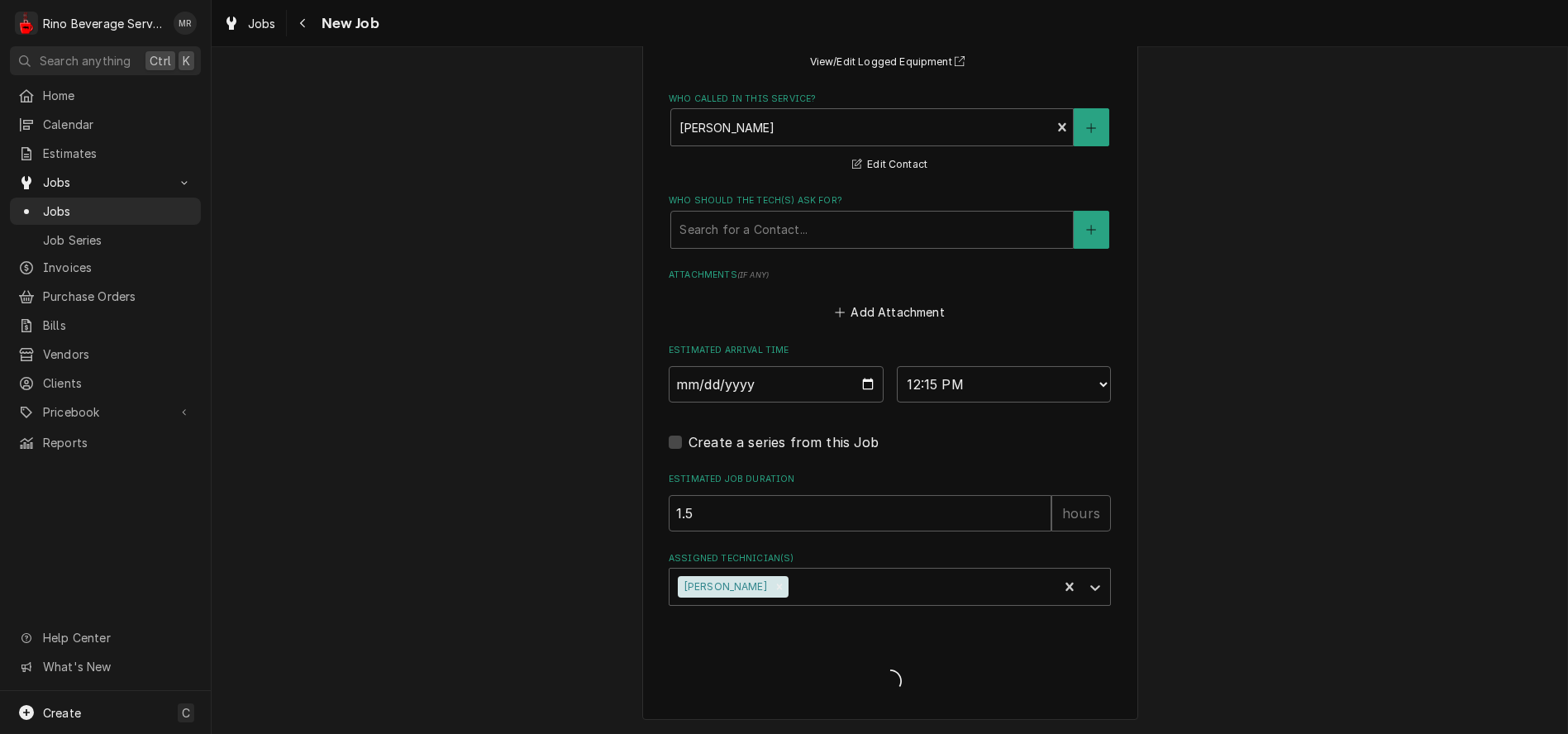
type textarea "x"
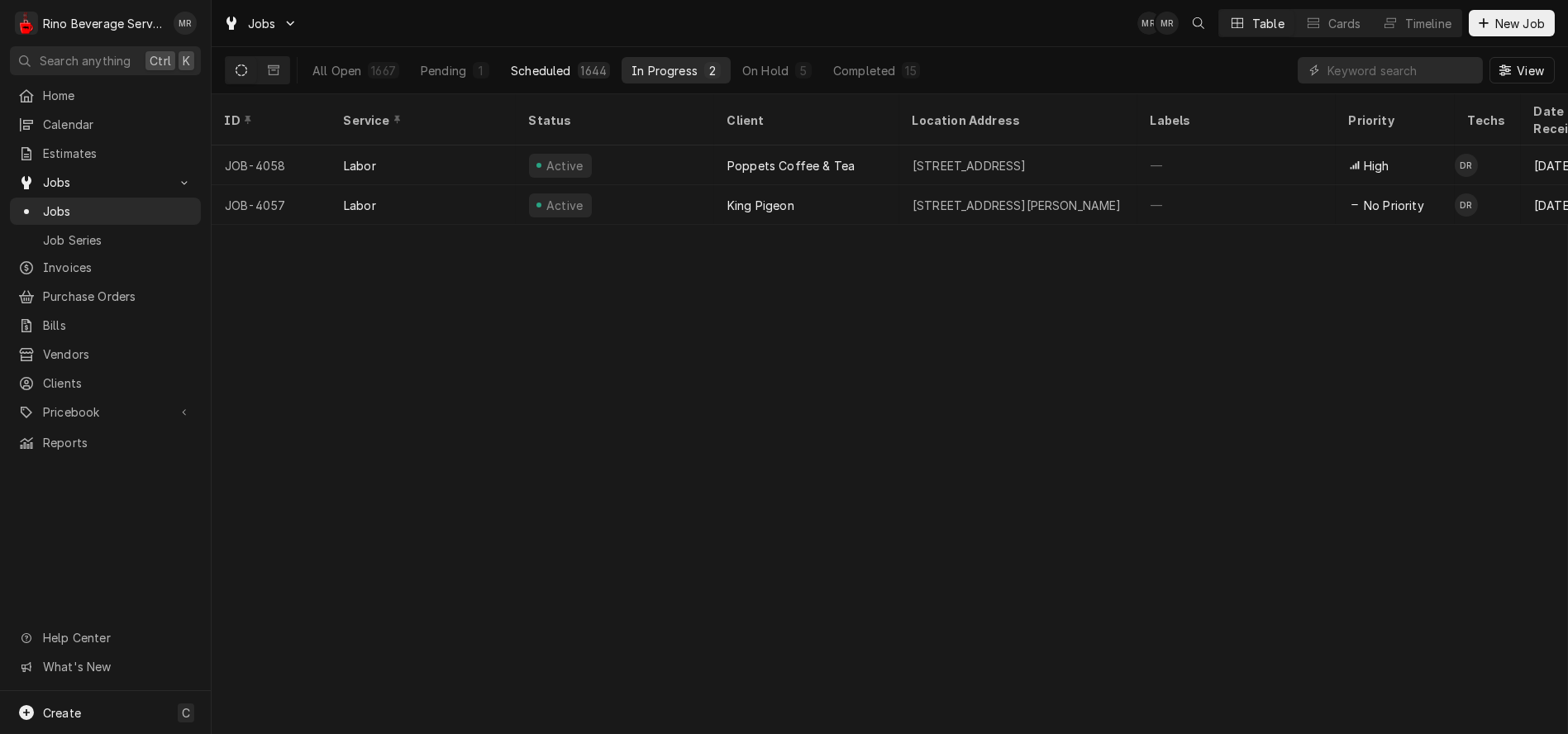
click at [547, 72] on div "Scheduled" at bounding box center [541, 71] width 60 height 17
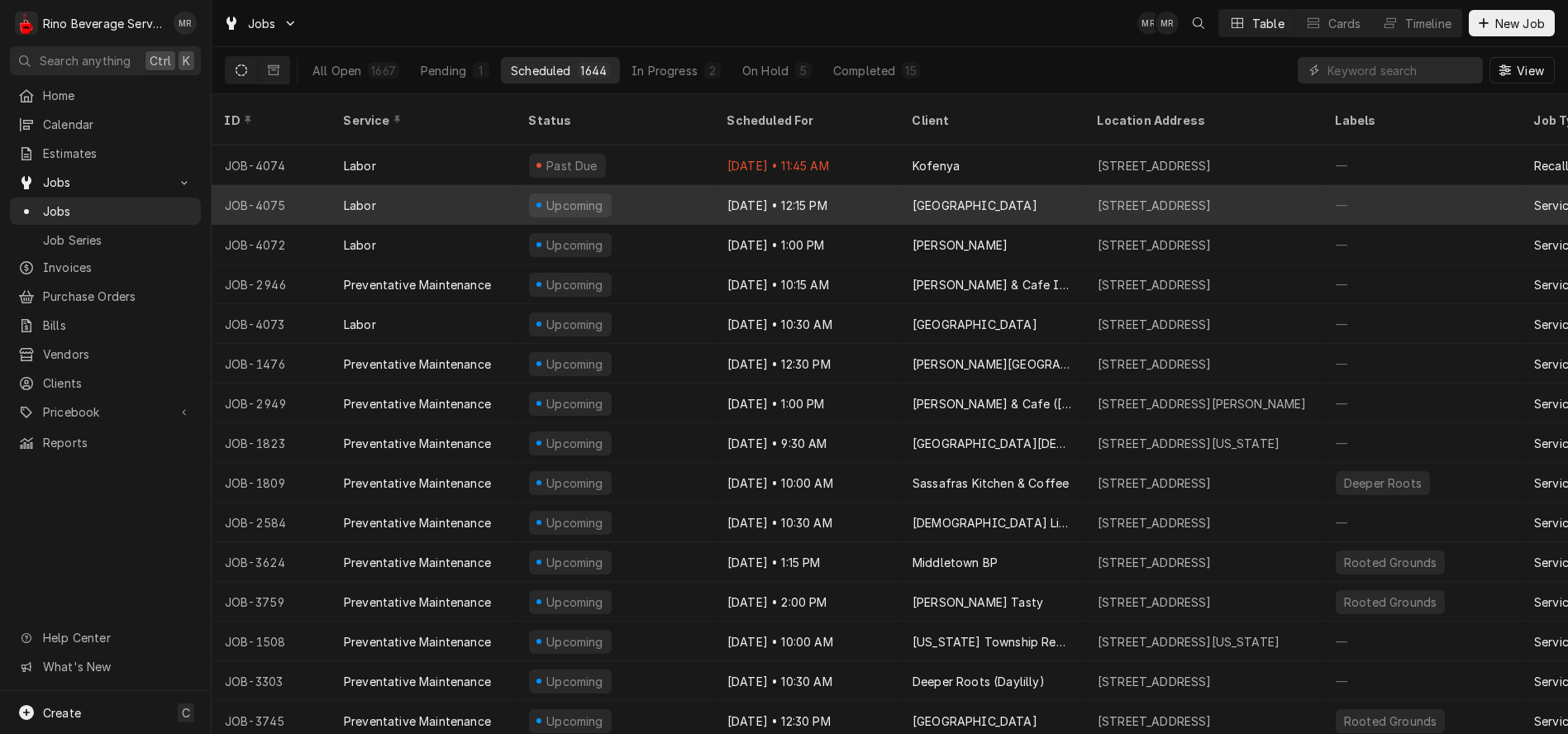
click at [657, 186] on div "Upcoming" at bounding box center [615, 205] width 198 height 39
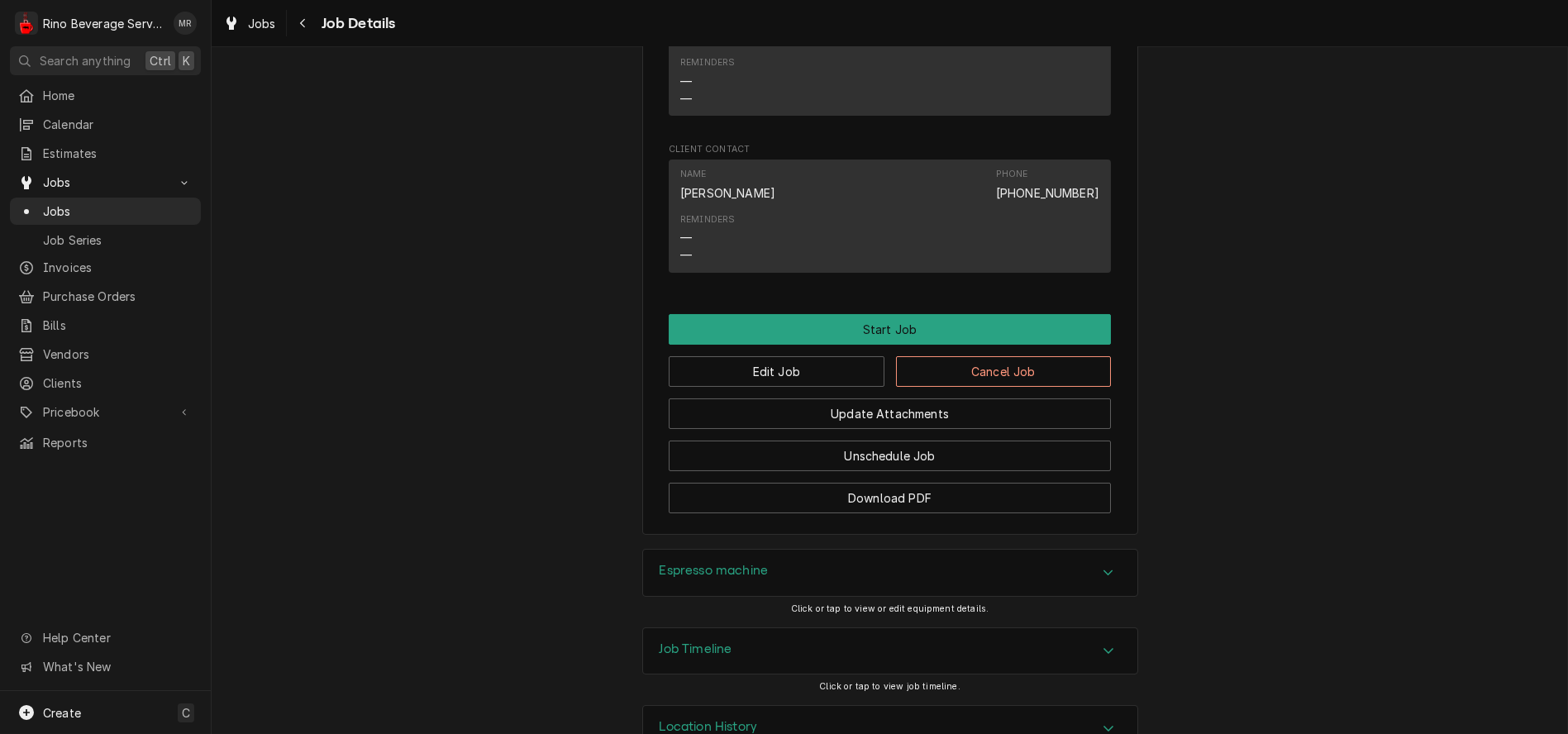
scroll to position [1010, 0]
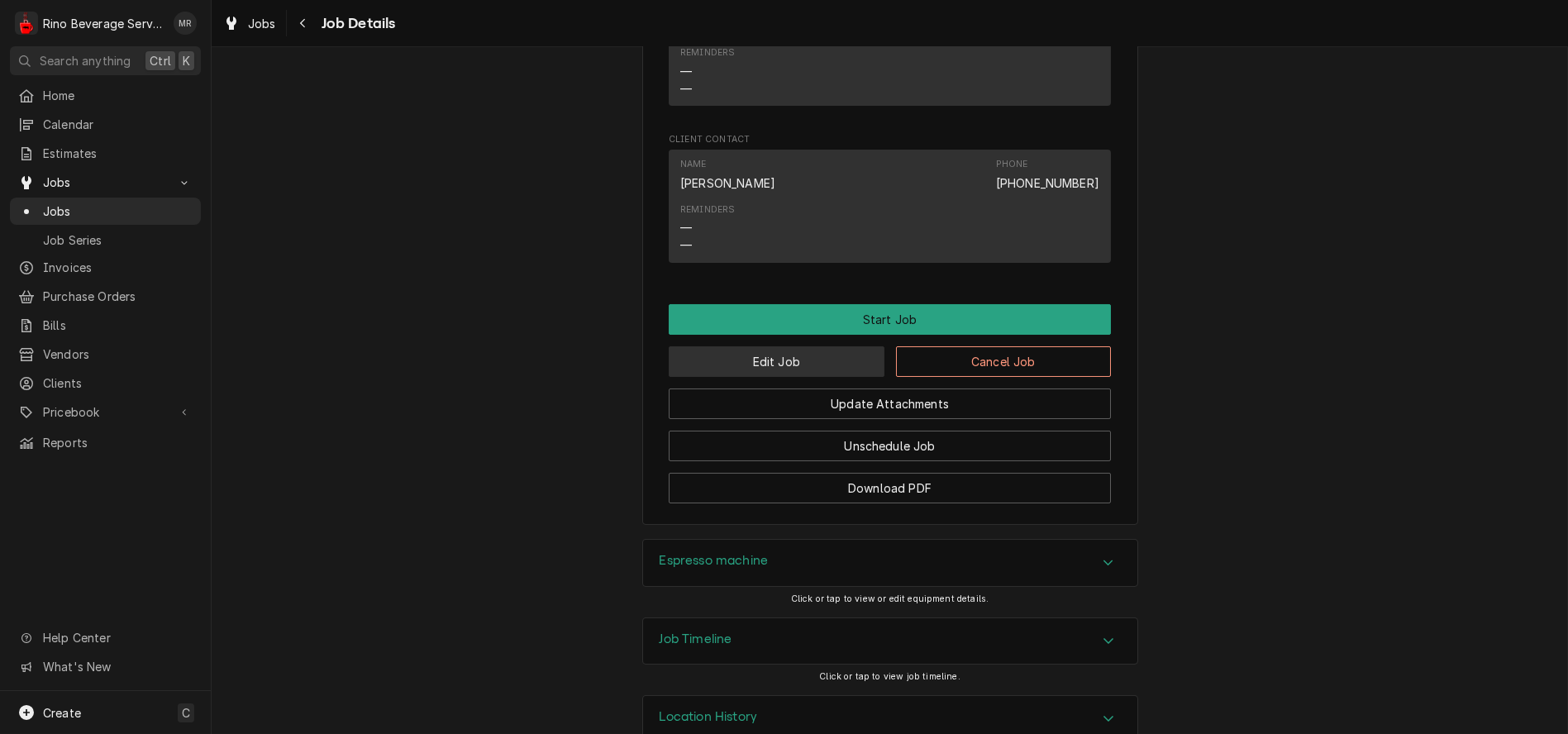
click at [797, 377] on button "Edit Job" at bounding box center [776, 361] width 215 height 31
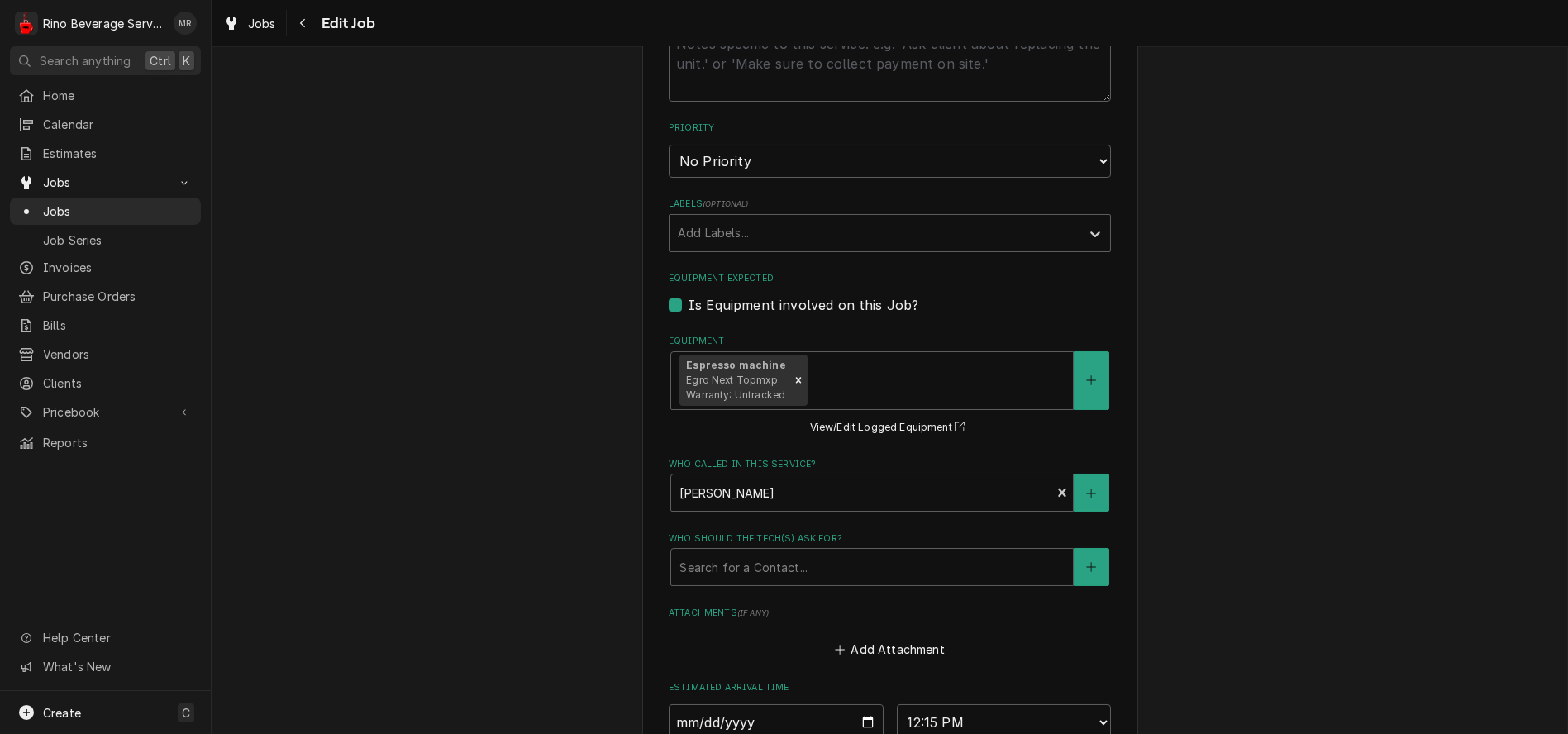
scroll to position [734, 0]
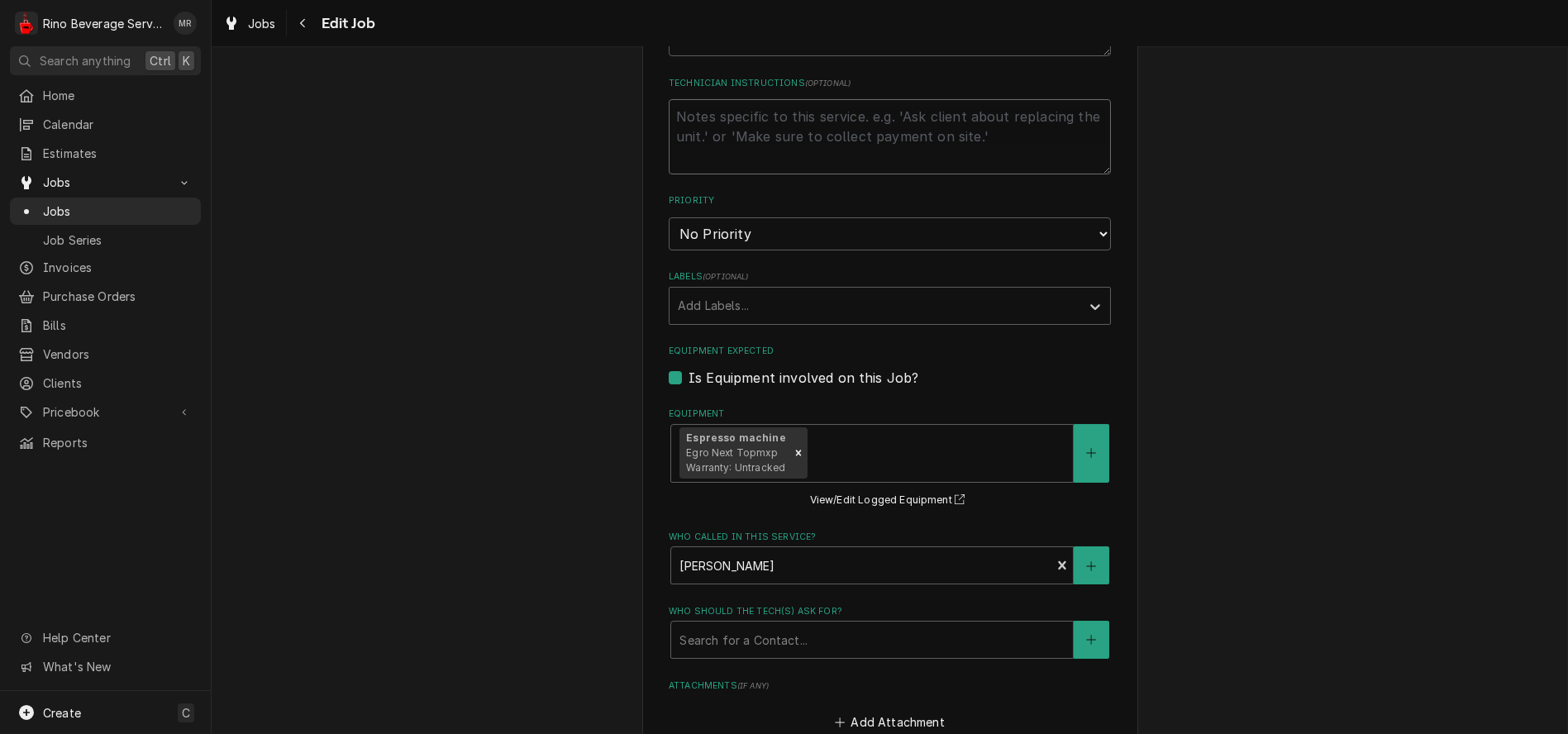
click at [778, 128] on textarea "Technician Instructions ( optional )" at bounding box center [889, 137] width 442 height 75
type textarea "x"
type textarea "t"
type textarea "x"
type textarea "tr"
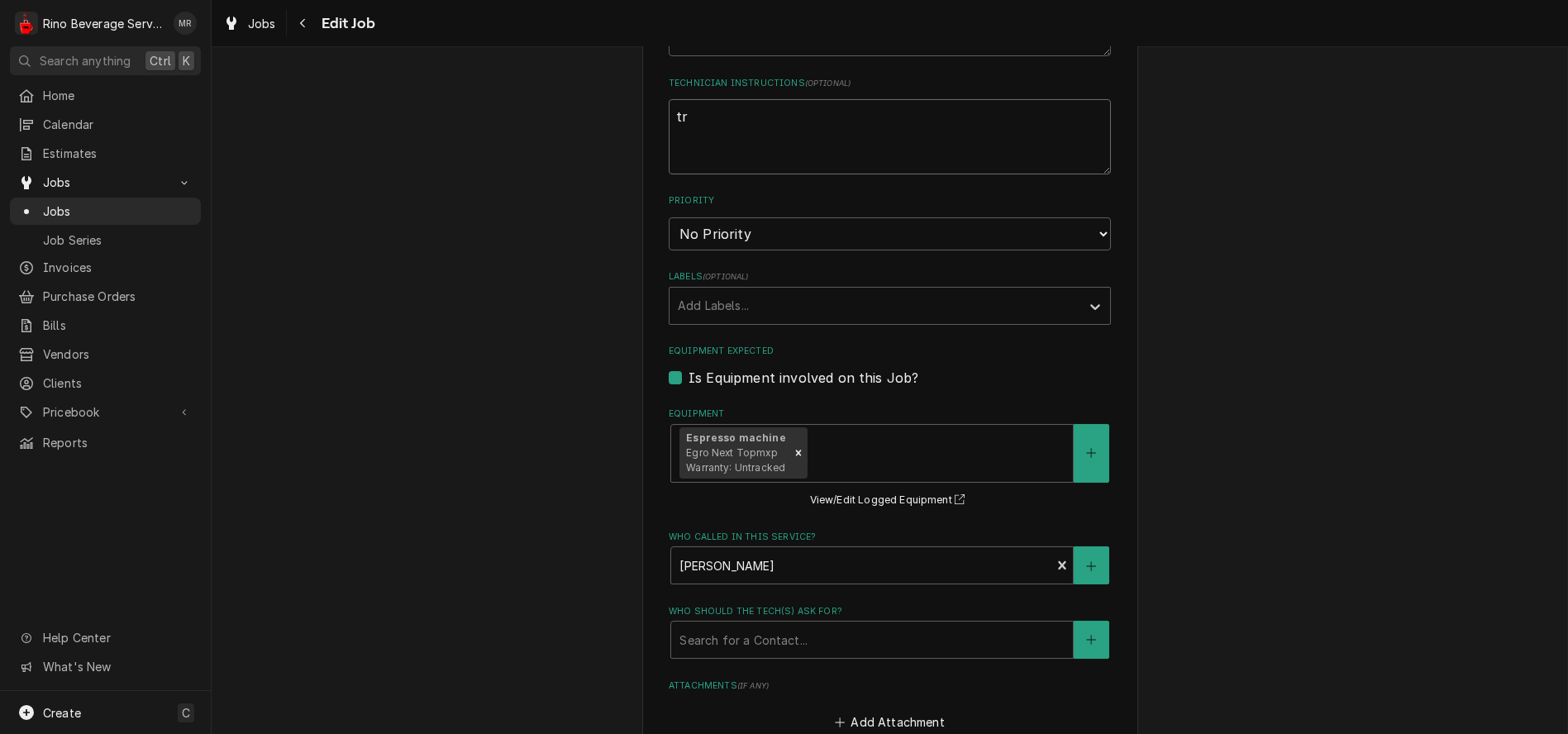
type textarea "x"
type textarea "try"
type textarea "x"
type textarea "try"
type textarea "x"
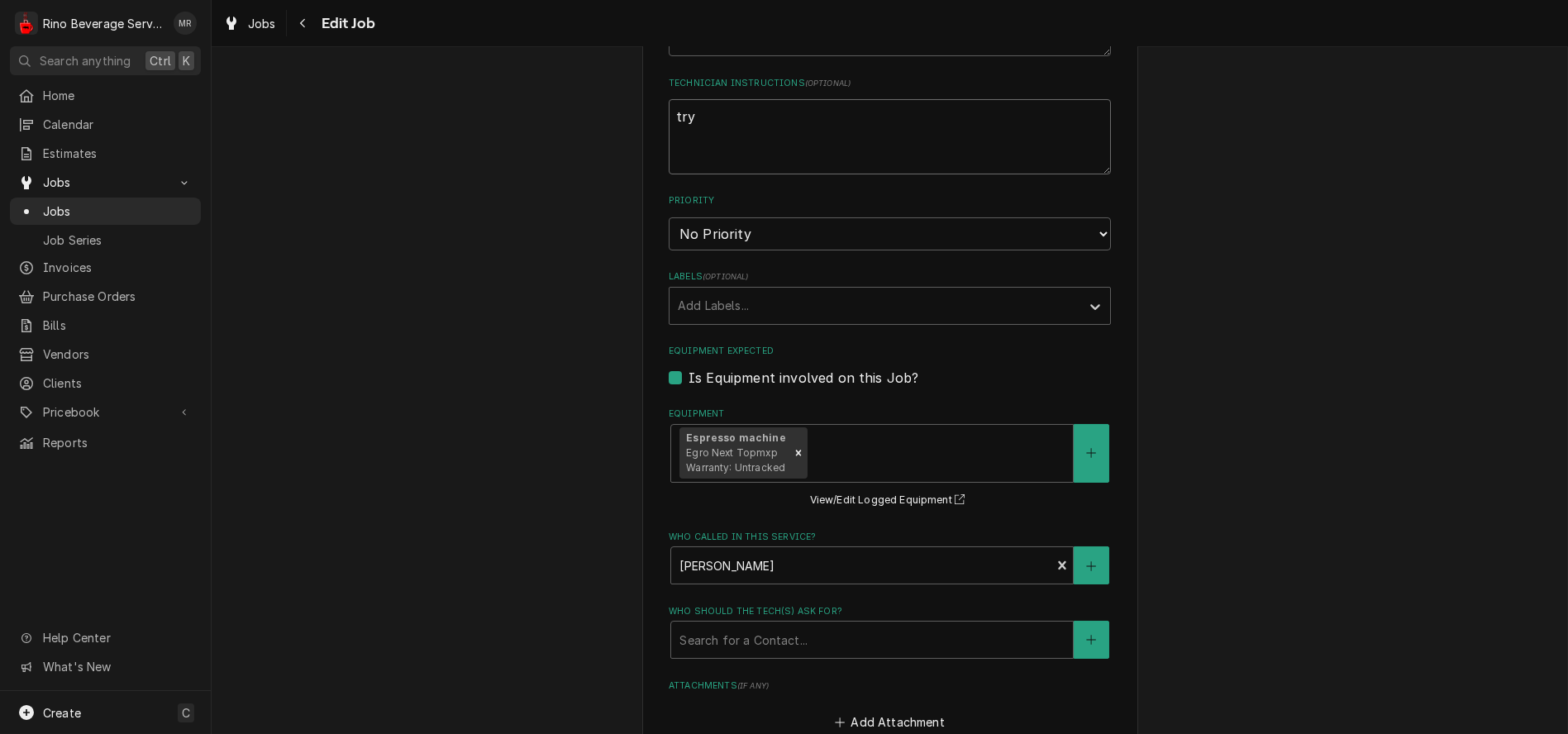
type textarea "try b"
type textarea "x"
type textarea "try ba"
type textarea "x"
type textarea "try bac"
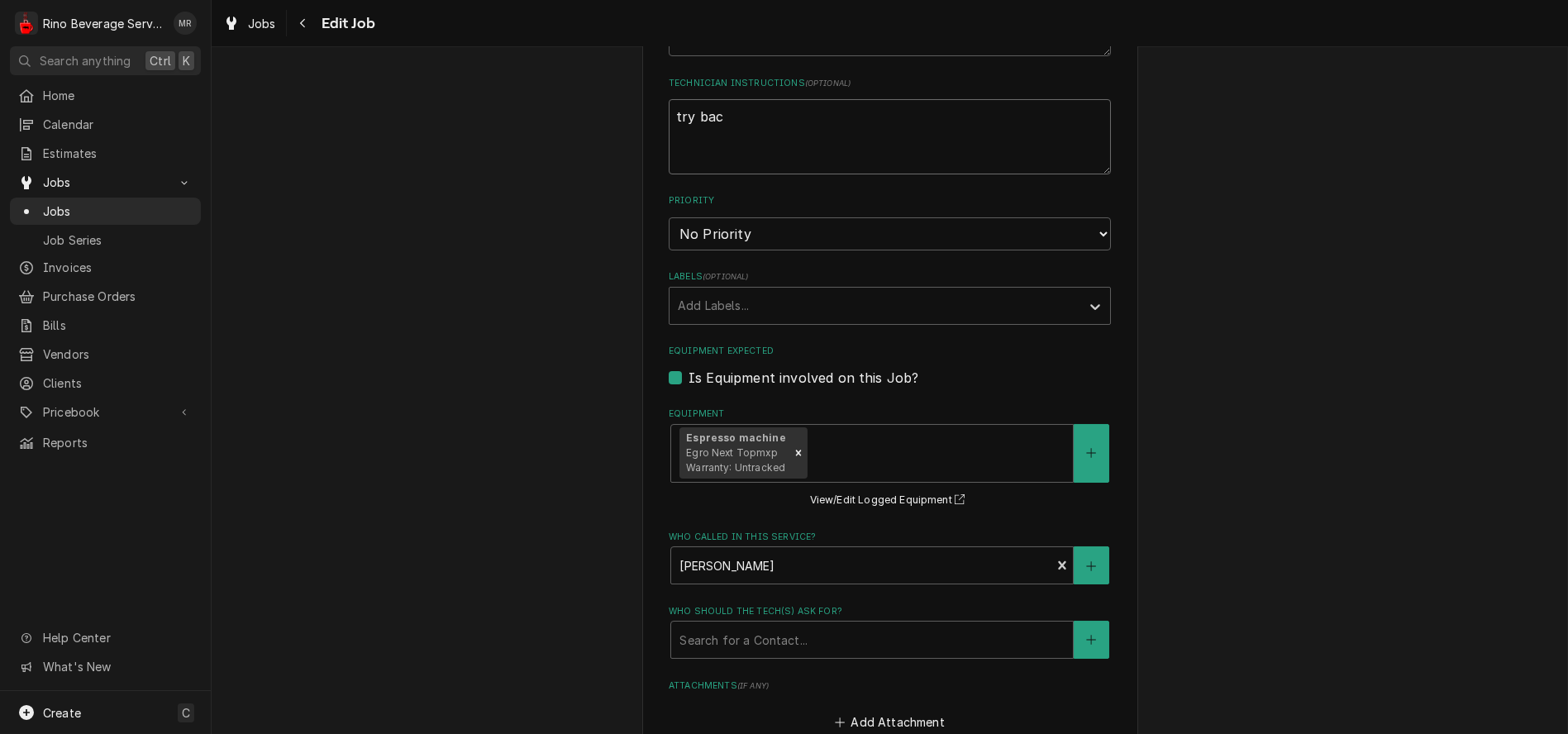
type textarea "x"
type textarea "try back"
type textarea "x"
type textarea "try back"
type textarea "x"
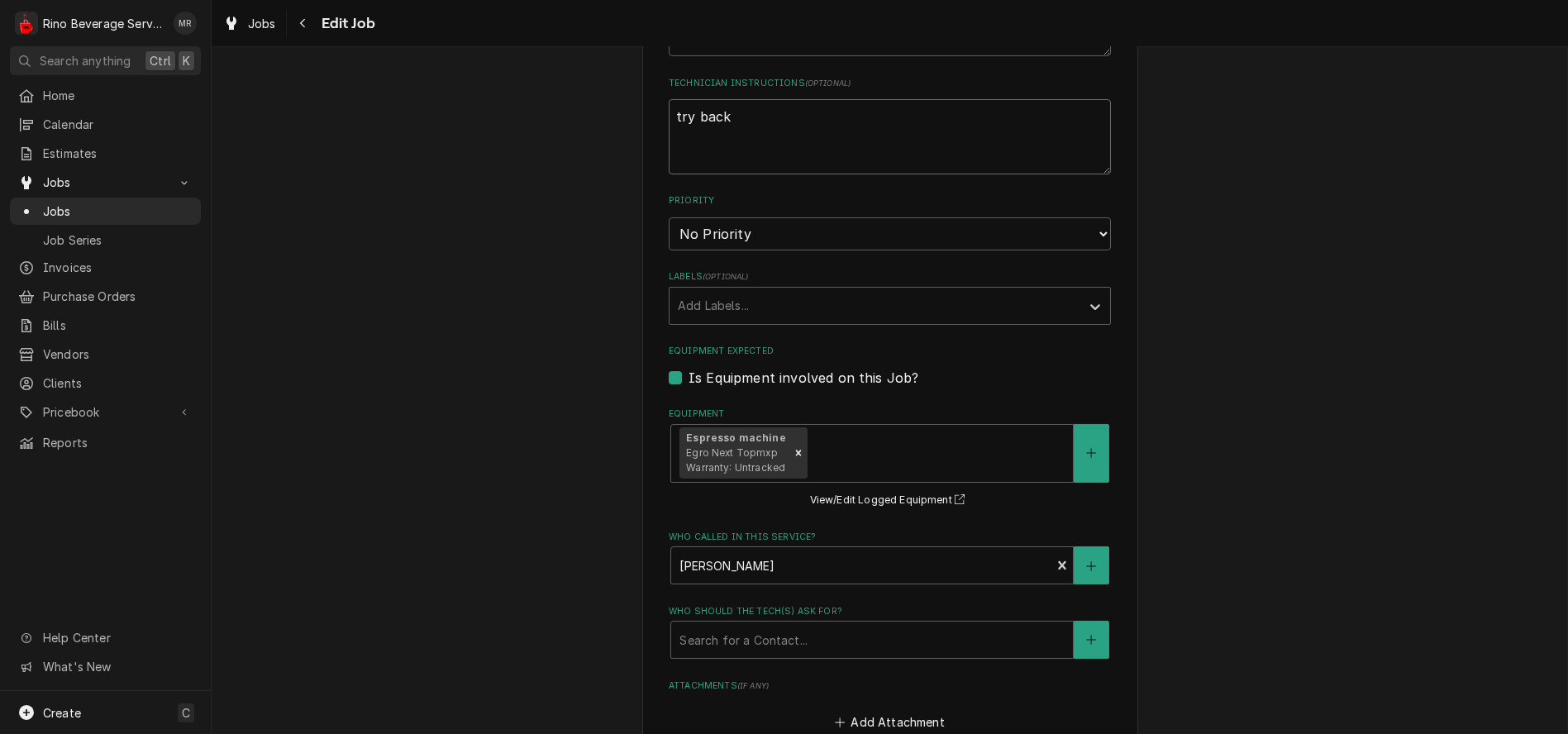
type textarea "try back d"
type textarea "x"
type textarea "try back do"
type textarea "x"
type textarea "try back doo"
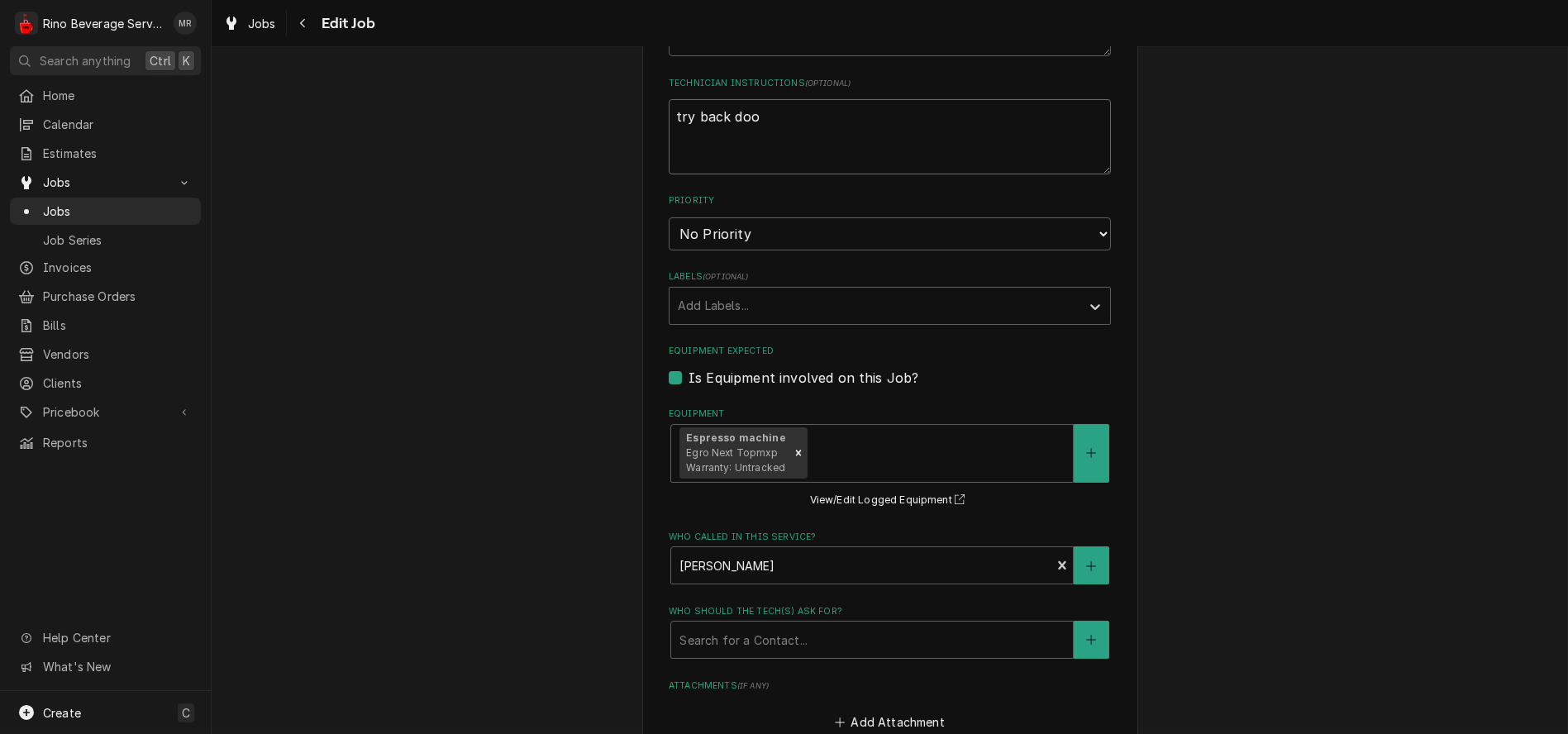
type textarea "x"
type textarea "try back door"
type textarea "x"
type textarea "try back door"
type textarea "x"
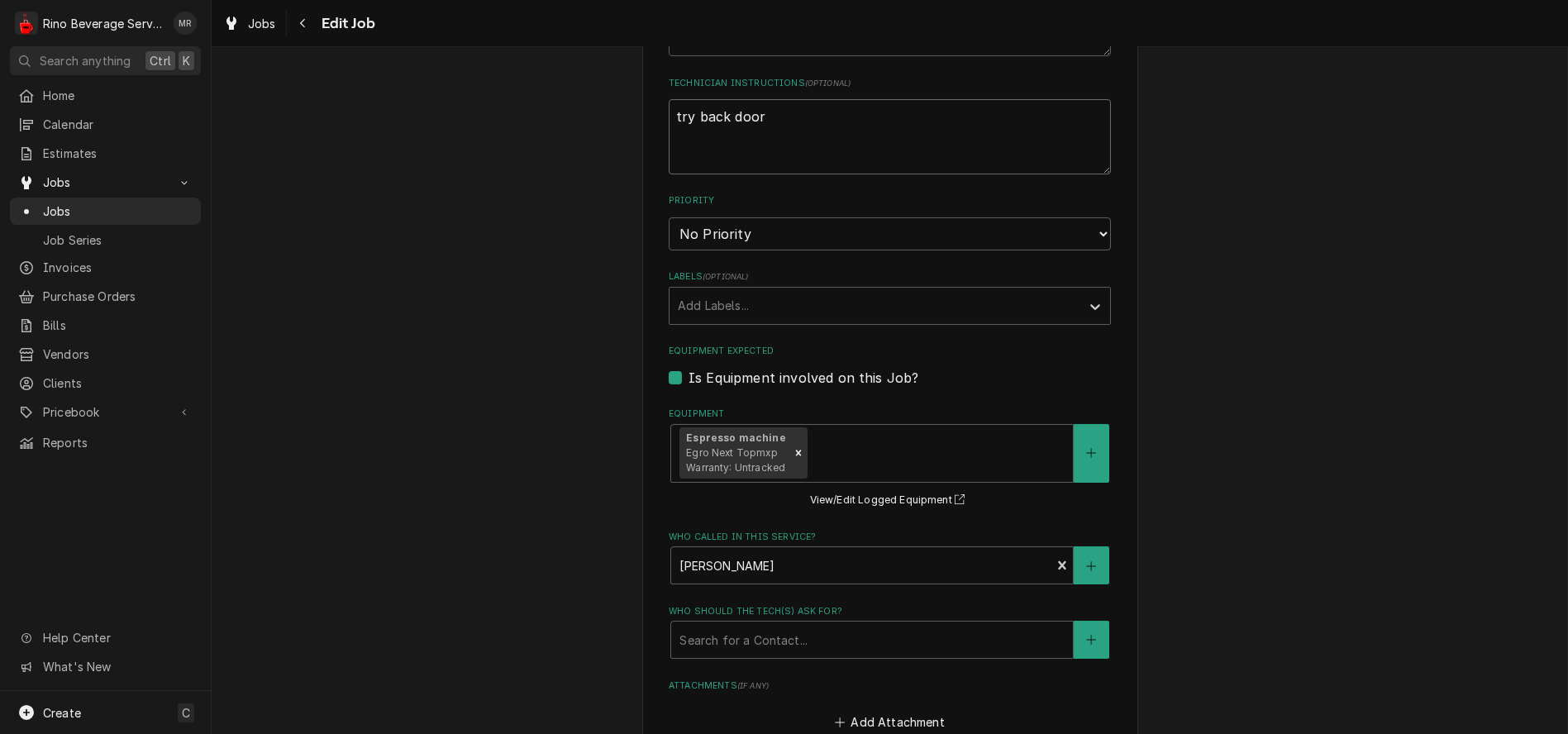
type textarea "try back door b"
type textarea "x"
type textarea "try back door by"
type textarea "x"
type textarea "try back door by"
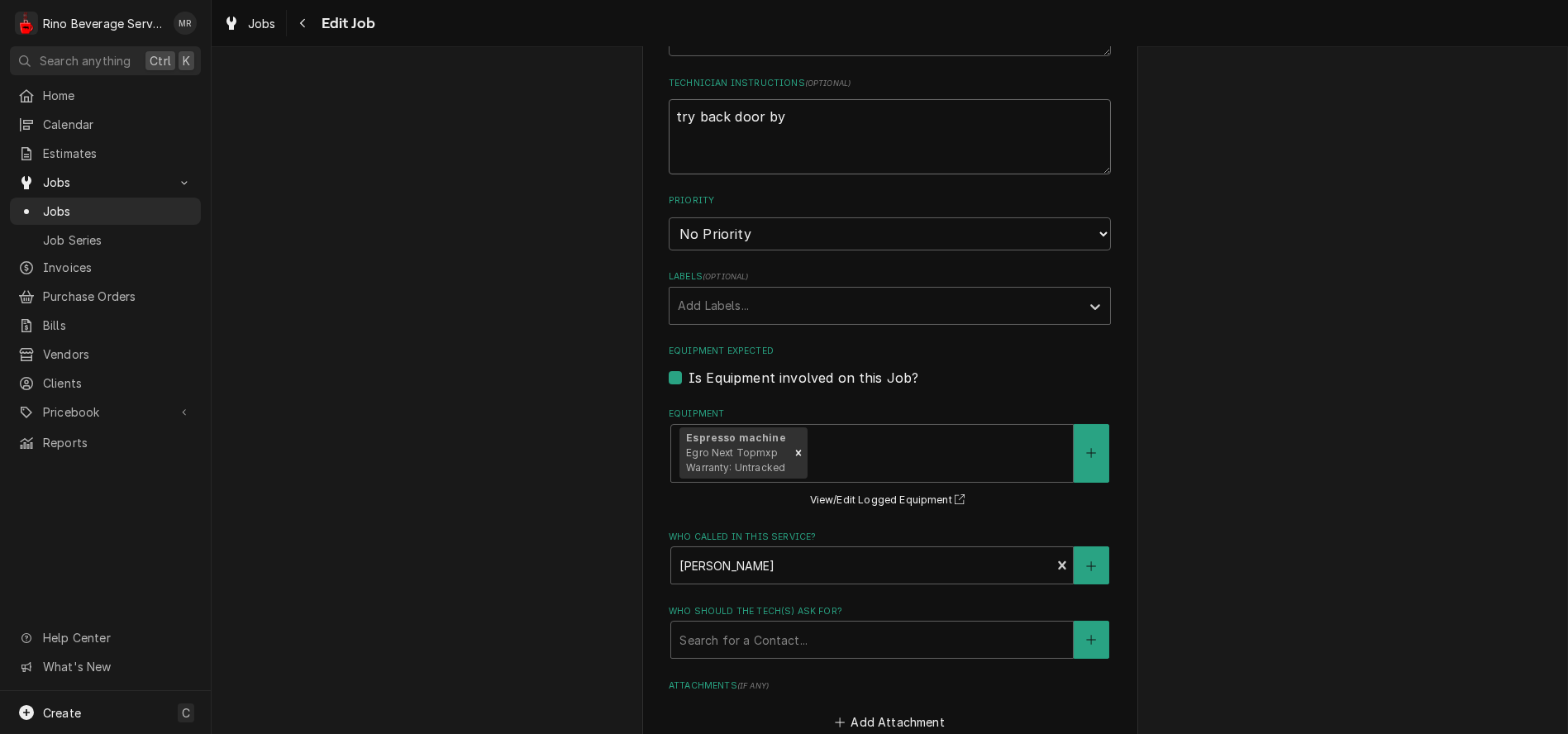
type textarea "x"
type textarea "try back door by d"
type textarea "x"
type textarea "try back door by do"
type textarea "x"
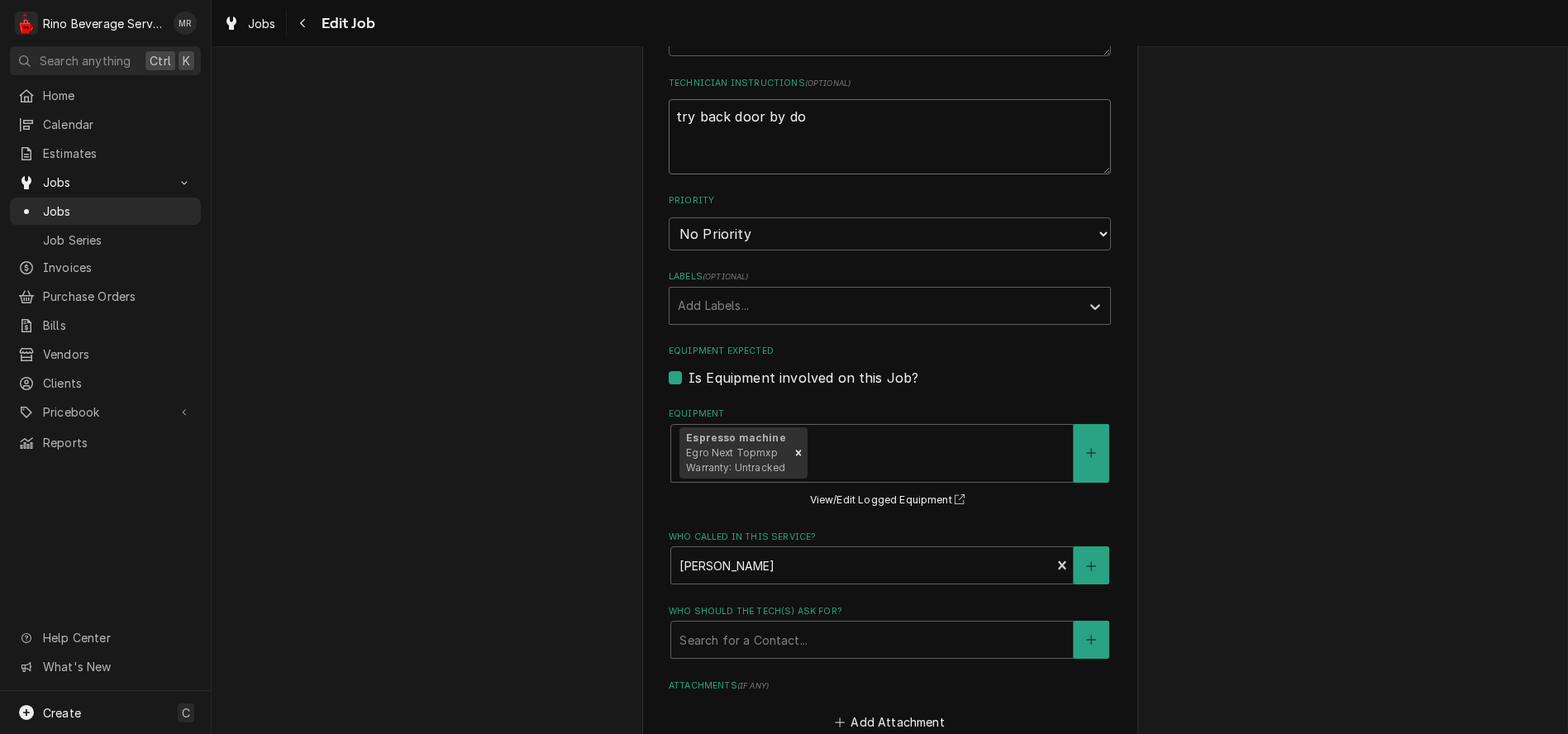
type textarea "try back door by [PERSON_NAME]"
type textarea "x"
type textarea "try back door by dock"
type textarea "x"
type textarea "try back door by dock."
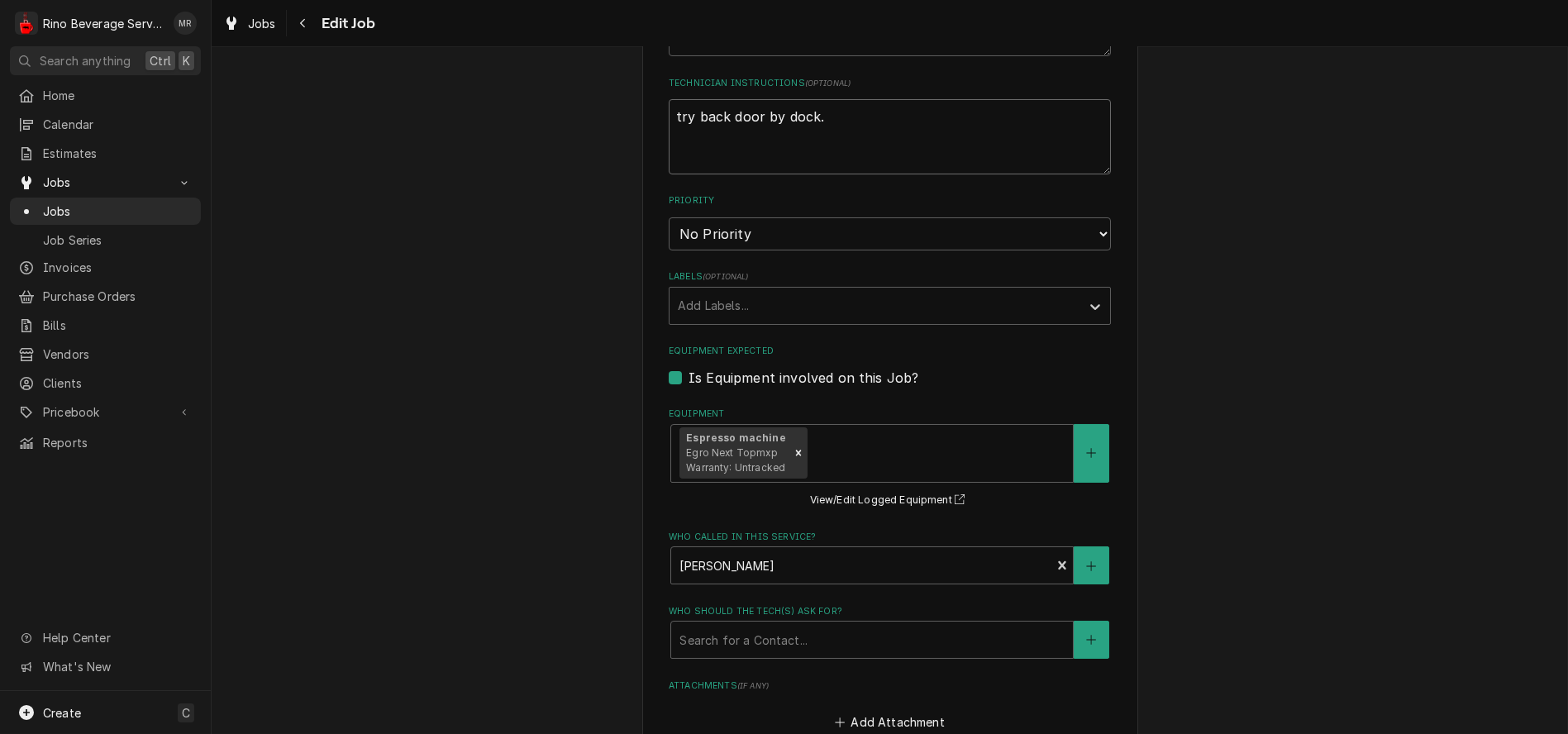
type textarea "x"
type textarea "try back door by dock."
type textarea "x"
type textarea "try back door by dock. C"
type textarea "x"
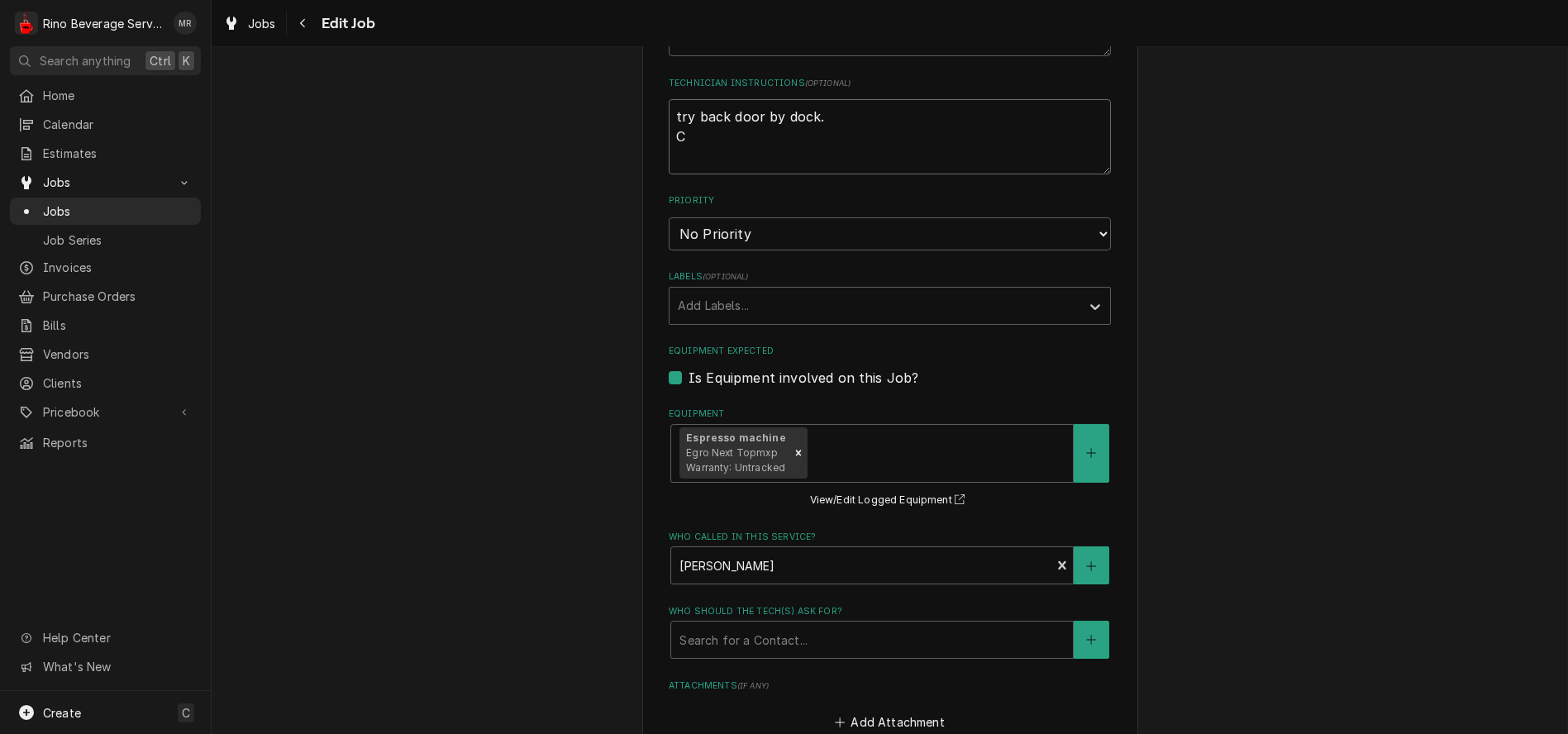
type textarea "try back door by dock. Ca"
type textarea "x"
type textarea "try back door by dock. Cal"
type textarea "x"
type textarea "try back door by dock. Call"
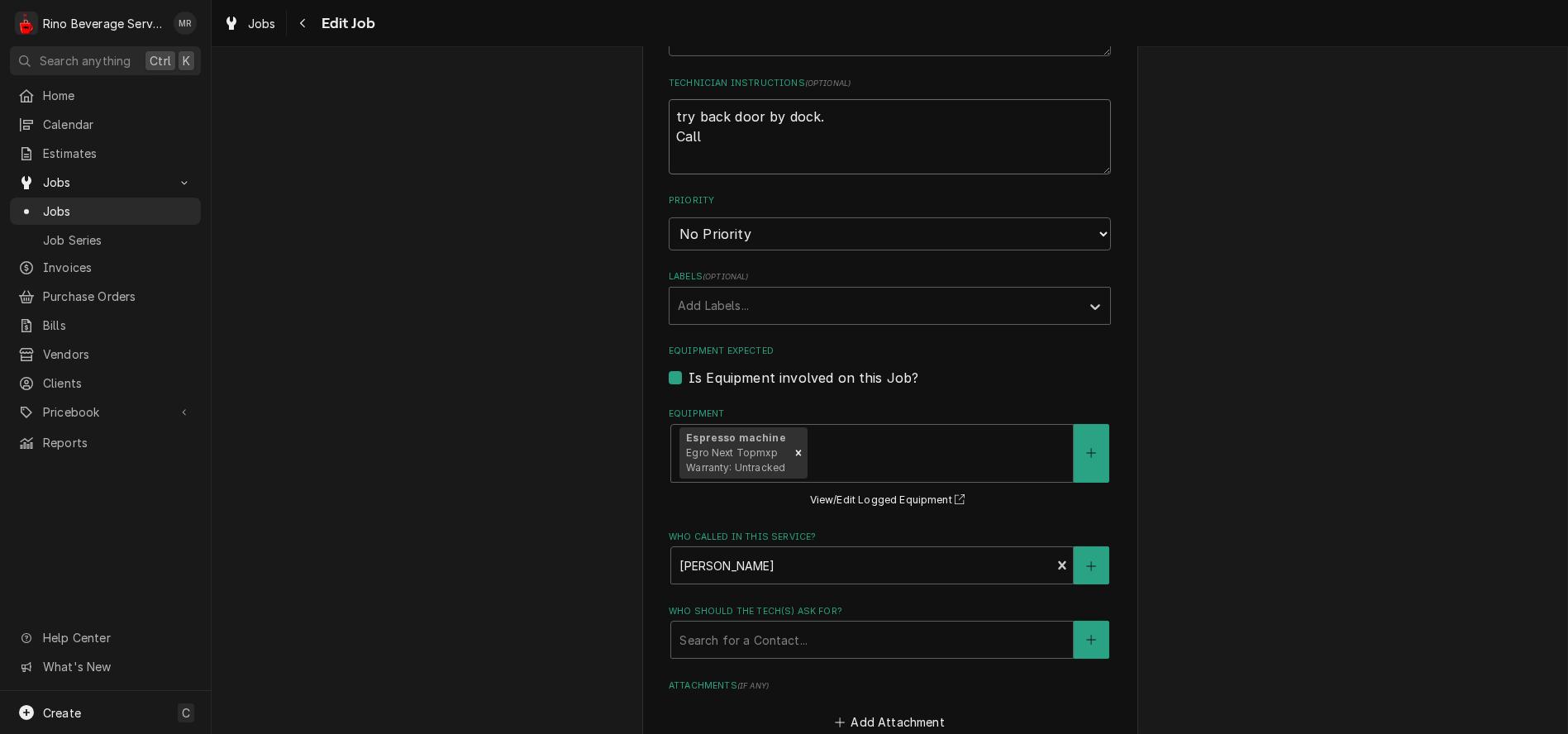
type textarea "x"
type textarea "try back door by dock. Call"
type textarea "x"
type textarea "try back door by dock. Call K"
type textarea "x"
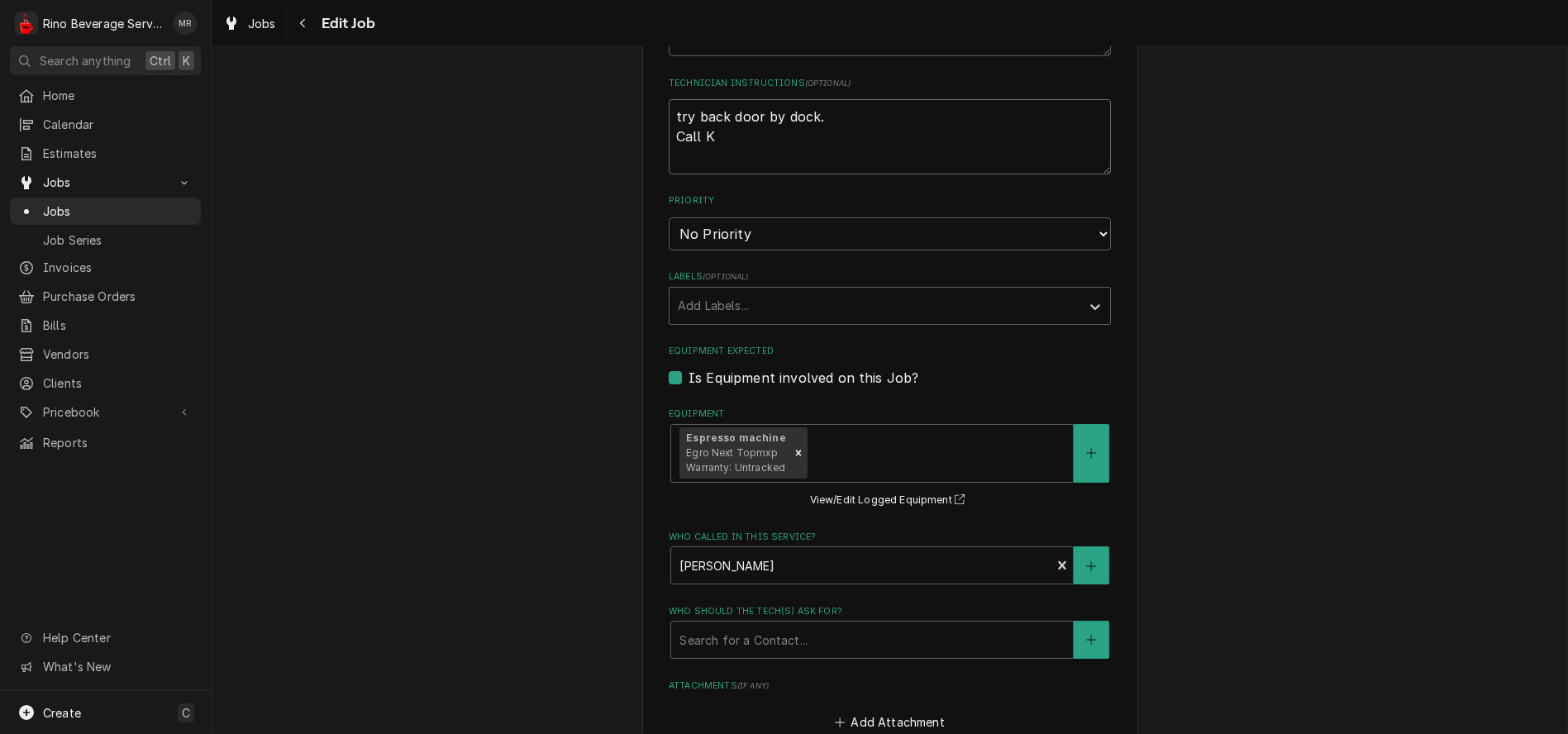
type textarea "try back door by dock. Call Ka"
type textarea "x"
type textarea "try back door by dock. Call Kat"
type textarea "x"
type textarea "try back door by dock. Call Kath"
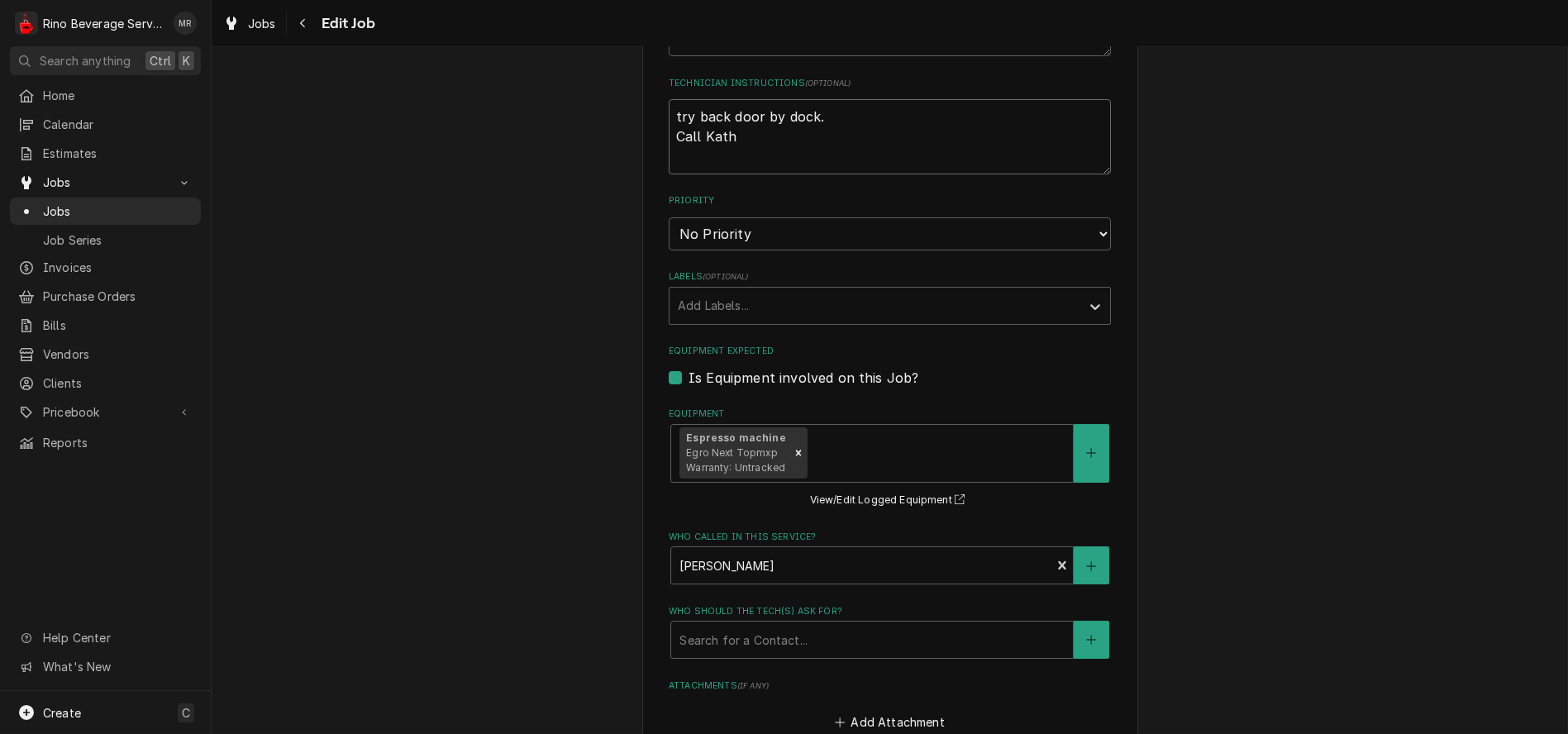
type textarea "x"
type textarea "try back door by dock. Call [PERSON_NAME]"
type textarea "x"
type textarea "try back door by dock. Call [PERSON_NAME]"
type textarea "x"
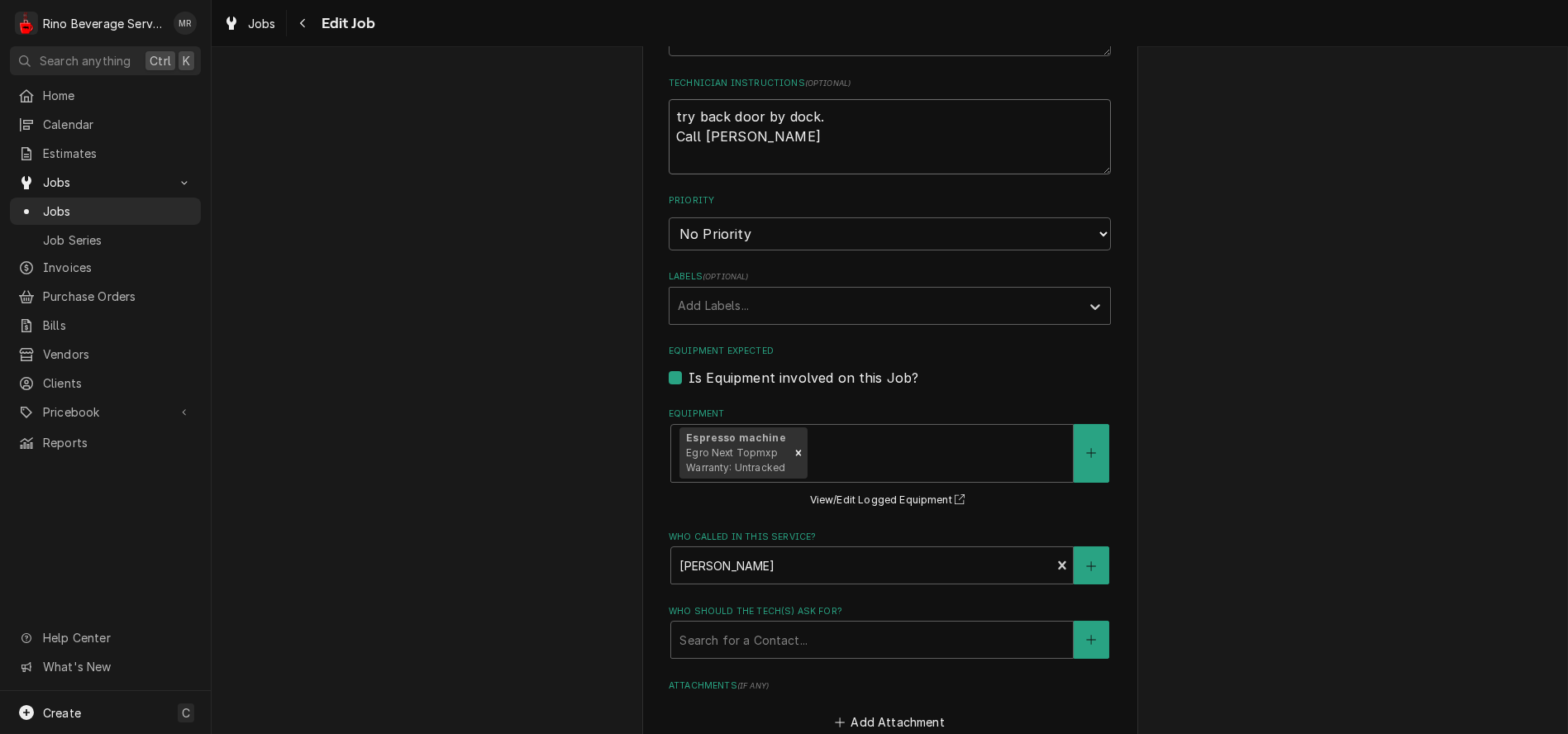
type textarea "try back door by dock. Call [PERSON_NAME] @"
type textarea "x"
type textarea "try back door by dock. Call [PERSON_NAME] @"
type textarea "x"
type textarea "try back door by dock. Call [PERSON_NAME] @ 5"
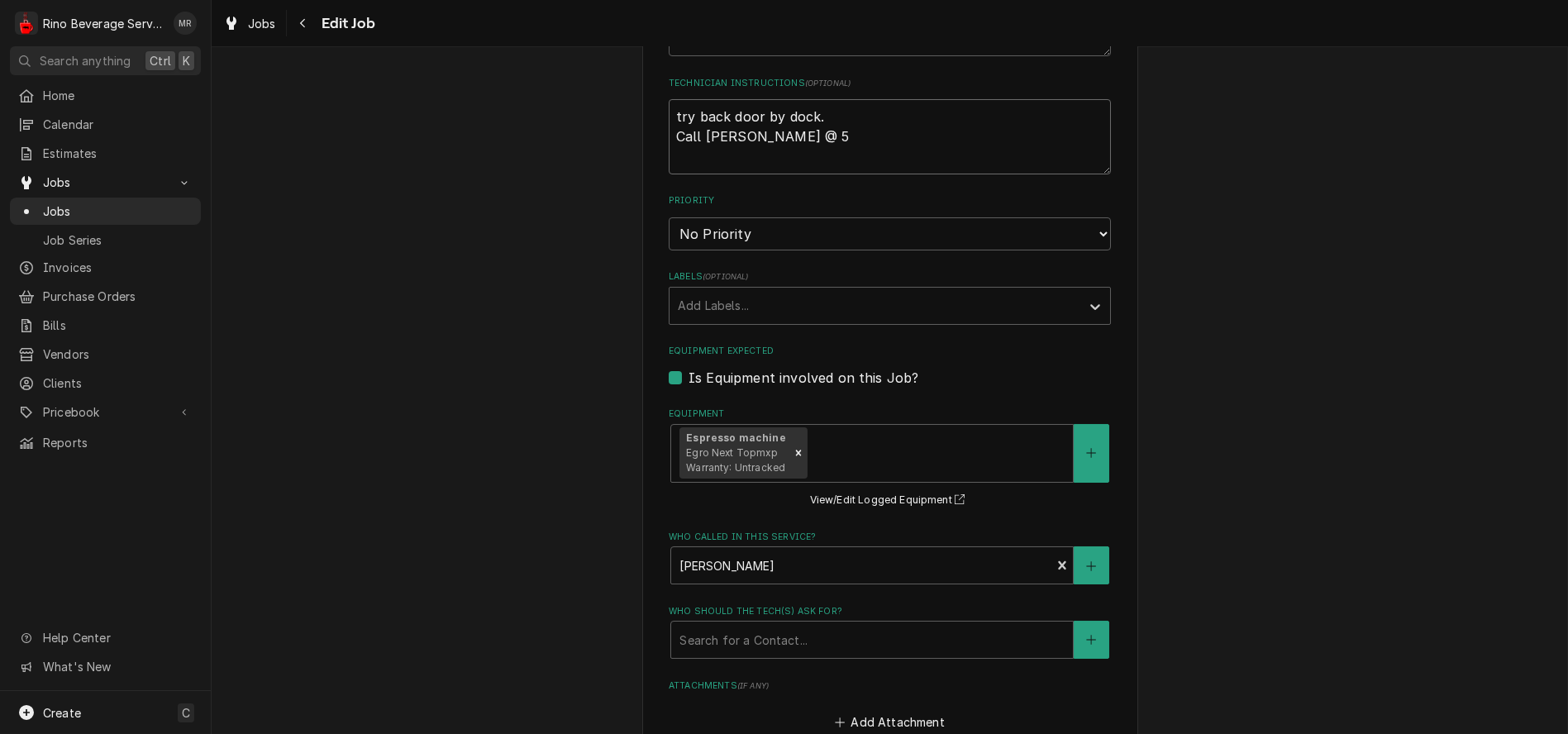
type textarea "x"
type textarea "try back door by dock. Call [PERSON_NAME] @ 51"
type textarea "x"
type textarea "try back door by dock. Call [PERSON_NAME] @ 513"
type textarea "x"
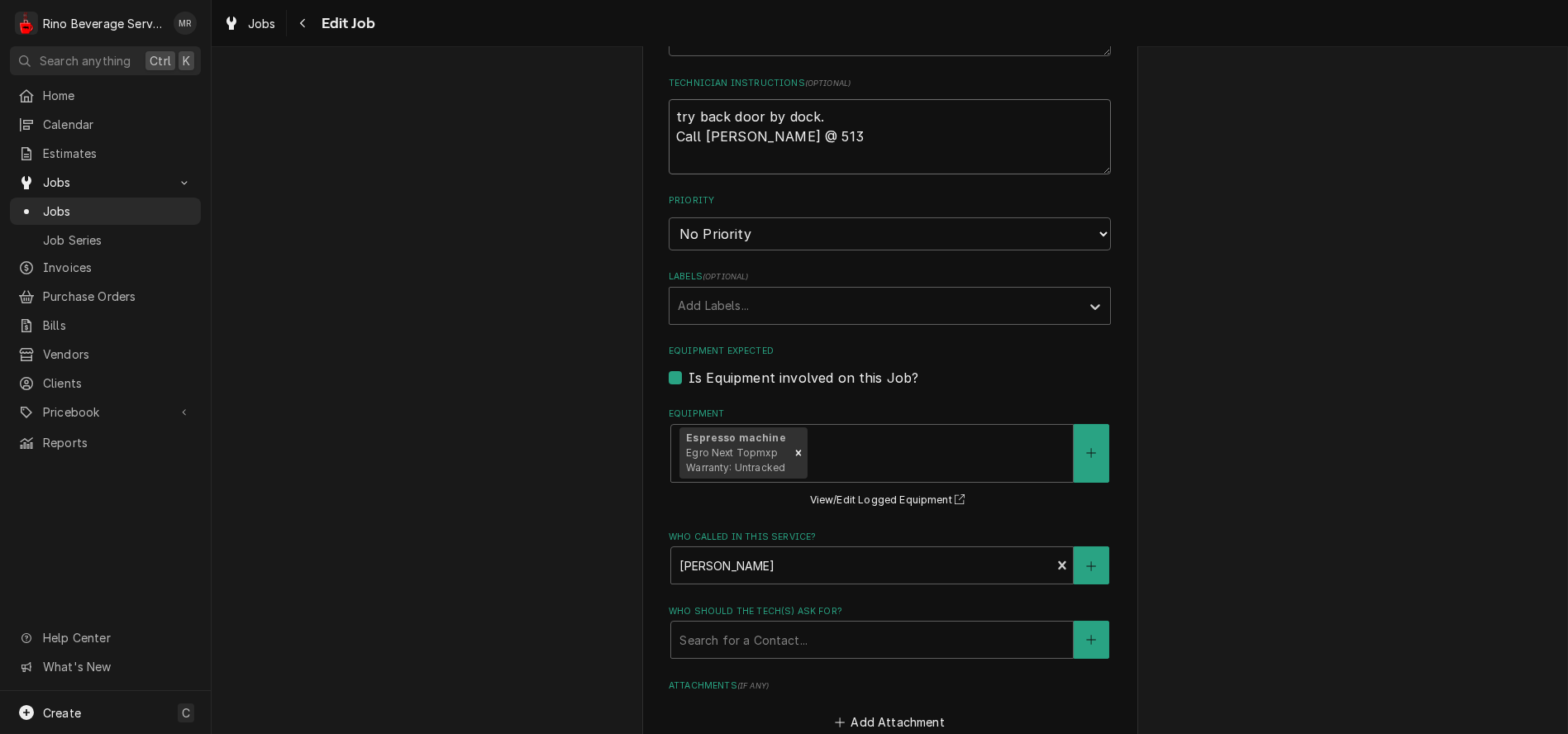
type textarea "try back door by dock. Call [PERSON_NAME] @ 513-"
type textarea "x"
type textarea "try back door by dock. Call [PERSON_NAME] @ 513-6"
type textarea "x"
type textarea "try back door by dock. Call [PERSON_NAME] @ 513-61"
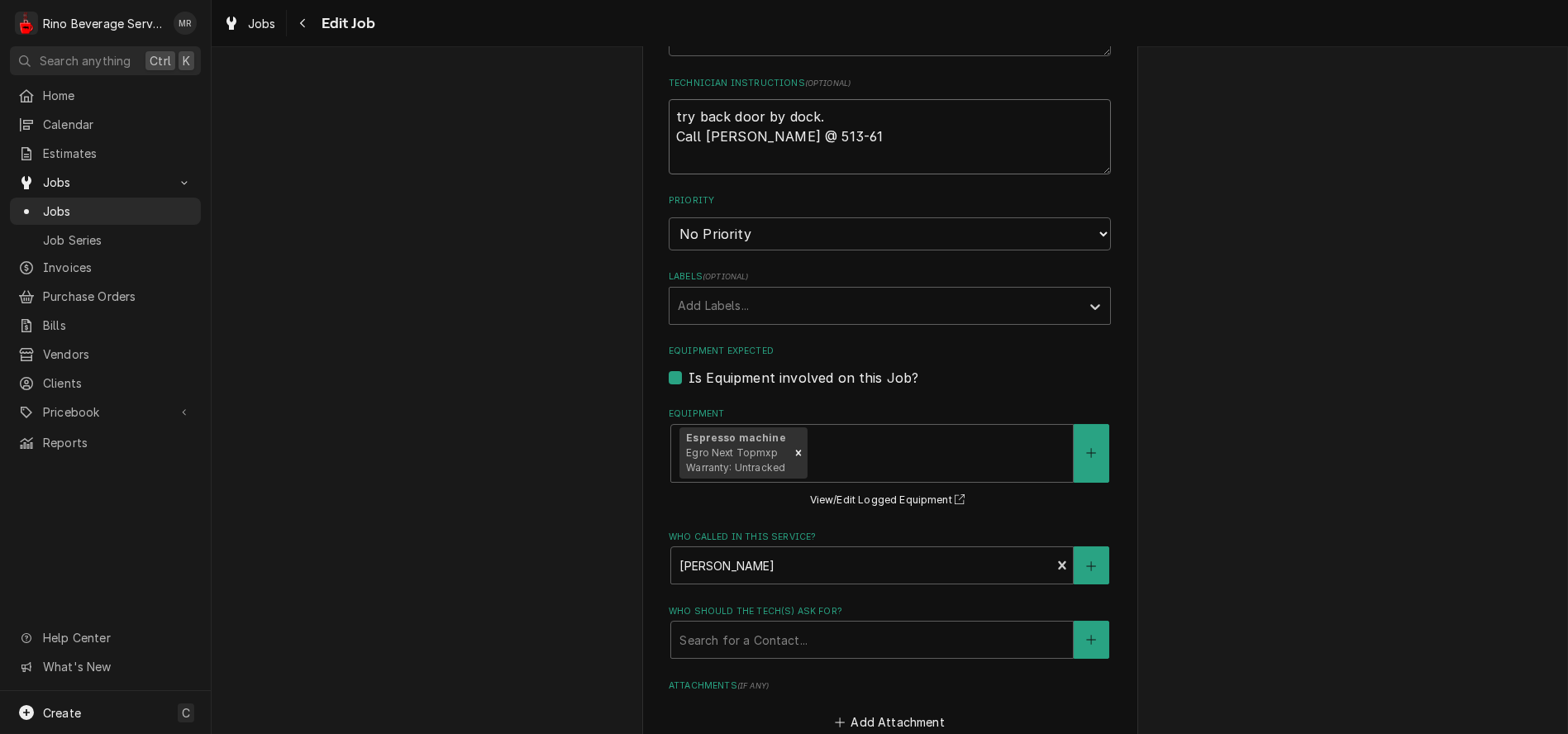
type textarea "x"
type textarea "try back door by dock. Call [PERSON_NAME] @ 513-617"
type textarea "x"
type textarea "try back door by dock. Call [PERSON_NAME] @ 513-617-"
type textarea "x"
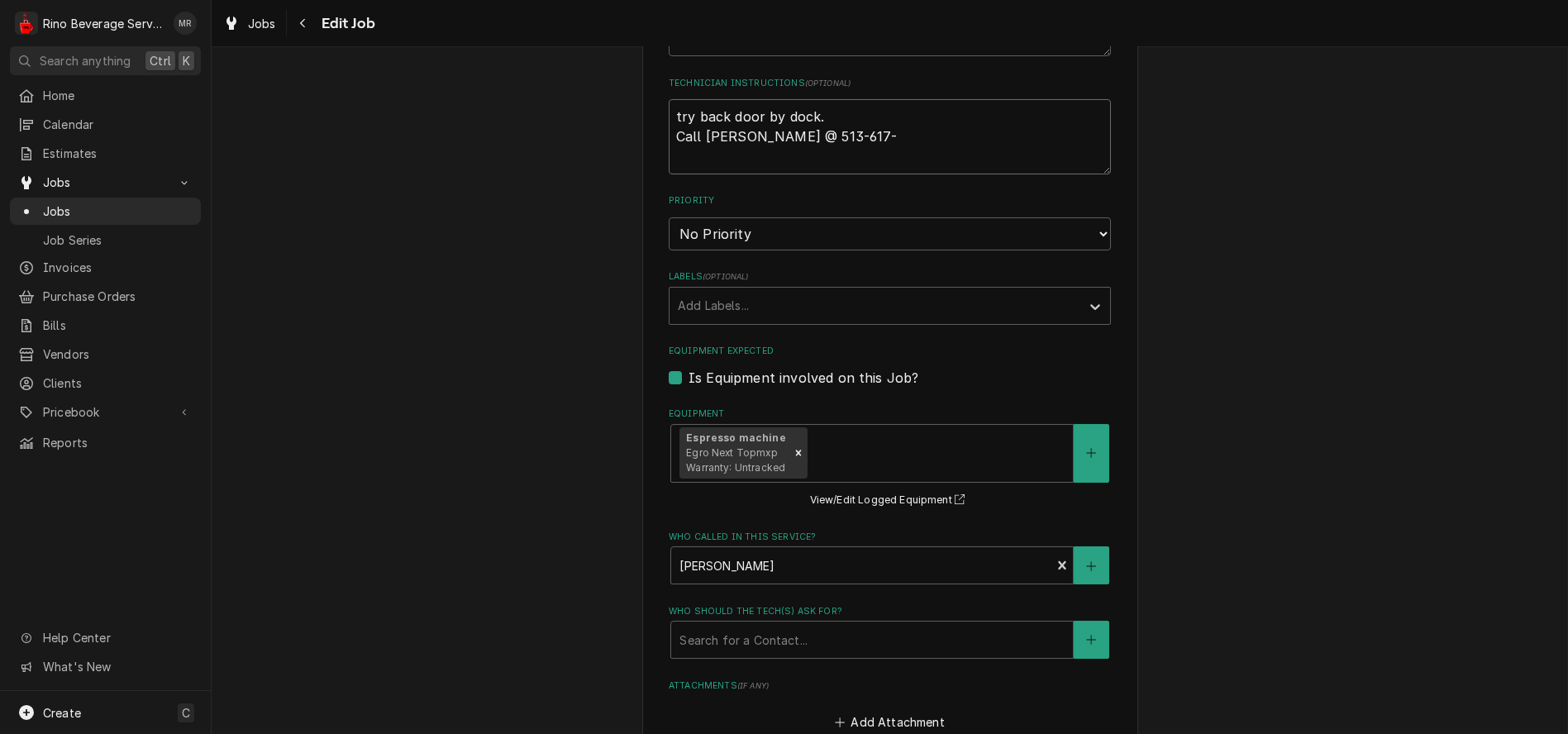
type textarea "try back door by dock. Call [PERSON_NAME] @ [PHONE_NUMBER]"
type textarea "x"
type textarea "try back door by dock. Call [PERSON_NAME] @ [PHONE_NUMBER]"
type textarea "x"
type textarea "try back door by dock. Call [PERSON_NAME] @ [PHONE_NUMBER]"
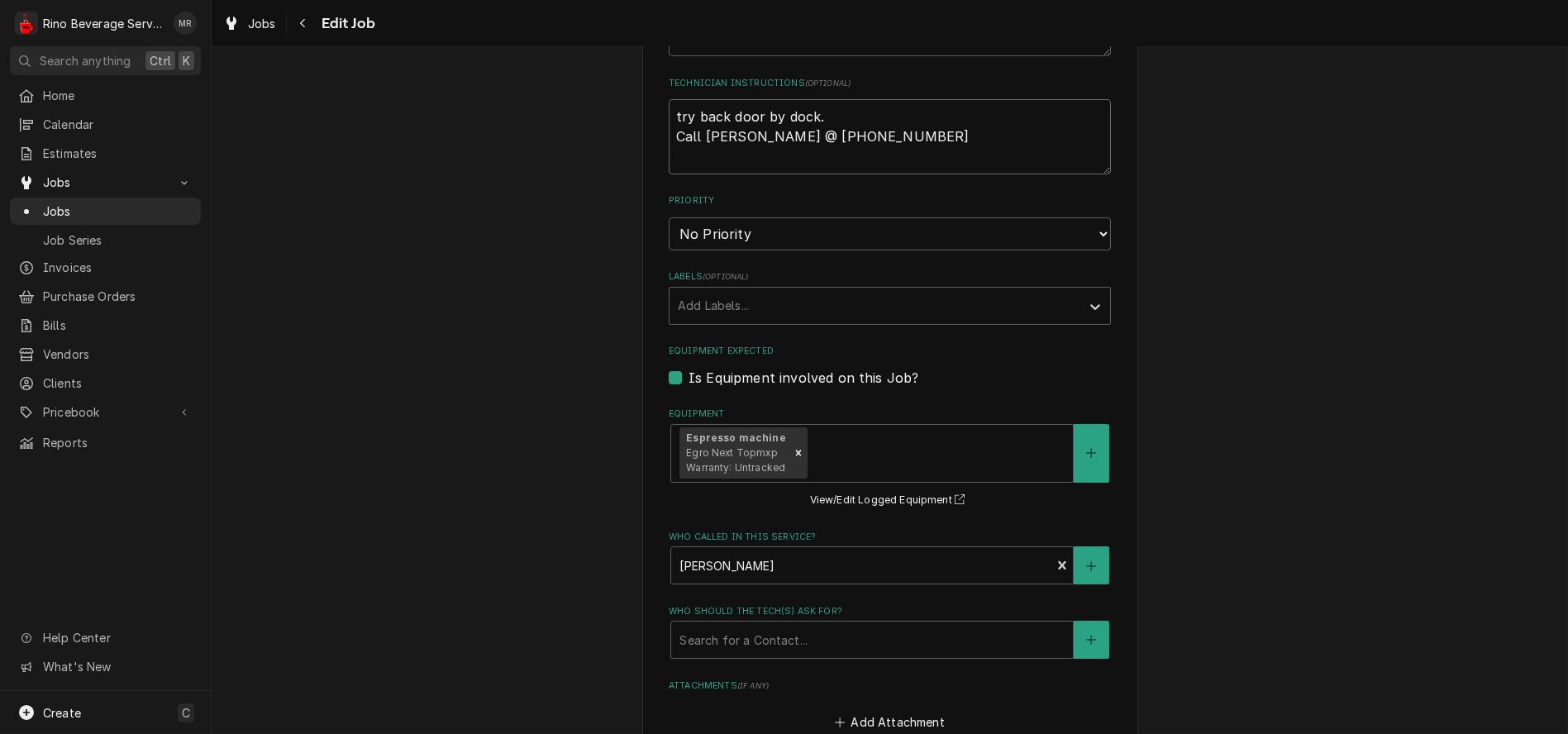
type textarea "x"
type textarea "try back door by dock. Call [PERSON_NAME] @ [PHONE_NUMBER]"
type textarea "x"
type textarea "try back door by dock. Call Kathy @ 513-617-3670"
type textarea "x"
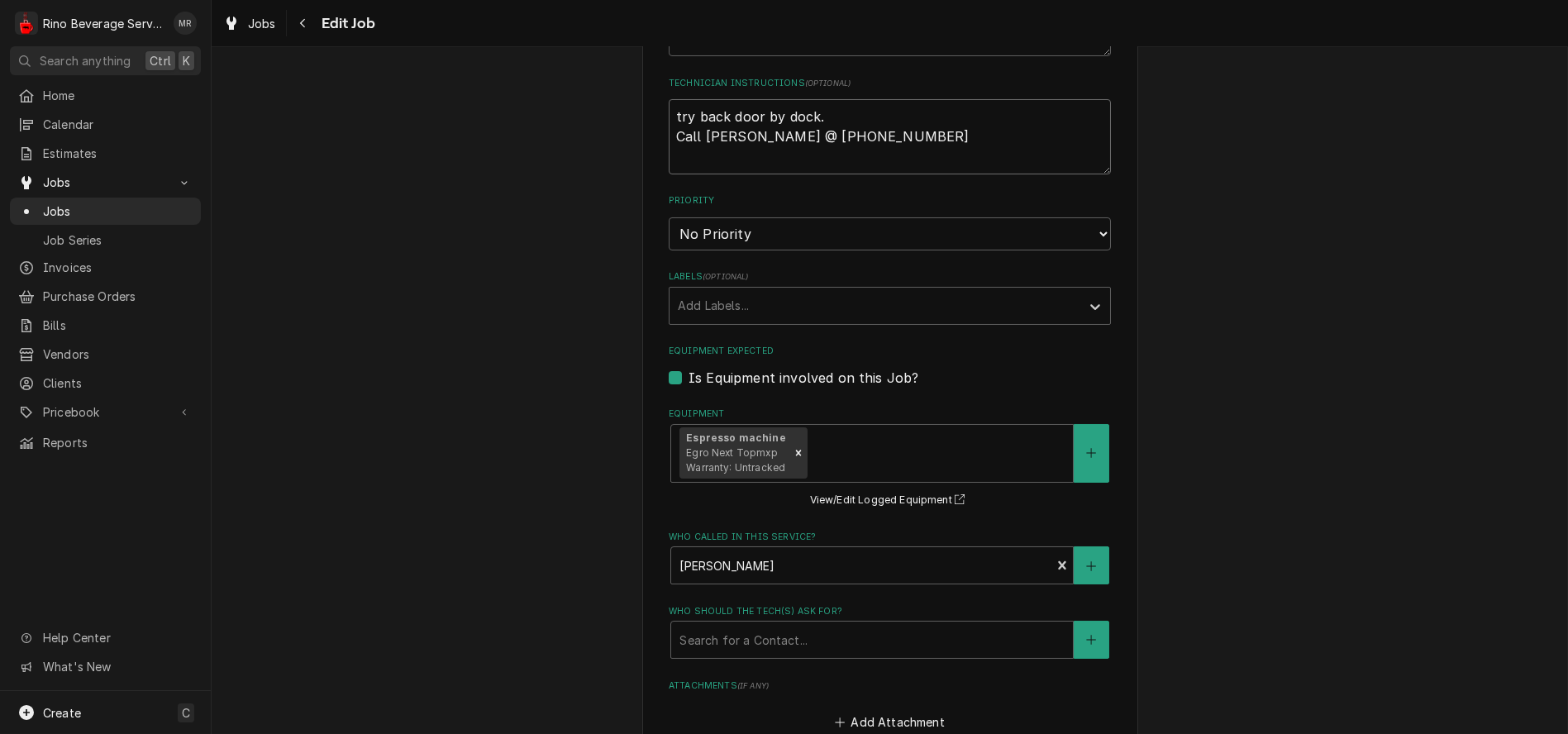
type textarea "try back door by dock. Call Kathy @ 513-617-3670 i"
type textarea "x"
type textarea "try back door by dock. Call Kathy @ 513-617-3670 if"
type textarea "x"
type textarea "try back door by dock. Call Kathy @ 513-617-3670 if"
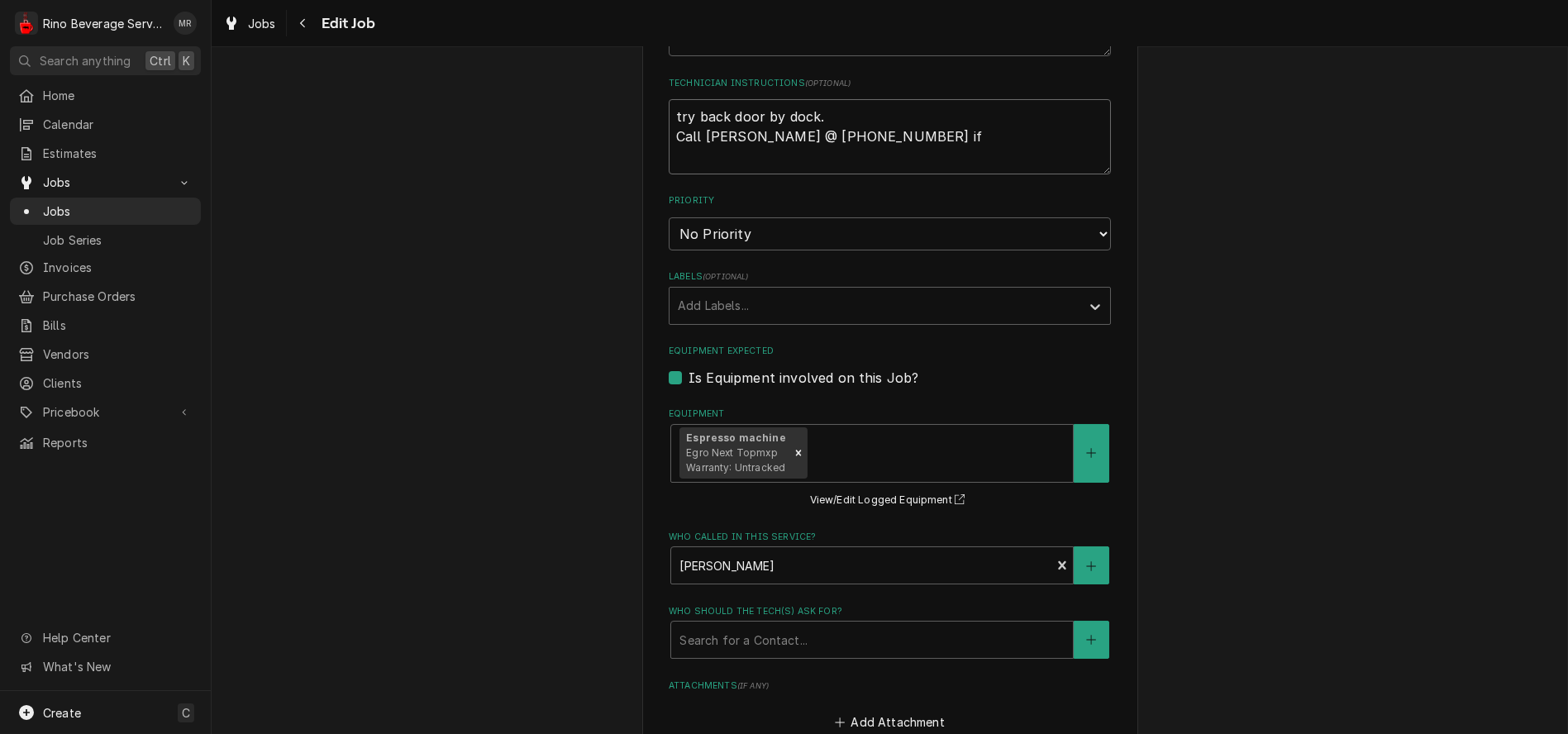
type textarea "x"
type textarea "try back door by dock. Call Kathy @ 513-617-3670 if n"
type textarea "x"
type textarea "try back door by dock. Call Kathy @ 513-617-3670 if no"
type textarea "x"
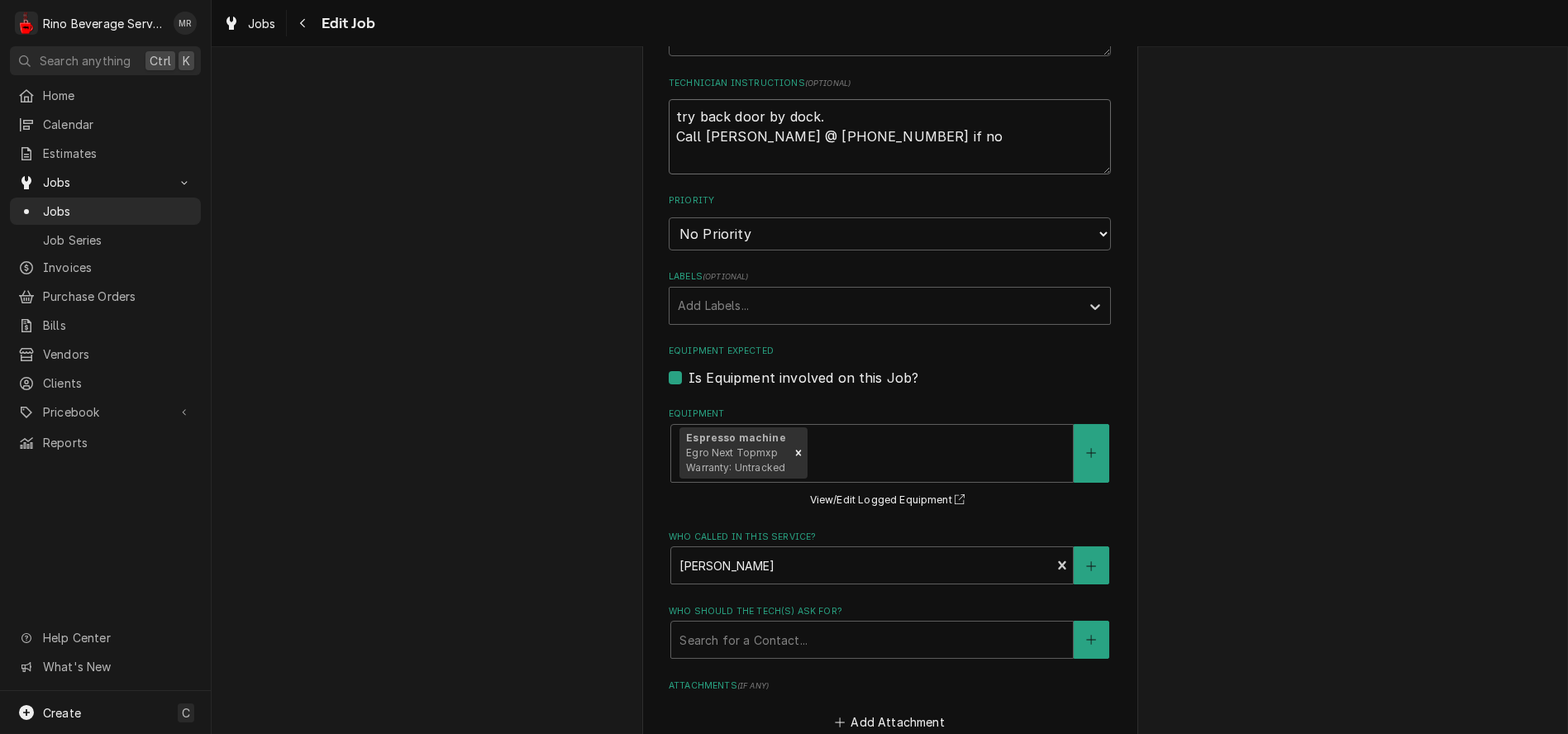
type textarea "try back door by dock. Call Kathy @ 513-617-3670 if no"
type textarea "x"
type textarea "try back door by dock. Call Kathy @ 513-617-3670 if no o"
type textarea "x"
type textarea "try back door by dock. Call Kathy @ 513-617-3670 if no on"
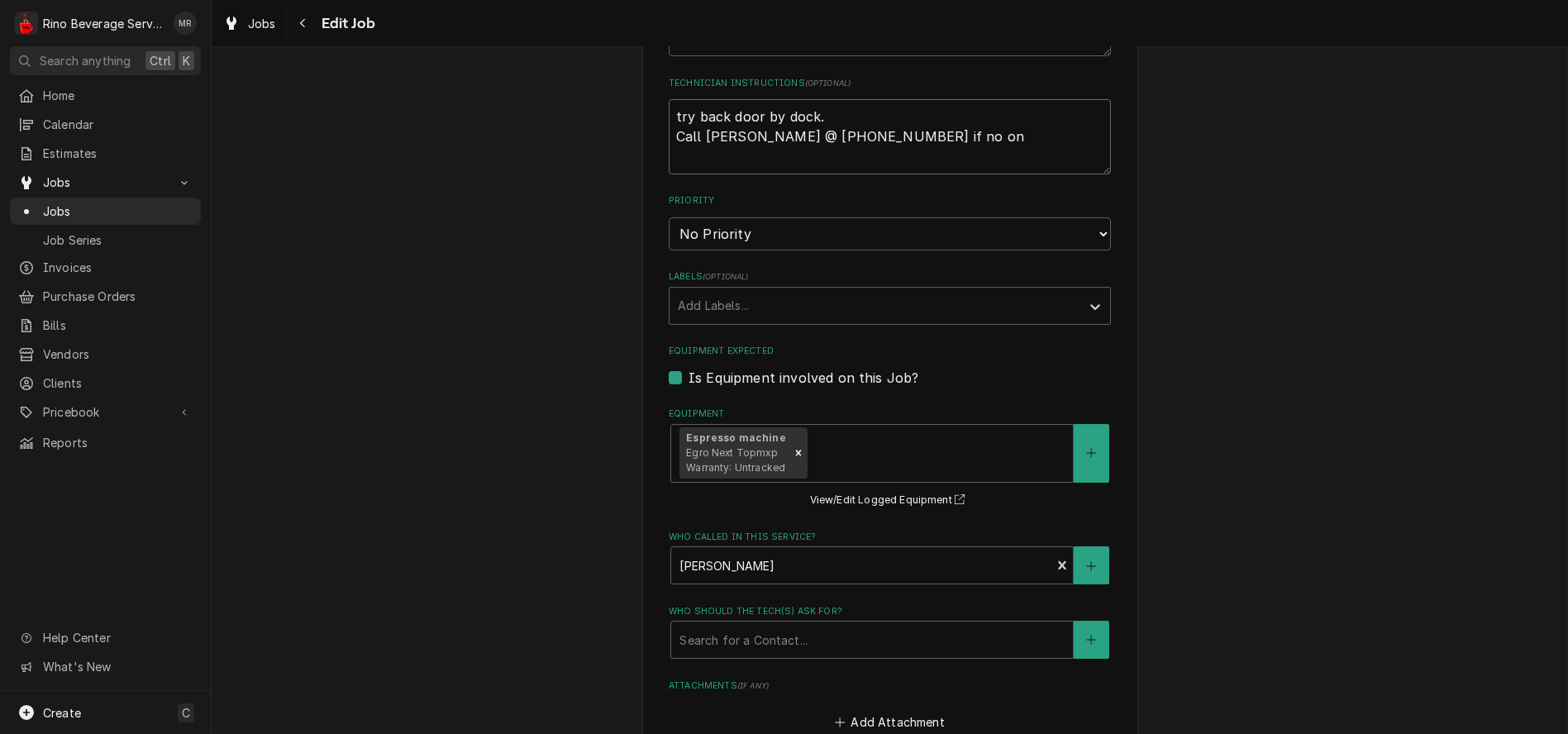
type textarea "x"
type textarea "try back door by dock. Call Kathy @ 513-617-3670 if no one"
type textarea "x"
type textarea "try back door by dock. Call Kathy @ 513-617-3670 if no one"
type textarea "x"
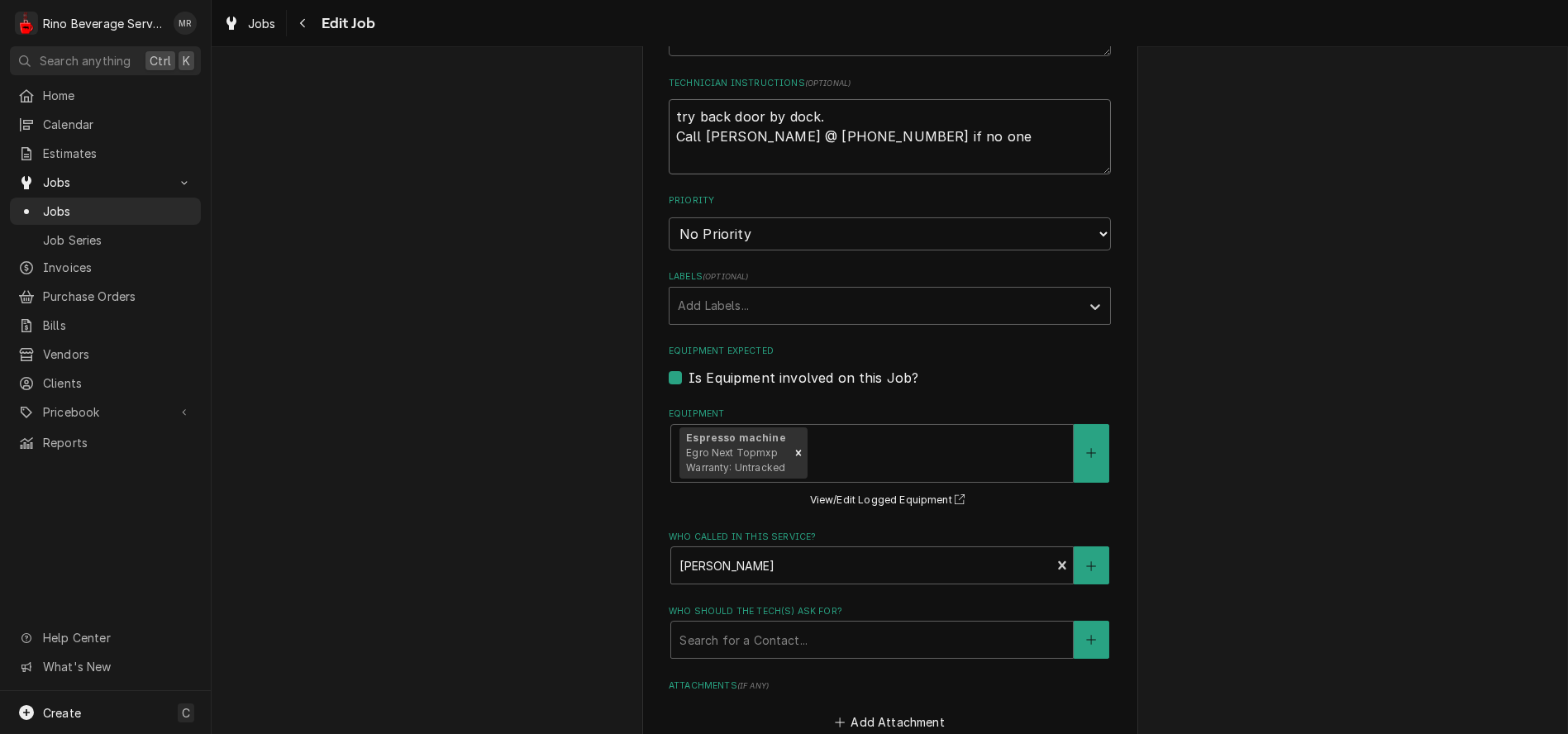
type textarea "try back door by dock. Call Kathy @ 513-617-3670 if no one a"
type textarea "x"
type textarea "try back door by dock. Call Kathy @ 513-617-3670 if no one an"
type textarea "x"
type textarea "try back door by dock. Call Kathy @ 513-617-3670 if no one ans"
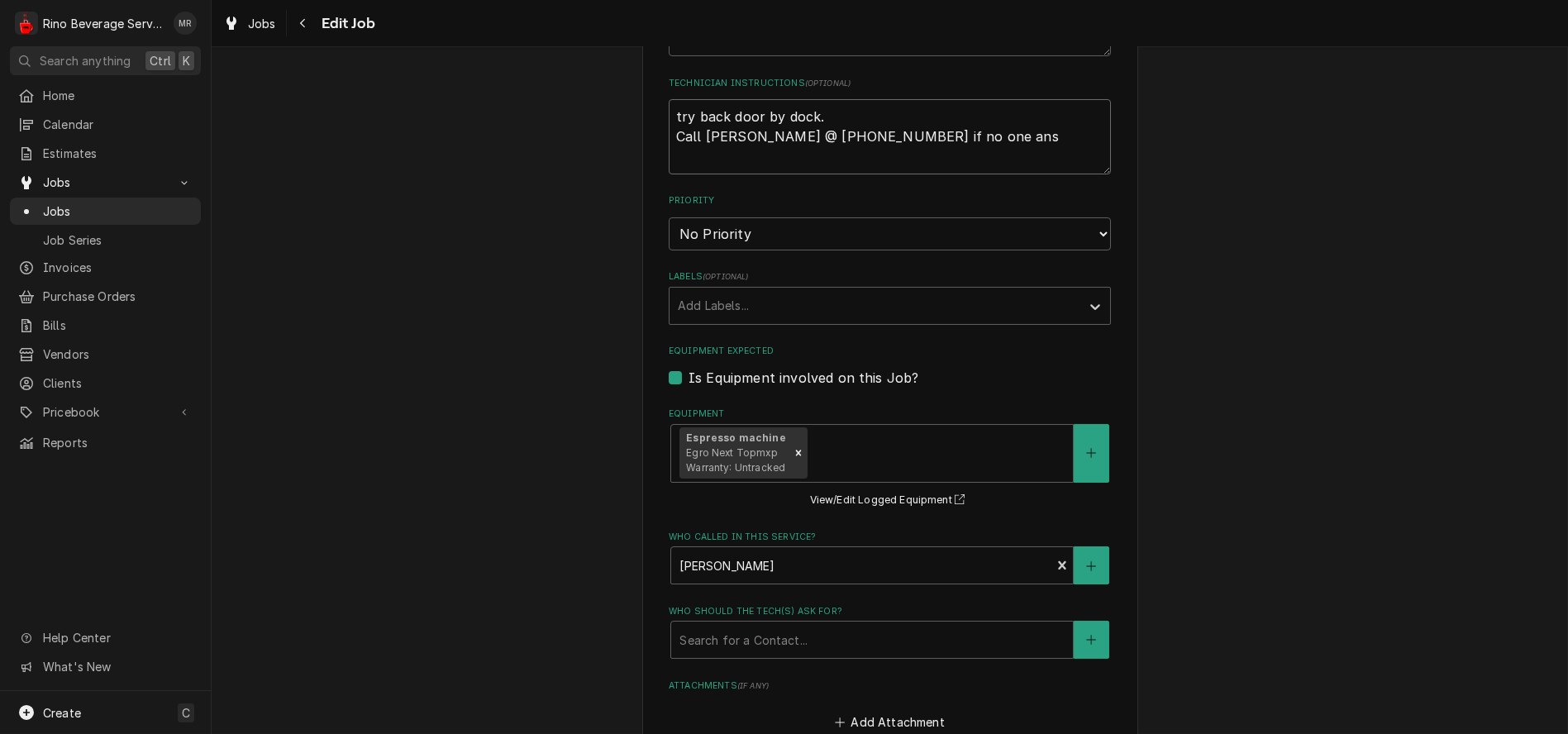
type textarea "x"
type textarea "try back door by dock. Call Kathy @ 513-617-3670 if no one answ"
type textarea "x"
type textarea "try back door by dock. Call Kathy @ 513-617-3670 if no one answe"
type textarea "x"
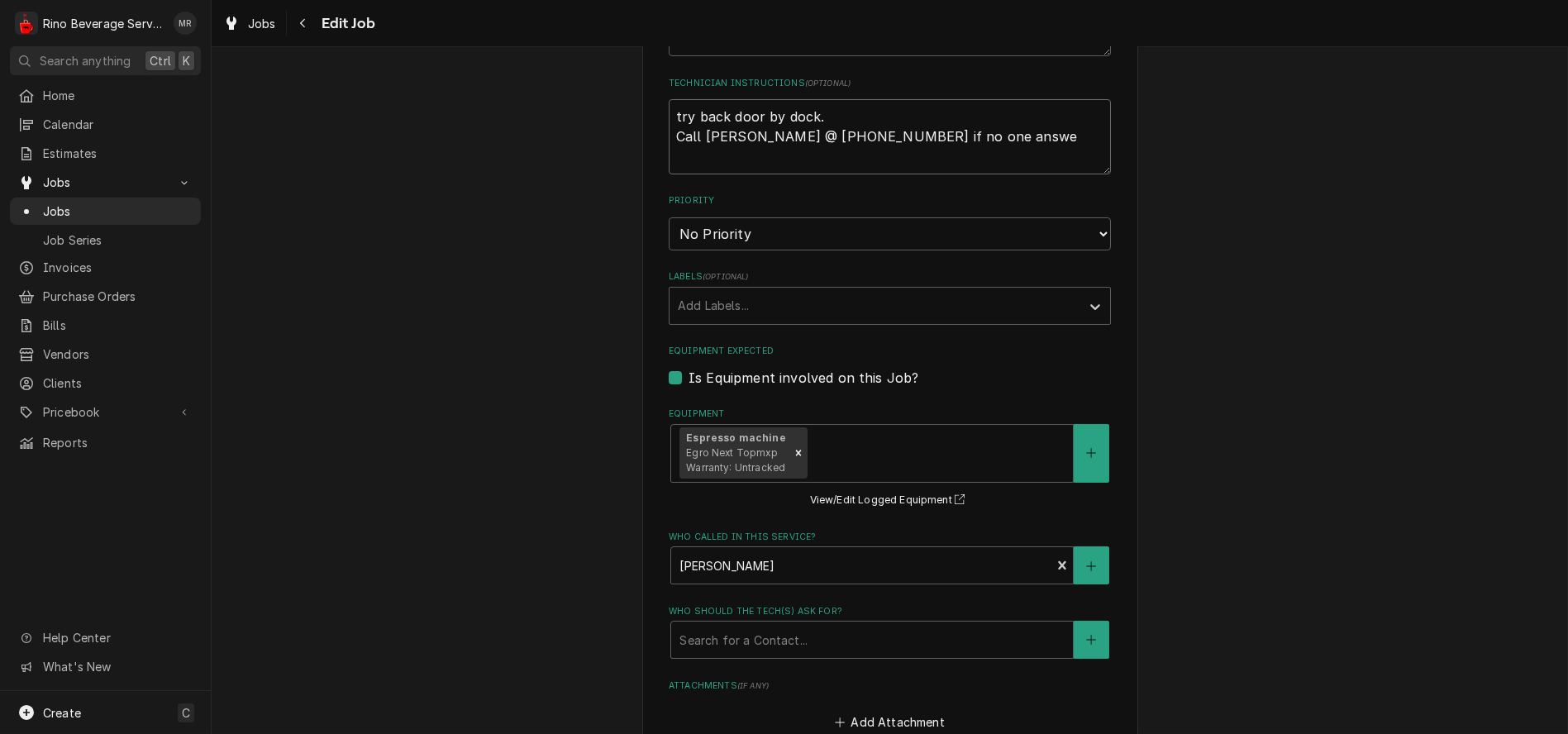
type textarea "try back door by dock. Call Kathy @ 513-617-3670 if no one answer"
type textarea "x"
type textarea "try back door by dock. Call [PERSON_NAME] @ [PHONE_NUMBER] if no one answers"
type textarea "x"
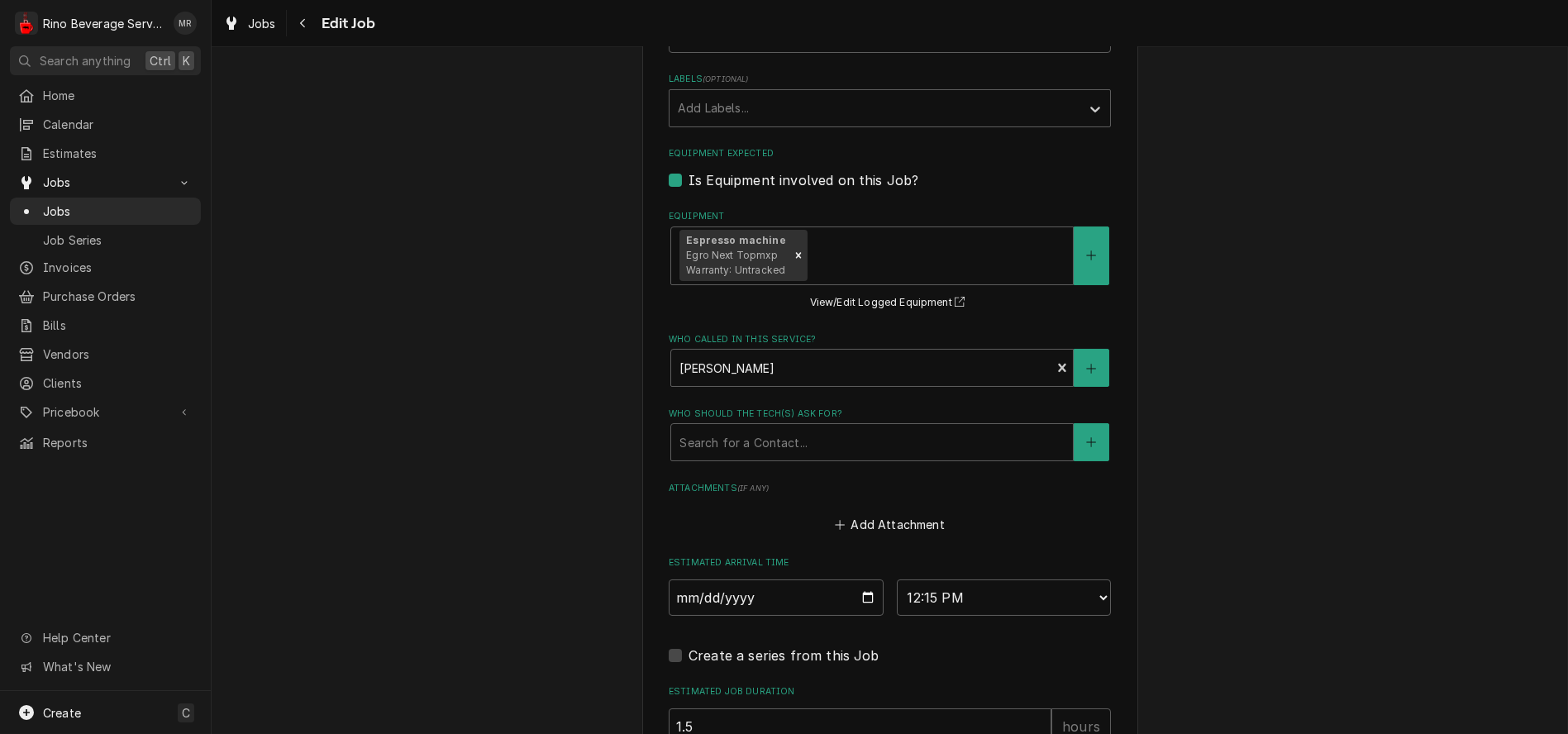
scroll to position [1122, 0]
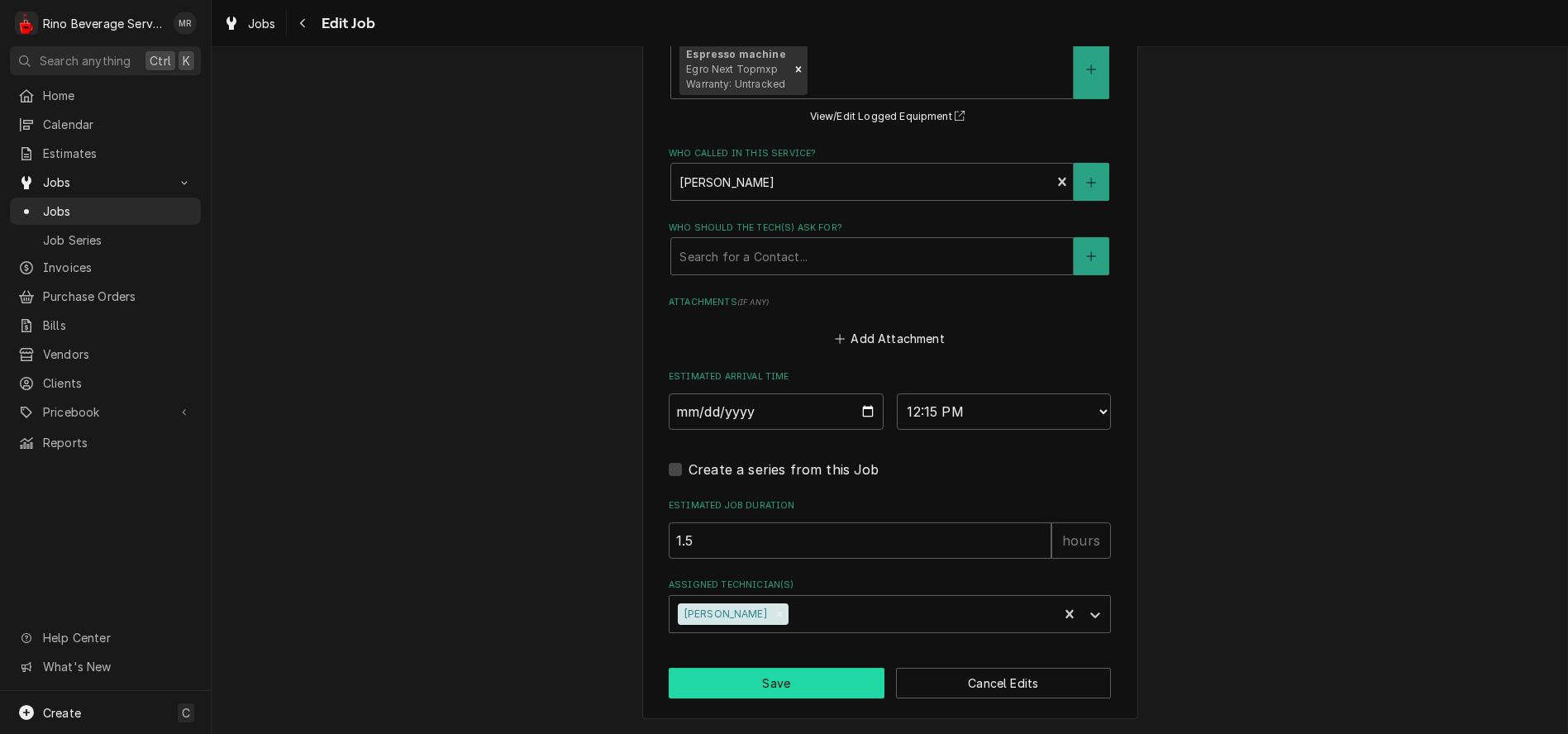
type textarea "try back door by dock. Call [PERSON_NAME] @ [PHONE_NUMBER] if no one answers"
click at [775, 675] on button "Save" at bounding box center [776, 683] width 215 height 31
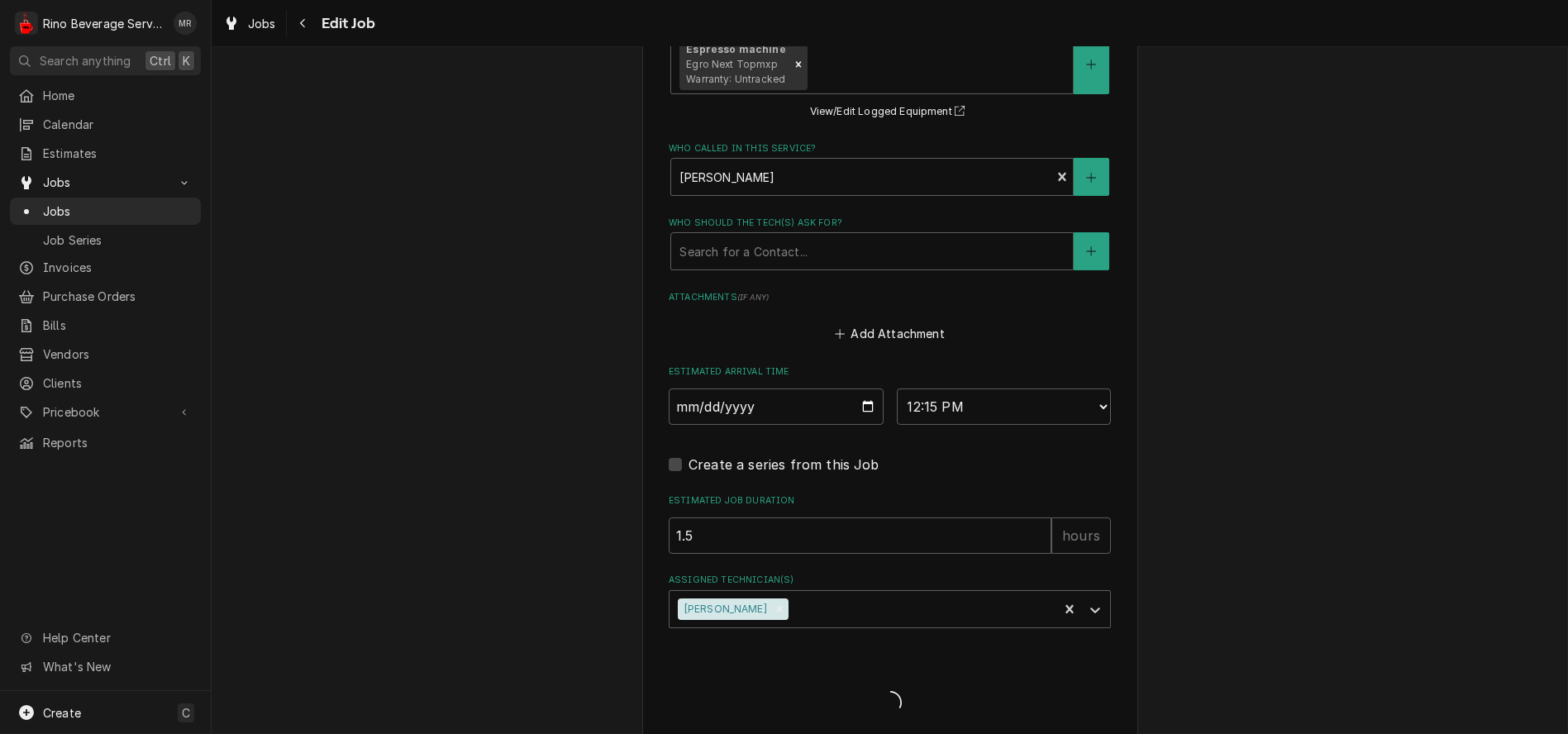
type textarea "x"
